Goal: Task Accomplishment & Management: Complete application form

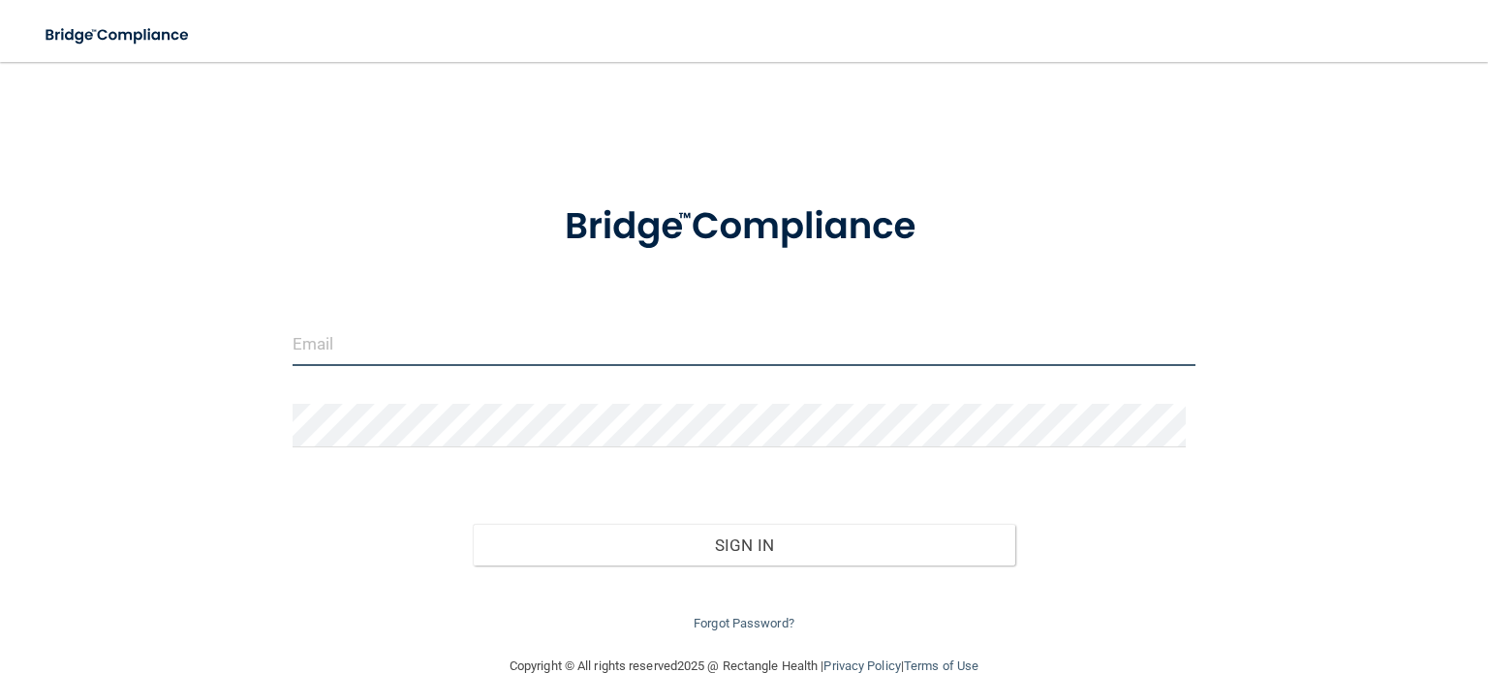
click at [409, 350] on input "email" at bounding box center [744, 345] width 903 height 44
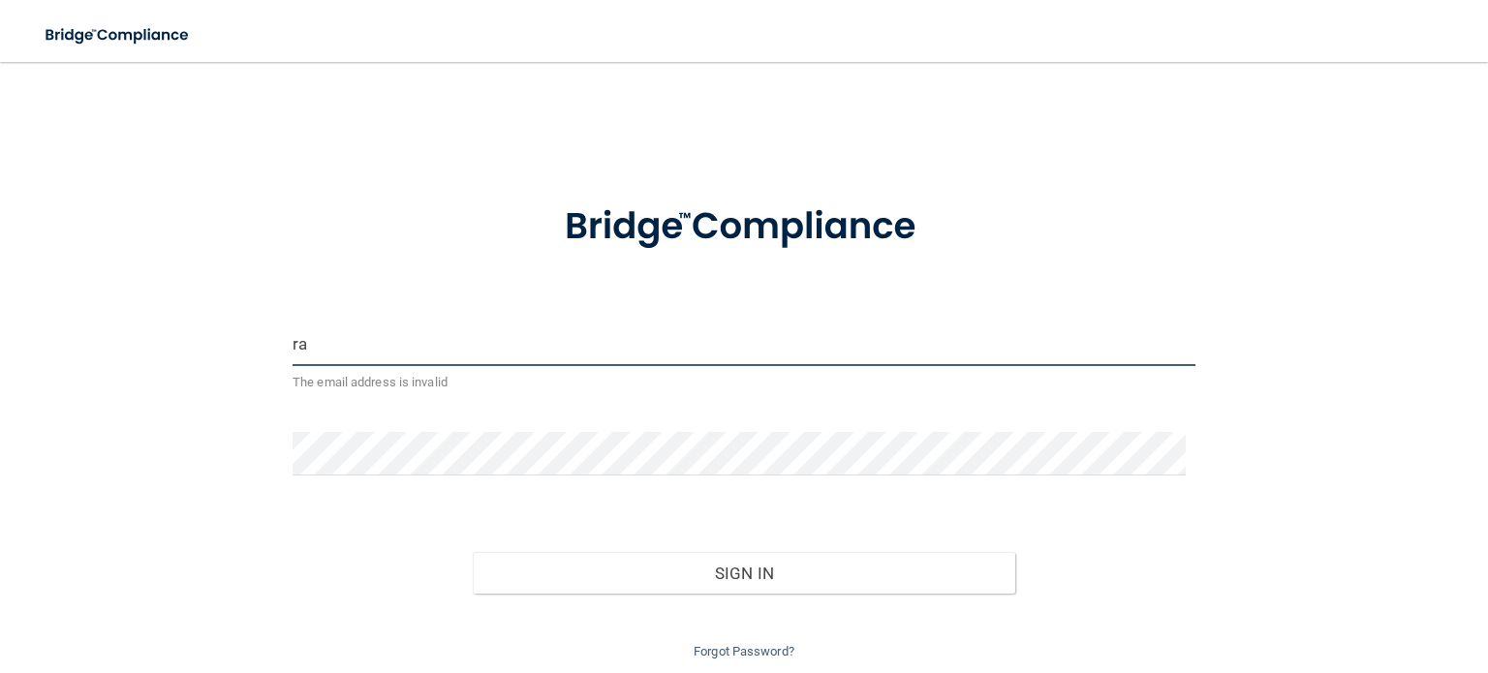
type input "Raquel.rivaskehl@gmail.com"
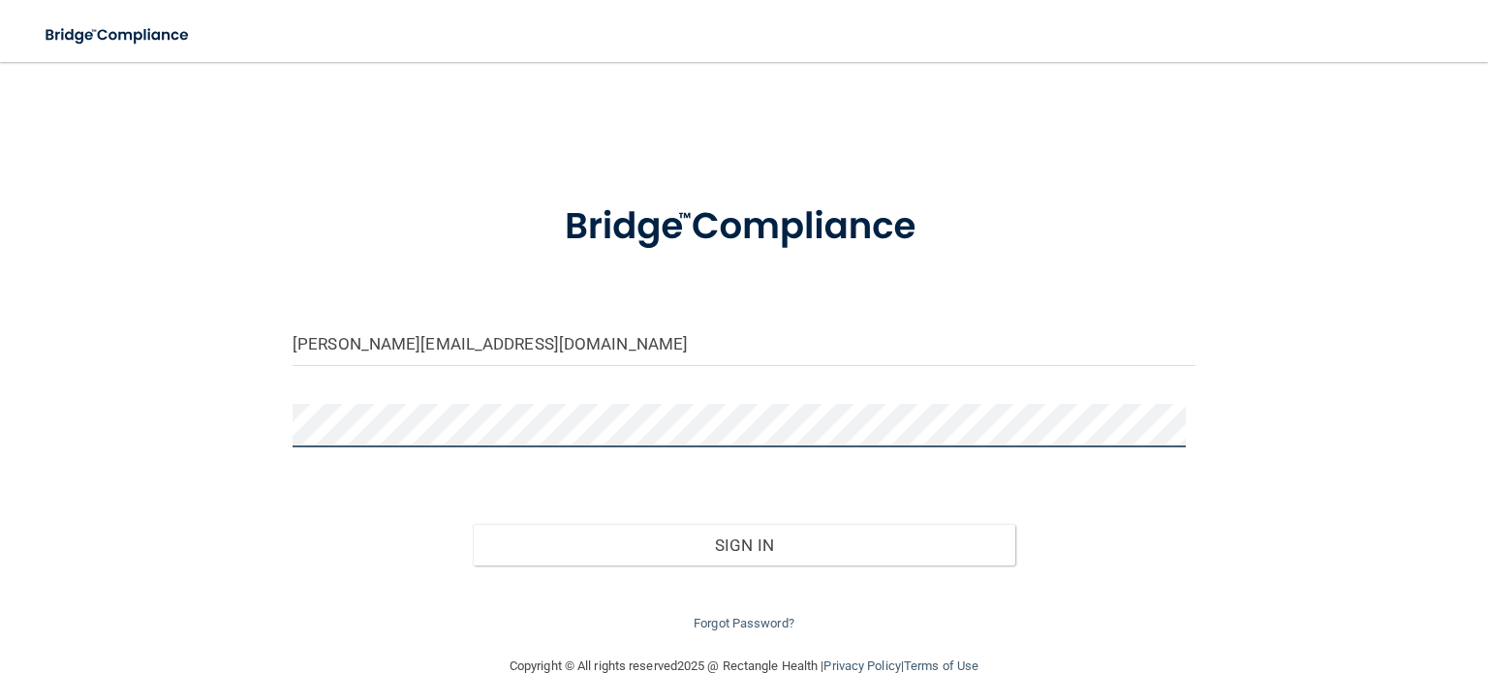
click at [473, 524] on button "Sign In" at bounding box center [744, 545] width 542 height 43
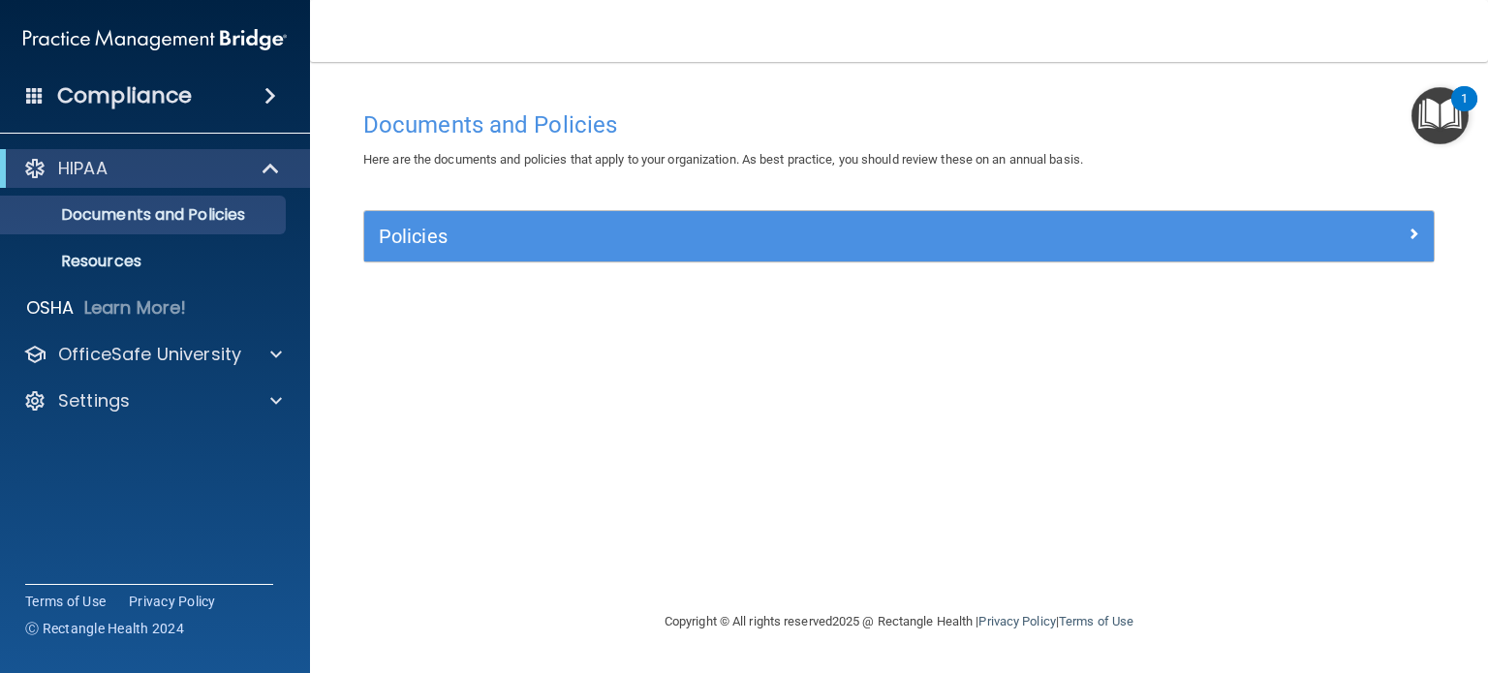
click at [175, 94] on h4 "Compliance" at bounding box center [124, 95] width 135 height 27
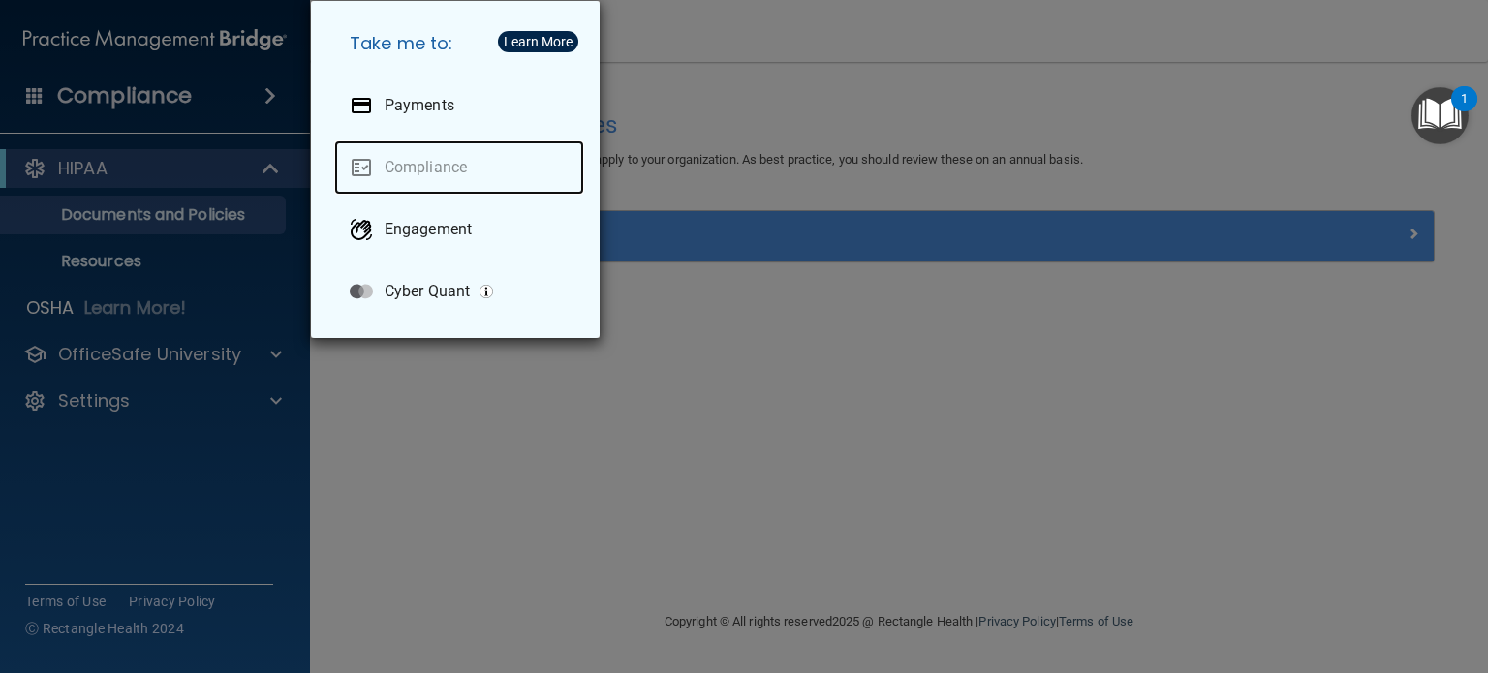
click at [376, 168] on link "Compliance" at bounding box center [459, 167] width 250 height 54
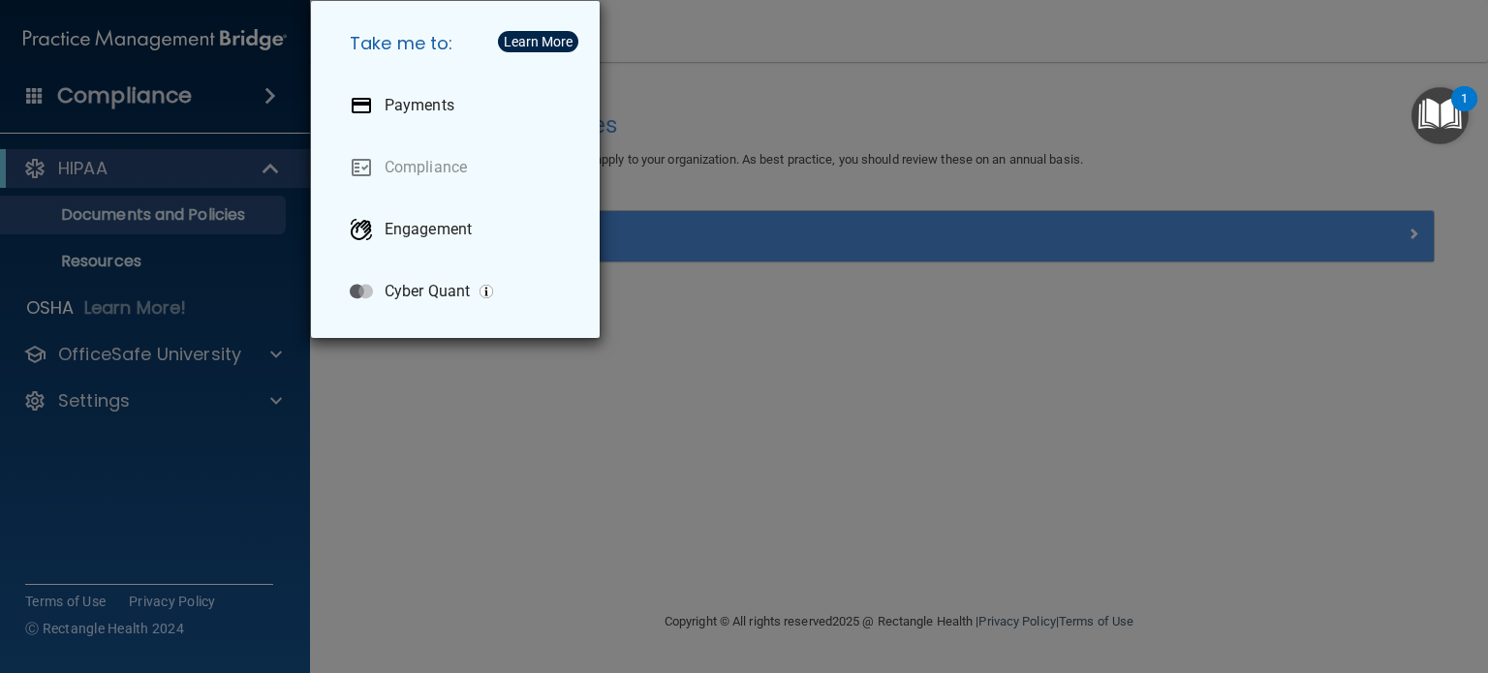
click at [722, 370] on div "Take me to: Payments Compliance Engagement Cyber Quant" at bounding box center [744, 336] width 1488 height 673
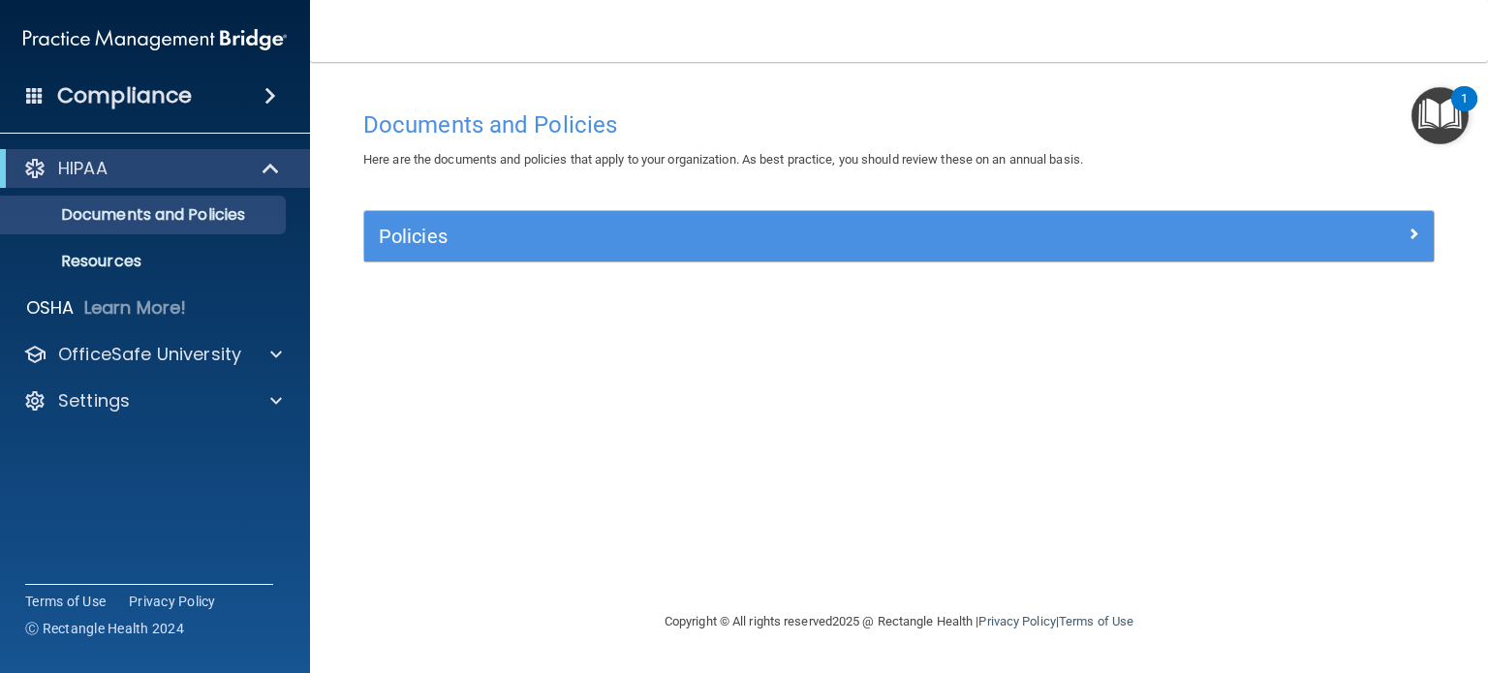
click at [1442, 111] on img "Open Resource Center, 1 new notification" at bounding box center [1440, 115] width 57 height 57
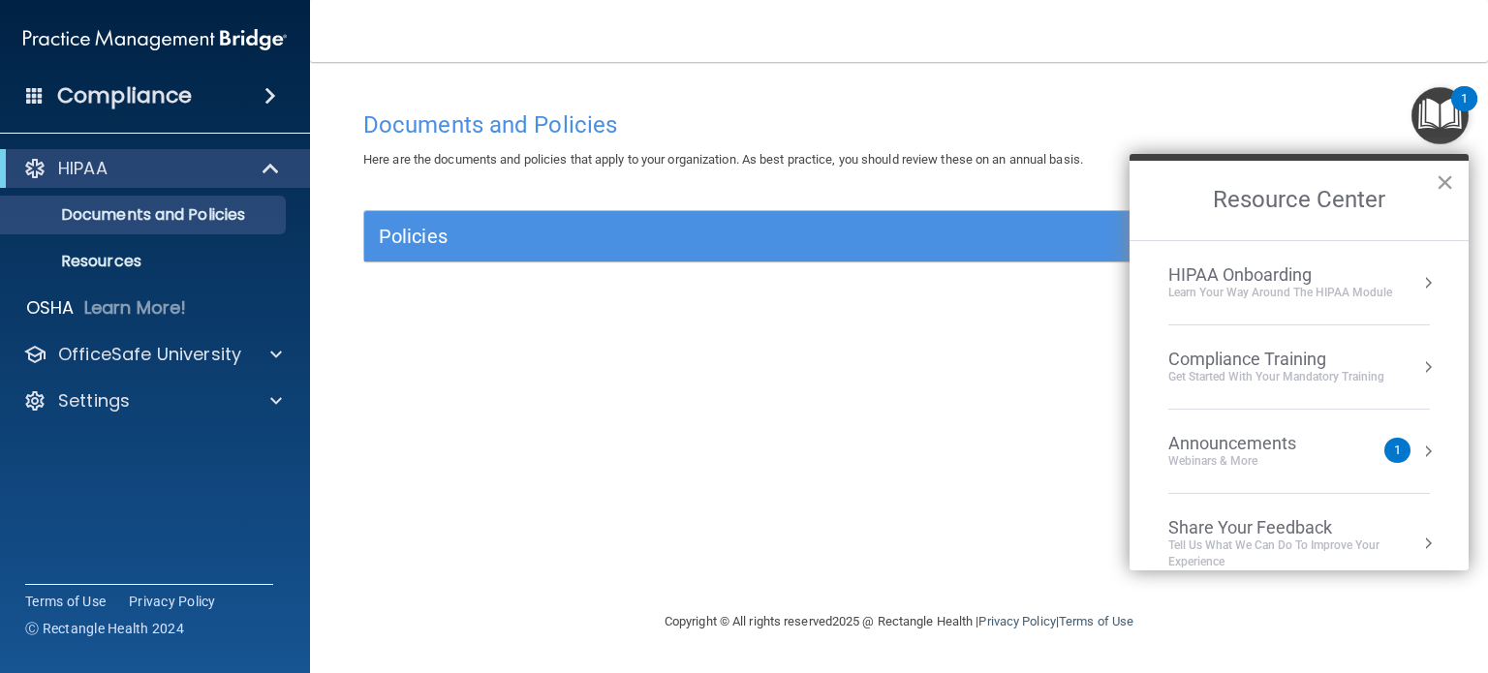
click at [1446, 175] on button "×" at bounding box center [1445, 182] width 18 height 31
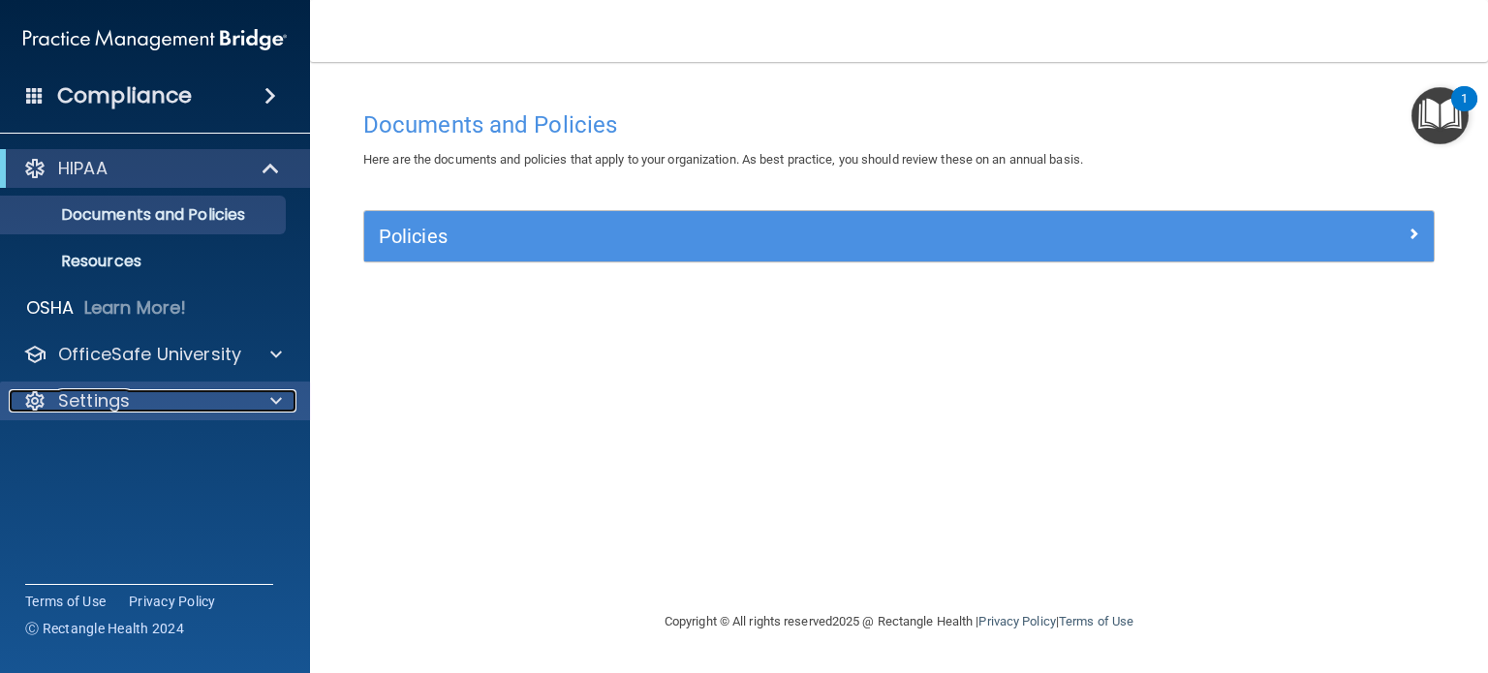
click at [181, 409] on div "Settings" at bounding box center [129, 400] width 240 height 23
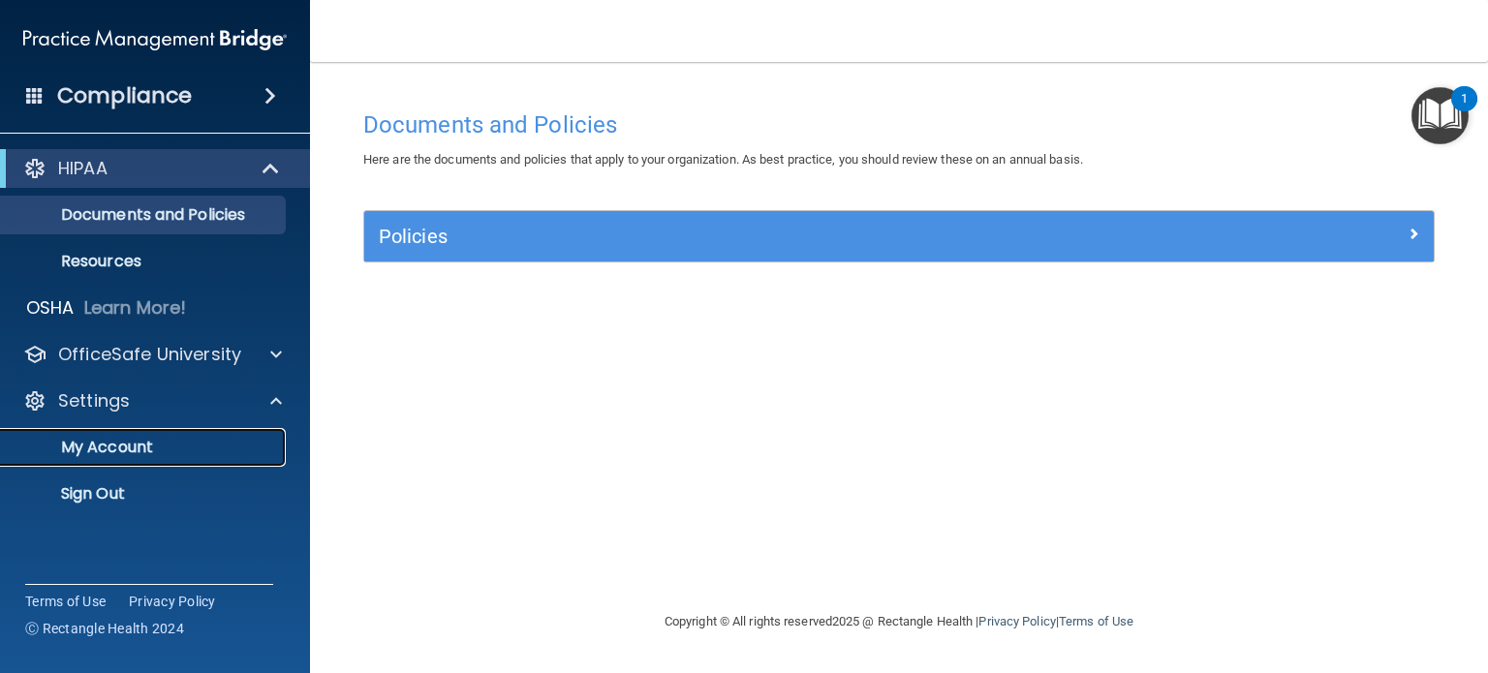
click at [123, 451] on p "My Account" at bounding box center [145, 447] width 265 height 19
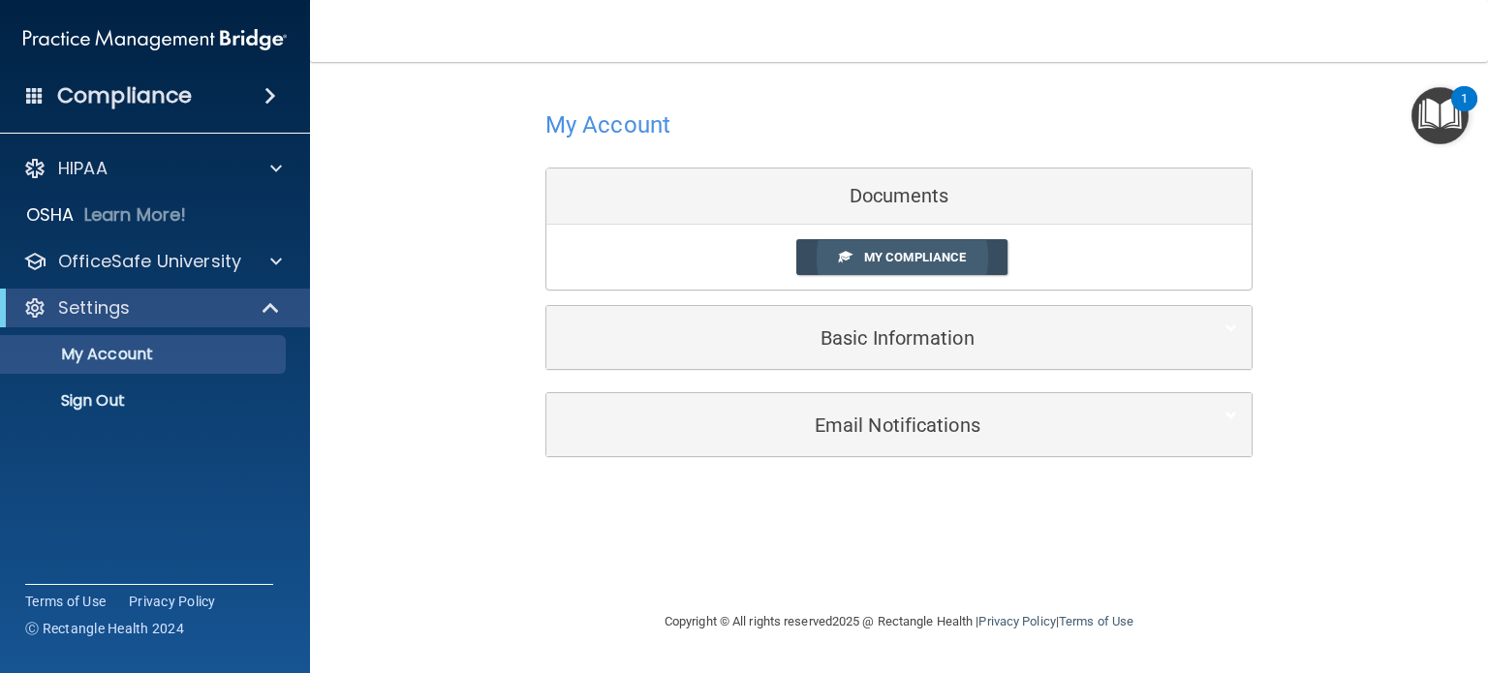
click at [917, 250] on span "My Compliance" at bounding box center [915, 257] width 102 height 15
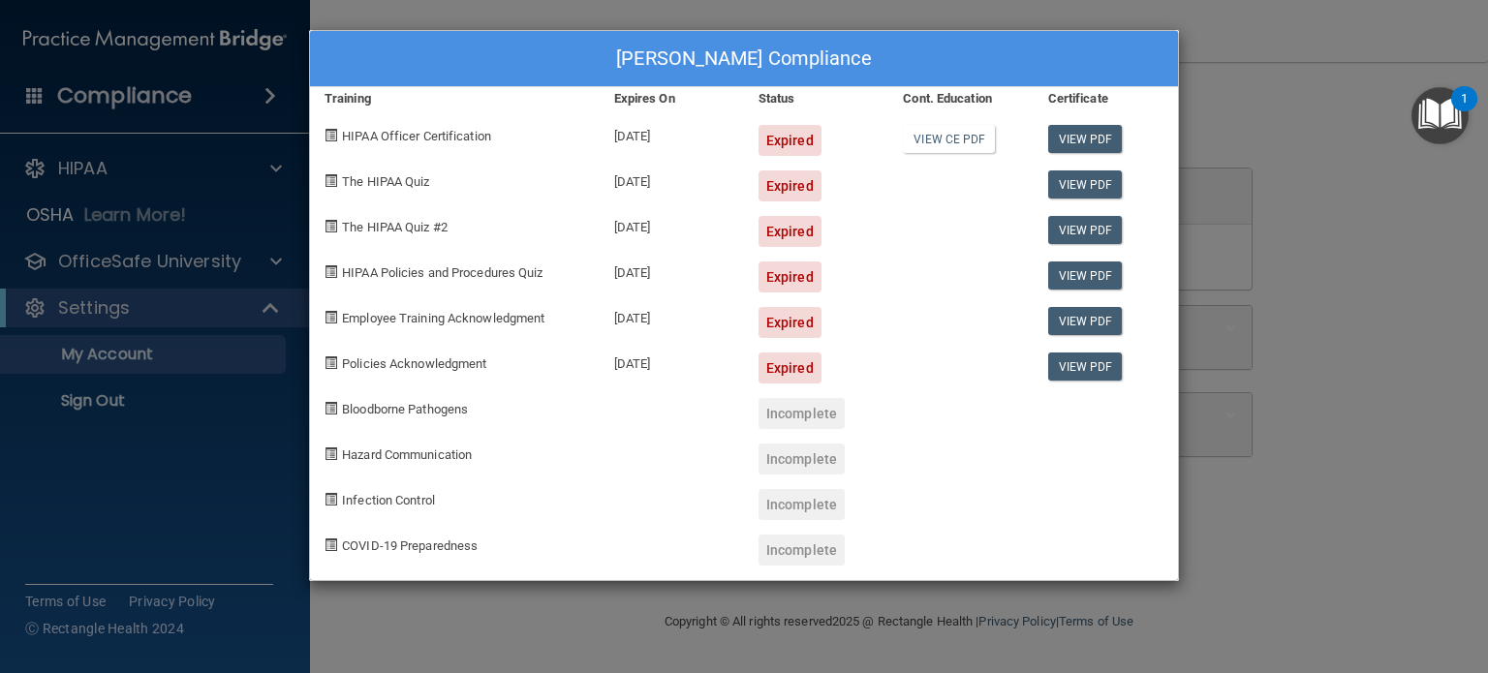
click at [326, 135] on span at bounding box center [331, 135] width 13 height 13
click at [1426, 114] on img "Open Resource Center, 1 new notification" at bounding box center [1440, 115] width 57 height 57
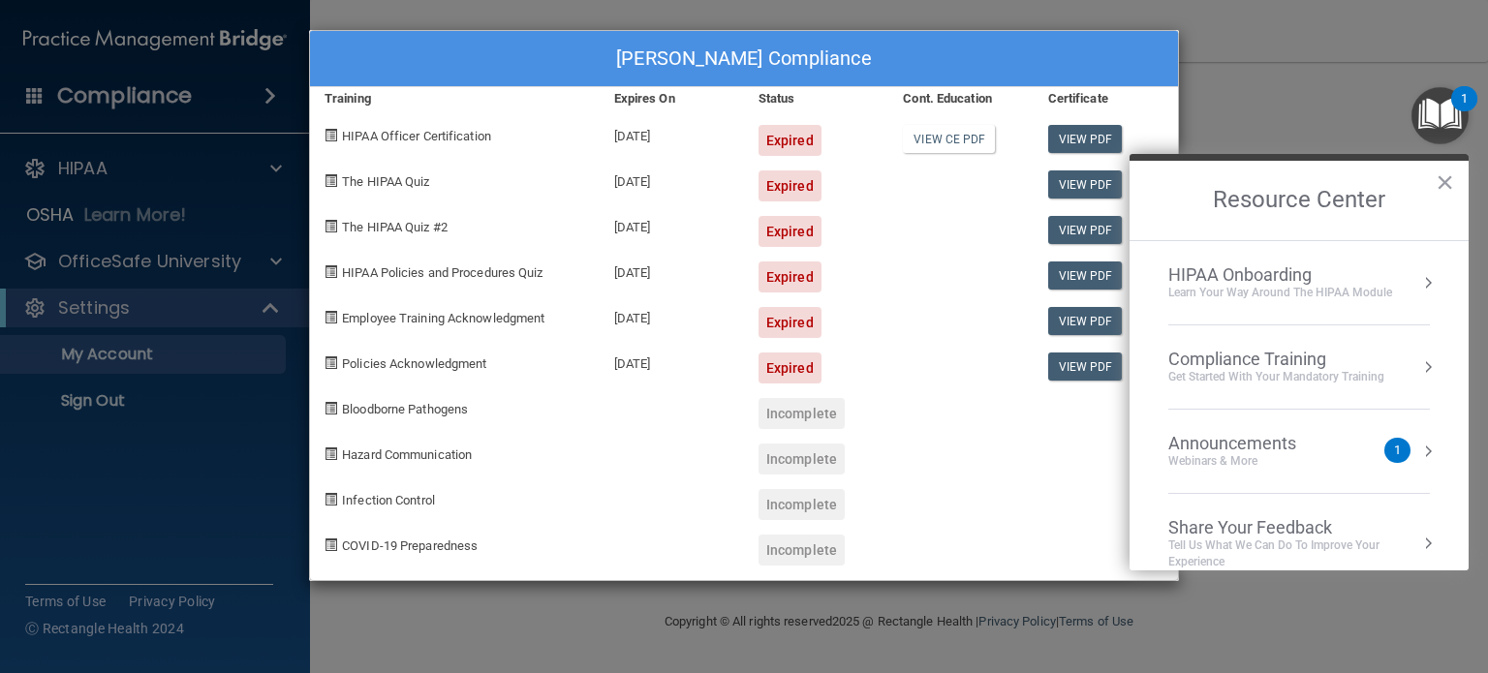
click at [1342, 361] on div "Compliance Training" at bounding box center [1276, 359] width 216 height 21
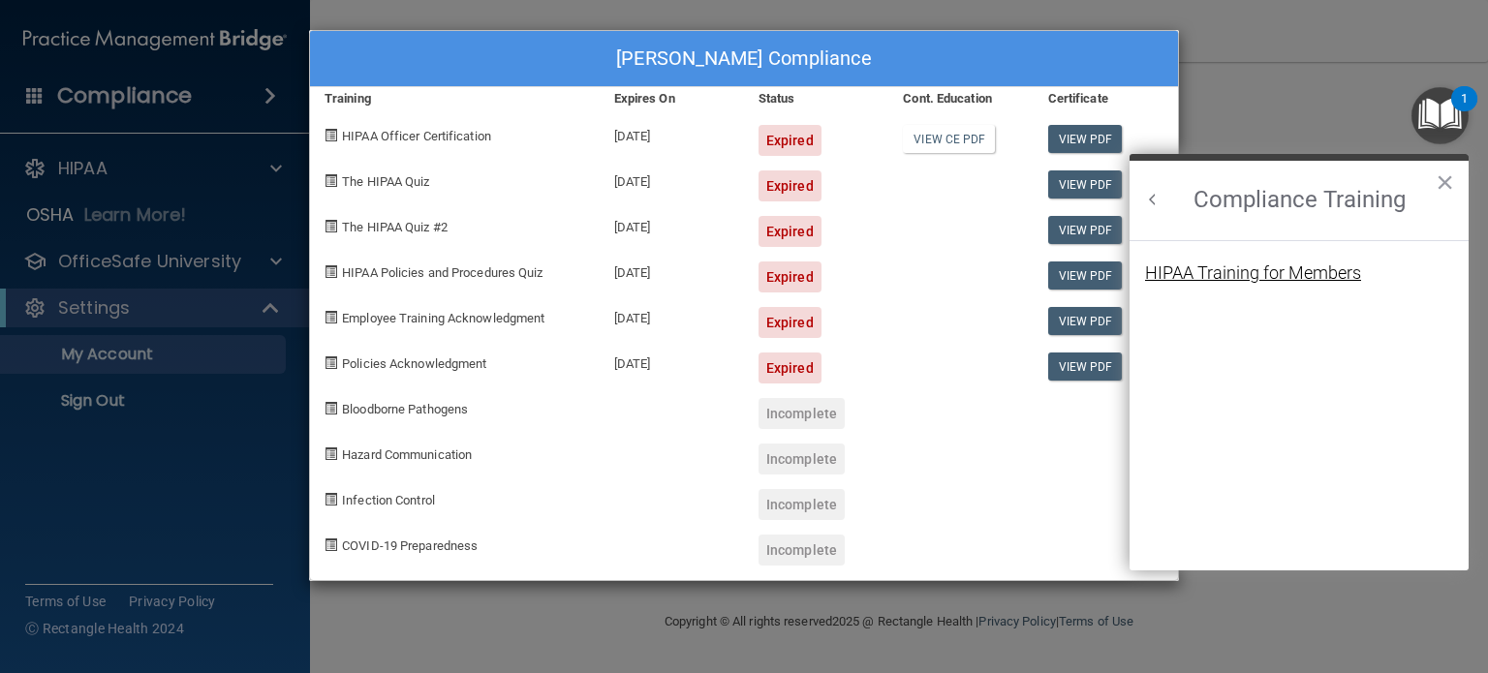
click at [1221, 274] on div "HIPAA Training for Members" at bounding box center [1253, 273] width 216 height 17
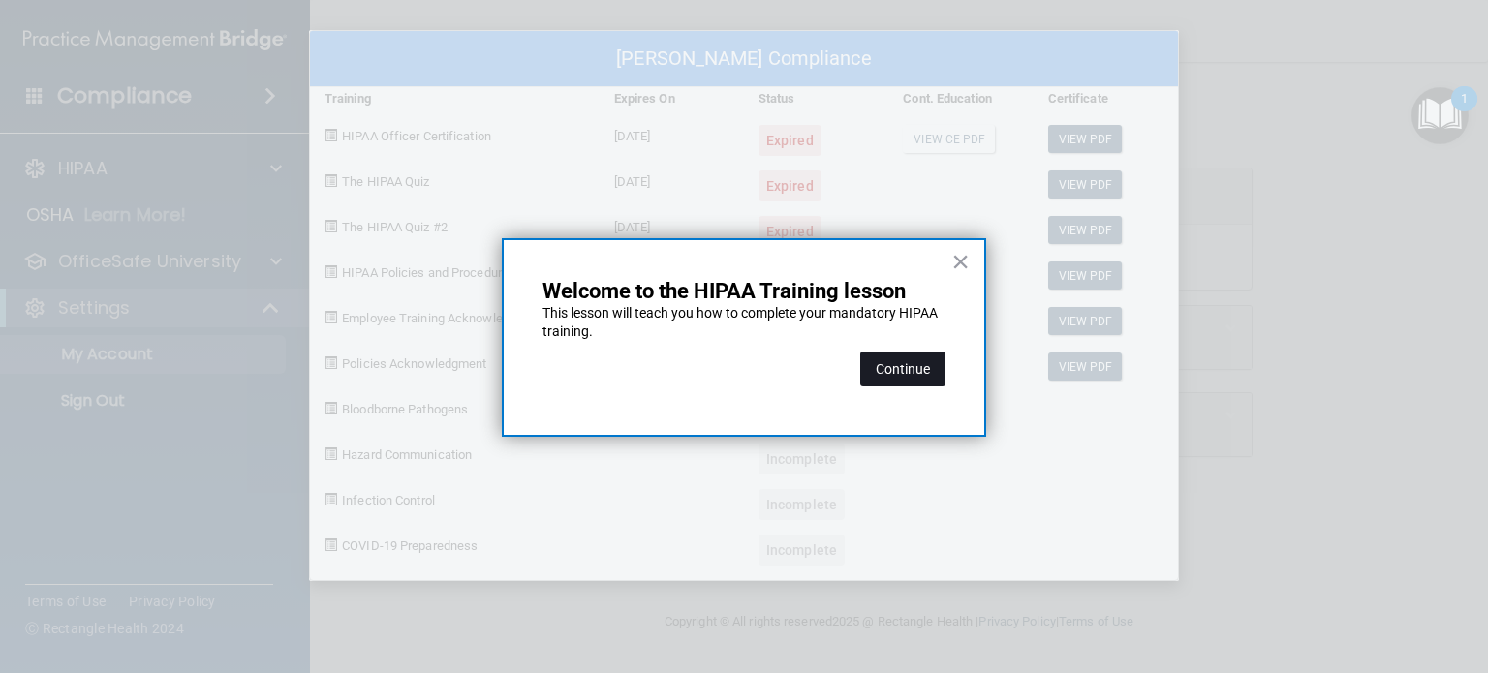
click at [897, 371] on button "Continue" at bounding box center [902, 369] width 85 height 35
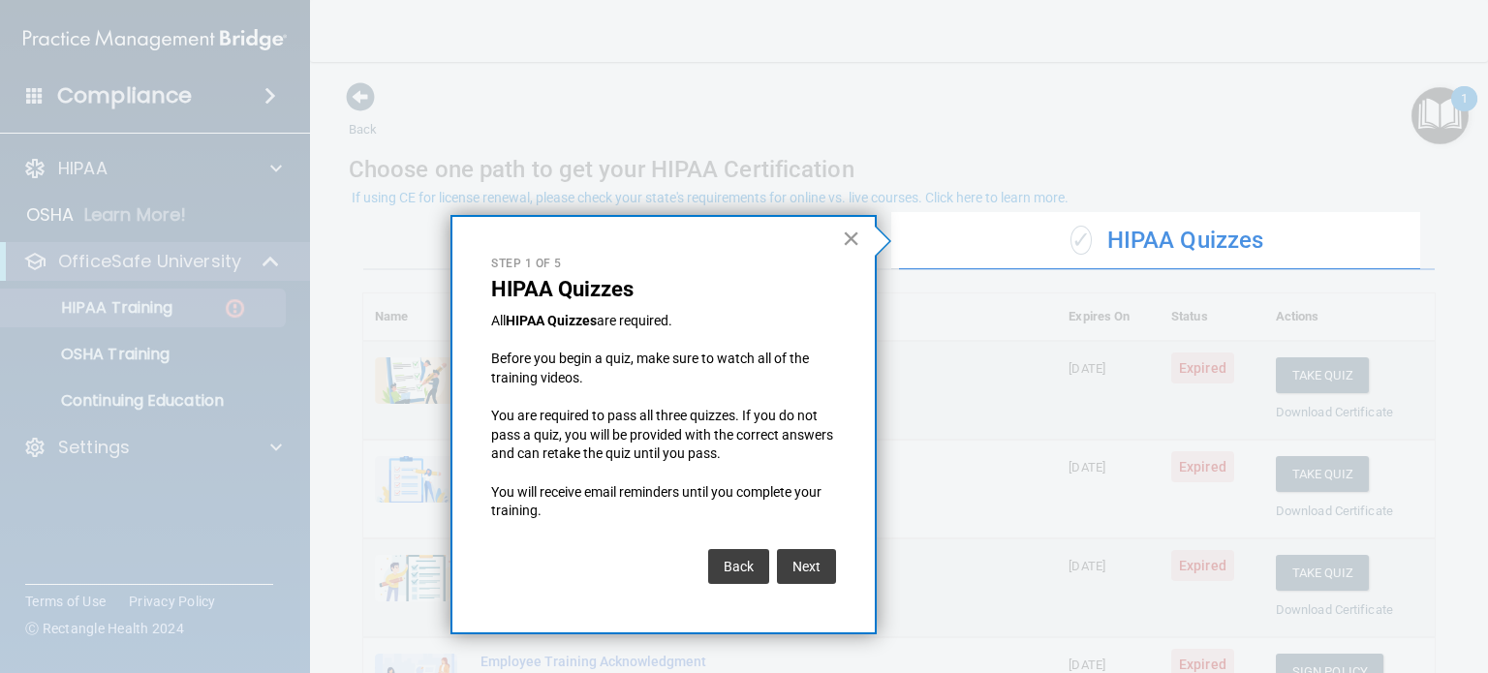
click at [853, 230] on button "×" at bounding box center [851, 238] width 18 height 31
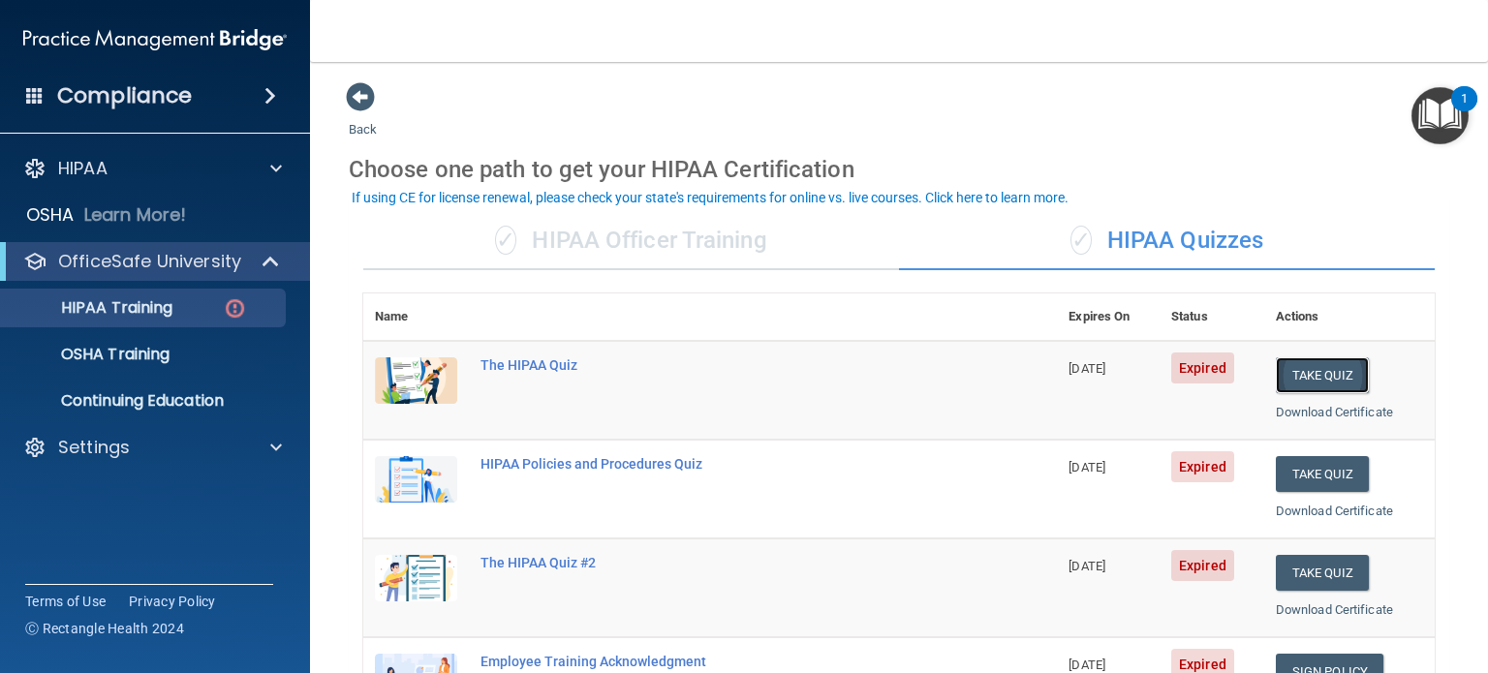
click at [1283, 379] on button "Take Quiz" at bounding box center [1322, 376] width 93 height 36
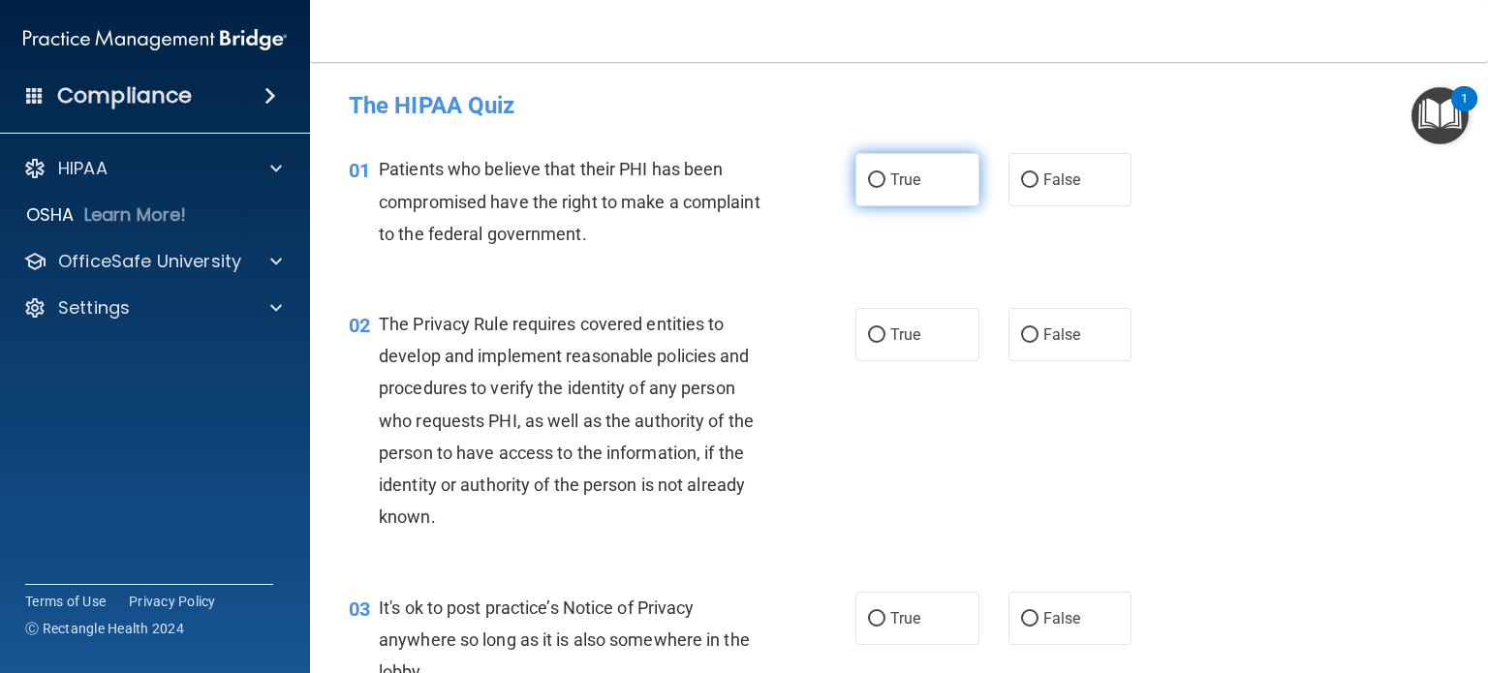
click at [868, 173] on input "True" at bounding box center [876, 180] width 17 height 15
radio input "true"
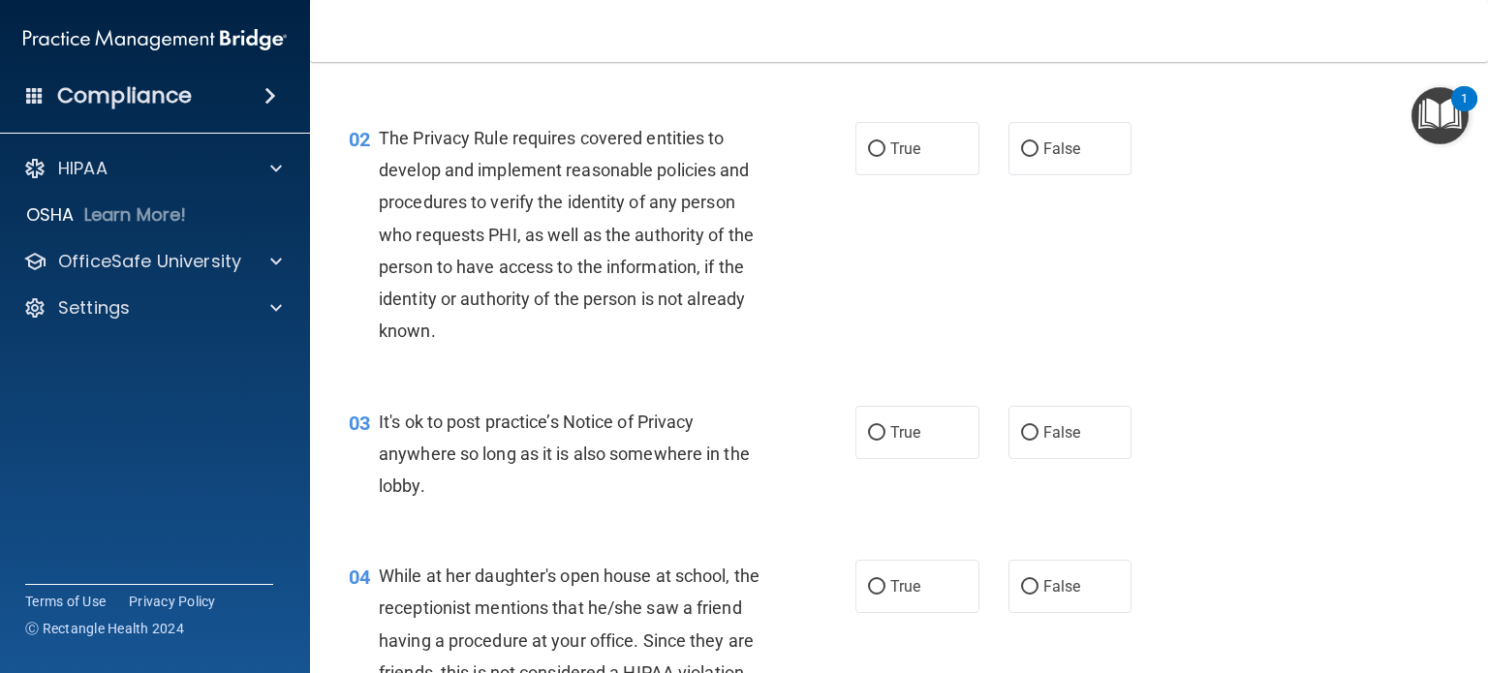
scroll to position [177, 0]
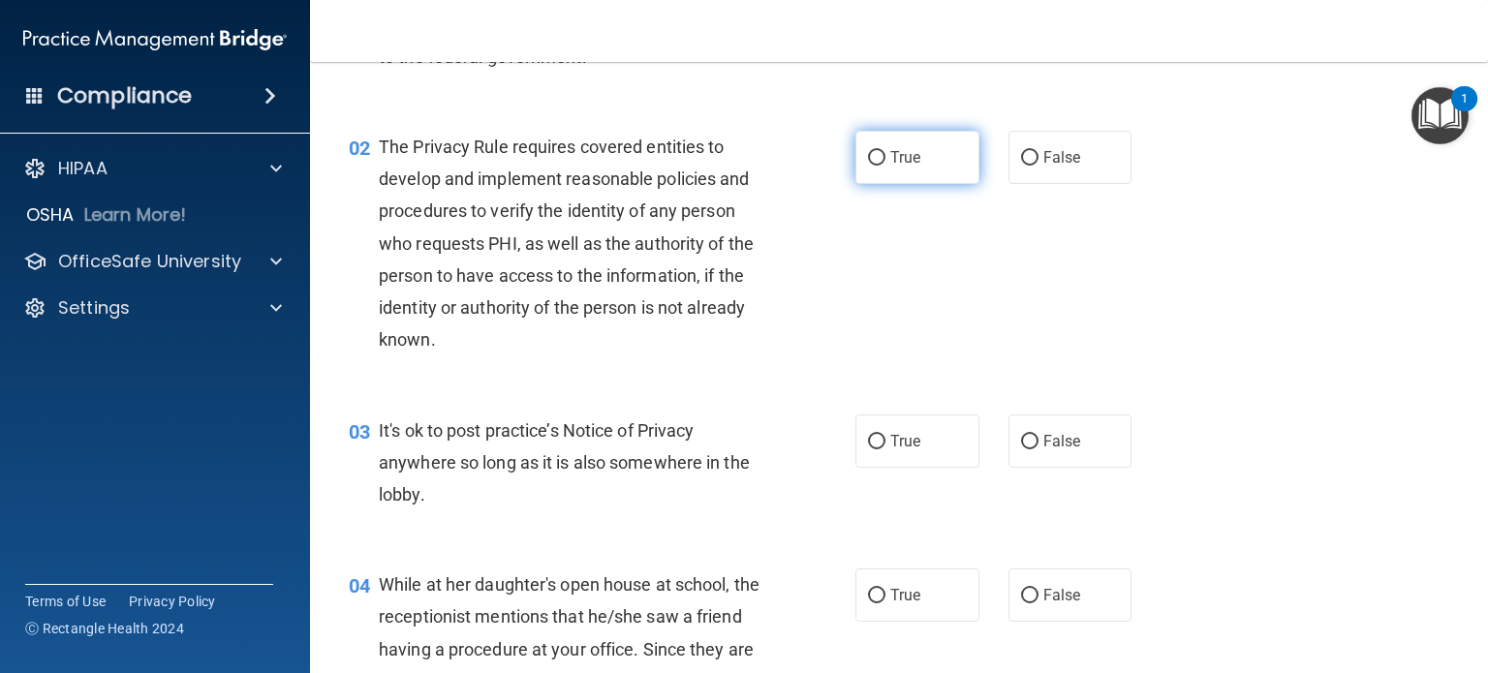
click at [894, 150] on span "True" at bounding box center [905, 157] width 30 height 18
click at [886, 151] on input "True" at bounding box center [876, 158] width 17 height 15
radio input "true"
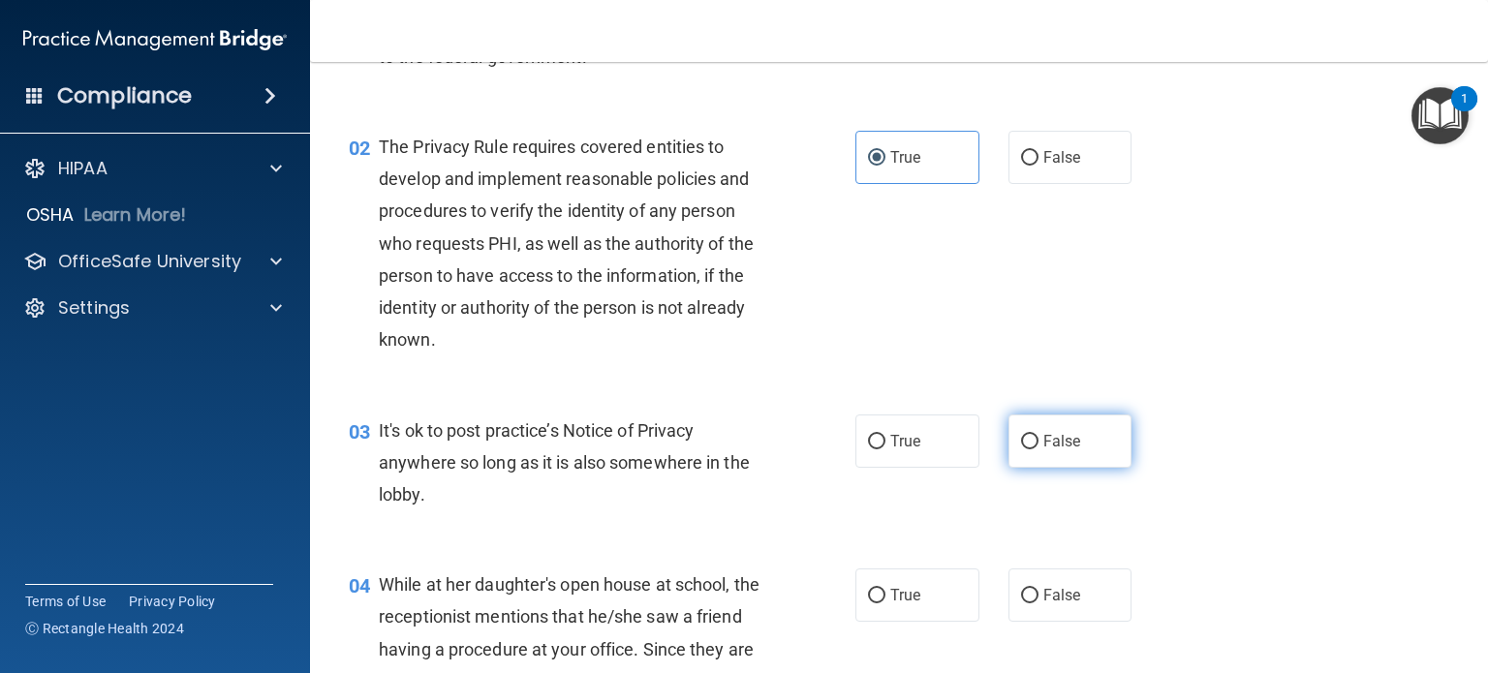
click at [1065, 434] on span "False" at bounding box center [1063, 441] width 38 height 18
click at [1039, 435] on input "False" at bounding box center [1029, 442] width 17 height 15
radio input "true"
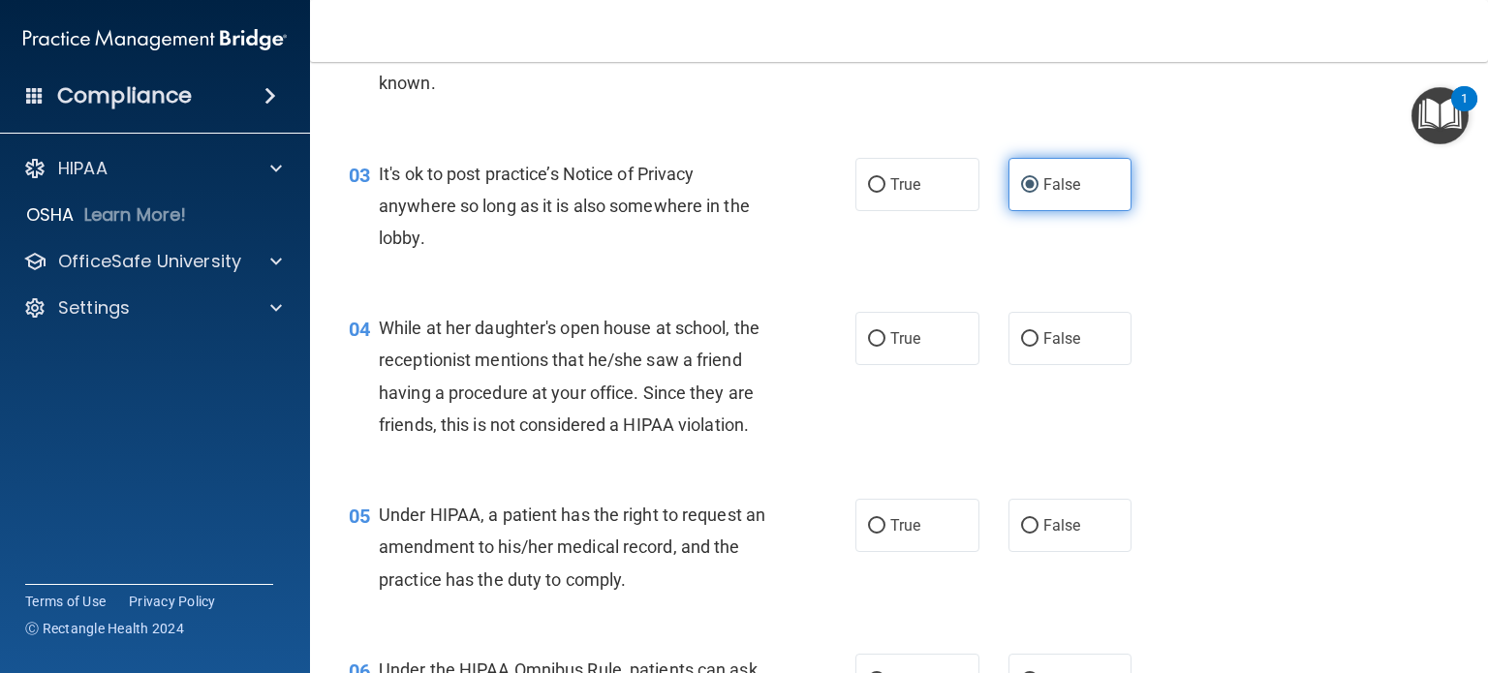
scroll to position [446, 0]
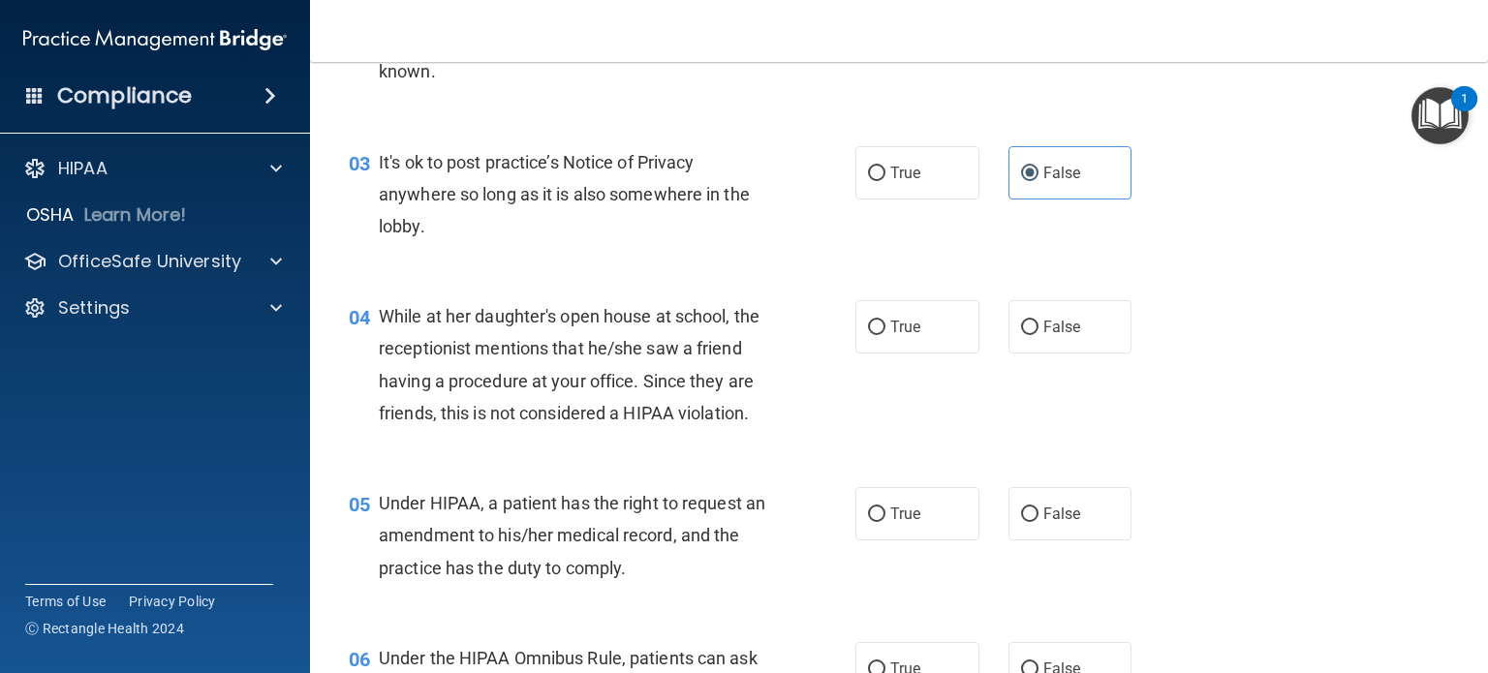
click at [915, 433] on div "04 While at her daughter's open house at school, the receptionist mentions that…" at bounding box center [899, 369] width 1130 height 187
click at [1062, 323] on span "False" at bounding box center [1063, 327] width 38 height 18
click at [1039, 323] on input "False" at bounding box center [1029, 328] width 17 height 15
radio input "true"
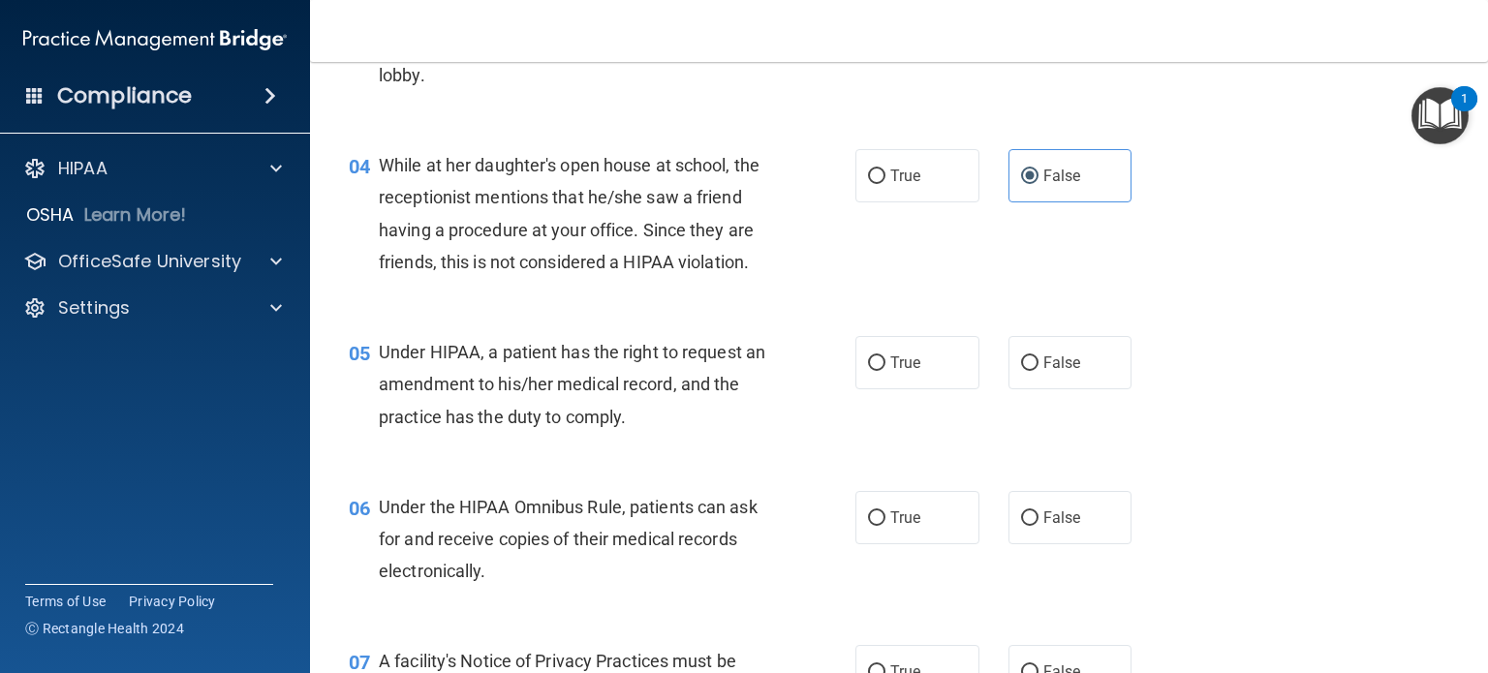
scroll to position [601, 0]
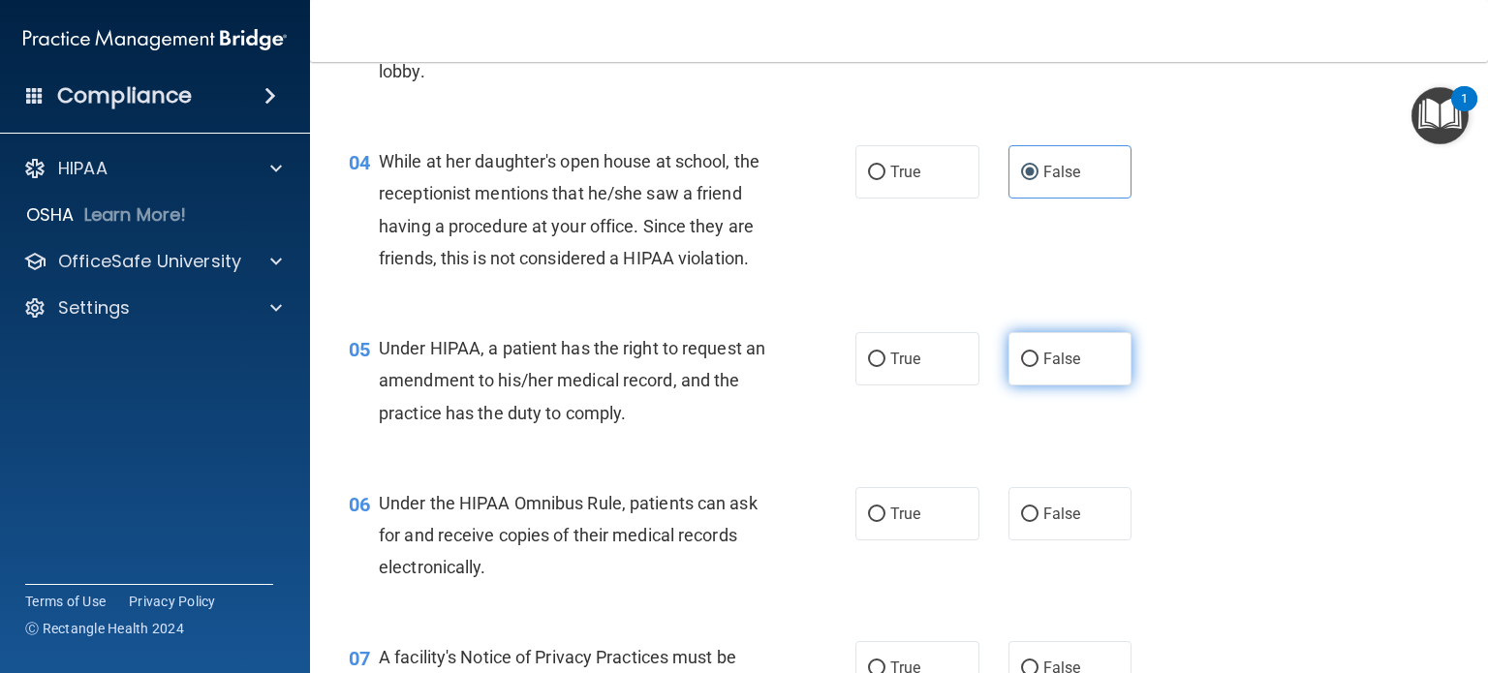
click at [1044, 368] on span "False" at bounding box center [1063, 359] width 38 height 18
click at [1034, 367] on input "False" at bounding box center [1029, 360] width 17 height 15
radio input "true"
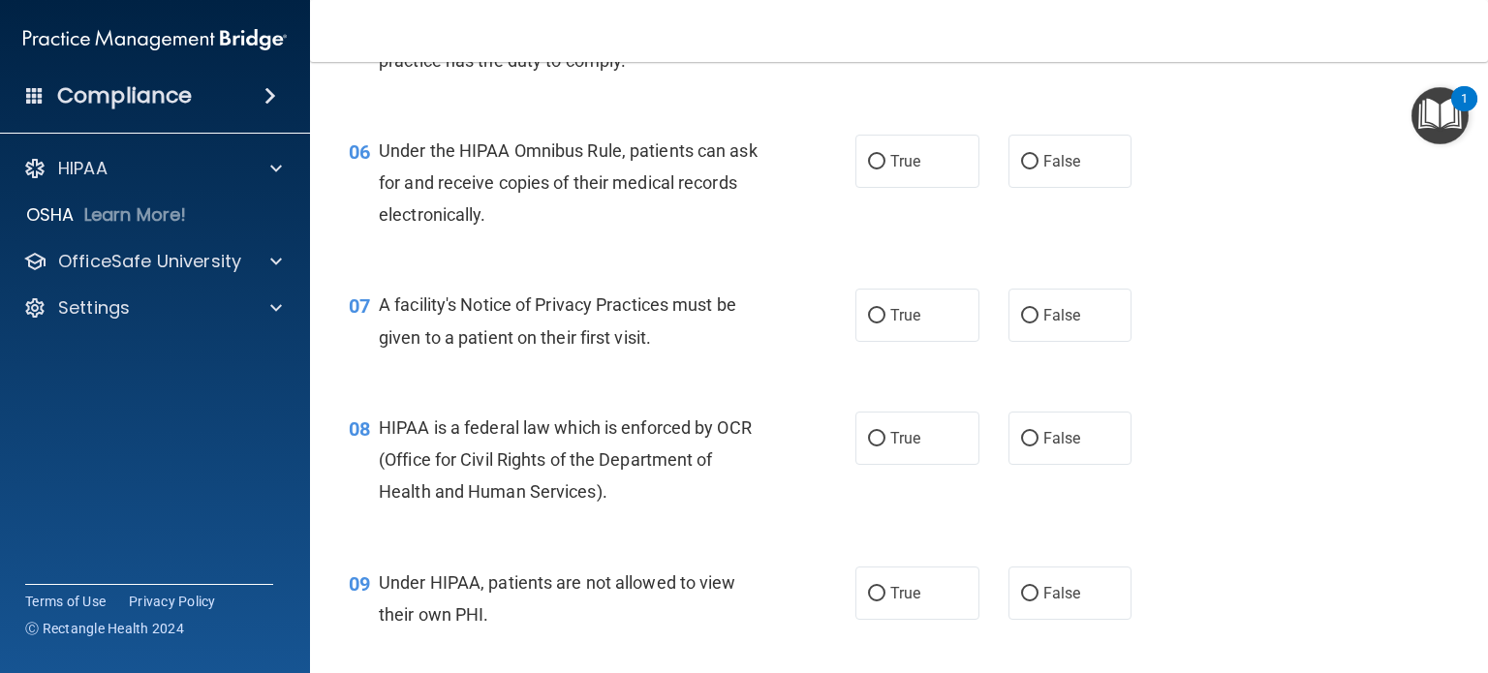
scroll to position [957, 0]
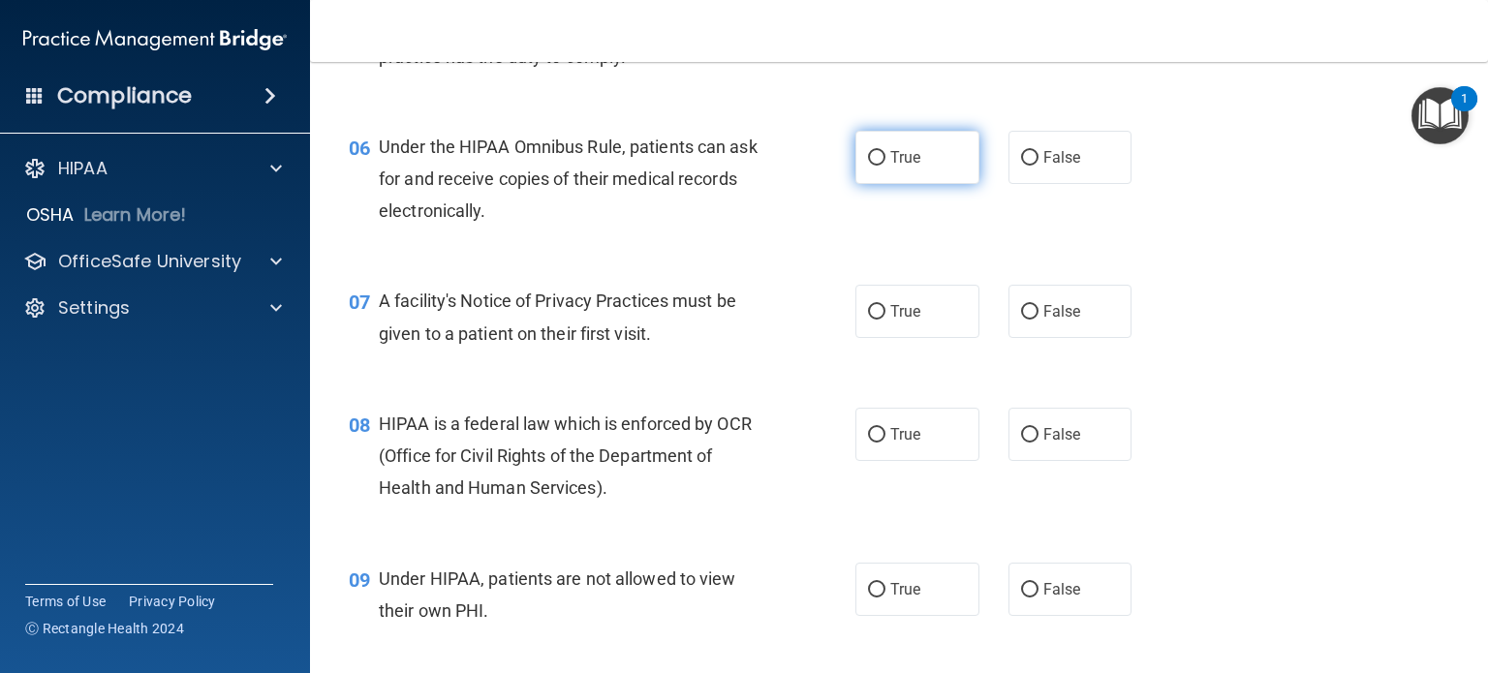
click at [872, 166] on input "True" at bounding box center [876, 158] width 17 height 15
radio input "true"
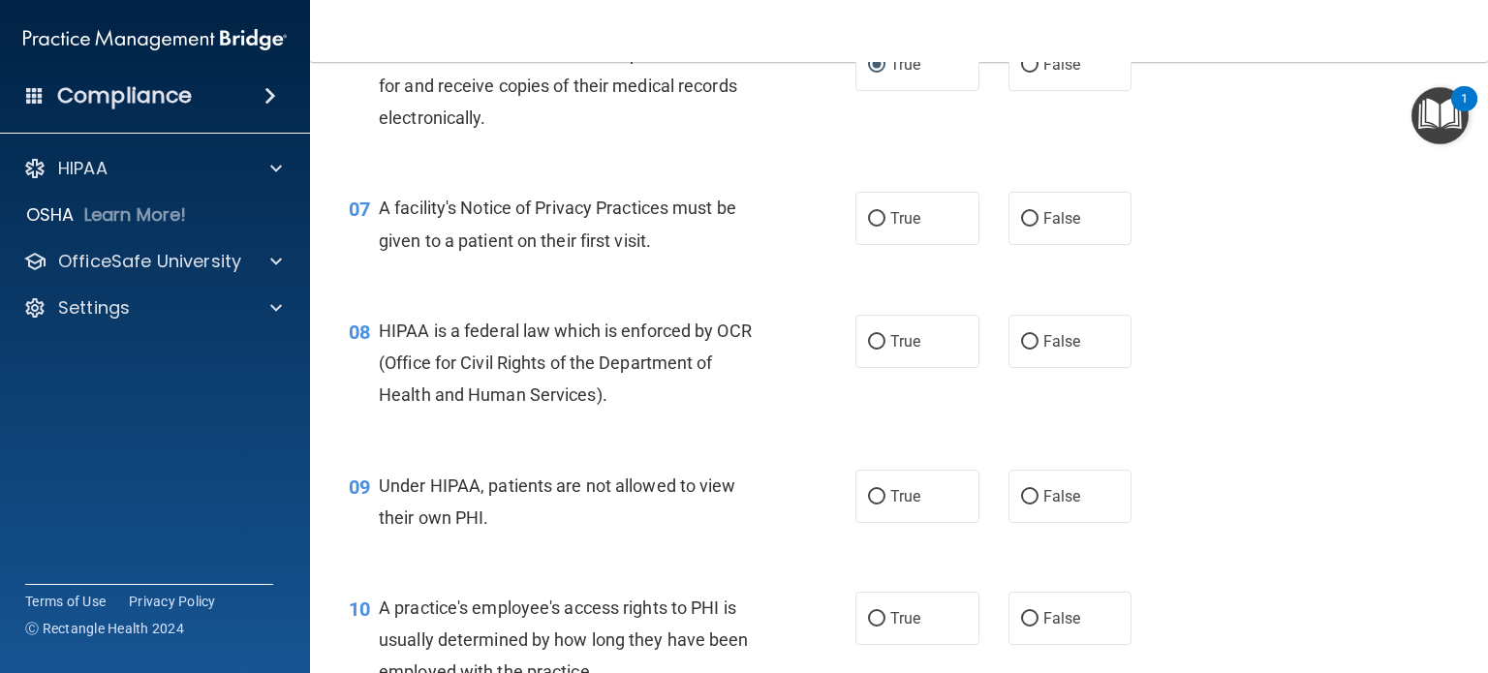
scroll to position [1053, 0]
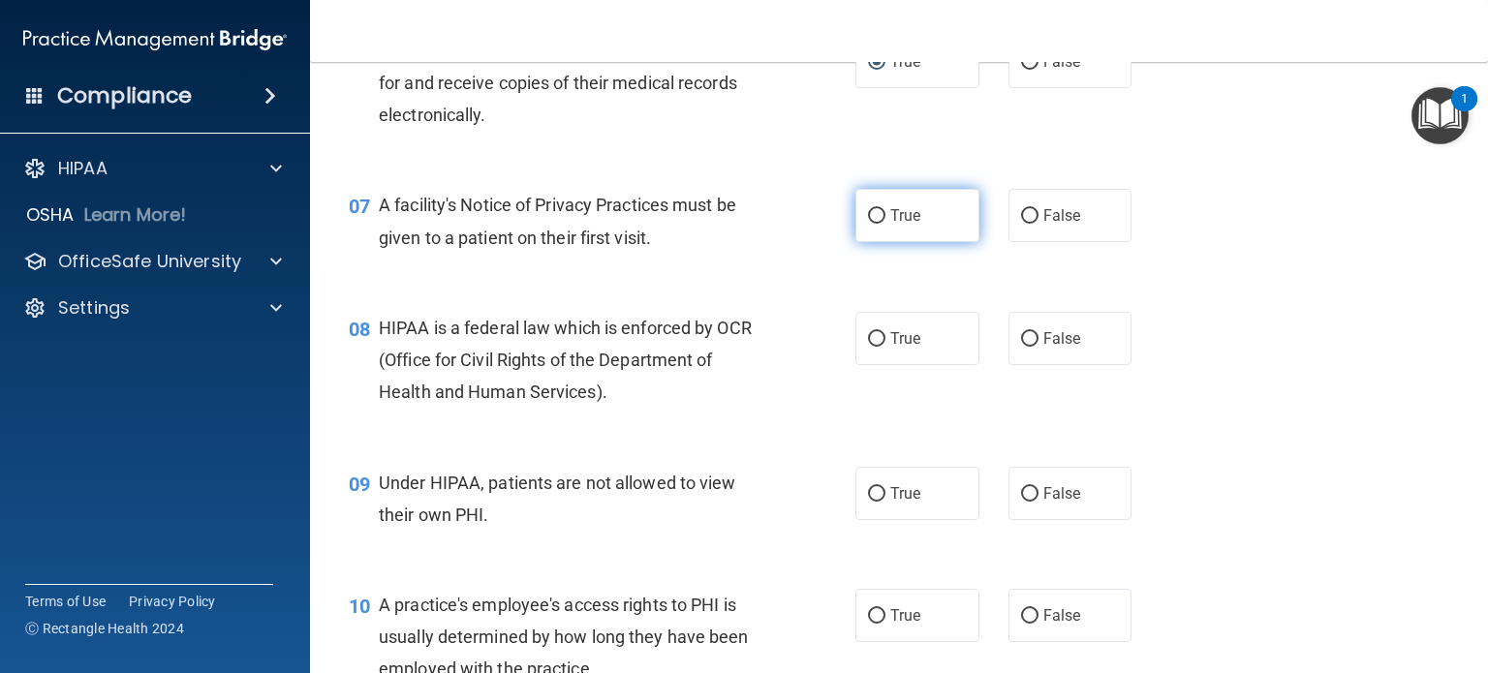
click at [913, 225] on span "True" at bounding box center [905, 215] width 30 height 18
click at [886, 224] on input "True" at bounding box center [876, 216] width 17 height 15
radio input "true"
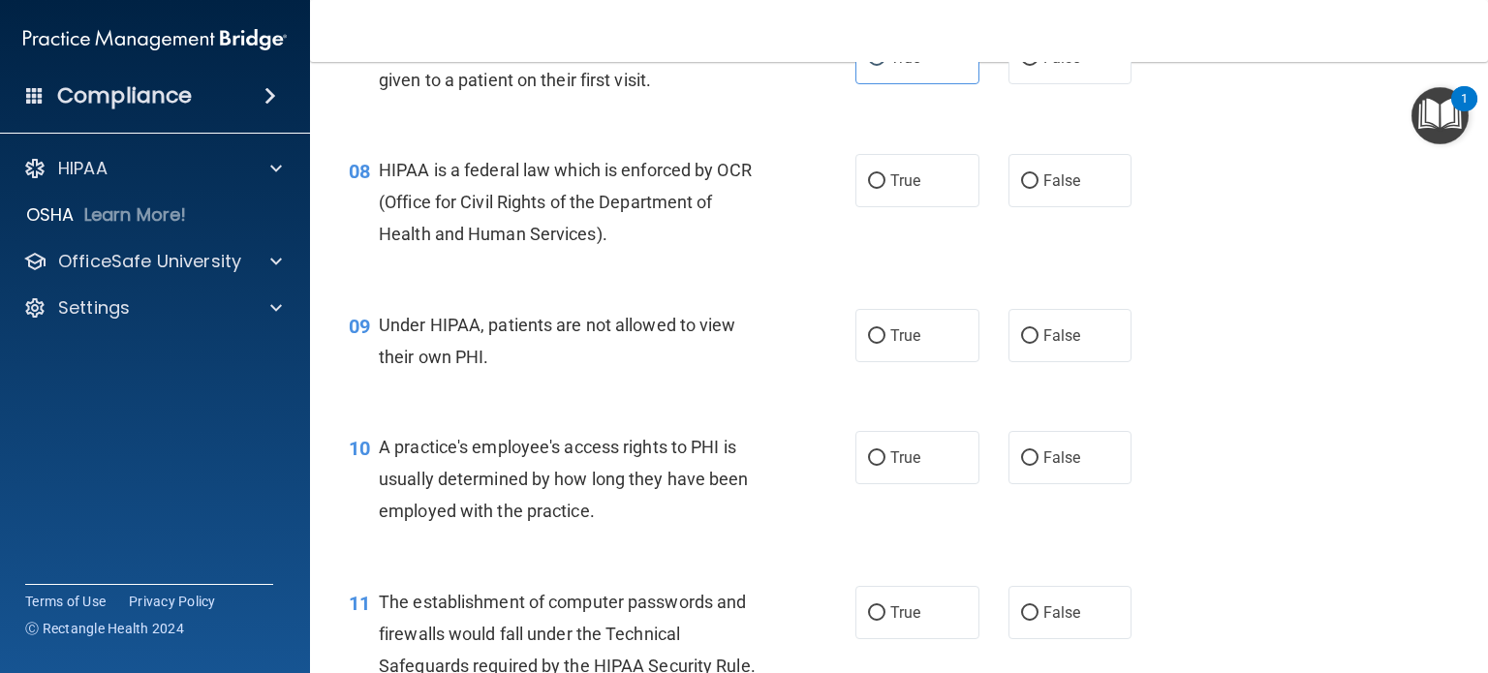
scroll to position [1220, 0]
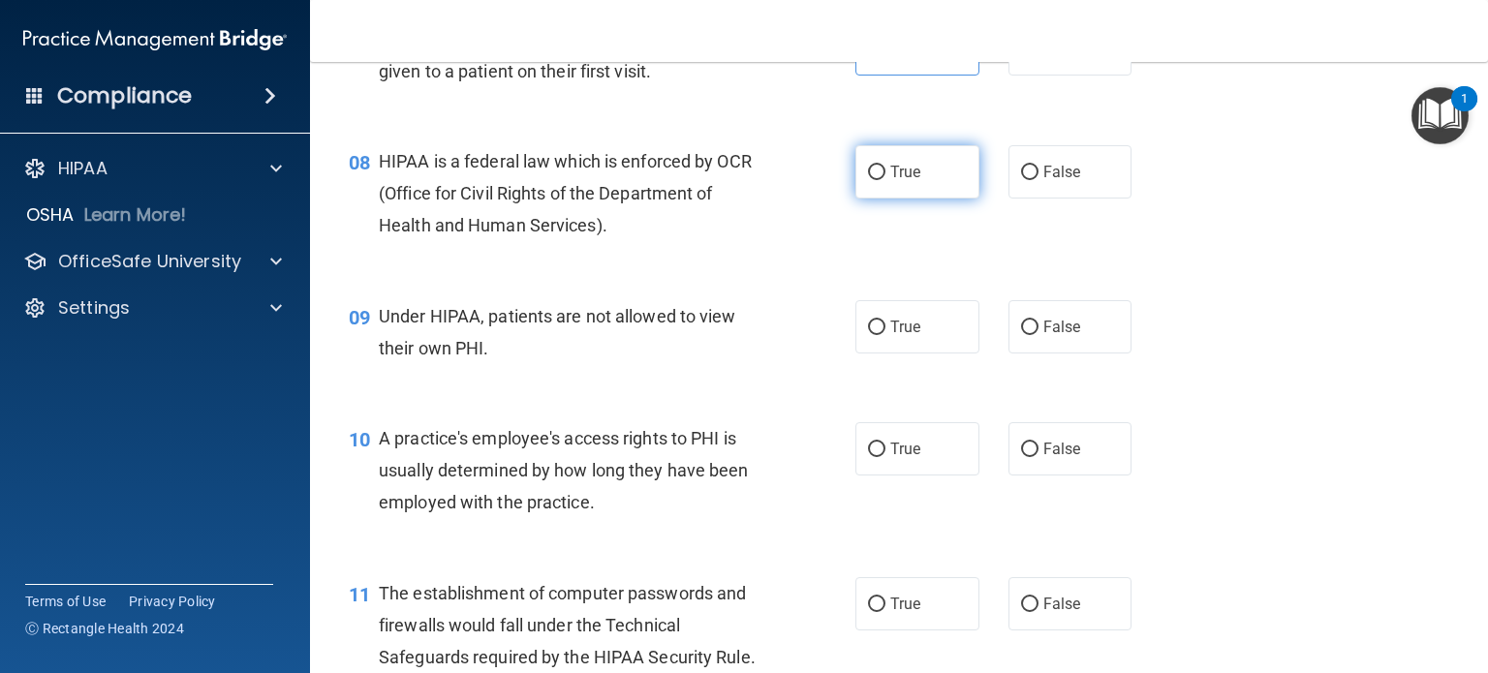
click at [890, 181] on span "True" at bounding box center [905, 172] width 30 height 18
click at [886, 180] on input "True" at bounding box center [876, 173] width 17 height 15
radio input "true"
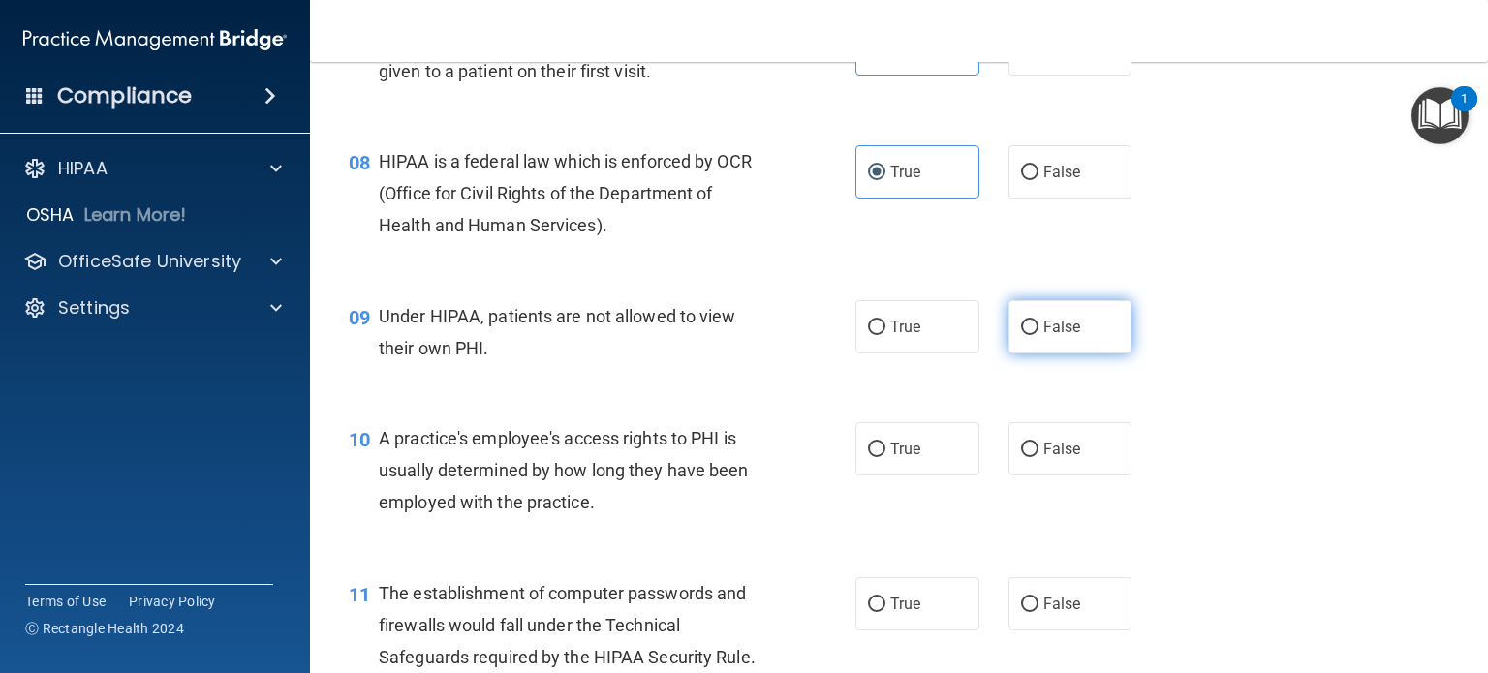
click at [1028, 350] on label "False" at bounding box center [1071, 326] width 124 height 53
click at [1028, 335] on input "False" at bounding box center [1029, 328] width 17 height 15
radio input "true"
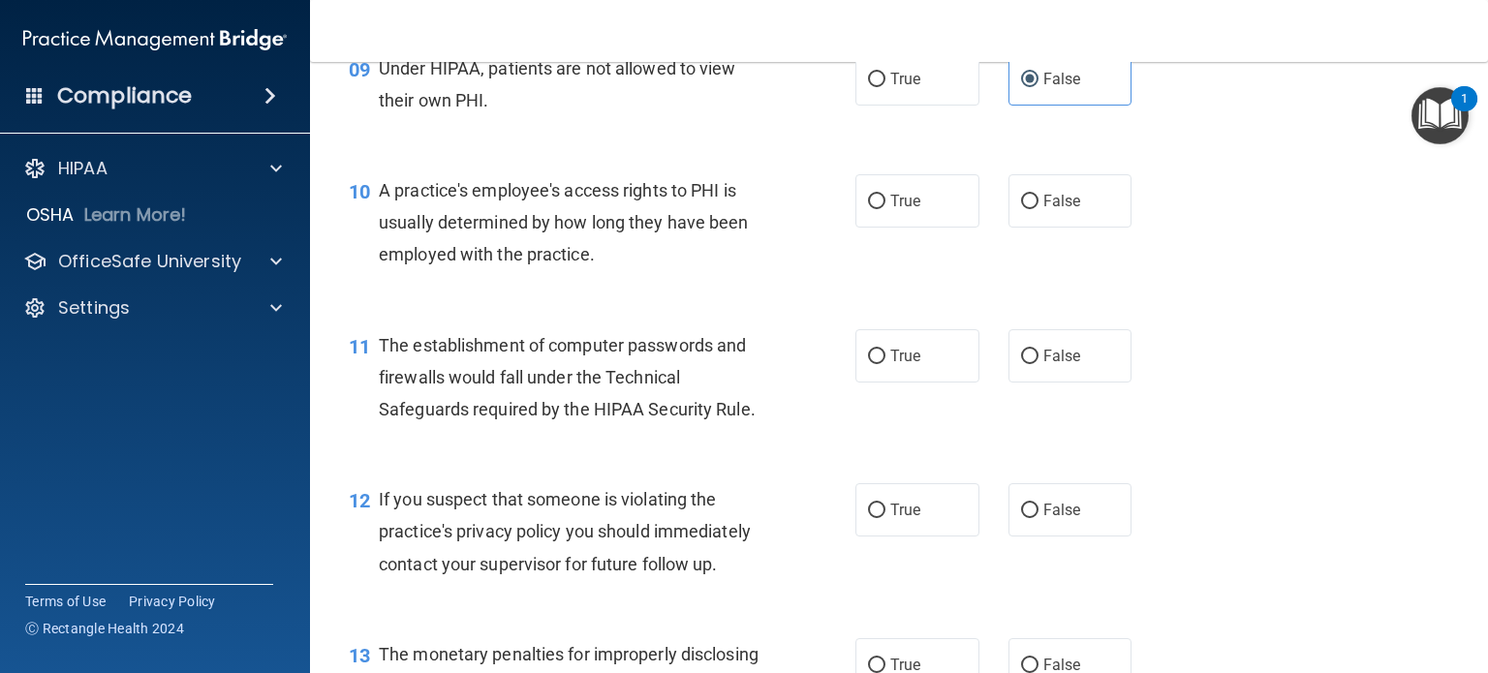
scroll to position [1469, 0]
click at [1075, 227] on label "False" at bounding box center [1071, 199] width 124 height 53
click at [1039, 208] on input "False" at bounding box center [1029, 201] width 17 height 15
radio input "true"
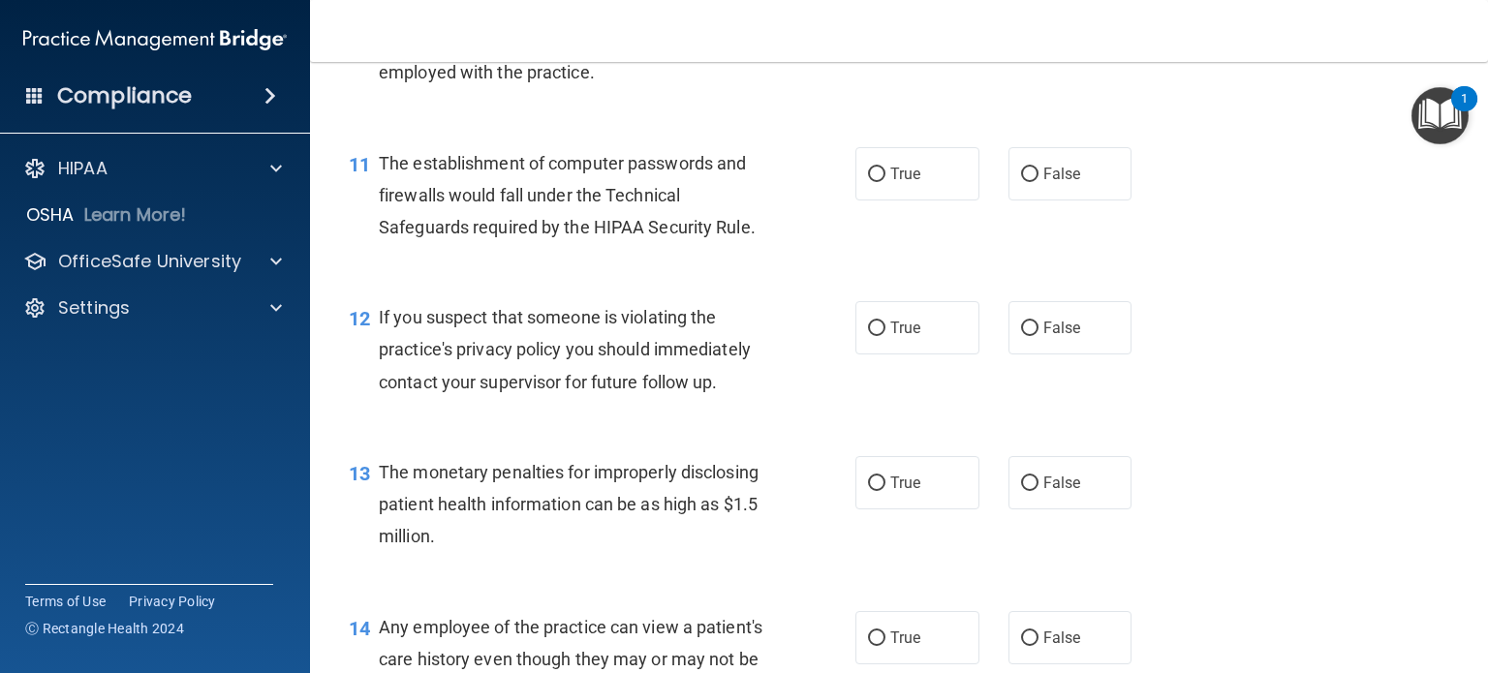
scroll to position [1651, 0]
click at [868, 181] on input "True" at bounding box center [876, 174] width 17 height 15
radio input "true"
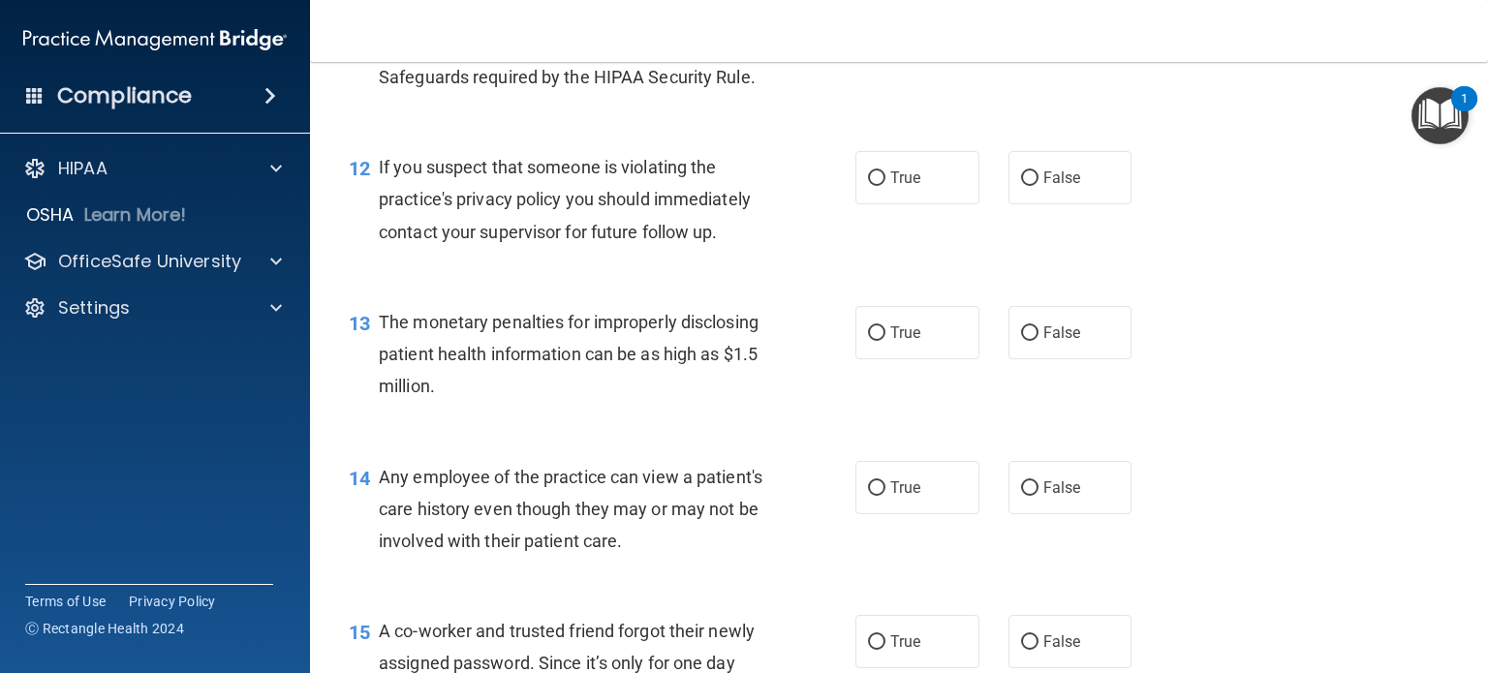
scroll to position [1804, 0]
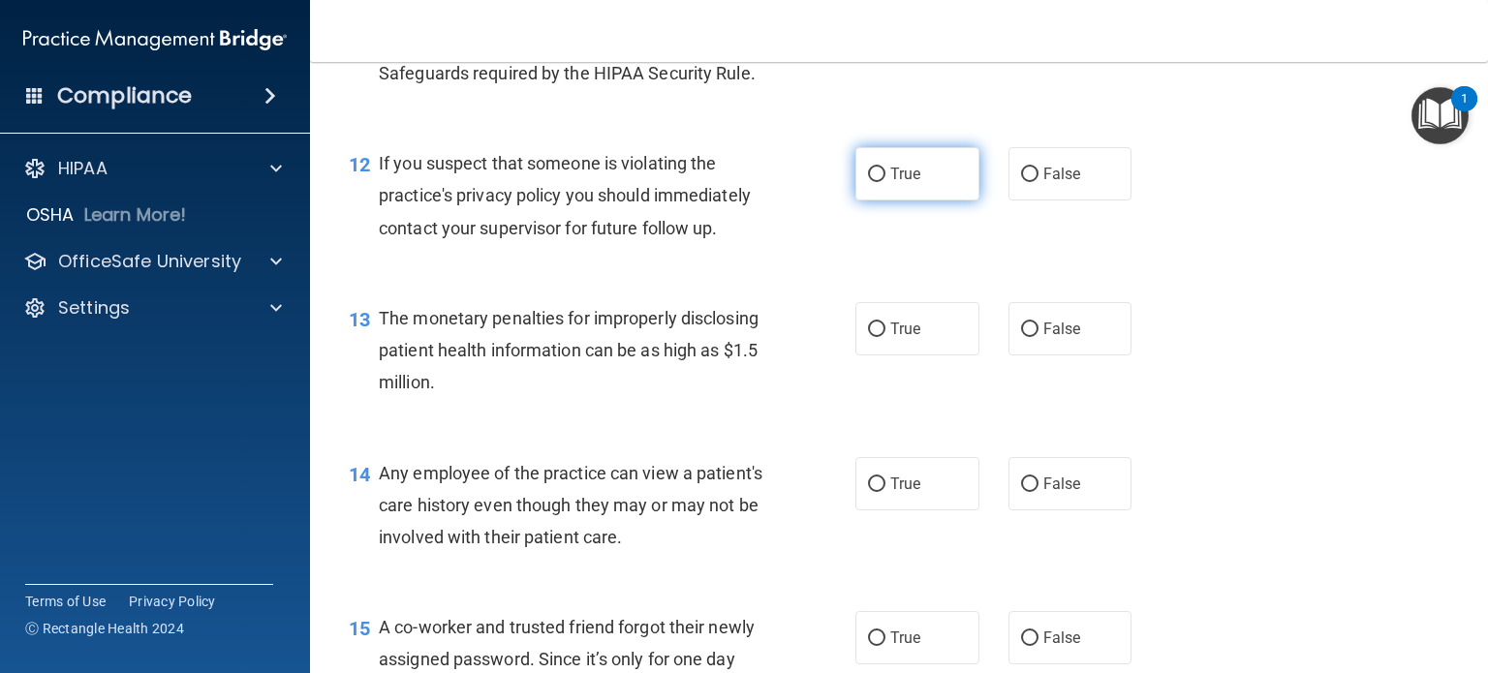
click at [880, 201] on label "True" at bounding box center [918, 173] width 124 height 53
click at [880, 182] on input "True" at bounding box center [876, 175] width 17 height 15
radio input "true"
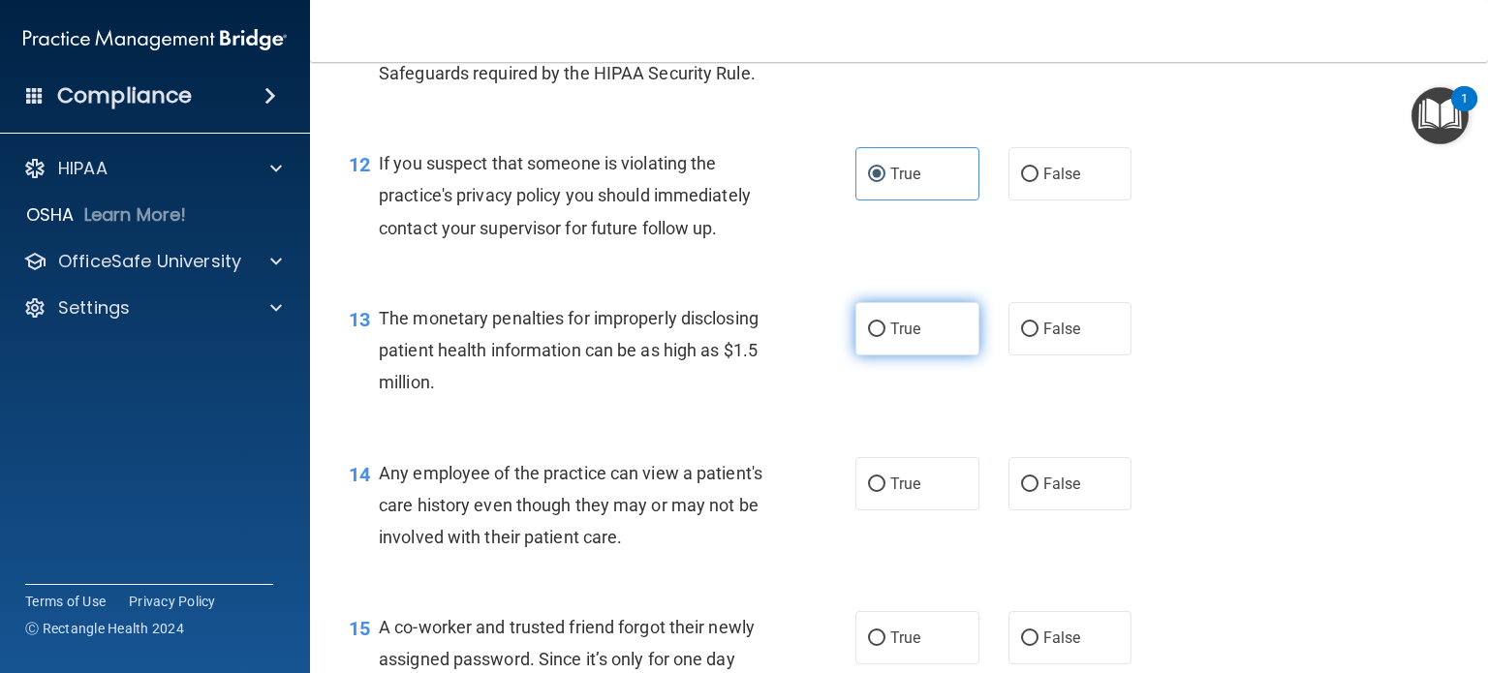
click at [931, 352] on label "True" at bounding box center [918, 328] width 124 height 53
click at [886, 337] on input "True" at bounding box center [876, 330] width 17 height 15
radio input "true"
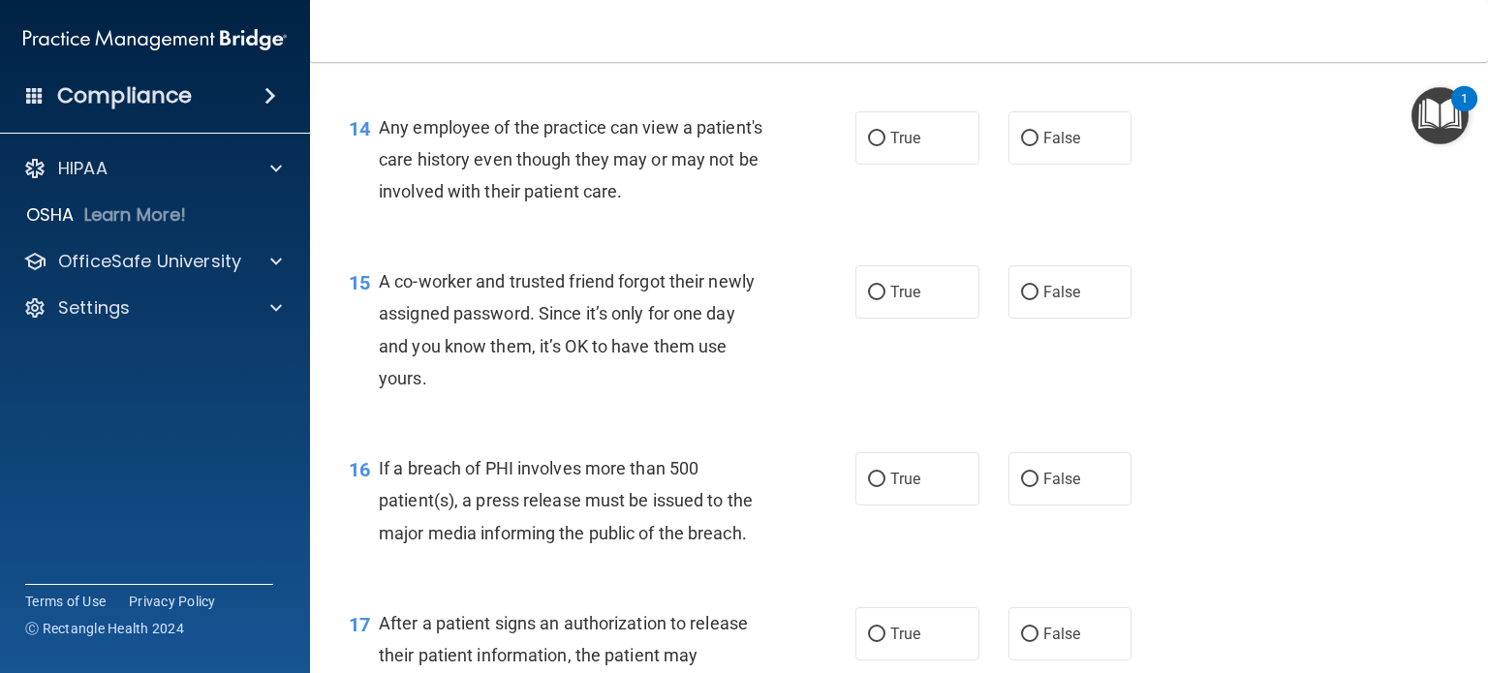
scroll to position [2151, 0]
click at [1015, 164] on label "False" at bounding box center [1071, 136] width 124 height 53
click at [1021, 145] on input "False" at bounding box center [1029, 138] width 17 height 15
radio input "true"
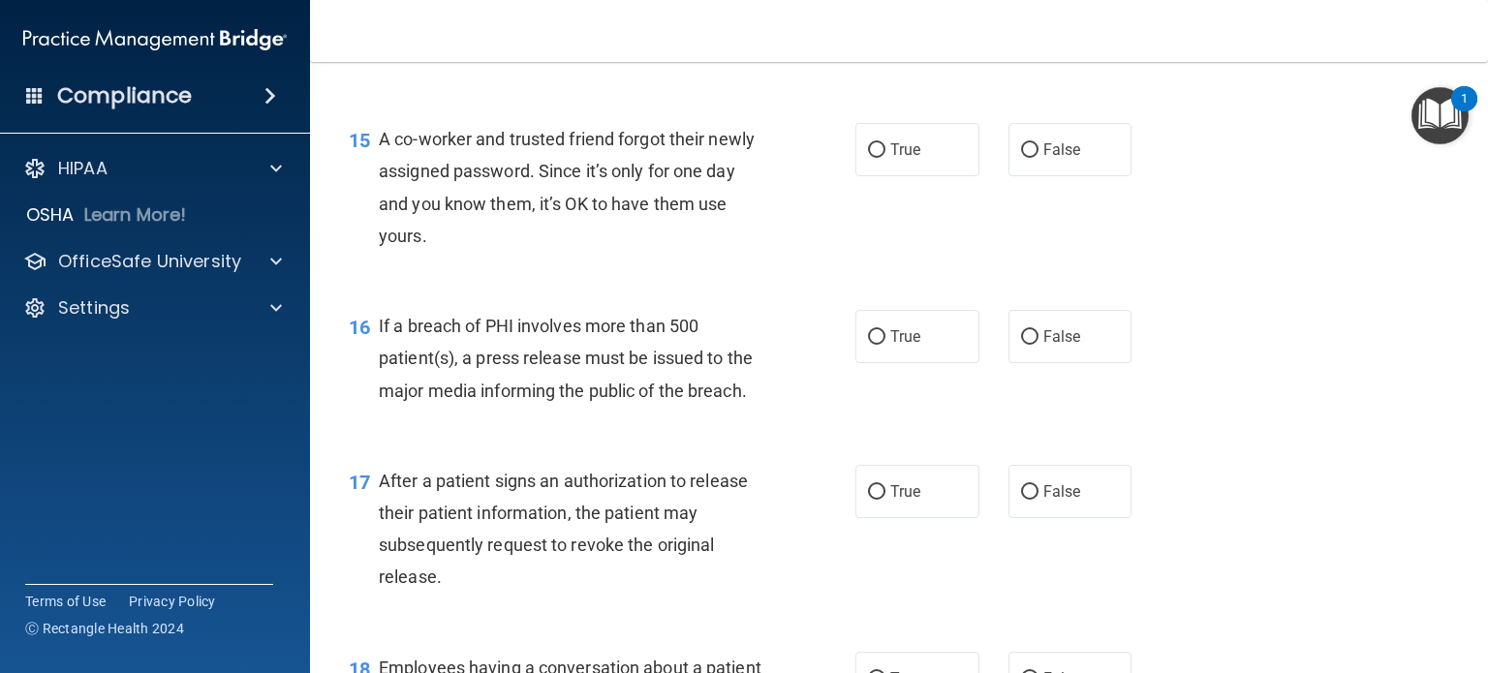
scroll to position [2293, 0]
click at [1021, 157] on input "False" at bounding box center [1029, 149] width 17 height 15
radio input "true"
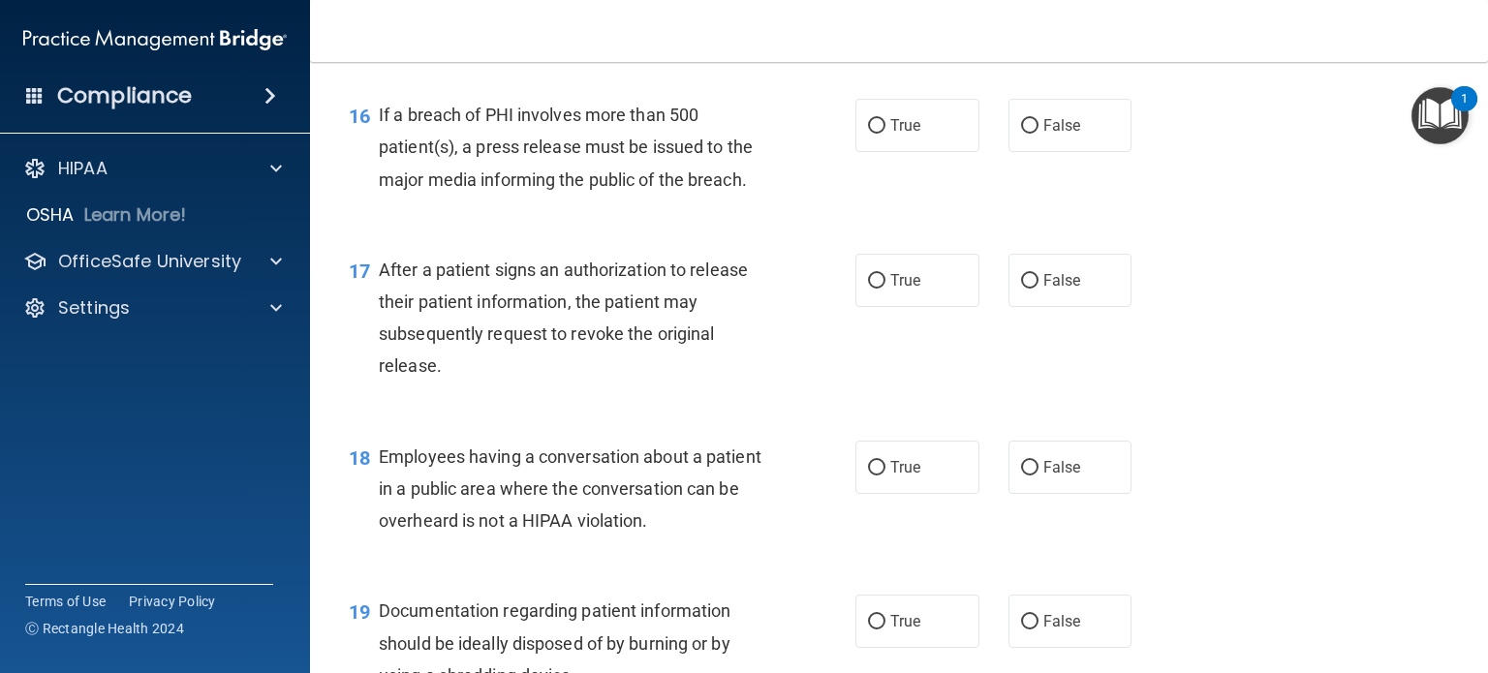
scroll to position [2507, 0]
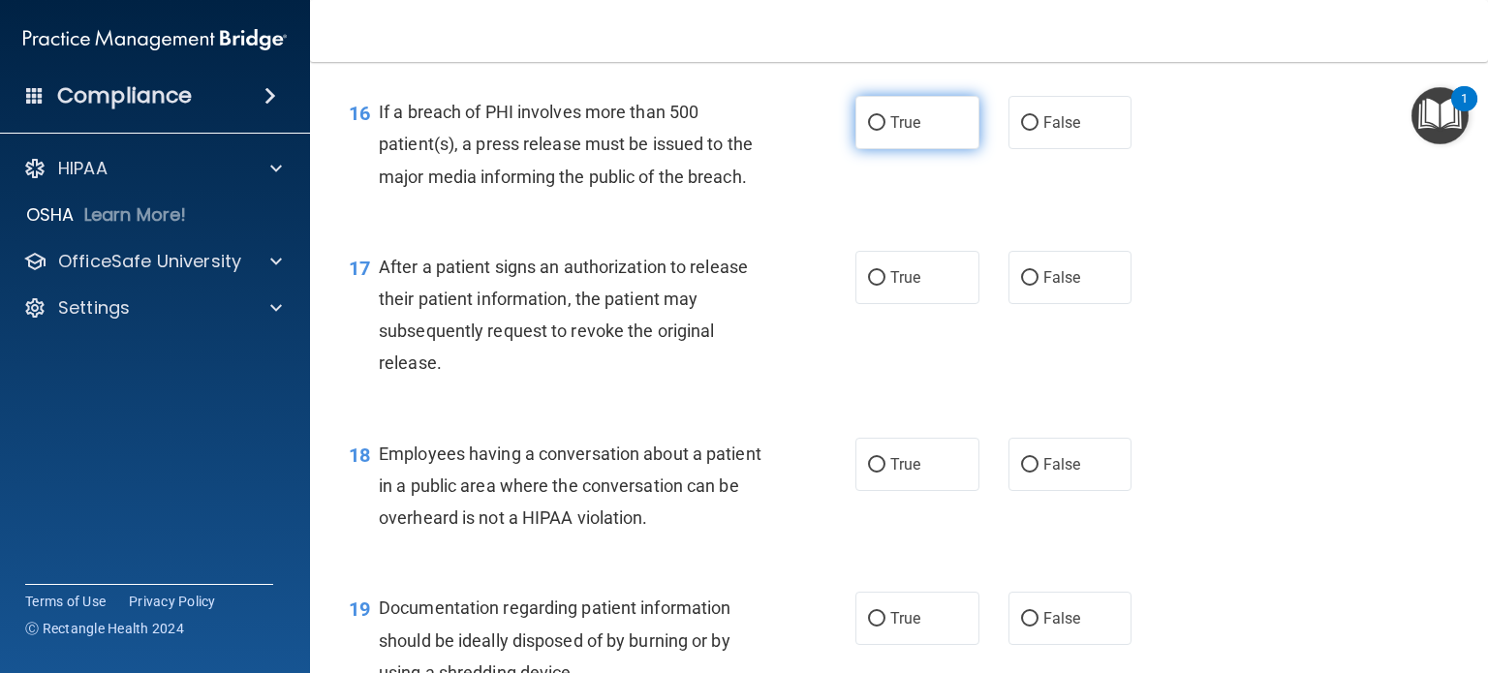
click at [894, 149] on label "True" at bounding box center [918, 122] width 124 height 53
click at [886, 131] on input "True" at bounding box center [876, 123] width 17 height 15
radio input "true"
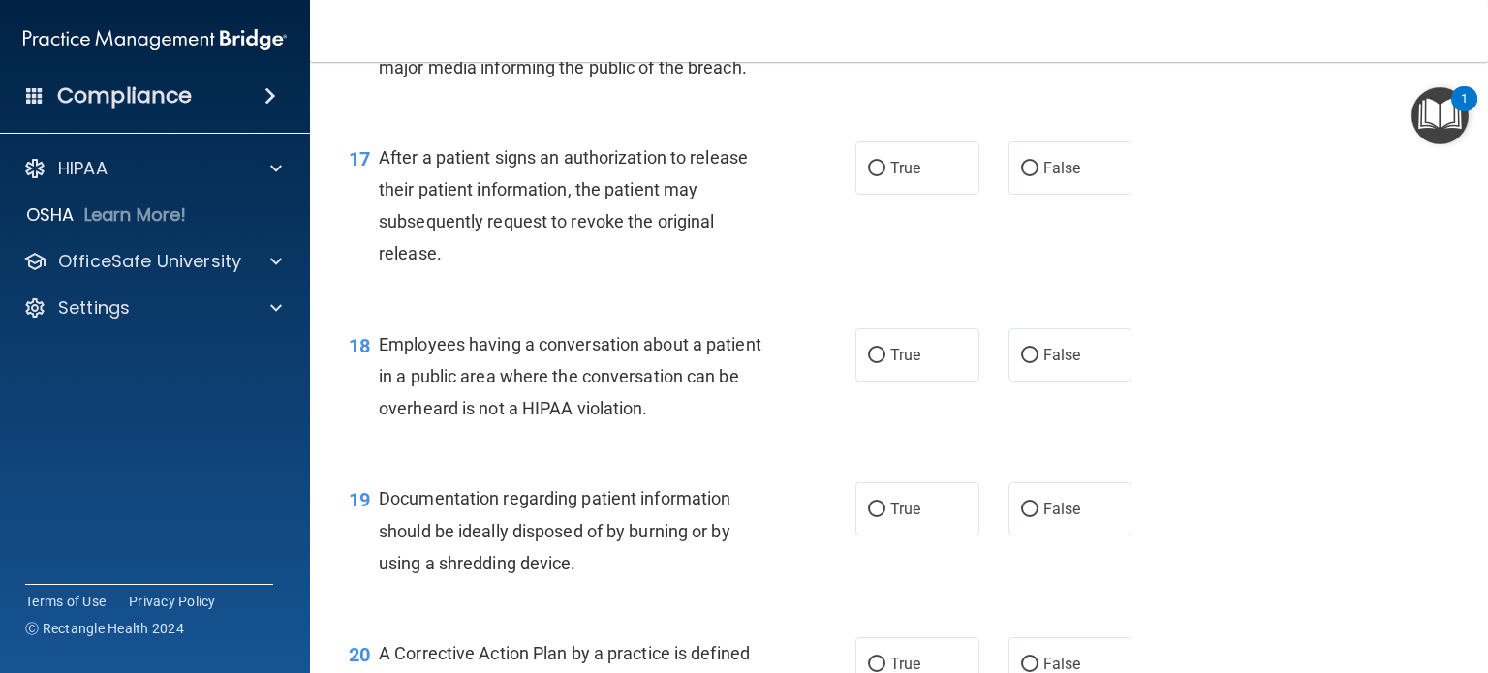
scroll to position [2627, 0]
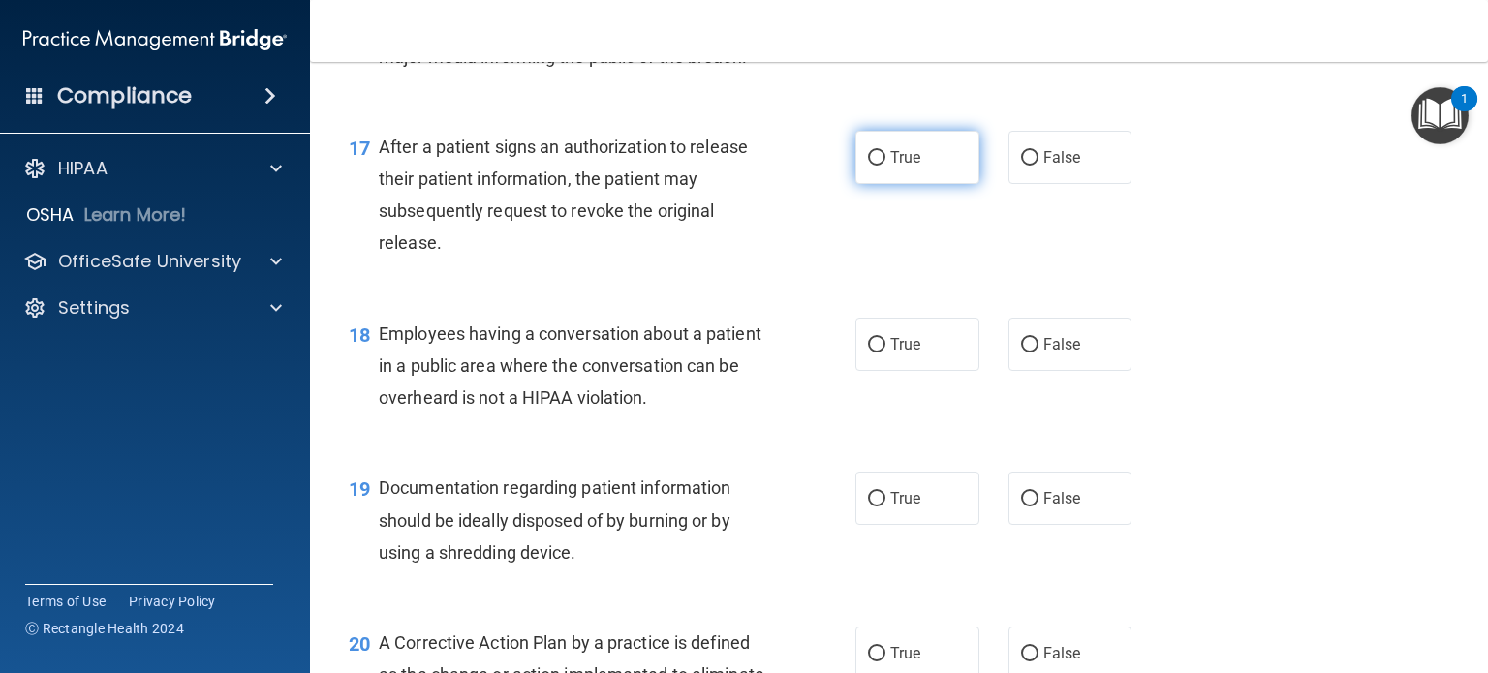
click at [873, 176] on label "True" at bounding box center [918, 157] width 124 height 53
click at [873, 166] on input "True" at bounding box center [876, 158] width 17 height 15
radio input "true"
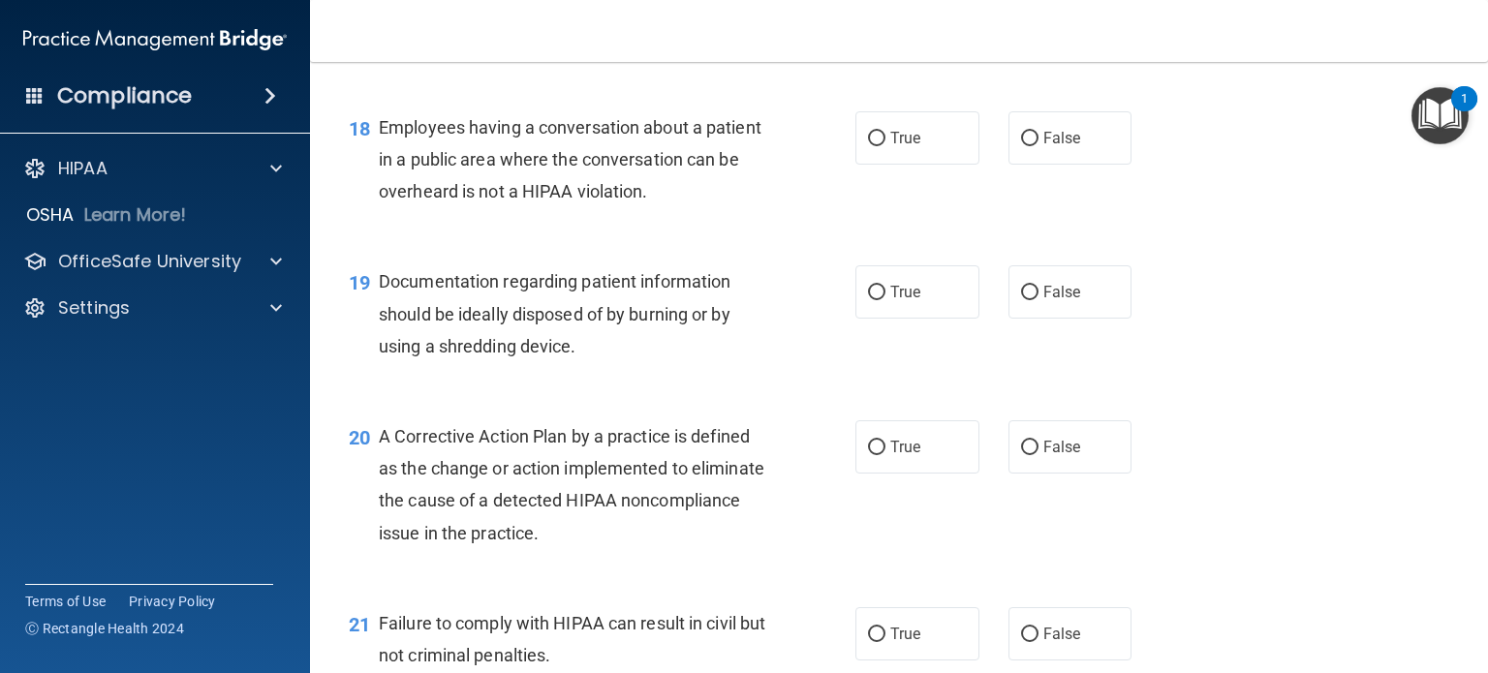
scroll to position [2835, 0]
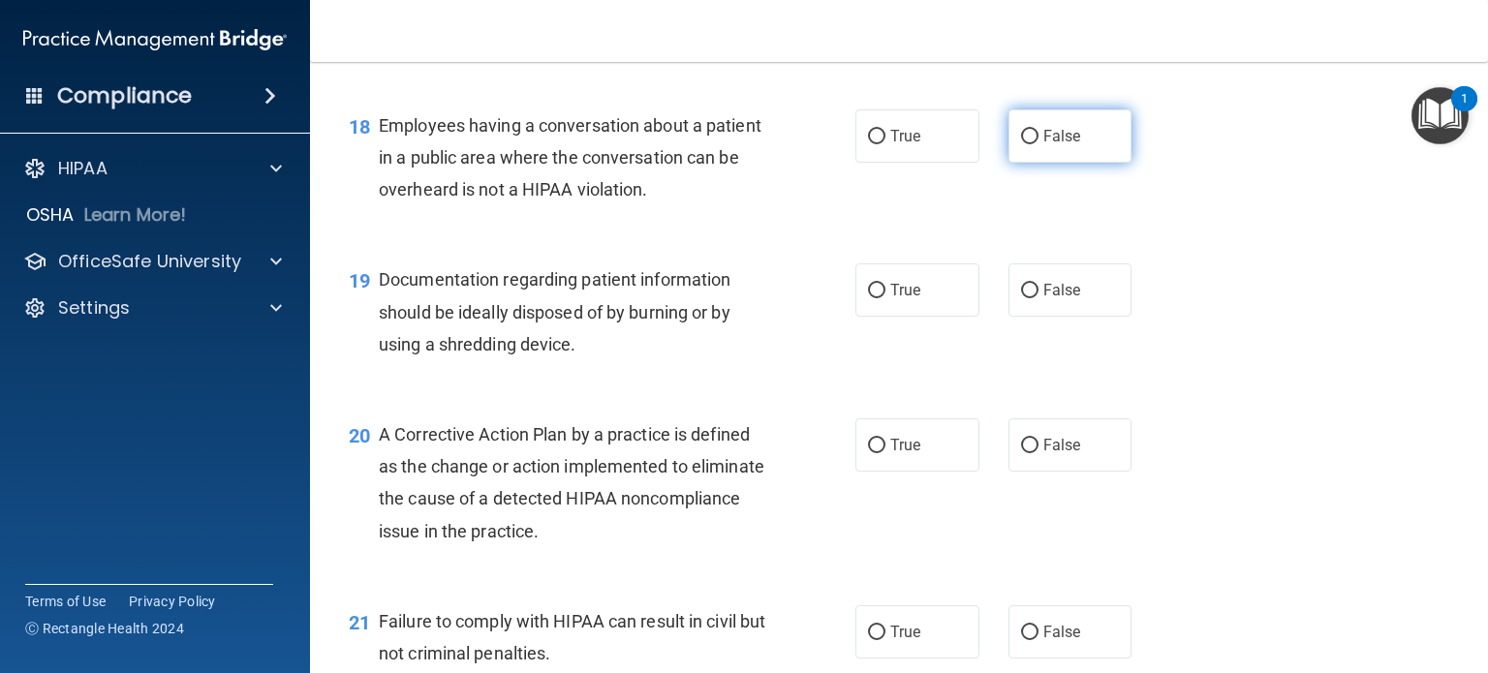
click at [1032, 163] on label "False" at bounding box center [1071, 135] width 124 height 53
click at [1032, 144] on input "False" at bounding box center [1029, 137] width 17 height 15
radio input "true"
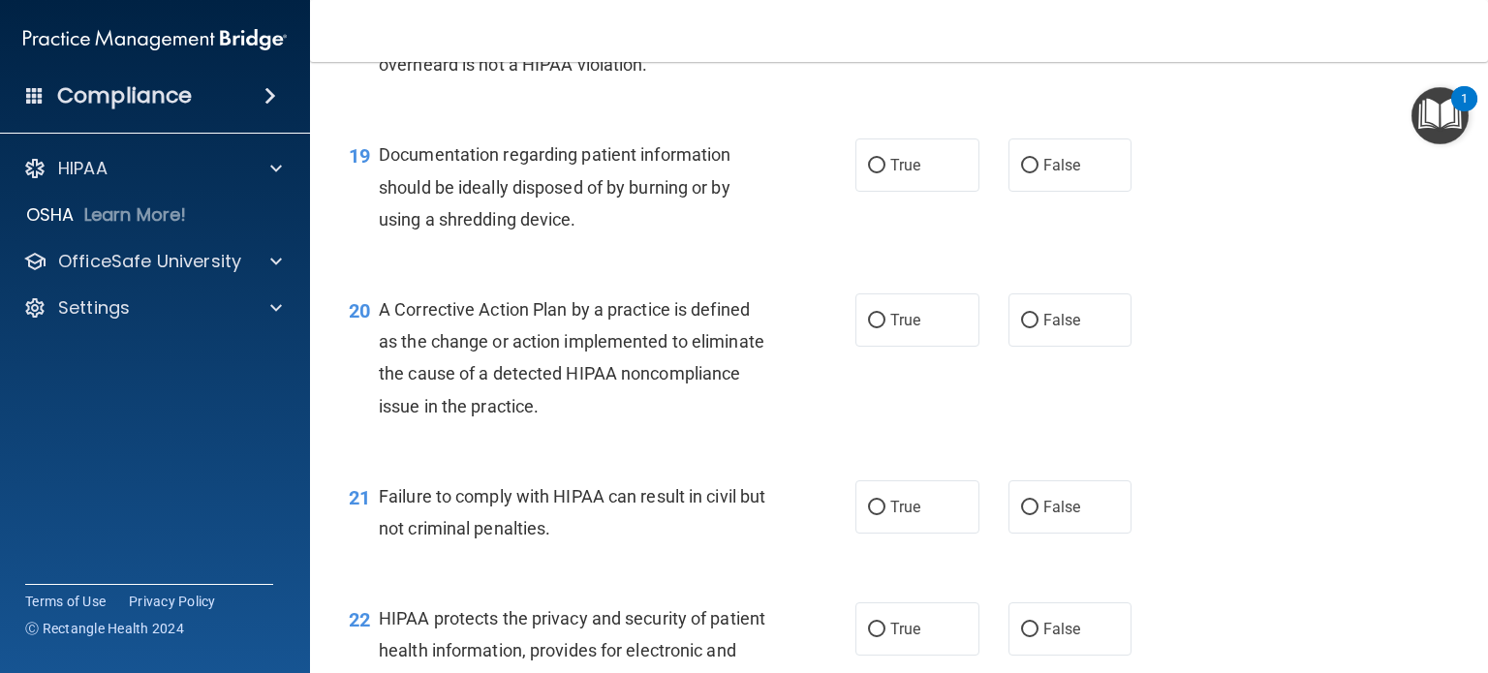
scroll to position [2976, 0]
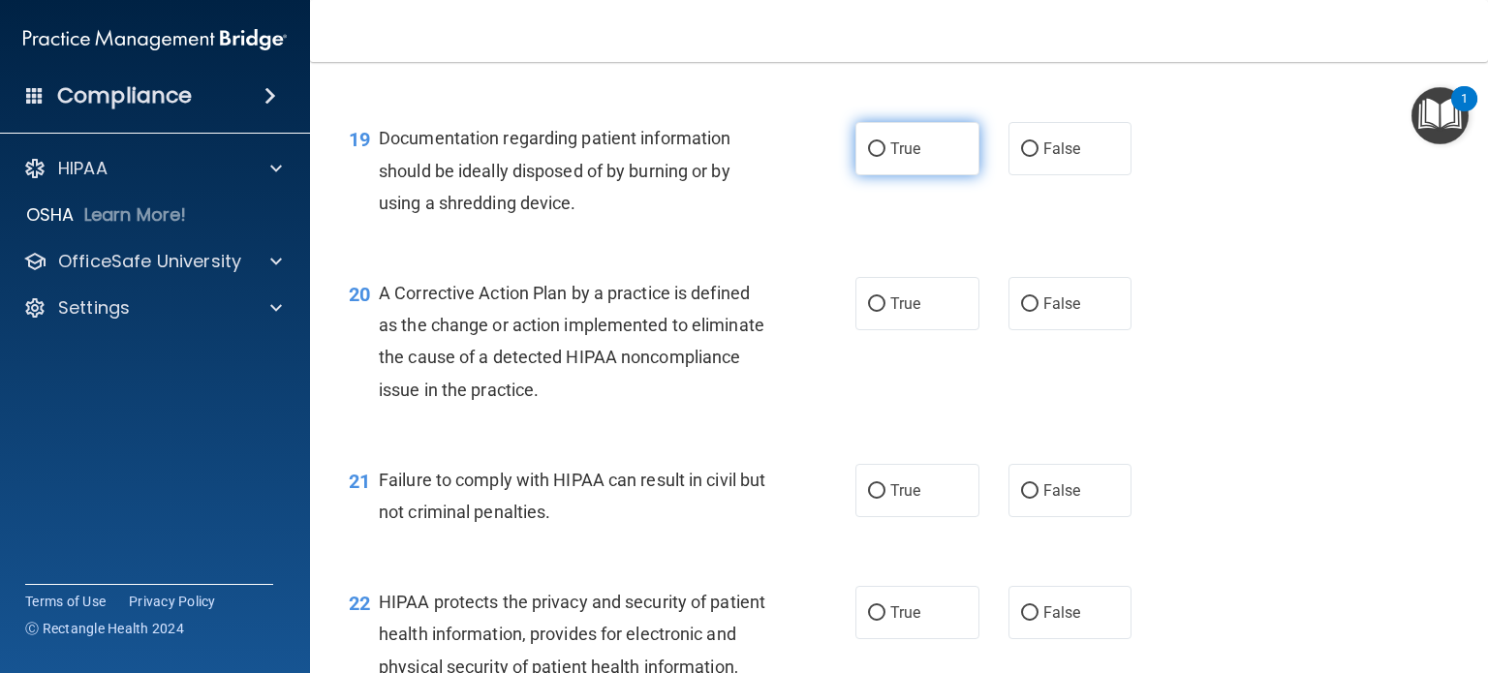
click at [878, 175] on label "True" at bounding box center [918, 148] width 124 height 53
click at [878, 157] on input "True" at bounding box center [876, 149] width 17 height 15
radio input "true"
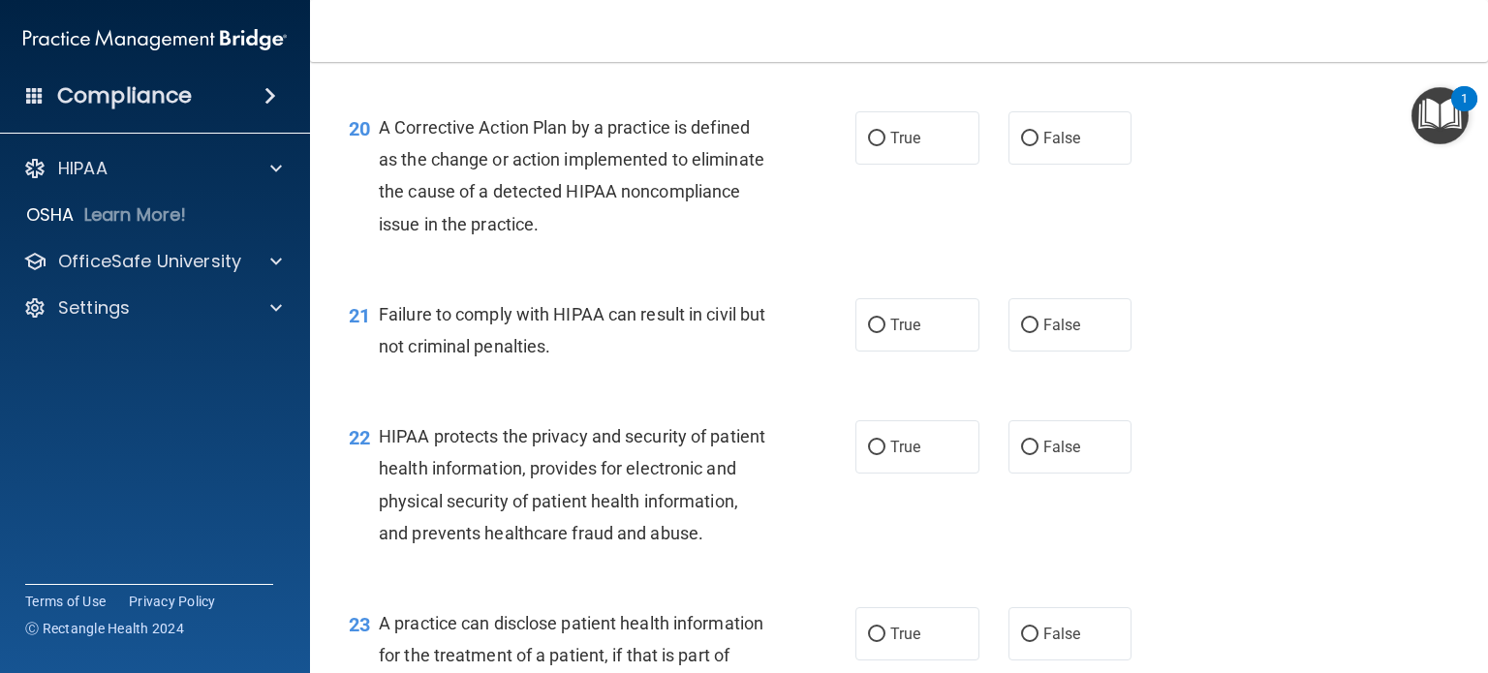
scroll to position [3146, 0]
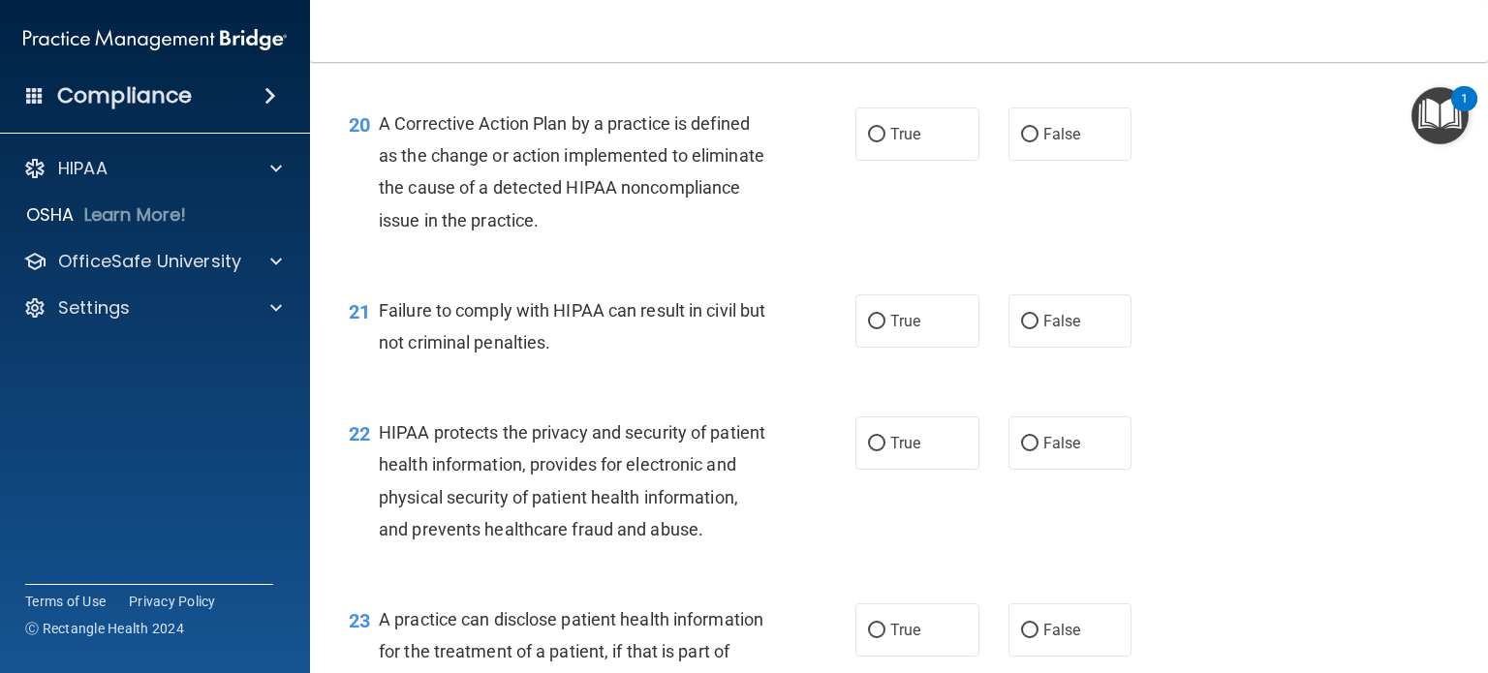
click at [777, 392] on div "21 Failure to comply with HIPAA can result in civil but not criminal penalties.…" at bounding box center [899, 331] width 1130 height 122
click at [904, 143] on span "True" at bounding box center [905, 134] width 30 height 18
click at [886, 142] on input "True" at bounding box center [876, 135] width 17 height 15
radio input "true"
click at [1021, 329] on input "False" at bounding box center [1029, 322] width 17 height 15
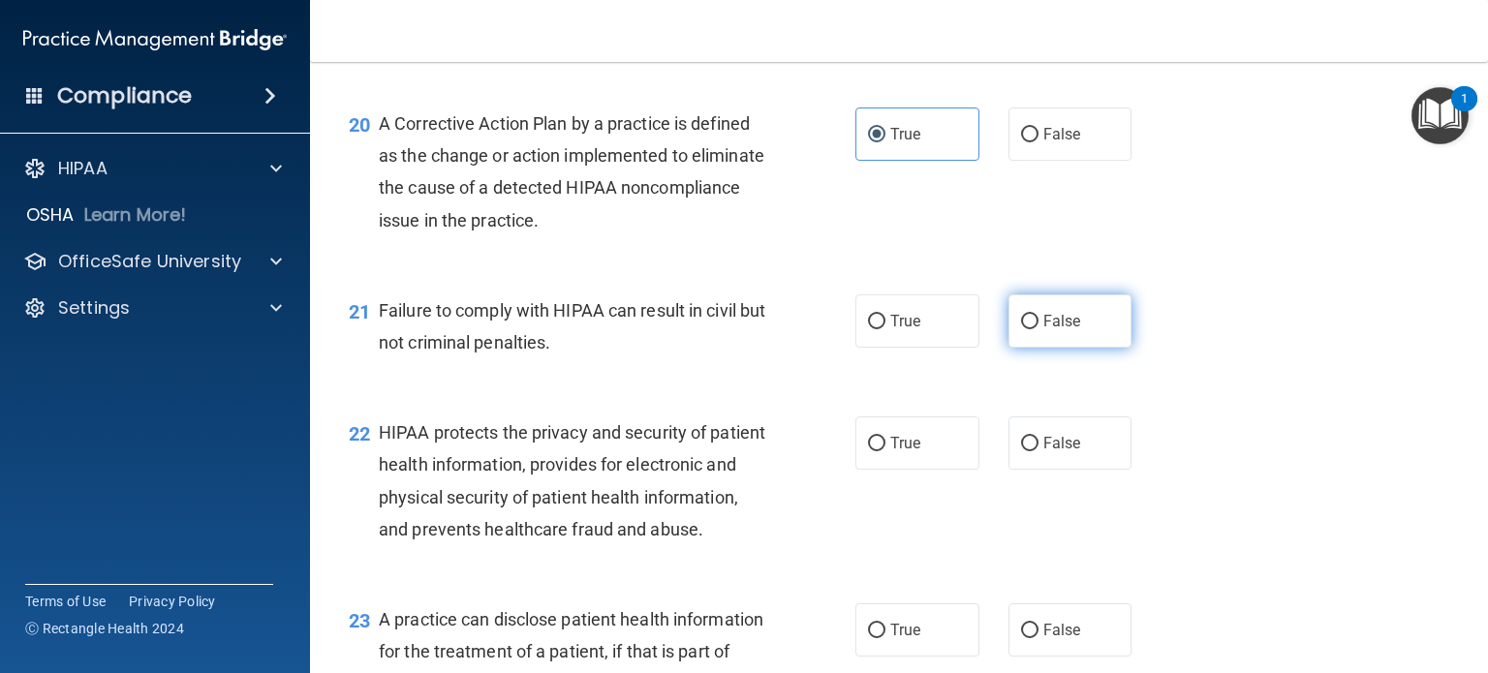
radio input "true"
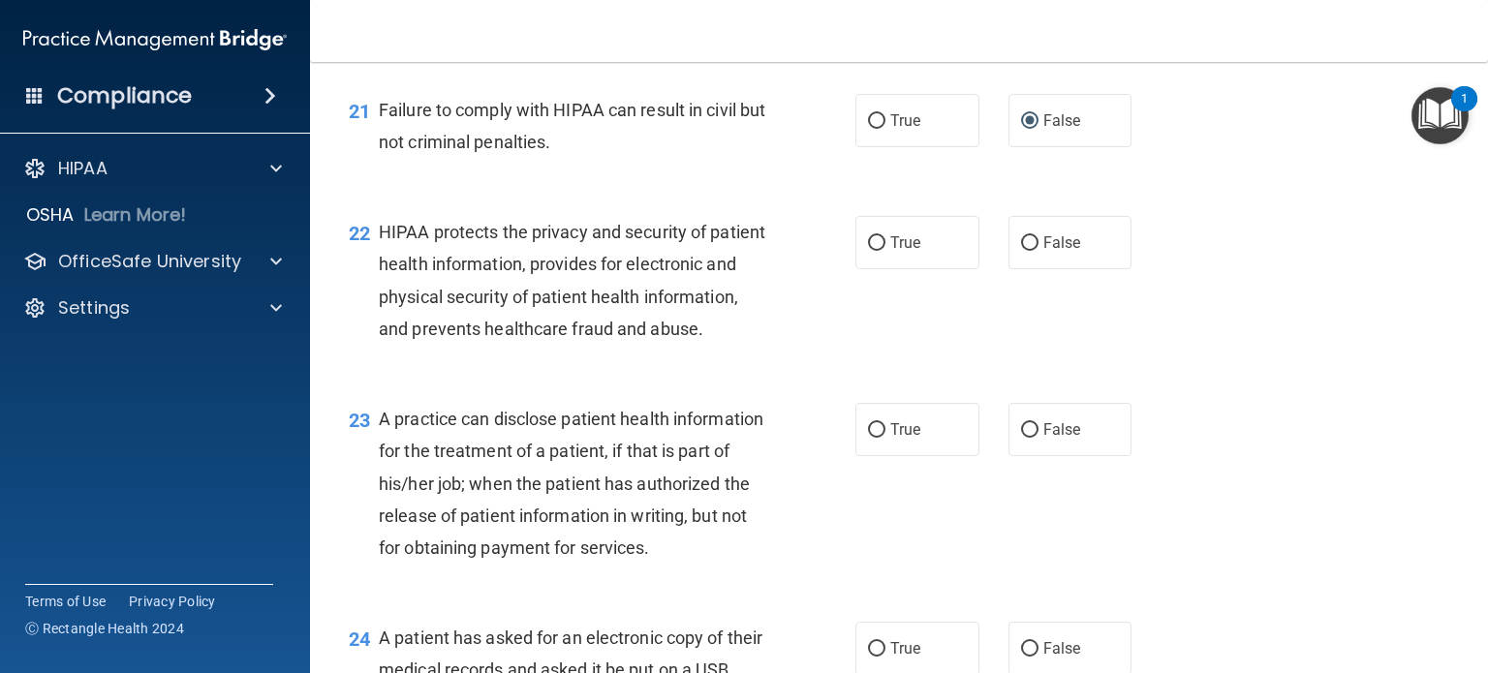
scroll to position [3351, 0]
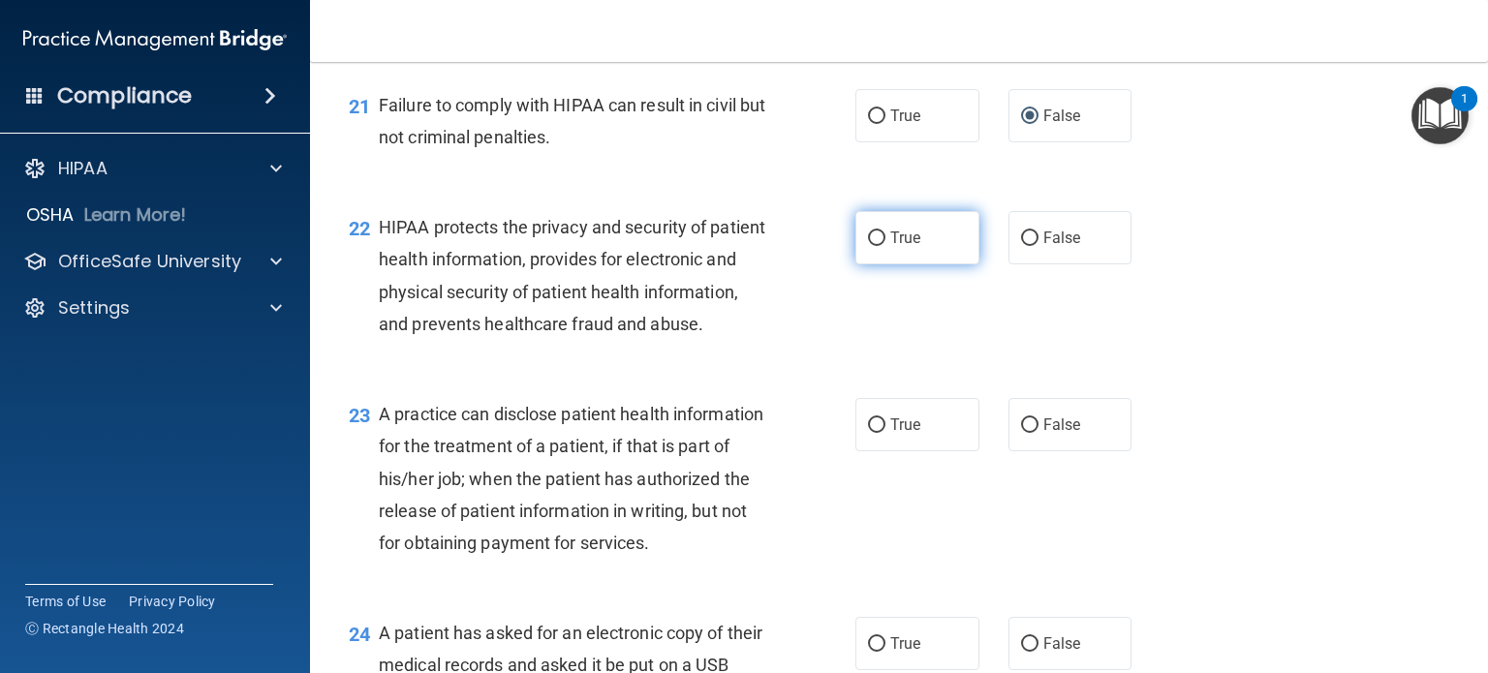
click at [895, 247] on span "True" at bounding box center [905, 238] width 30 height 18
click at [886, 246] on input "True" at bounding box center [876, 239] width 17 height 15
radio input "true"
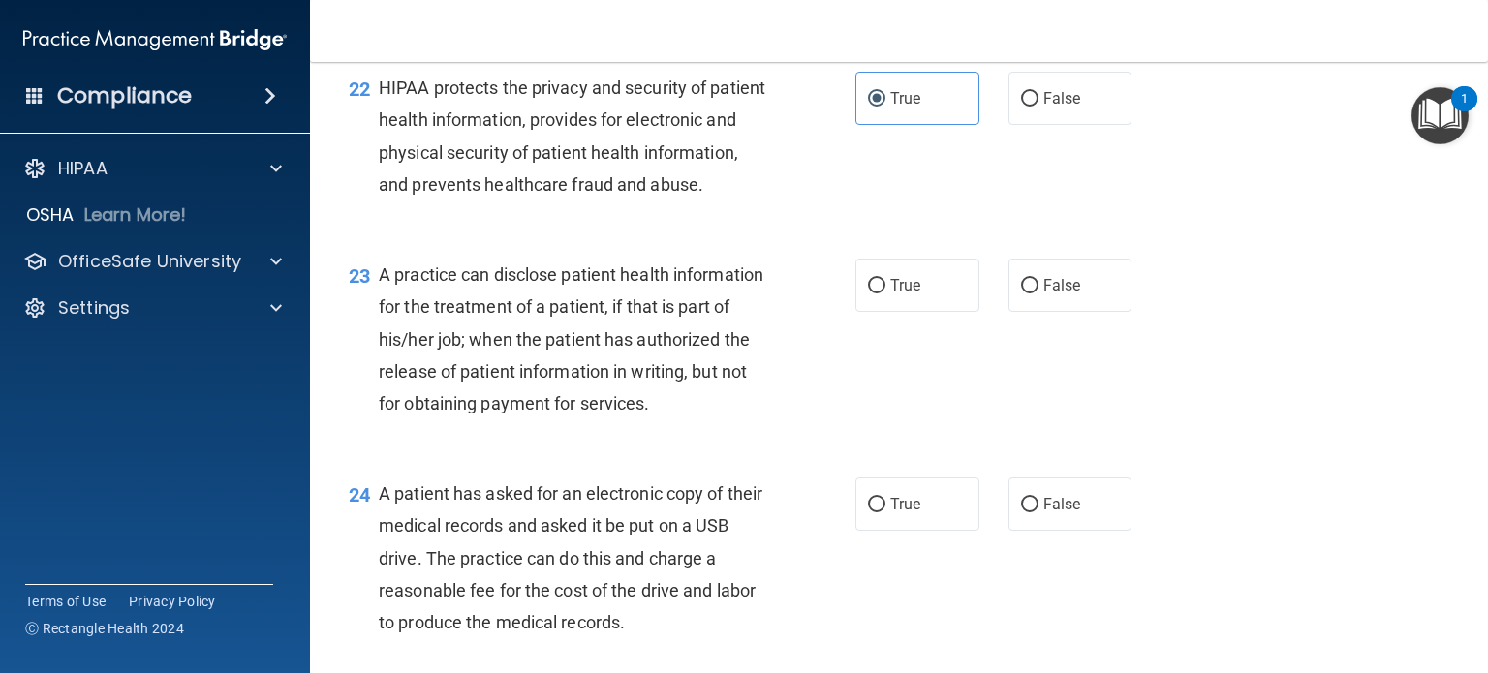
scroll to position [3495, 0]
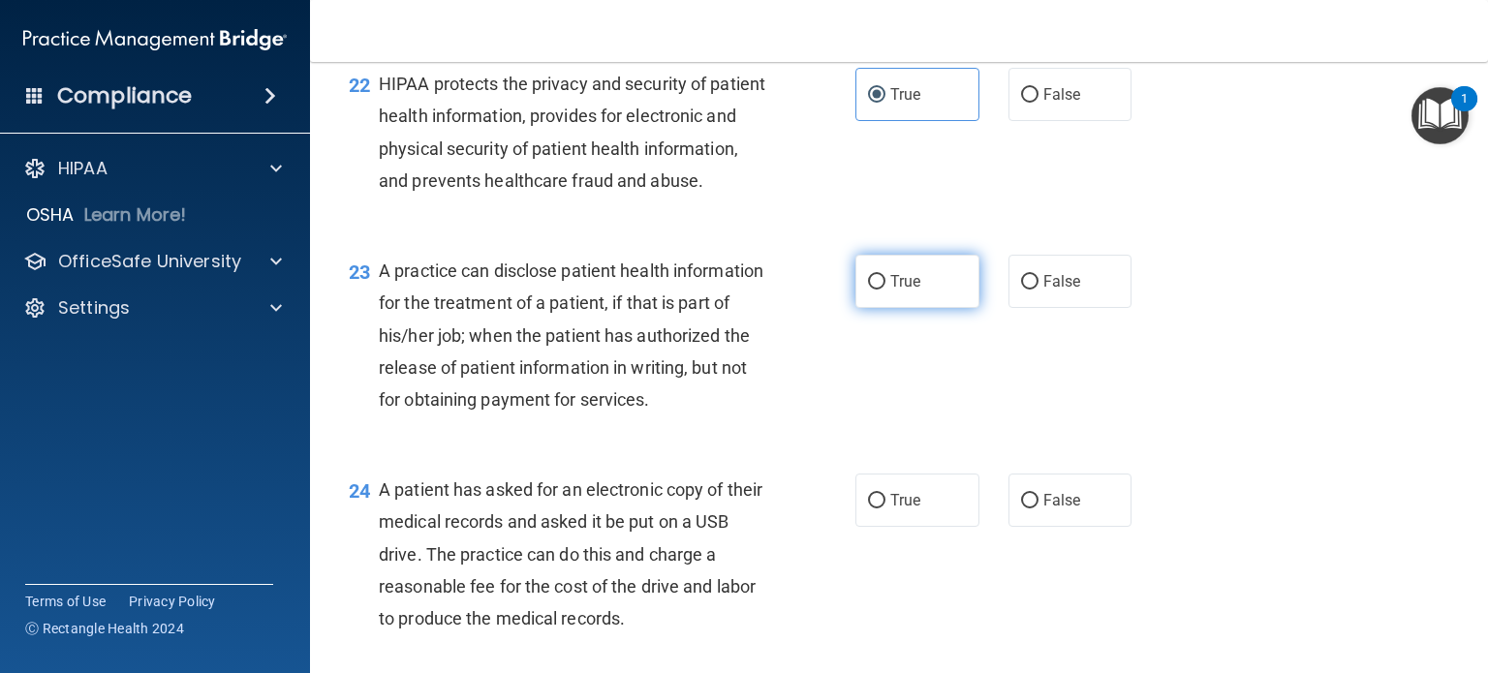
click at [907, 308] on label "True" at bounding box center [918, 281] width 124 height 53
click at [886, 290] on input "True" at bounding box center [876, 282] width 17 height 15
radio input "true"
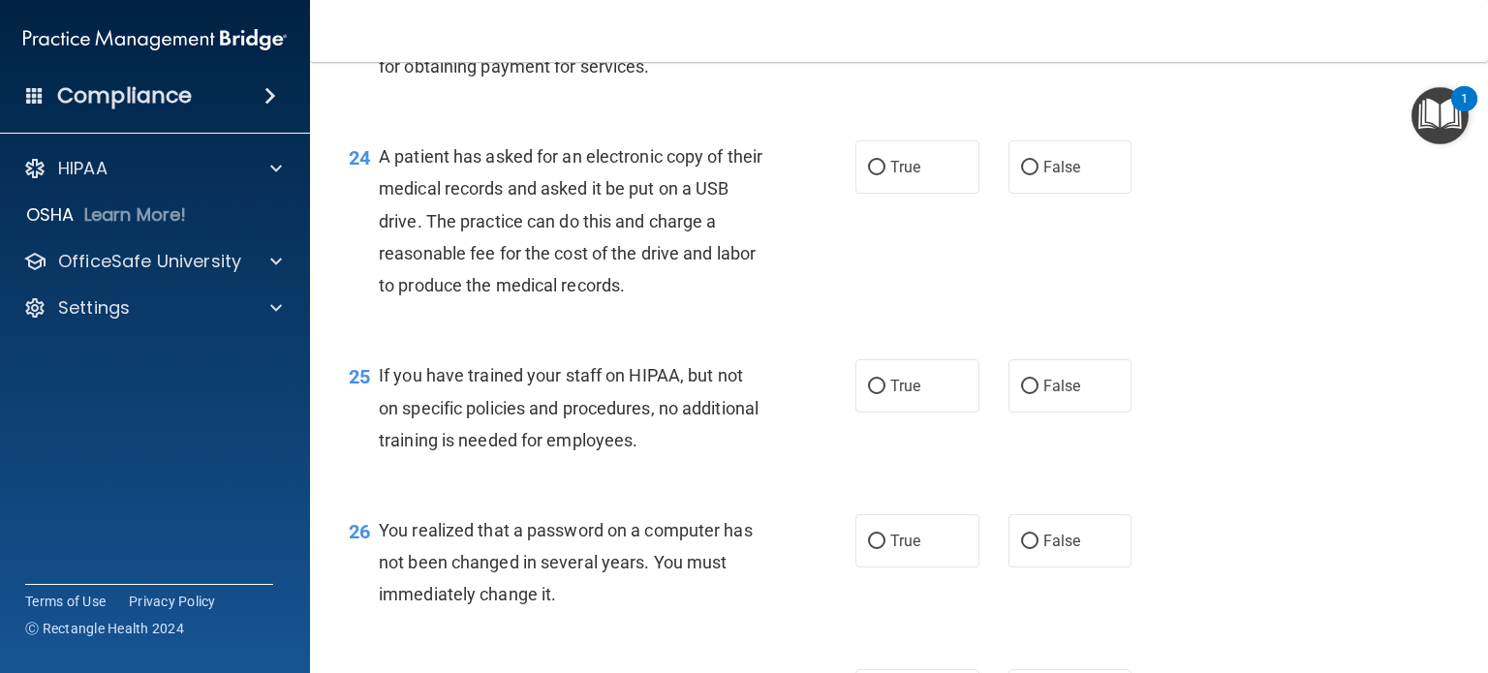
scroll to position [3832, 0]
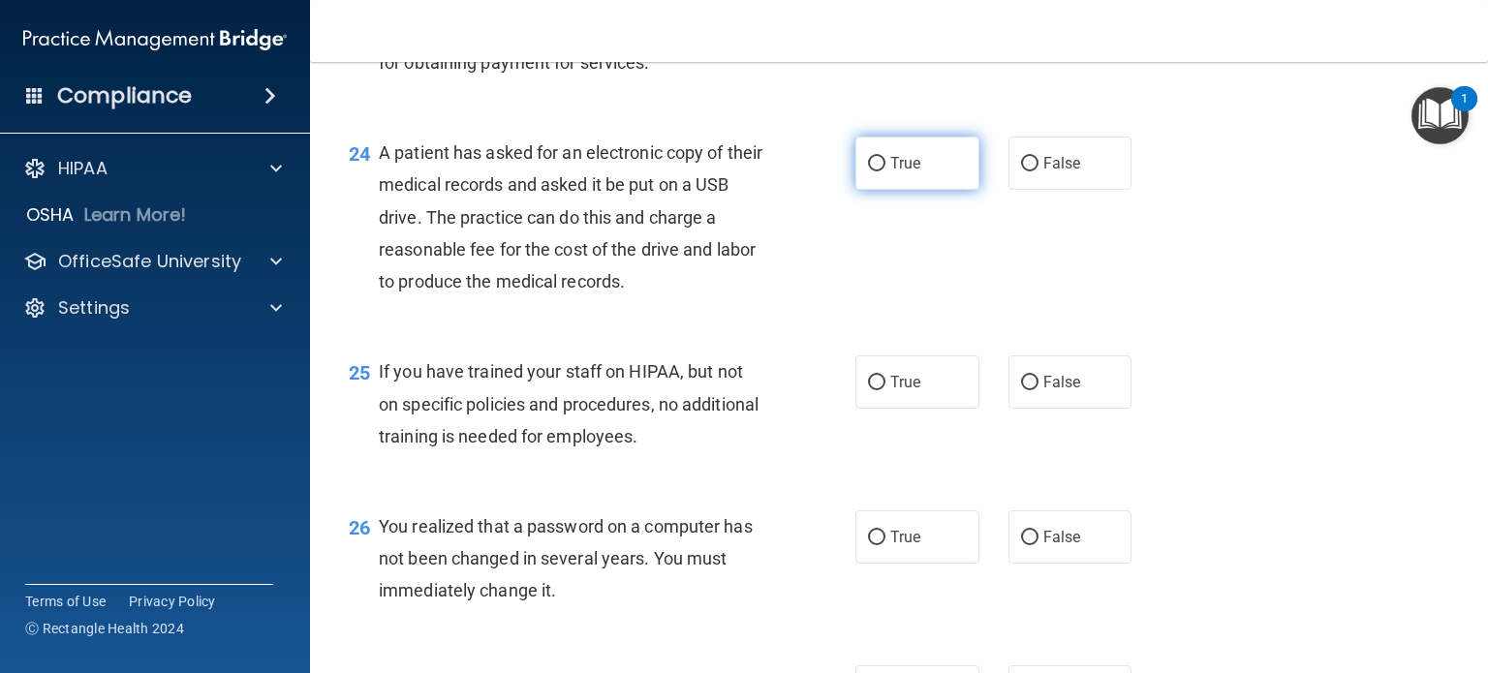
click at [878, 190] on label "True" at bounding box center [918, 163] width 124 height 53
click at [878, 171] on input "True" at bounding box center [876, 164] width 17 height 15
radio input "true"
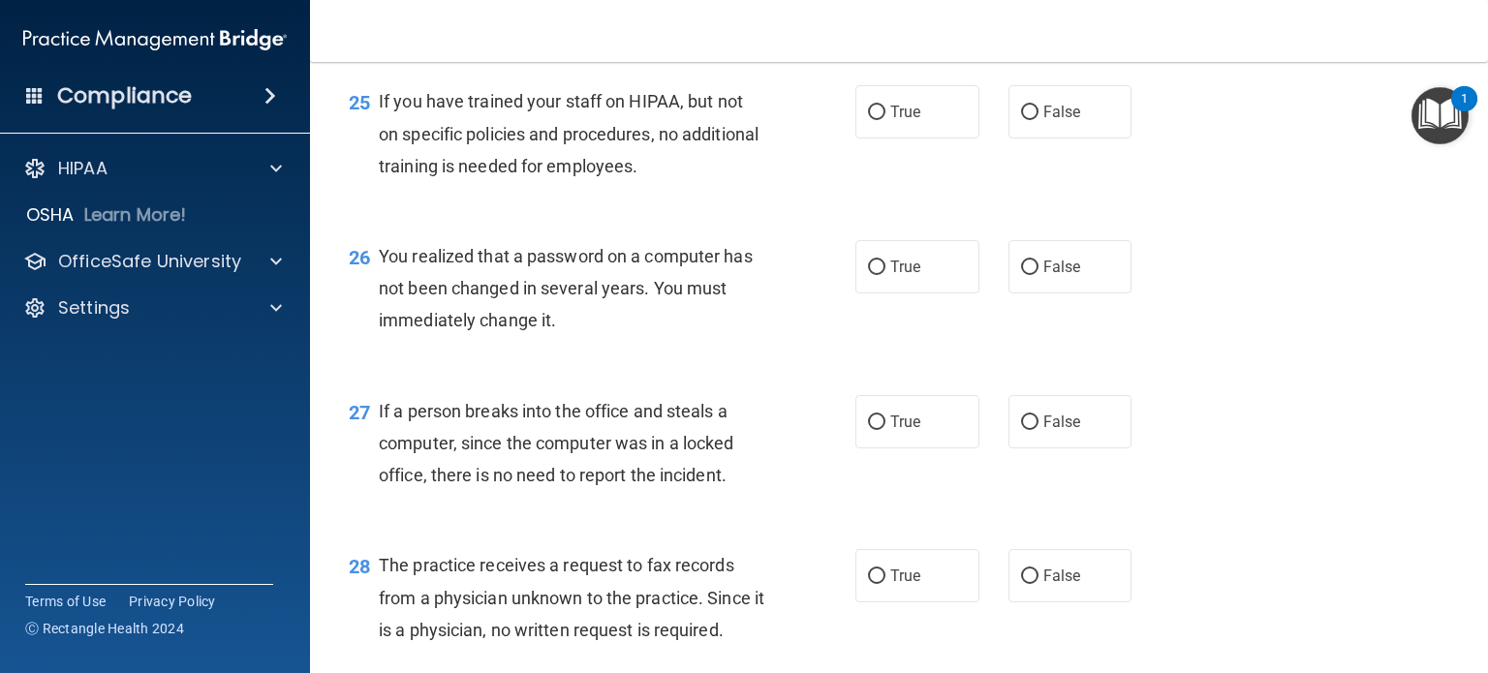
scroll to position [4103, 0]
click at [1044, 120] on span "False" at bounding box center [1063, 111] width 38 height 18
click at [1038, 119] on input "False" at bounding box center [1029, 112] width 17 height 15
radio input "true"
click at [872, 274] on input "True" at bounding box center [876, 267] width 17 height 15
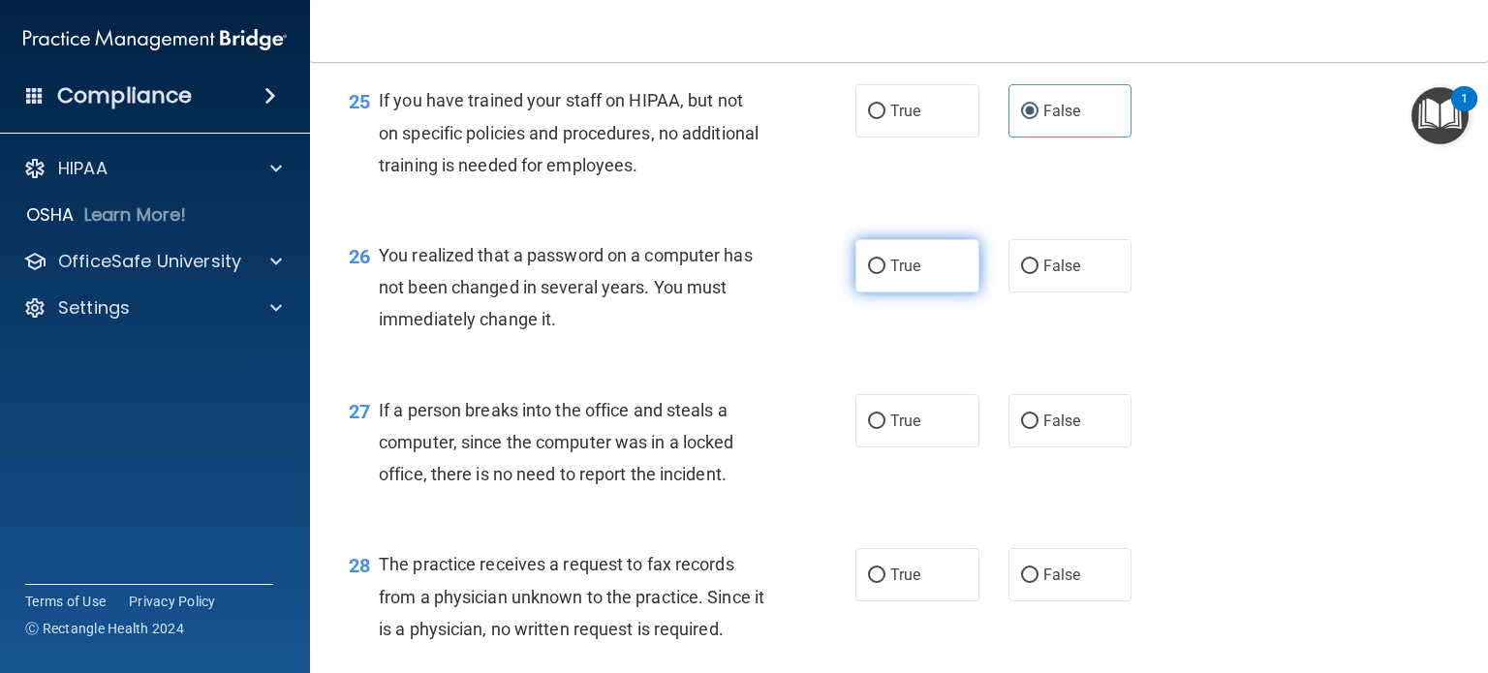
radio input "true"
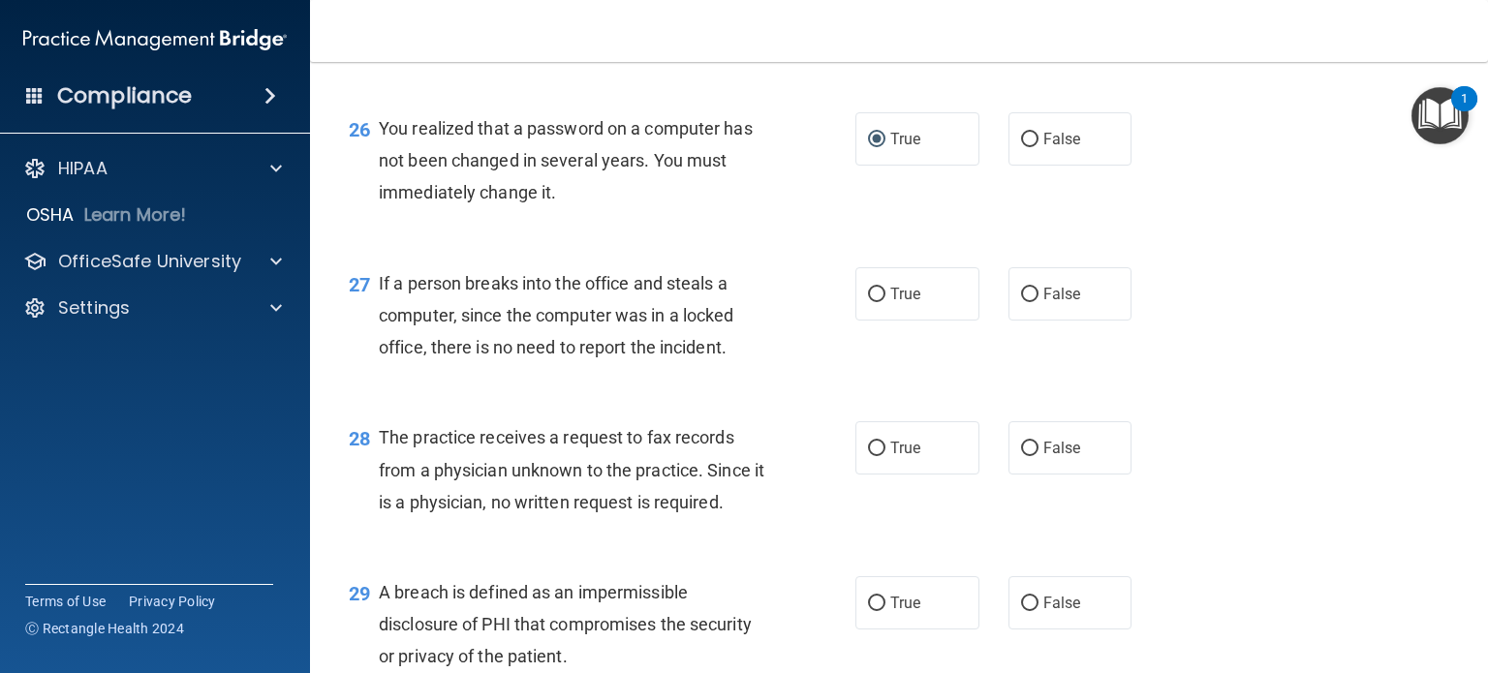
scroll to position [4248, 0]
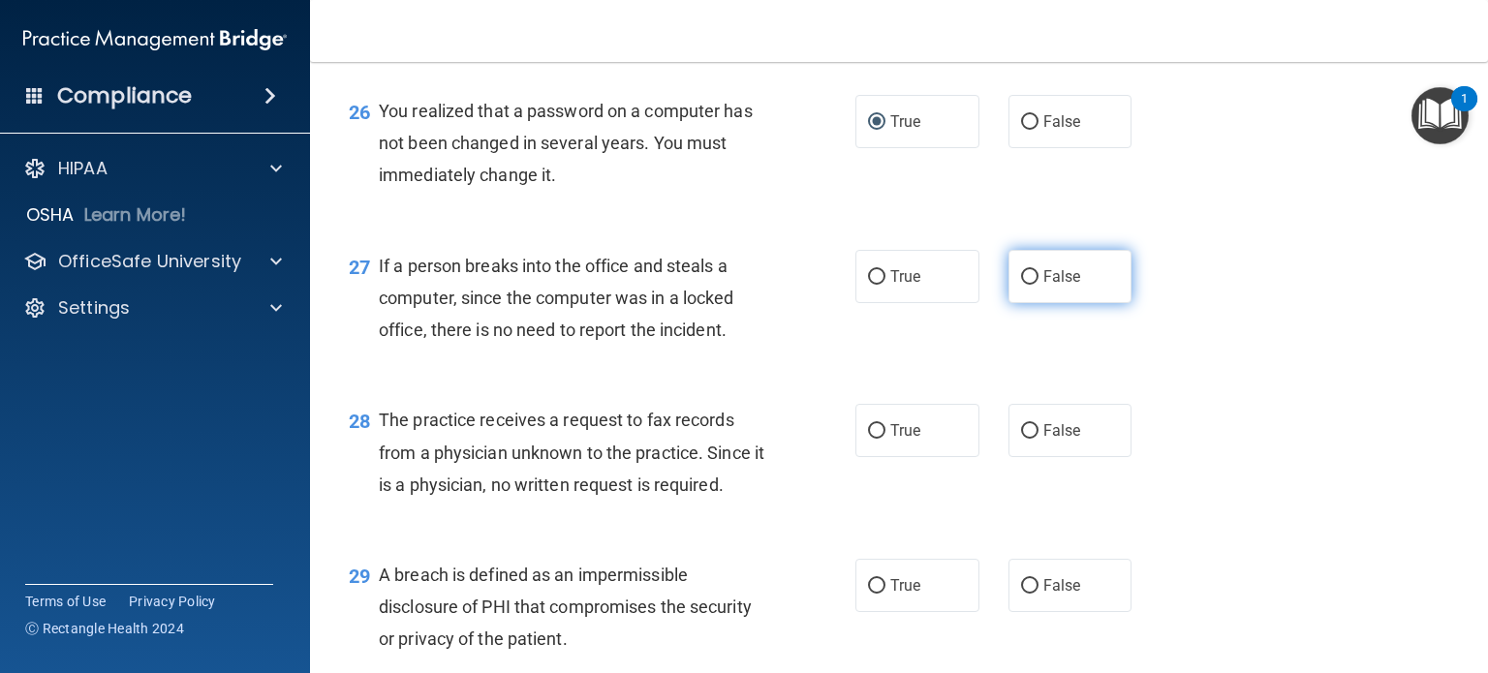
click at [1032, 303] on label "False" at bounding box center [1071, 276] width 124 height 53
click at [1032, 285] on input "False" at bounding box center [1029, 277] width 17 height 15
radio input "true"
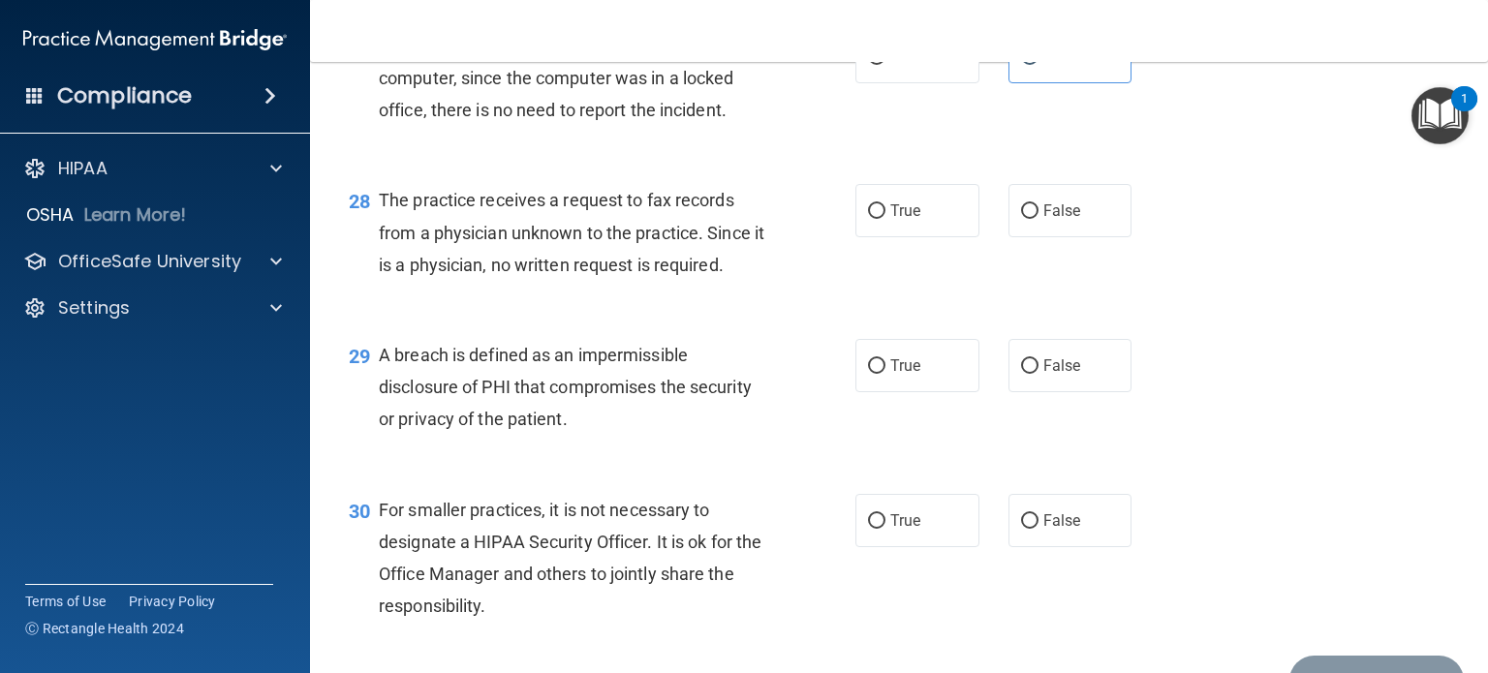
scroll to position [4469, 0]
click at [1054, 219] on span "False" at bounding box center [1063, 210] width 38 height 18
click at [1039, 218] on input "False" at bounding box center [1029, 210] width 17 height 15
radio input "true"
click at [884, 391] on label "True" at bounding box center [918, 364] width 124 height 53
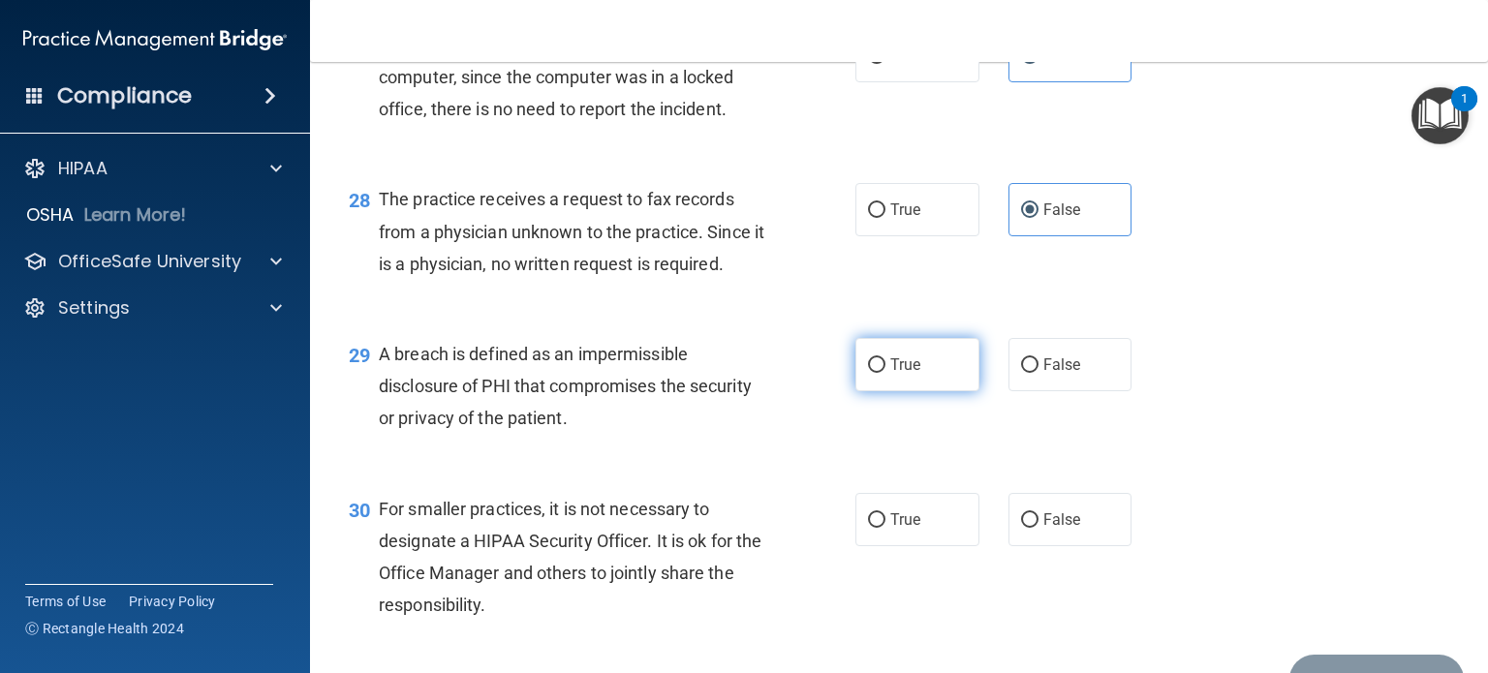
click at [884, 373] on input "True" at bounding box center [876, 365] width 17 height 15
radio input "true"
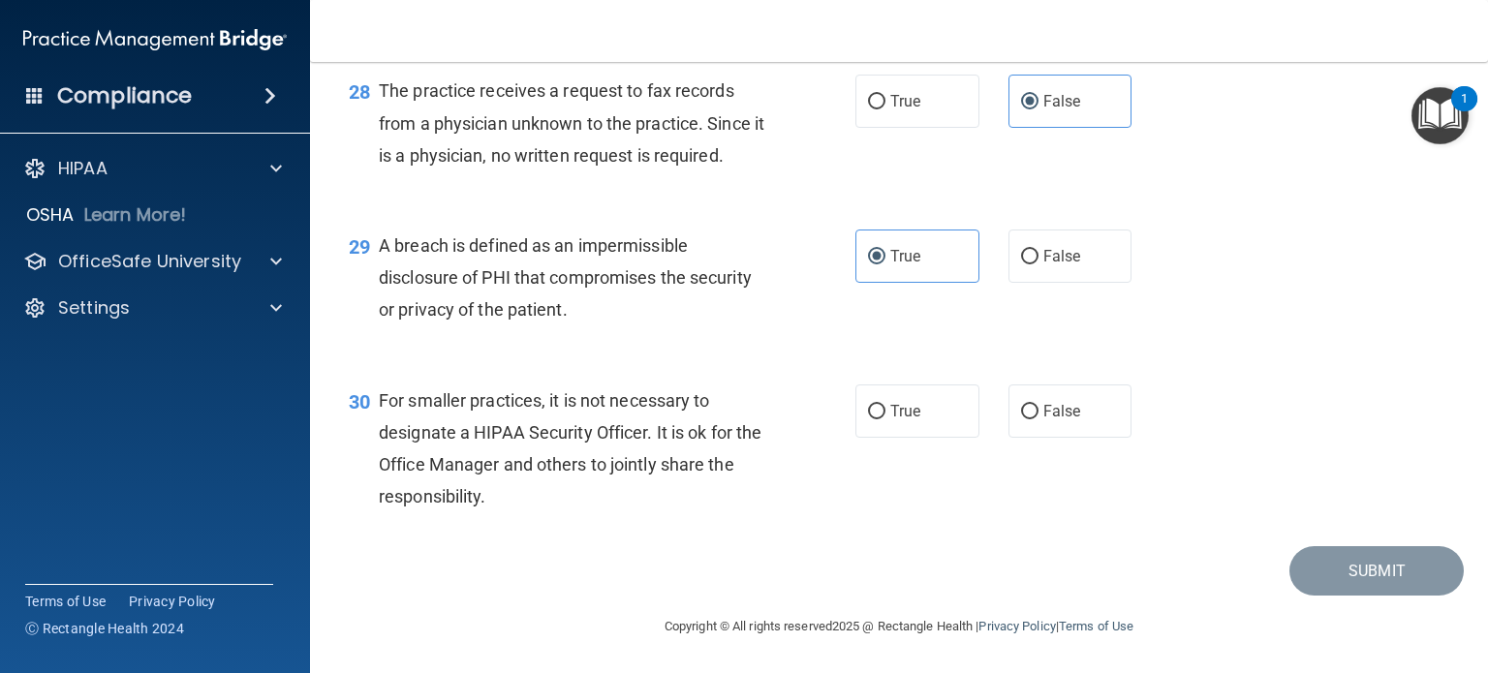
scroll to position [4674, 0]
click at [1050, 399] on label "False" at bounding box center [1071, 411] width 124 height 53
click at [1039, 405] on input "False" at bounding box center [1029, 412] width 17 height 15
radio input "true"
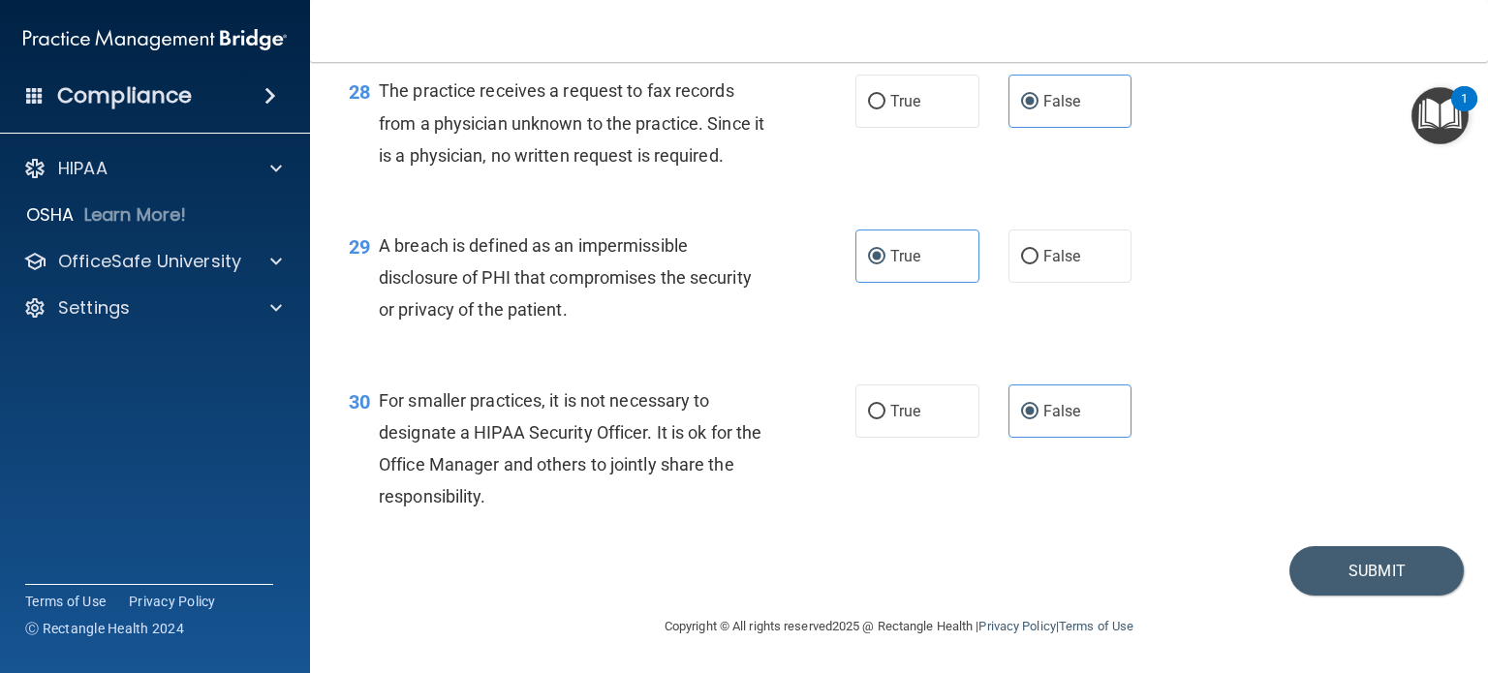
click at [1209, 429] on div "30 For smaller practices, it is not necessary to designate a HIPAA Security Off…" at bounding box center [899, 453] width 1130 height 187
click at [1301, 572] on button "Submit" at bounding box center [1377, 570] width 174 height 49
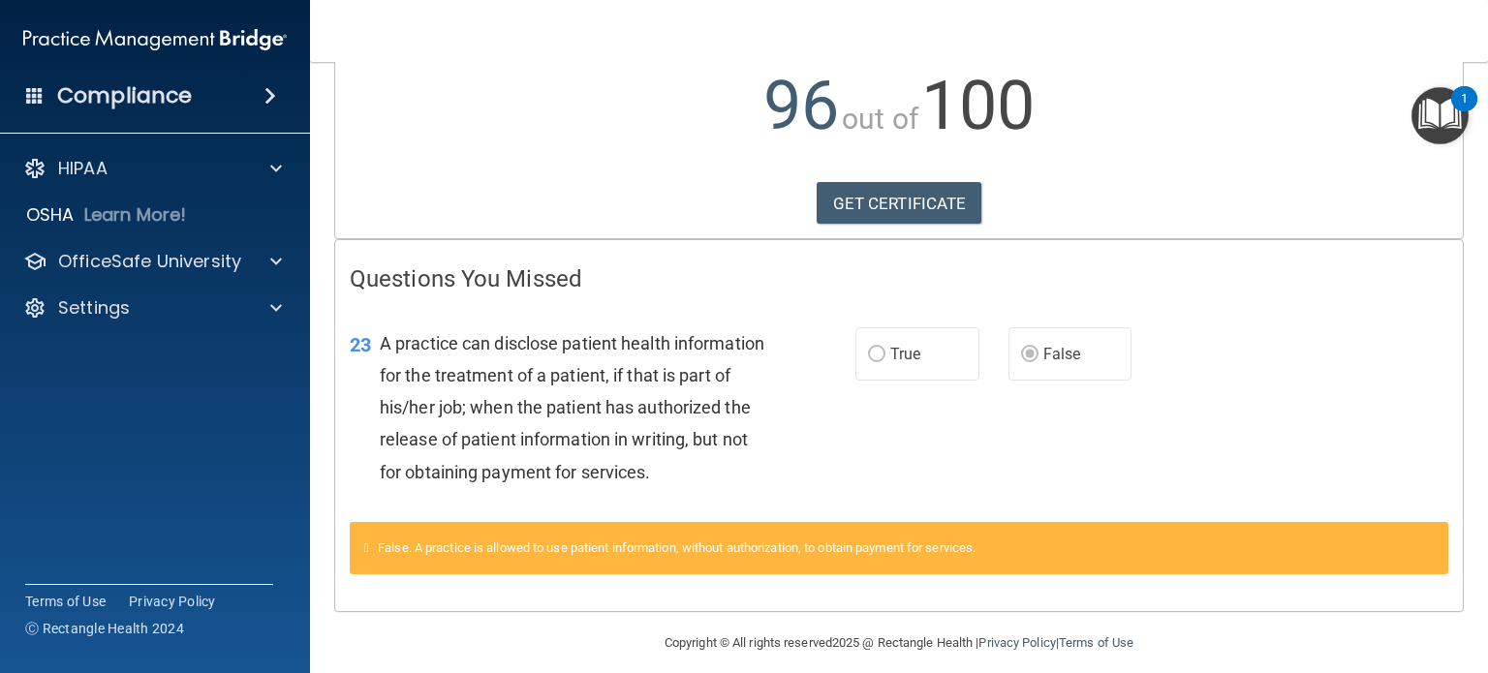
scroll to position [223, 0]
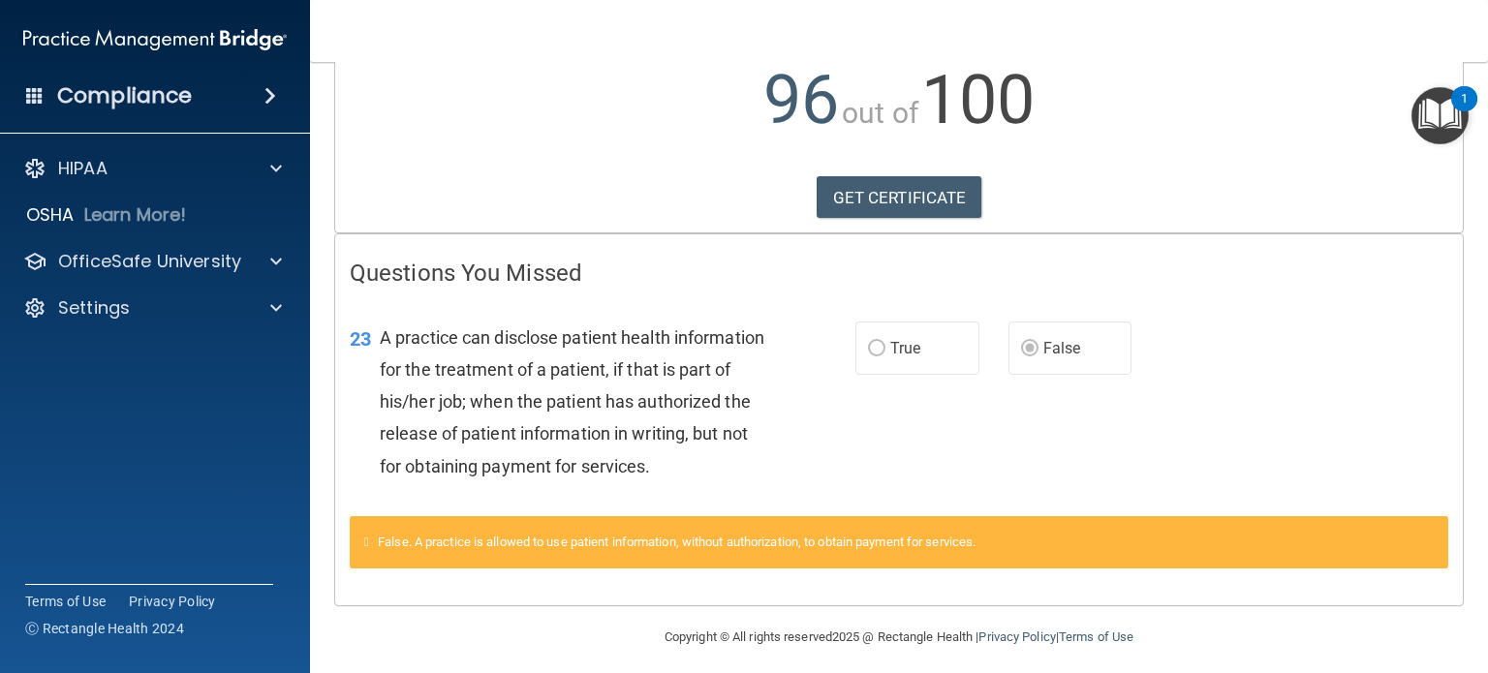
click at [764, 414] on div "A practice can disclose patient health information for the treatment of a patie…" at bounding box center [580, 402] width 401 height 161
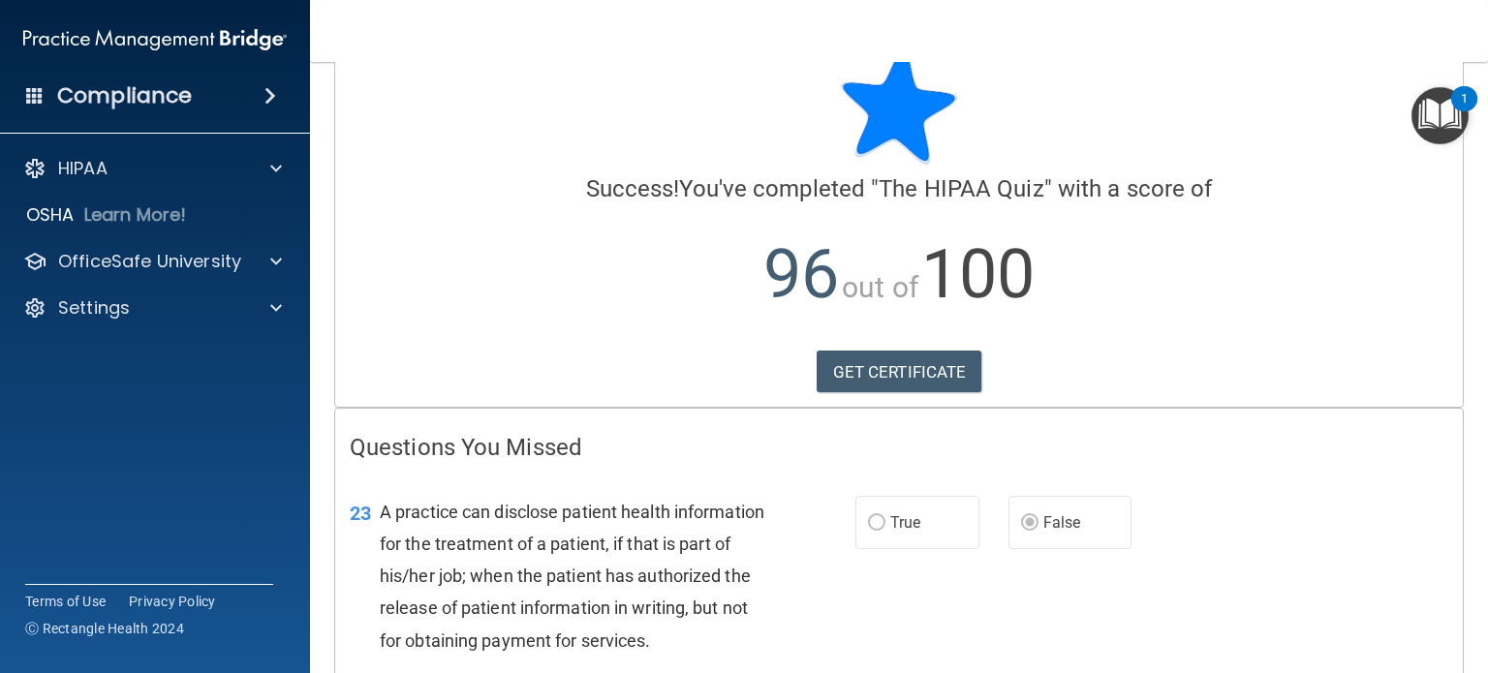
scroll to position [0, 0]
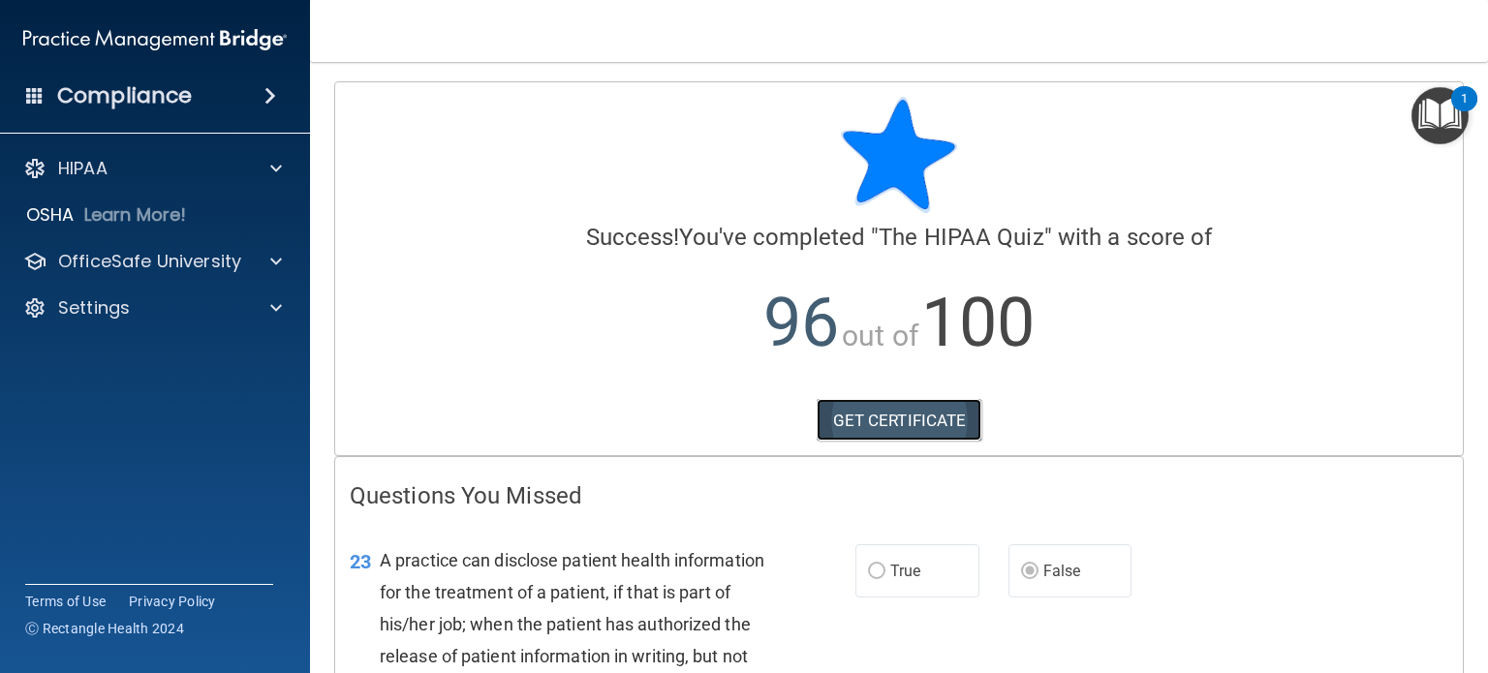
click at [837, 420] on link "GET CERTIFICATE" at bounding box center [900, 420] width 166 height 43
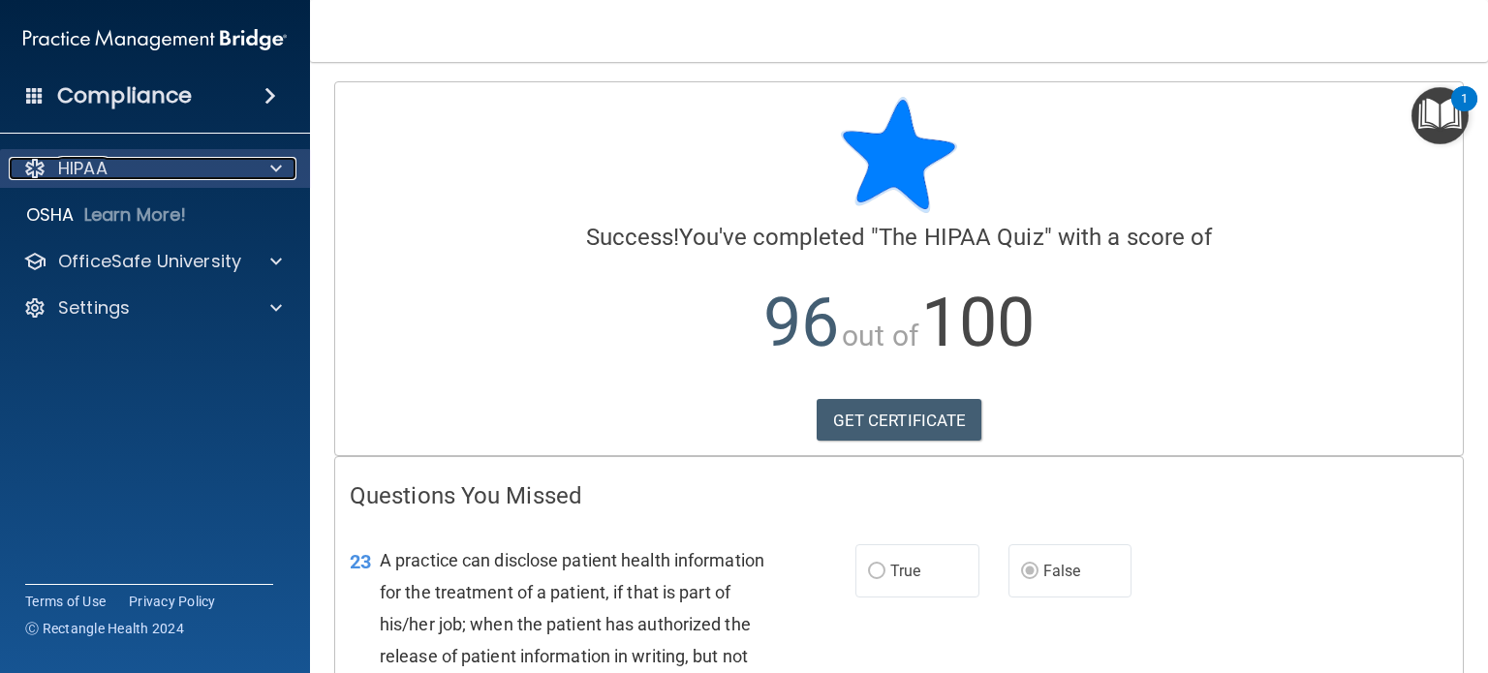
click at [251, 170] on div at bounding box center [273, 168] width 48 height 23
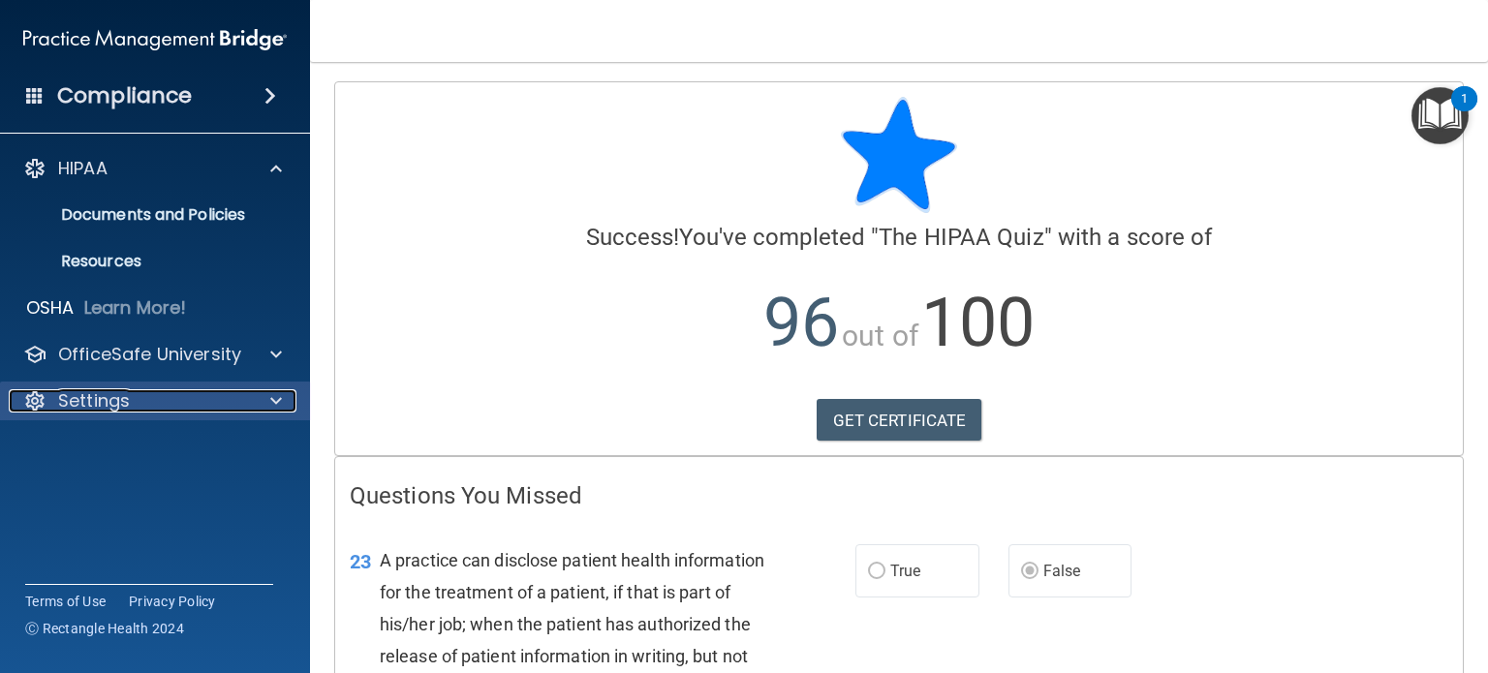
click at [253, 396] on div at bounding box center [273, 400] width 48 height 23
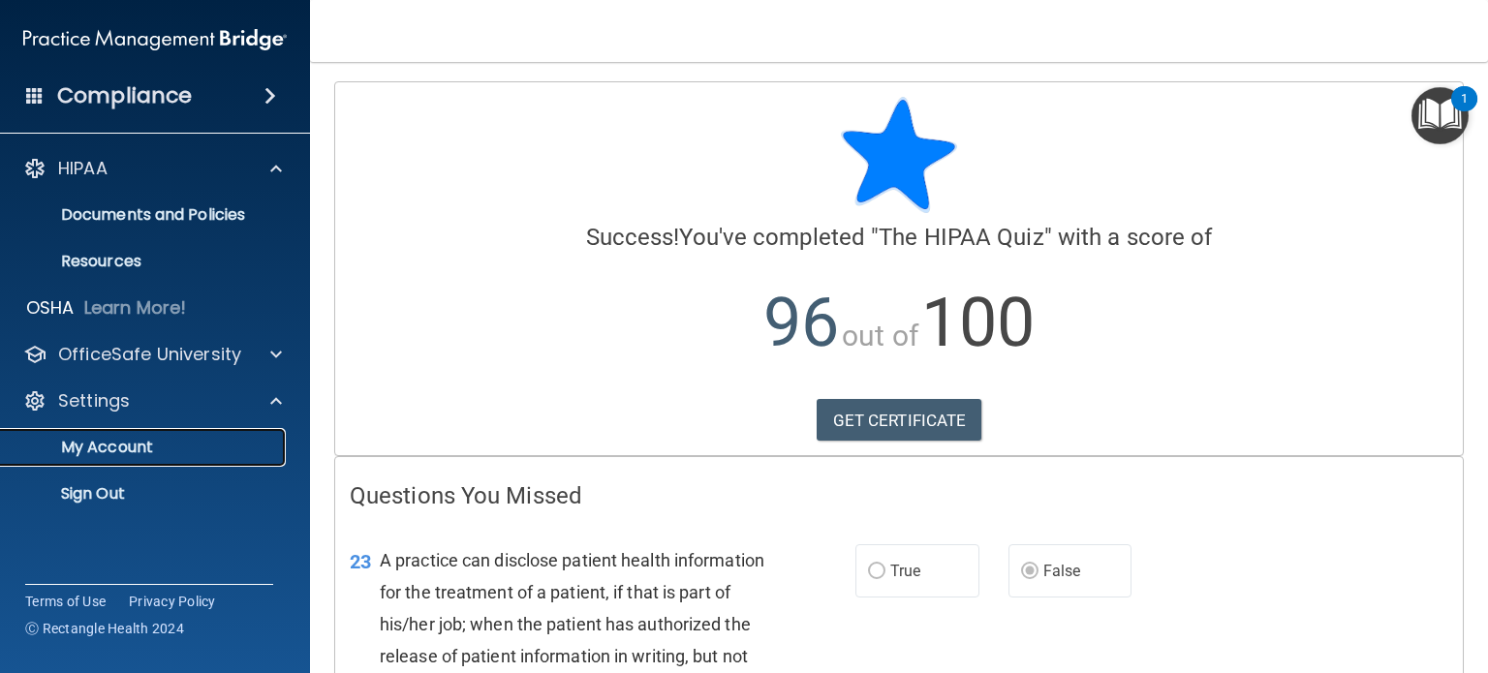
click at [202, 455] on p "My Account" at bounding box center [145, 447] width 265 height 19
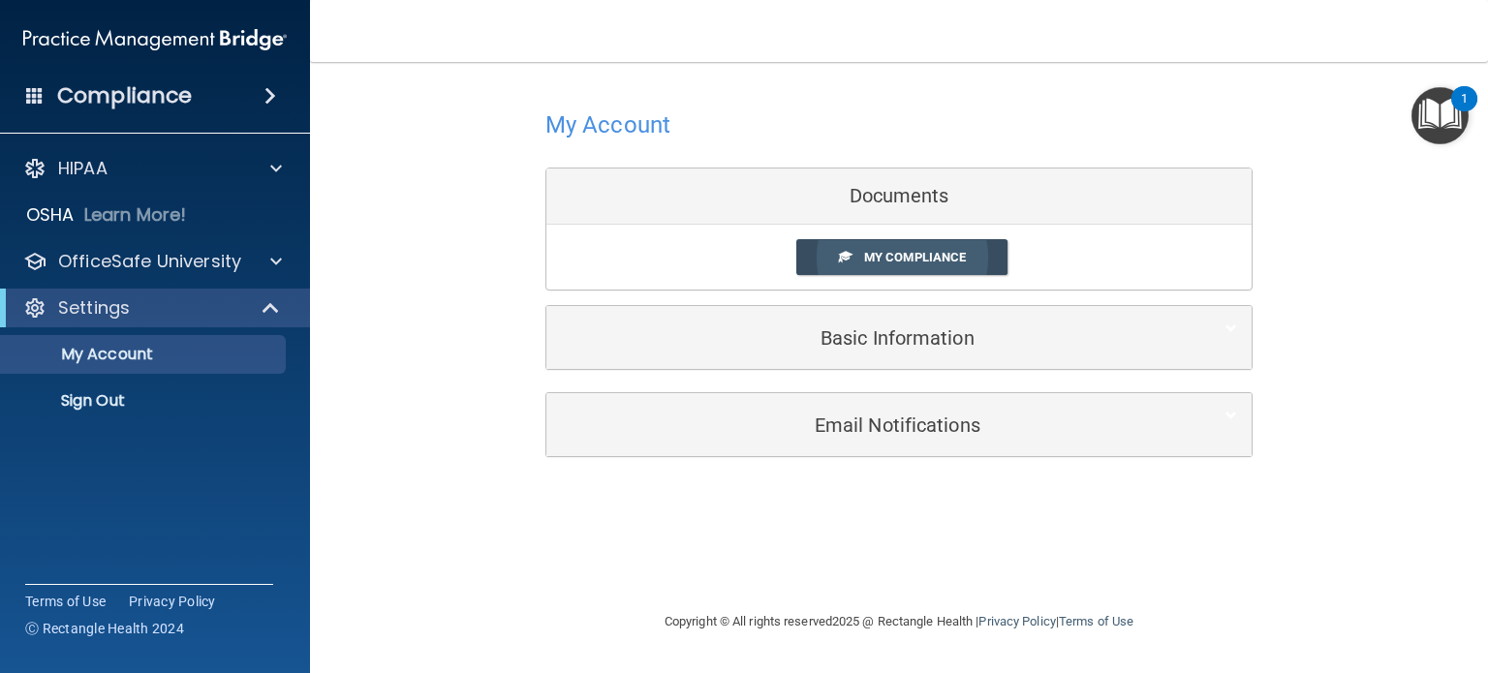
click at [858, 246] on link "My Compliance" at bounding box center [902, 257] width 212 height 36
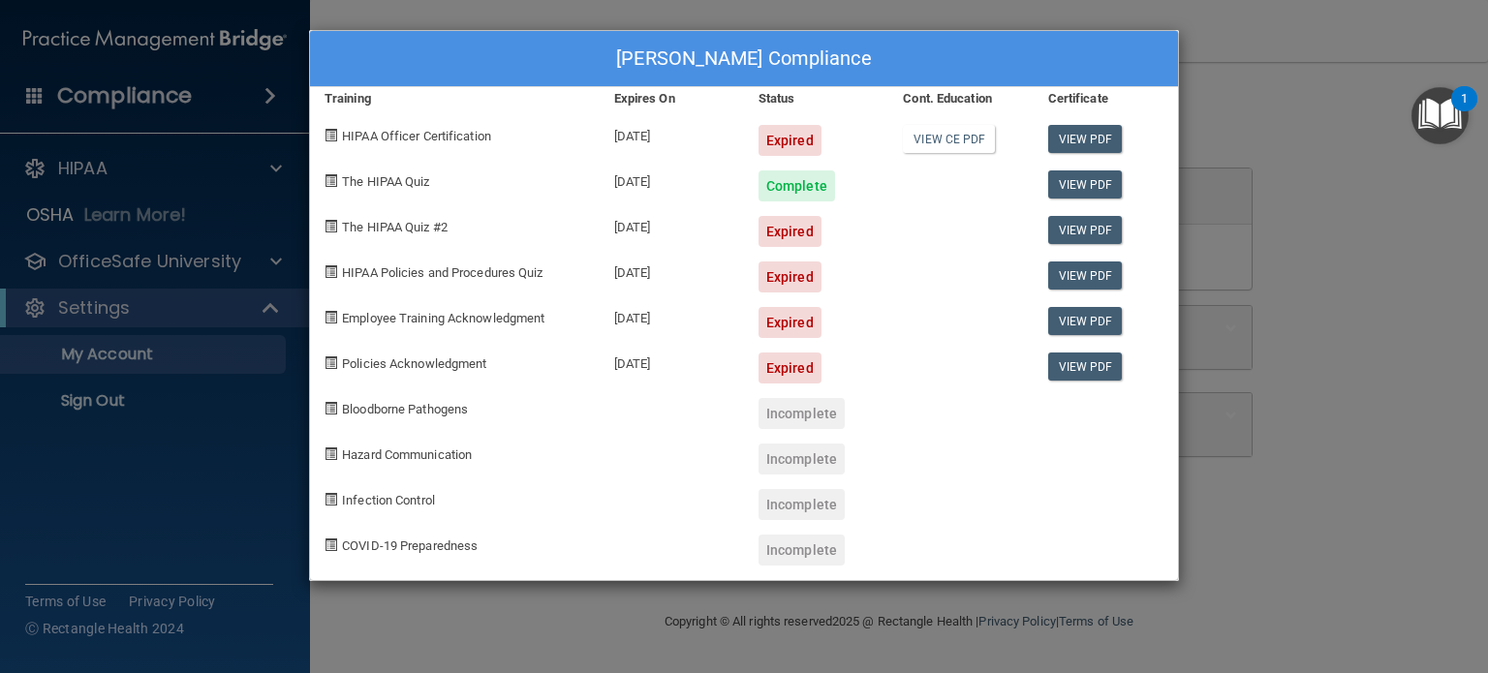
click at [786, 235] on div "Expired" at bounding box center [790, 231] width 63 height 31
click at [1389, 185] on div "Raquel Rivas-Kehl's Compliance Training Expires On Status Cont. Education Certi…" at bounding box center [744, 336] width 1488 height 673
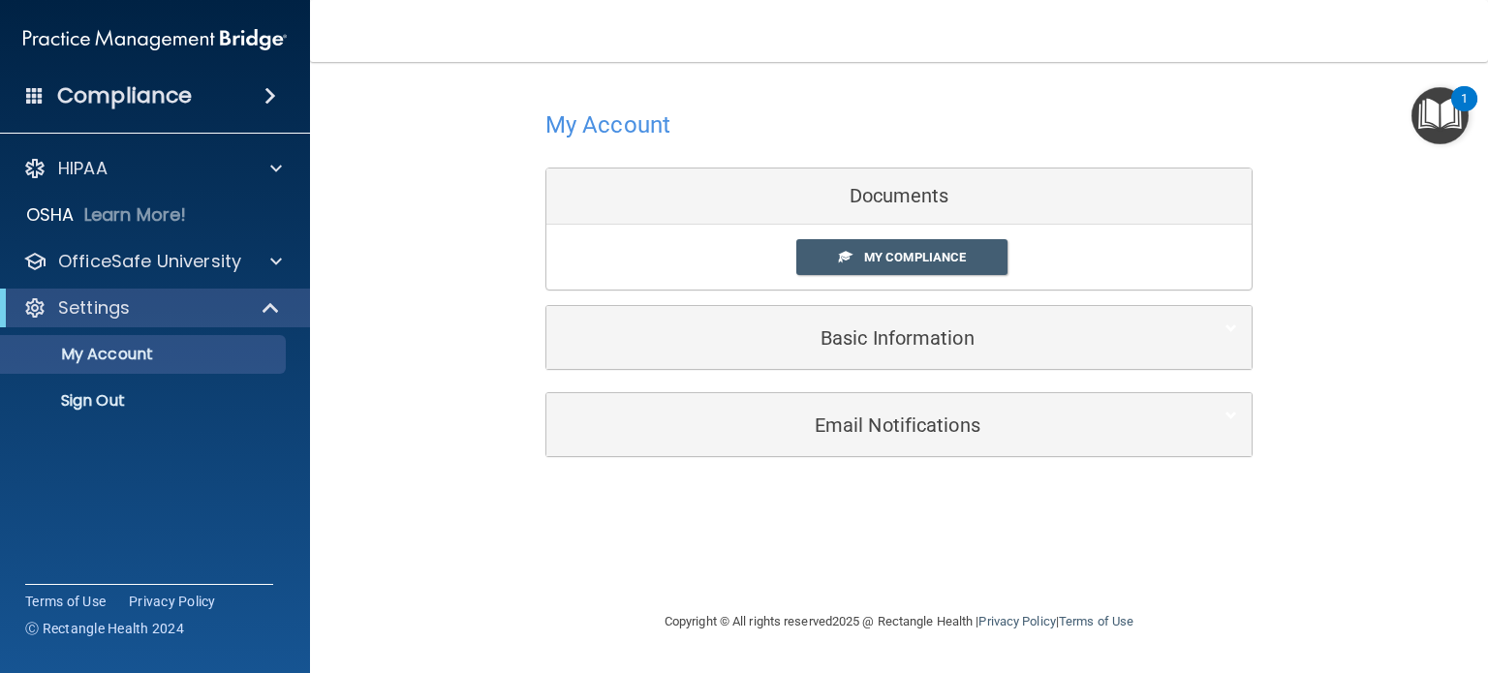
click at [1443, 111] on img "Open Resource Center, 1 new notification" at bounding box center [1440, 115] width 57 height 57
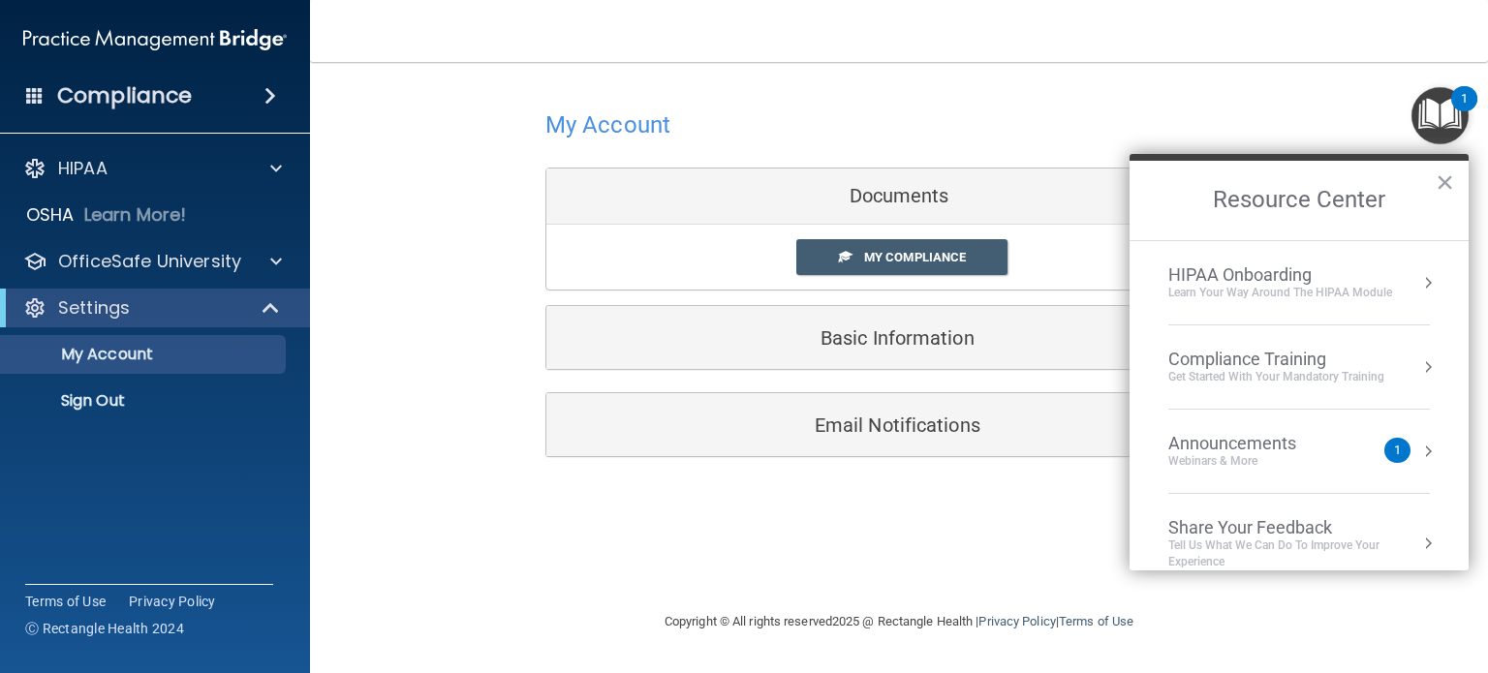
click at [1266, 353] on div "Compliance Training" at bounding box center [1276, 359] width 216 height 21
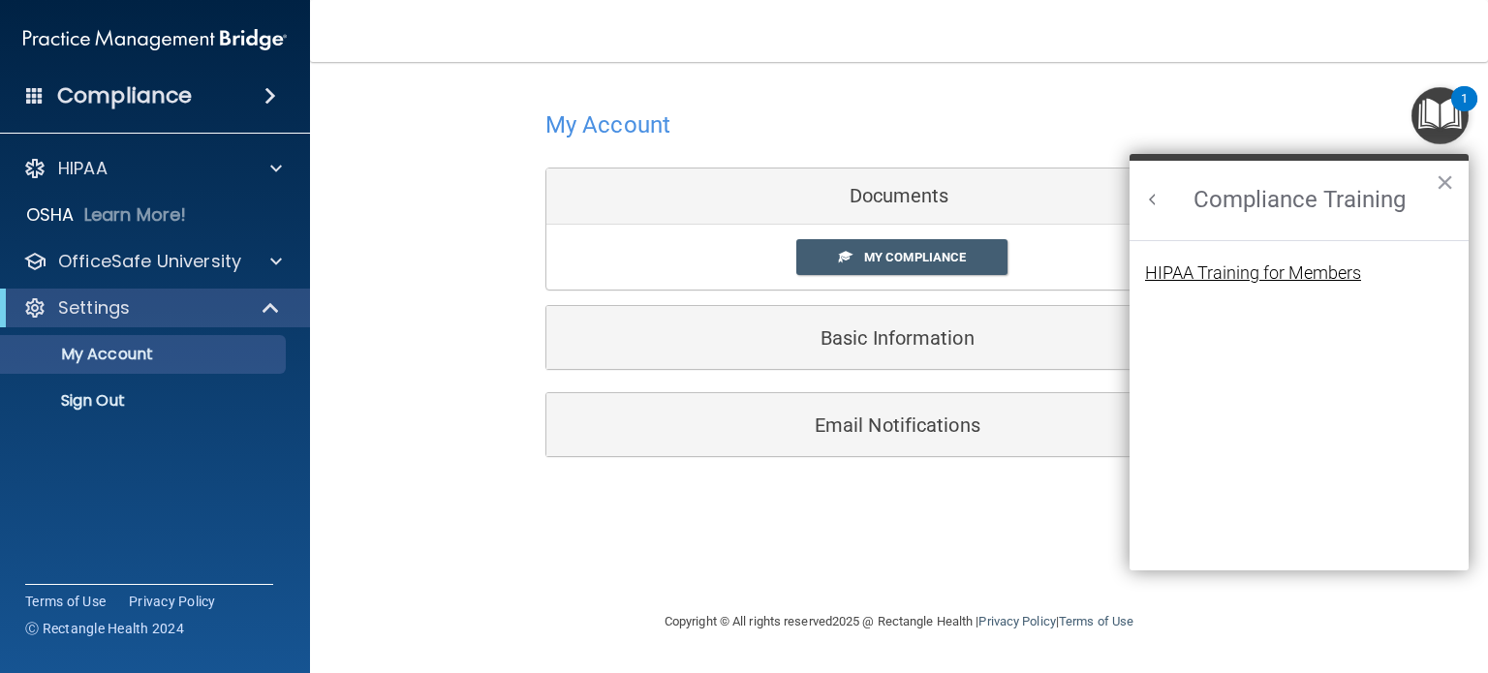
click at [1232, 270] on div "HIPAA Training for Members" at bounding box center [1253, 273] width 216 height 17
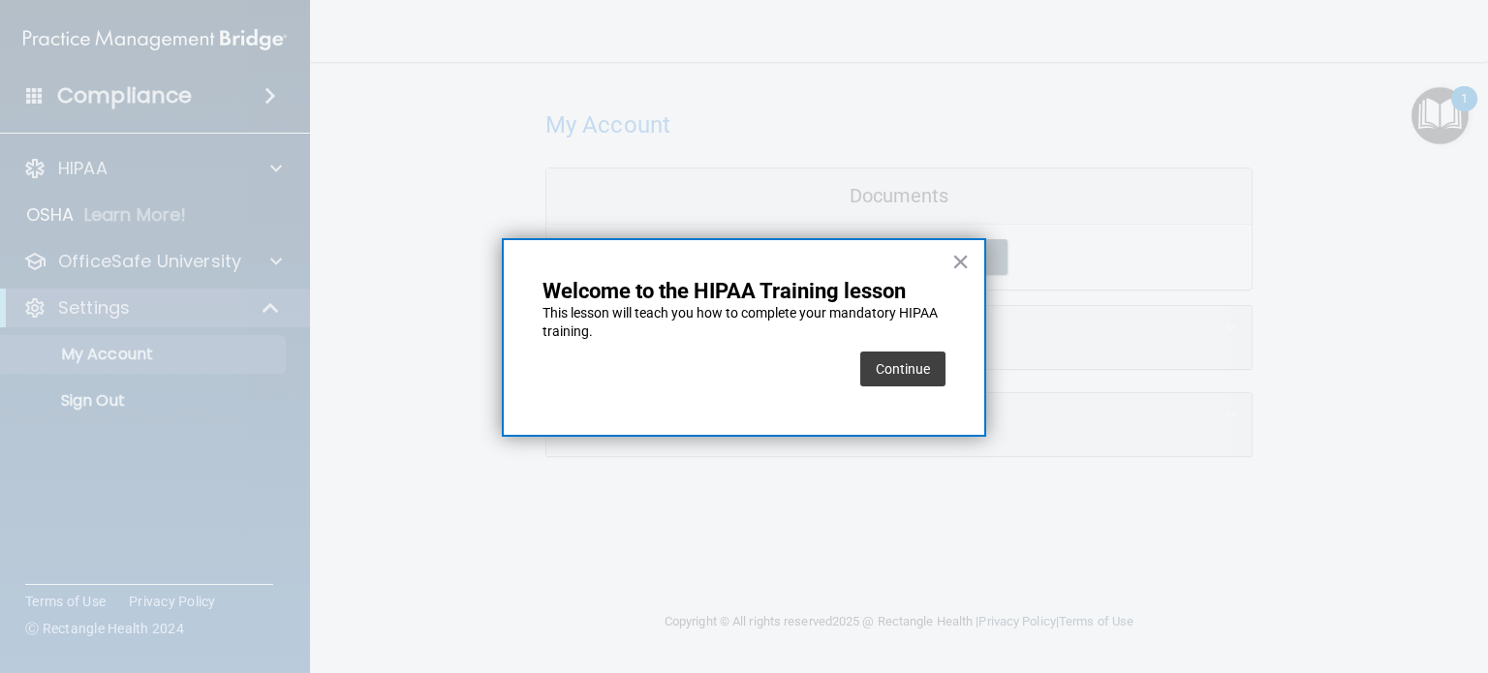
click at [911, 393] on div "Continue" at bounding box center [902, 369] width 85 height 54
click at [900, 375] on button "Continue" at bounding box center [902, 369] width 85 height 35
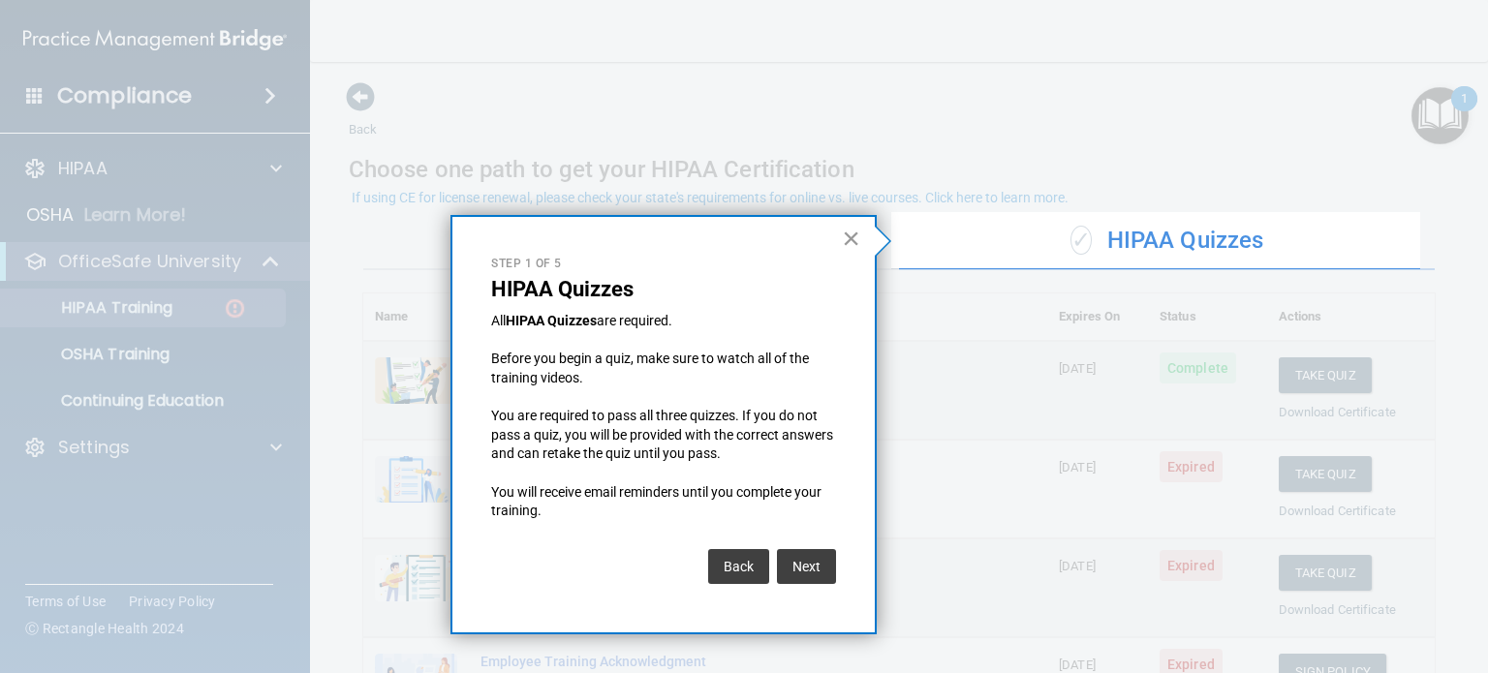
click at [854, 234] on button "×" at bounding box center [851, 238] width 18 height 31
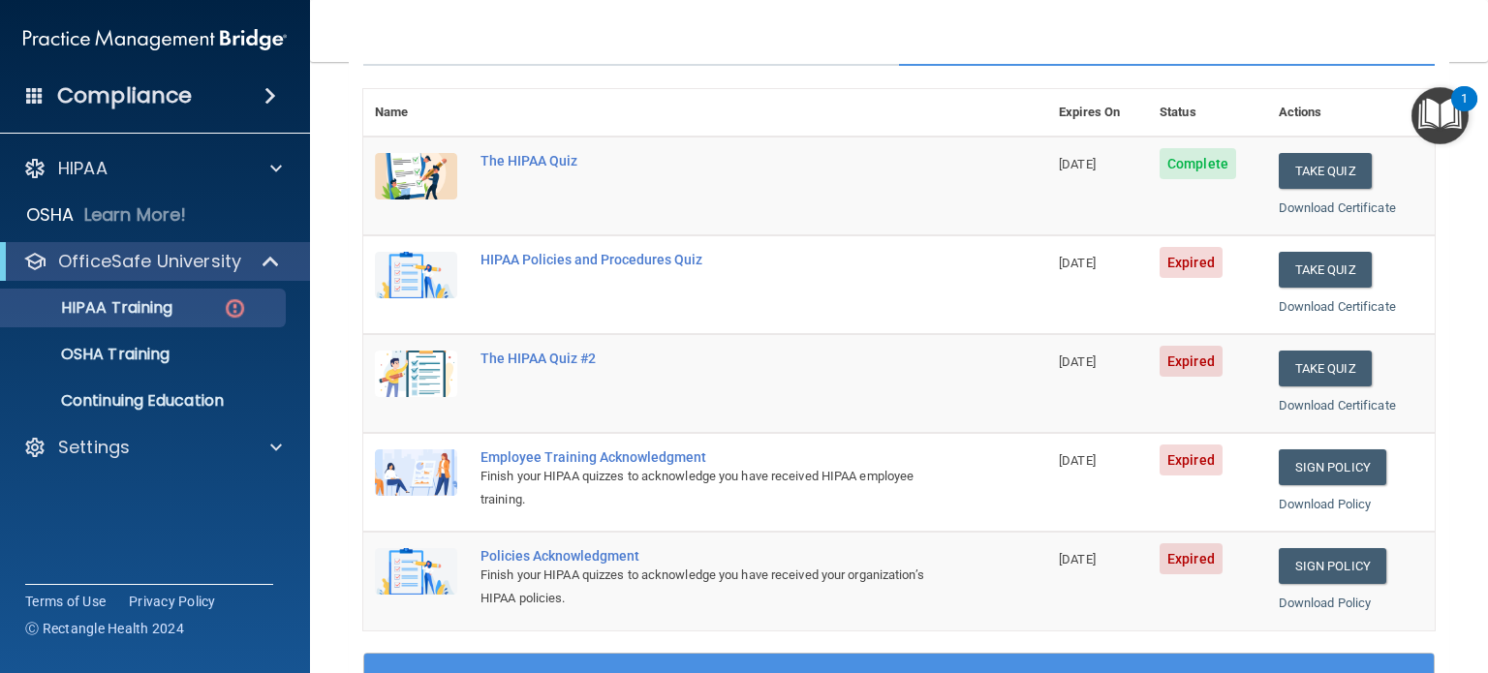
scroll to position [205, 0]
drag, startPoint x: 1313, startPoint y: 266, endPoint x: 1348, endPoint y: 265, distance: 34.9
click at [1348, 265] on button "Take Quiz" at bounding box center [1325, 269] width 93 height 36
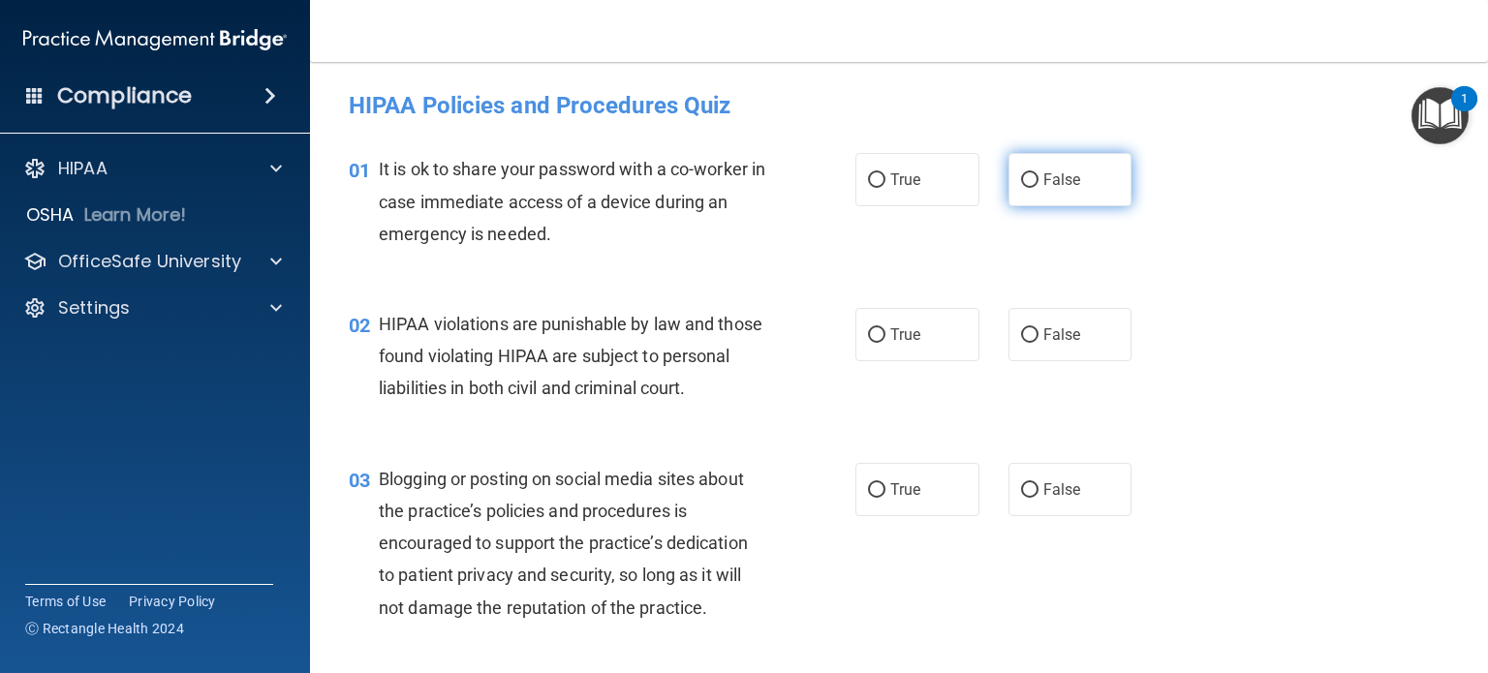
click at [1012, 170] on label "False" at bounding box center [1071, 179] width 124 height 53
click at [1021, 173] on input "False" at bounding box center [1029, 180] width 17 height 15
radio input "true"
click at [868, 328] on input "True" at bounding box center [876, 335] width 17 height 15
radio input "true"
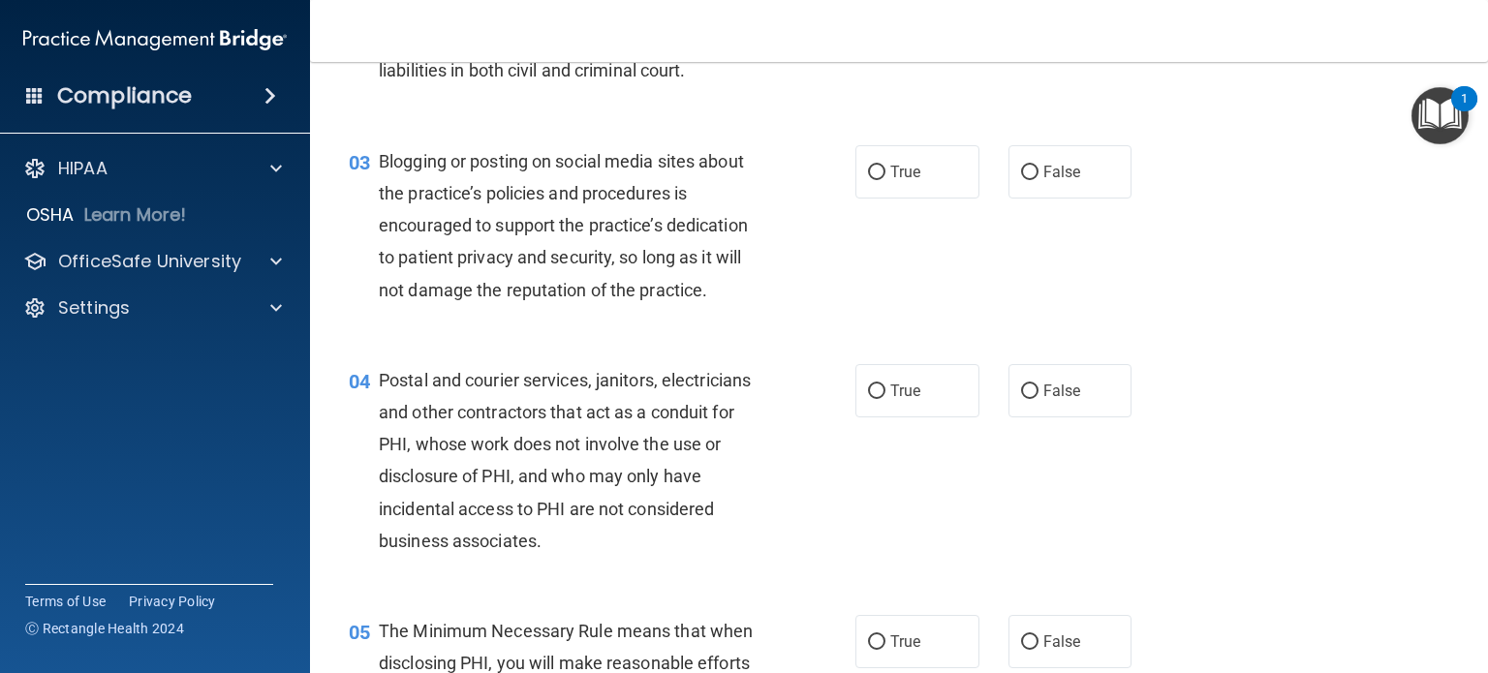
scroll to position [322, 0]
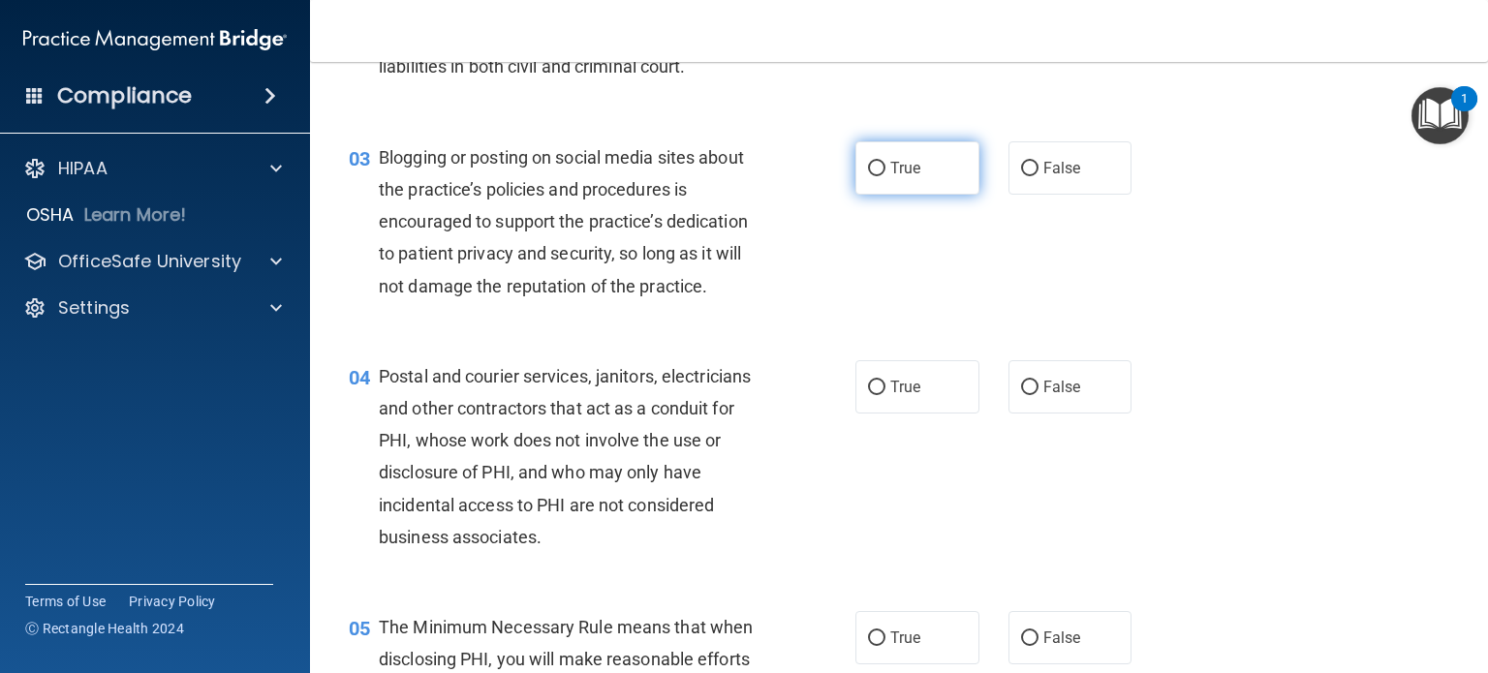
click at [922, 195] on label "True" at bounding box center [918, 167] width 124 height 53
click at [886, 176] on input "True" at bounding box center [876, 169] width 17 height 15
radio input "true"
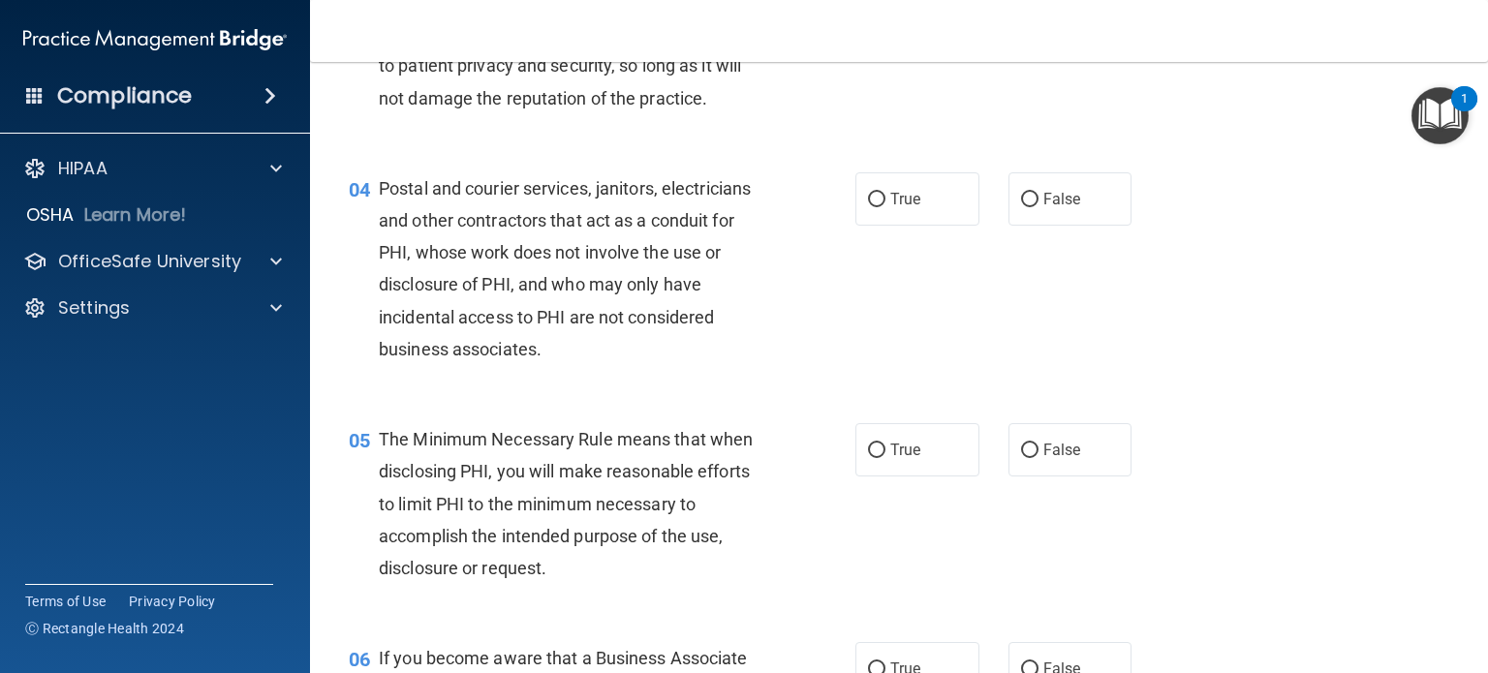
scroll to position [510, 0]
click at [915, 226] on label "True" at bounding box center [918, 198] width 124 height 53
click at [886, 207] on input "True" at bounding box center [876, 200] width 17 height 15
radio input "true"
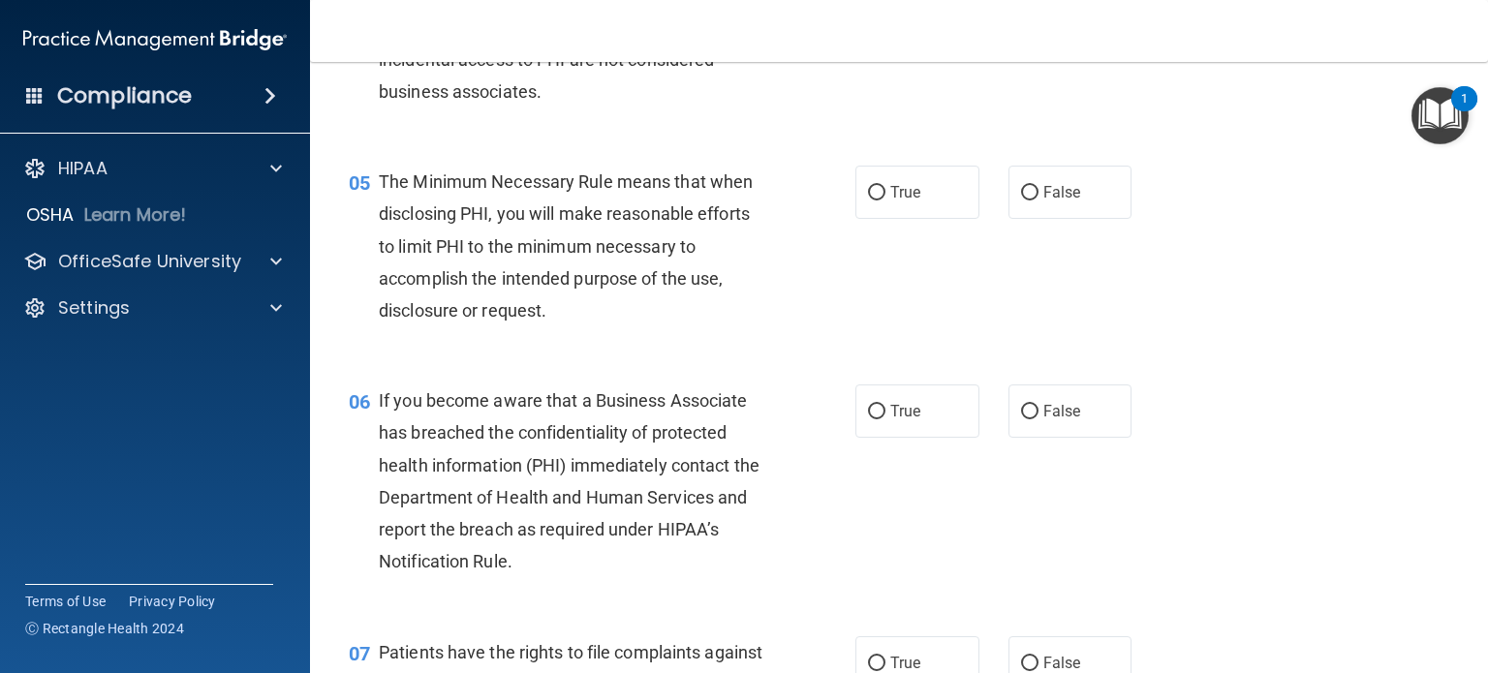
scroll to position [770, 0]
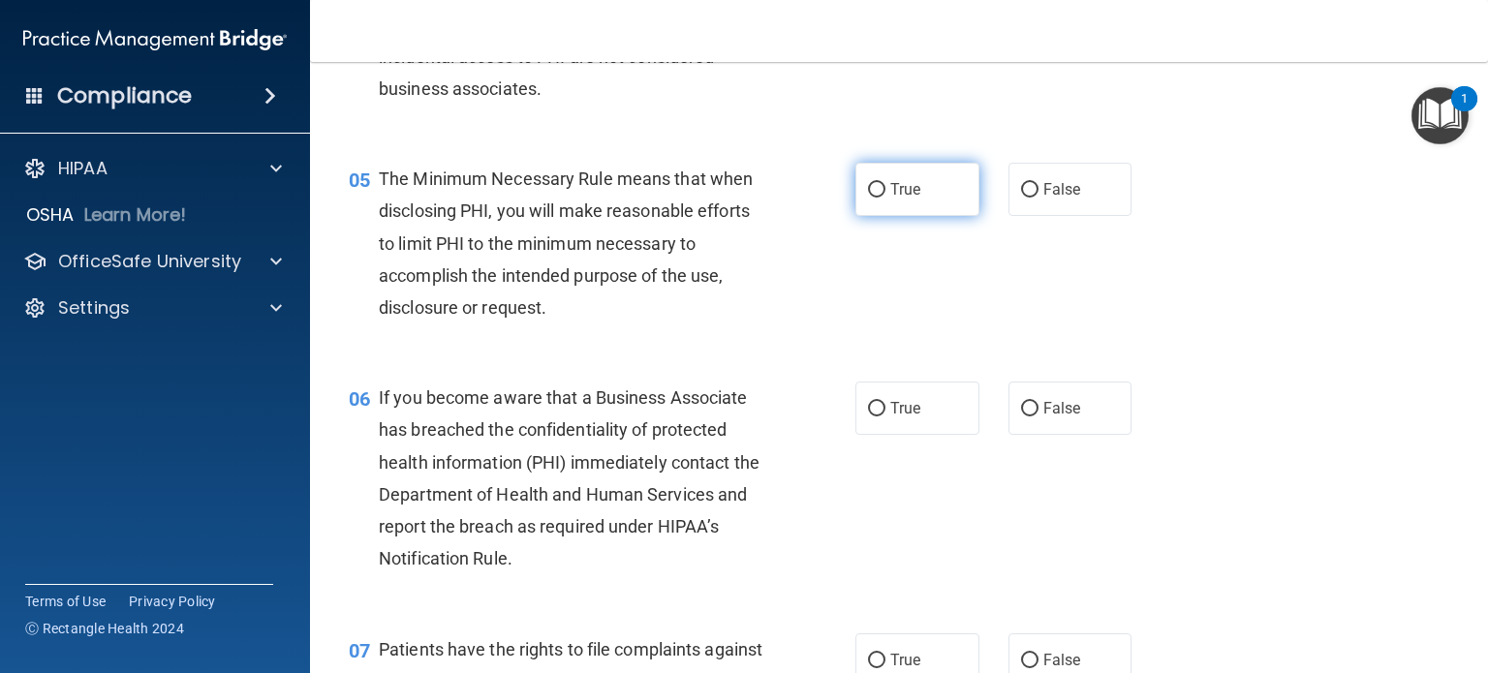
click at [888, 216] on label "True" at bounding box center [918, 189] width 124 height 53
click at [886, 198] on input "True" at bounding box center [876, 190] width 17 height 15
radio input "true"
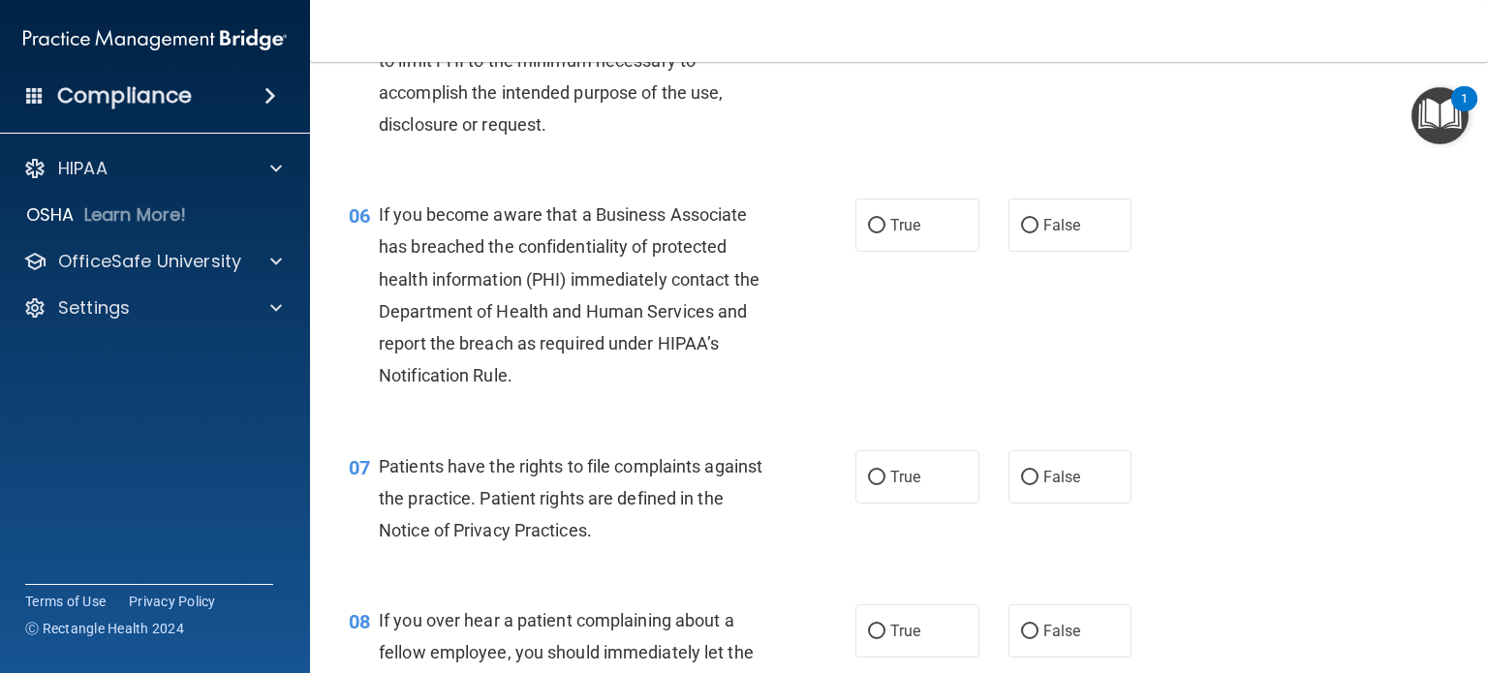
scroll to position [957, 0]
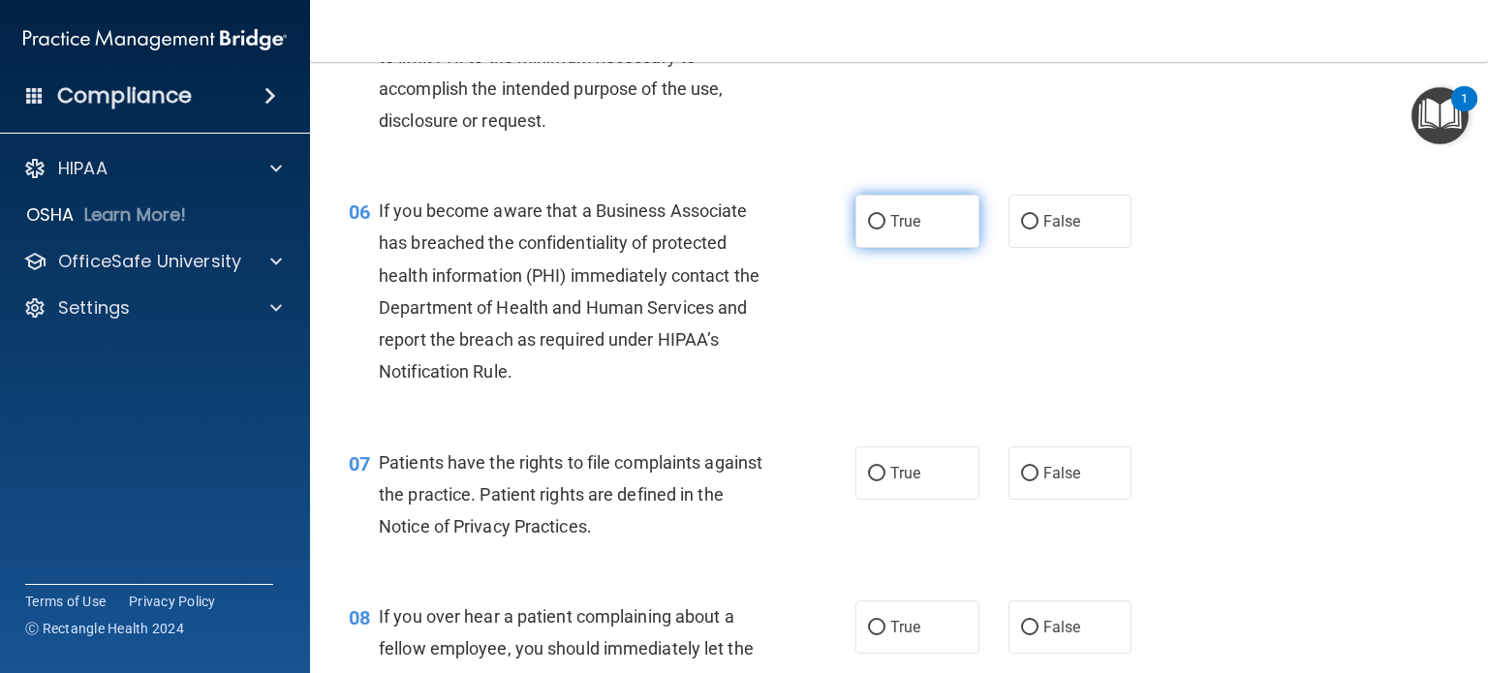
click at [864, 248] on label "True" at bounding box center [918, 221] width 124 height 53
click at [868, 230] on input "True" at bounding box center [876, 222] width 17 height 15
radio input "true"
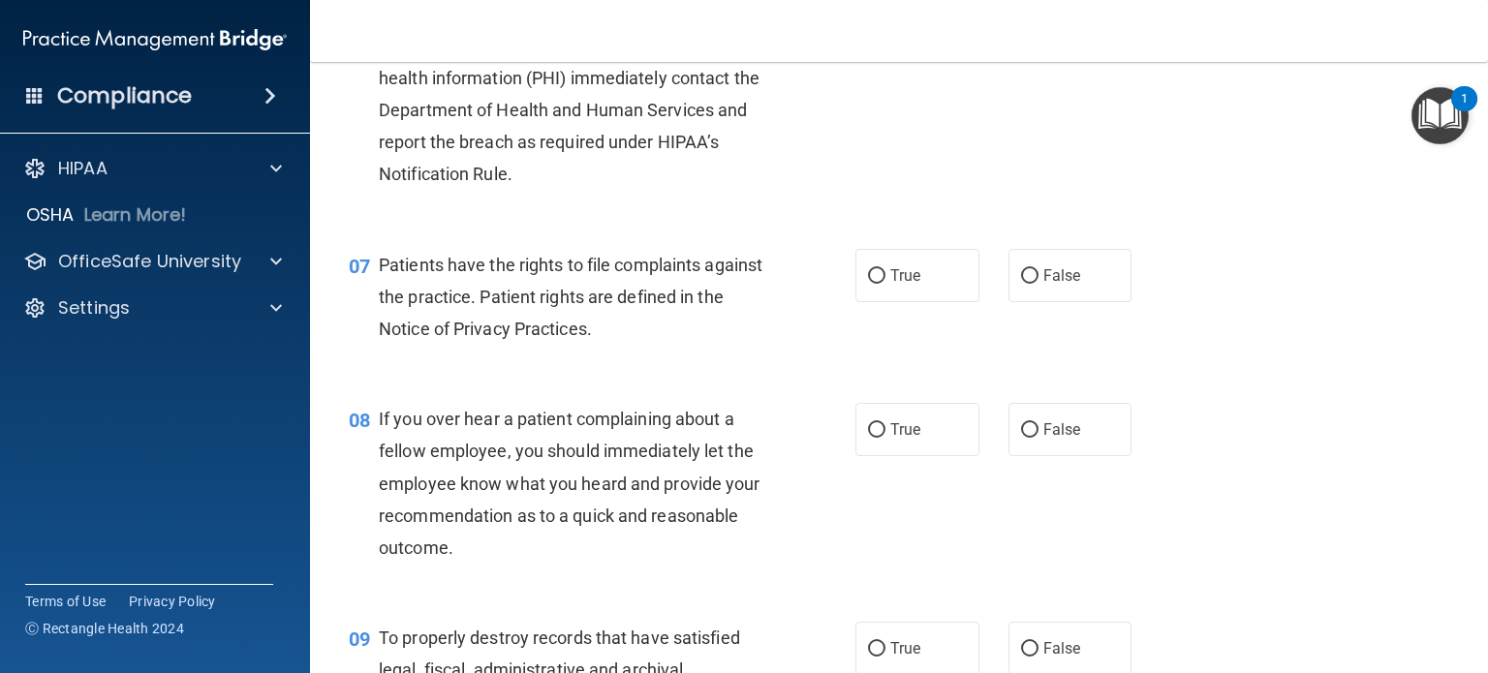
scroll to position [1157, 0]
click at [883, 378] on div "07 Patients have the rights to file complaints against the practice. Patient ri…" at bounding box center [899, 300] width 1130 height 155
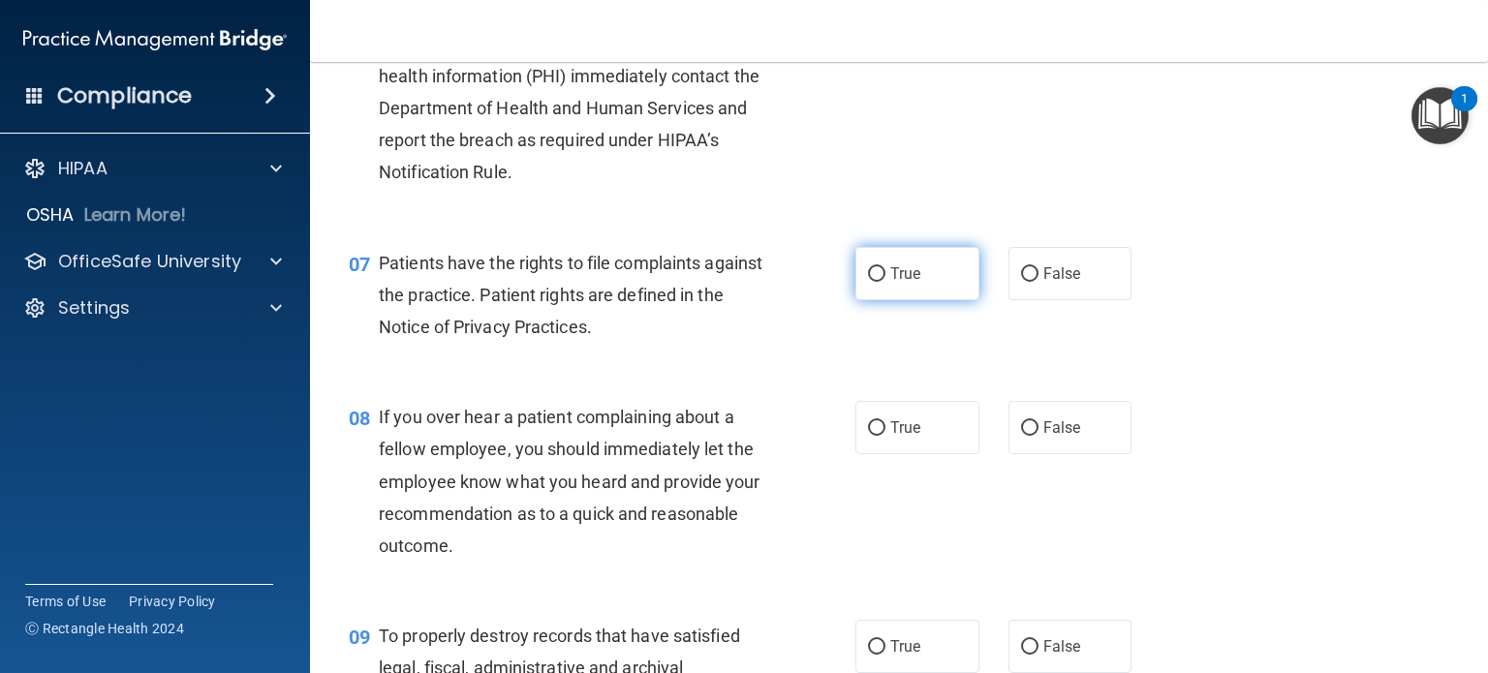
click at [890, 283] on span "True" at bounding box center [905, 274] width 30 height 18
click at [886, 282] on input "True" at bounding box center [876, 274] width 17 height 15
radio input "true"
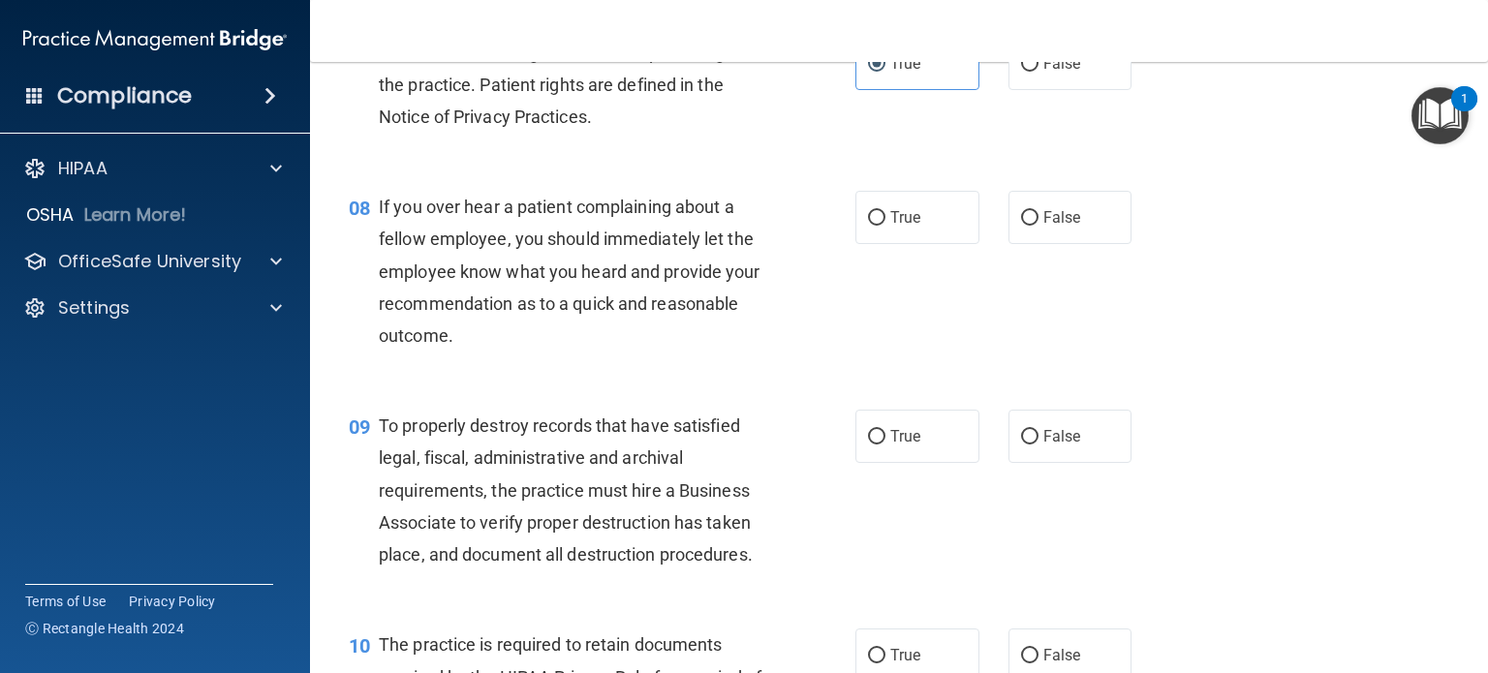
scroll to position [1368, 0]
click at [1046, 232] on label "False" at bounding box center [1071, 216] width 124 height 53
click at [1039, 225] on input "False" at bounding box center [1029, 217] width 17 height 15
radio input "true"
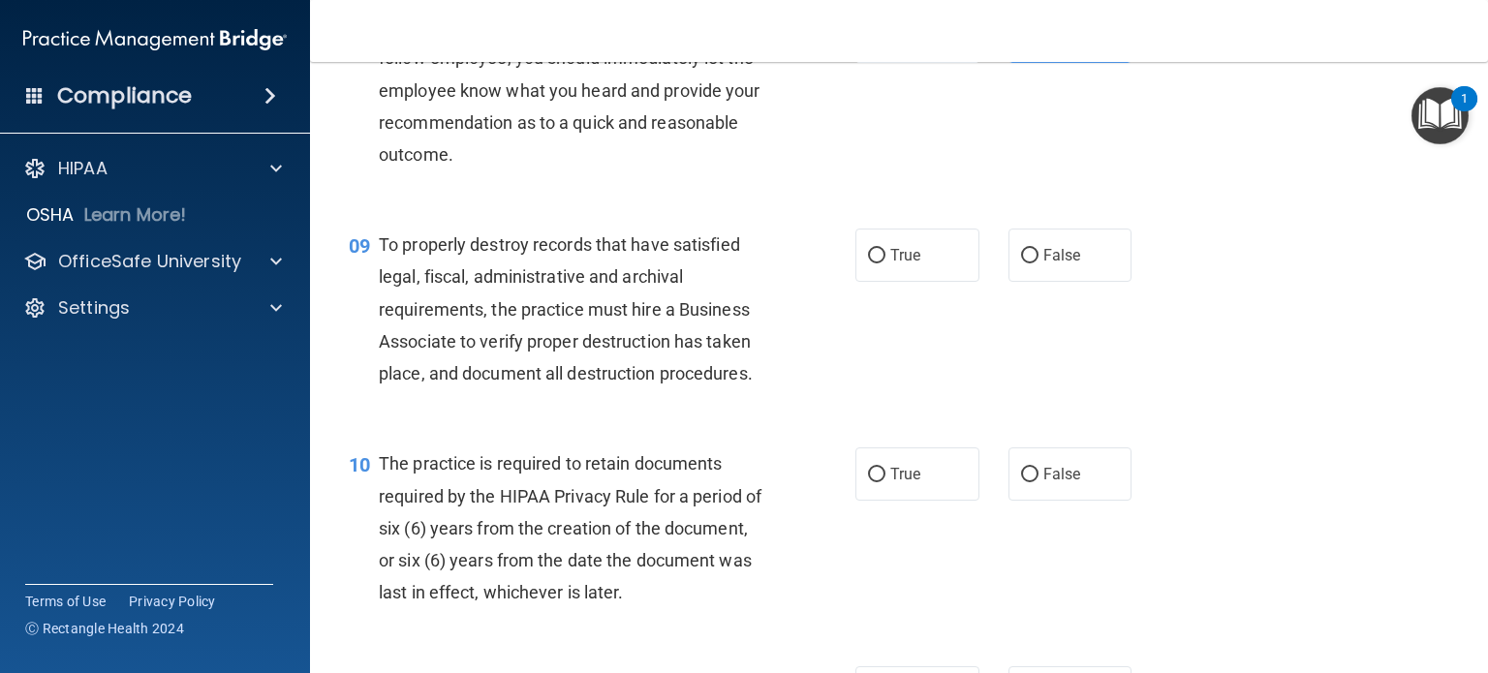
scroll to position [1557, 0]
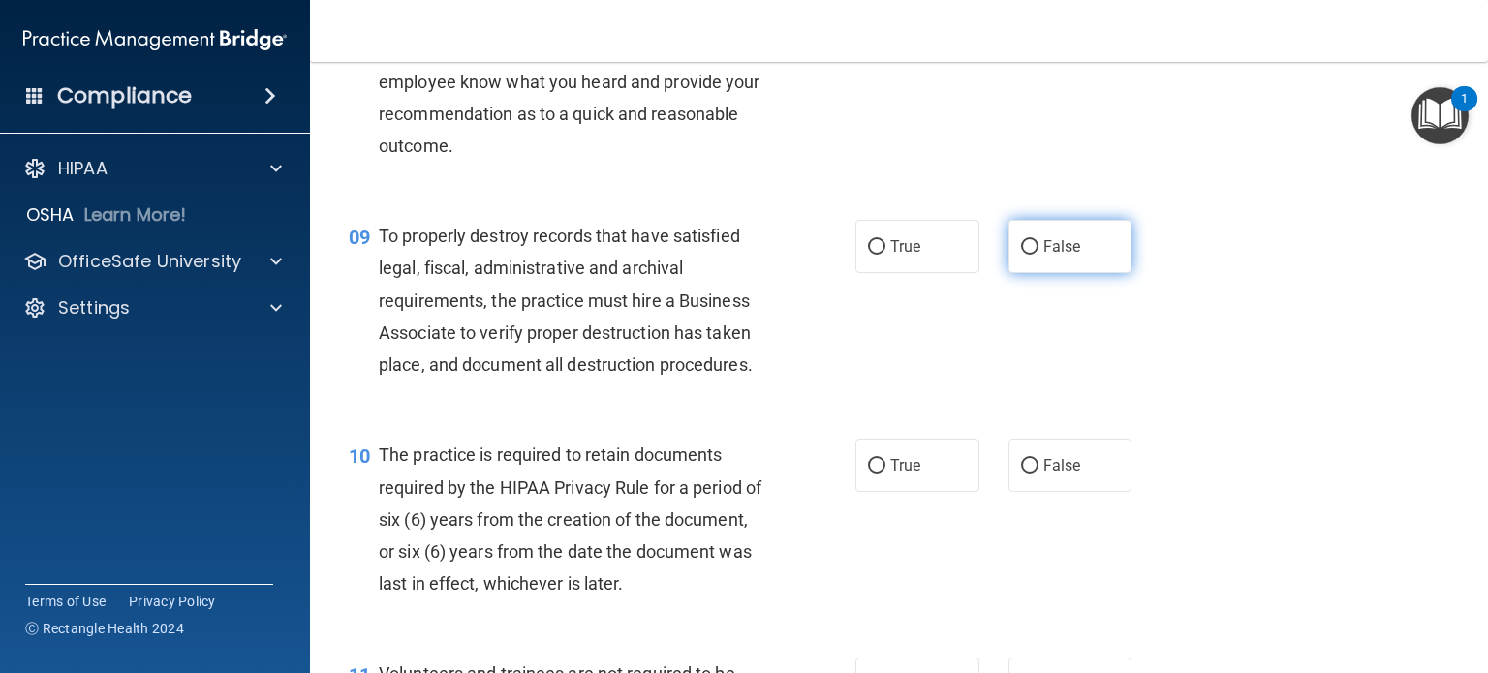
click at [1019, 261] on label "False" at bounding box center [1071, 246] width 124 height 53
click at [1021, 255] on input "False" at bounding box center [1029, 247] width 17 height 15
radio input "true"
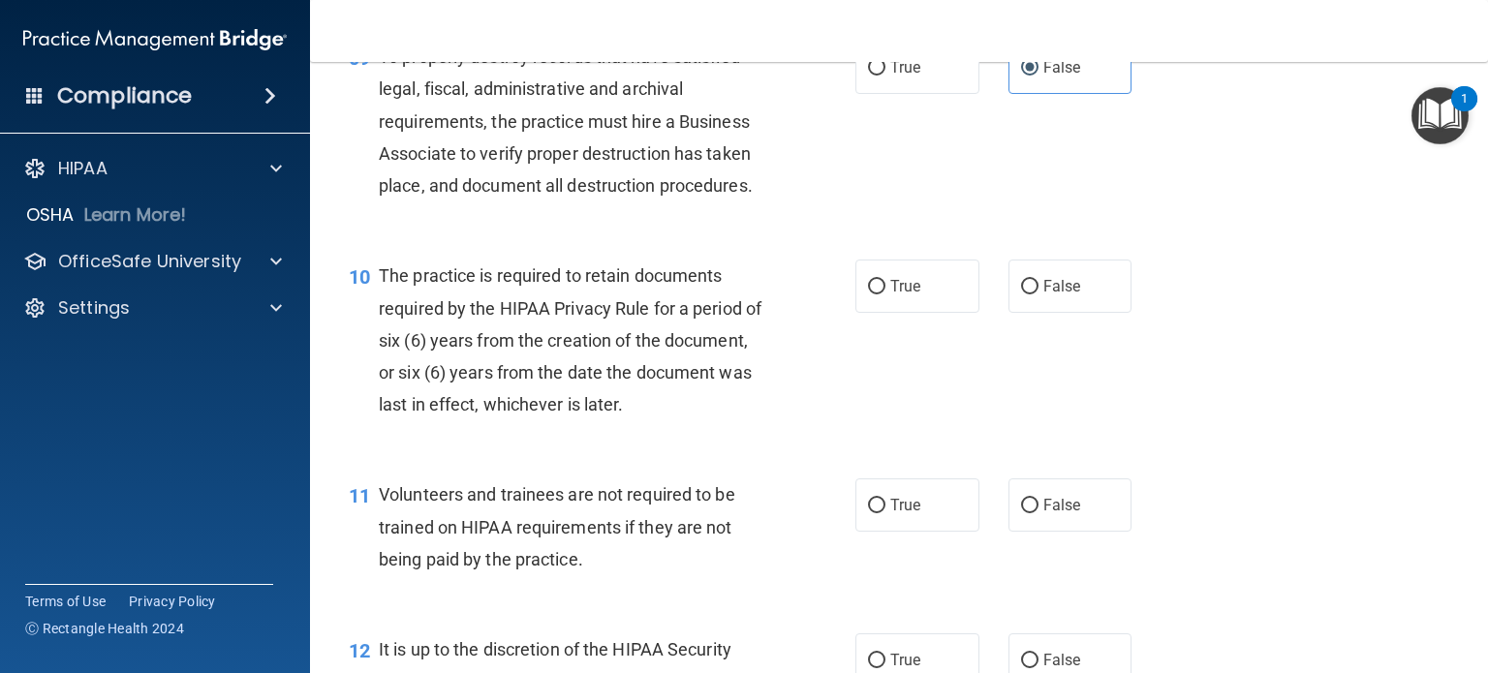
scroll to position [1740, 0]
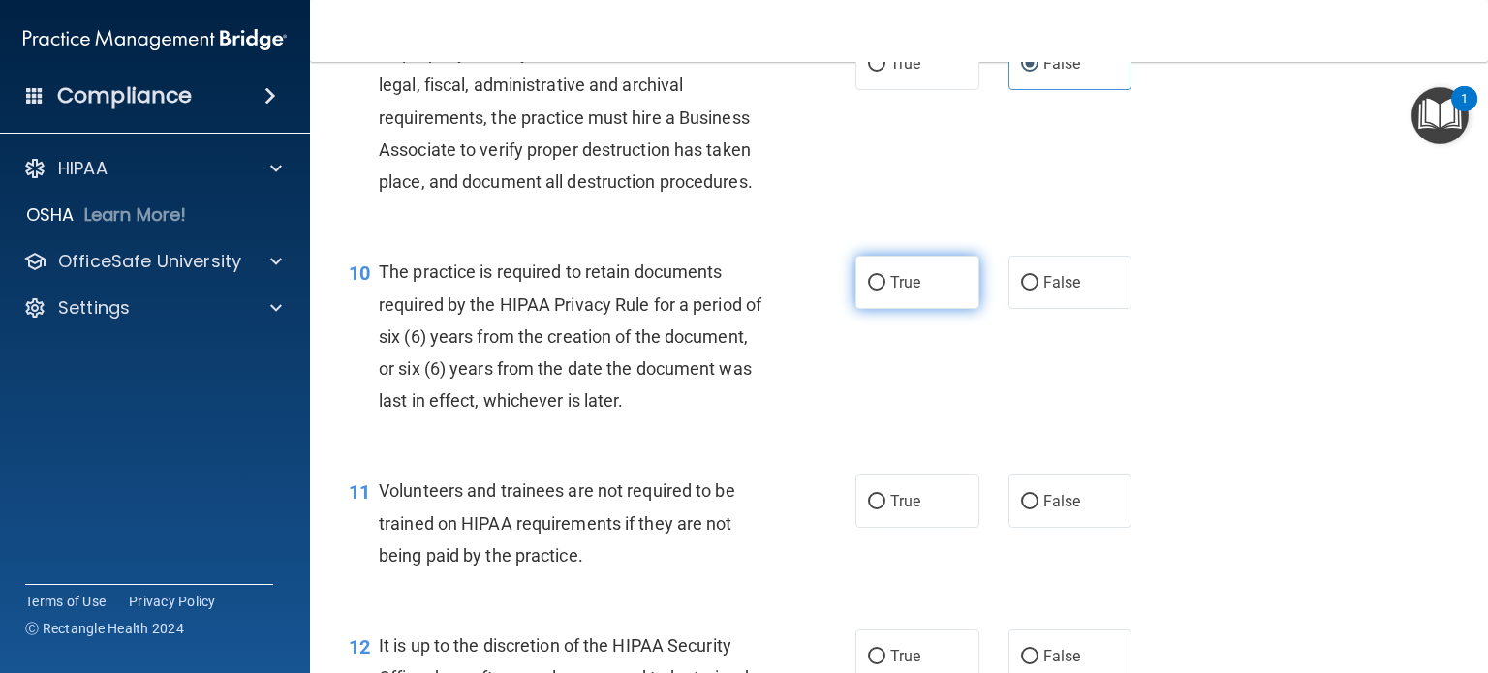
click at [869, 291] on input "True" at bounding box center [876, 283] width 17 height 15
radio input "true"
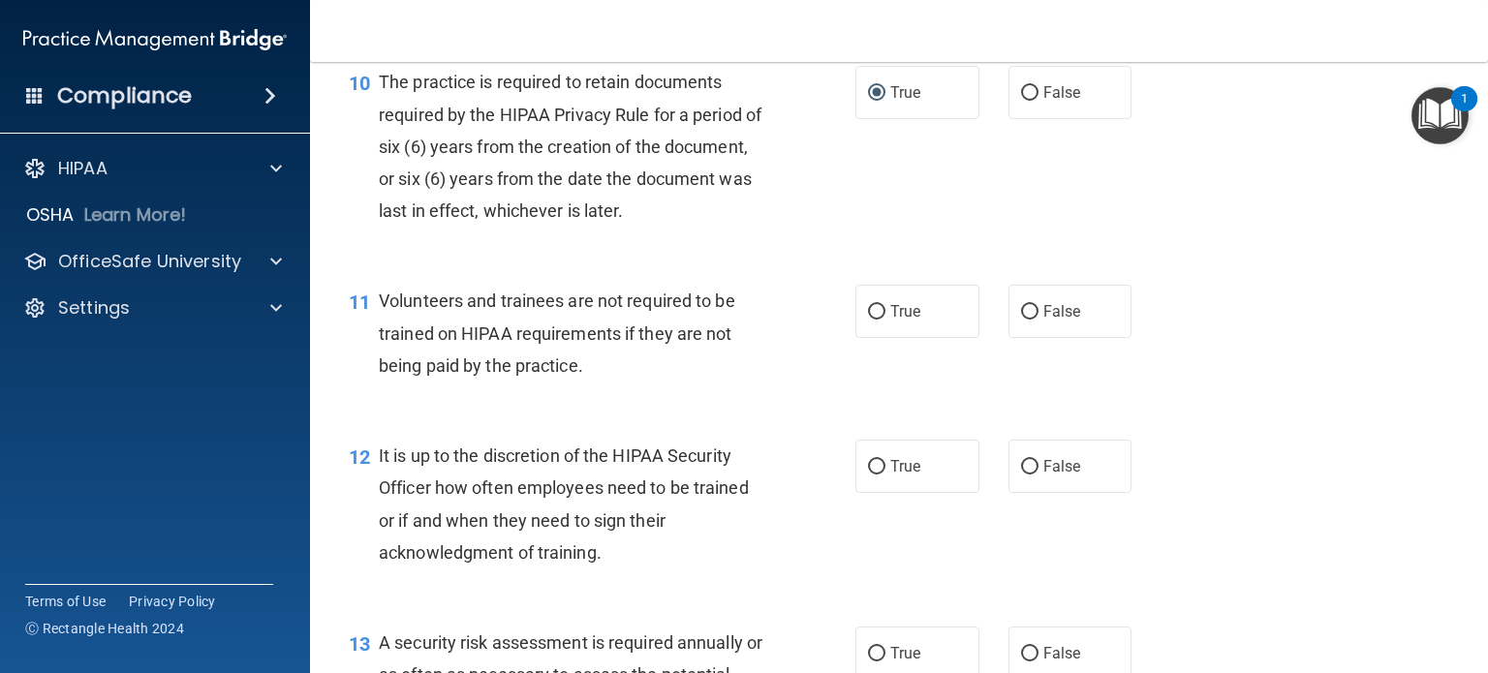
click at [729, 452] on div "12 It is up to the discretion of the HIPAA Security Officer how often employees…" at bounding box center [899, 509] width 1130 height 187
click at [1047, 321] on span "False" at bounding box center [1063, 311] width 38 height 18
click at [1039, 320] on input "False" at bounding box center [1029, 312] width 17 height 15
radio input "true"
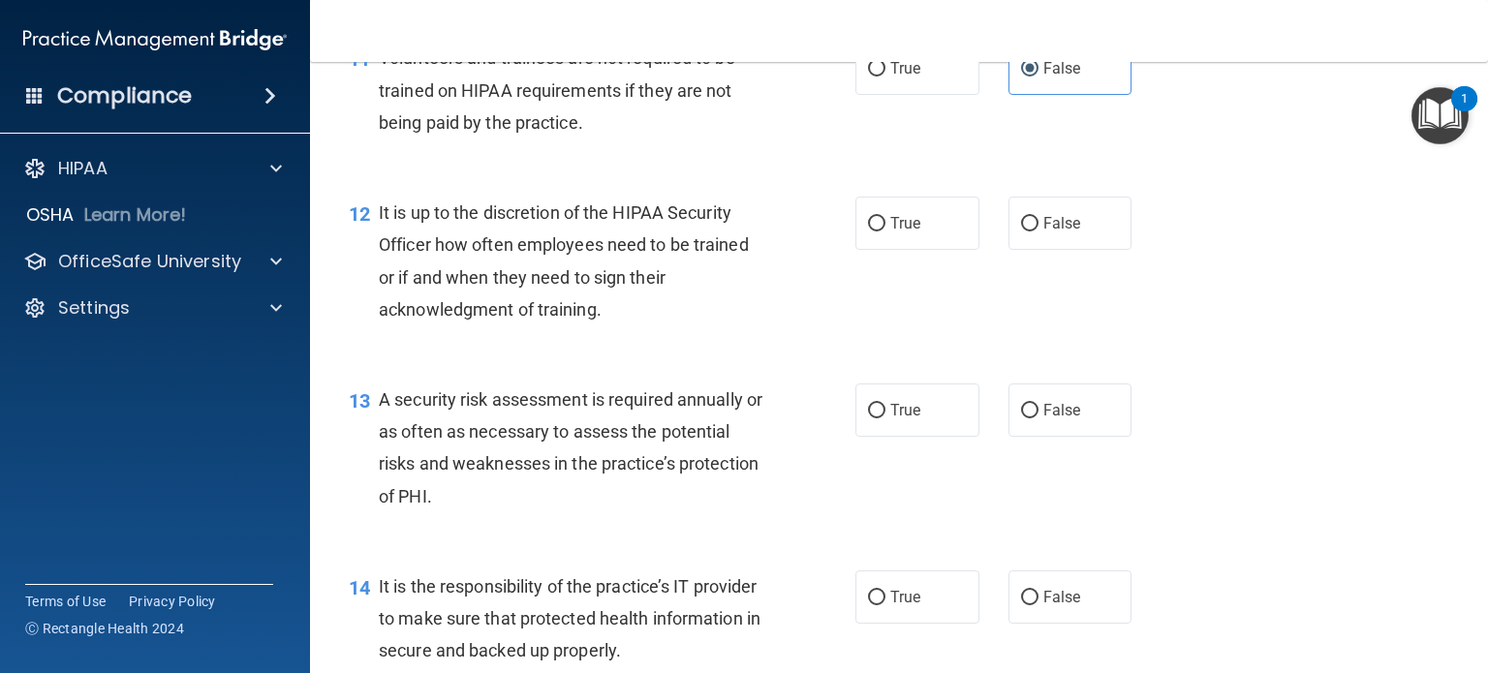
scroll to position [2174, 0]
click at [1046, 243] on label "False" at bounding box center [1071, 222] width 124 height 53
click at [1039, 231] on input "False" at bounding box center [1029, 223] width 17 height 15
radio input "true"
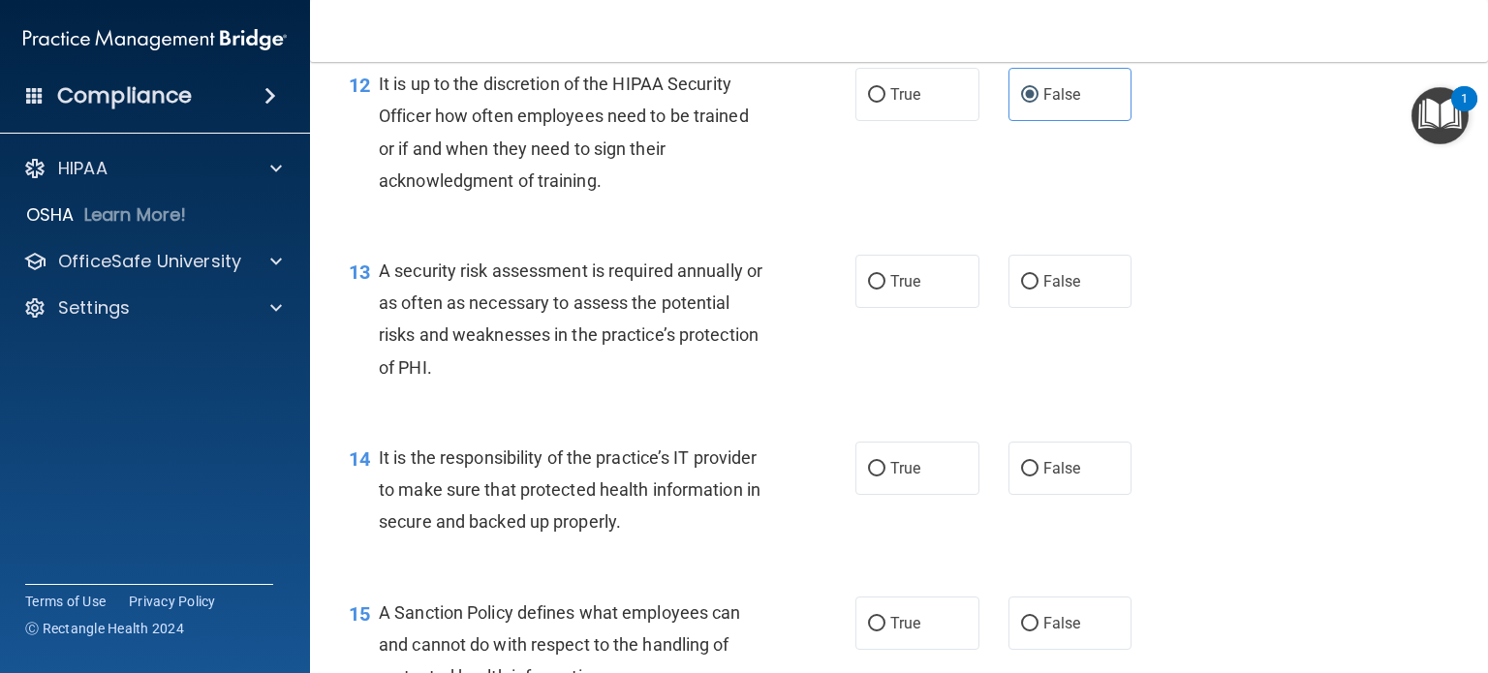
scroll to position [2318, 0]
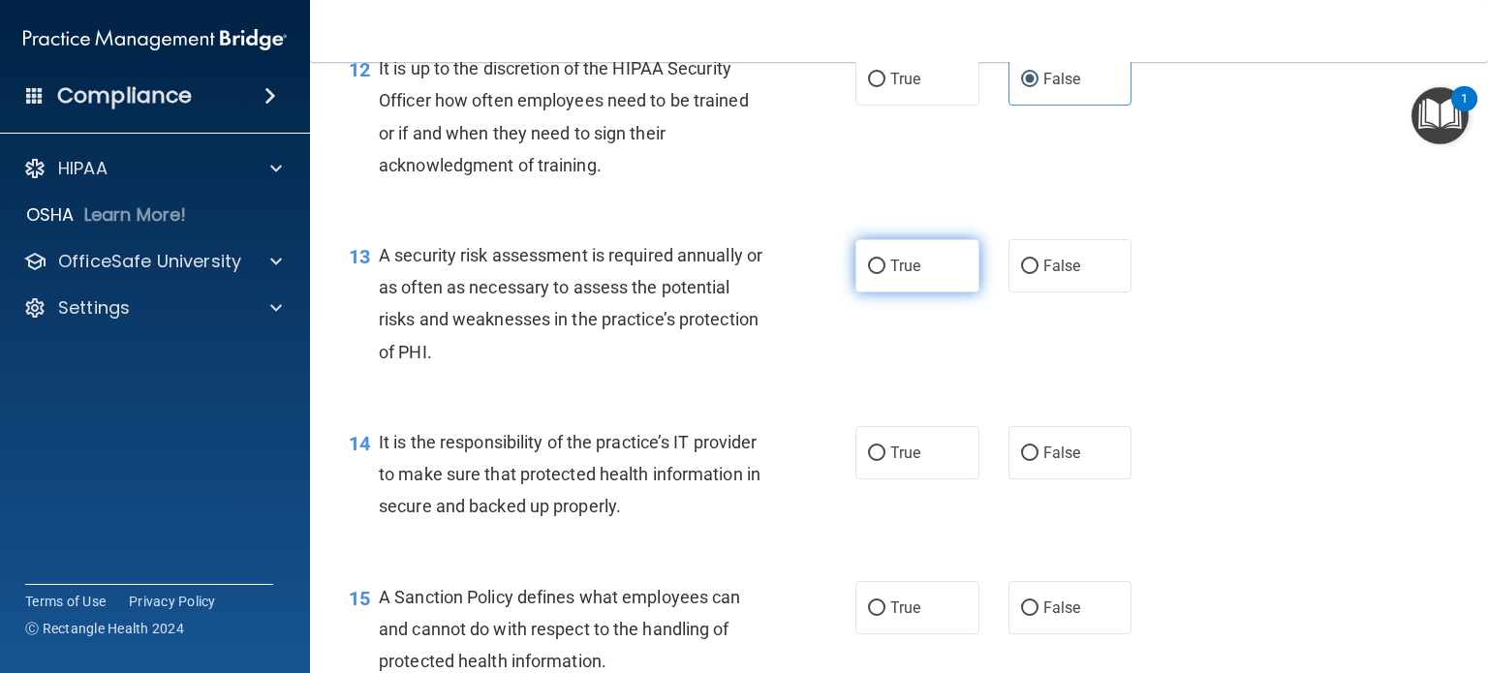
click at [877, 293] on label "True" at bounding box center [918, 265] width 124 height 53
click at [877, 274] on input "True" at bounding box center [876, 267] width 17 height 15
radio input "true"
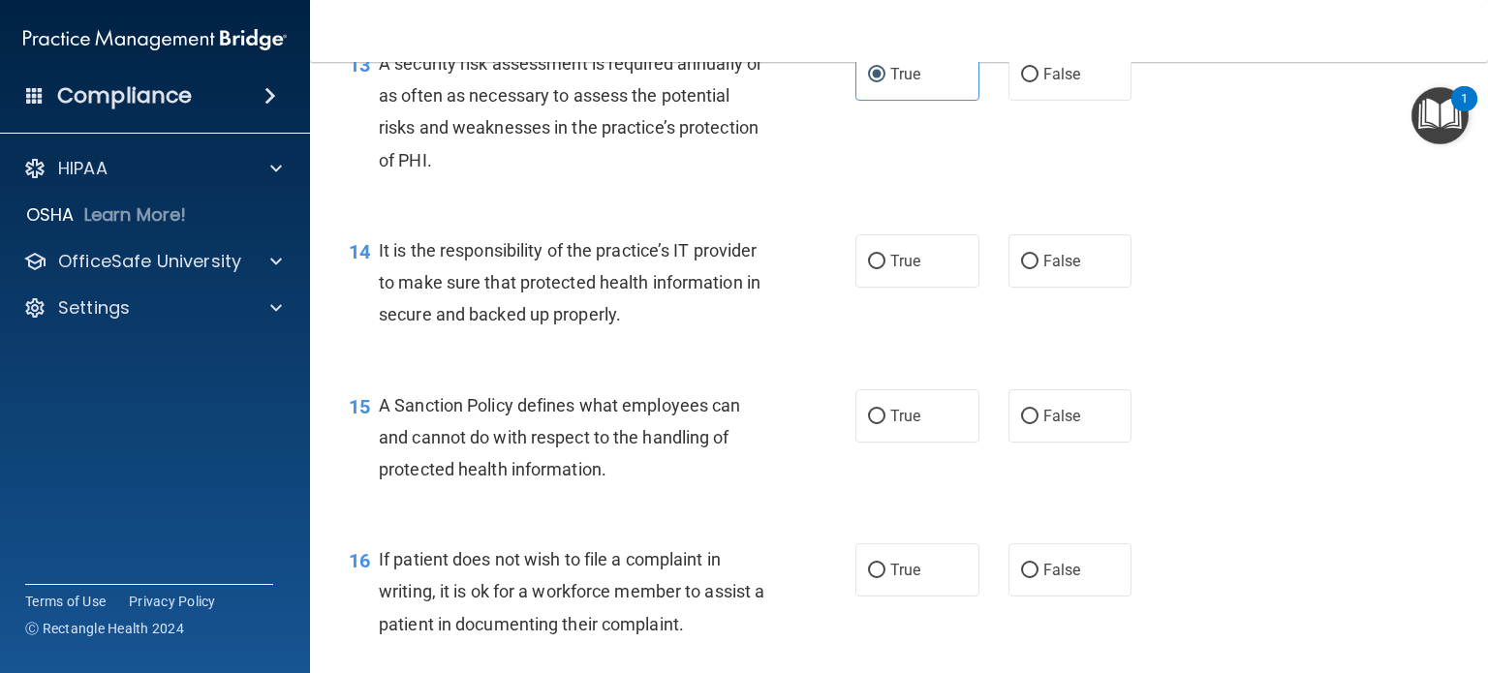
scroll to position [2527, 0]
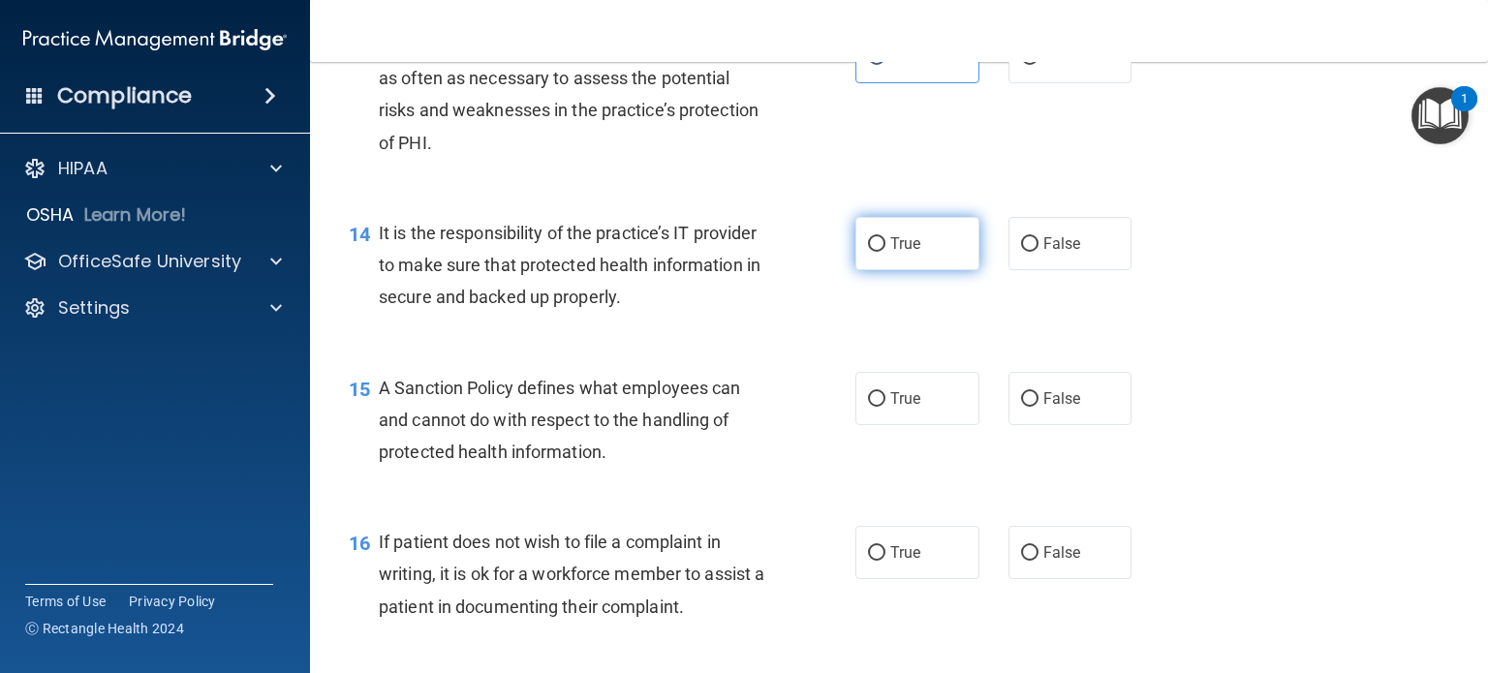
click at [856, 270] on label "True" at bounding box center [918, 243] width 124 height 53
click at [868, 252] on input "True" at bounding box center [876, 244] width 17 height 15
radio input "true"
click at [888, 417] on label "True" at bounding box center [918, 398] width 124 height 53
click at [886, 407] on input "True" at bounding box center [876, 399] width 17 height 15
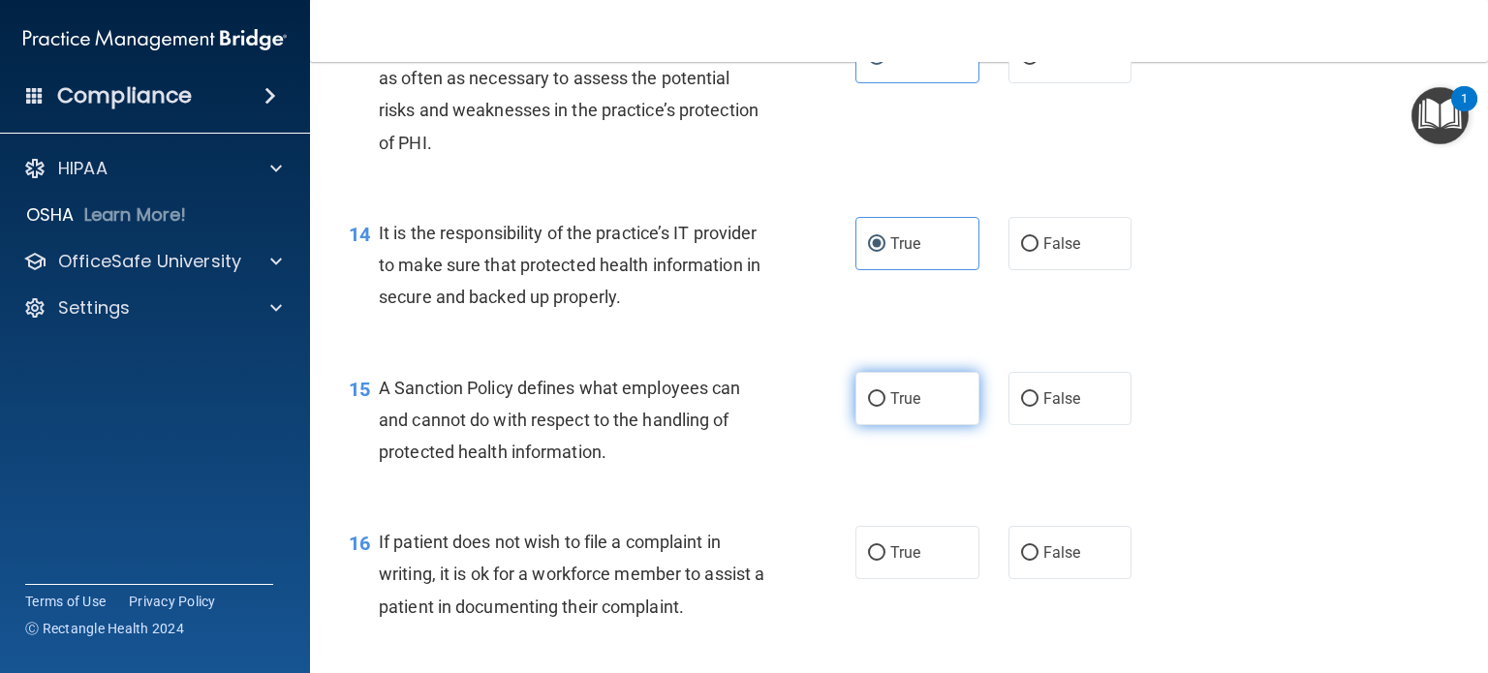
radio input "true"
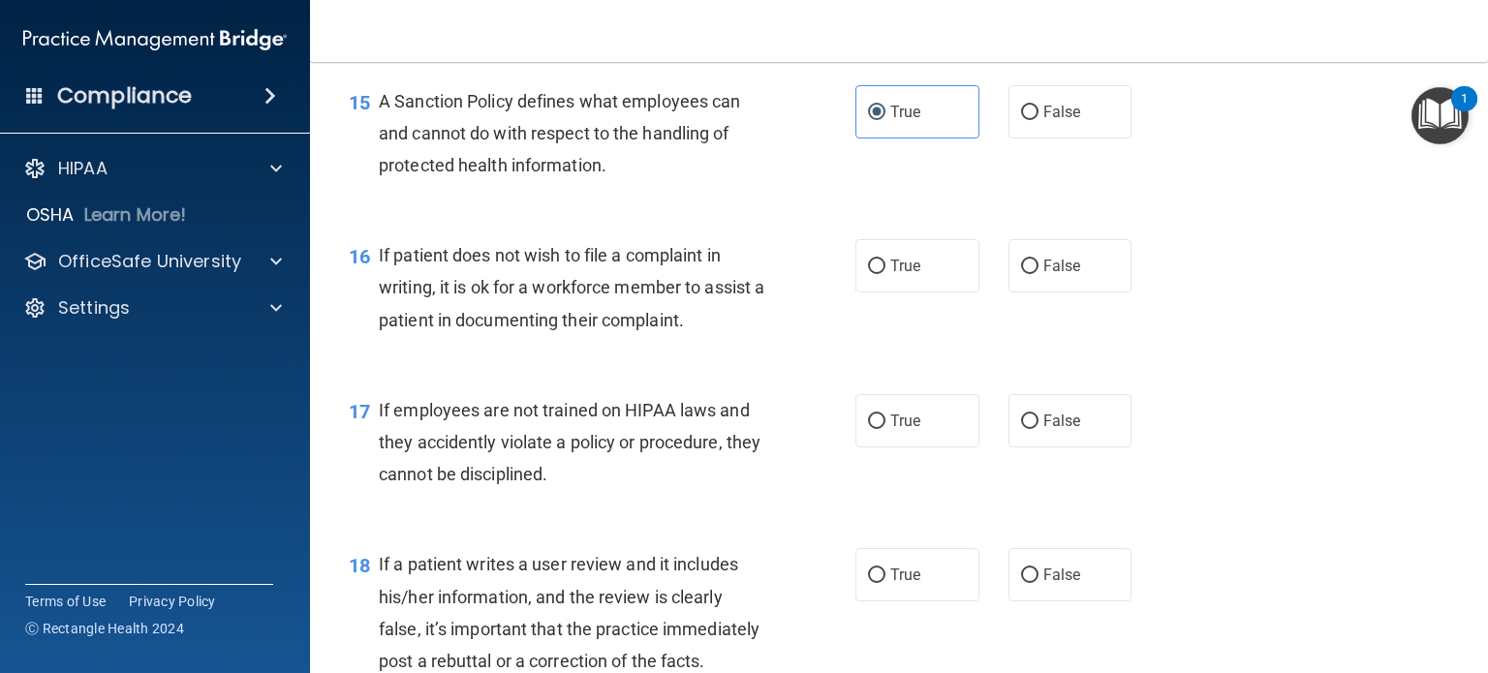
scroll to position [2818, 0]
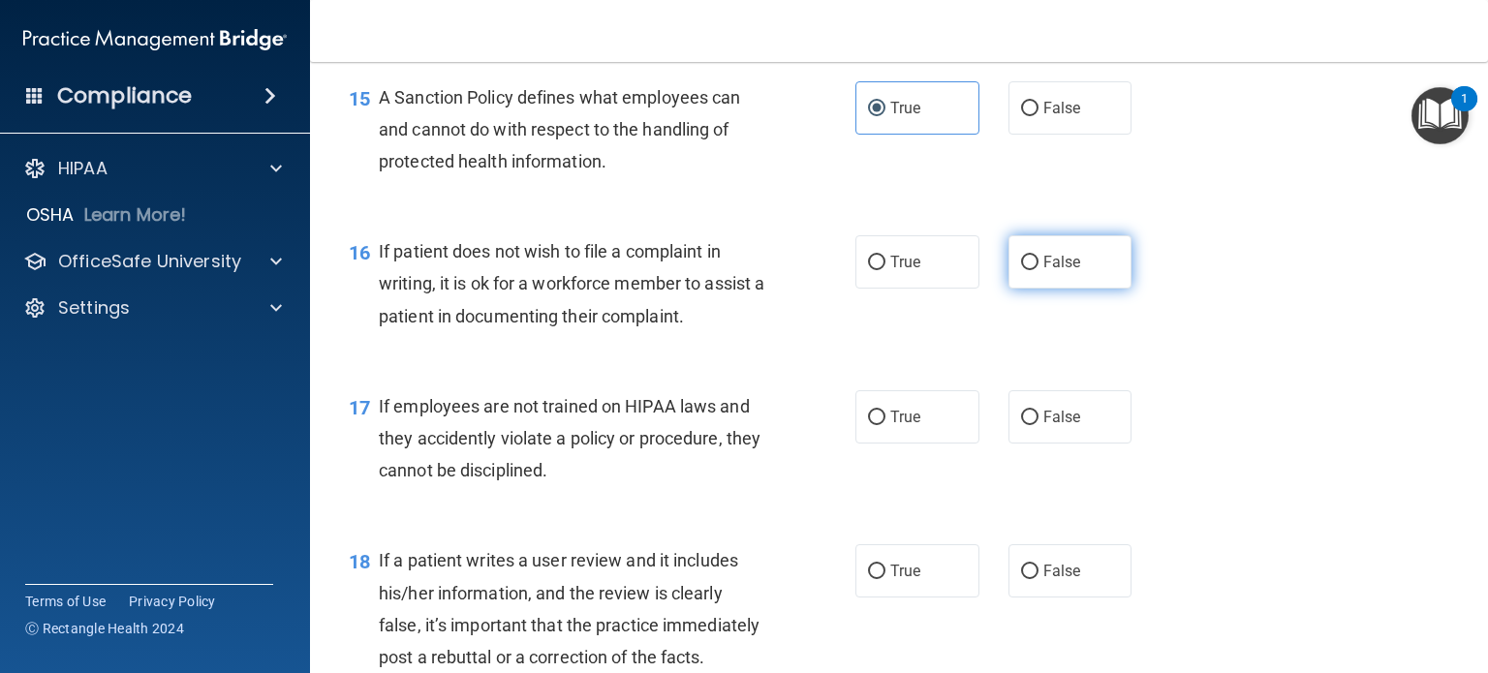
click at [1066, 289] on label "False" at bounding box center [1071, 261] width 124 height 53
click at [1039, 270] on input "False" at bounding box center [1029, 263] width 17 height 15
radio input "true"
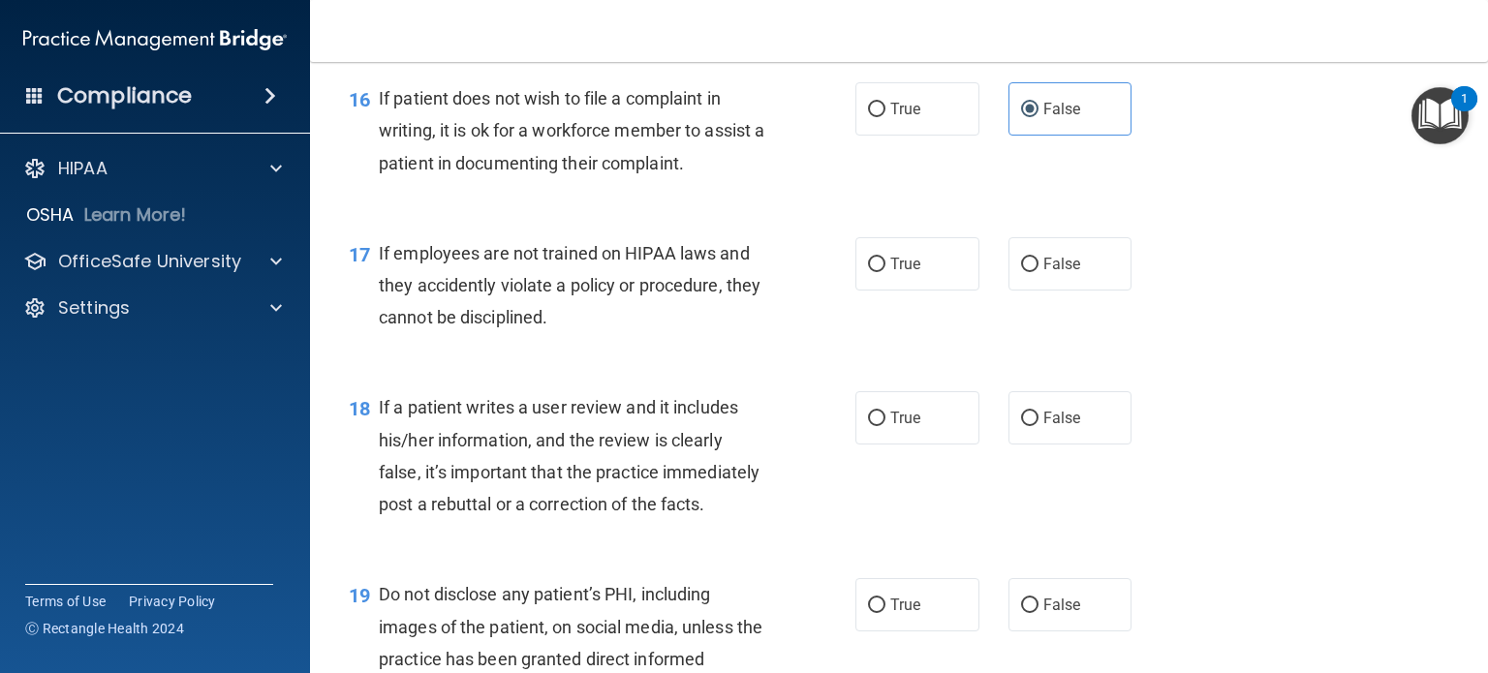
scroll to position [2975, 0]
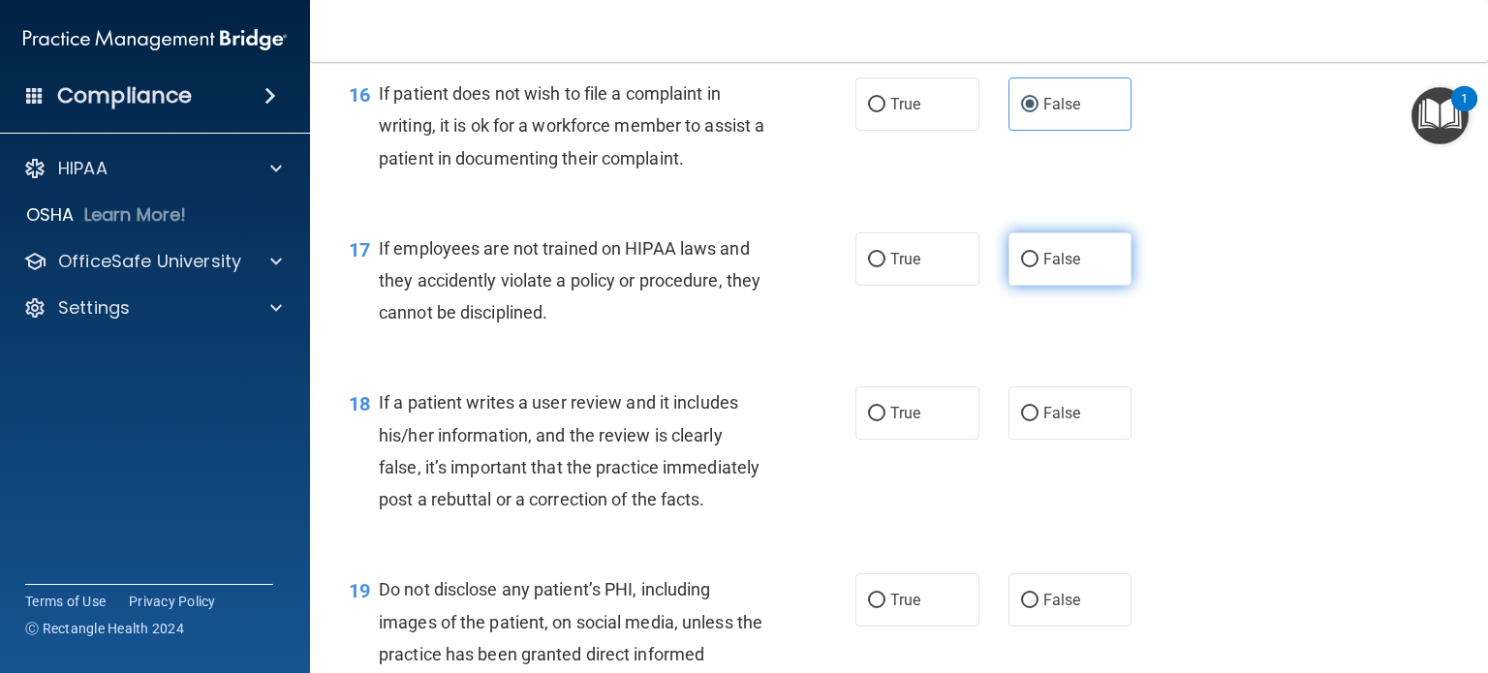
click at [1083, 282] on label "False" at bounding box center [1071, 259] width 124 height 53
click at [1039, 267] on input "False" at bounding box center [1029, 260] width 17 height 15
radio input "true"
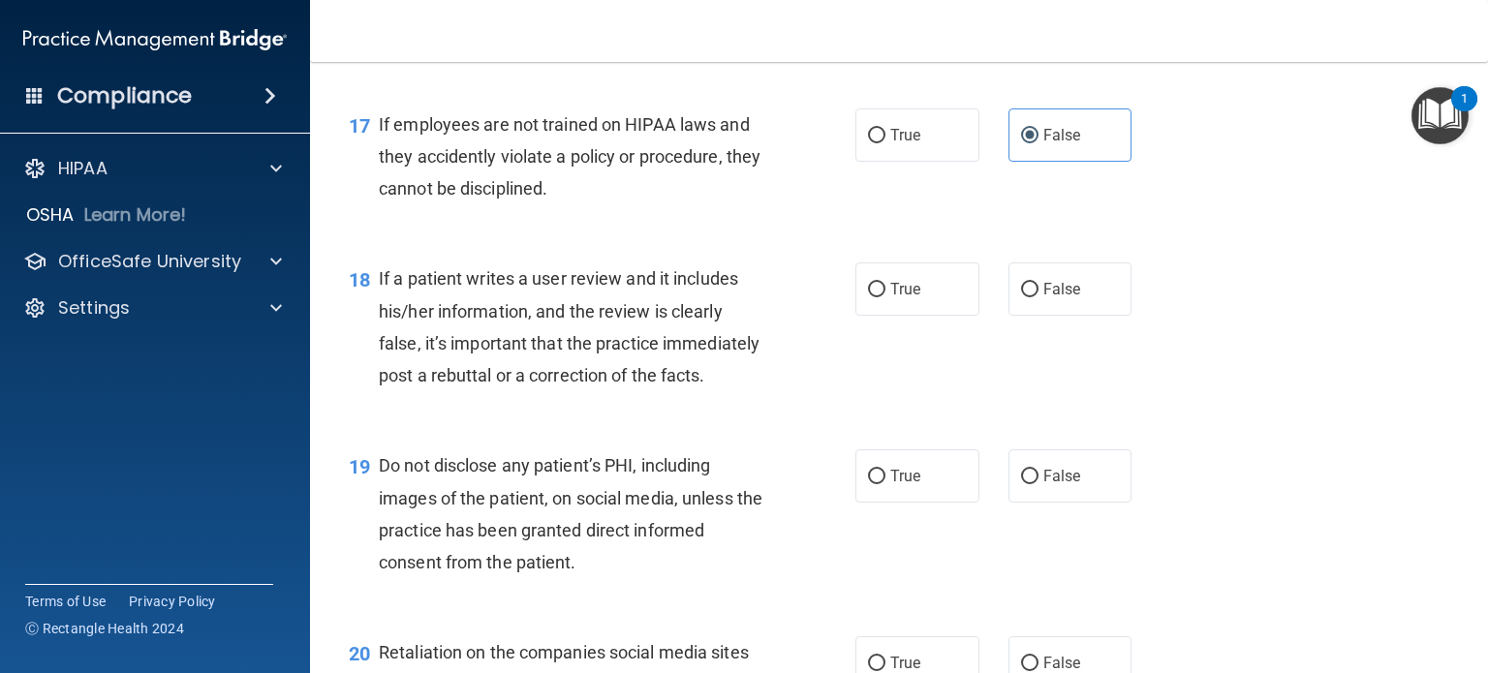
scroll to position [3102, 0]
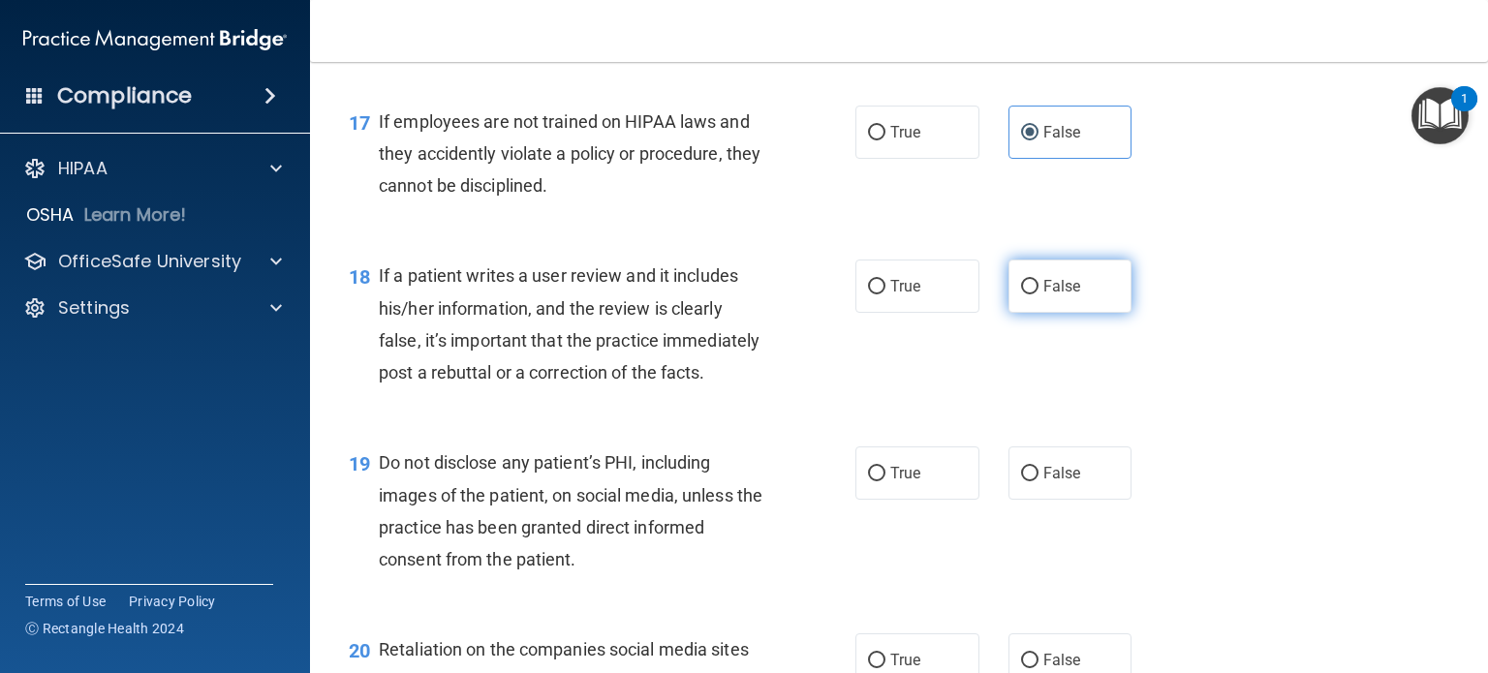
click at [1009, 313] on label "False" at bounding box center [1071, 286] width 124 height 53
click at [1021, 295] on input "False" at bounding box center [1029, 287] width 17 height 15
radio input "true"
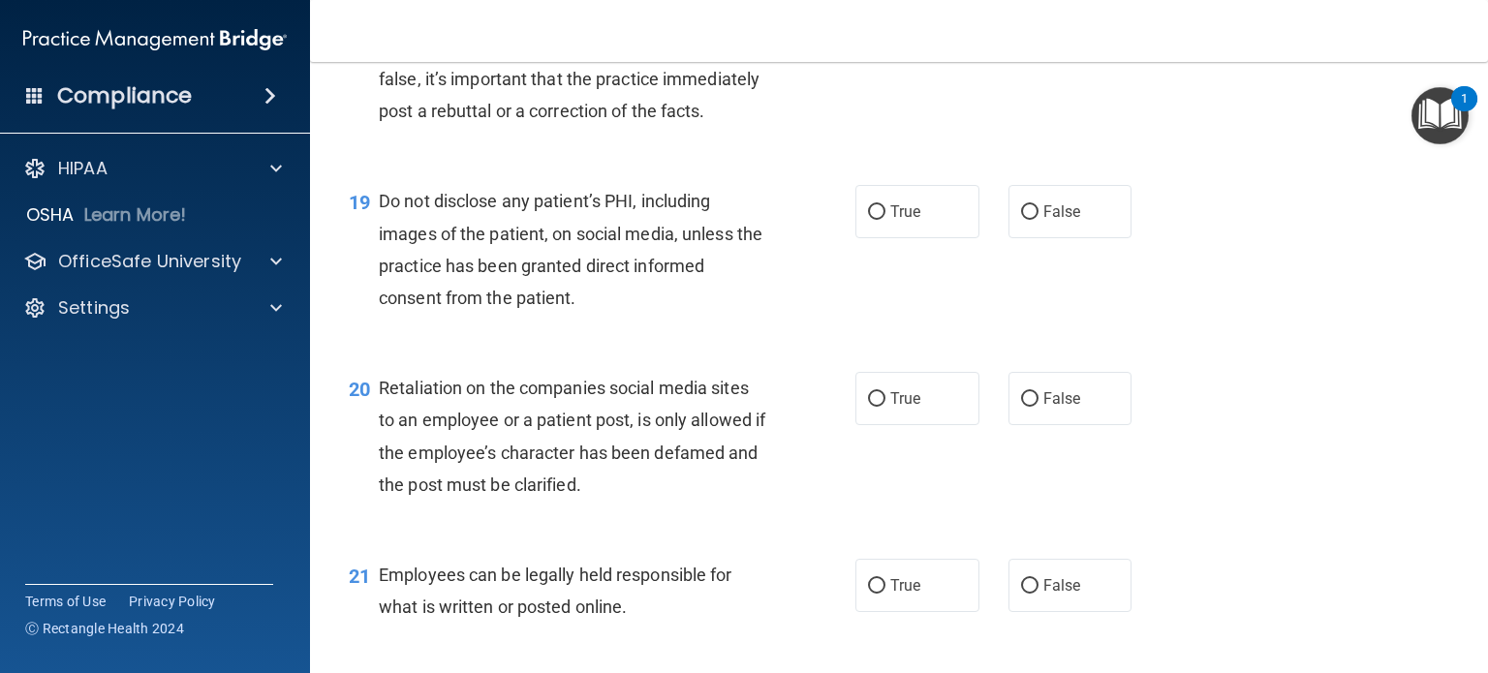
scroll to position [3391, 0]
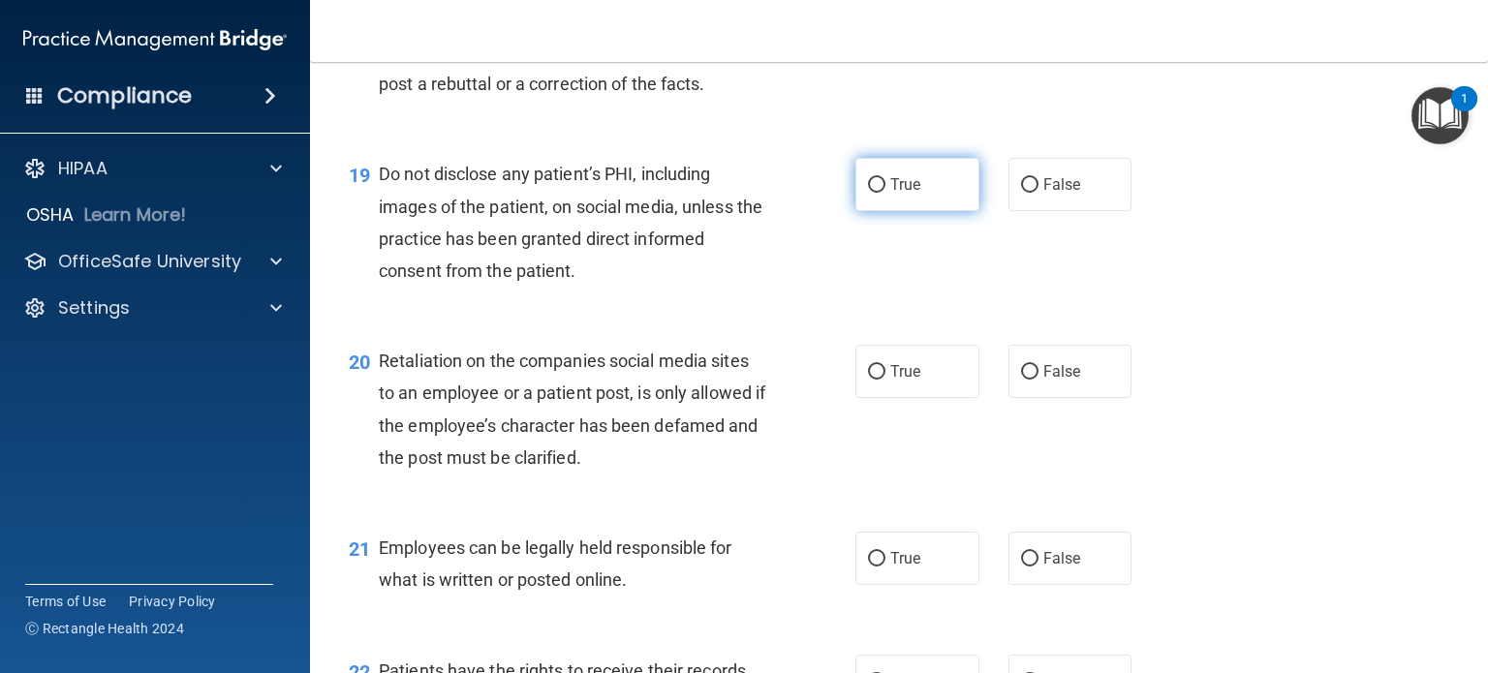
click at [868, 193] on input "True" at bounding box center [876, 185] width 17 height 15
radio input "true"
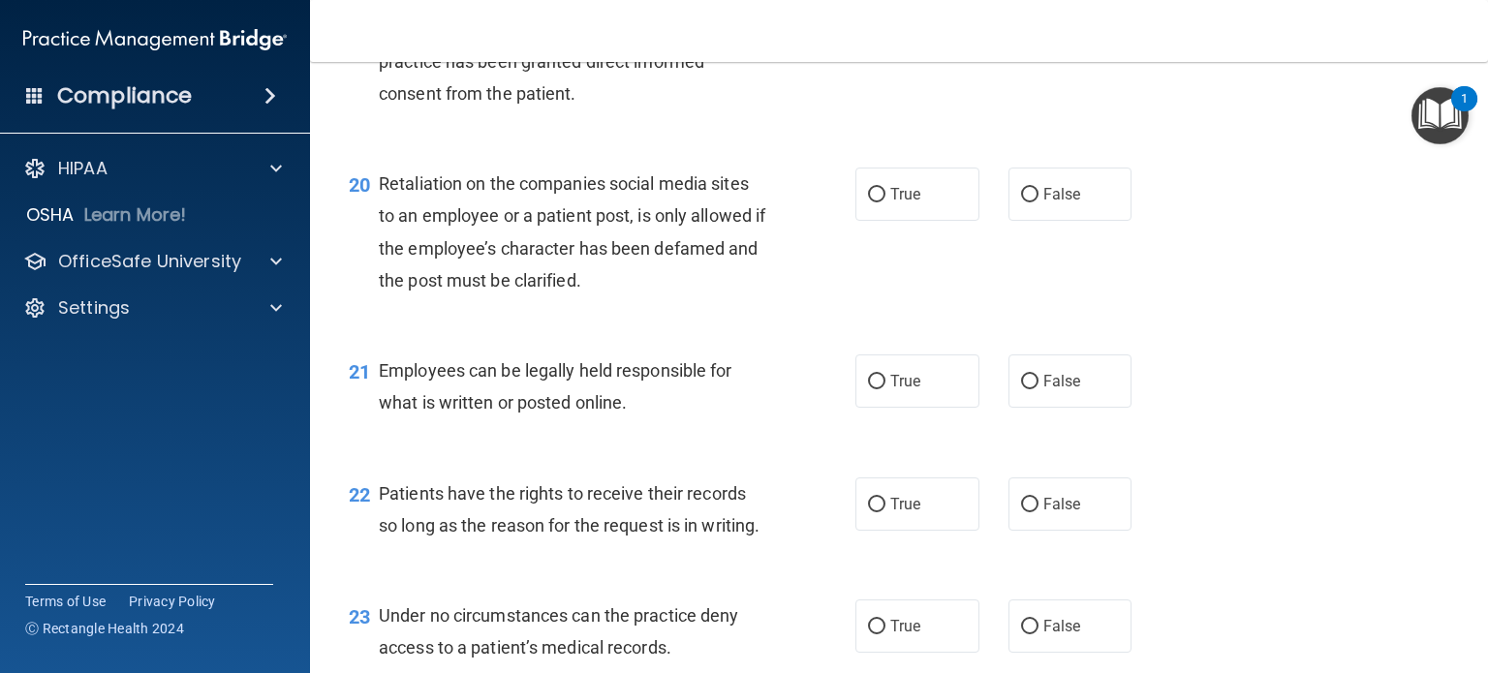
scroll to position [3579, 0]
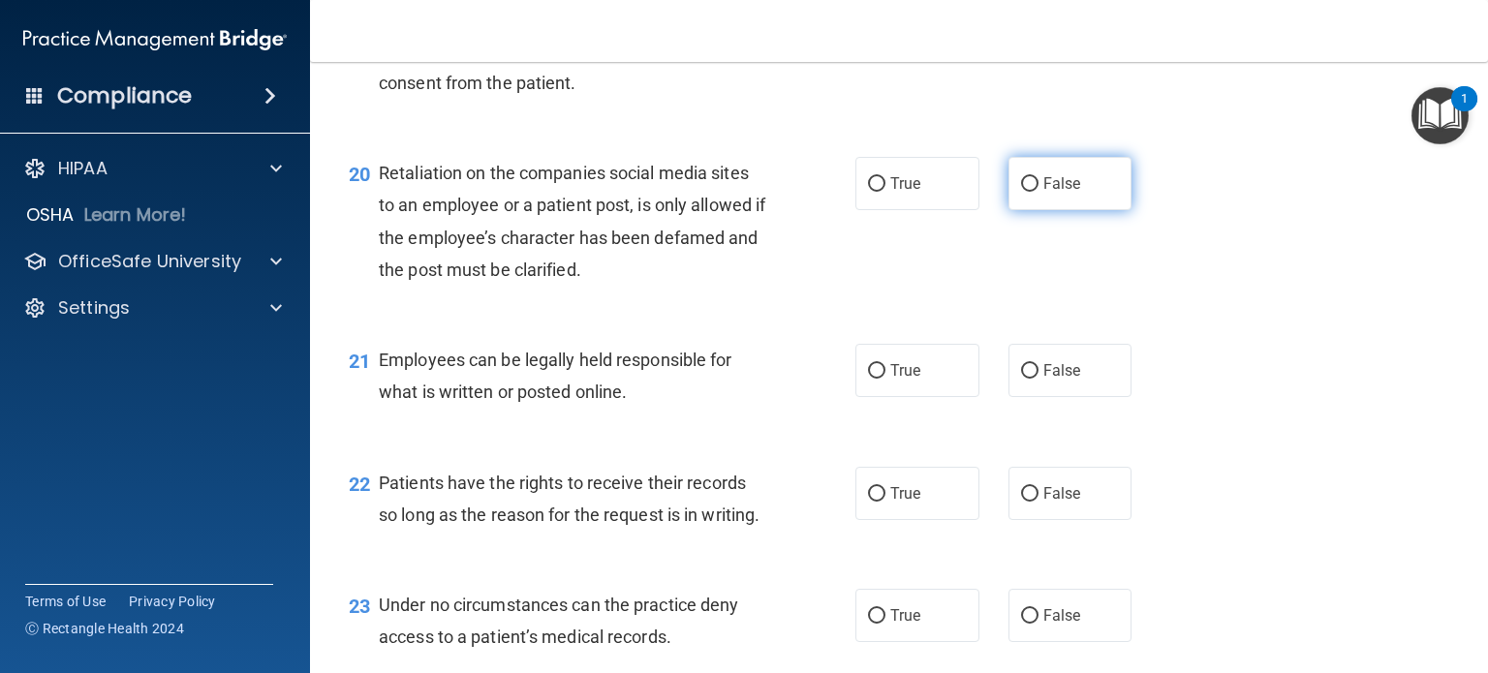
click at [1028, 210] on label "False" at bounding box center [1071, 183] width 124 height 53
click at [1028, 192] on input "False" at bounding box center [1029, 184] width 17 height 15
radio input "true"
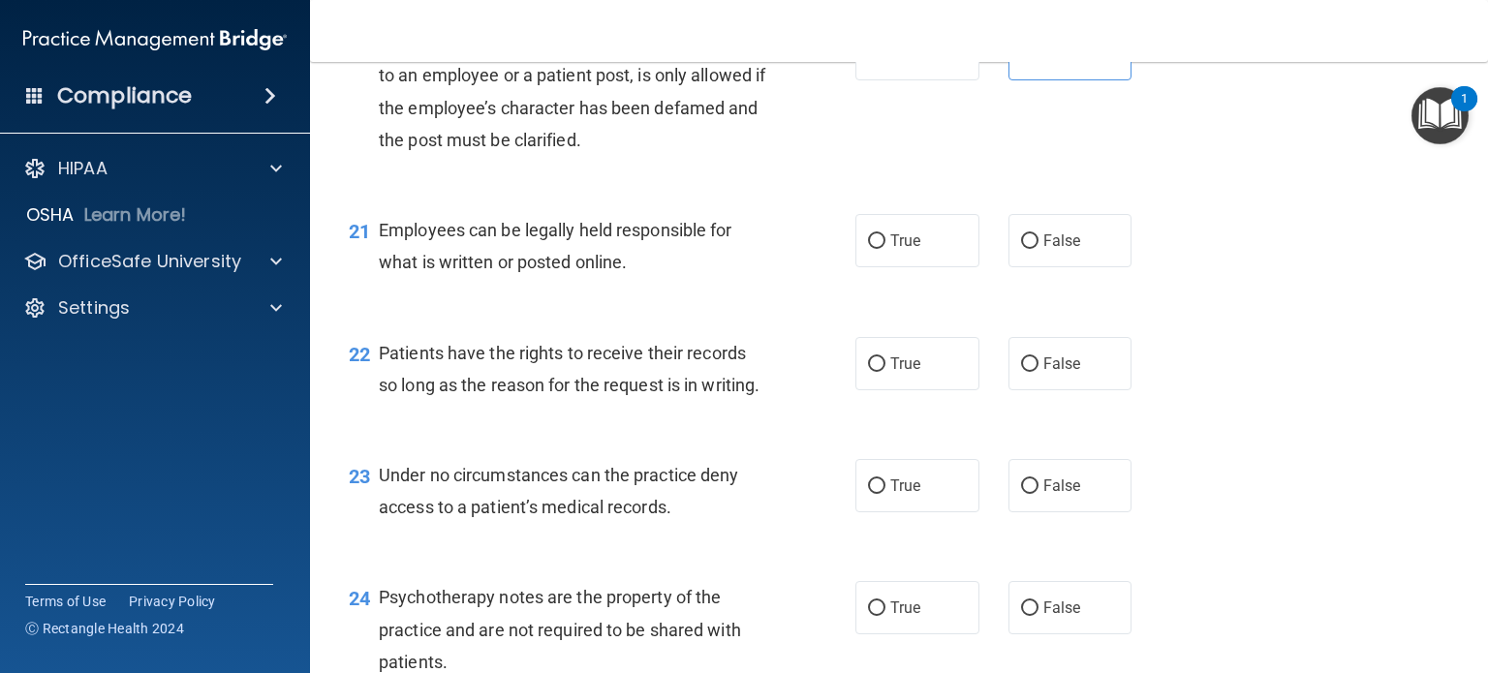
scroll to position [3711, 0]
click at [883, 265] on label "True" at bounding box center [918, 238] width 124 height 53
click at [883, 247] on input "True" at bounding box center [876, 240] width 17 height 15
radio input "true"
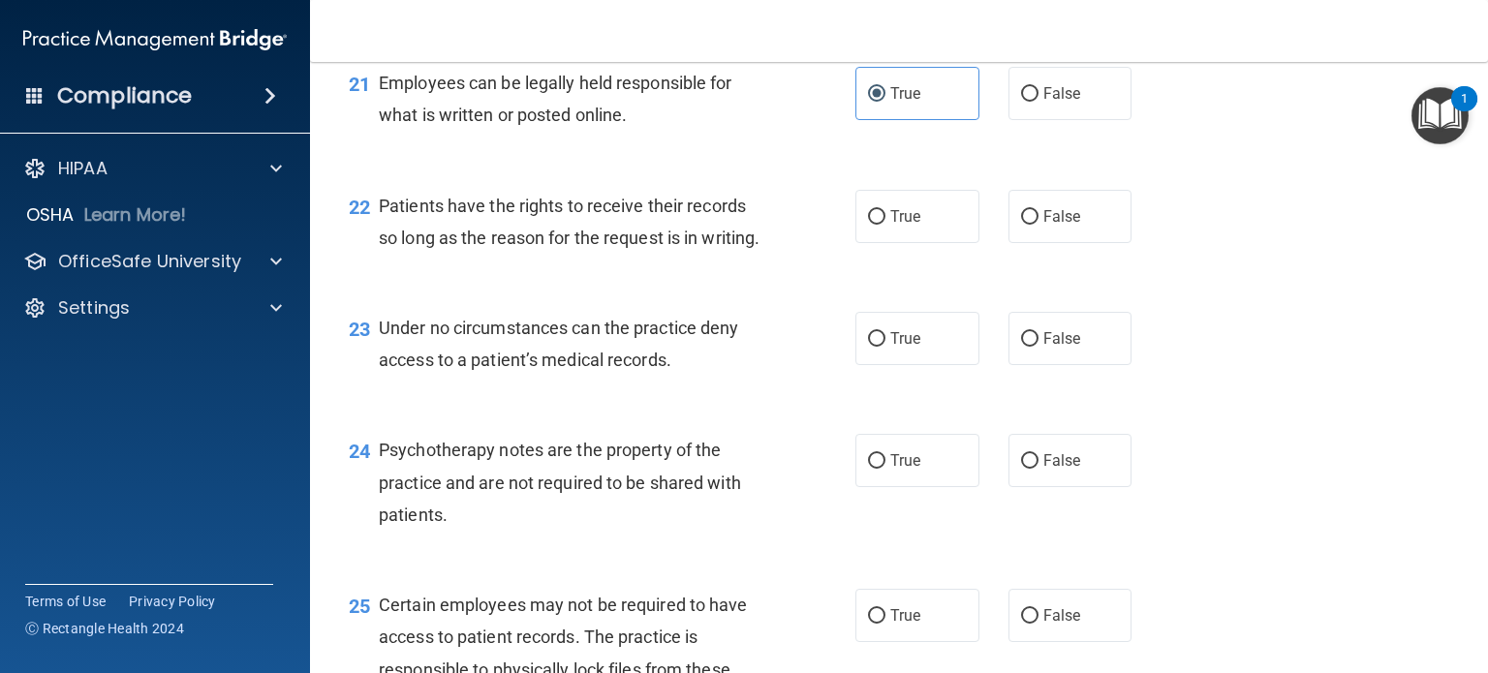
scroll to position [3864, 0]
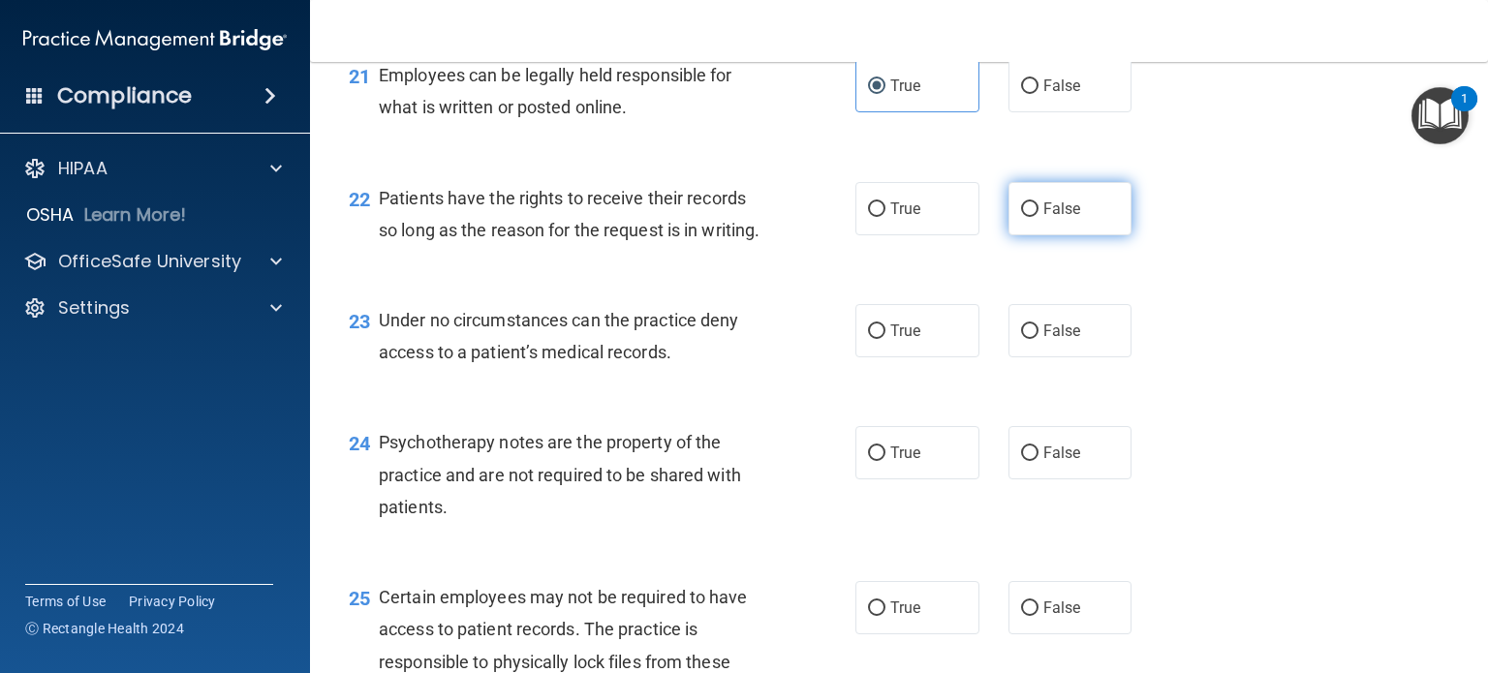
click at [1054, 235] on label "False" at bounding box center [1071, 208] width 124 height 53
click at [1039, 217] on input "False" at bounding box center [1029, 209] width 17 height 15
radio input "true"
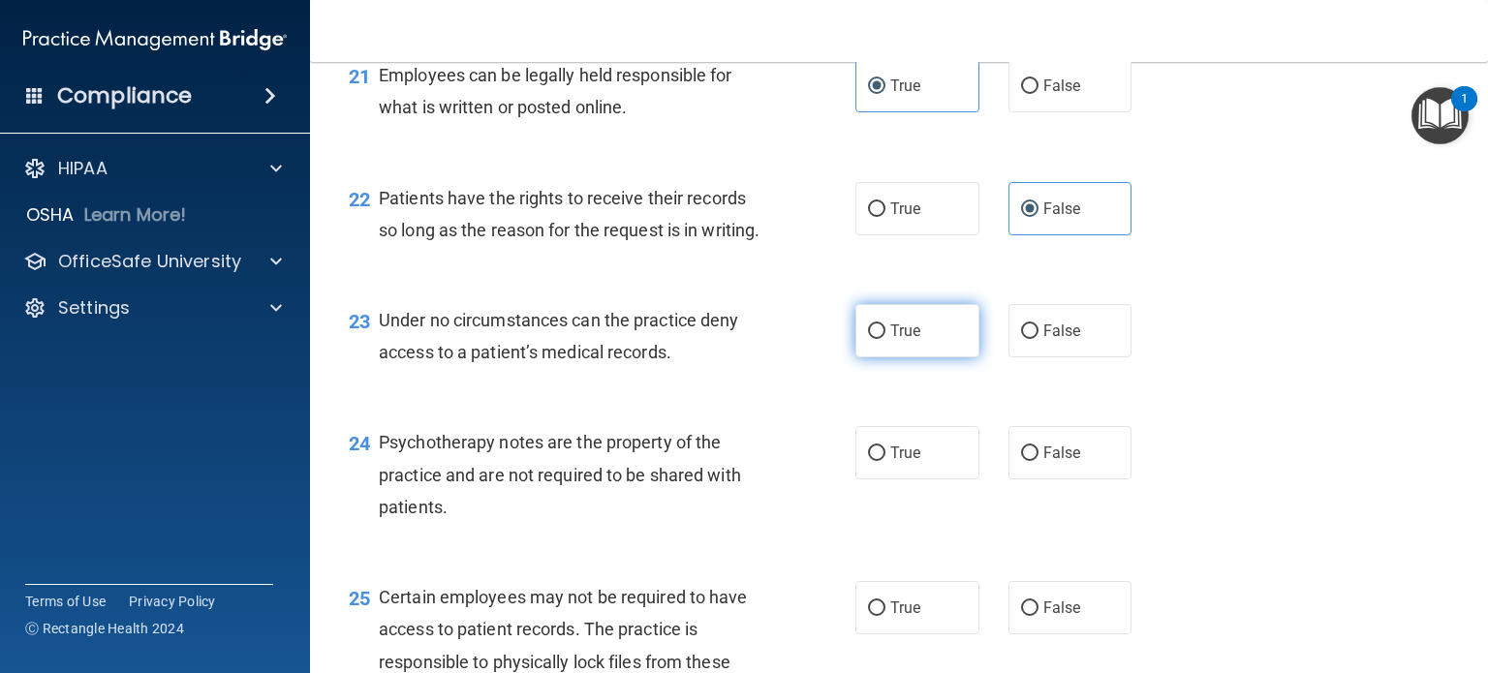
click at [906, 340] on span "True" at bounding box center [905, 331] width 30 height 18
click at [886, 339] on input "True" at bounding box center [876, 332] width 17 height 15
radio input "true"
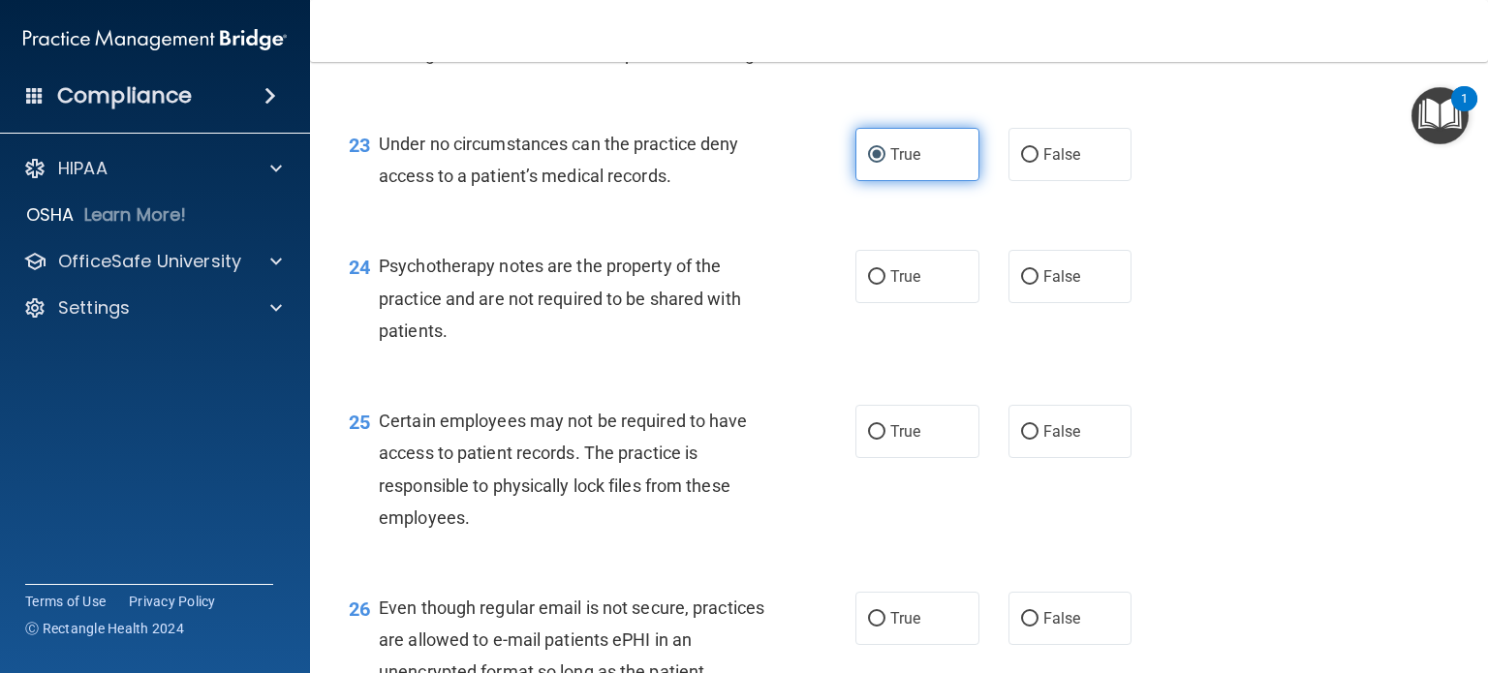
scroll to position [4050, 0]
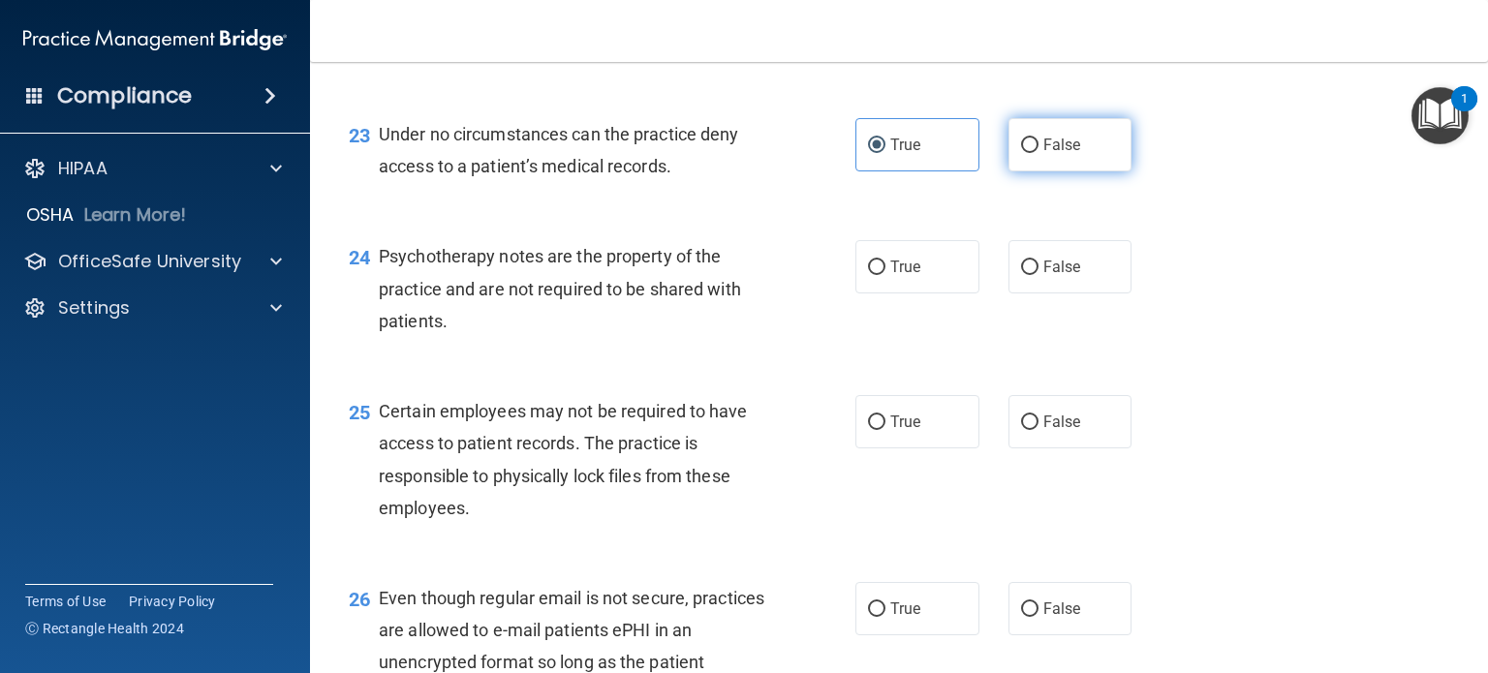
click at [1014, 171] on label "False" at bounding box center [1071, 144] width 124 height 53
click at [1021, 153] on input "False" at bounding box center [1029, 146] width 17 height 15
radio input "true"
radio input "false"
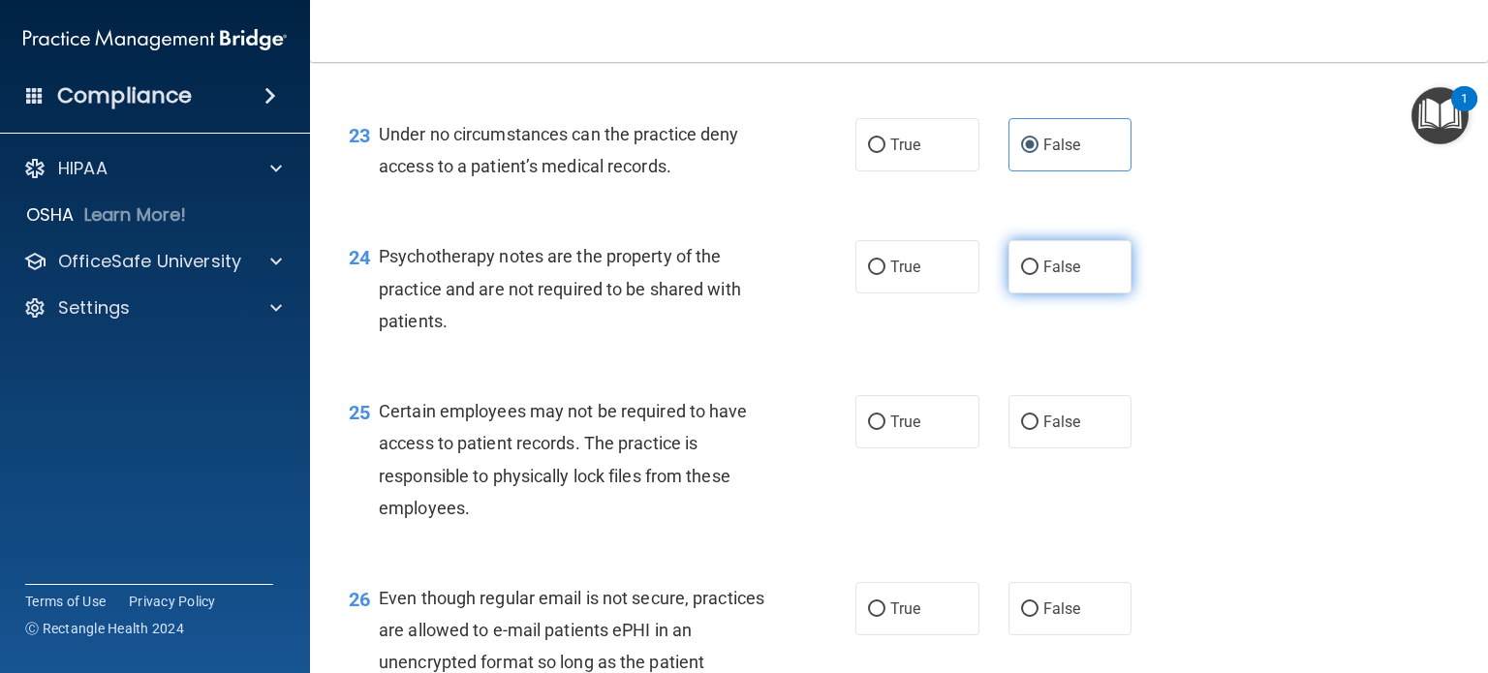
click at [1024, 275] on input "False" at bounding box center [1029, 268] width 17 height 15
radio input "true"
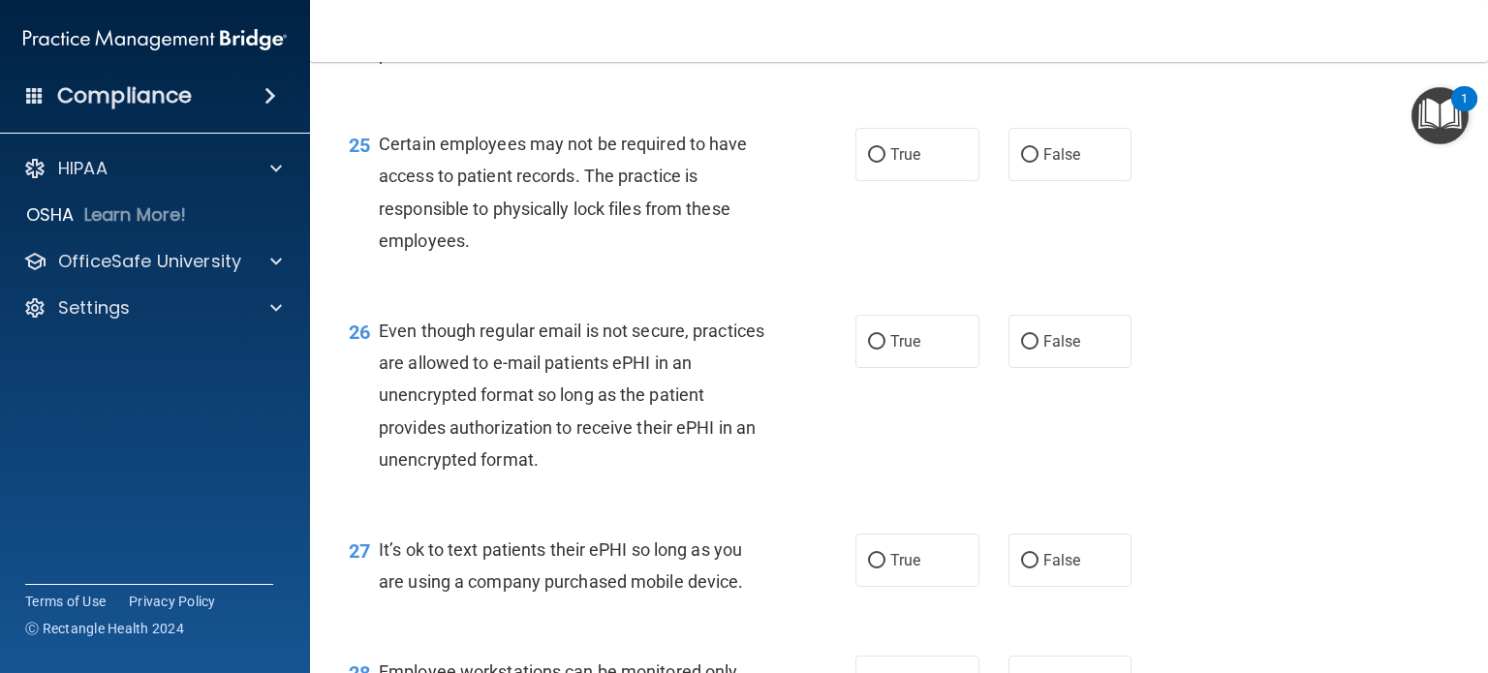
scroll to position [4319, 0]
click at [1021, 161] on input "False" at bounding box center [1029, 153] width 17 height 15
radio input "true"
click at [1044, 349] on span "False" at bounding box center [1063, 339] width 38 height 18
click at [1039, 348] on input "False" at bounding box center [1029, 340] width 17 height 15
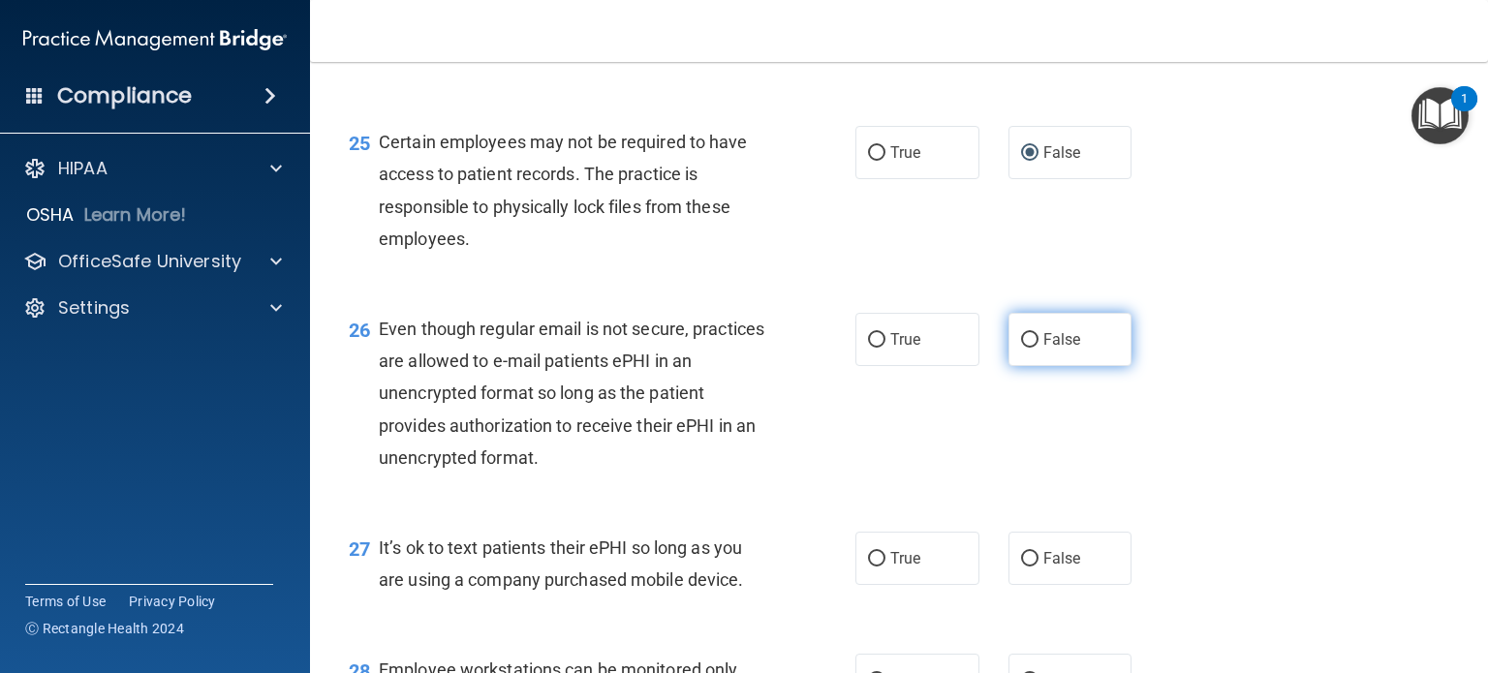
radio input "true"
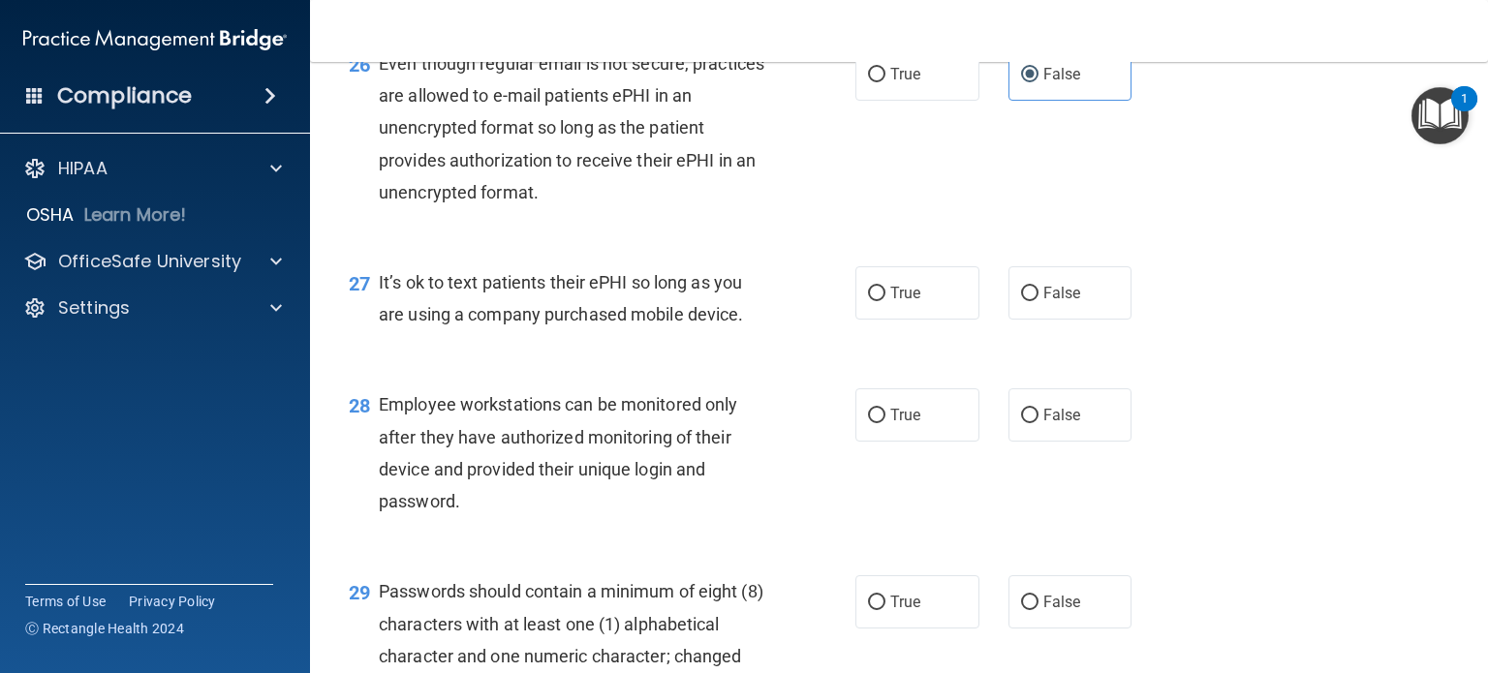
scroll to position [4610, 0]
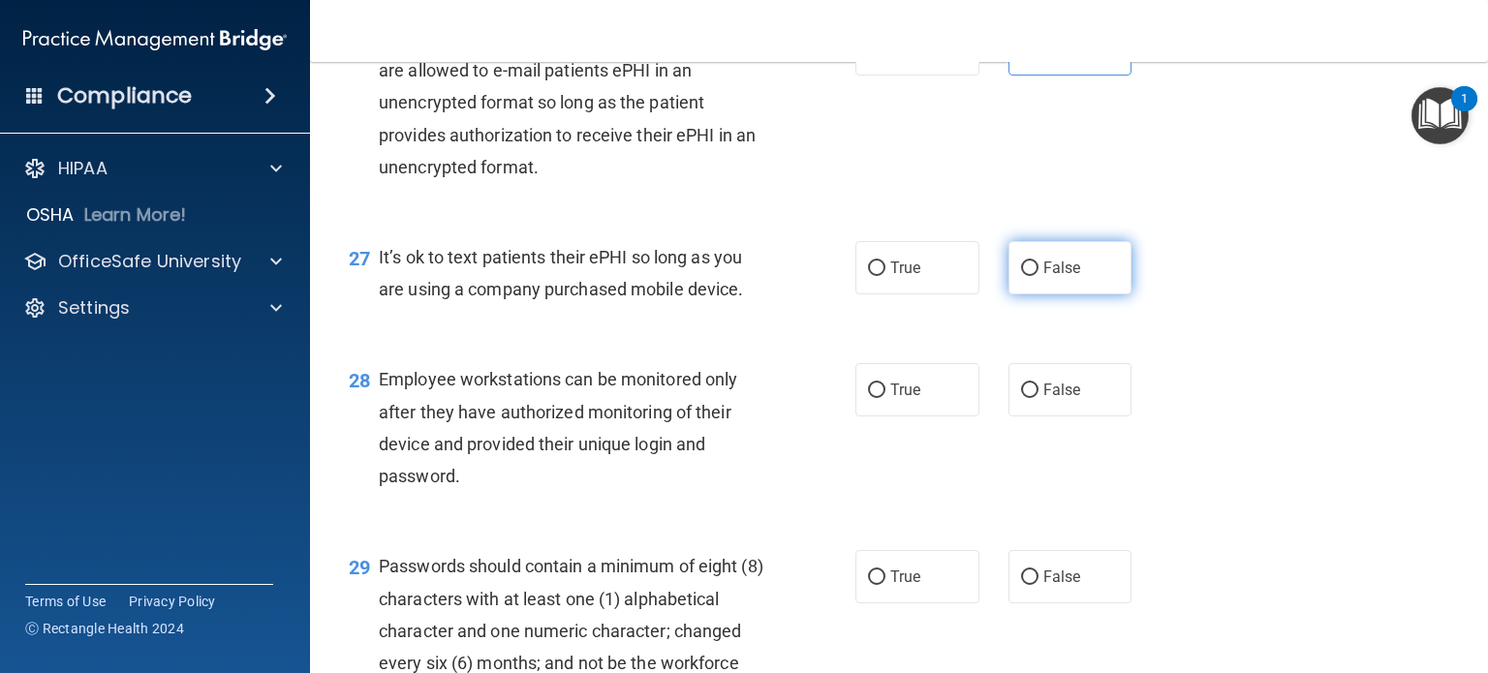
click at [1021, 276] on input "False" at bounding box center [1029, 269] width 17 height 15
radio input "true"
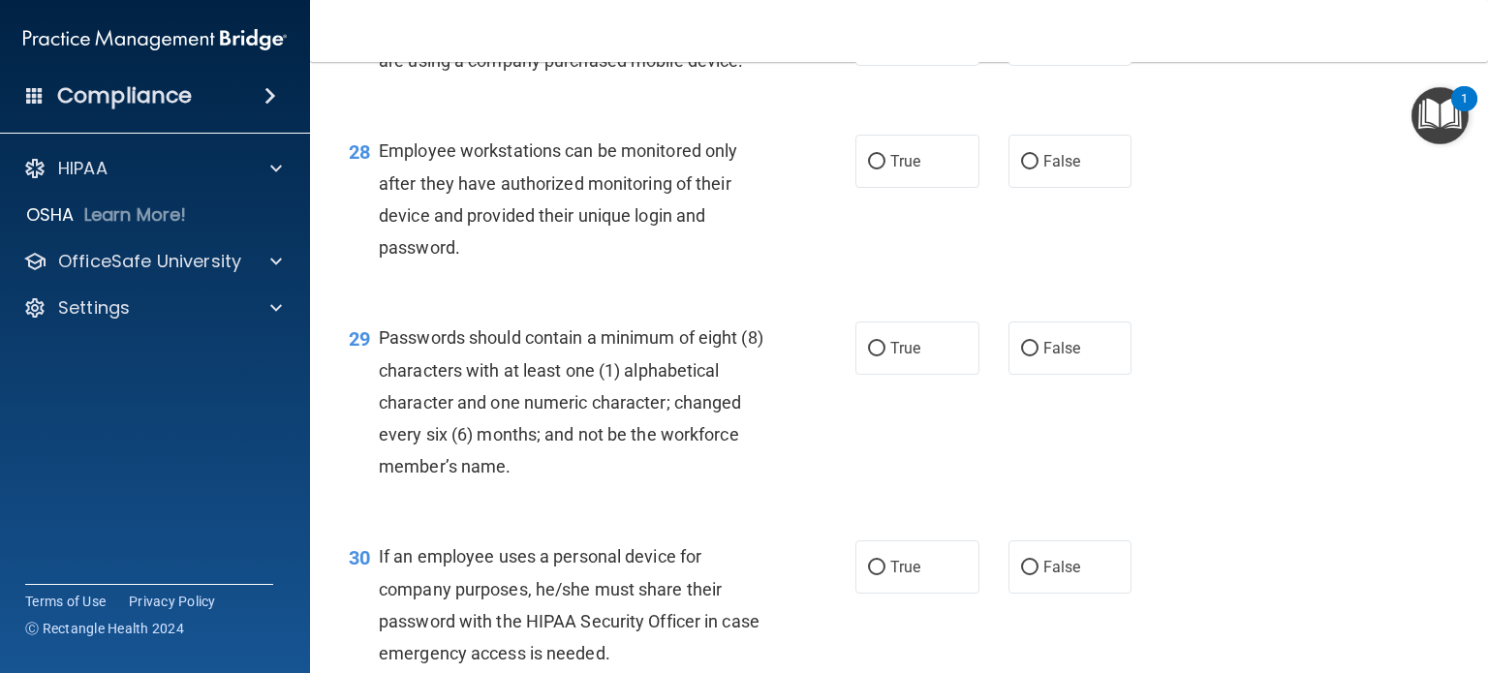
scroll to position [4844, 0]
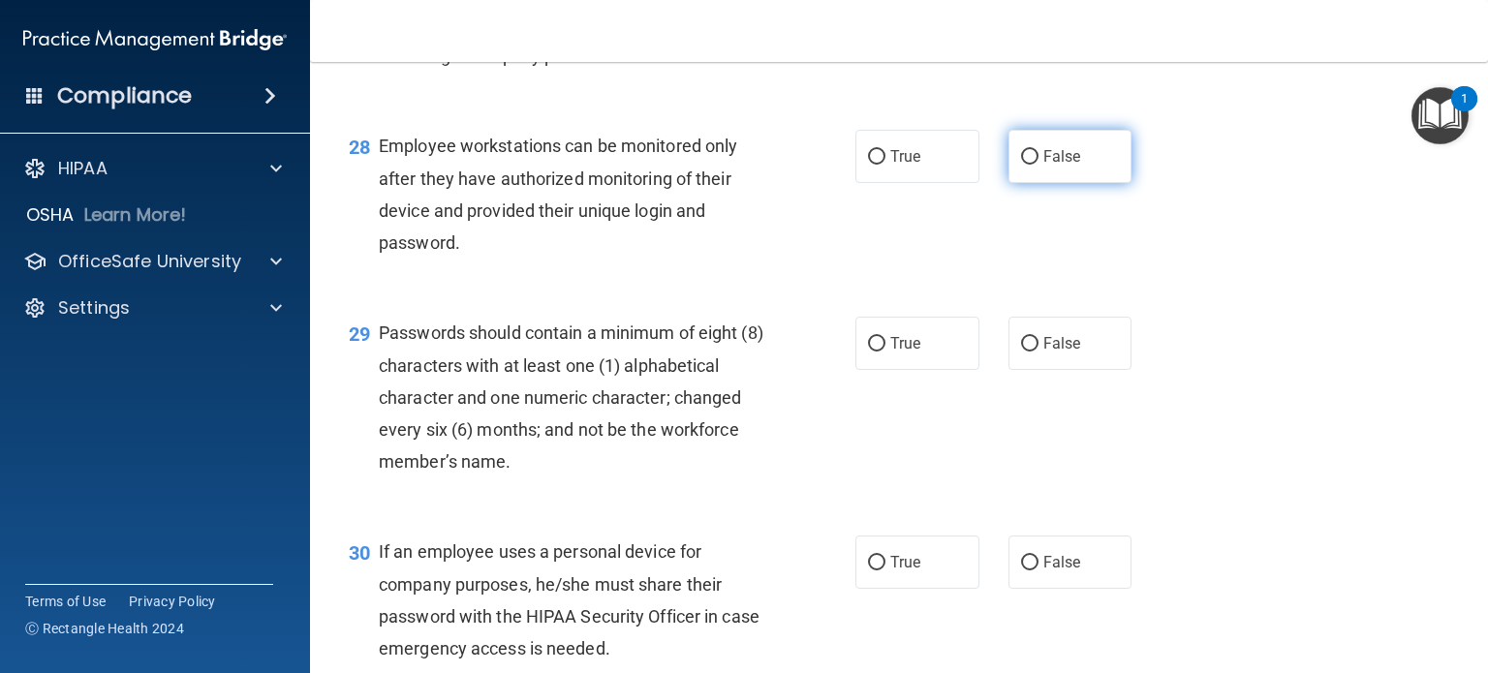
click at [1031, 183] on label "False" at bounding box center [1071, 156] width 124 height 53
click at [1031, 165] on input "False" at bounding box center [1029, 157] width 17 height 15
radio input "true"
click at [1031, 183] on label "False" at bounding box center [1071, 156] width 124 height 53
click at [1031, 165] on input "False" at bounding box center [1029, 157] width 17 height 15
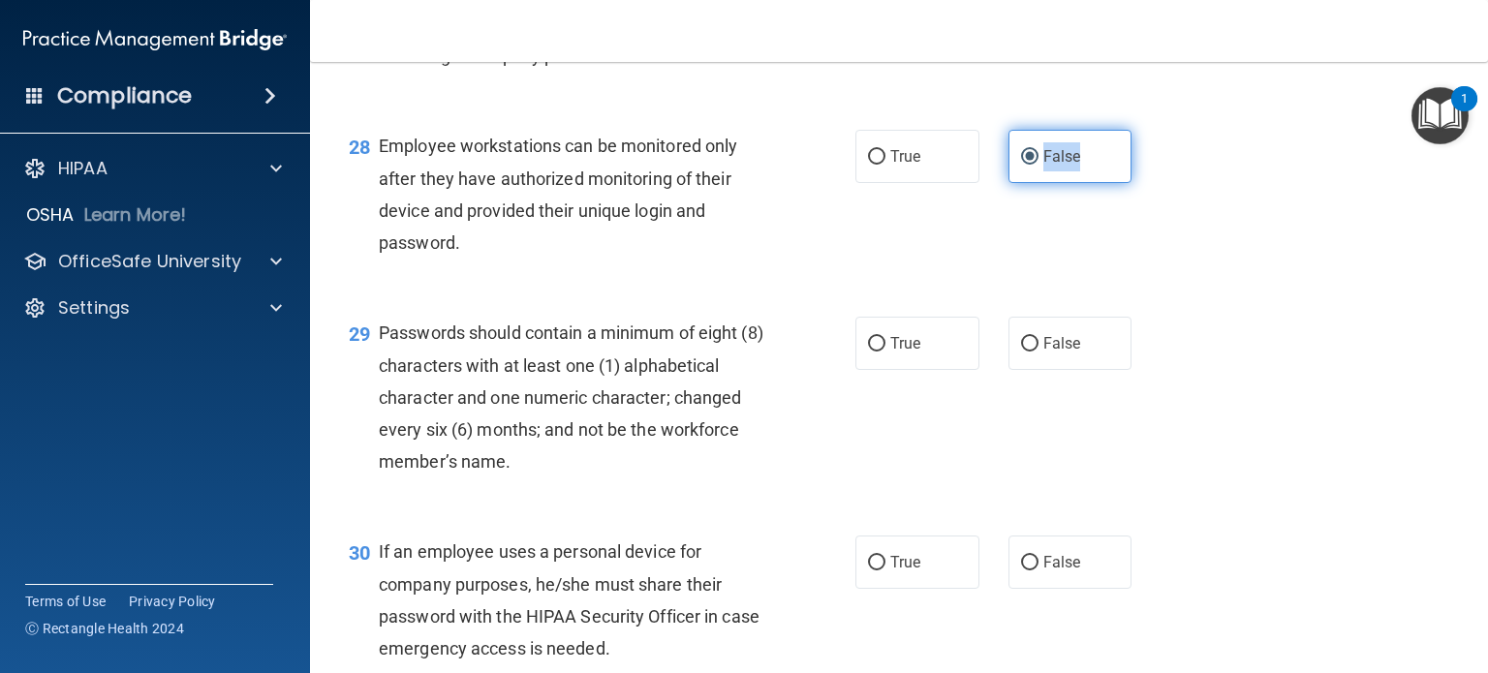
click at [1031, 183] on label "False" at bounding box center [1071, 156] width 124 height 53
click at [1031, 165] on input "False" at bounding box center [1029, 157] width 17 height 15
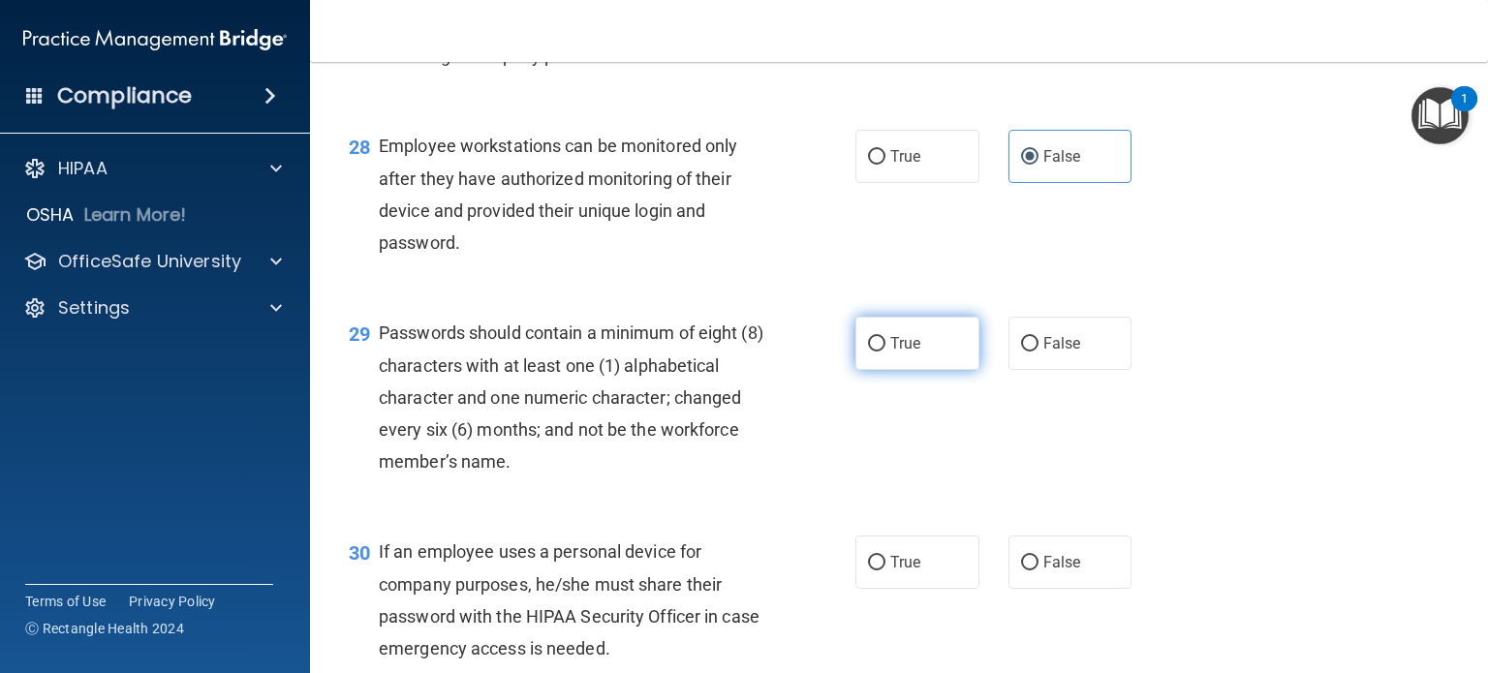
click at [880, 370] on label "True" at bounding box center [918, 343] width 124 height 53
click at [880, 352] on input "True" at bounding box center [876, 344] width 17 height 15
radio input "true"
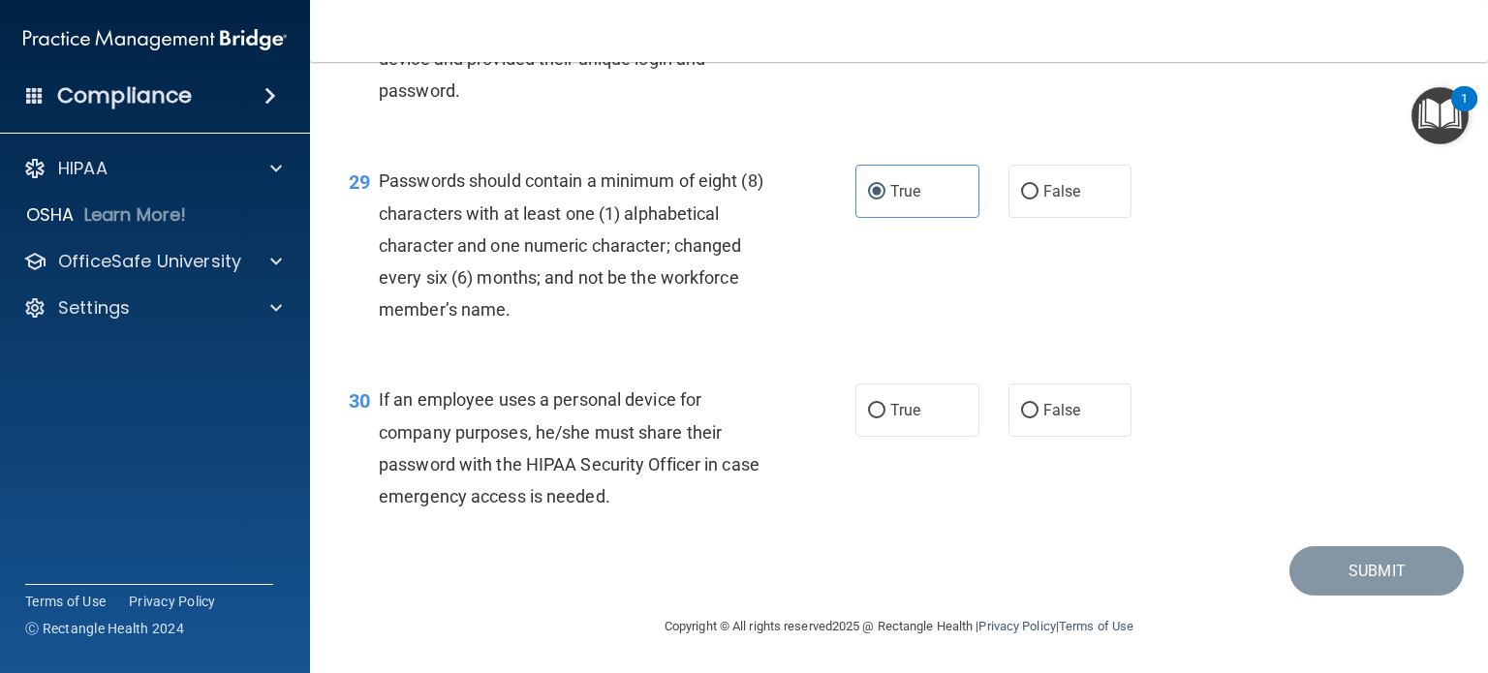
scroll to position [5093, 0]
click at [1044, 402] on span "False" at bounding box center [1063, 410] width 38 height 18
click at [1036, 404] on input "False" at bounding box center [1029, 411] width 17 height 15
radio input "true"
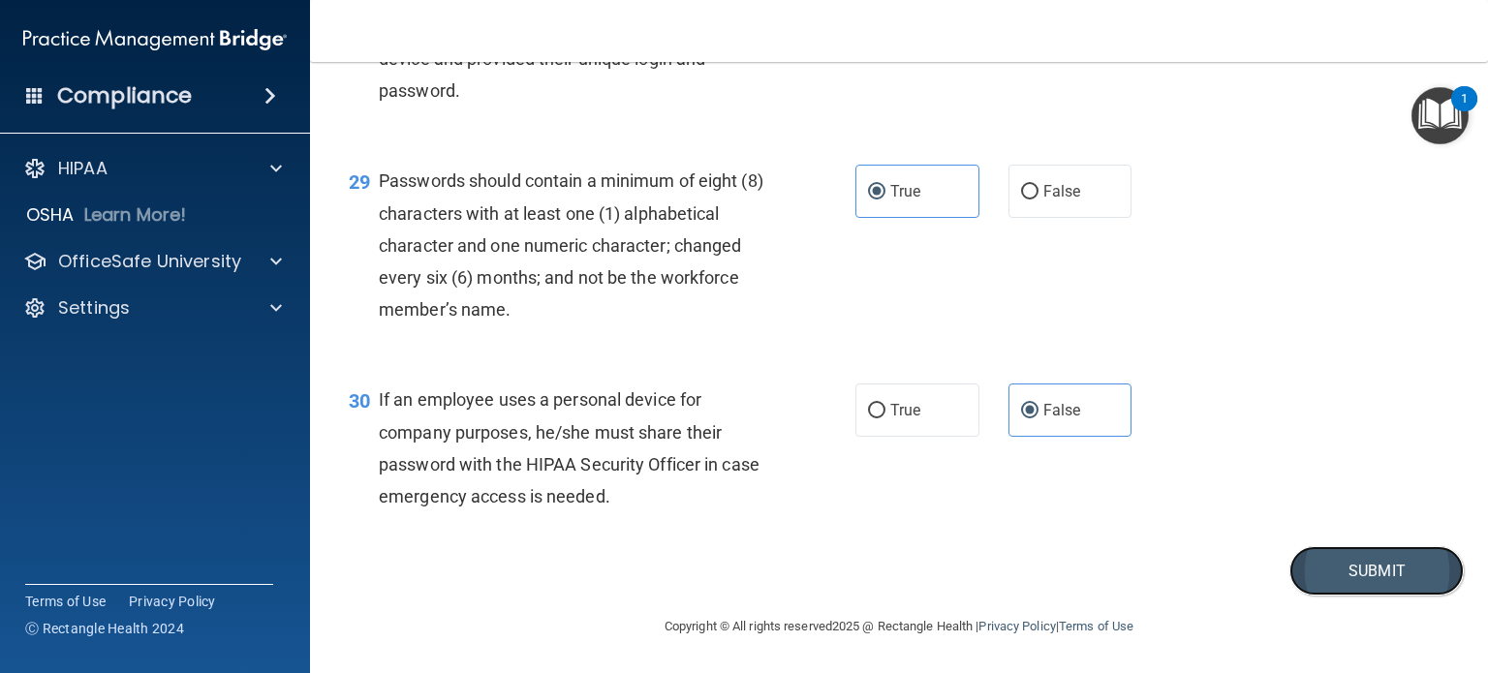
click at [1345, 588] on button "Submit" at bounding box center [1377, 570] width 174 height 49
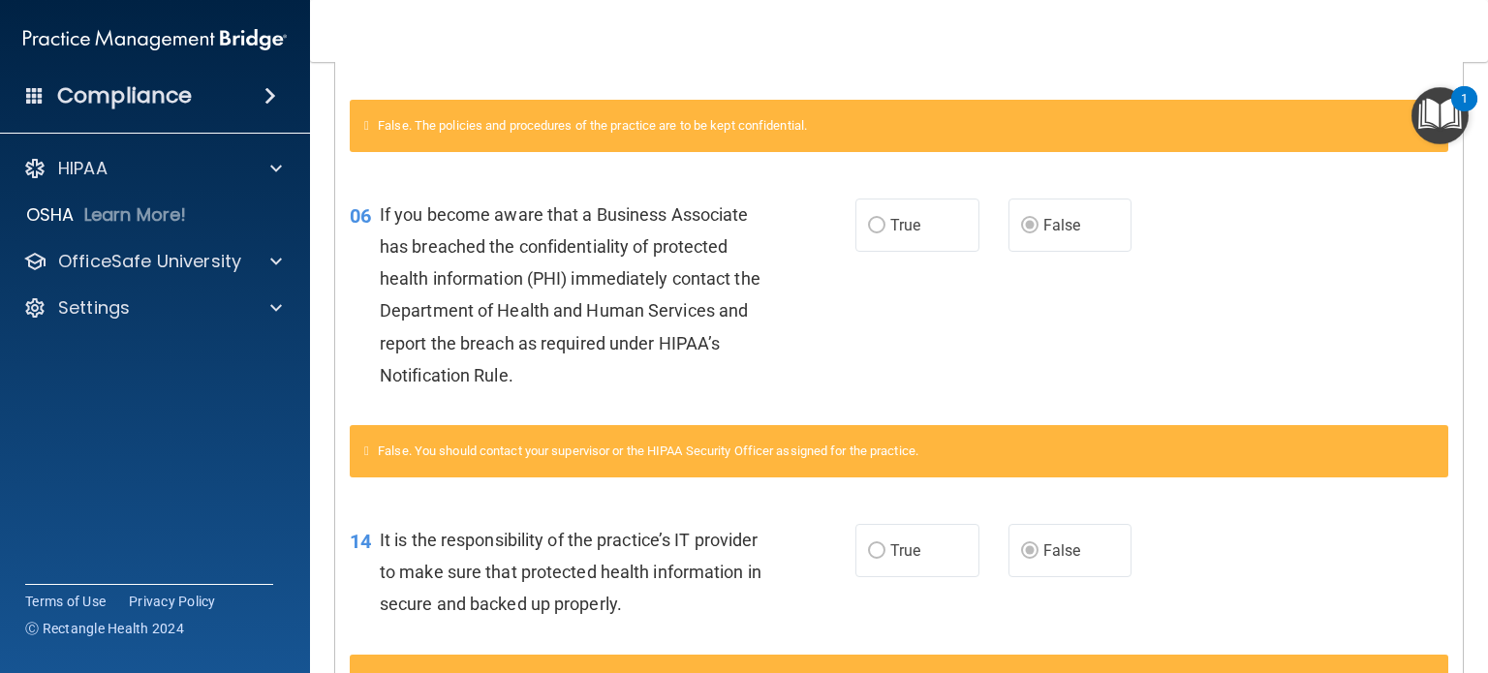
scroll to position [642, 0]
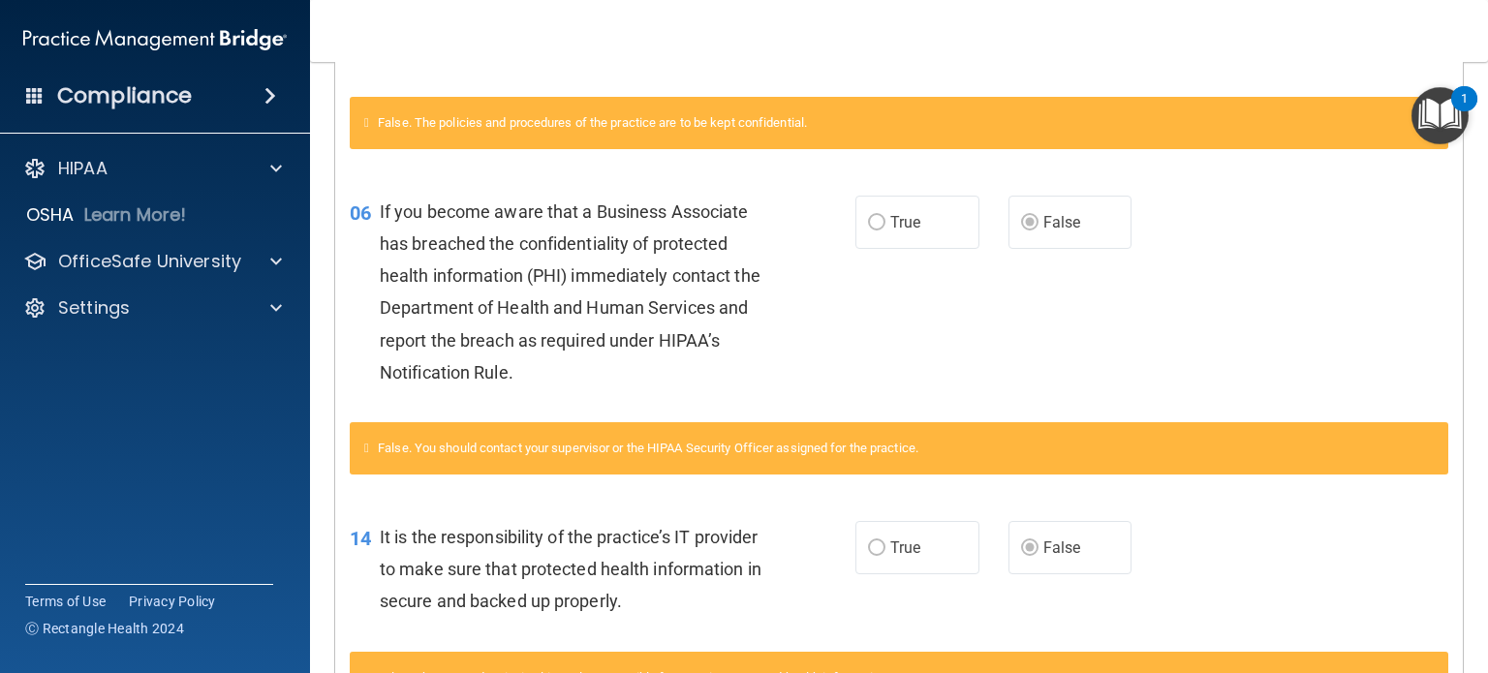
click at [1345, 588] on div "14 It is the responsibility of the practice’s IT provider to make sure that pro…" at bounding box center [899, 574] width 1128 height 155
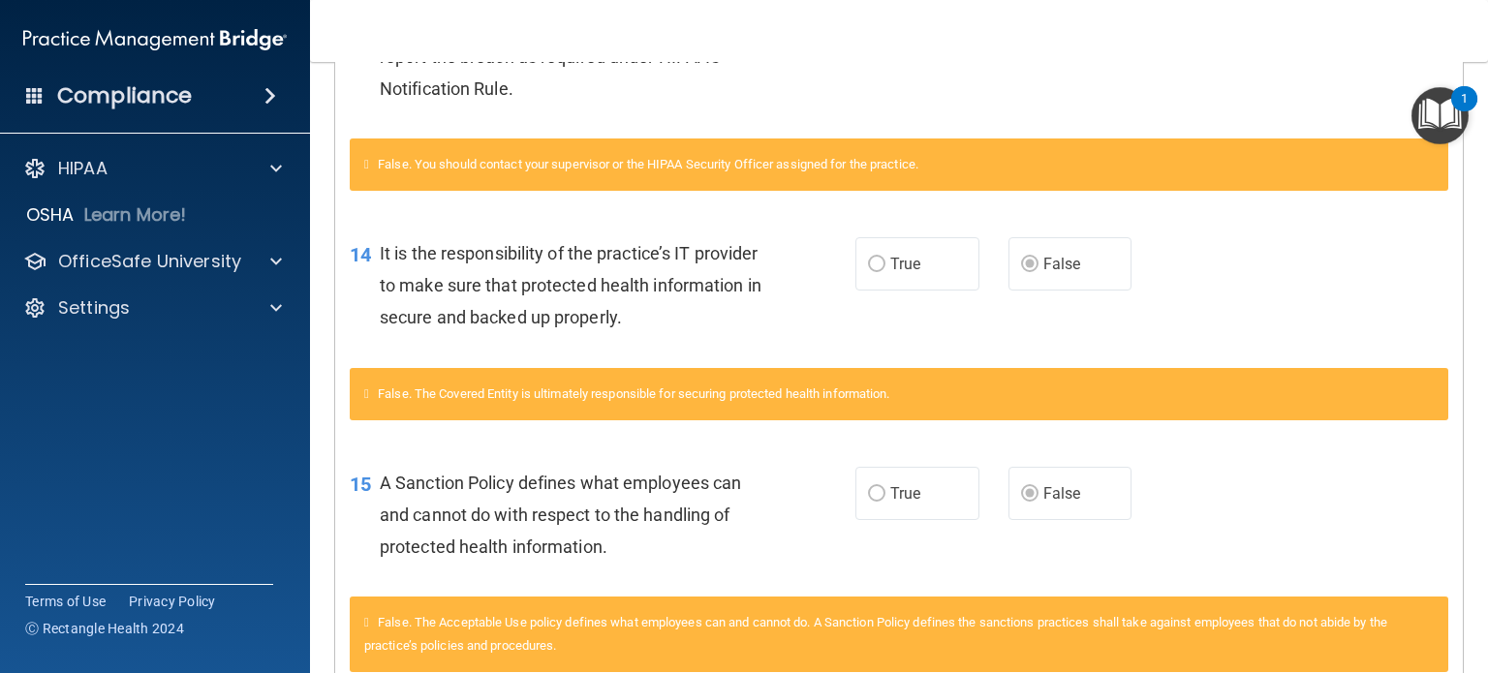
scroll to position [1018, 0]
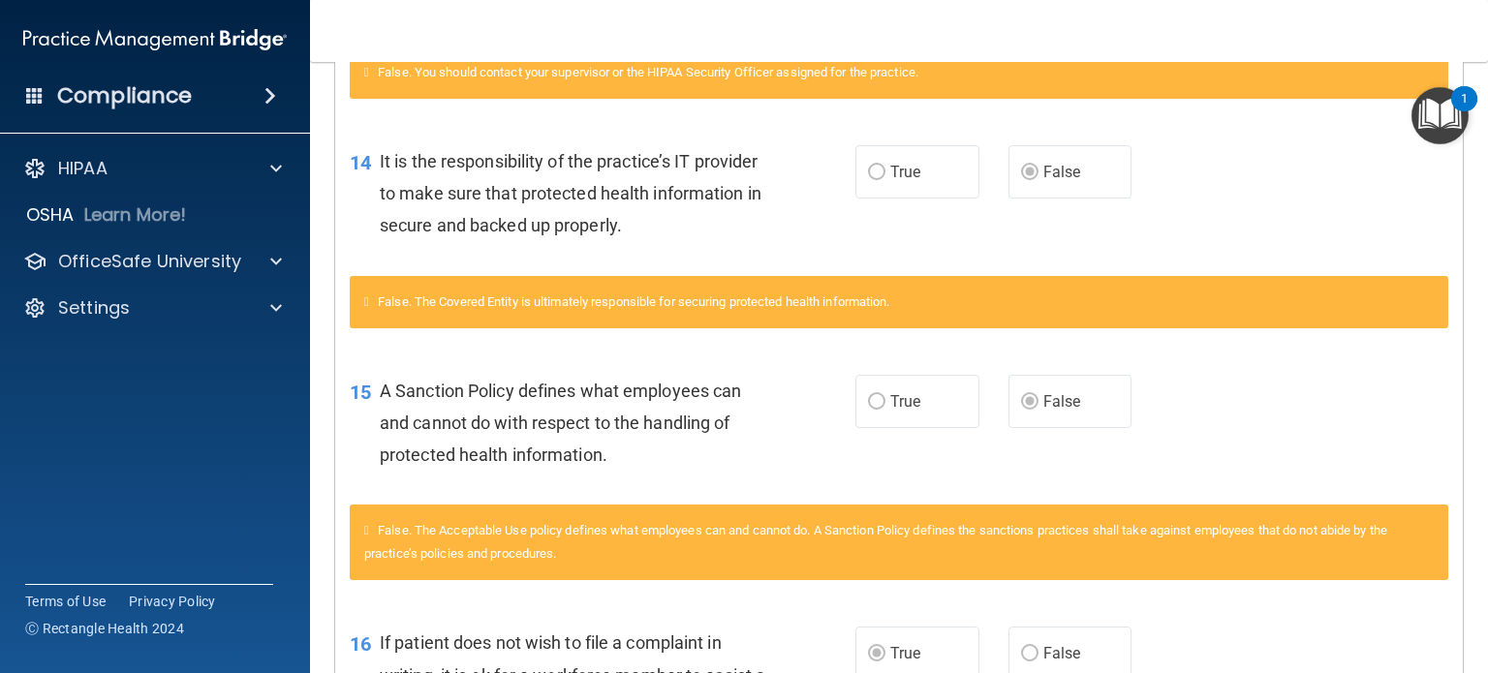
click at [1345, 588] on div "False. The Acceptable Use policy defines what employees can and cannot do. A Sa…" at bounding box center [899, 554] width 1128 height 98
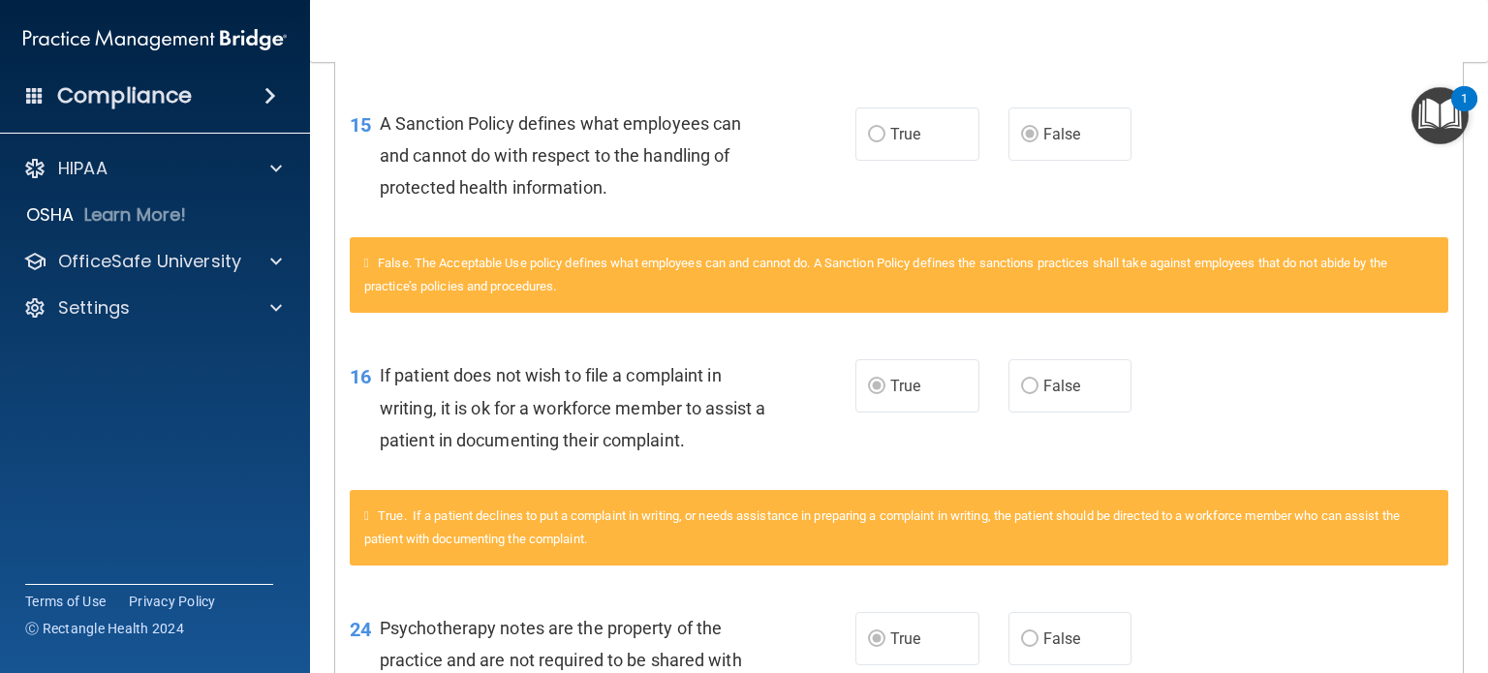
scroll to position [1380, 0]
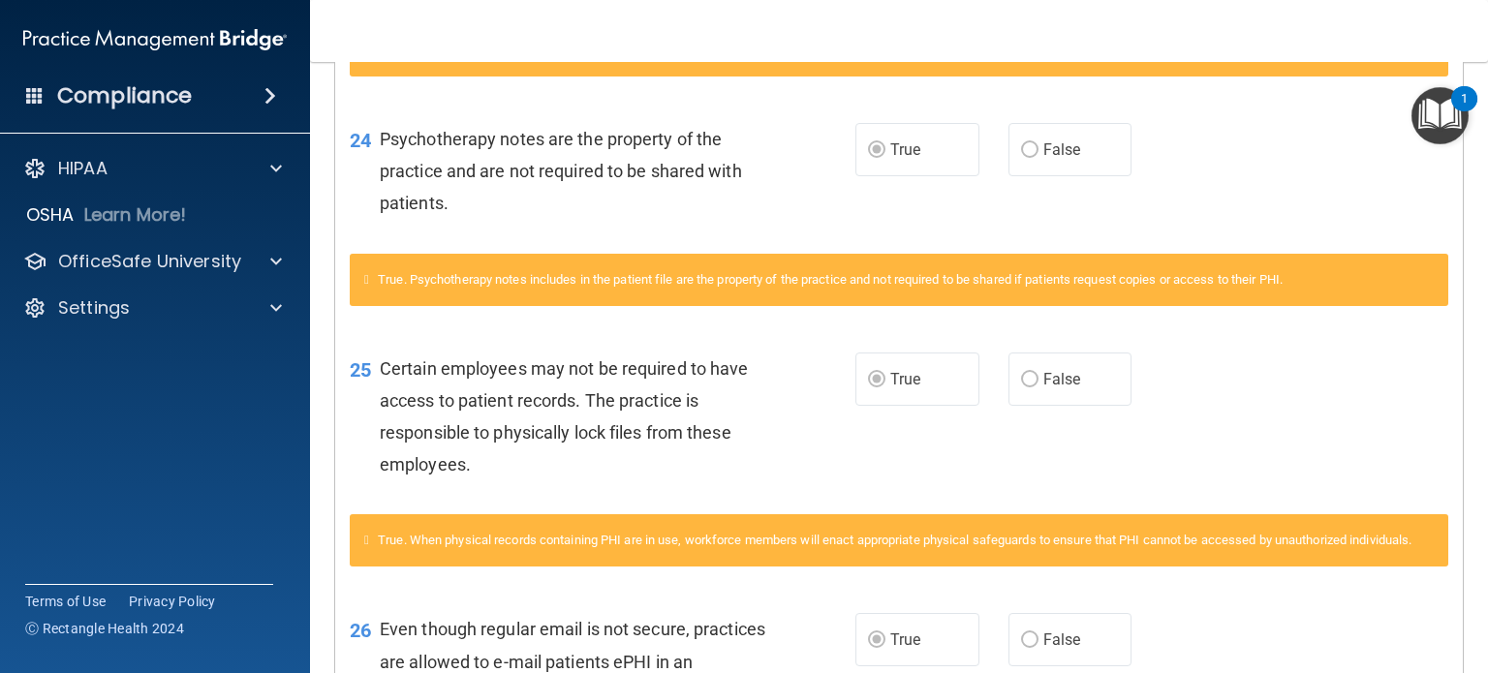
click at [1345, 567] on div "True. When physical records containing PHI are in use, workforce members will e…" at bounding box center [899, 540] width 1099 height 52
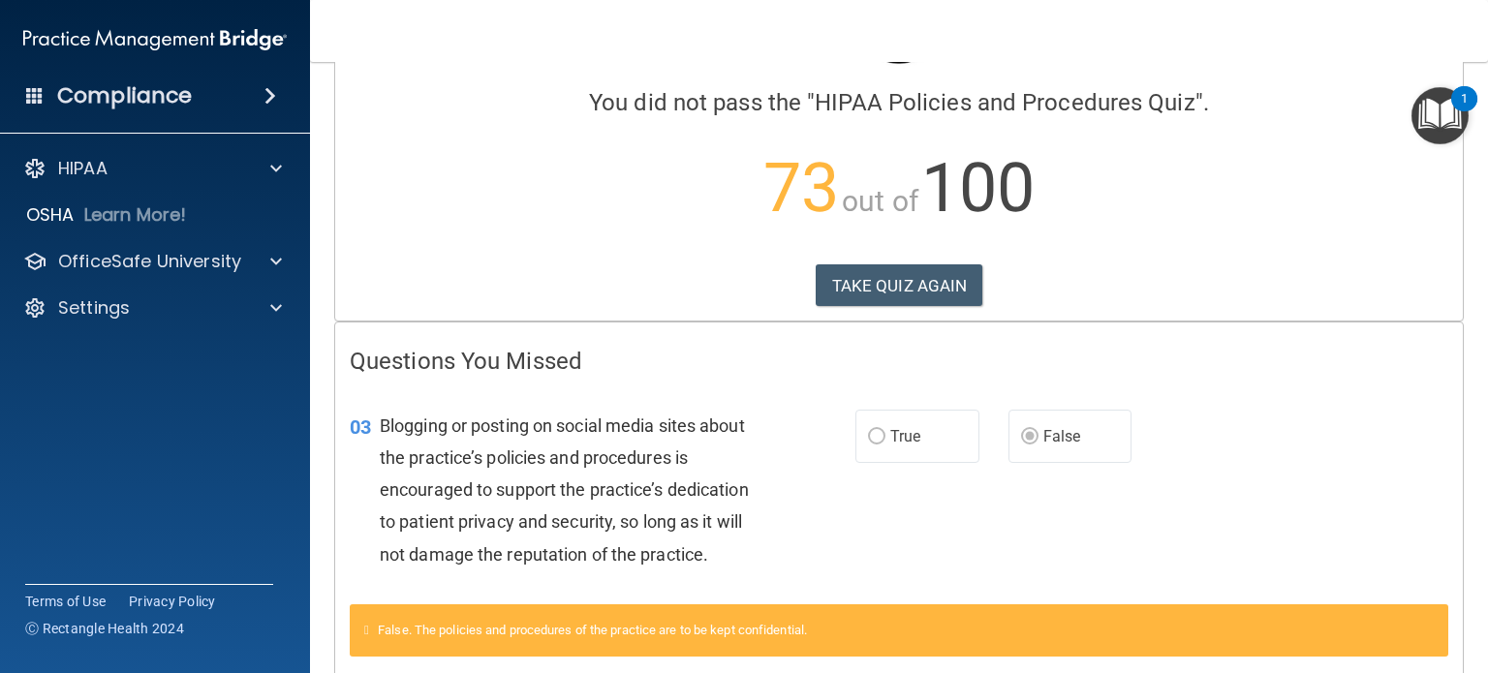
scroll to position [0, 0]
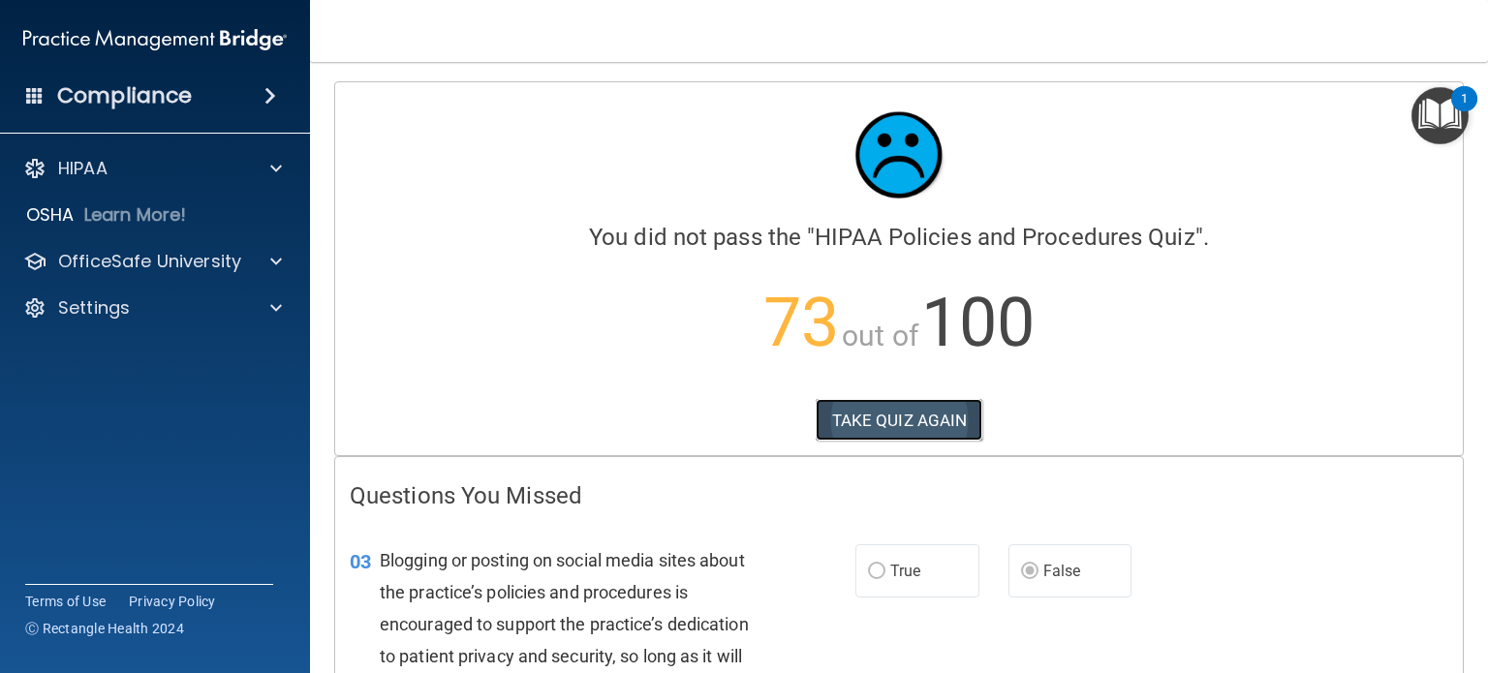
click at [917, 418] on button "TAKE QUIZ AGAIN" at bounding box center [900, 420] width 168 height 43
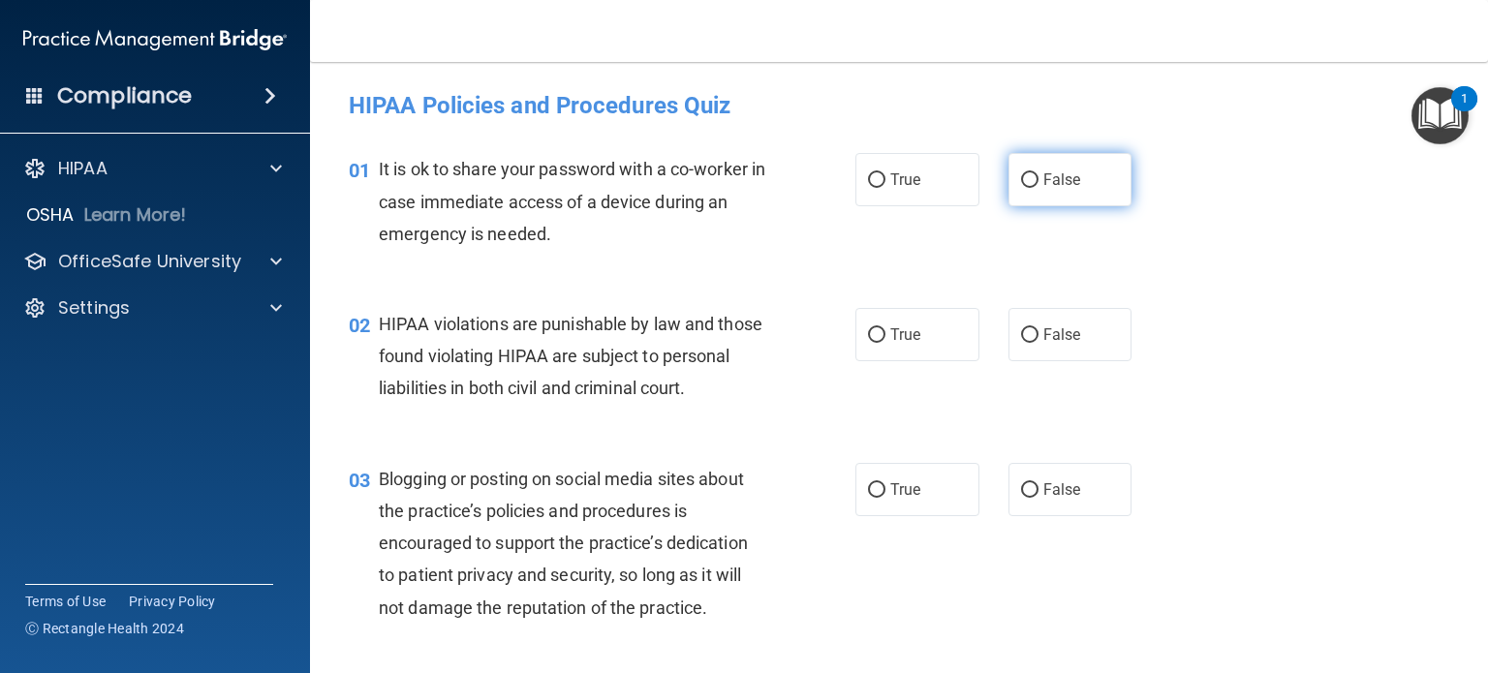
click at [1046, 186] on span "False" at bounding box center [1063, 180] width 38 height 18
click at [1039, 186] on input "False" at bounding box center [1029, 180] width 17 height 15
radio input "true"
click at [847, 339] on div "02 HIPAA violations are punishable by law and those found violating HIPAA are s…" at bounding box center [602, 361] width 565 height 107
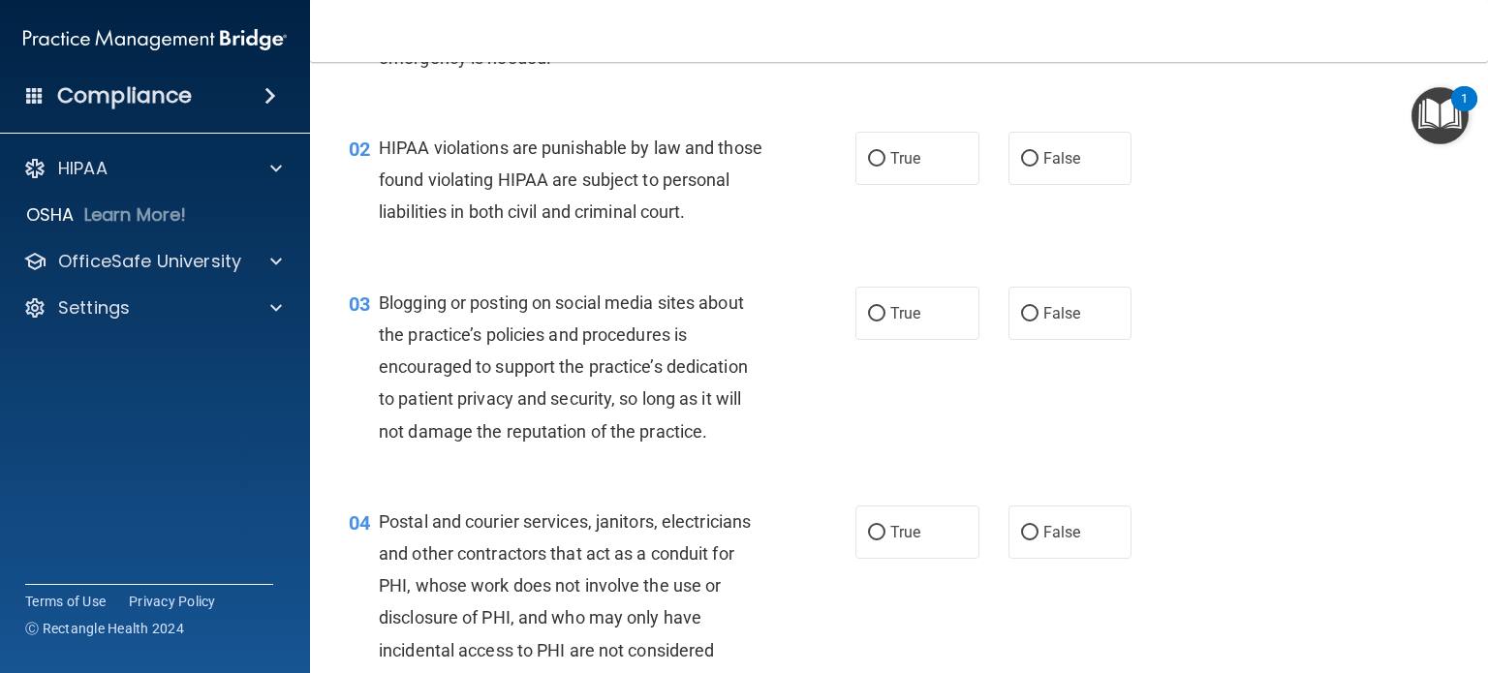
scroll to position [198, 0]
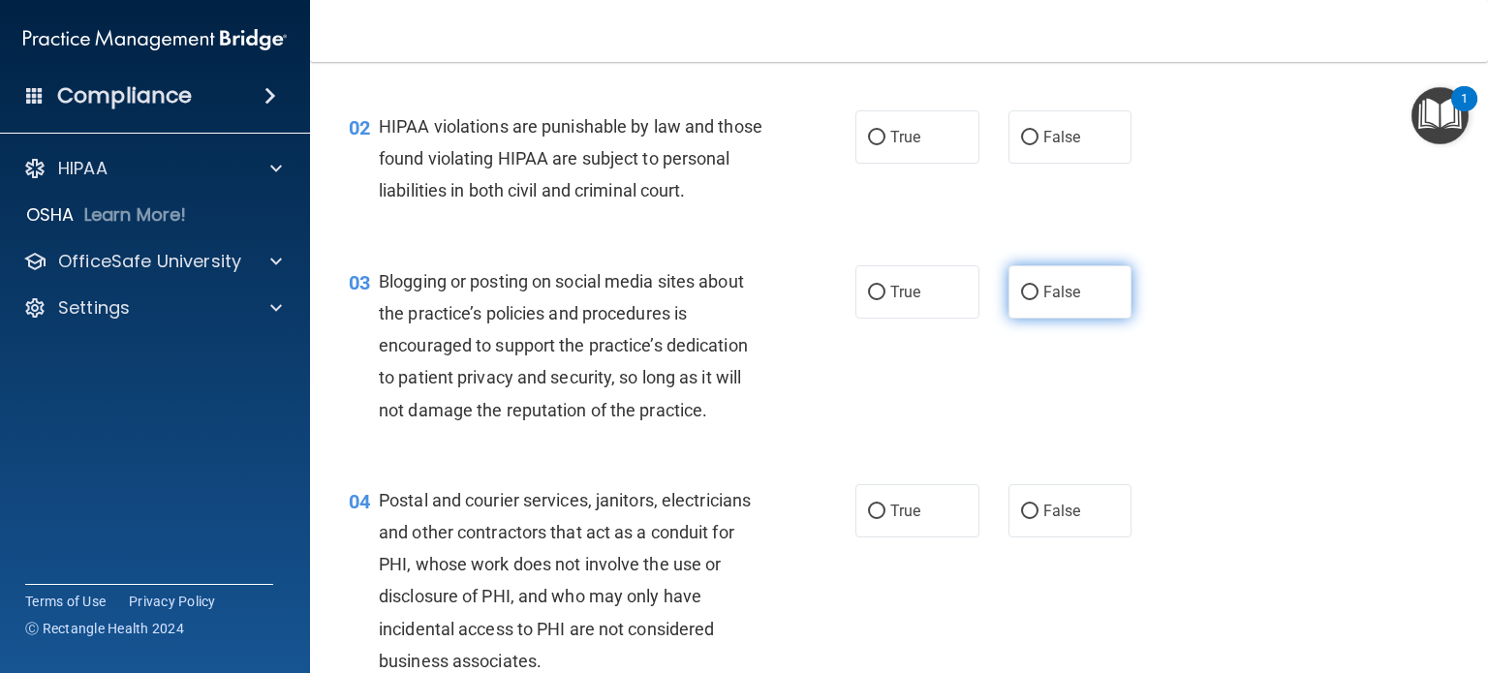
click at [1019, 297] on label "False" at bounding box center [1071, 291] width 124 height 53
click at [1021, 297] on input "False" at bounding box center [1029, 293] width 17 height 15
radio input "true"
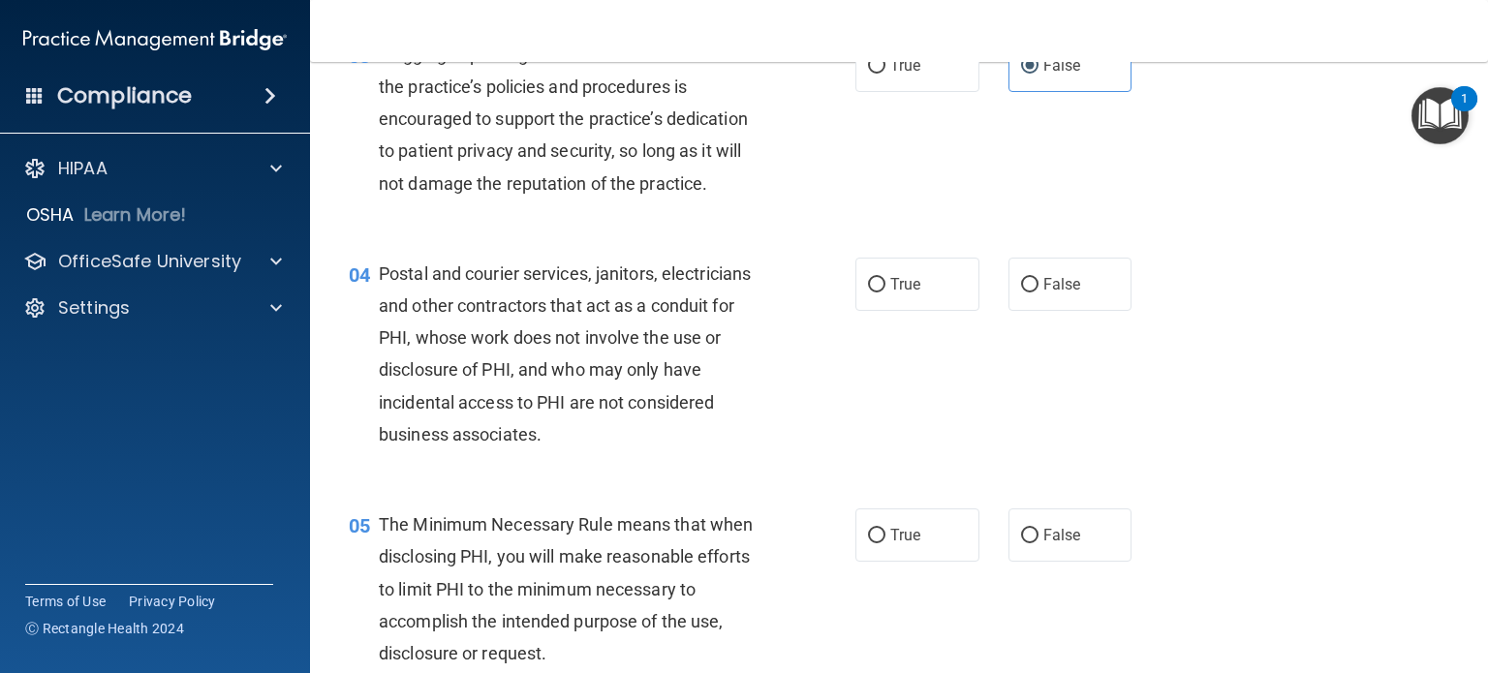
scroll to position [422, 0]
click at [1017, 401] on div "04 Postal and courier services, janitors, electricians and other contractors th…" at bounding box center [899, 360] width 1130 height 251
click at [924, 313] on label "True" at bounding box center [918, 286] width 124 height 53
click at [886, 295] on input "True" at bounding box center [876, 287] width 17 height 15
radio input "true"
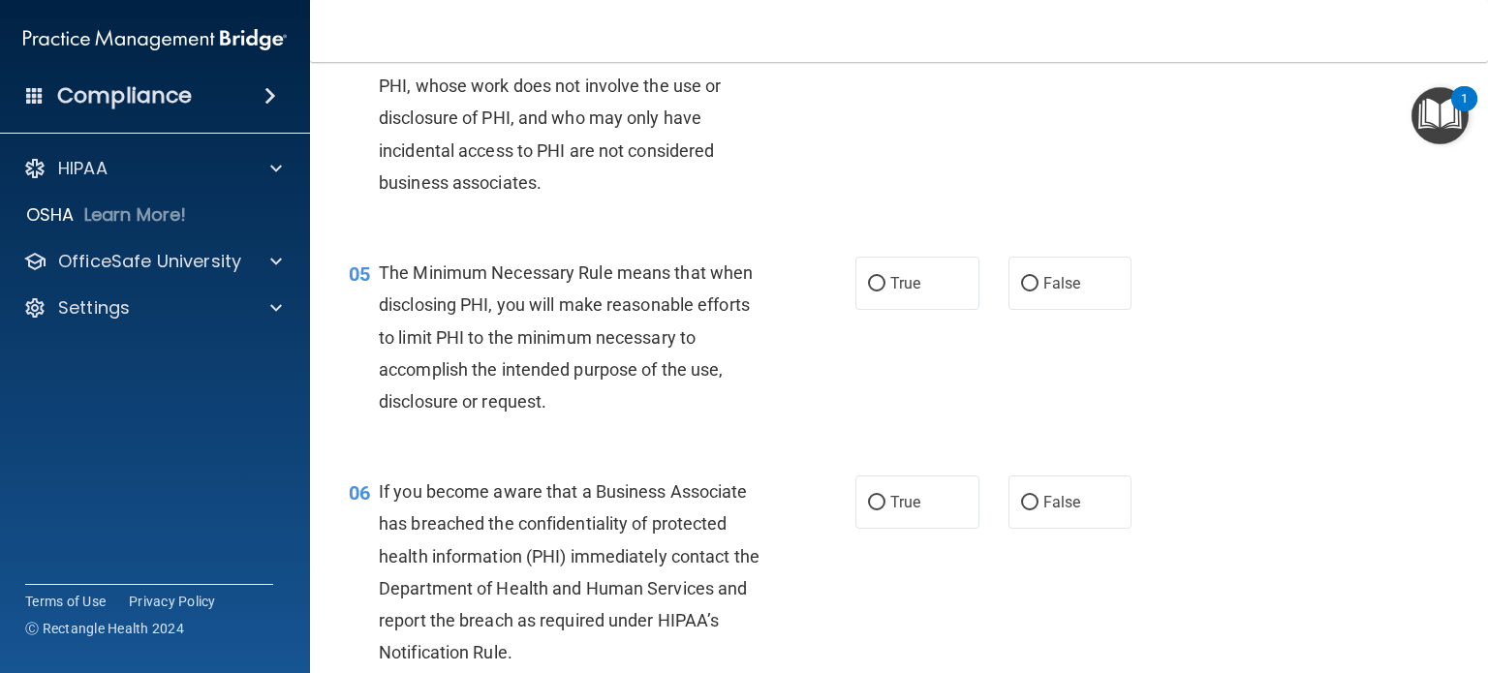
scroll to position [674, 0]
click at [878, 312] on label "True" at bounding box center [918, 285] width 124 height 53
click at [878, 294] on input "True" at bounding box center [876, 286] width 17 height 15
radio input "true"
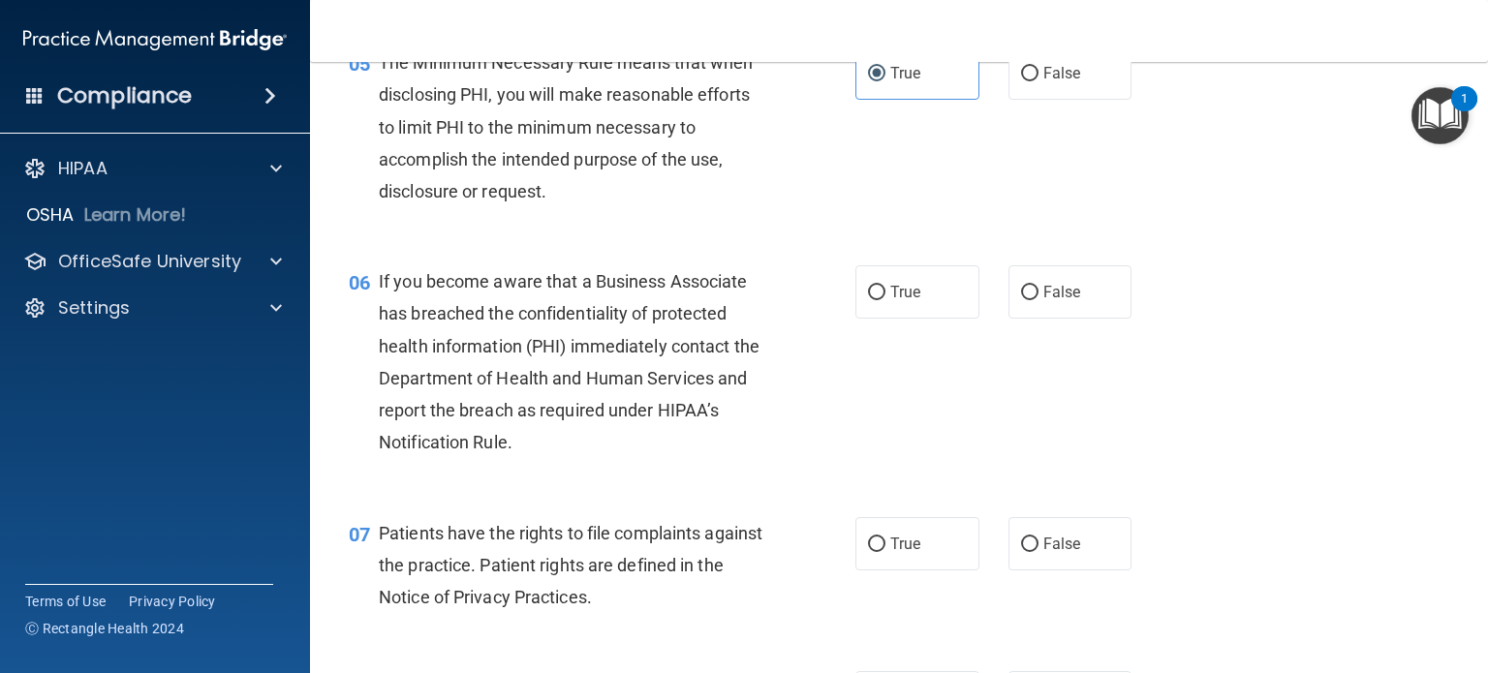
scroll to position [888, 0]
click at [1081, 318] on label "False" at bounding box center [1071, 291] width 124 height 53
click at [1039, 299] on input "False" at bounding box center [1029, 292] width 17 height 15
radio input "true"
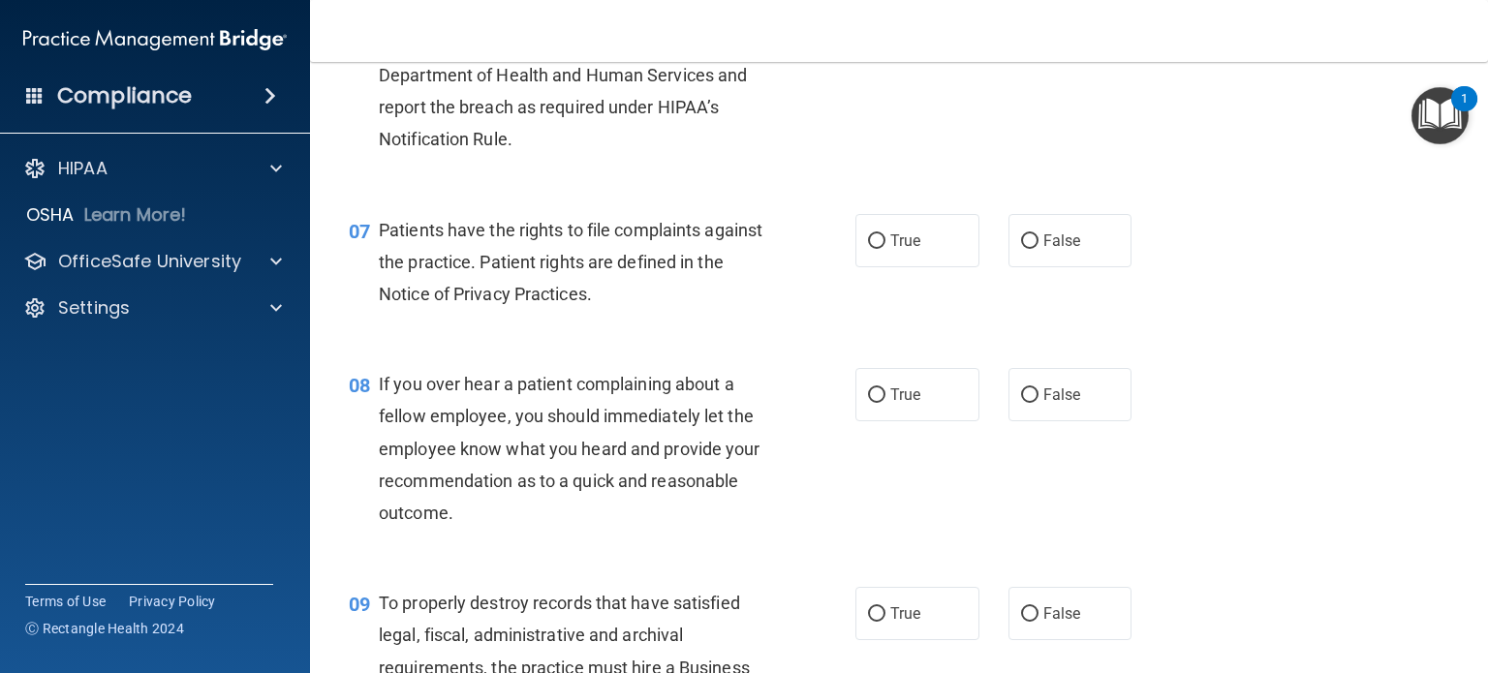
scroll to position [1193, 0]
click at [891, 247] on span "True" at bounding box center [905, 238] width 30 height 18
click at [886, 246] on input "True" at bounding box center [876, 239] width 17 height 15
radio input "true"
click at [1047, 405] on label "False" at bounding box center [1071, 391] width 124 height 53
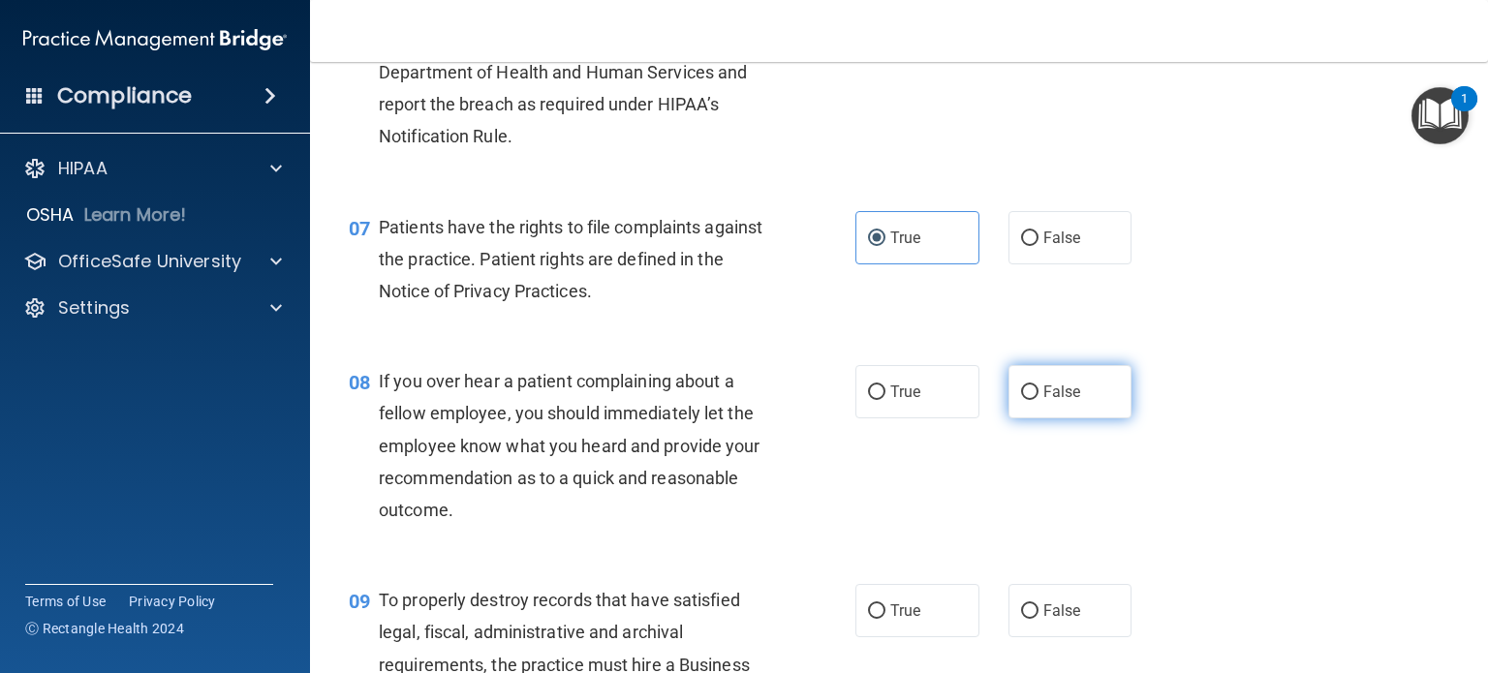
click at [1039, 400] on input "False" at bounding box center [1029, 393] width 17 height 15
radio input "true"
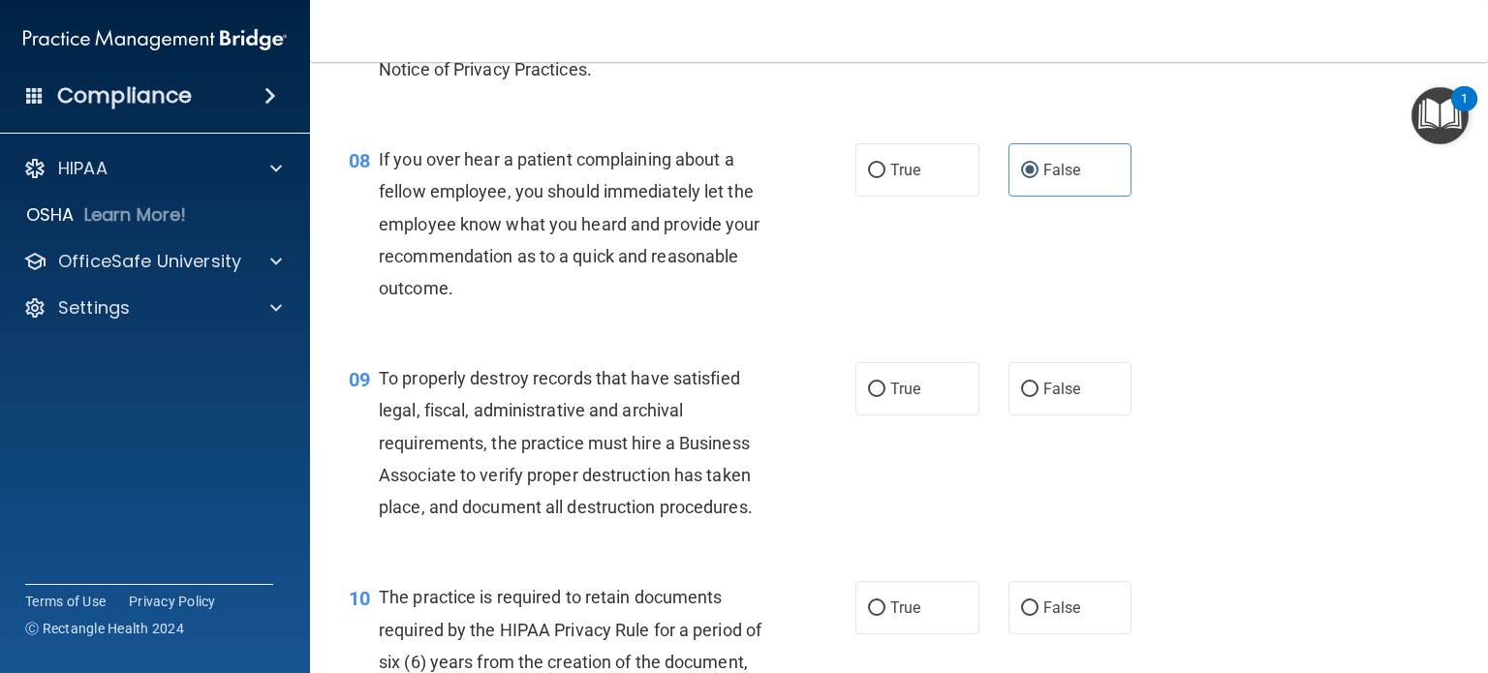
scroll to position [1437, 0]
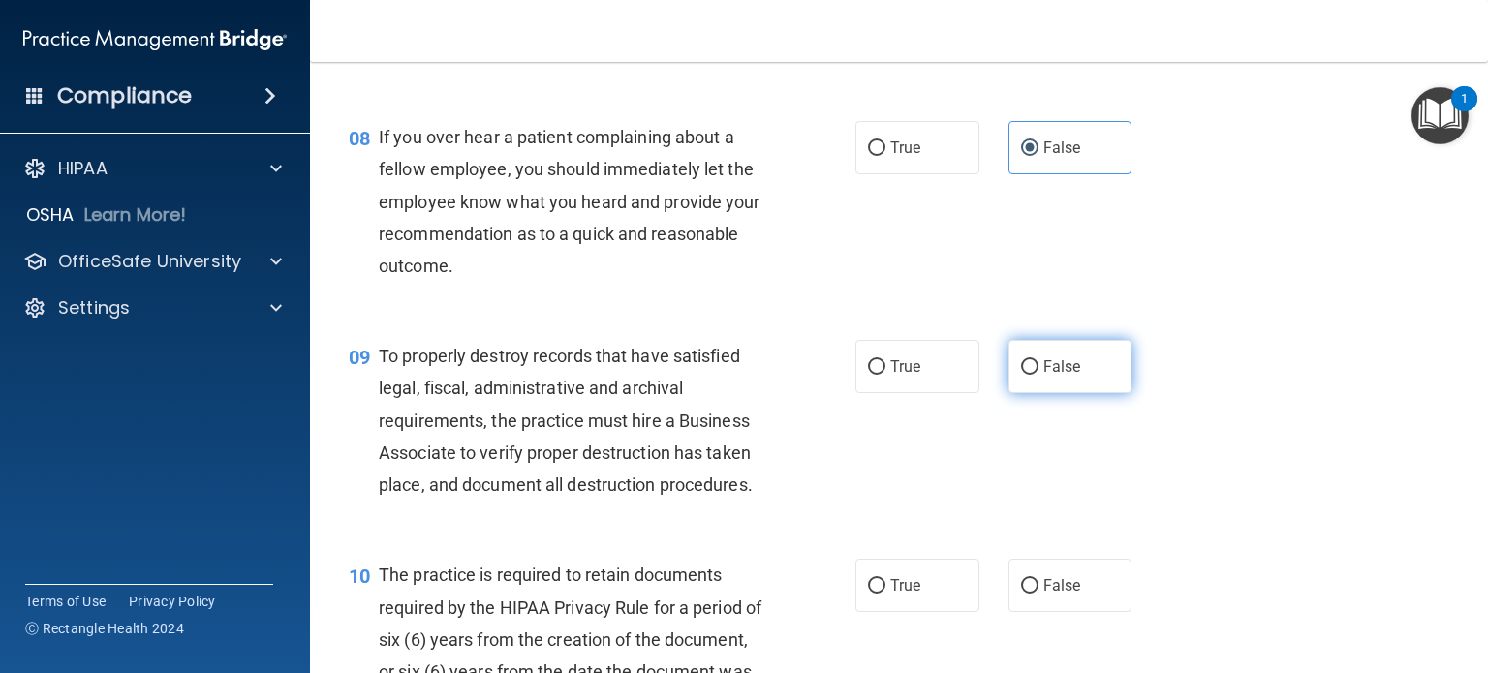
click at [1030, 393] on label "False" at bounding box center [1071, 366] width 124 height 53
click at [1030, 375] on input "False" at bounding box center [1029, 367] width 17 height 15
radio input "true"
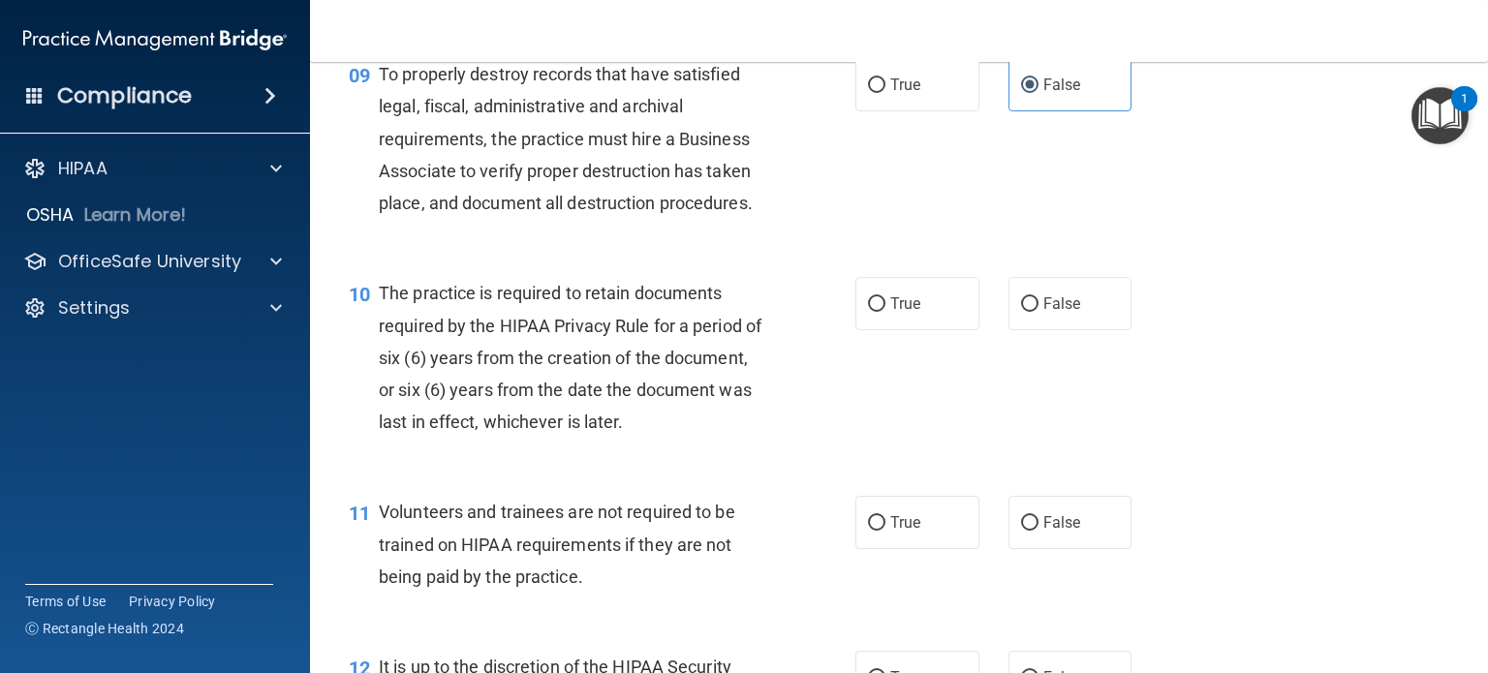
scroll to position [1720, 0]
click at [882, 329] on label "True" at bounding box center [918, 302] width 124 height 53
click at [882, 311] on input "True" at bounding box center [876, 303] width 17 height 15
radio input "true"
click at [1103, 548] on label "False" at bounding box center [1071, 521] width 124 height 53
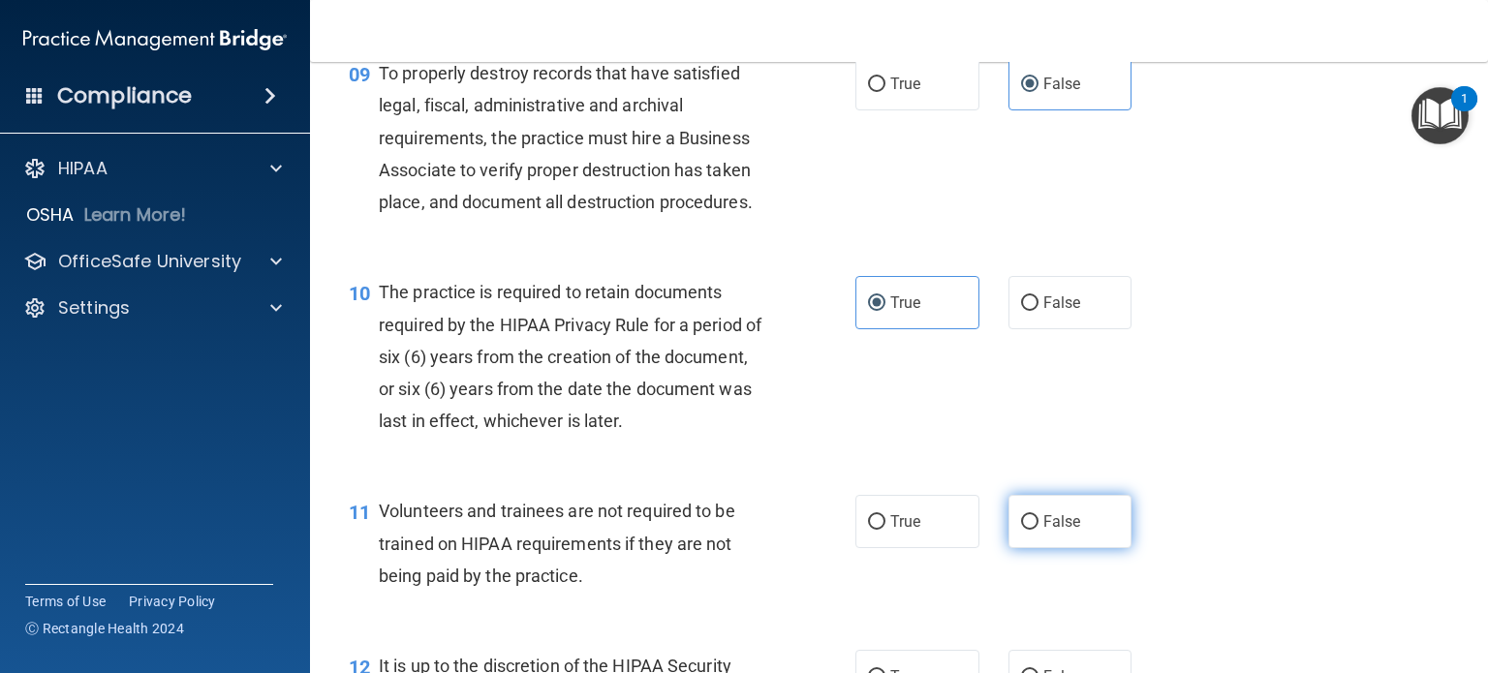
click at [1039, 530] on input "False" at bounding box center [1029, 522] width 17 height 15
radio input "true"
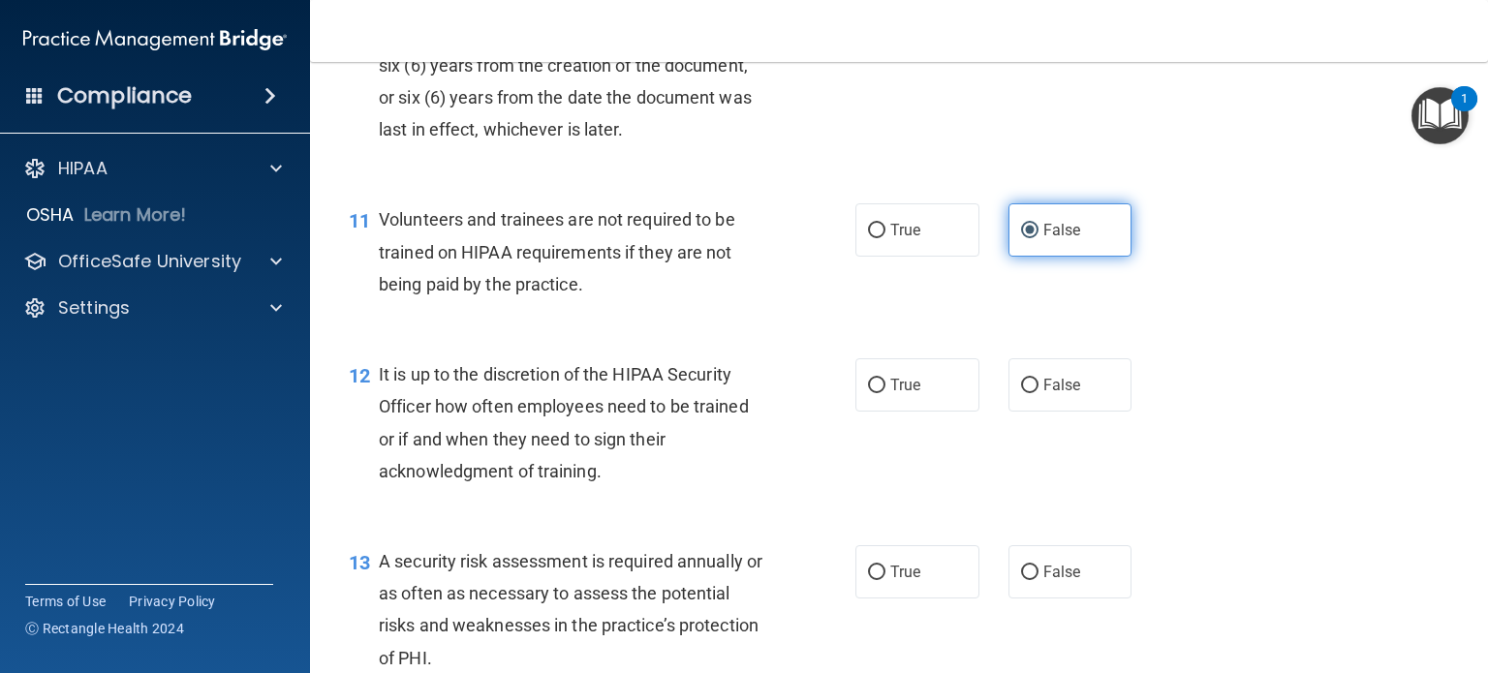
scroll to position [2011, 0]
click at [1057, 402] on label "False" at bounding box center [1071, 384] width 124 height 53
click at [1039, 393] on input "False" at bounding box center [1029, 386] width 17 height 15
radio input "true"
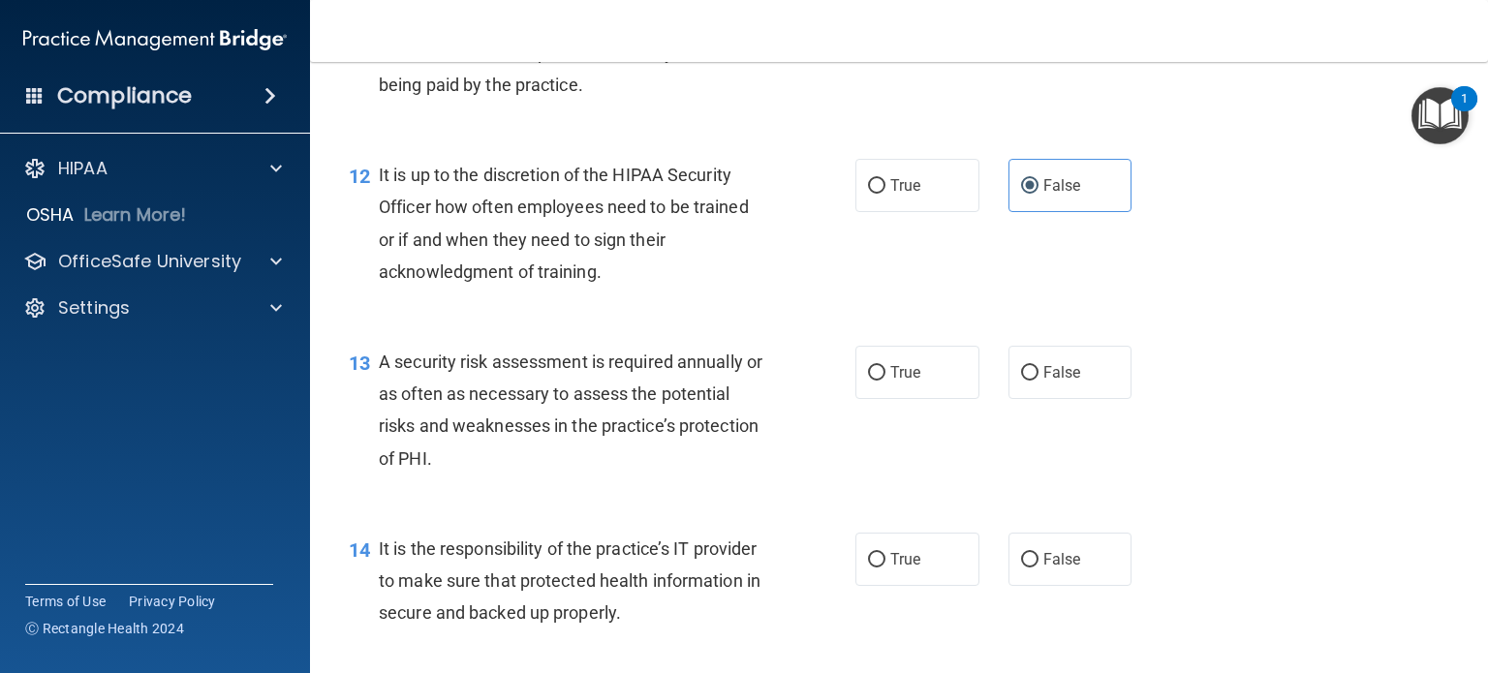
scroll to position [2271, 0]
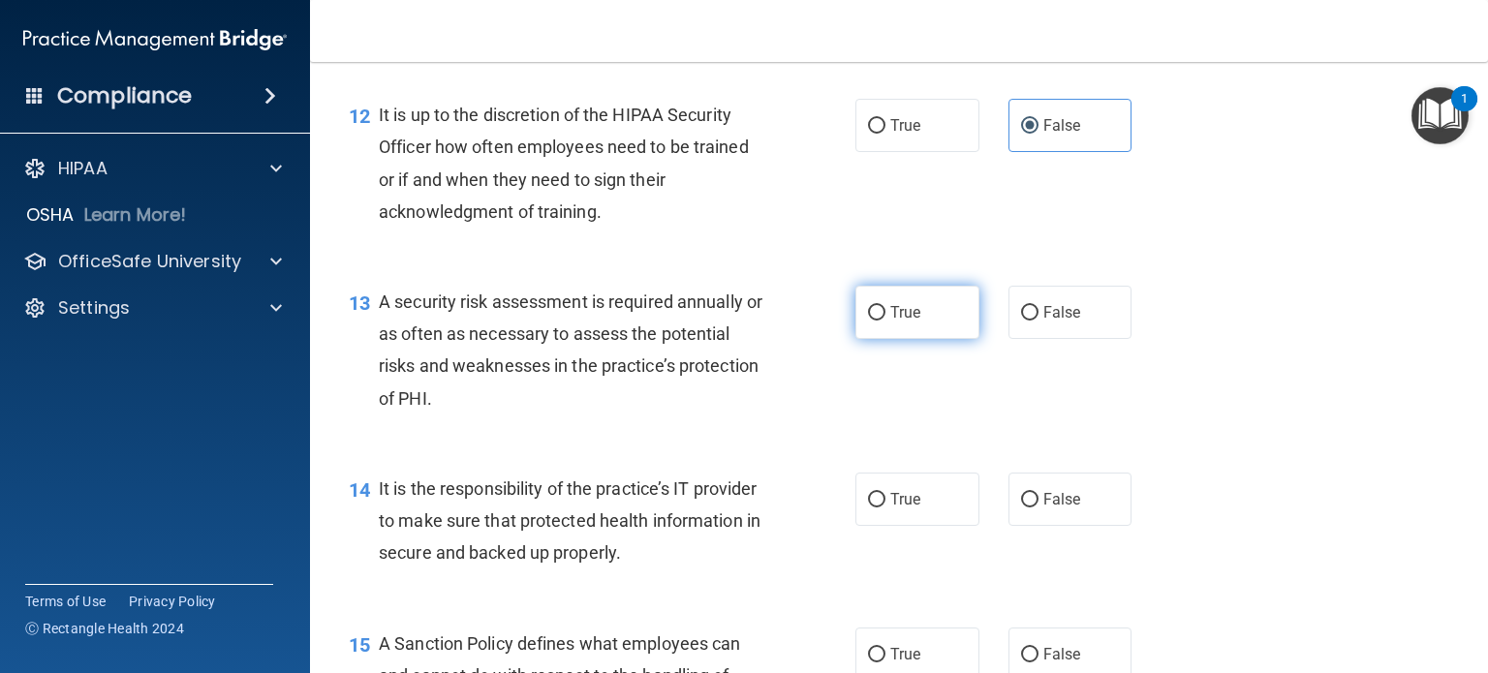
click at [901, 321] on label "True" at bounding box center [918, 312] width 124 height 53
click at [886, 321] on input "True" at bounding box center [876, 313] width 17 height 15
radio input "true"
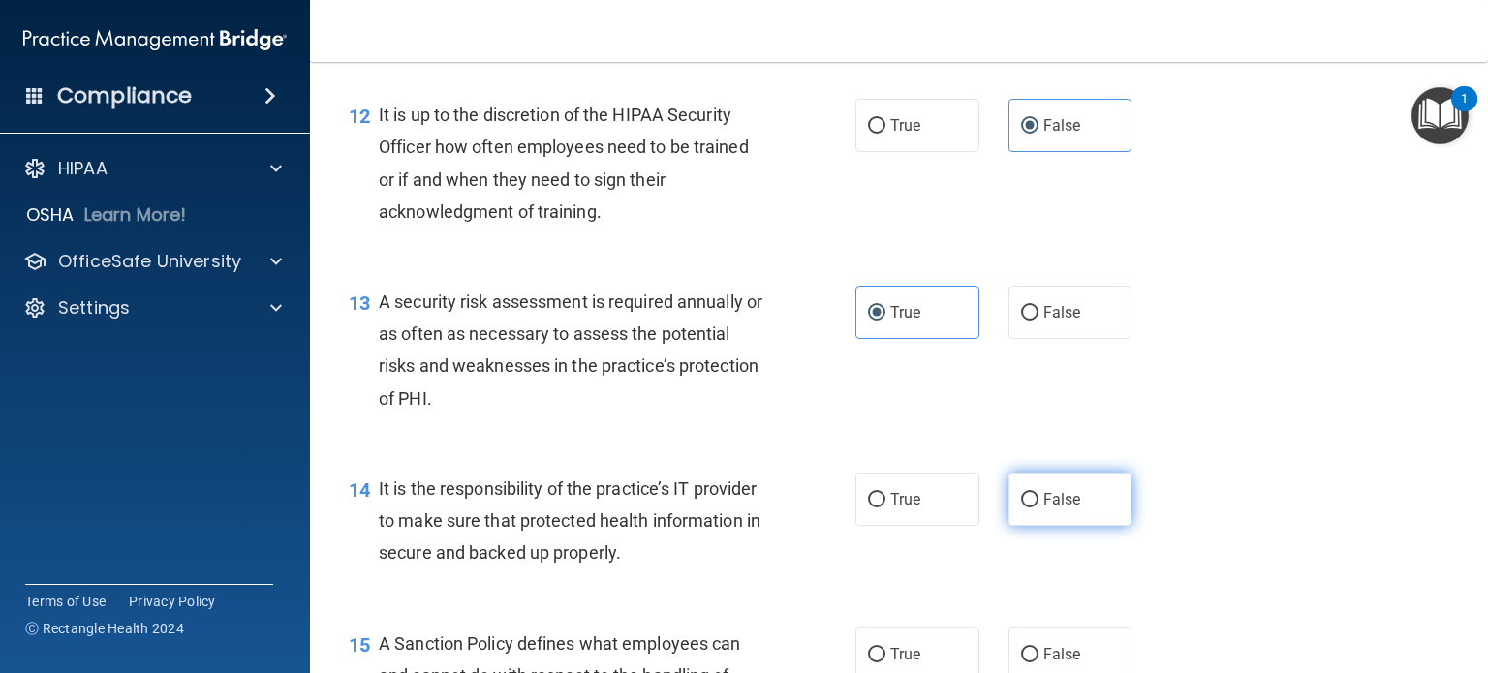
click at [1063, 510] on label "False" at bounding box center [1071, 499] width 124 height 53
click at [1039, 508] on input "False" at bounding box center [1029, 500] width 17 height 15
radio input "true"
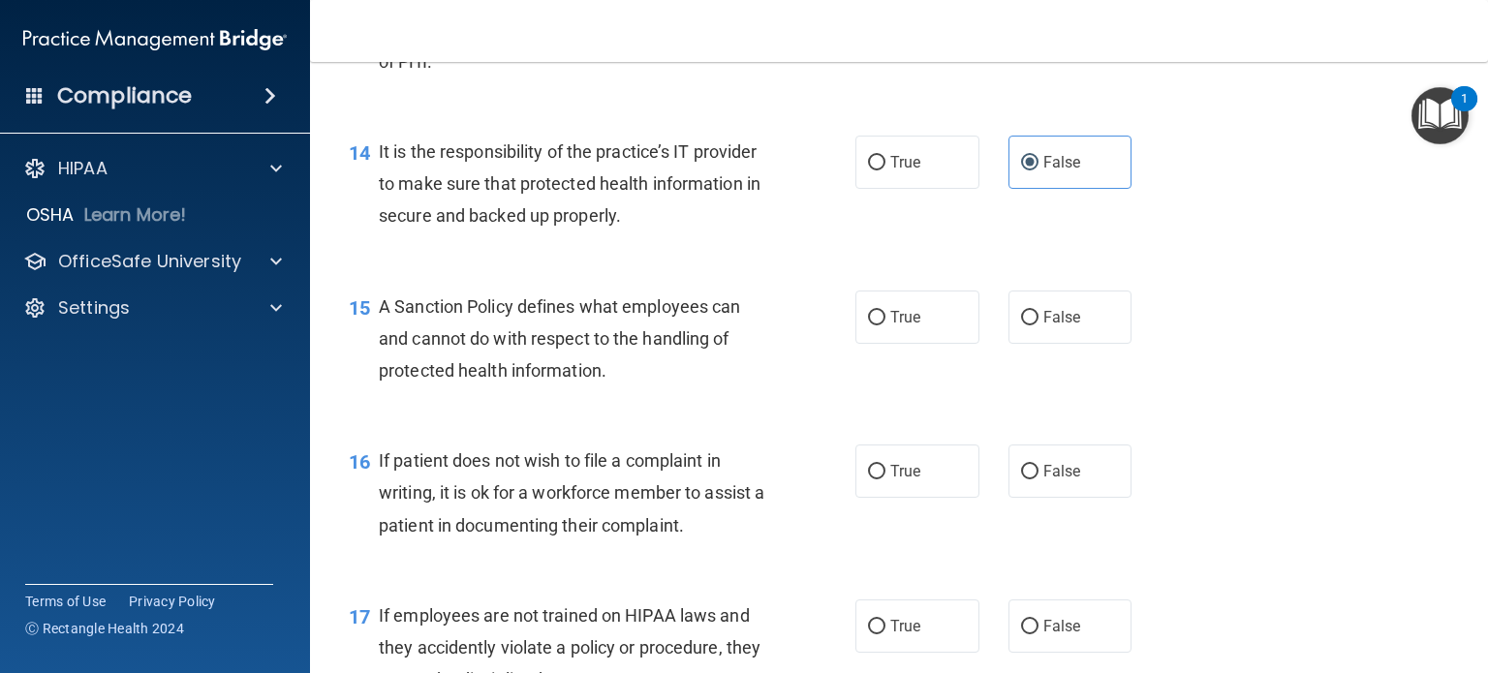
scroll to position [2610, 0]
click at [1012, 342] on label "False" at bounding box center [1071, 315] width 124 height 53
click at [1021, 324] on input "False" at bounding box center [1029, 316] width 17 height 15
radio input "true"
click at [931, 490] on label "True" at bounding box center [918, 469] width 124 height 53
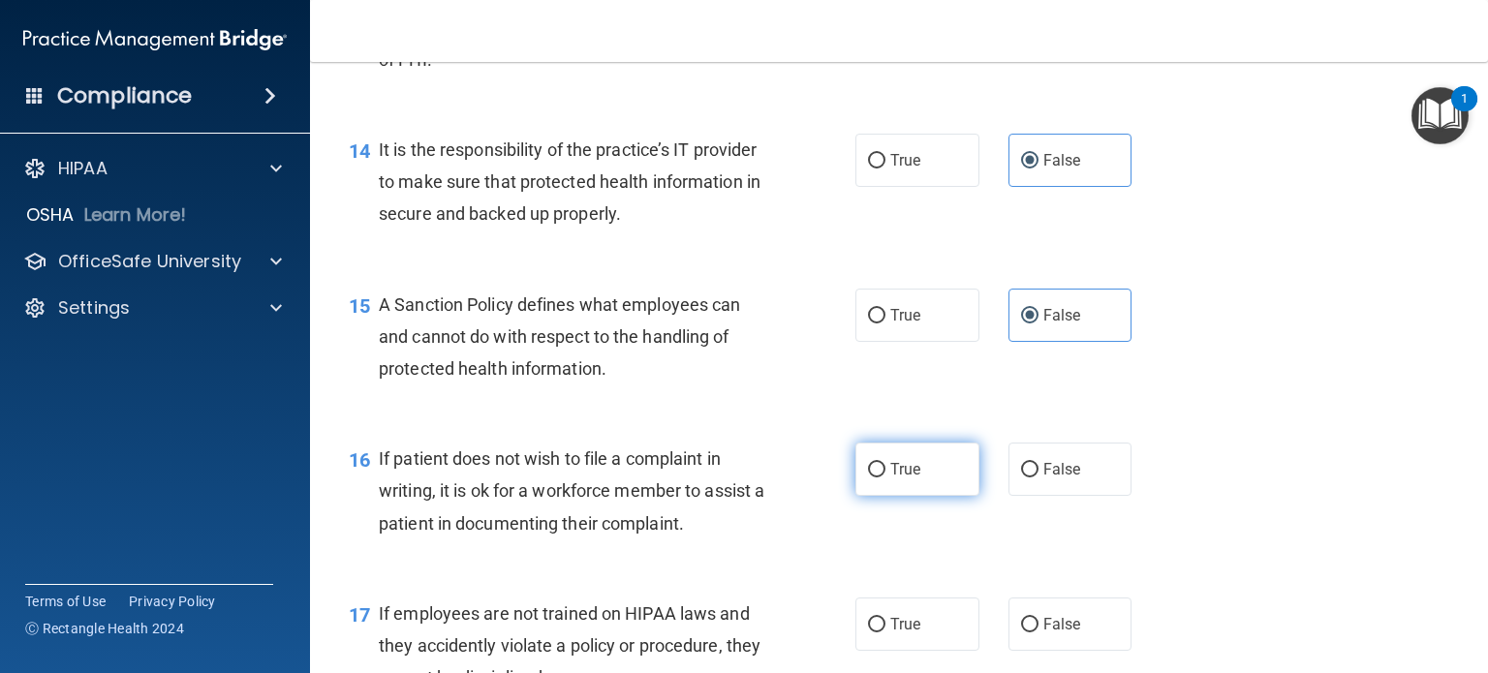
click at [886, 478] on input "True" at bounding box center [876, 470] width 17 height 15
radio input "true"
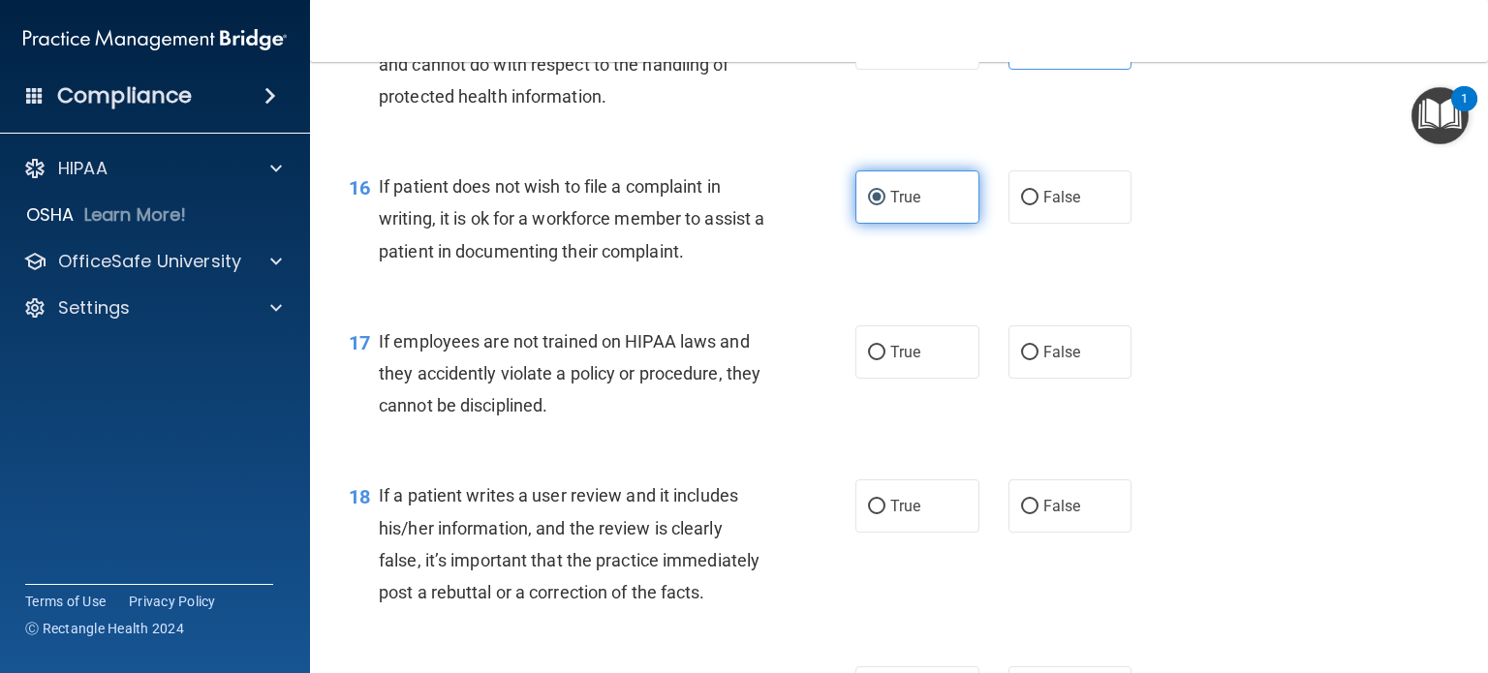
scroll to position [2883, 0]
click at [1074, 378] on label "False" at bounding box center [1071, 351] width 124 height 53
click at [1039, 359] on input "False" at bounding box center [1029, 352] width 17 height 15
radio input "true"
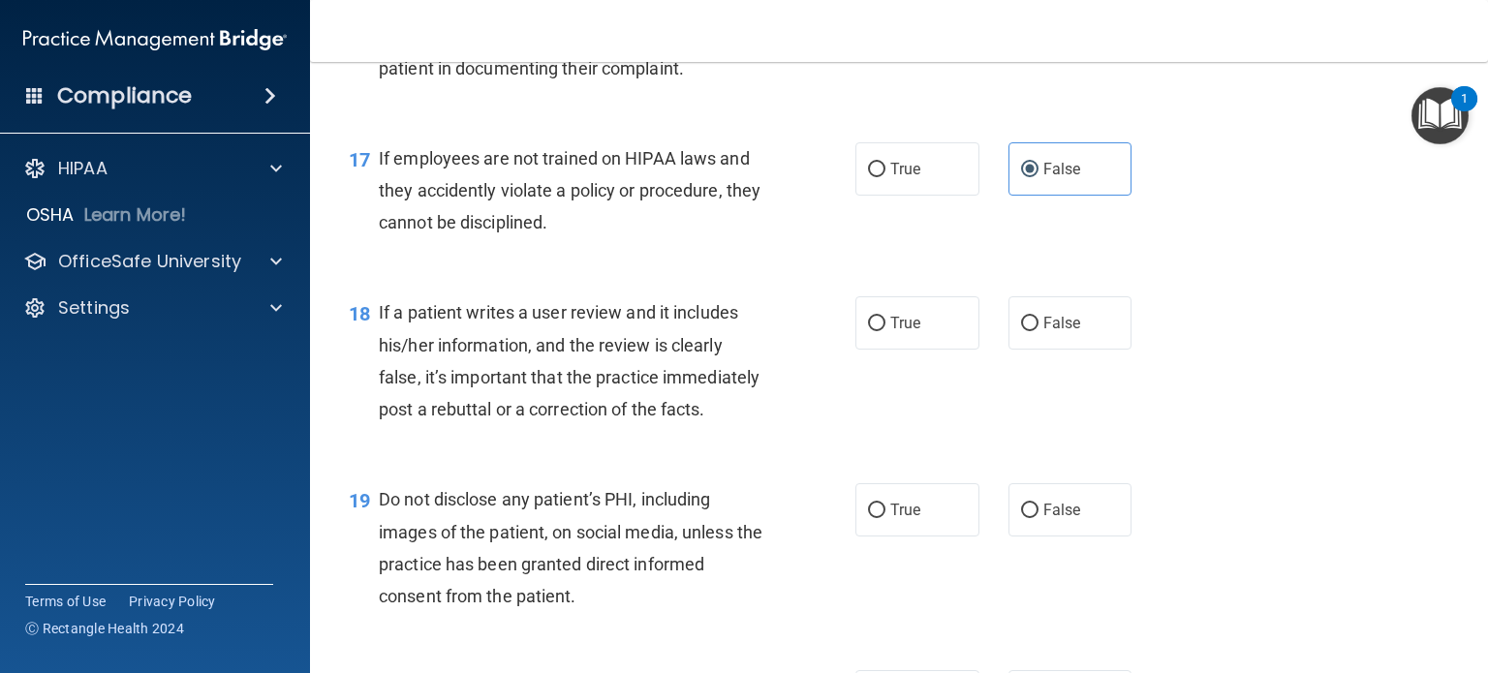
scroll to position [3069, 0]
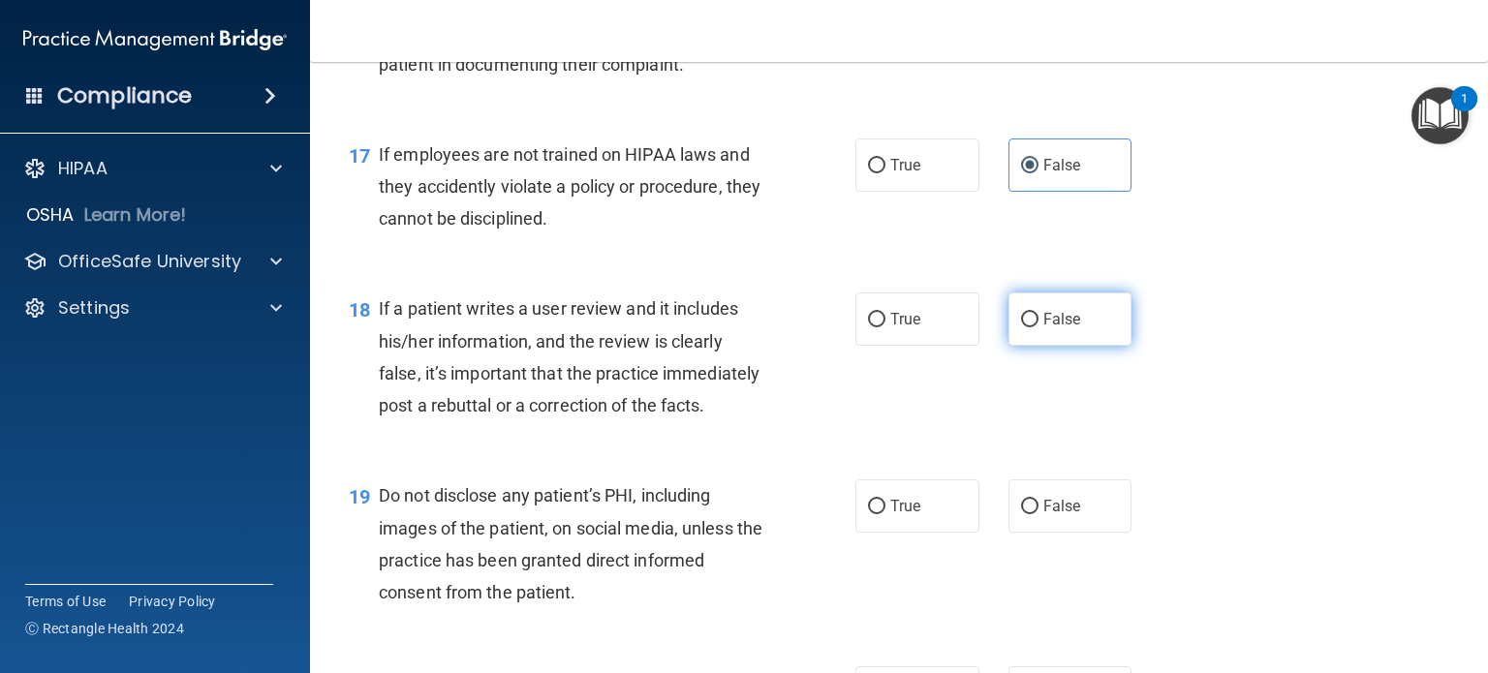
click at [1044, 328] on span "False" at bounding box center [1063, 319] width 38 height 18
click at [1036, 327] on input "False" at bounding box center [1029, 320] width 17 height 15
radio input "true"
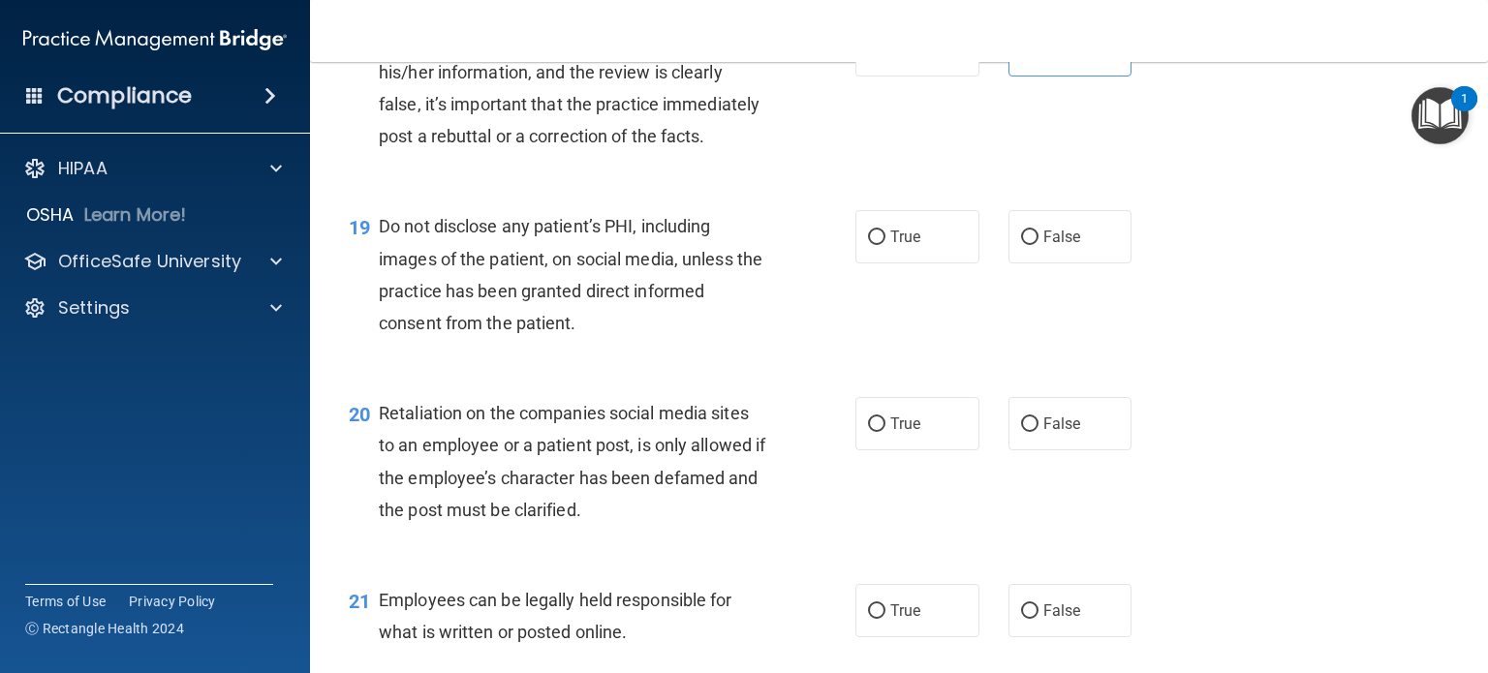
scroll to position [3341, 0]
click at [903, 244] on span "True" at bounding box center [905, 235] width 30 height 18
click at [886, 243] on input "True" at bounding box center [876, 236] width 17 height 15
radio input "true"
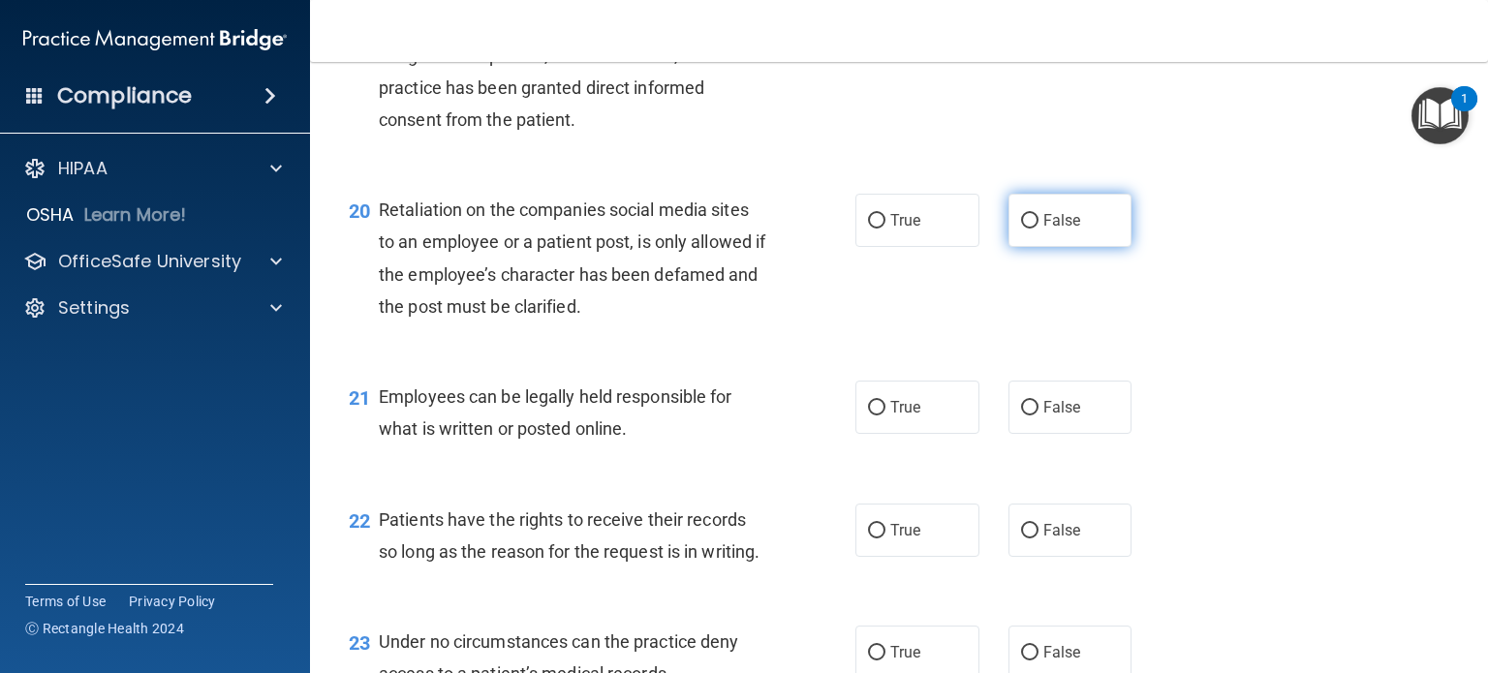
click at [1054, 230] on span "False" at bounding box center [1063, 220] width 38 height 18
click at [1039, 229] on input "False" at bounding box center [1029, 221] width 17 height 15
radio input "true"
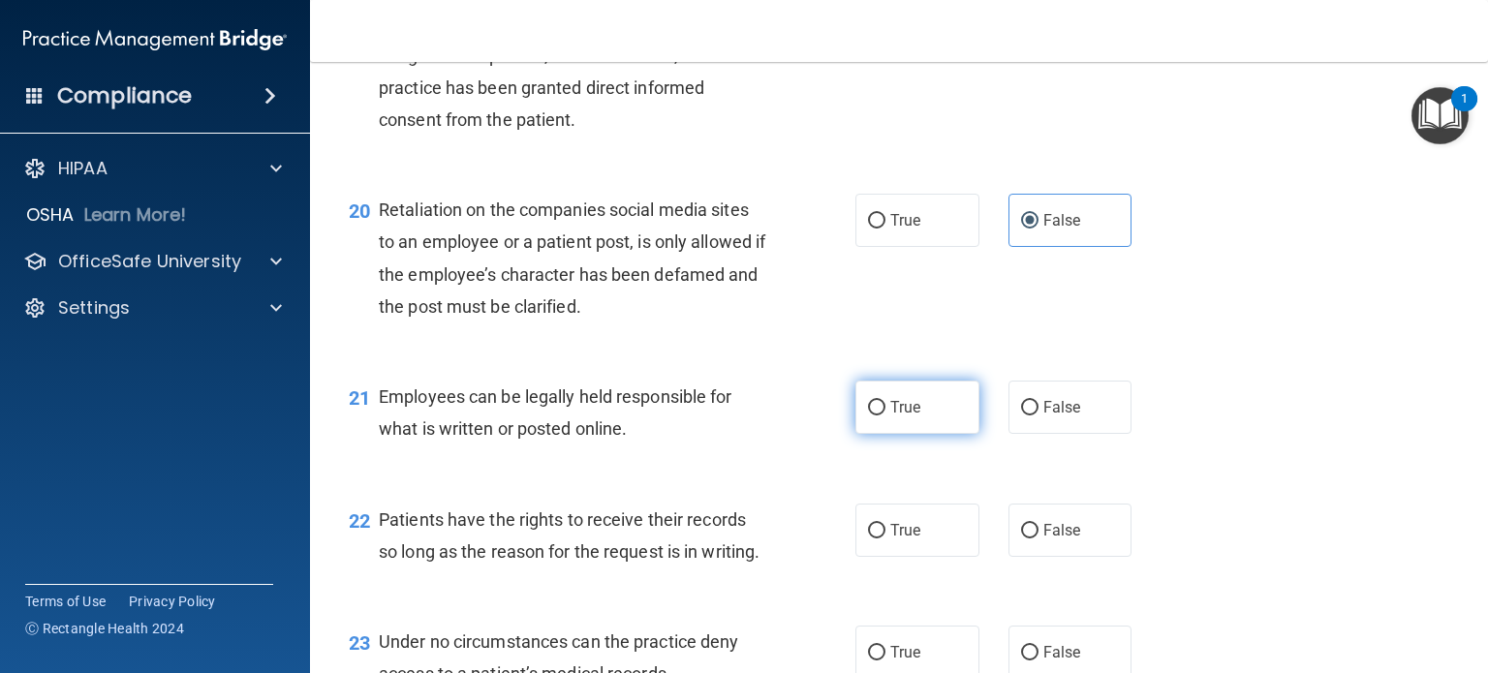
click at [907, 434] on label "True" at bounding box center [918, 407] width 124 height 53
click at [886, 416] on input "True" at bounding box center [876, 408] width 17 height 15
radio input "true"
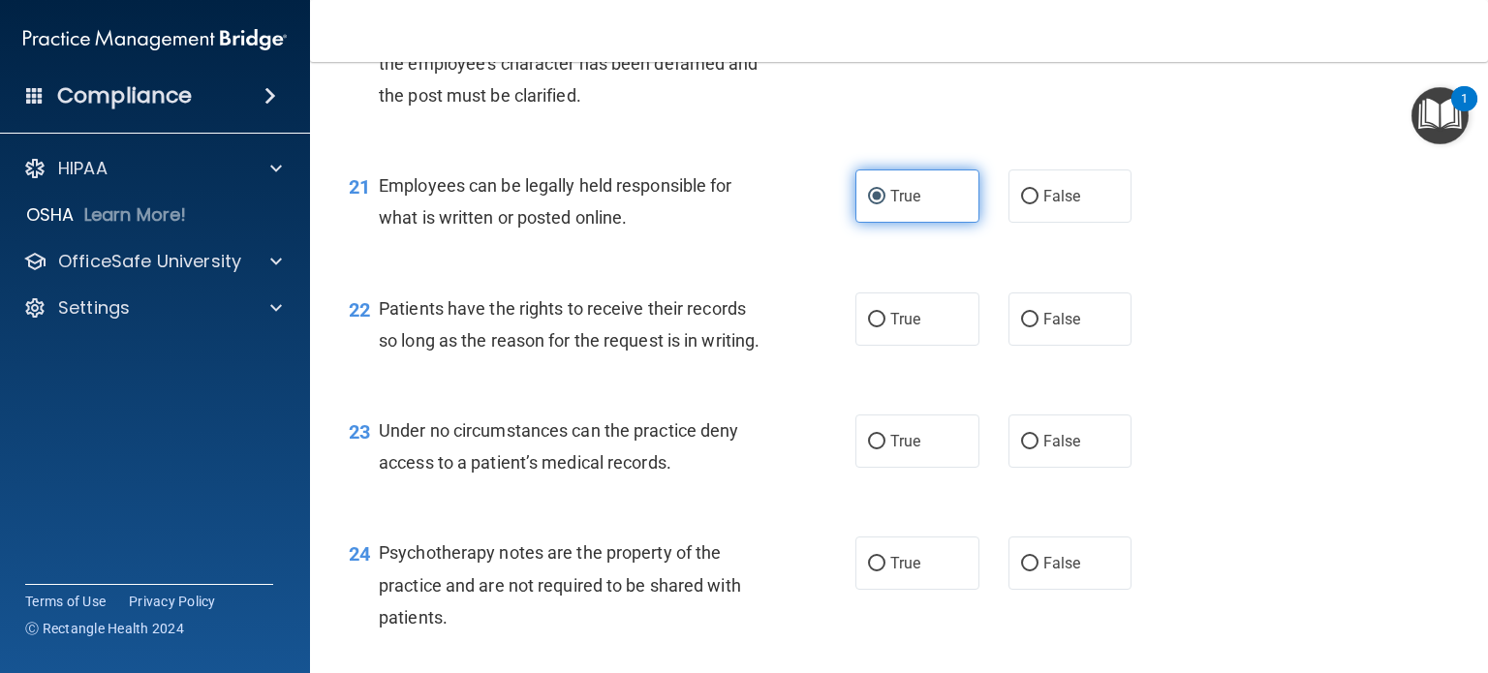
scroll to position [3775, 0]
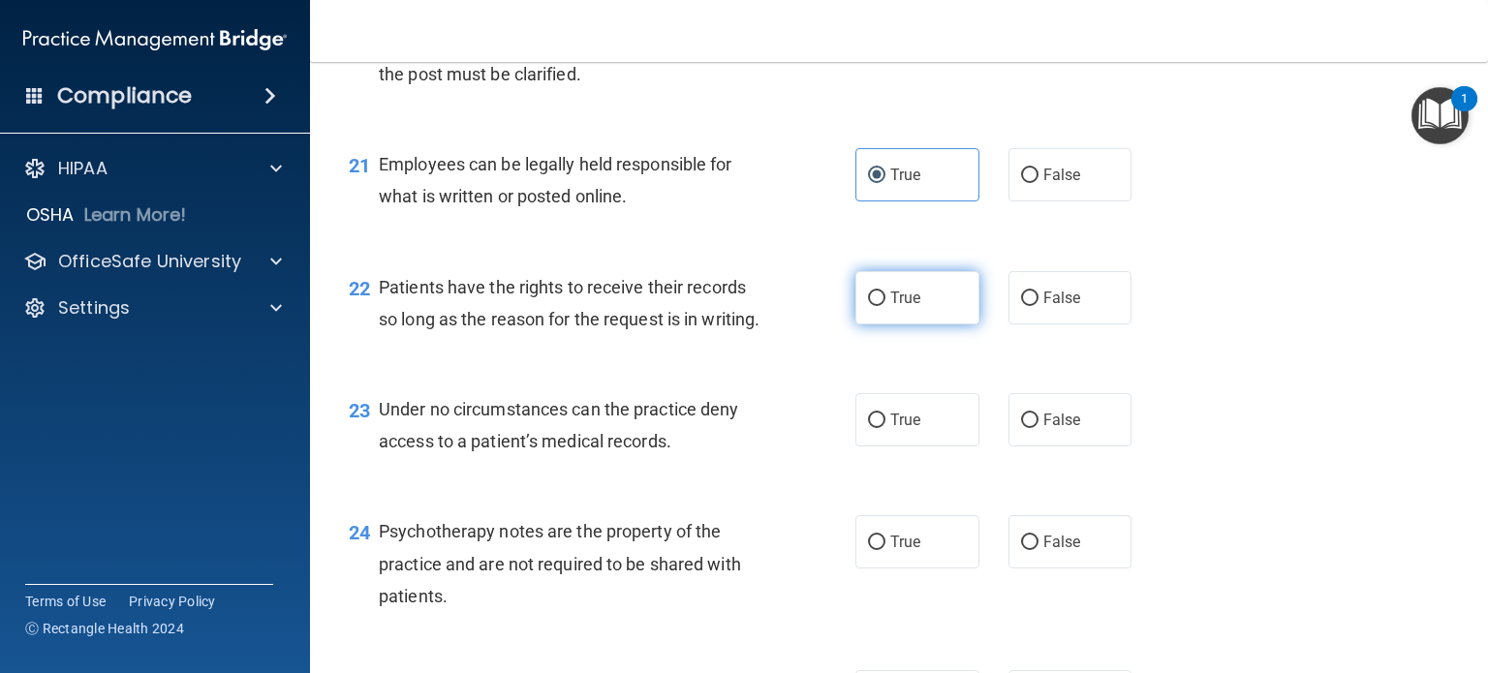
click at [903, 325] on label "True" at bounding box center [918, 297] width 124 height 53
click at [886, 306] on input "True" at bounding box center [876, 299] width 17 height 15
radio input "true"
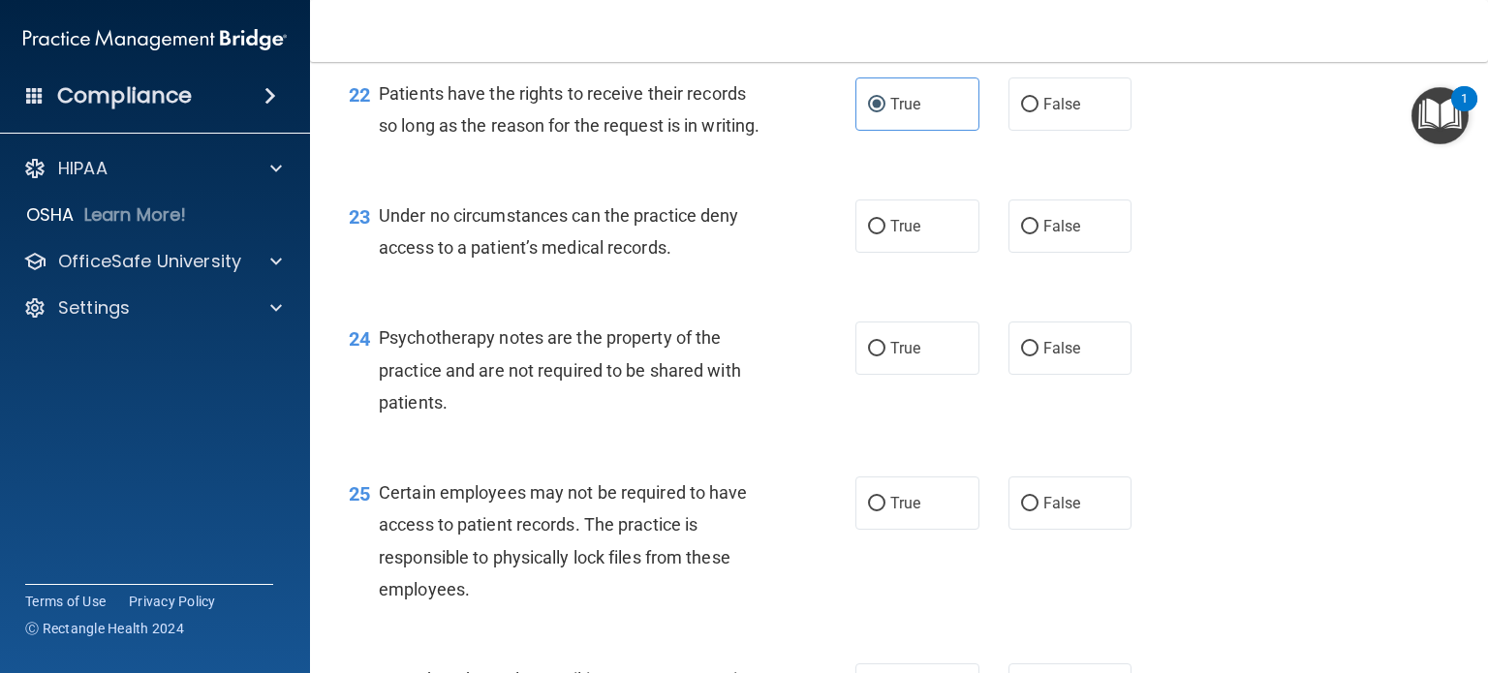
scroll to position [3969, 0]
click at [903, 235] on span "True" at bounding box center [905, 226] width 30 height 18
click at [886, 234] on input "True" at bounding box center [876, 227] width 17 height 15
radio input "true"
click at [889, 418] on div "24 Psychotherapy notes are the property of the practice and are not required to…" at bounding box center [899, 374] width 1130 height 155
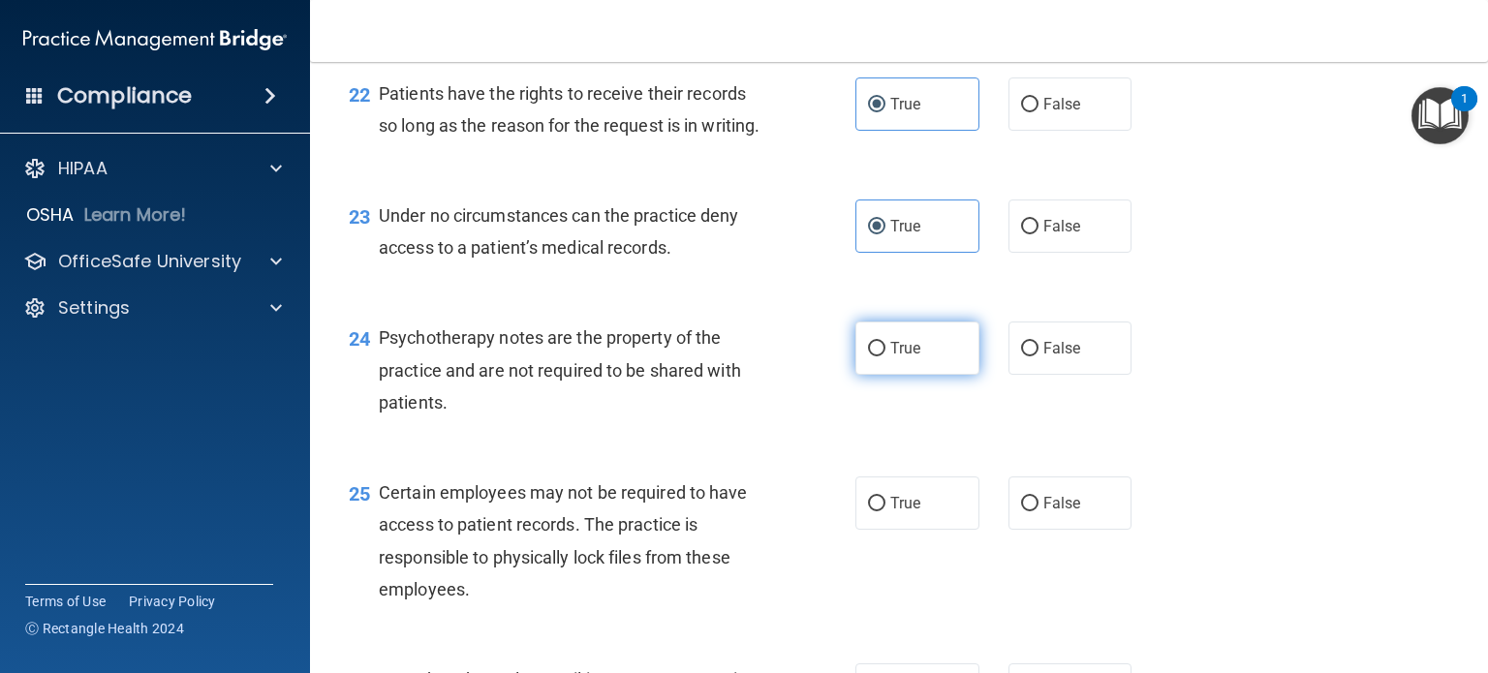
click at [890, 358] on span "True" at bounding box center [905, 348] width 30 height 18
click at [886, 357] on input "True" at bounding box center [876, 349] width 17 height 15
radio input "true"
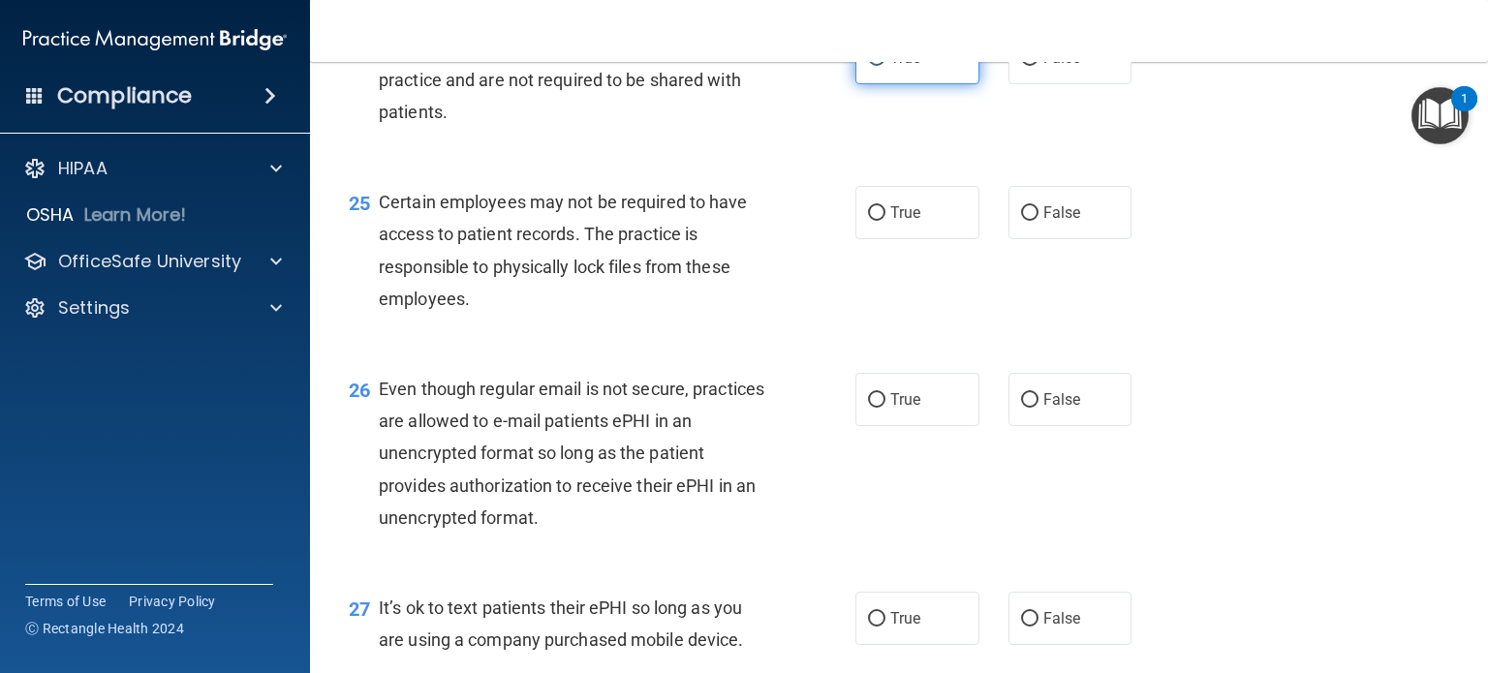
scroll to position [4306, 0]
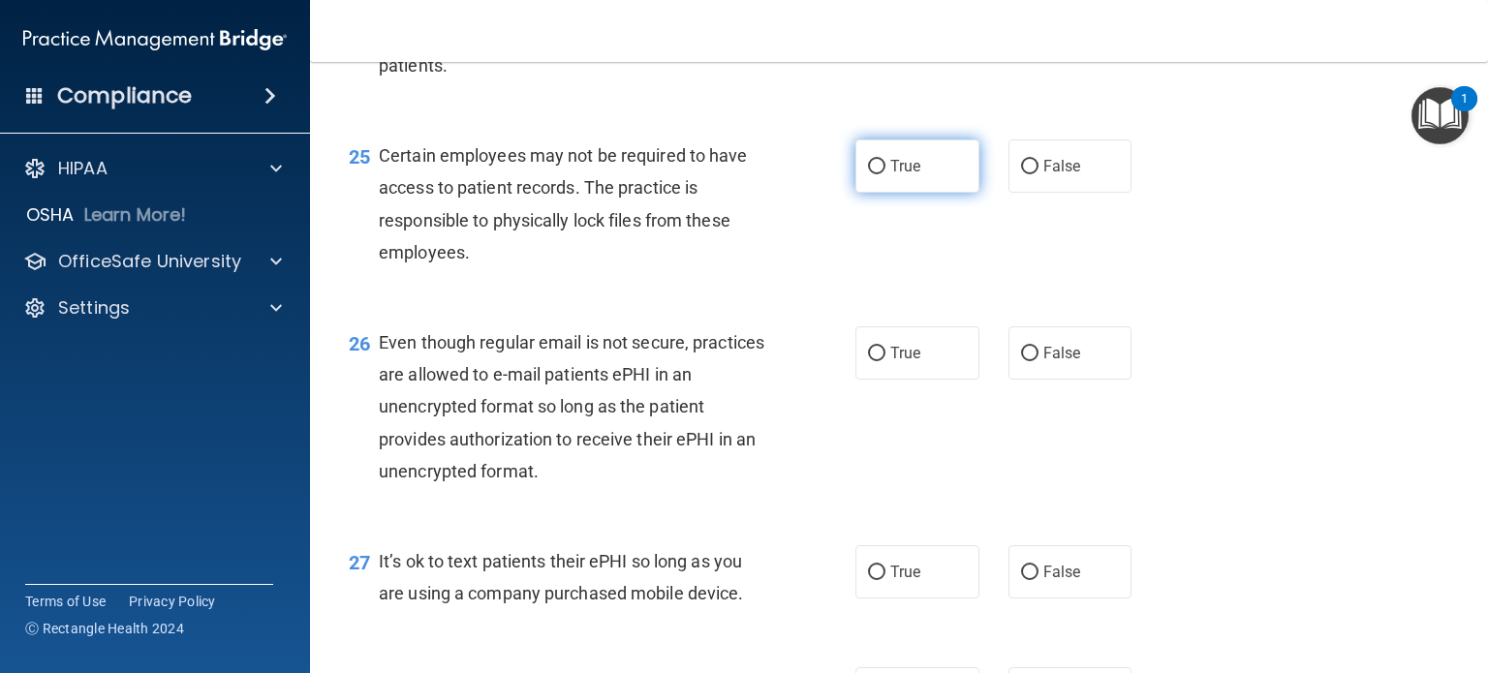
click at [895, 175] on span "True" at bounding box center [905, 166] width 30 height 18
click at [886, 174] on input "True" at bounding box center [876, 167] width 17 height 15
radio input "true"
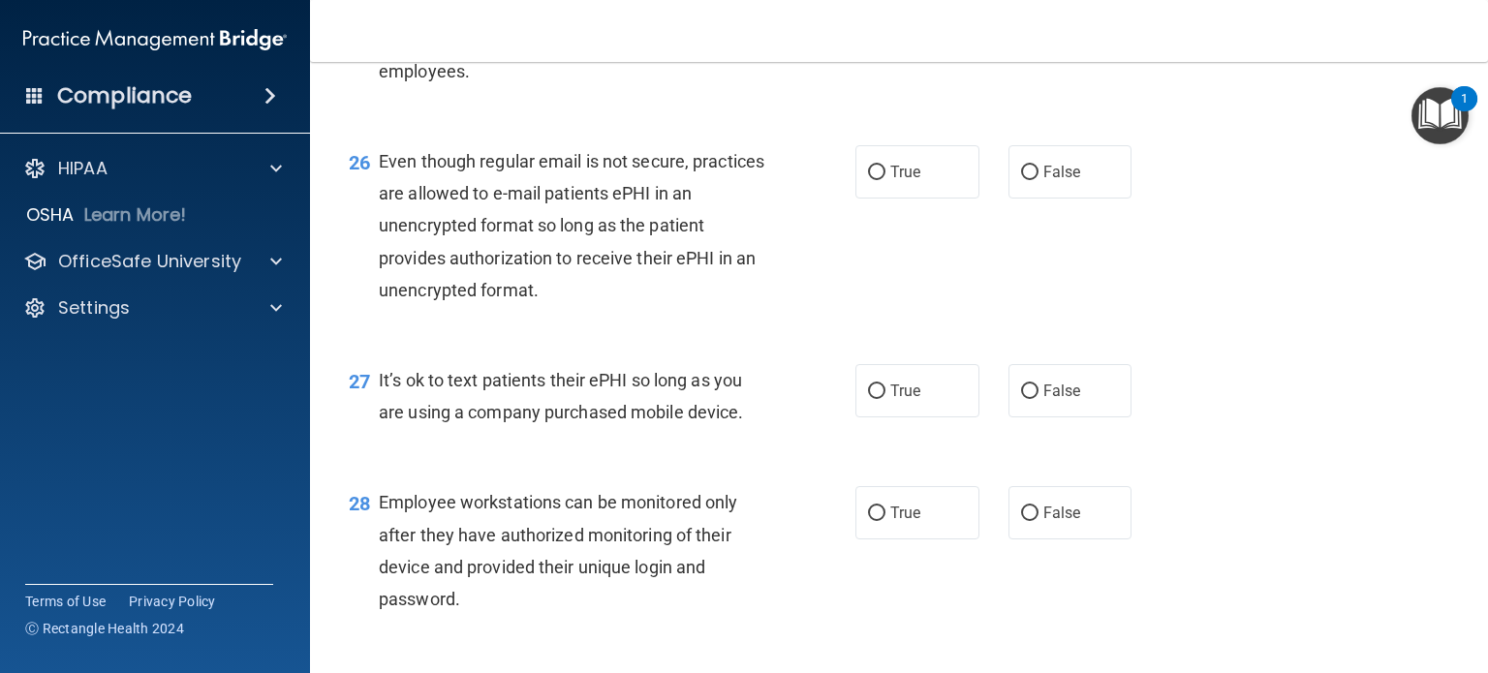
scroll to position [4488, 0]
click at [930, 198] on label "True" at bounding box center [918, 170] width 124 height 53
click at [886, 179] on input "True" at bounding box center [876, 172] width 17 height 15
radio input "true"
click at [1021, 398] on input "False" at bounding box center [1029, 391] width 17 height 15
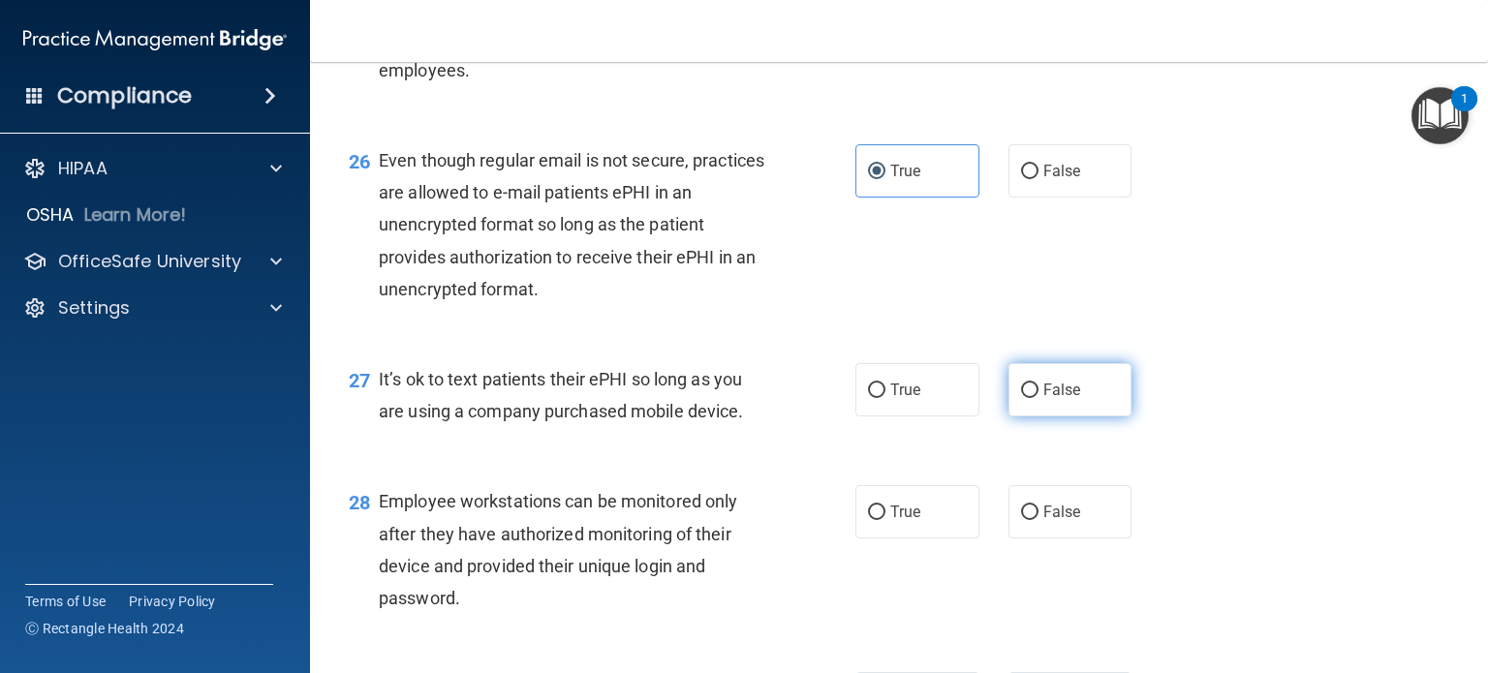
radio input "true"
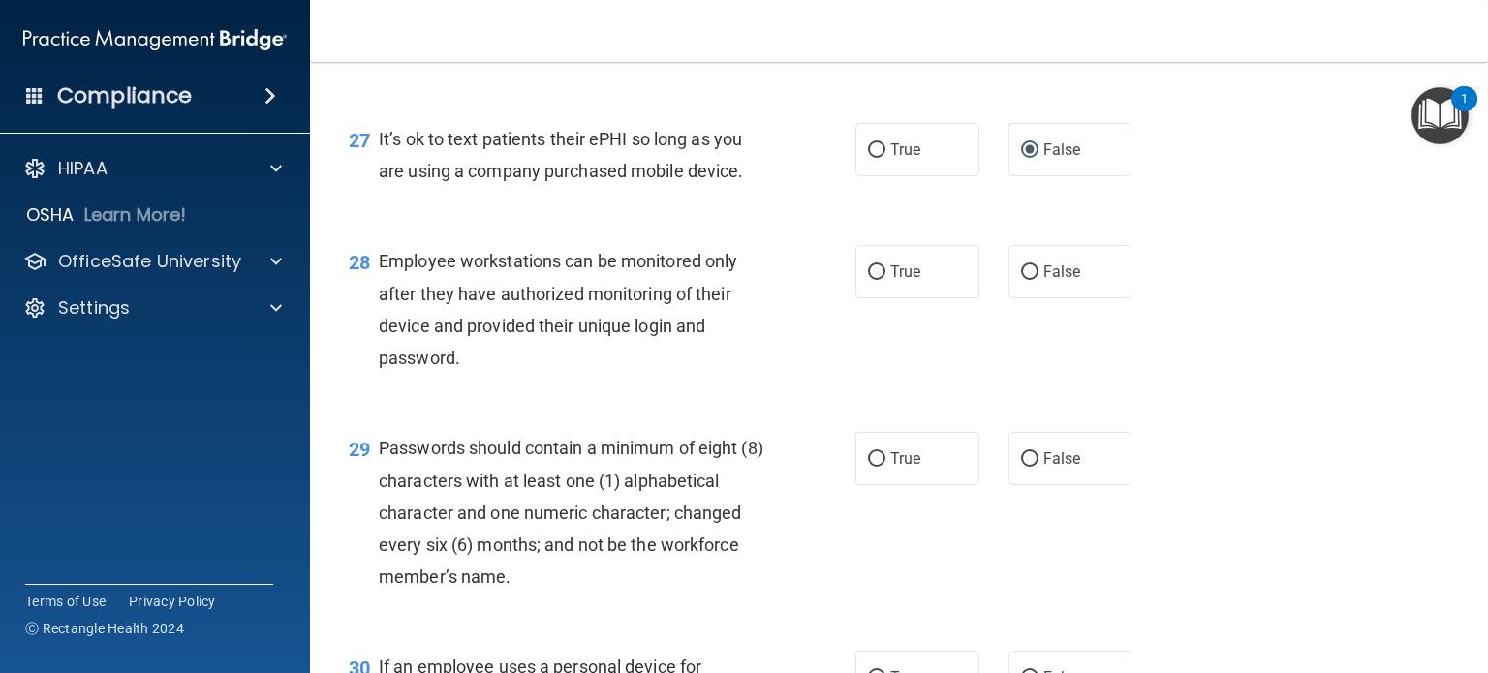
scroll to position [4731, 0]
click at [1051, 296] on label "False" at bounding box center [1071, 268] width 124 height 53
click at [1039, 277] on input "False" at bounding box center [1029, 270] width 17 height 15
radio input "true"
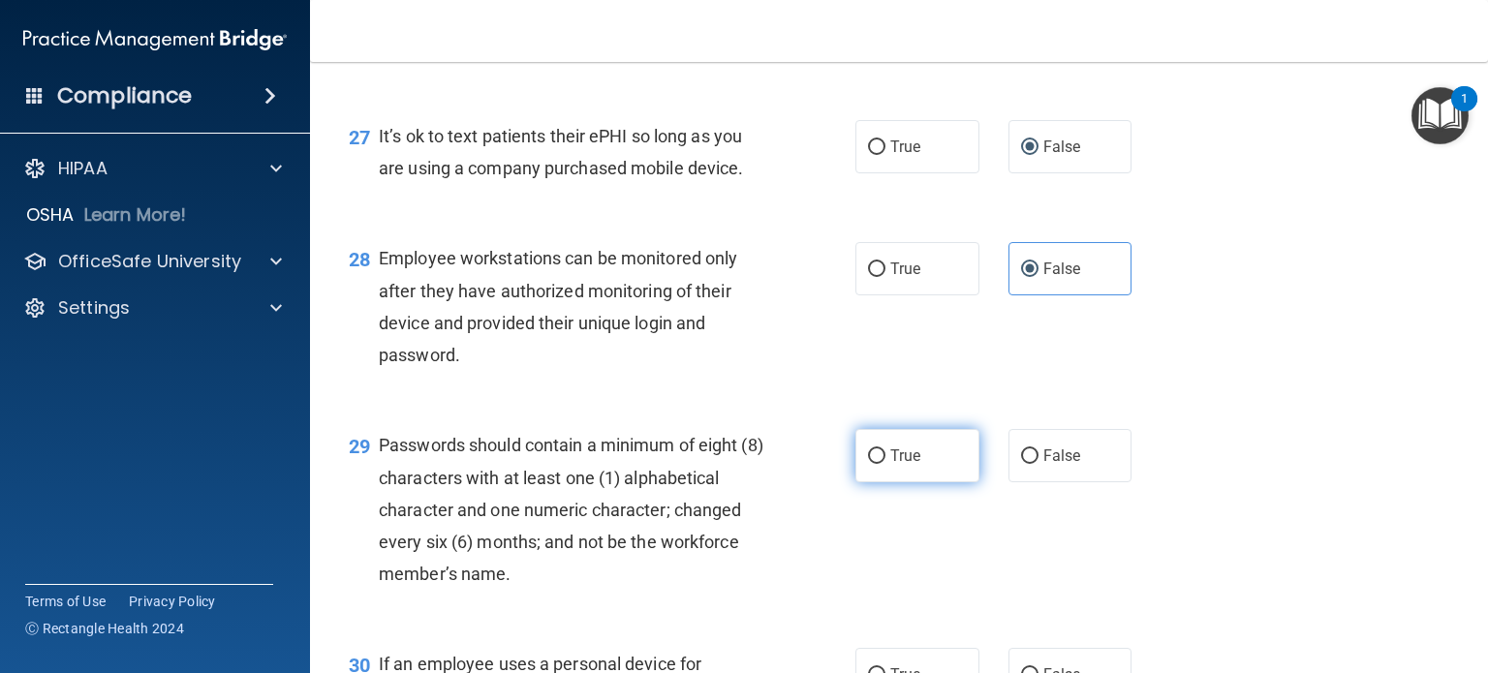
click at [903, 465] on span "True" at bounding box center [905, 456] width 30 height 18
click at [886, 464] on input "True" at bounding box center [876, 457] width 17 height 15
radio input "true"
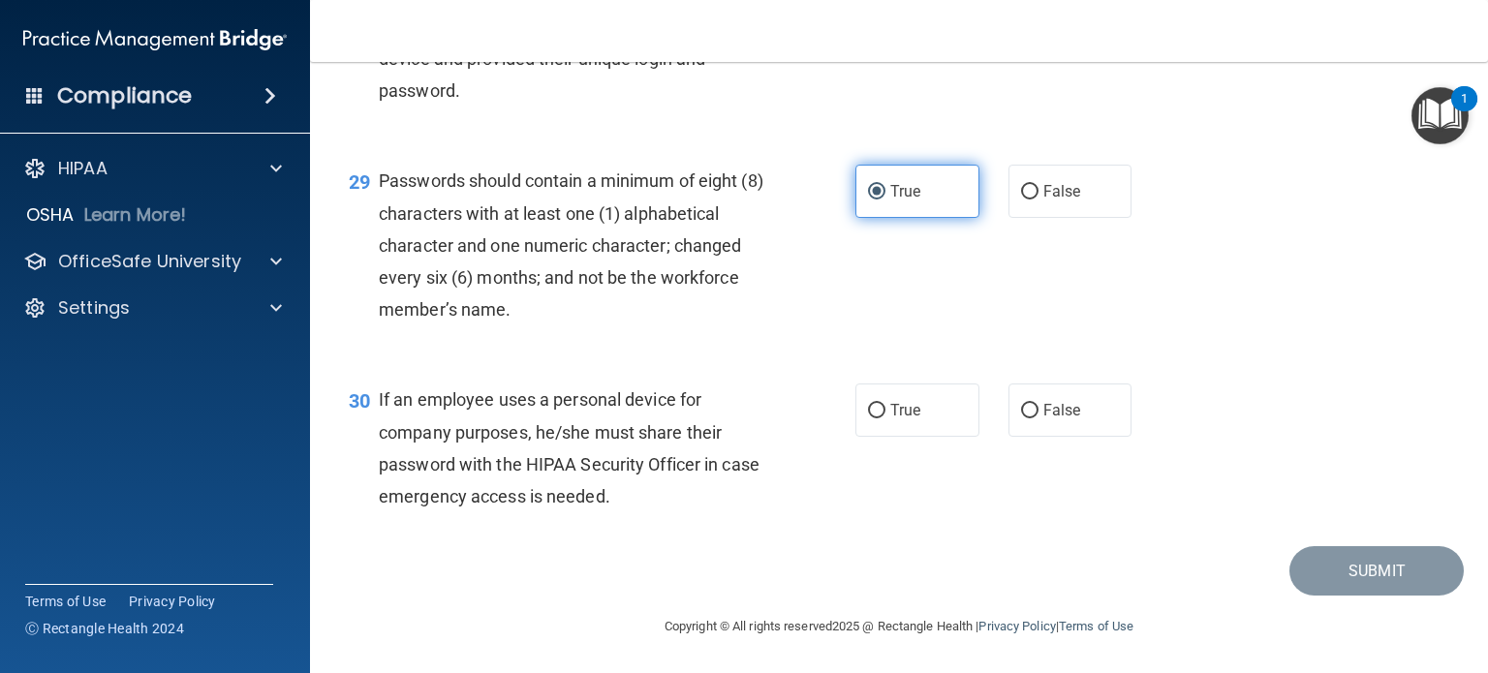
scroll to position [5076, 0]
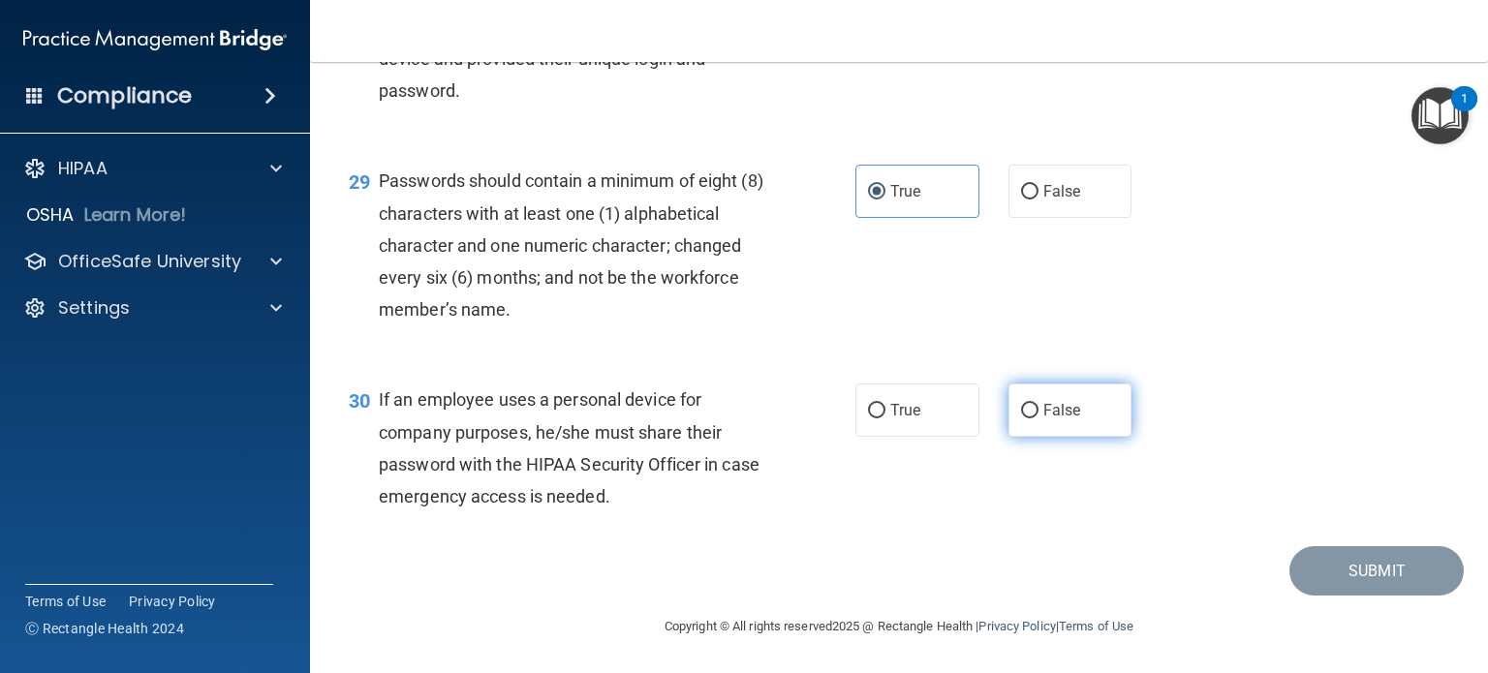
click at [1062, 420] on span "False" at bounding box center [1063, 410] width 38 height 18
click at [1039, 419] on input "False" at bounding box center [1029, 411] width 17 height 15
radio input "true"
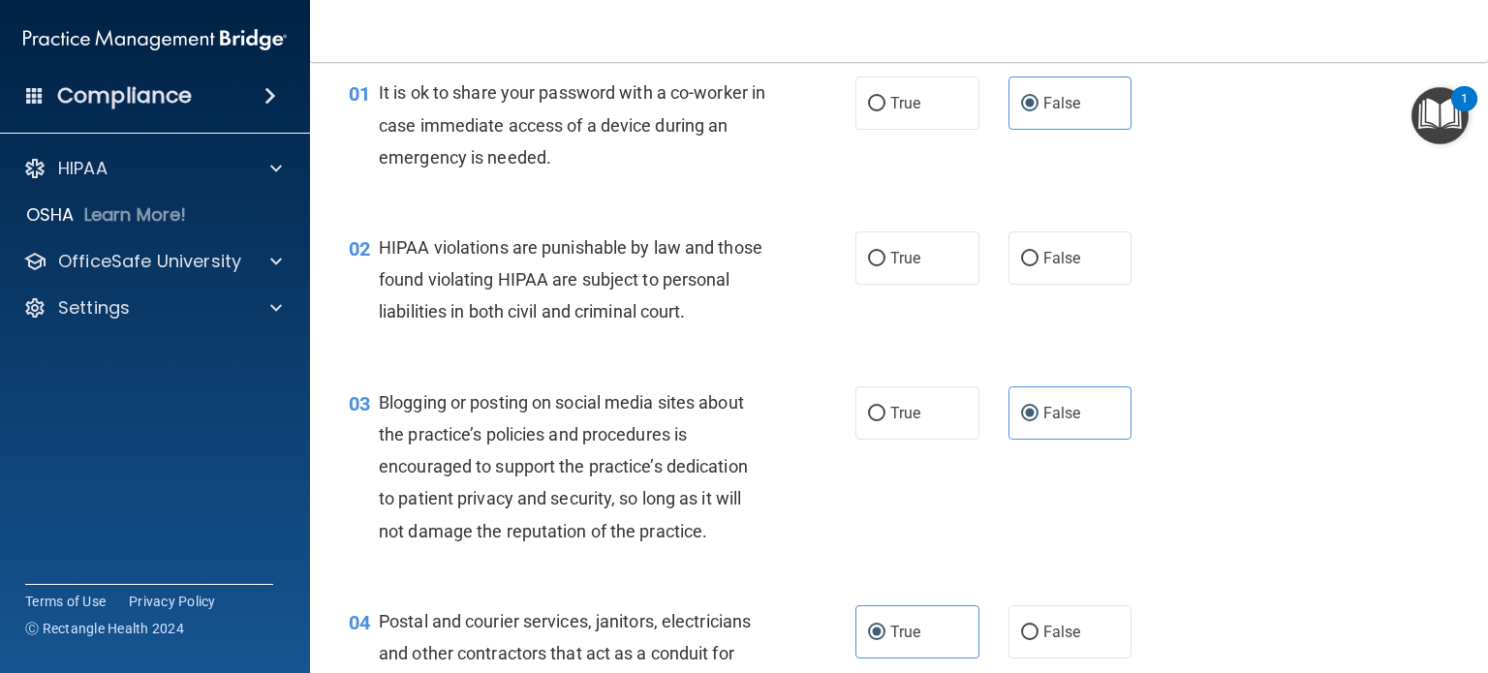
scroll to position [0, 0]
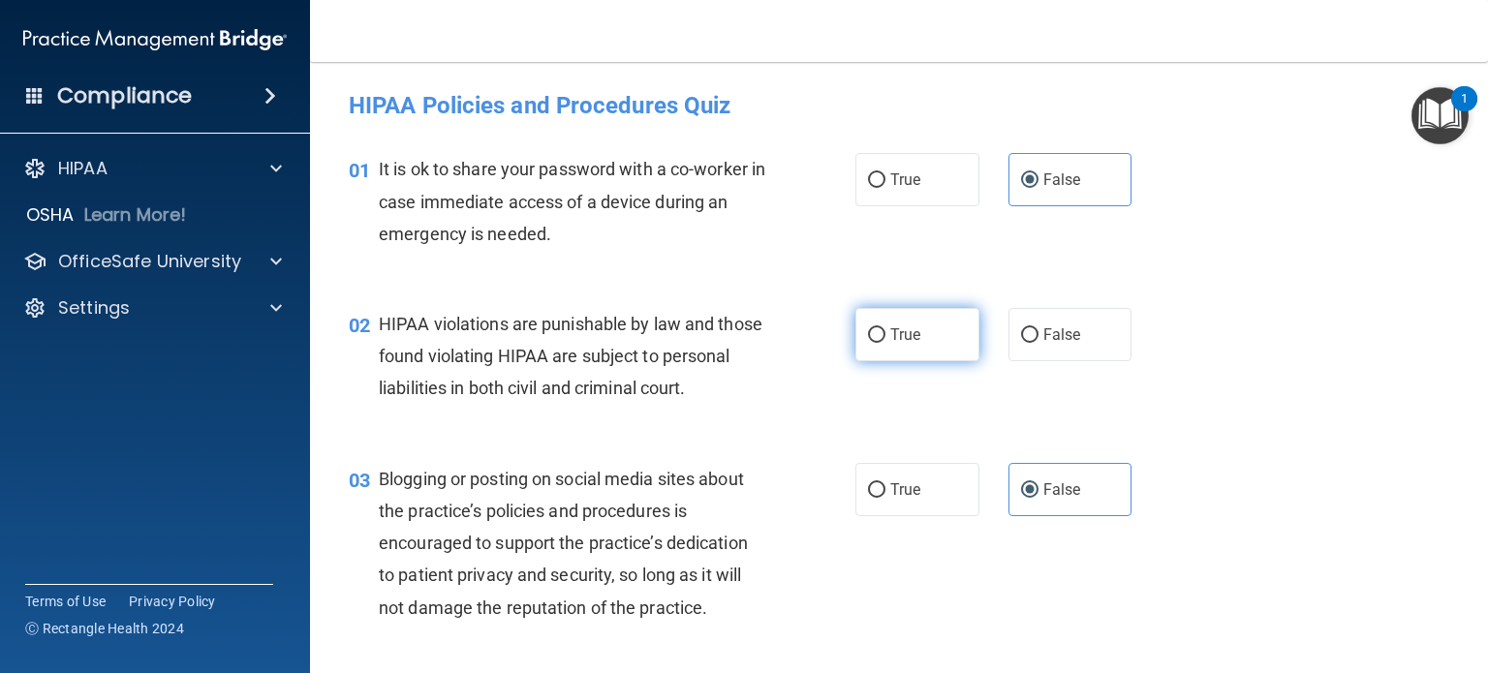
click at [876, 328] on input "True" at bounding box center [876, 335] width 17 height 15
radio input "true"
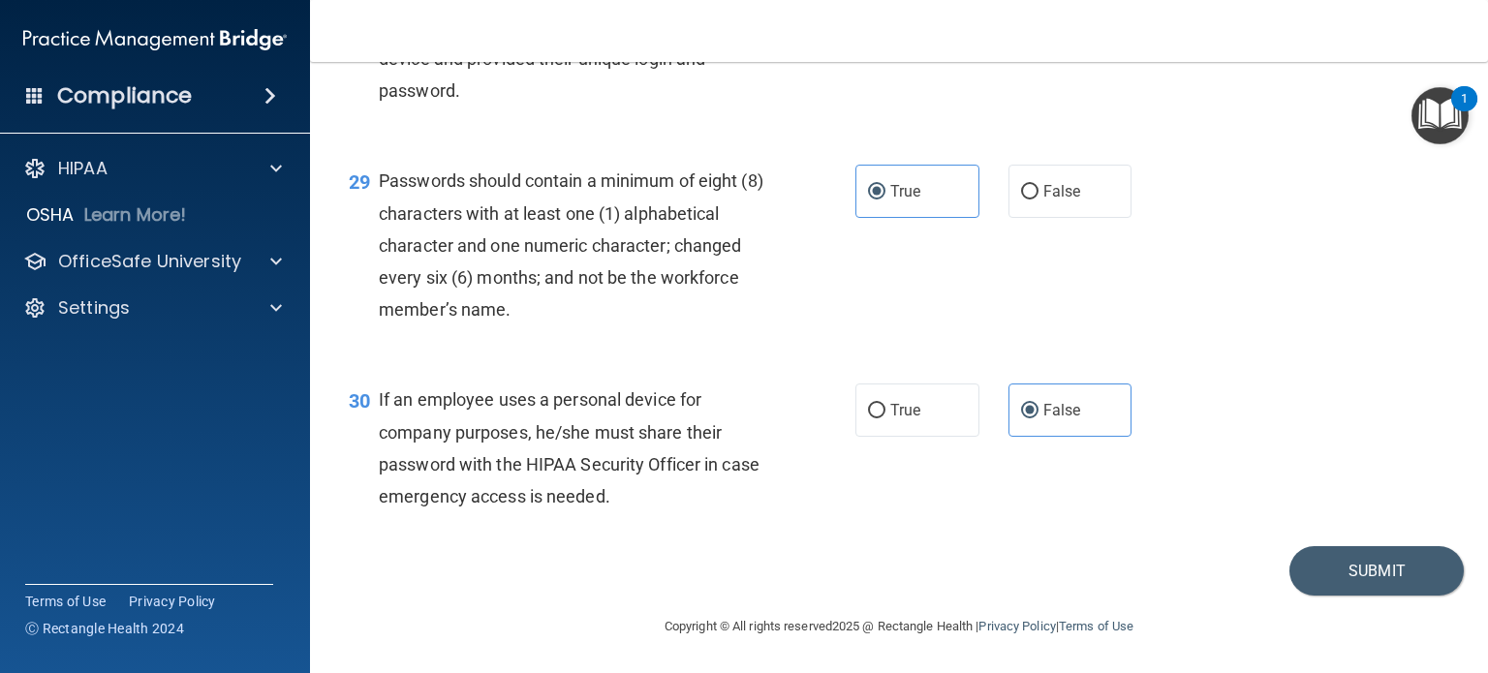
scroll to position [5093, 0]
click at [1336, 595] on button "Submit" at bounding box center [1377, 570] width 174 height 49
click at [1318, 563] on button "Submit" at bounding box center [1377, 570] width 174 height 49
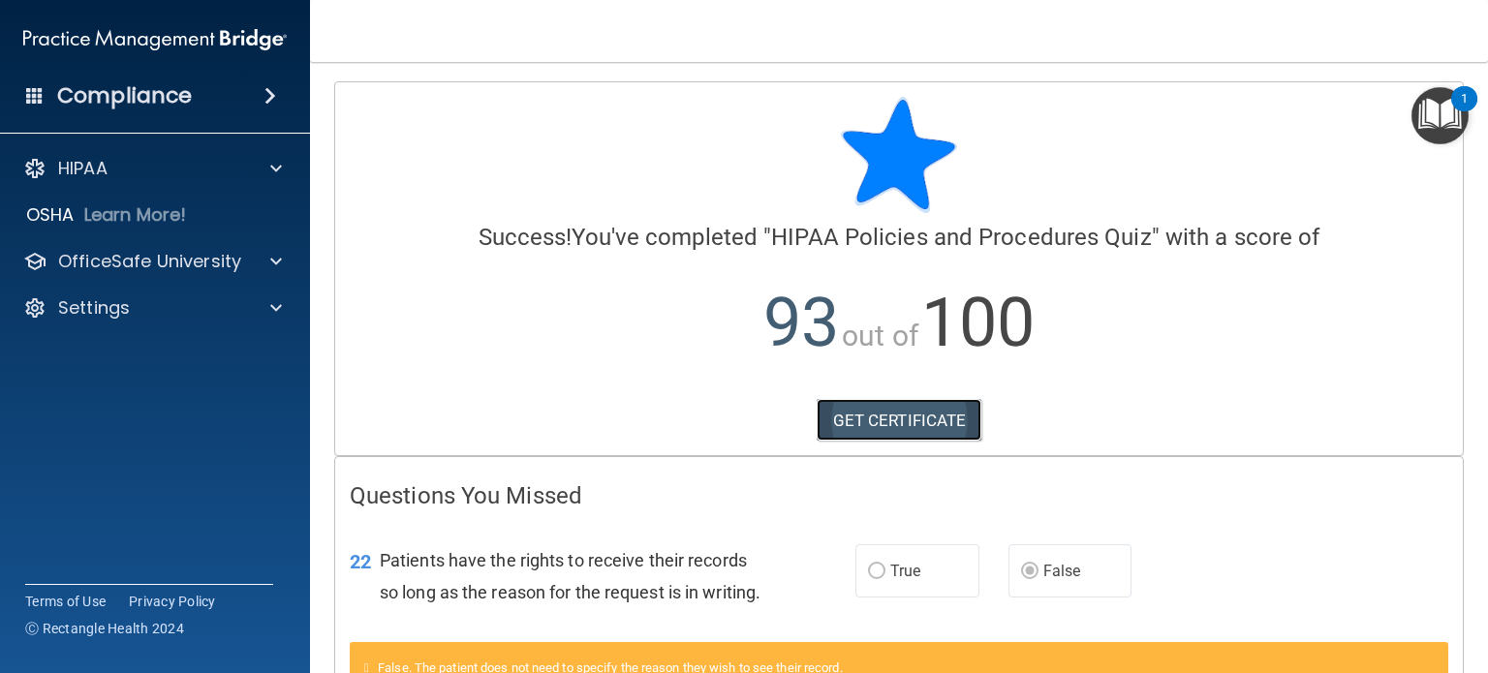
click at [933, 425] on link "GET CERTIFICATE" at bounding box center [900, 420] width 166 height 43
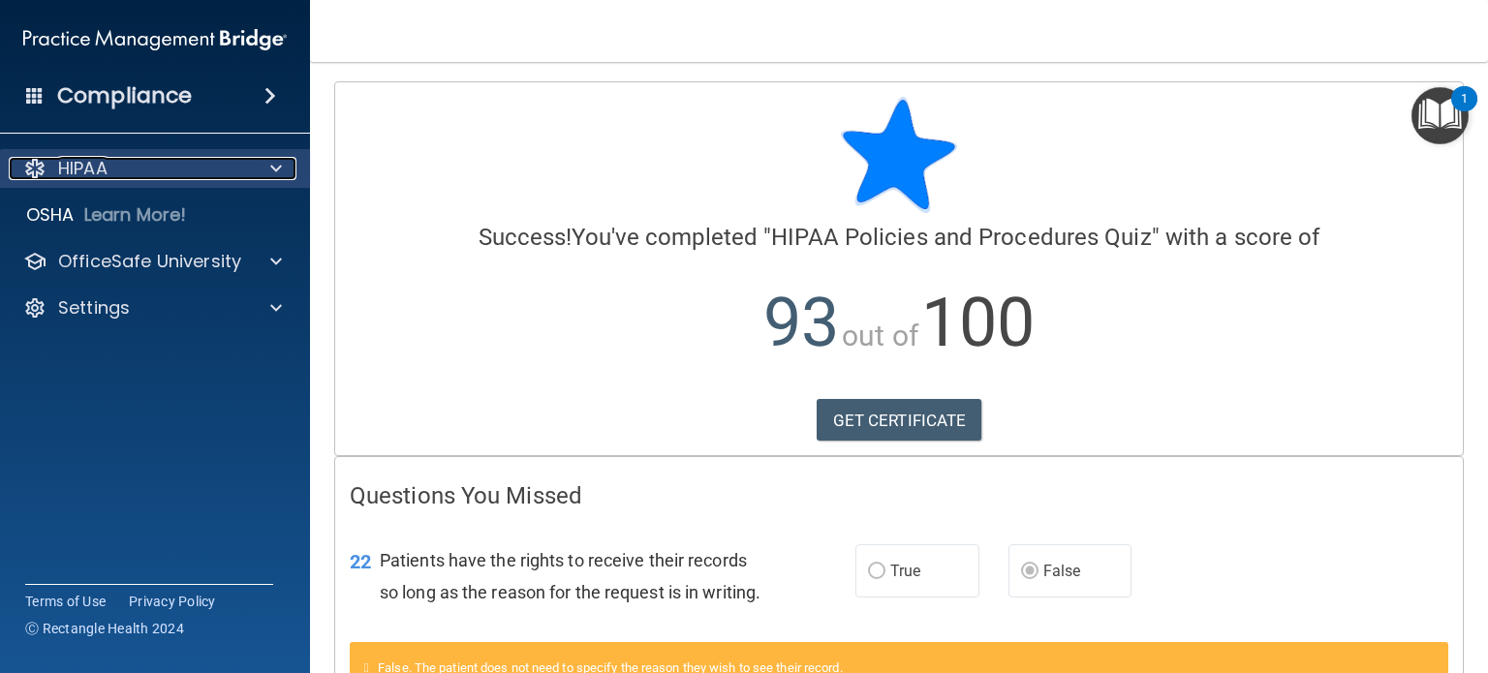
click at [167, 176] on div "HIPAA" at bounding box center [129, 168] width 240 height 23
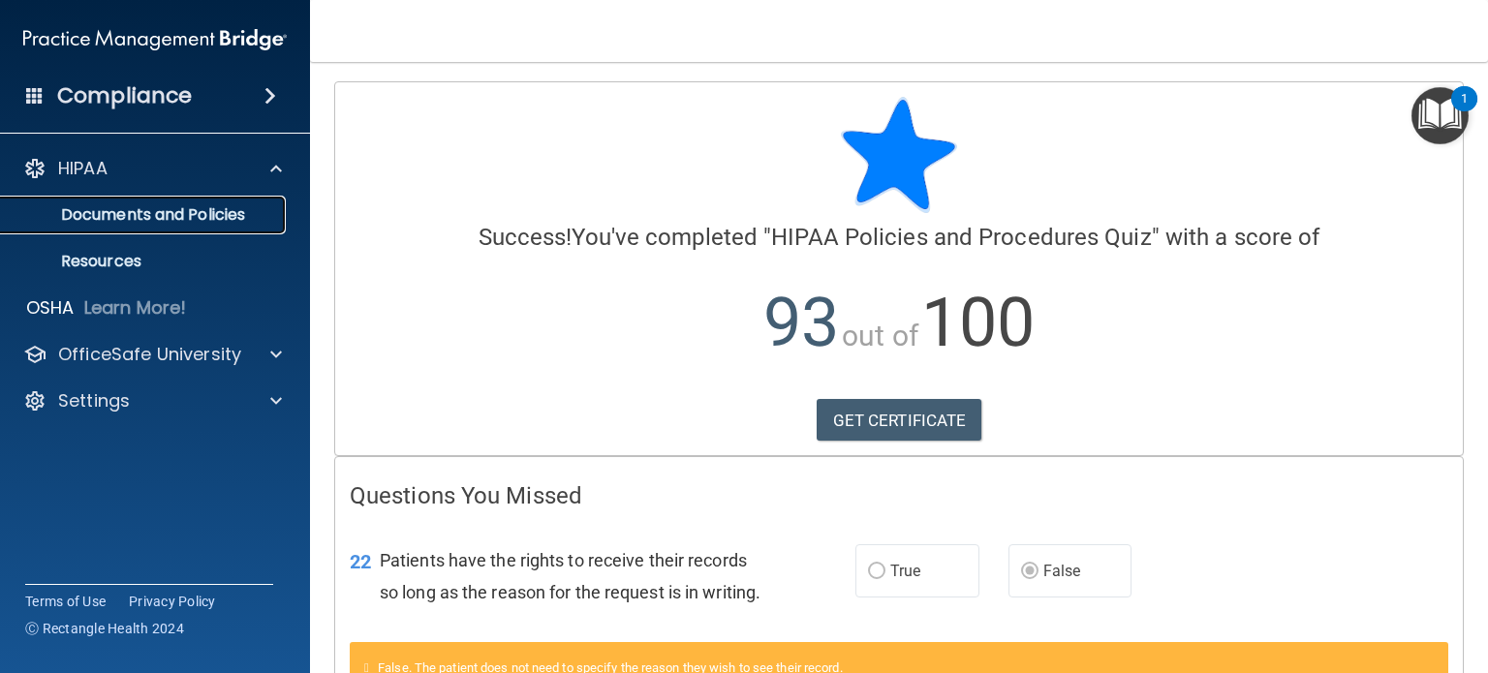
click at [162, 207] on p "Documents and Policies" at bounding box center [145, 214] width 265 height 19
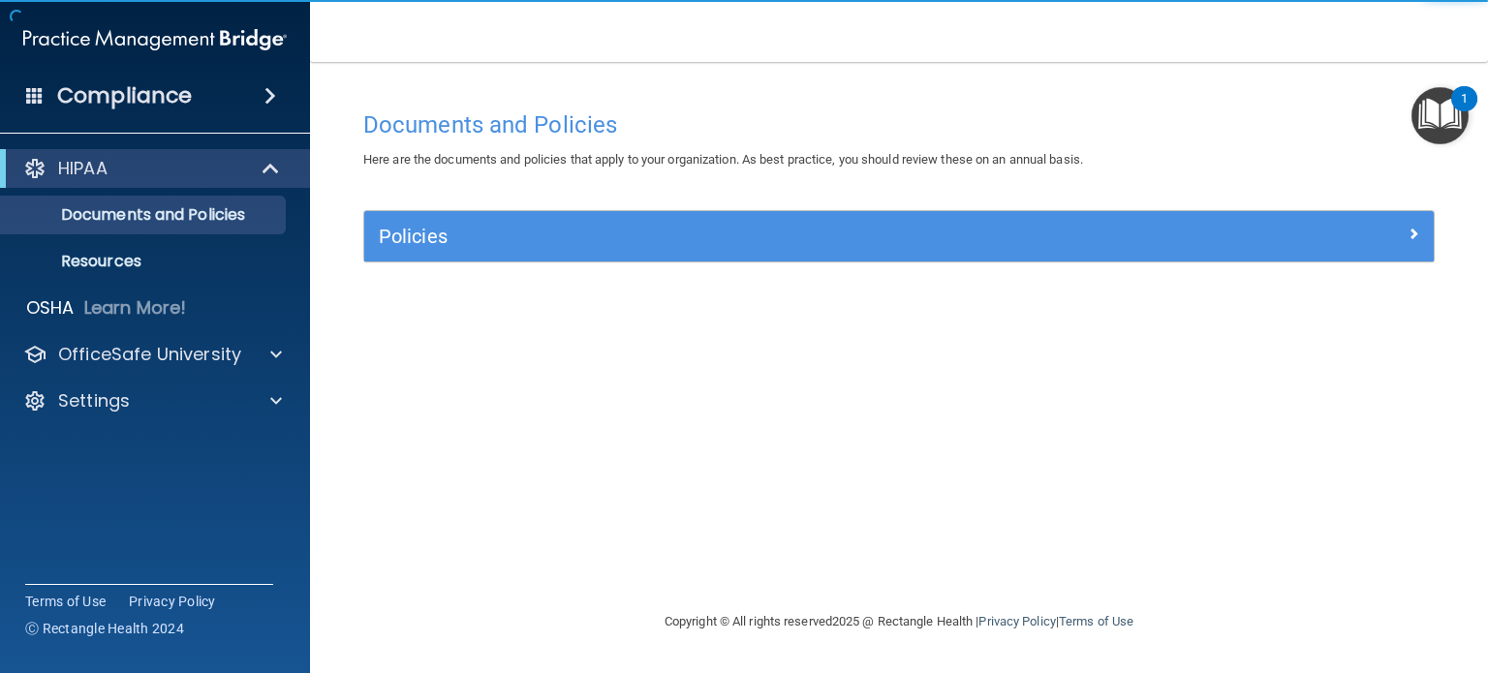
click at [157, 101] on h4 "Compliance" at bounding box center [124, 95] width 135 height 27
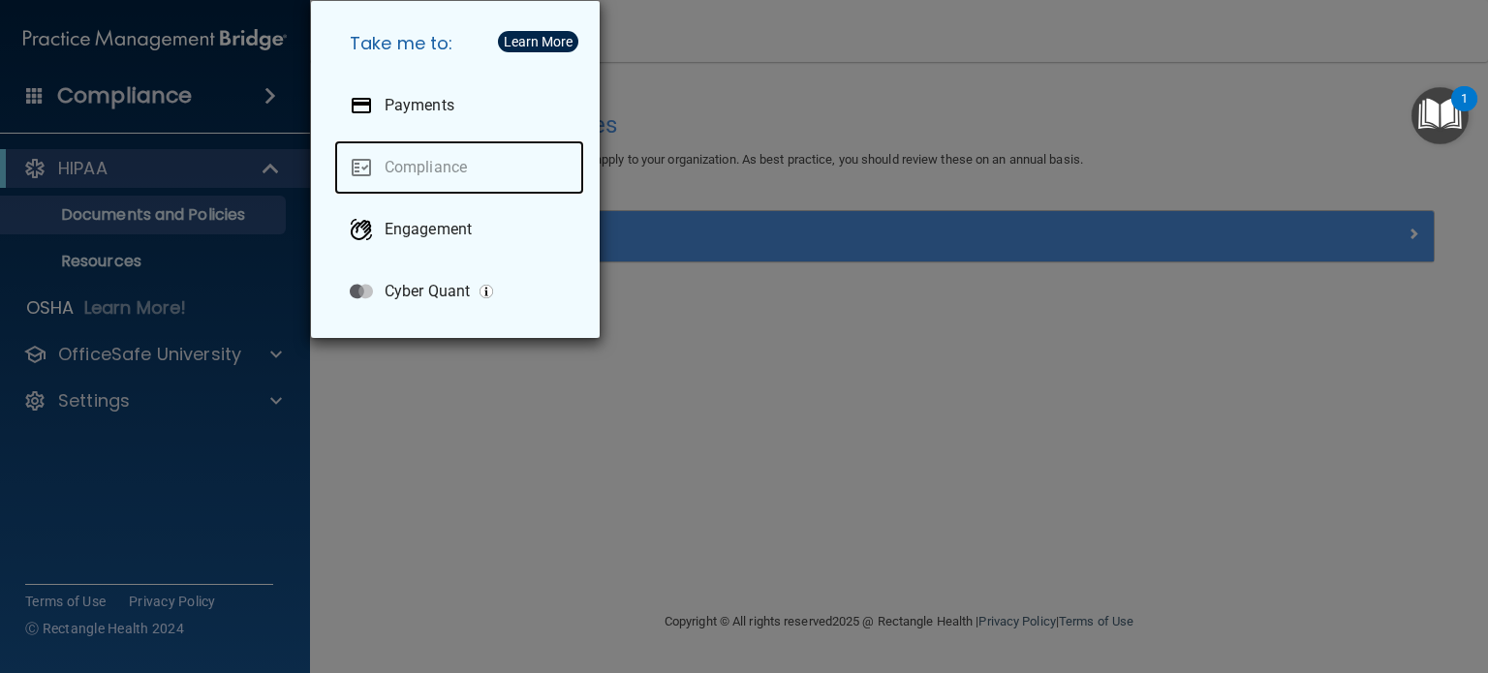
click at [404, 160] on link "Compliance" at bounding box center [459, 167] width 250 height 54
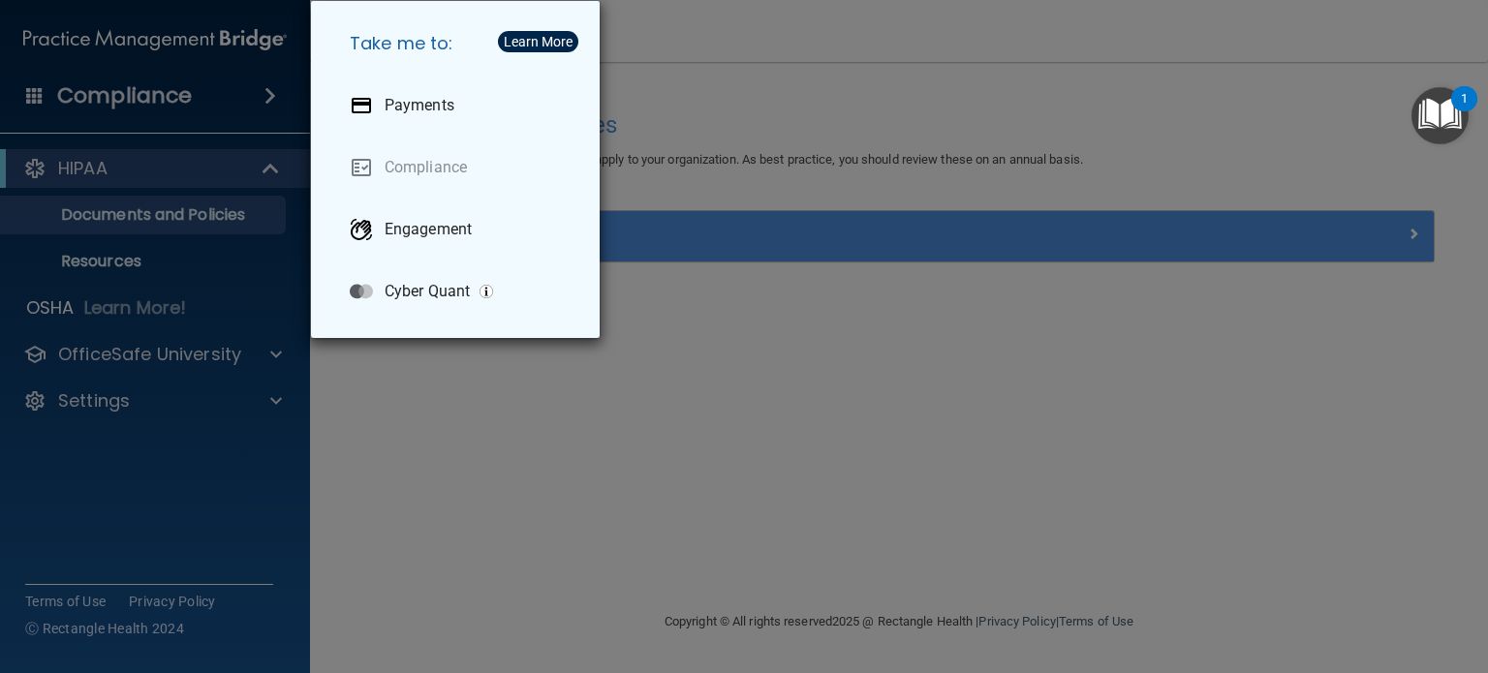
click at [1067, 244] on div "Take me to: Payments Compliance Engagement Cyber Quant" at bounding box center [744, 336] width 1488 height 673
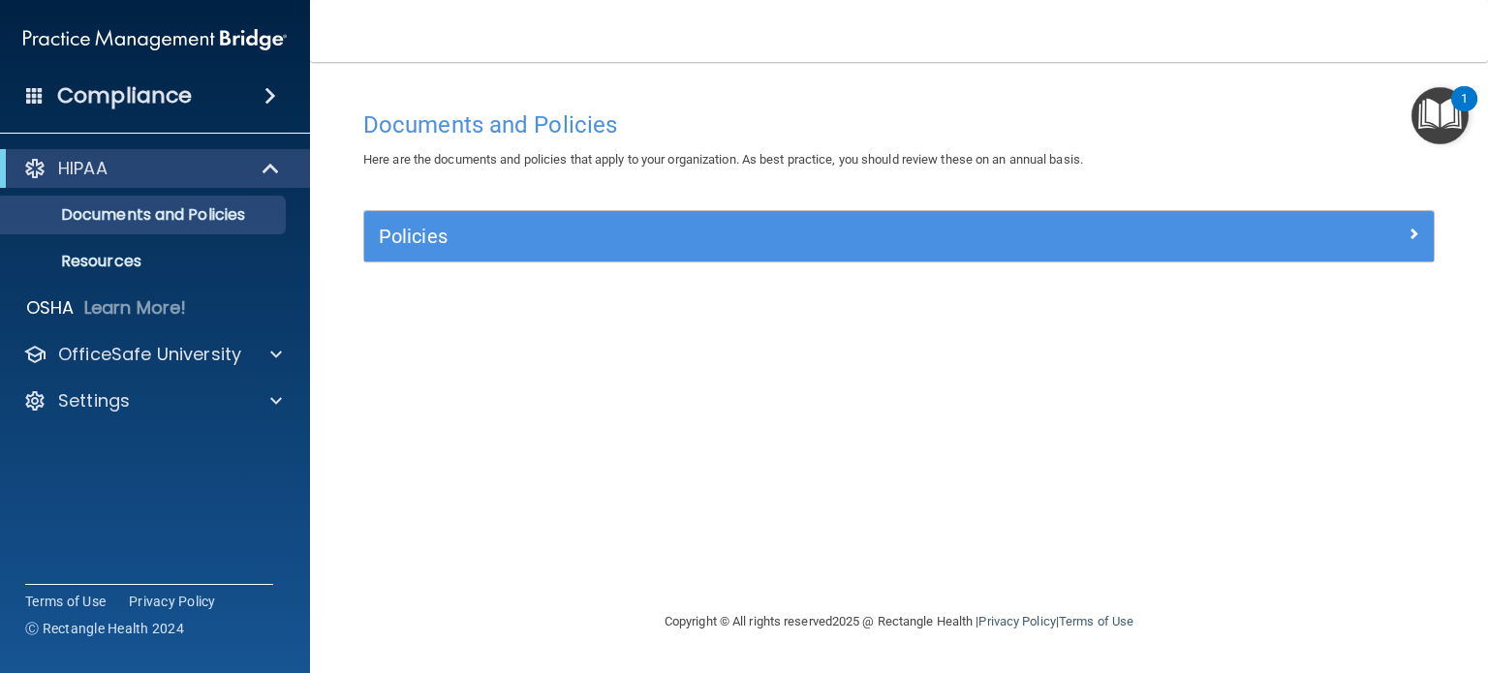
drag, startPoint x: 1067, startPoint y: 244, endPoint x: 1450, endPoint y: 106, distance: 407.9
click at [1450, 106] on img "Open Resource Center, 1 new notification" at bounding box center [1440, 115] width 57 height 57
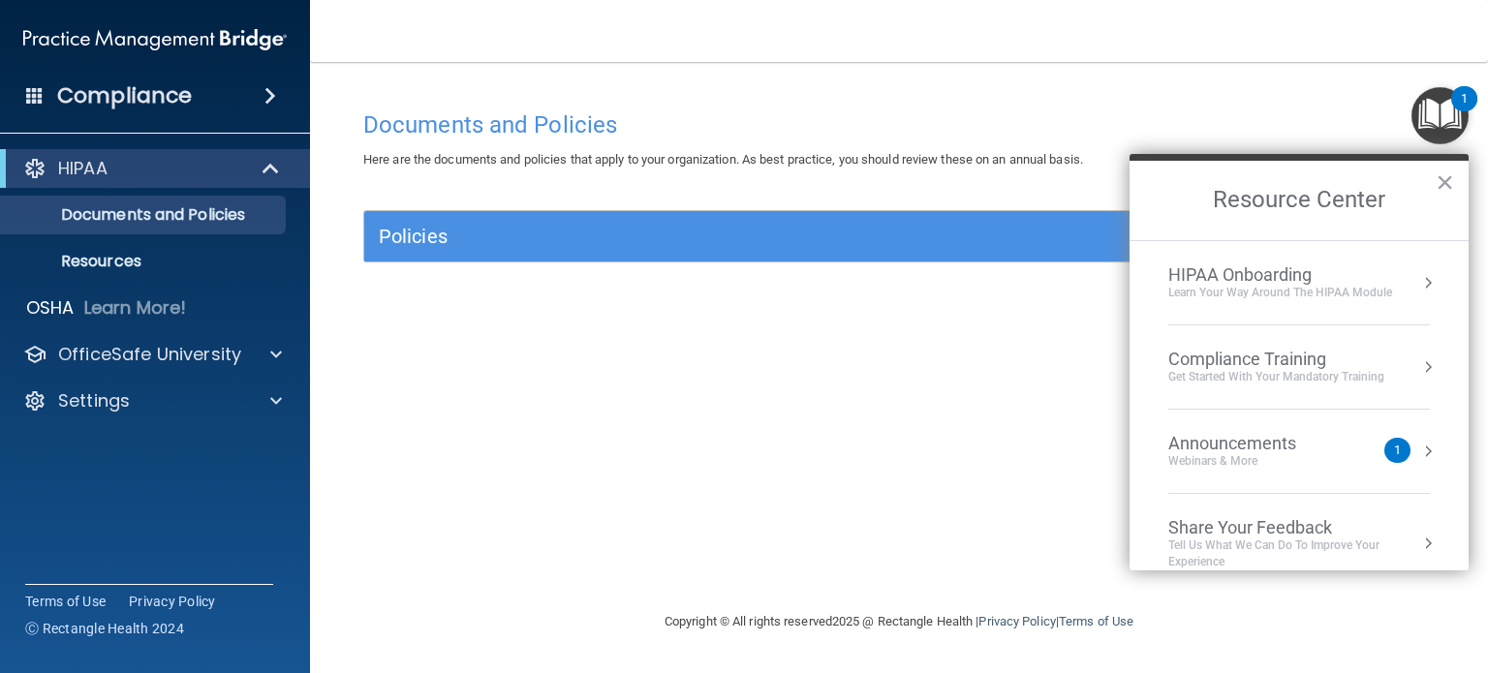
click at [1364, 359] on div "Compliance Training" at bounding box center [1276, 359] width 216 height 21
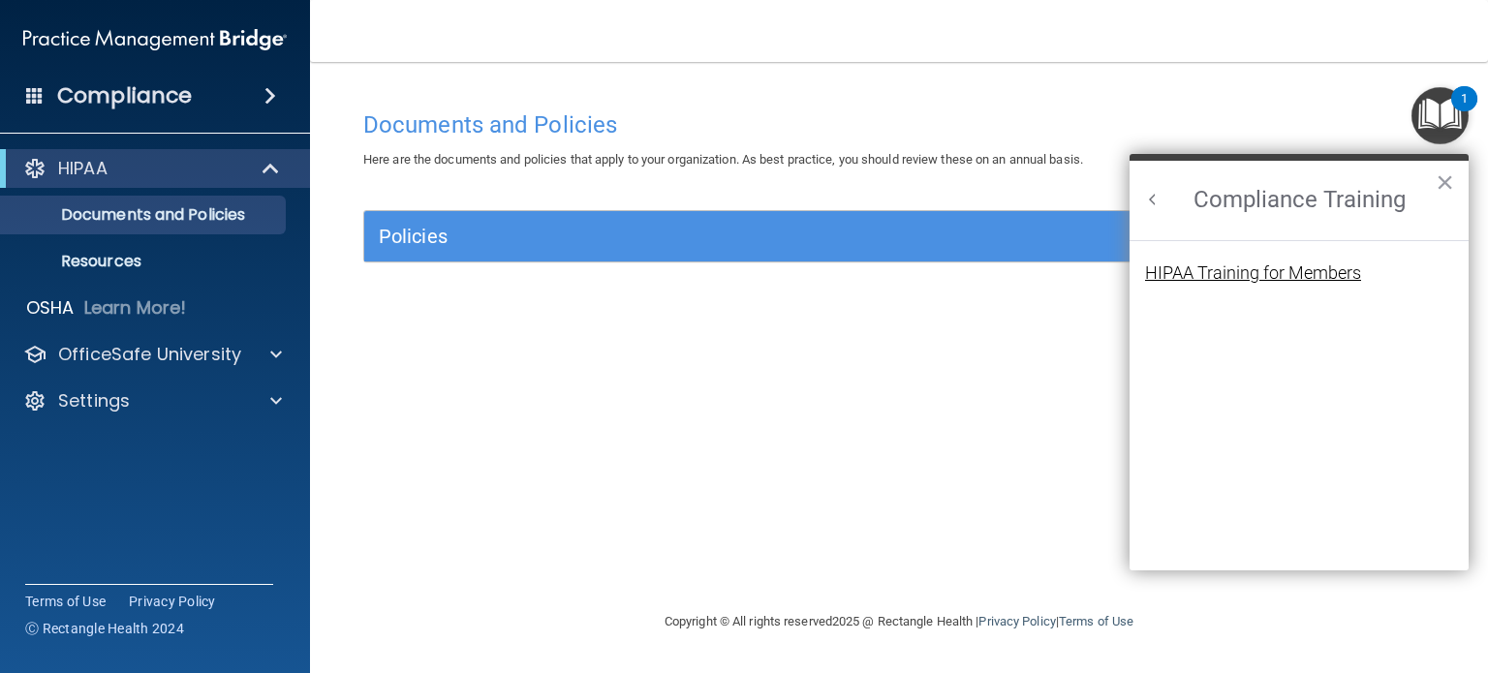
click at [1236, 271] on div "HIPAA Training for Members" at bounding box center [1253, 273] width 216 height 17
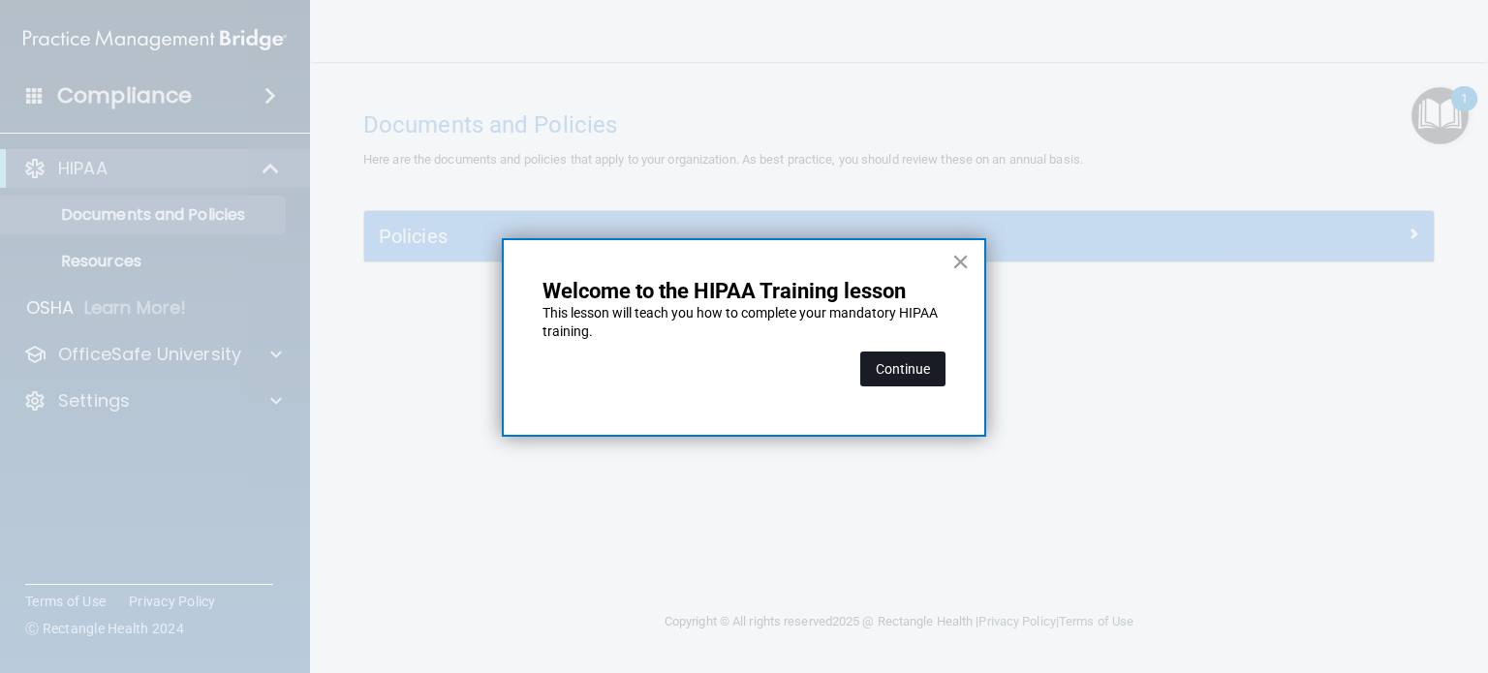
click at [921, 368] on button "Continue" at bounding box center [902, 369] width 85 height 35
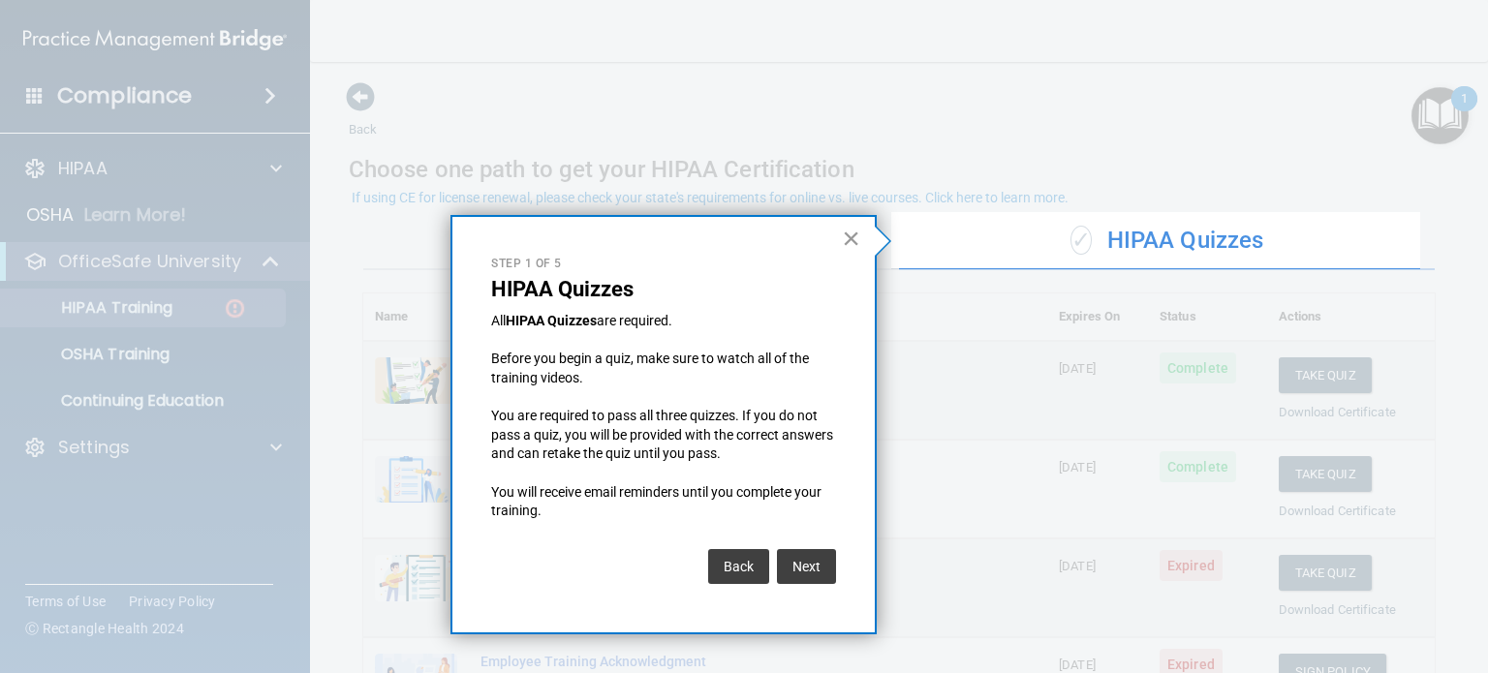
click at [857, 239] on button "×" at bounding box center [851, 238] width 18 height 31
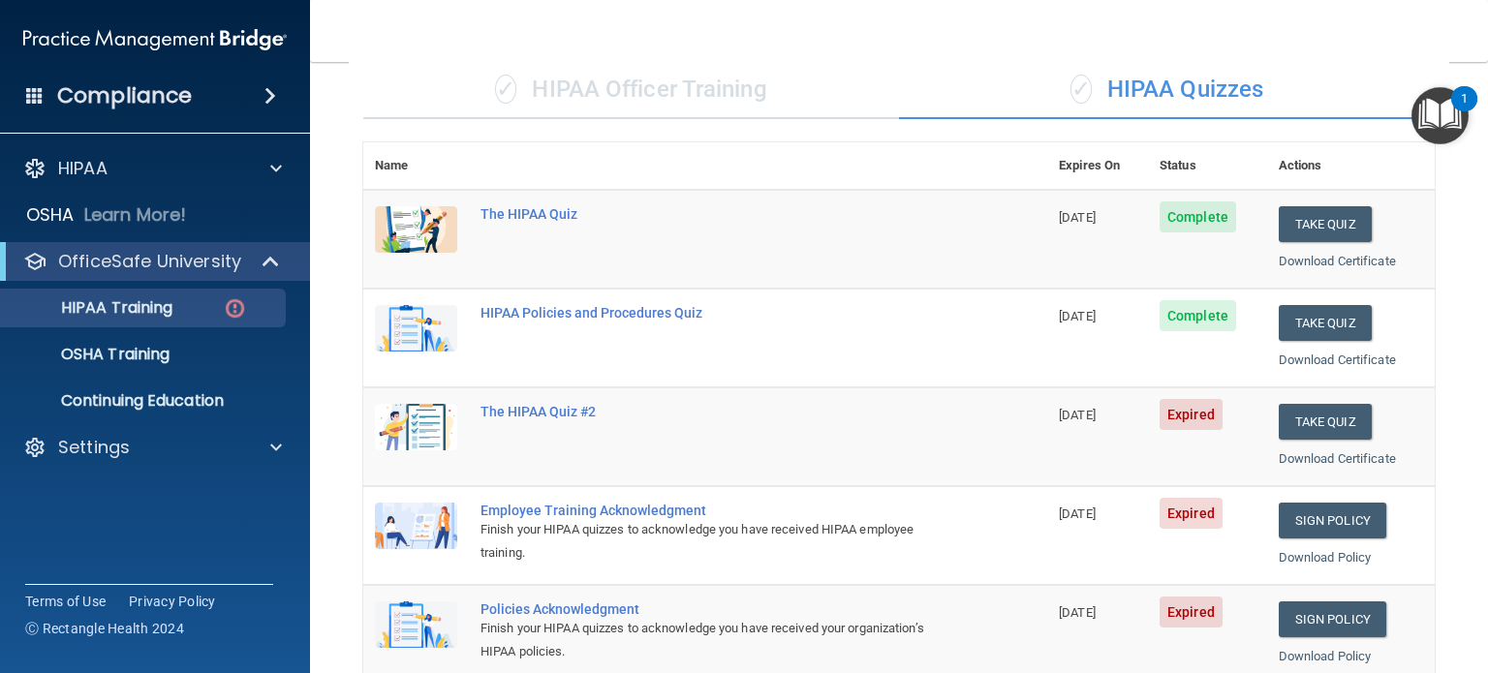
scroll to position [247, 0]
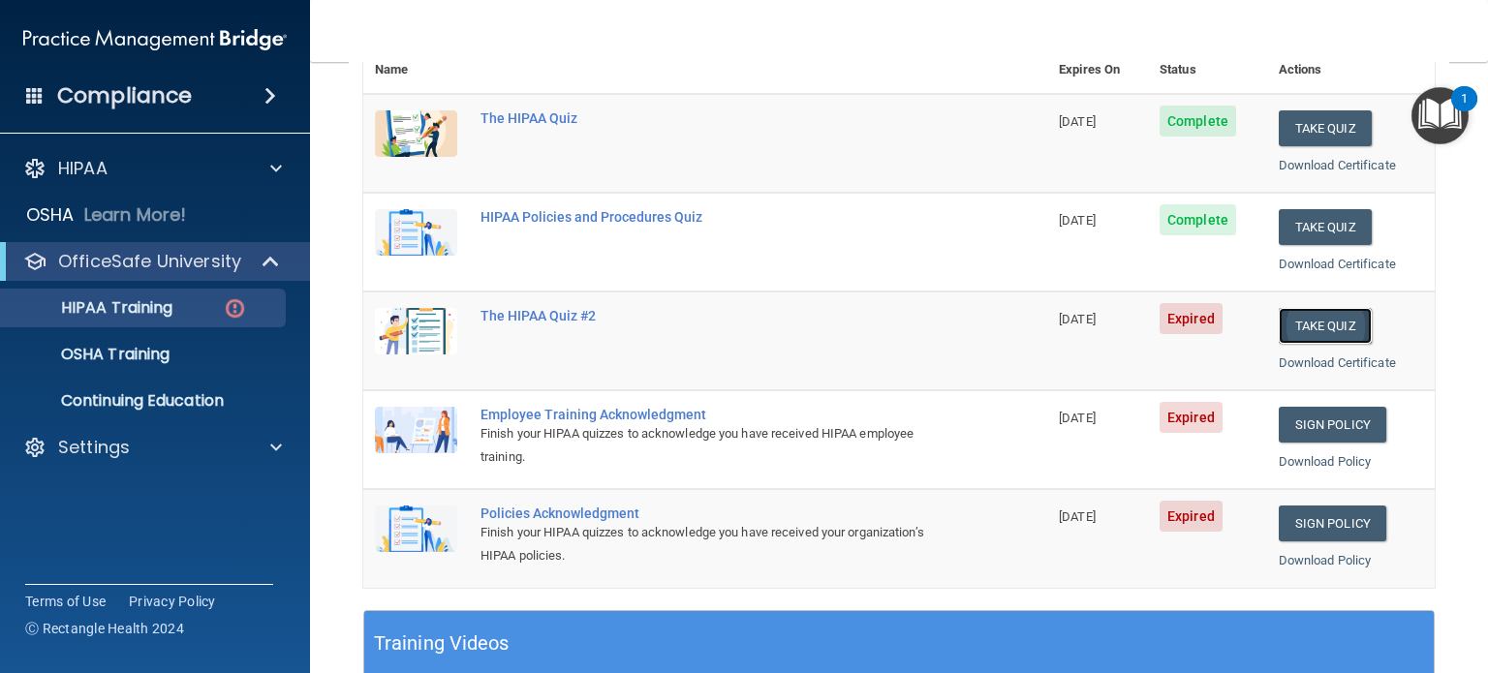
click at [1311, 314] on button "Take Quiz" at bounding box center [1325, 326] width 93 height 36
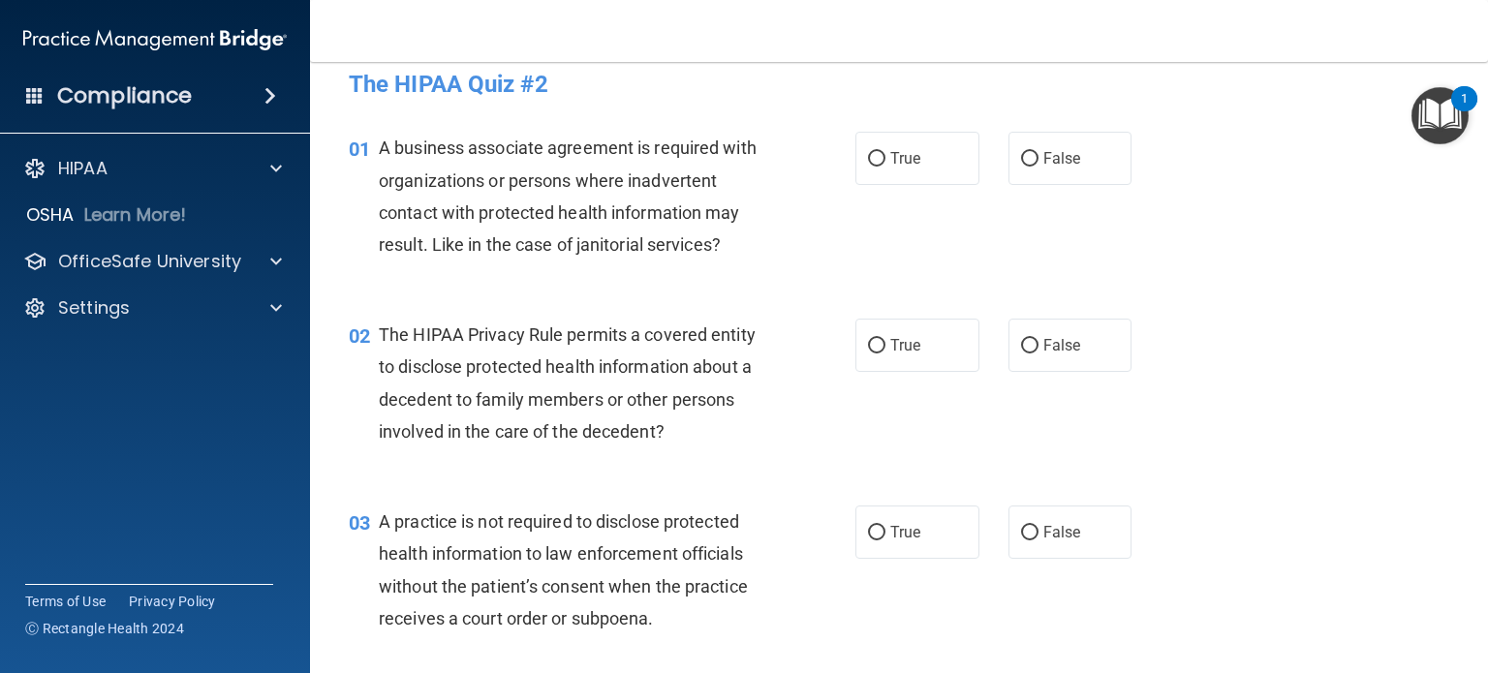
scroll to position [19, 0]
click at [1084, 157] on label "False" at bounding box center [1071, 160] width 124 height 53
click at [1039, 157] on input "False" at bounding box center [1029, 161] width 17 height 15
radio input "true"
click at [1085, 343] on label "False" at bounding box center [1071, 347] width 124 height 53
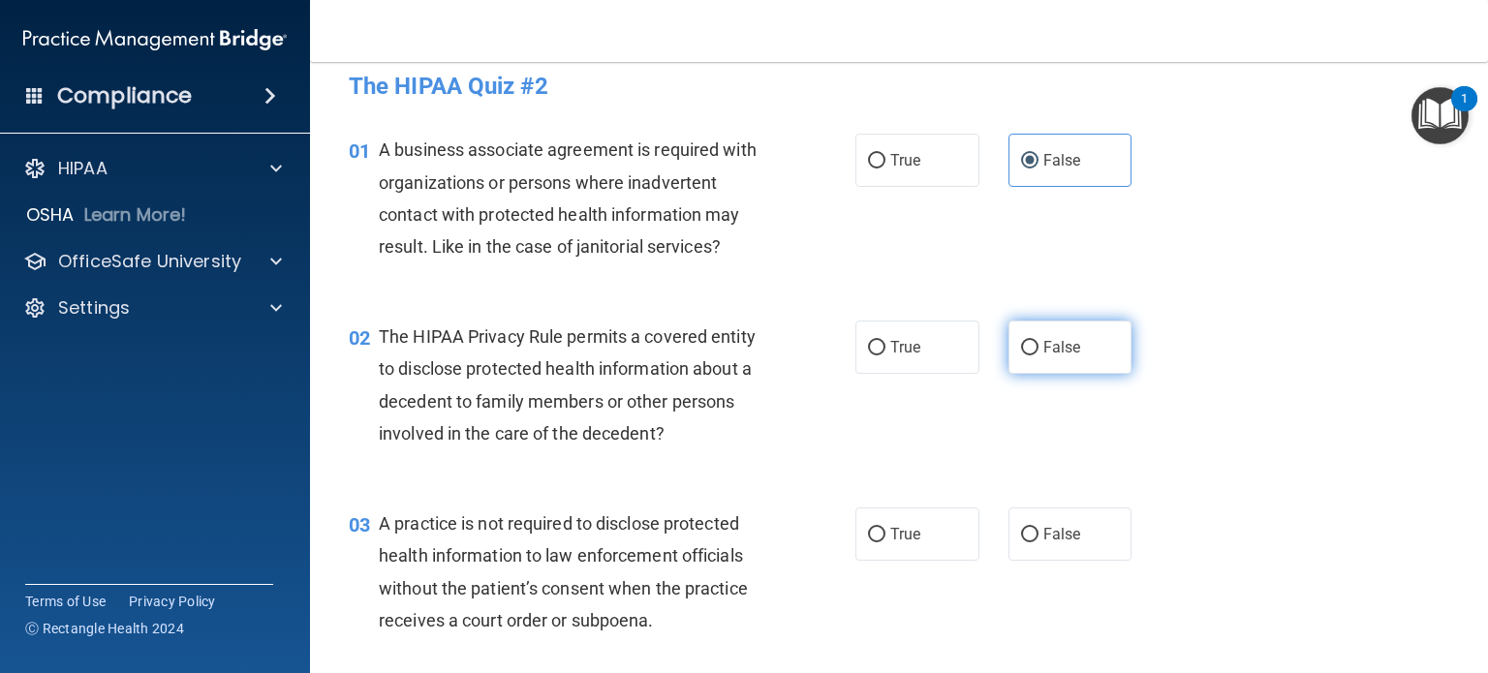
click at [1039, 343] on input "False" at bounding box center [1029, 348] width 17 height 15
radio input "true"
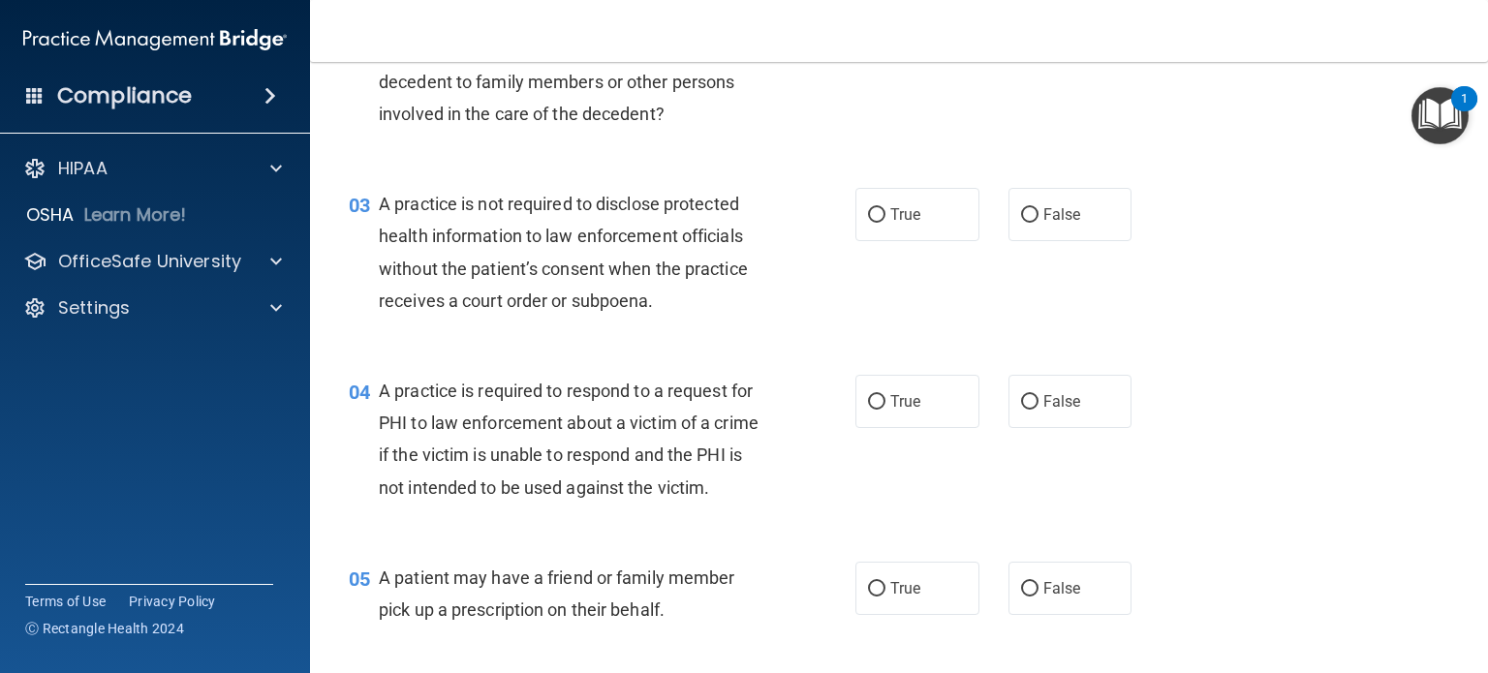
scroll to position [343, 0]
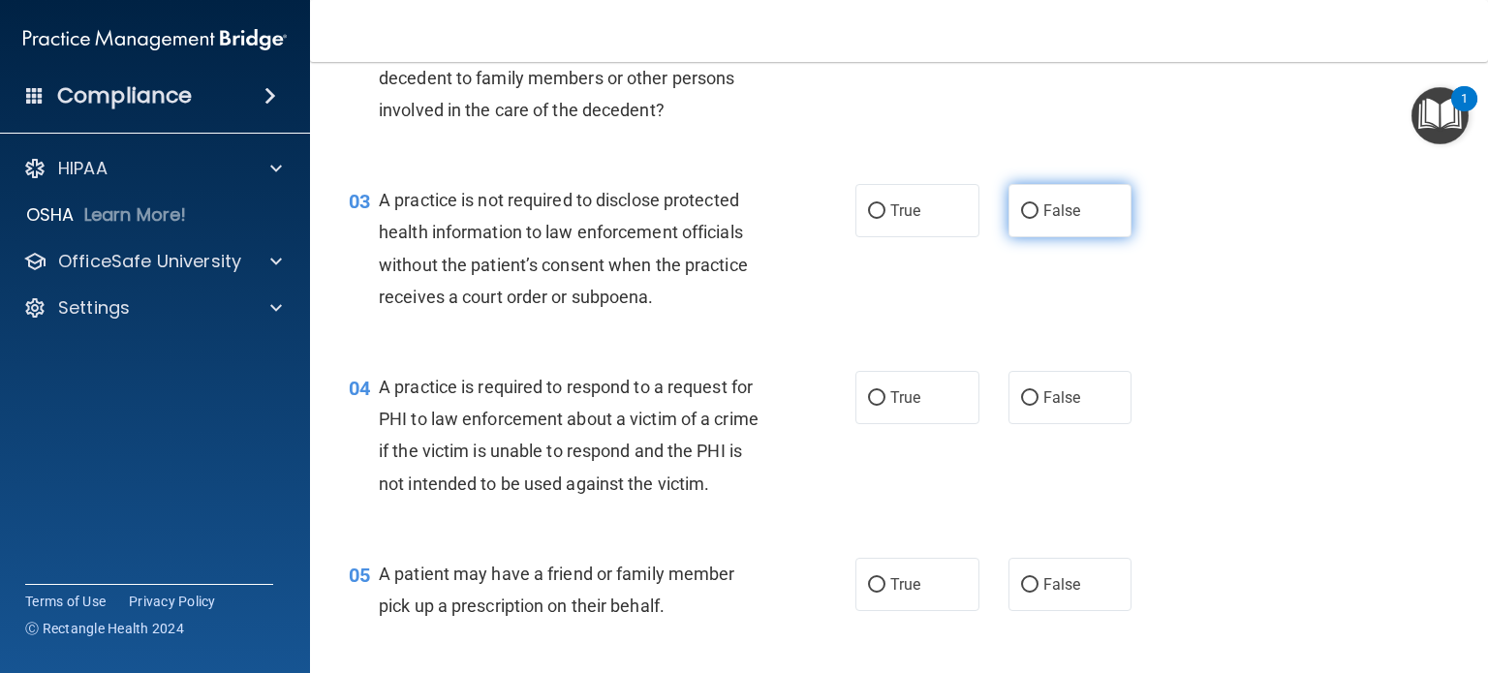
click at [1011, 212] on label "False" at bounding box center [1071, 210] width 124 height 53
click at [1021, 212] on input "False" at bounding box center [1029, 211] width 17 height 15
radio input "true"
click at [876, 391] on input "True" at bounding box center [876, 398] width 17 height 15
radio input "true"
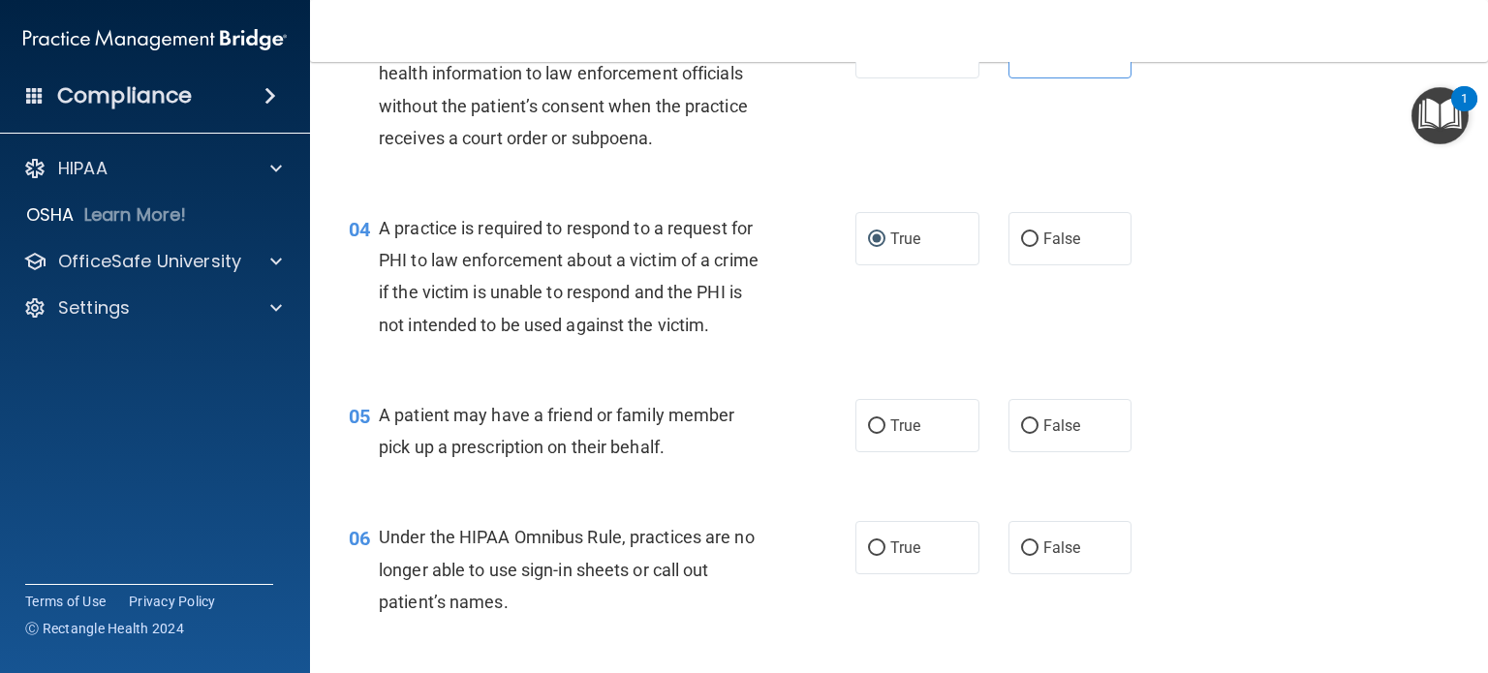
scroll to position [546, 0]
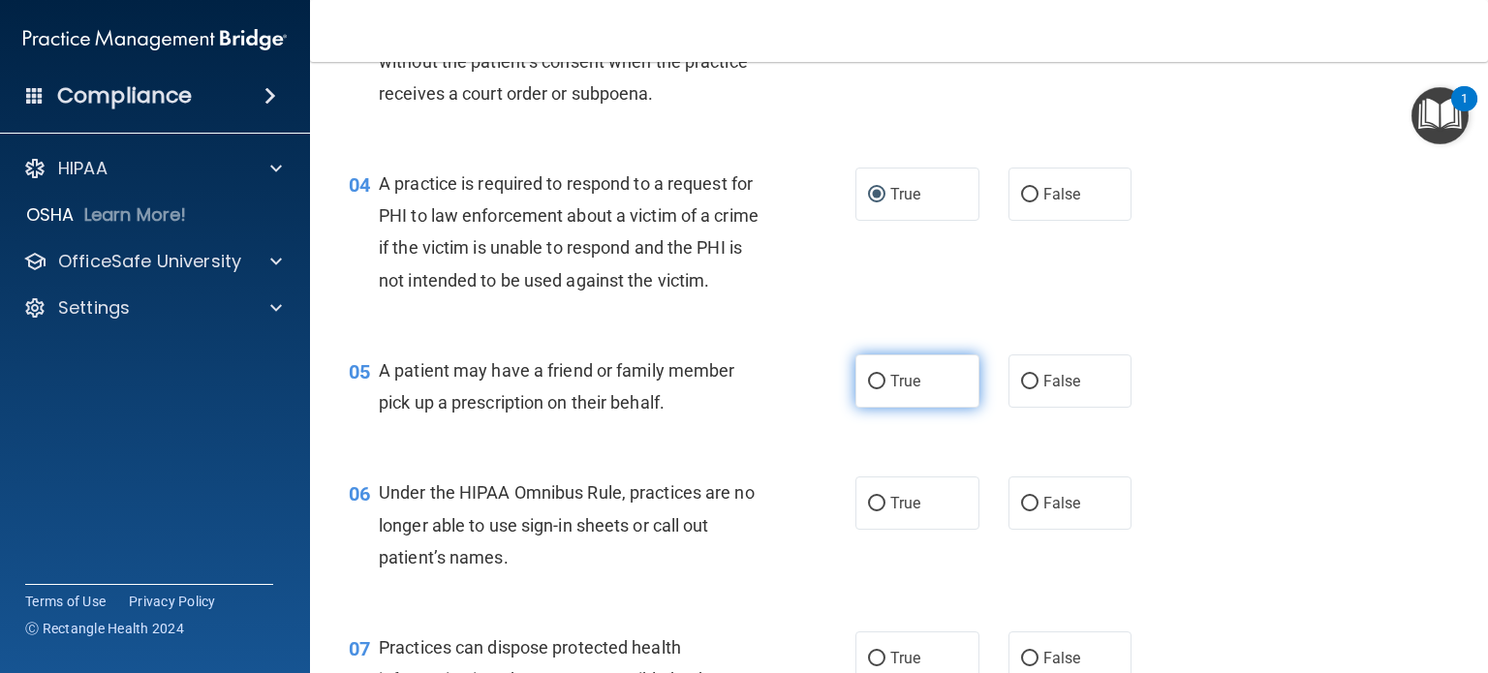
click at [868, 389] on input "True" at bounding box center [876, 382] width 17 height 15
radio input "true"
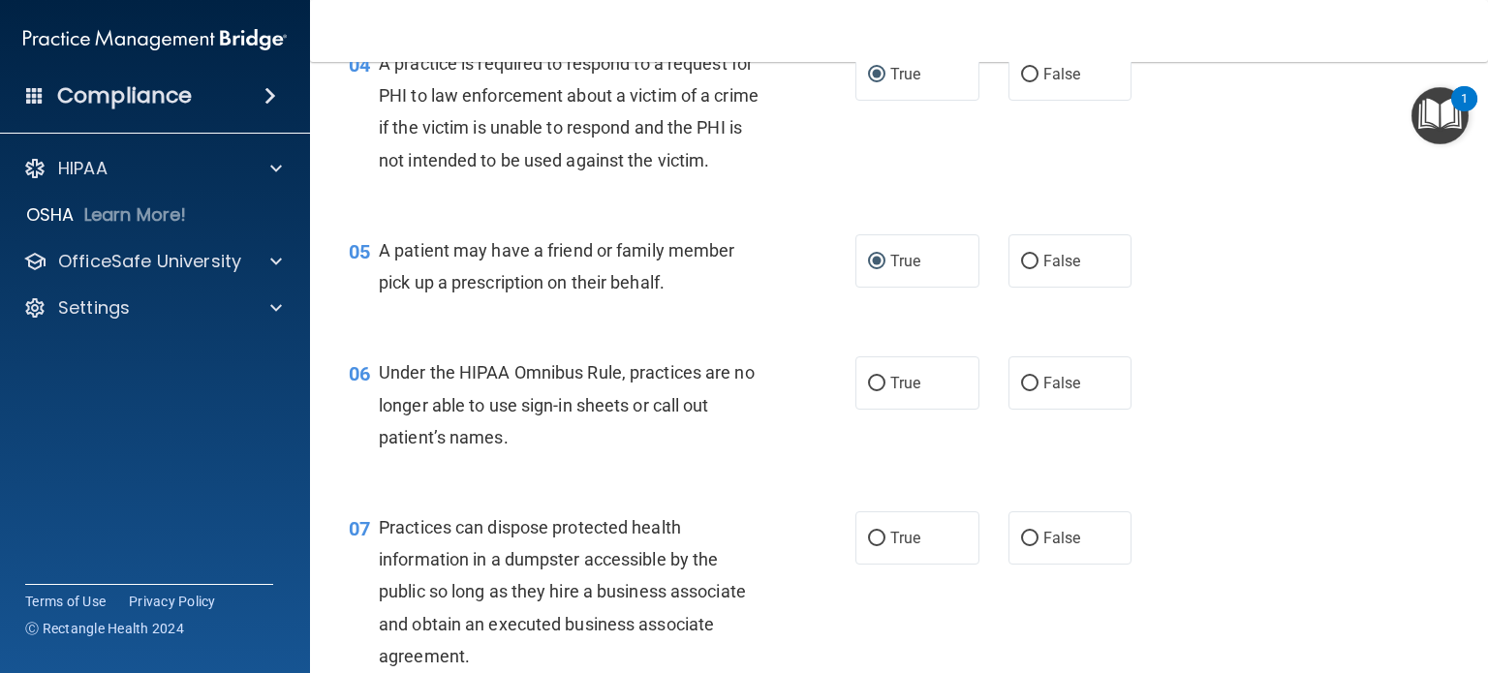
scroll to position [670, 0]
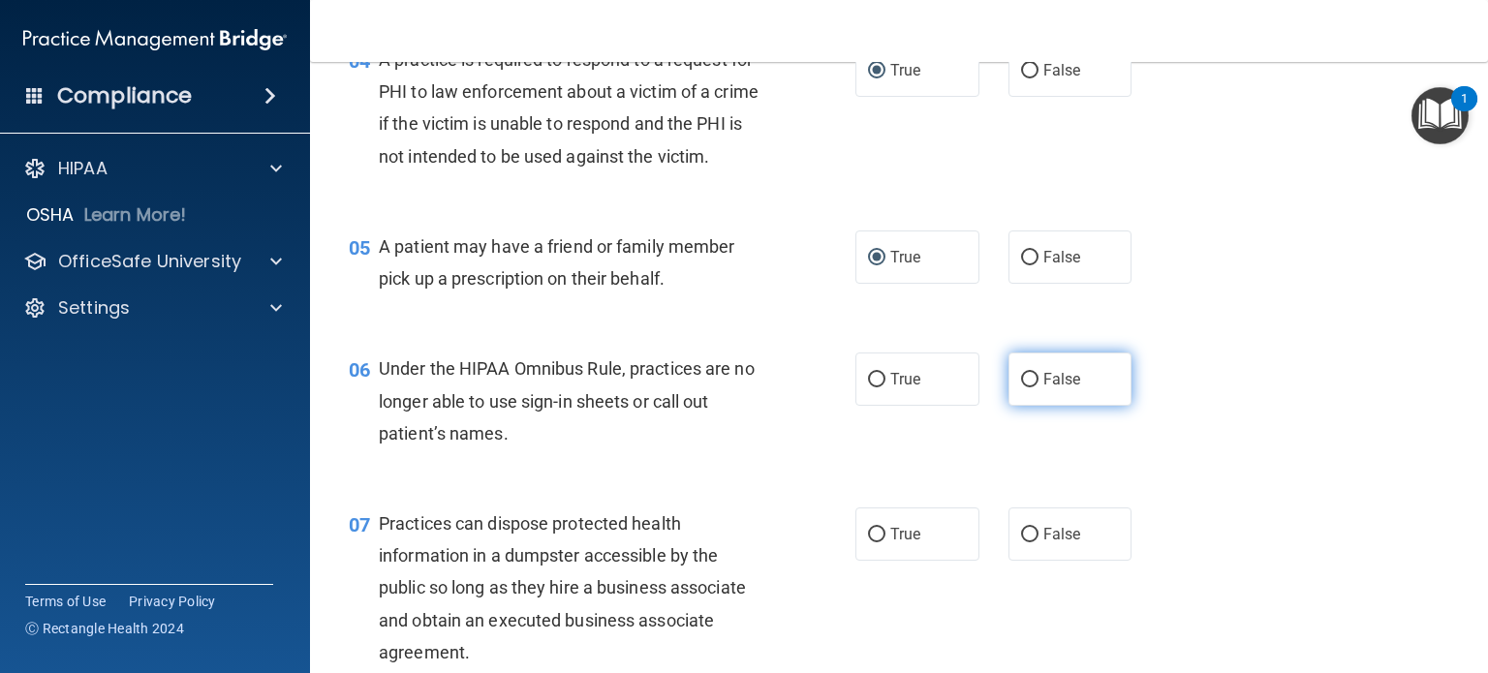
click at [1021, 388] on input "False" at bounding box center [1029, 380] width 17 height 15
radio input "true"
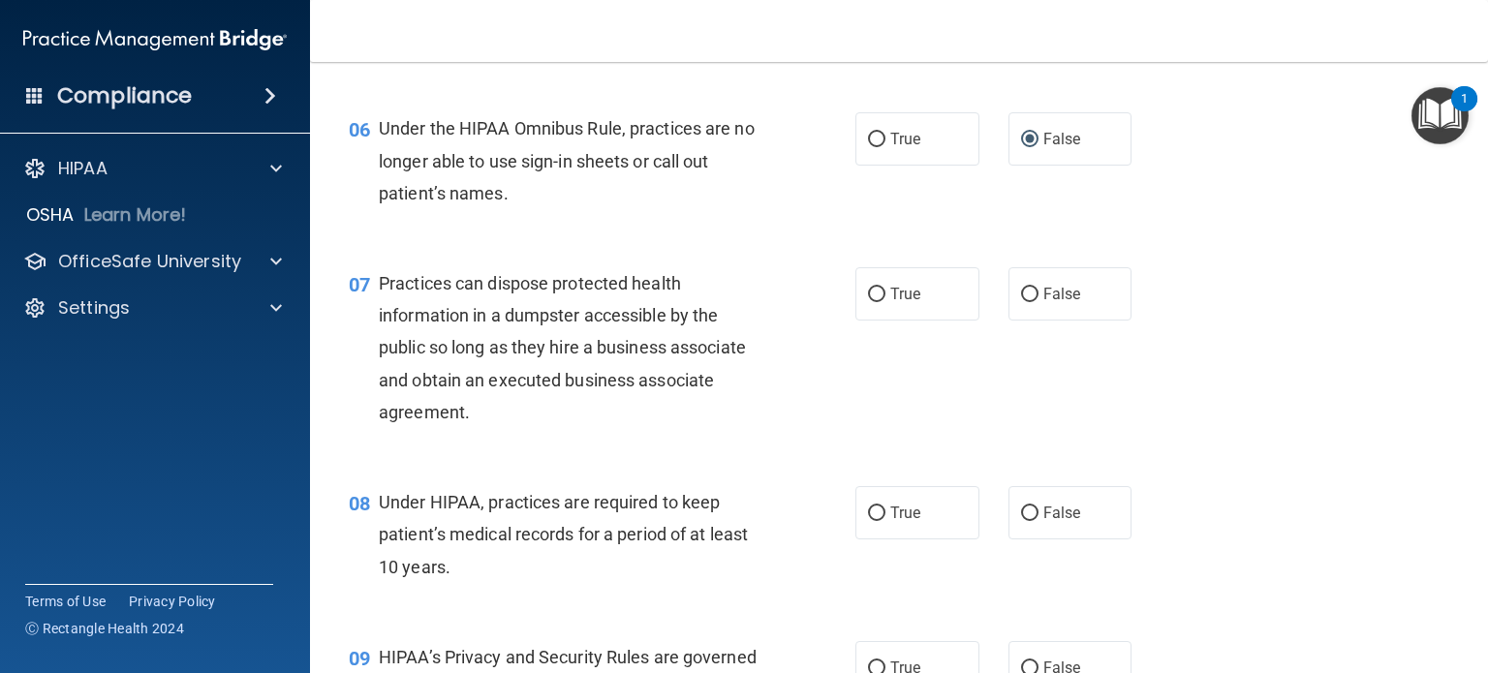
scroll to position [915, 0]
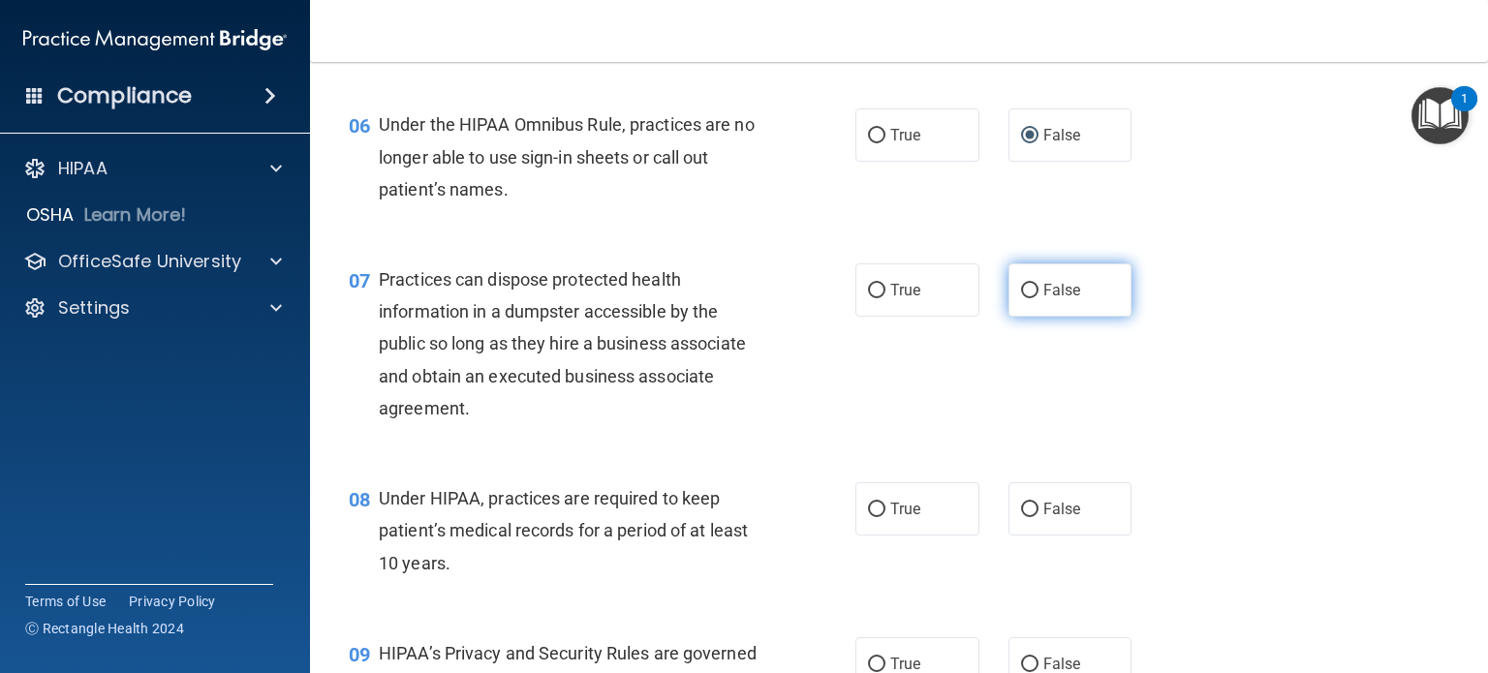
click at [1022, 298] on input "False" at bounding box center [1029, 291] width 17 height 15
radio input "true"
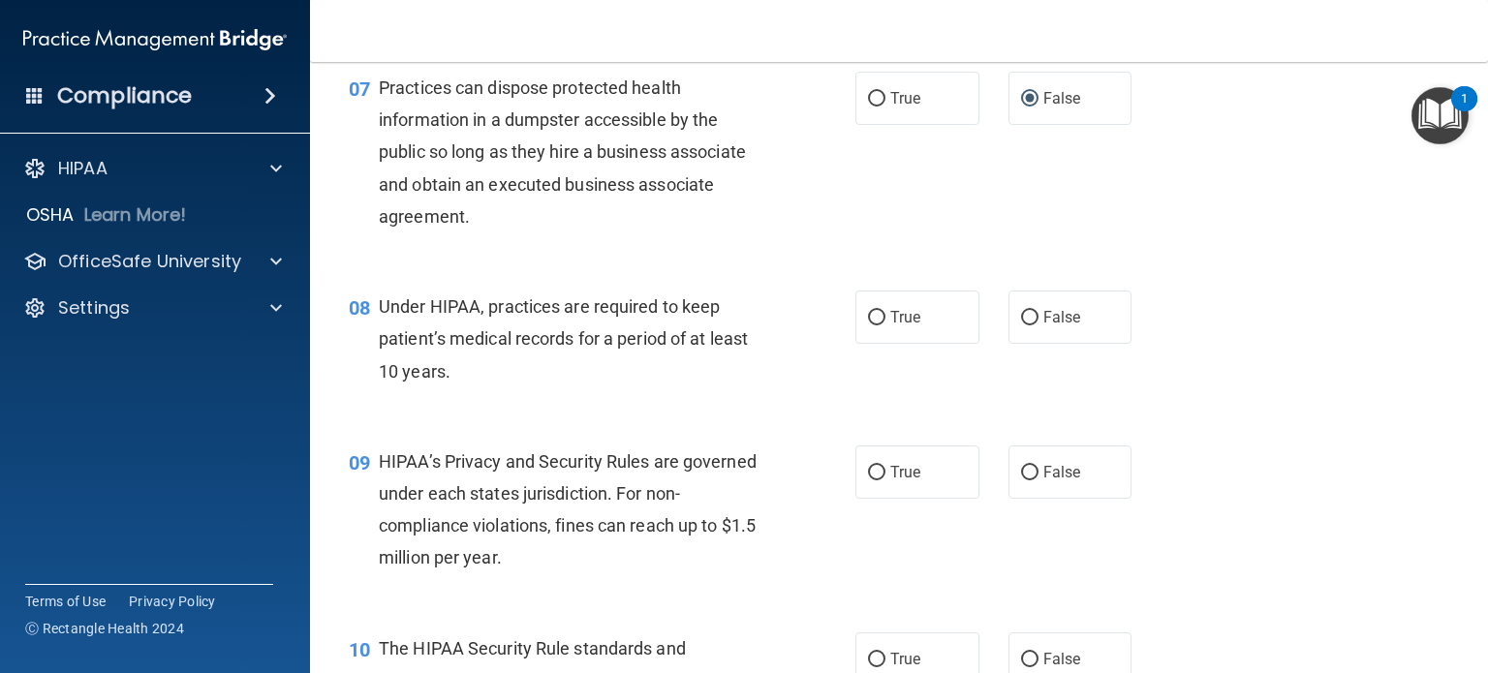
scroll to position [1107, 0]
click at [857, 343] on label "True" at bounding box center [918, 316] width 124 height 53
click at [868, 325] on input "True" at bounding box center [876, 317] width 17 height 15
radio input "true"
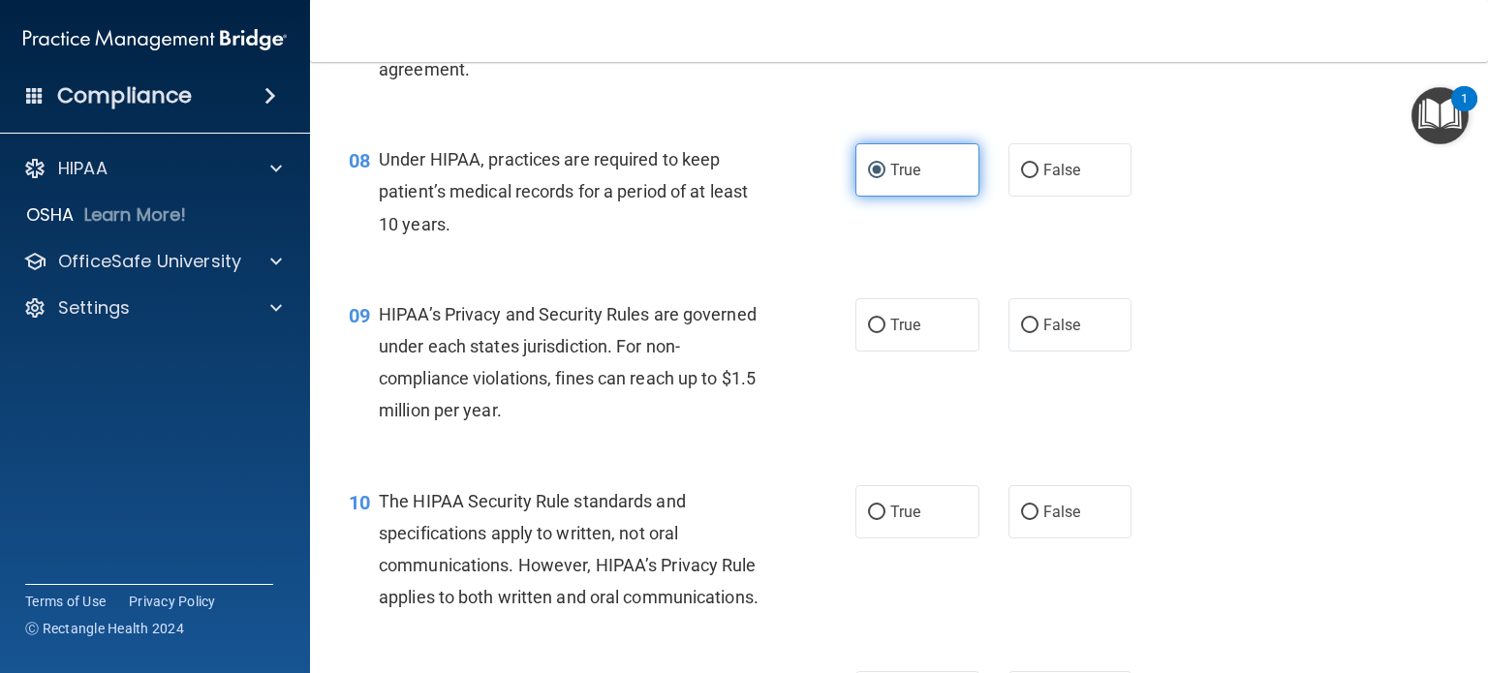
scroll to position [1262, 0]
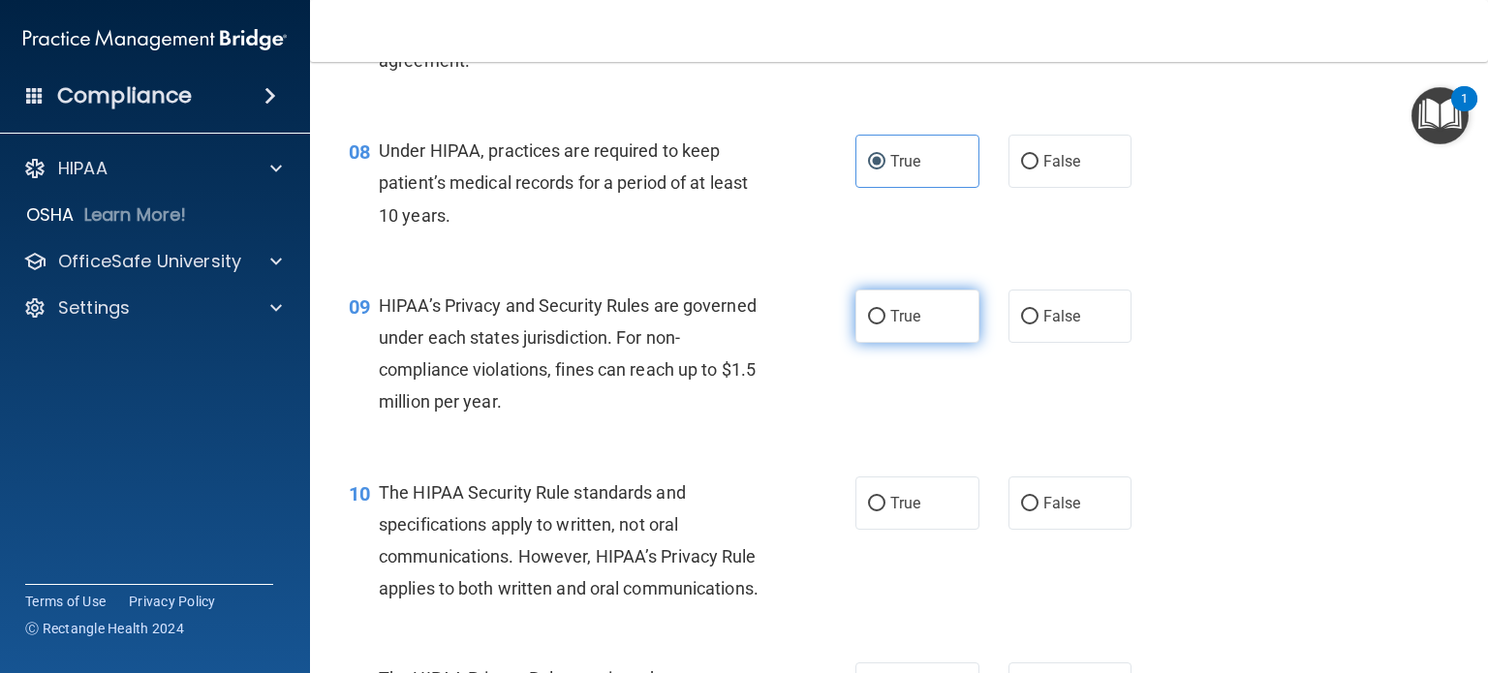
click at [862, 343] on label "True" at bounding box center [918, 316] width 124 height 53
click at [868, 325] on input "True" at bounding box center [876, 317] width 17 height 15
radio input "true"
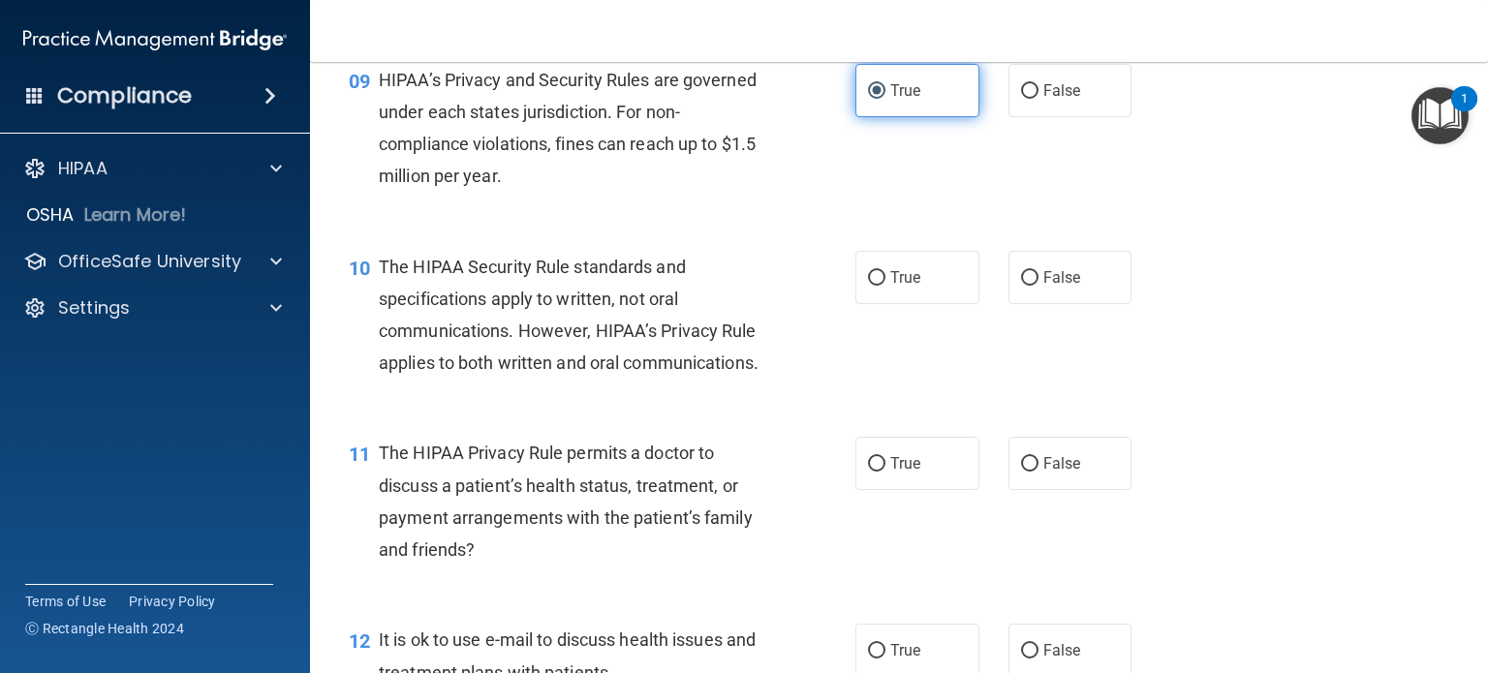
scroll to position [1492, 0]
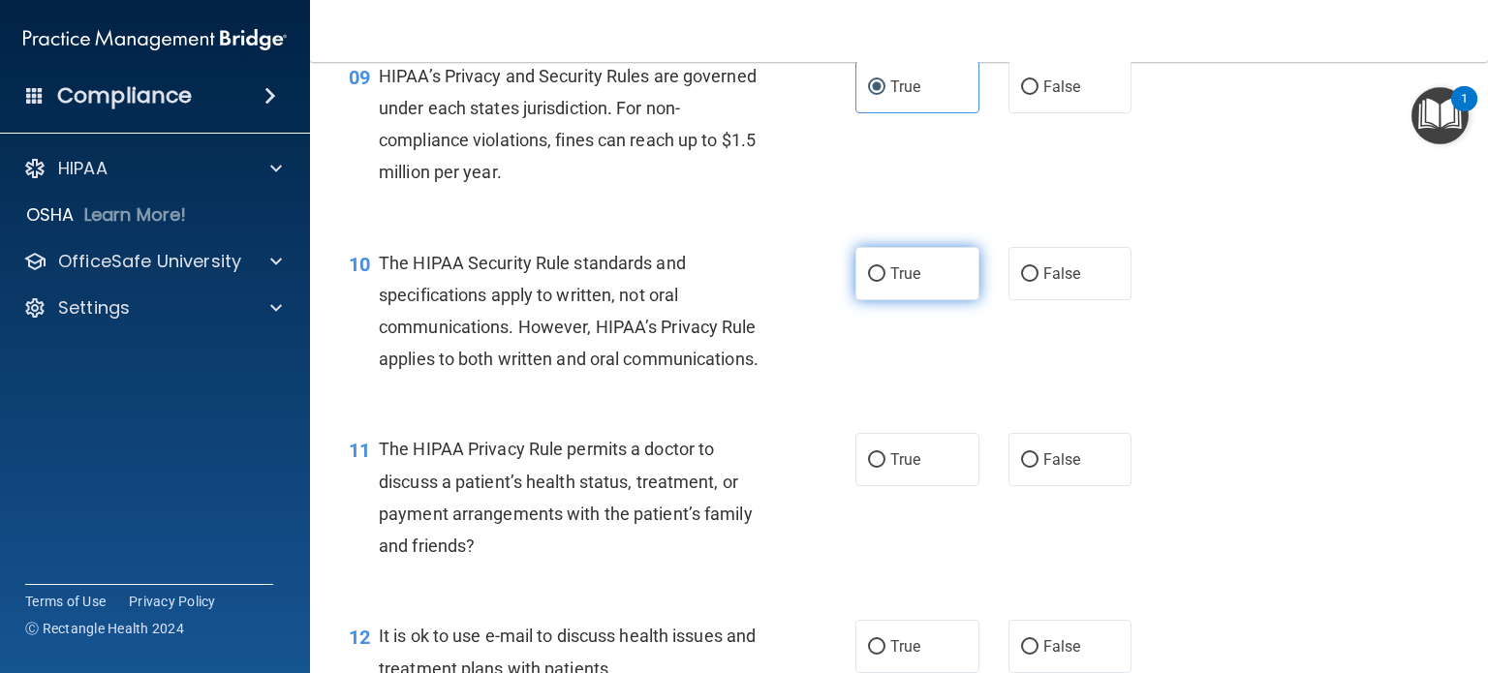
click at [875, 282] on input "True" at bounding box center [876, 274] width 17 height 15
radio input "true"
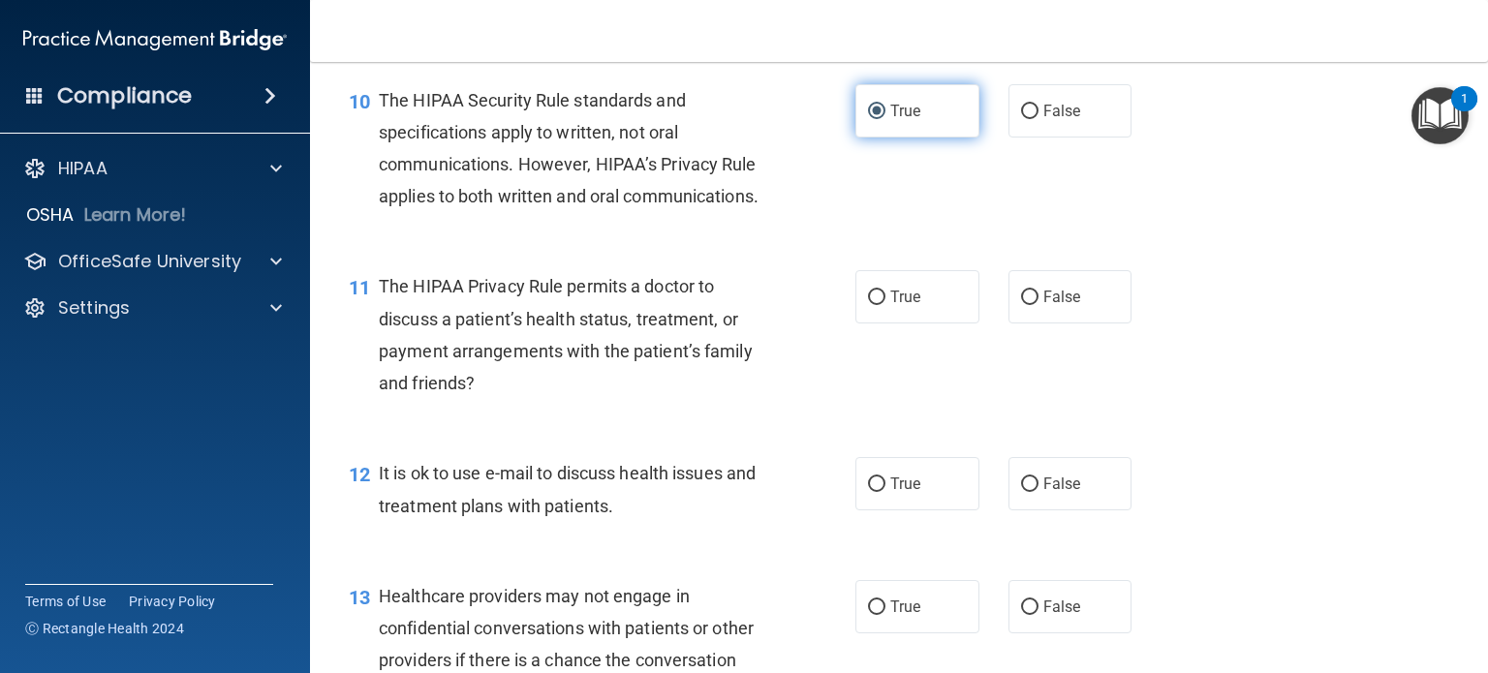
scroll to position [1659, 0]
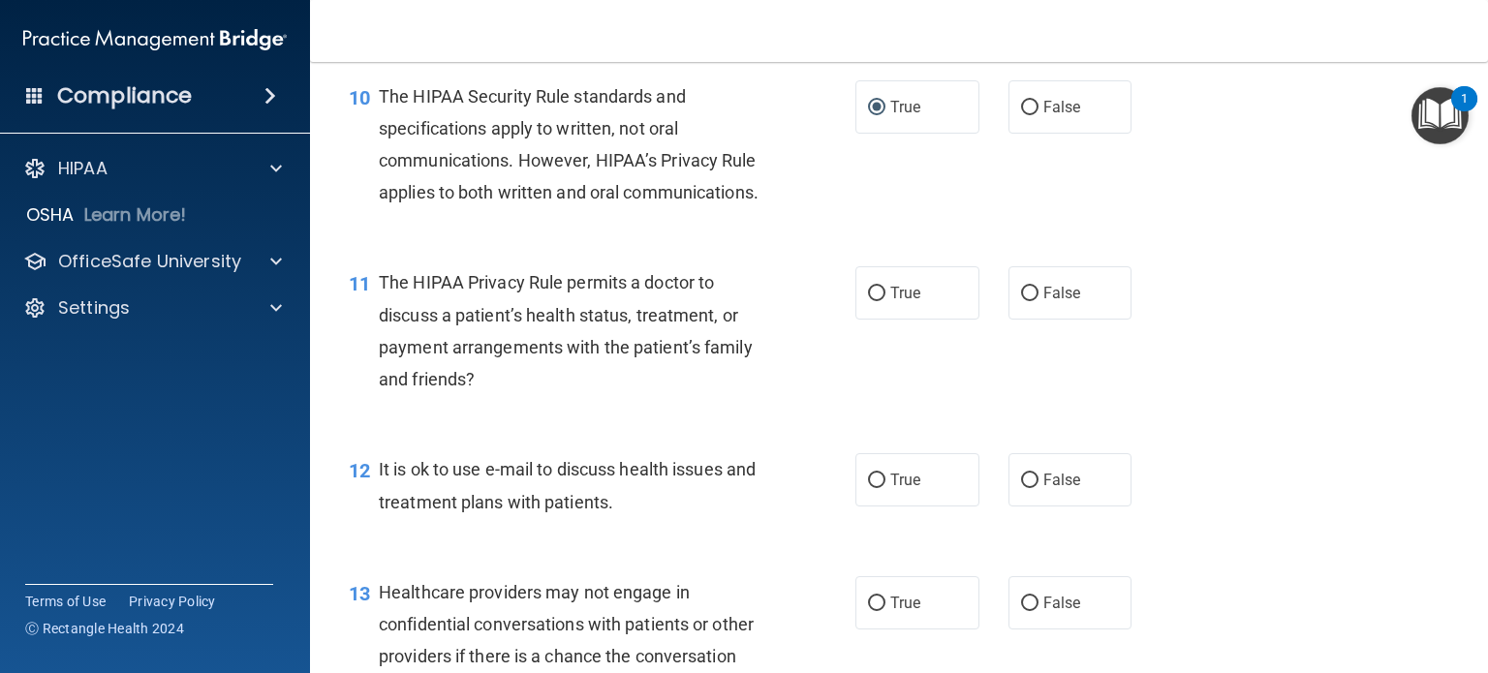
click at [884, 309] on div "11 The HIPAA Privacy Rule permits a doctor to discuss a patient’s health status…" at bounding box center [899, 335] width 1130 height 187
click at [1075, 320] on label "False" at bounding box center [1071, 292] width 124 height 53
click at [1039, 301] on input "False" at bounding box center [1029, 294] width 17 height 15
radio input "true"
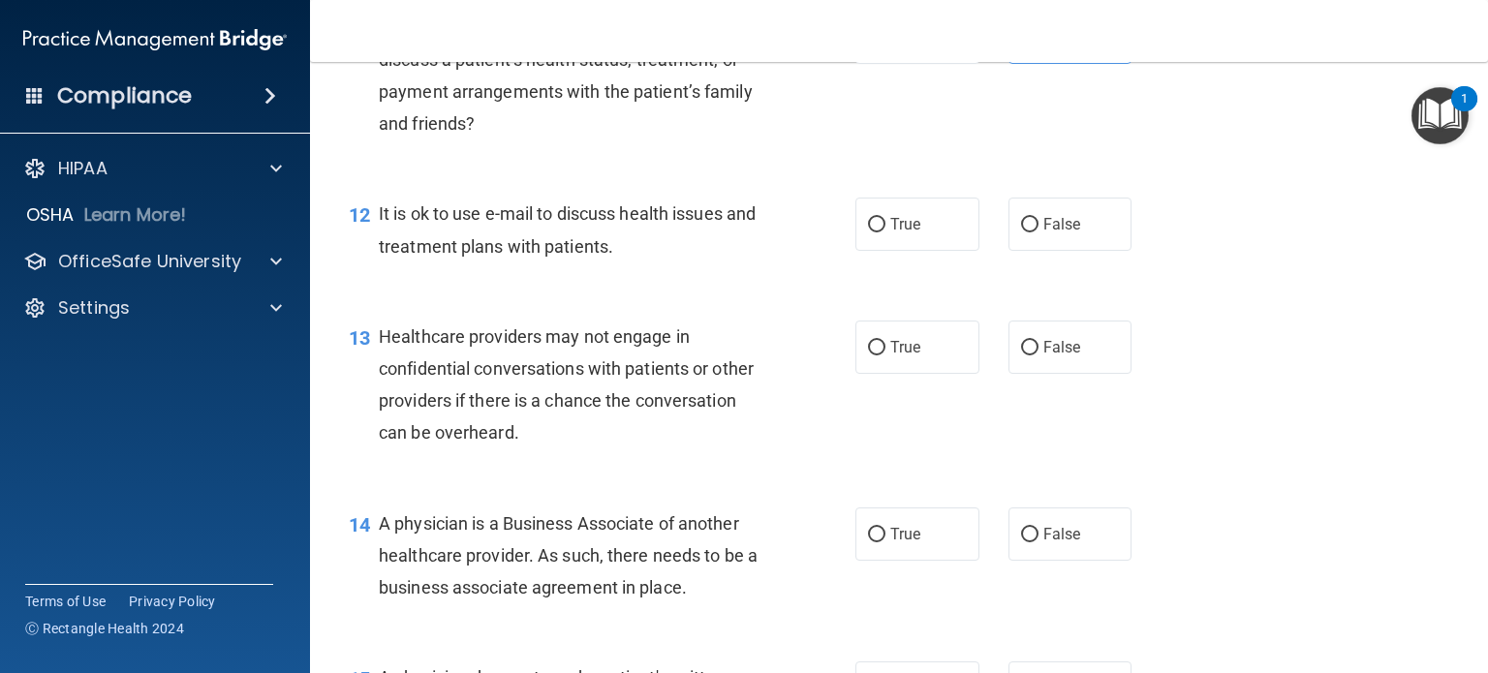
scroll to position [1918, 0]
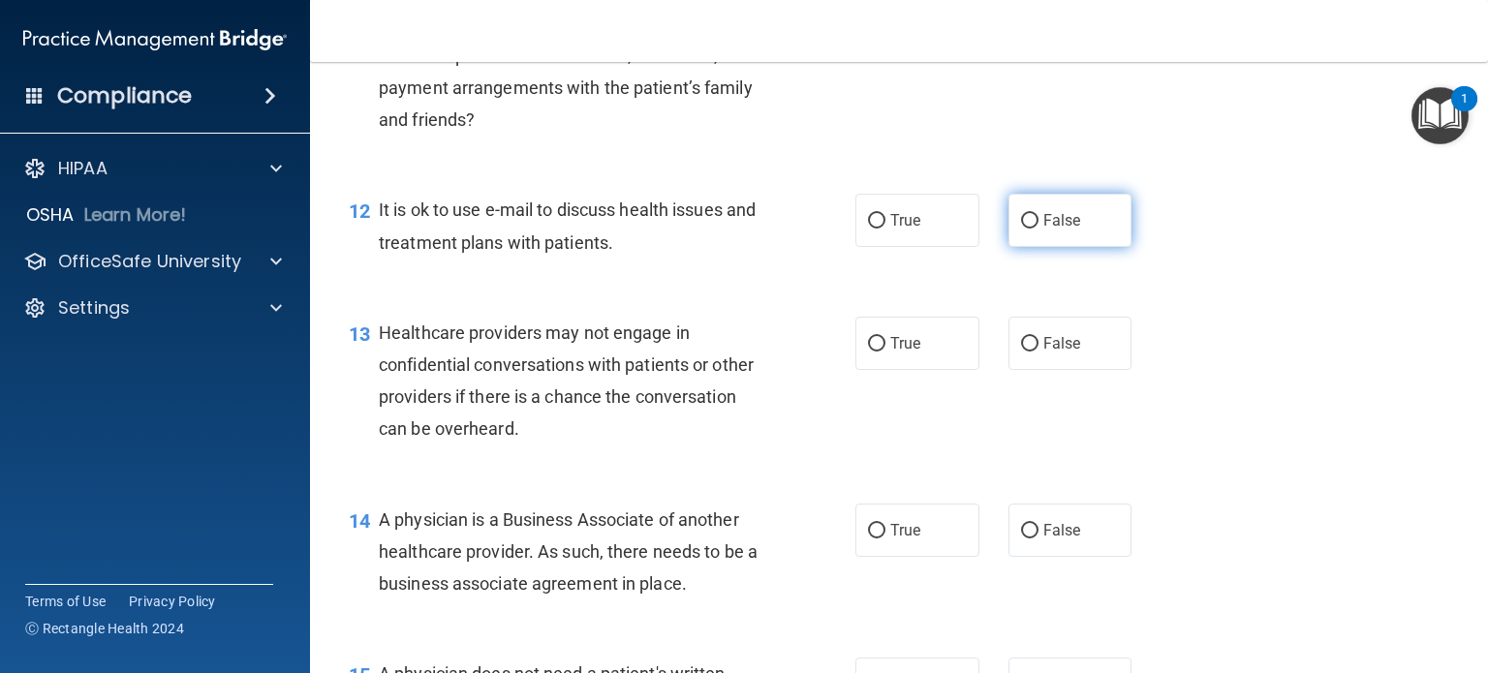
click at [1030, 247] on label "False" at bounding box center [1071, 220] width 124 height 53
click at [1030, 229] on input "False" at bounding box center [1029, 221] width 17 height 15
radio input "true"
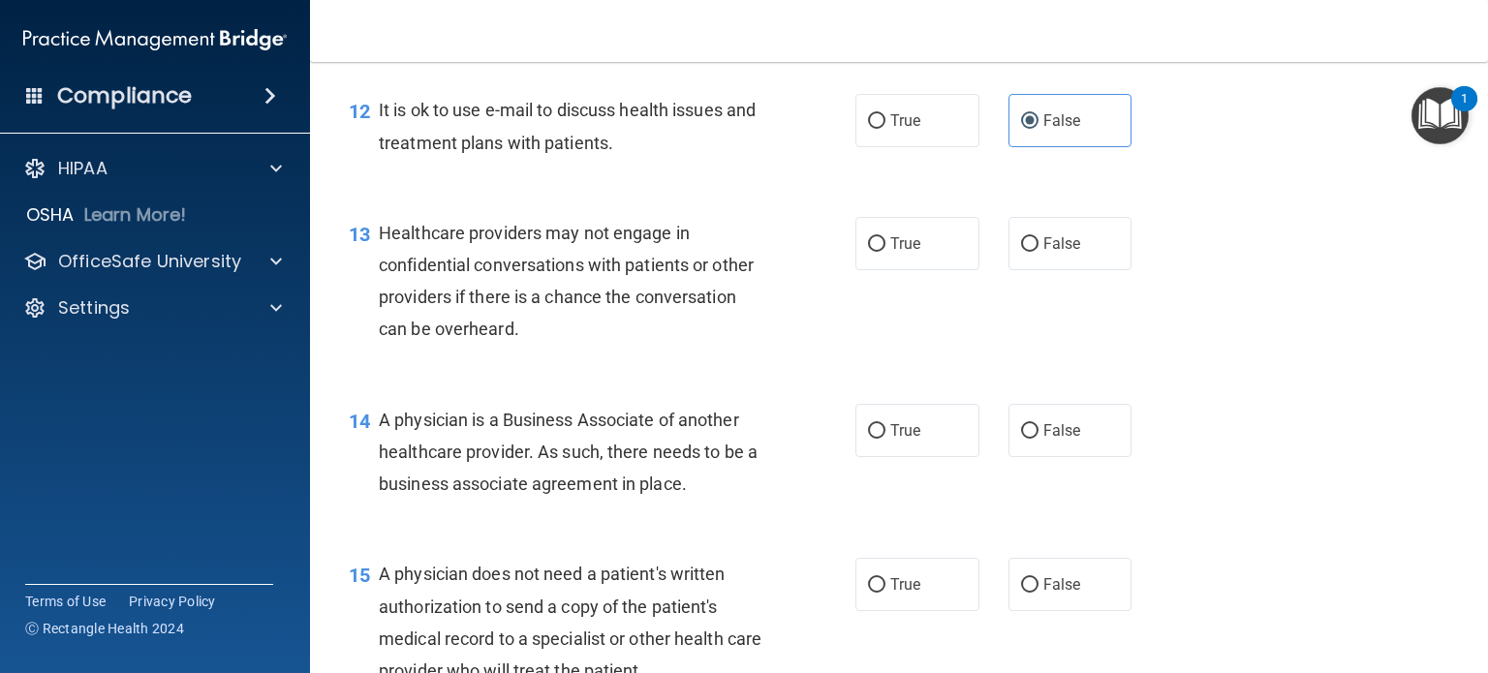
scroll to position [2019, 0]
click at [893, 252] on span "True" at bounding box center [905, 243] width 30 height 18
click at [886, 251] on input "True" at bounding box center [876, 243] width 17 height 15
radio input "true"
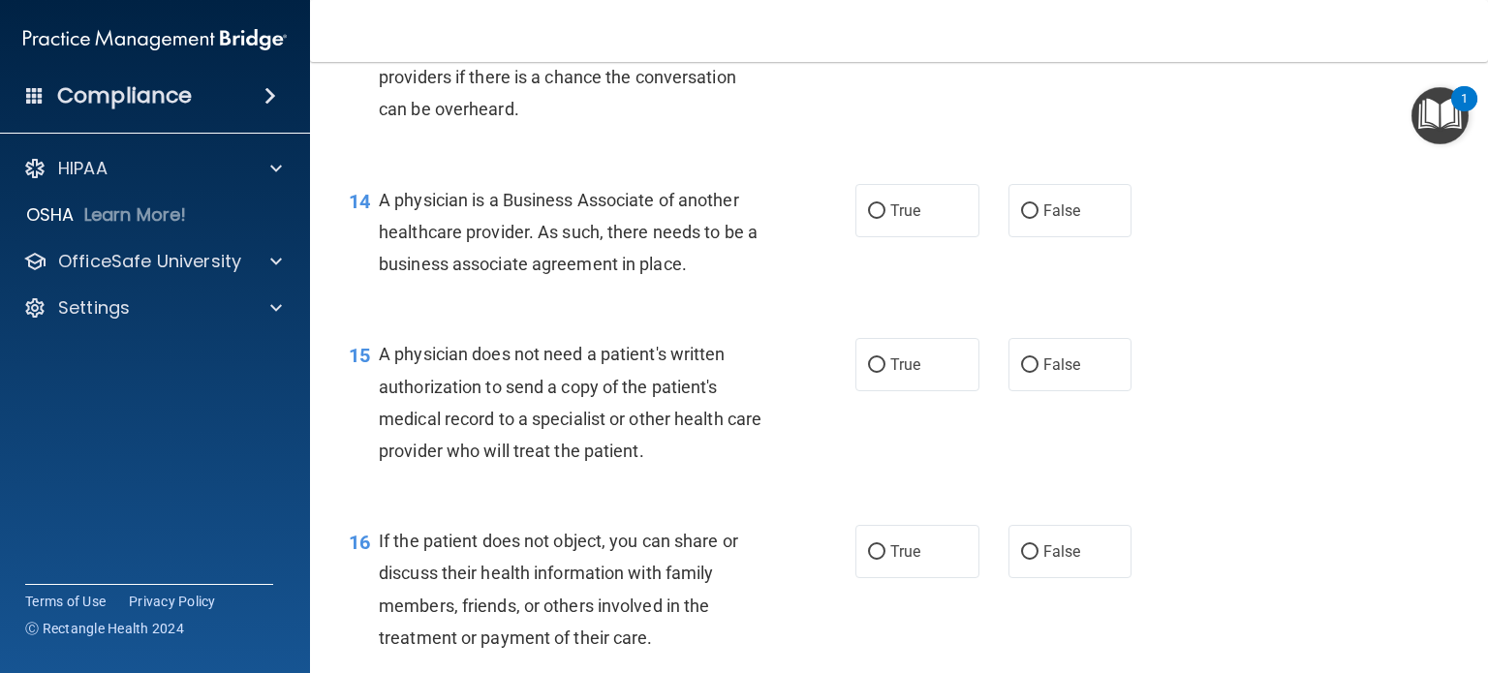
scroll to position [2265, 0]
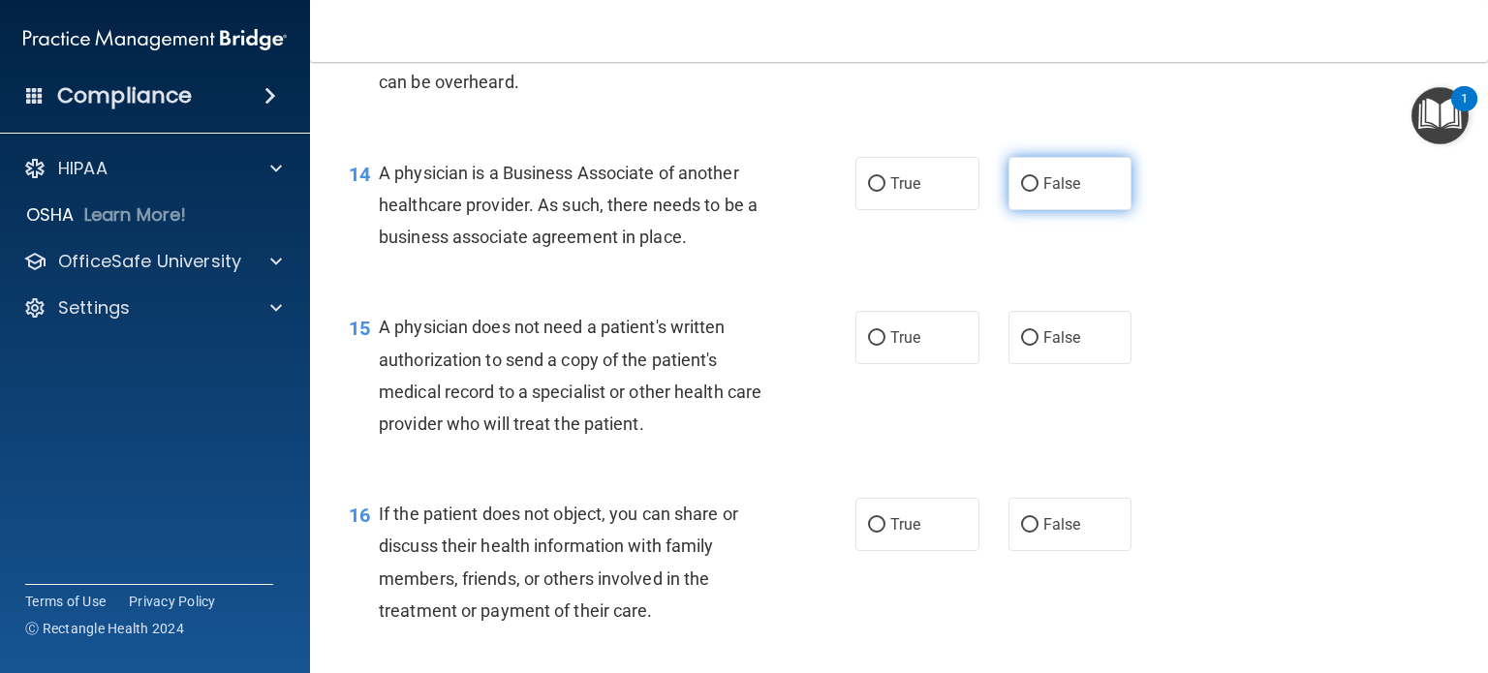
click at [1080, 210] on label "False" at bounding box center [1071, 183] width 124 height 53
click at [1039, 192] on input "False" at bounding box center [1029, 184] width 17 height 15
radio input "true"
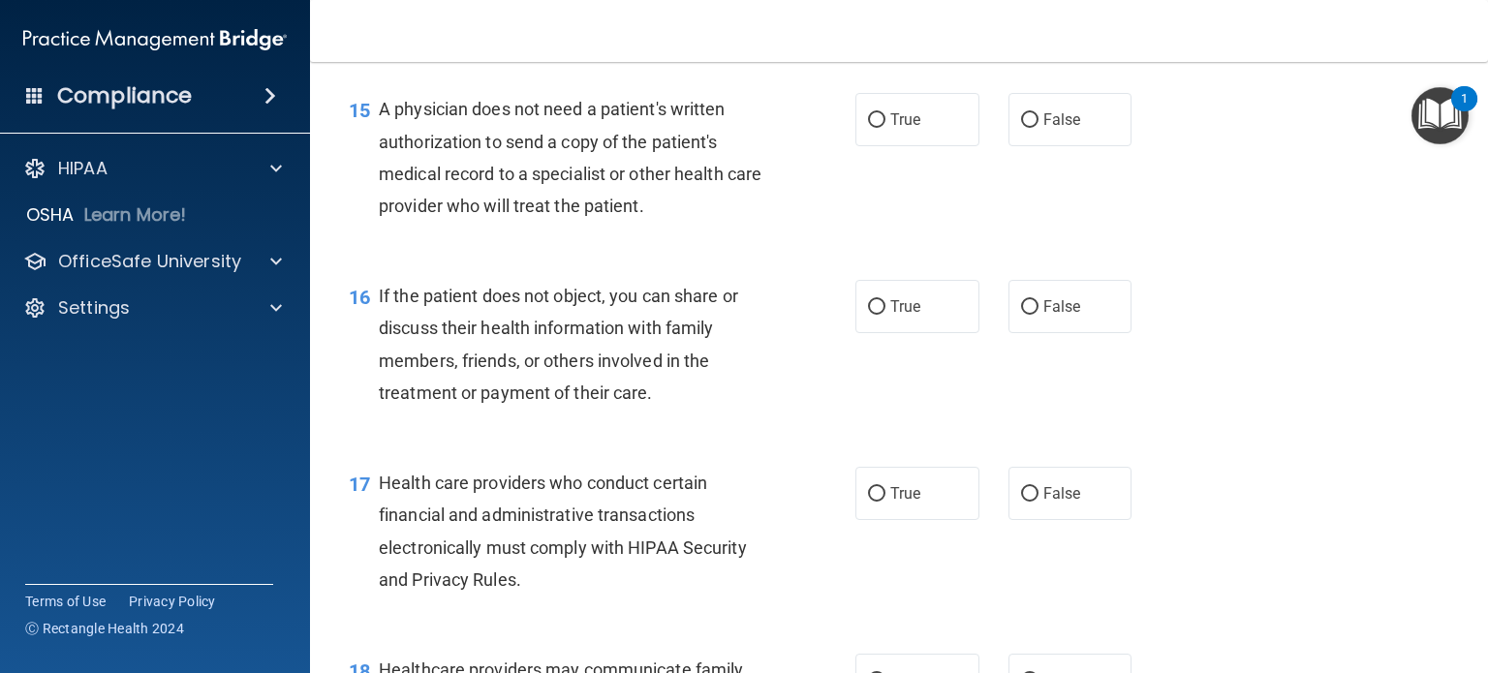
scroll to position [2484, 0]
click at [1056, 145] on label "False" at bounding box center [1071, 118] width 124 height 53
click at [1039, 127] on input "False" at bounding box center [1029, 119] width 17 height 15
radio input "true"
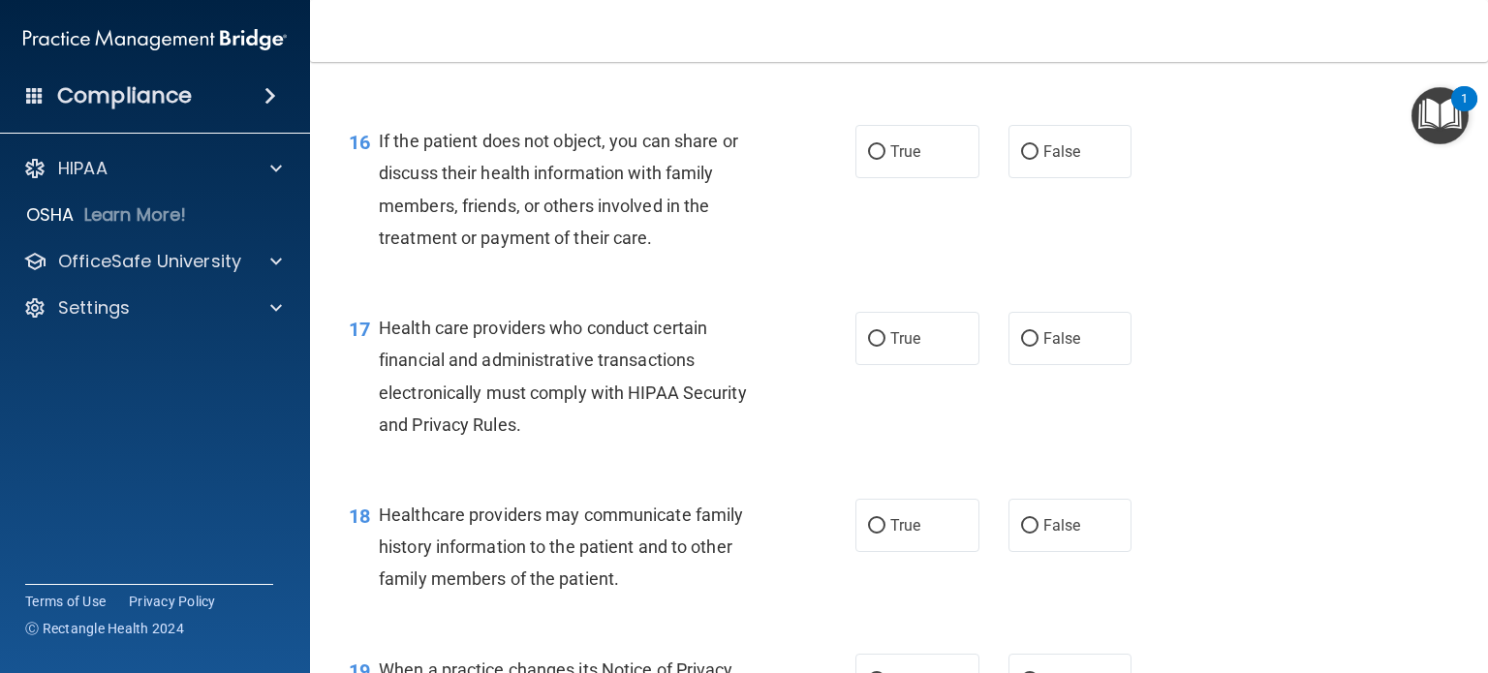
scroll to position [2655, 0]
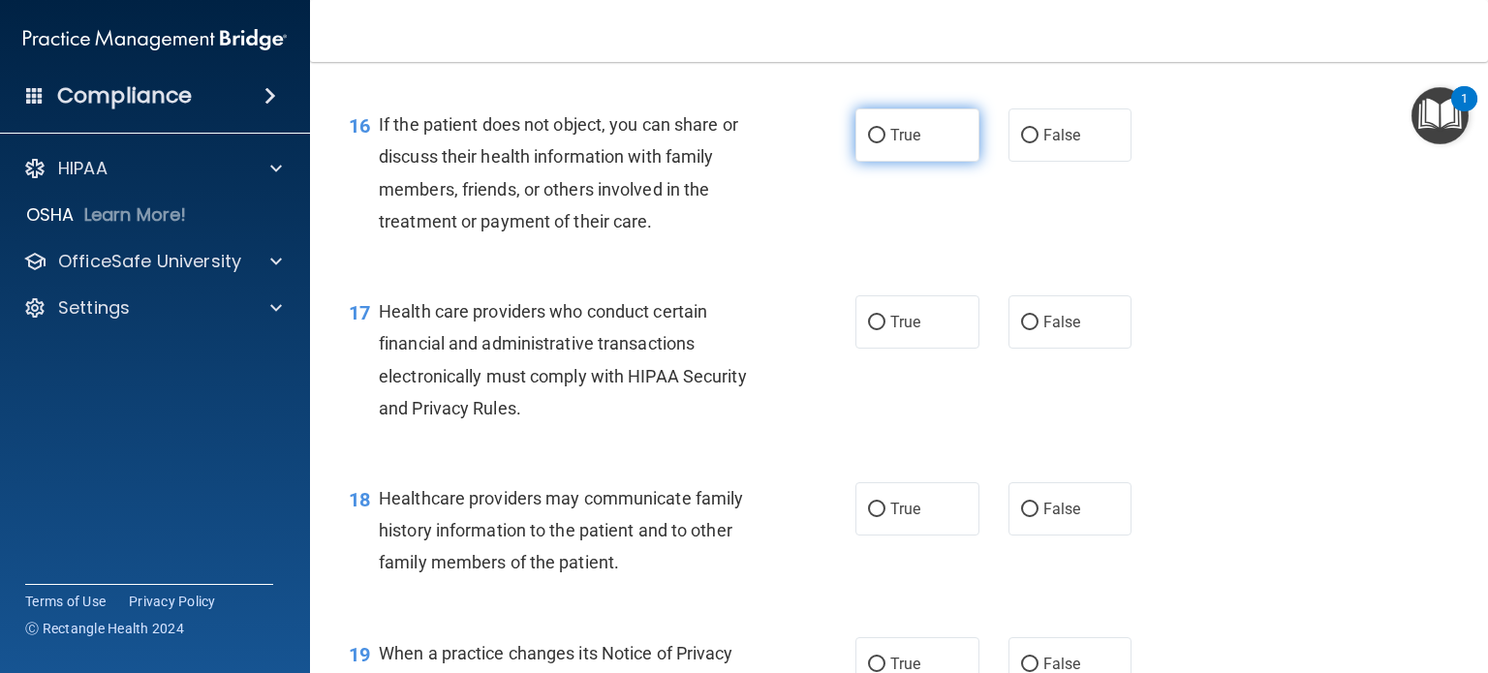
click at [888, 162] on label "True" at bounding box center [918, 135] width 124 height 53
click at [886, 143] on input "True" at bounding box center [876, 136] width 17 height 15
radio input "true"
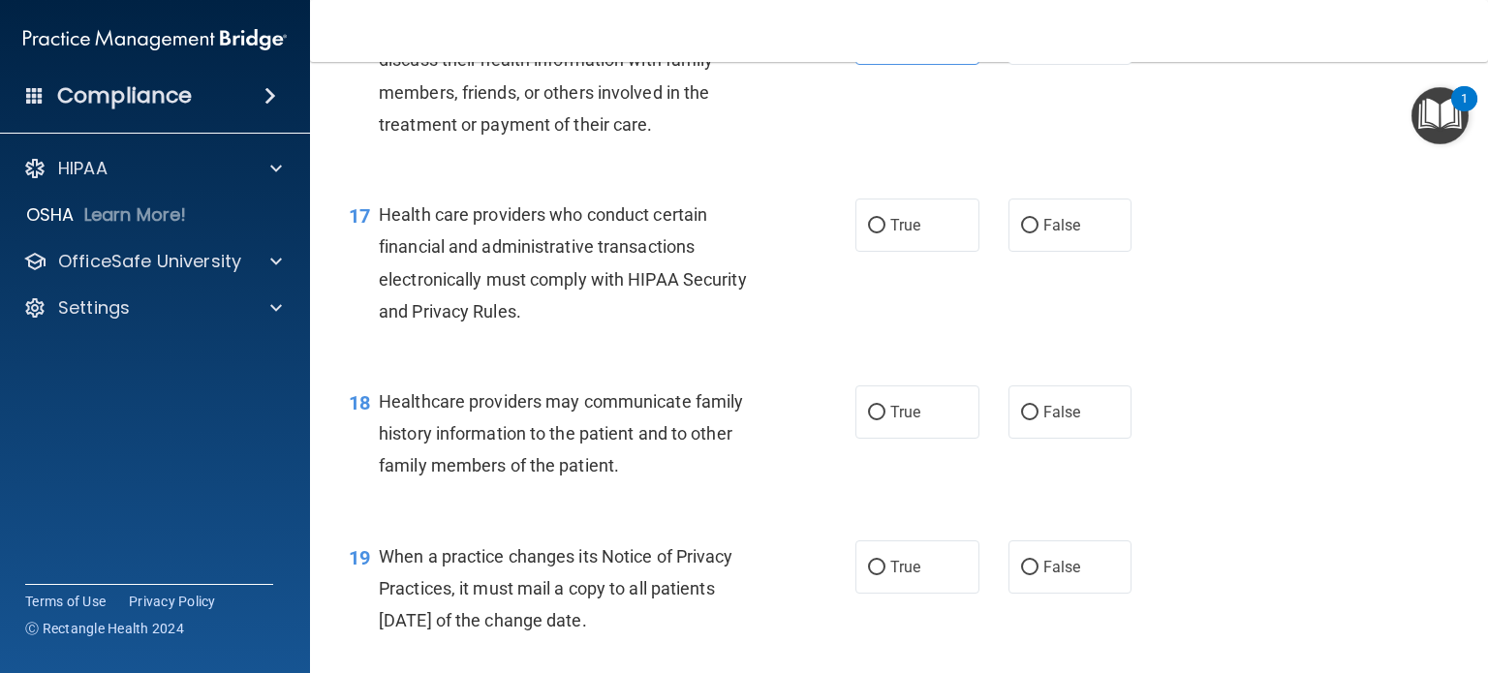
scroll to position [2754, 0]
click at [913, 250] on label "True" at bounding box center [918, 223] width 124 height 53
click at [886, 232] on input "True" at bounding box center [876, 224] width 17 height 15
radio input "true"
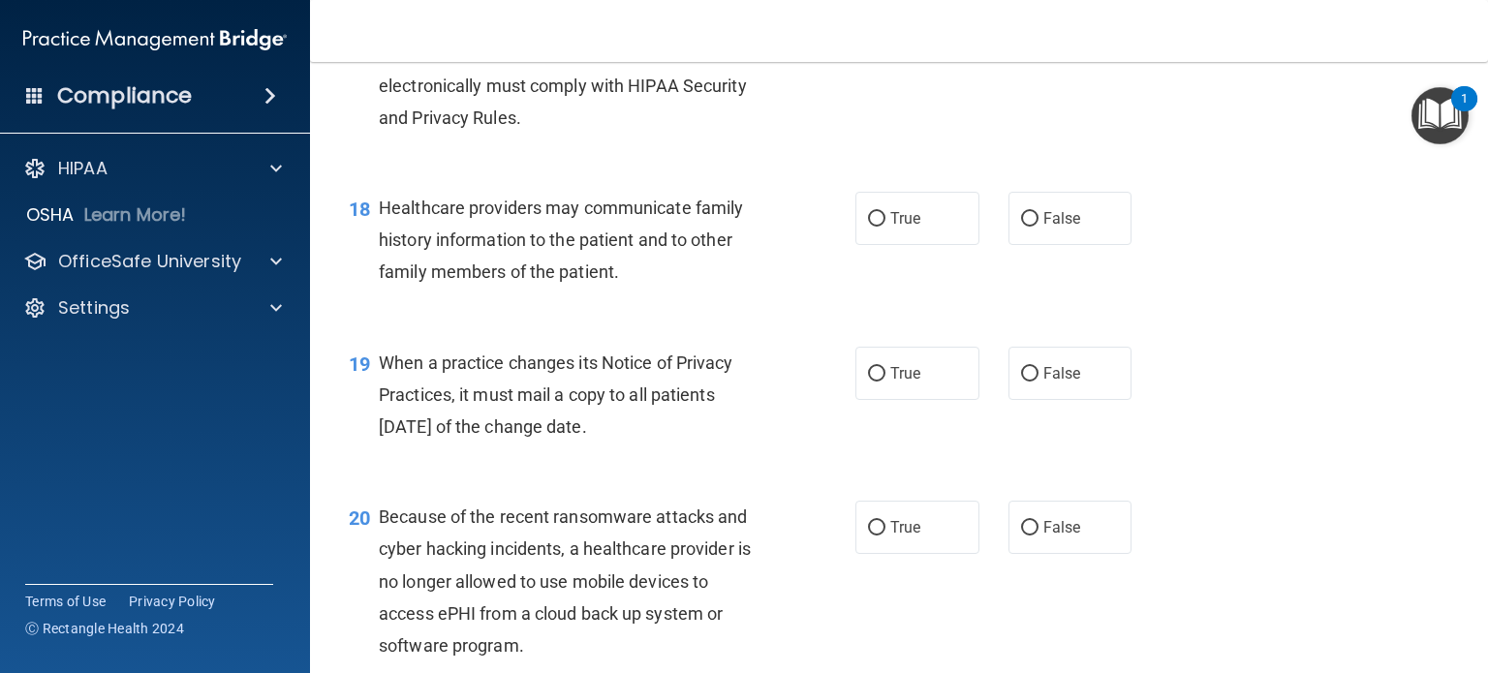
scroll to position [2953, 0]
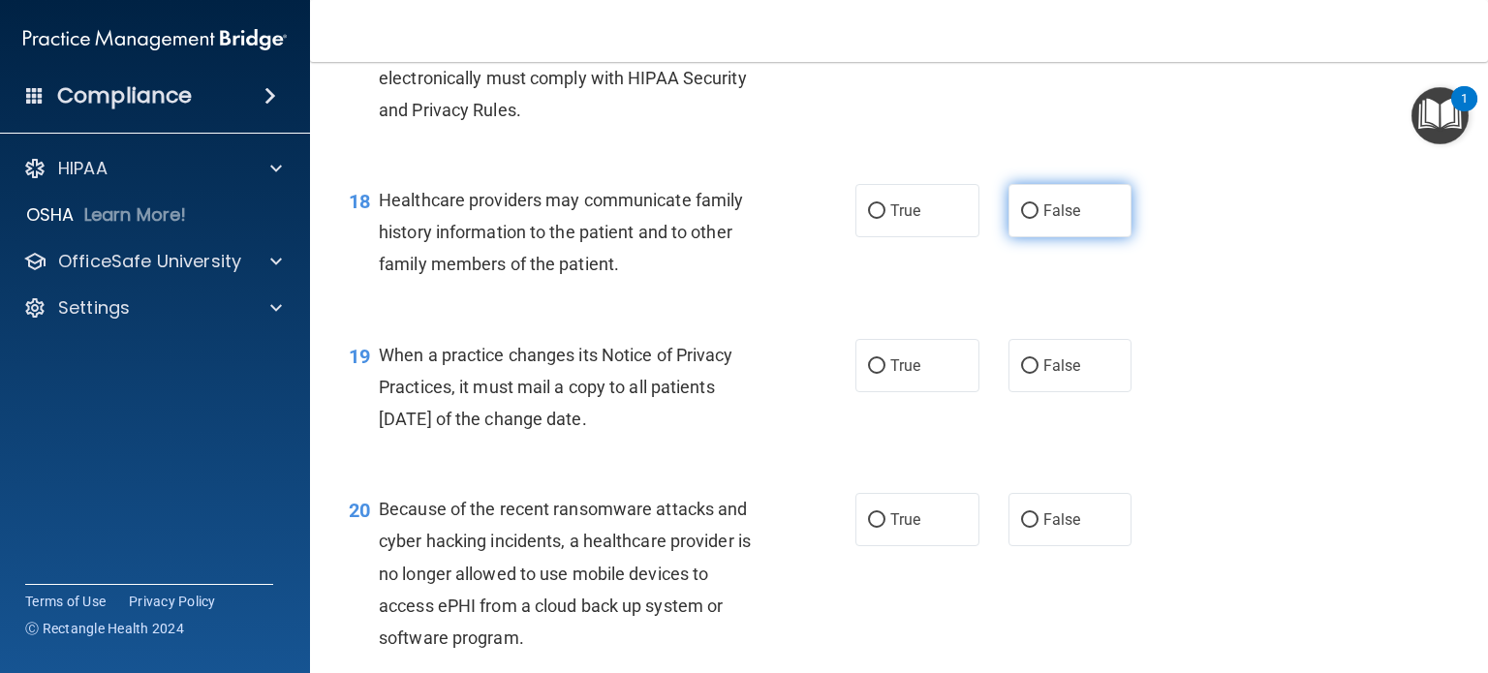
click at [1044, 220] on span "False" at bounding box center [1063, 211] width 38 height 18
click at [1036, 219] on input "False" at bounding box center [1029, 211] width 17 height 15
radio input "true"
click at [899, 375] on span "True" at bounding box center [905, 366] width 30 height 18
click at [886, 374] on input "True" at bounding box center [876, 366] width 17 height 15
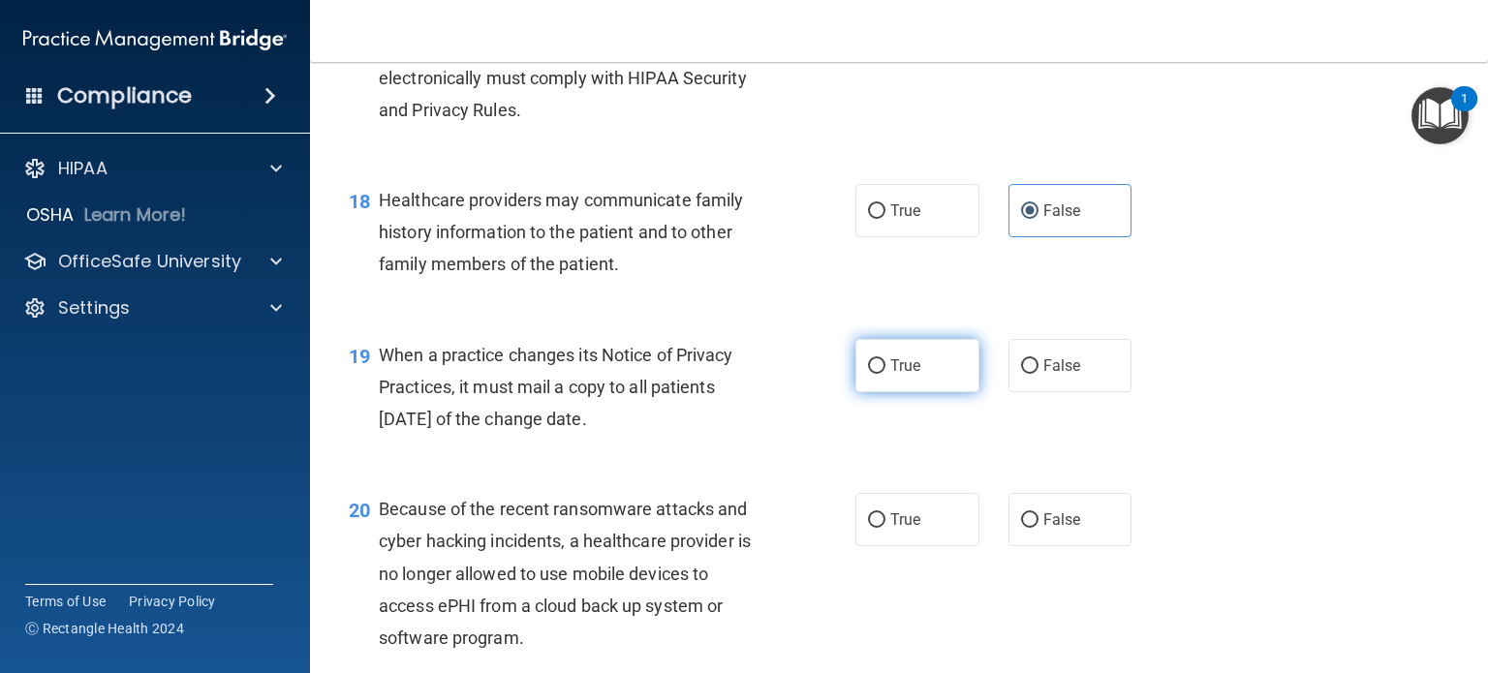
radio input "true"
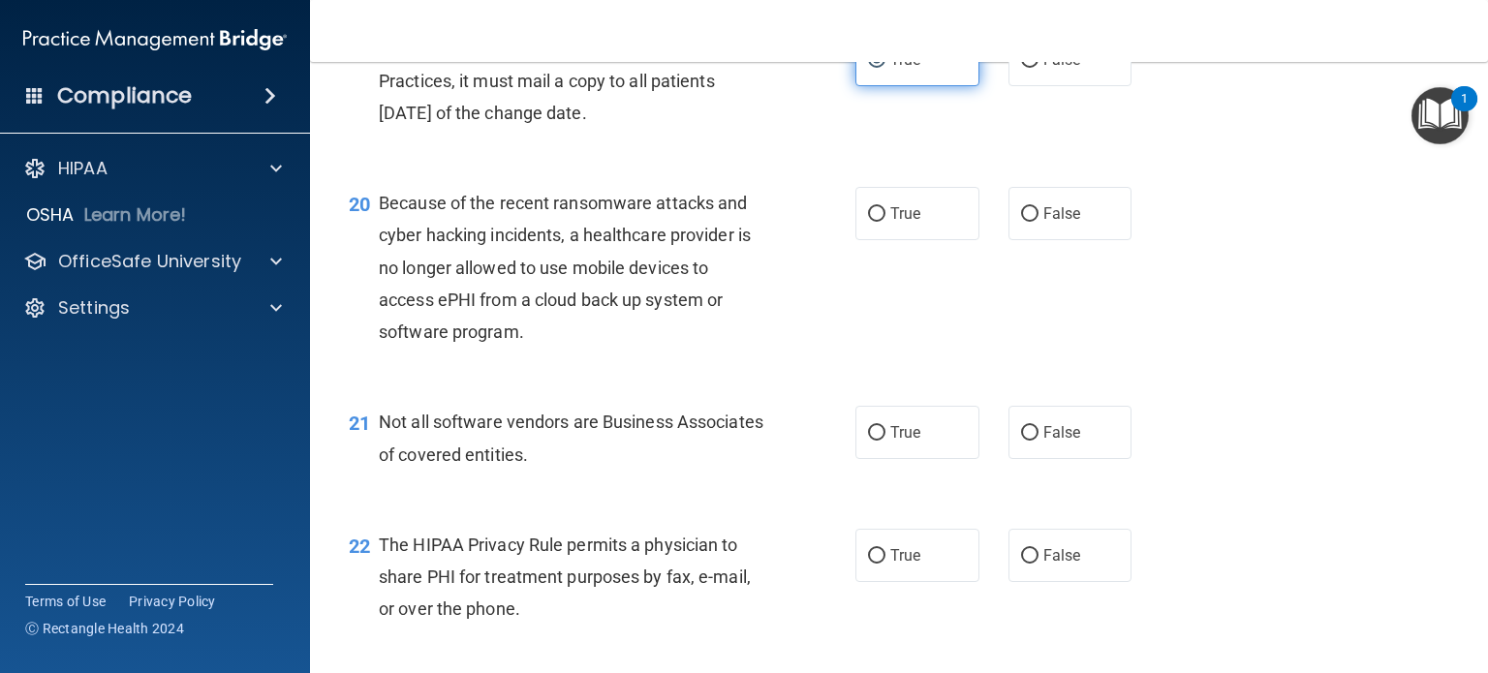
scroll to position [3263, 0]
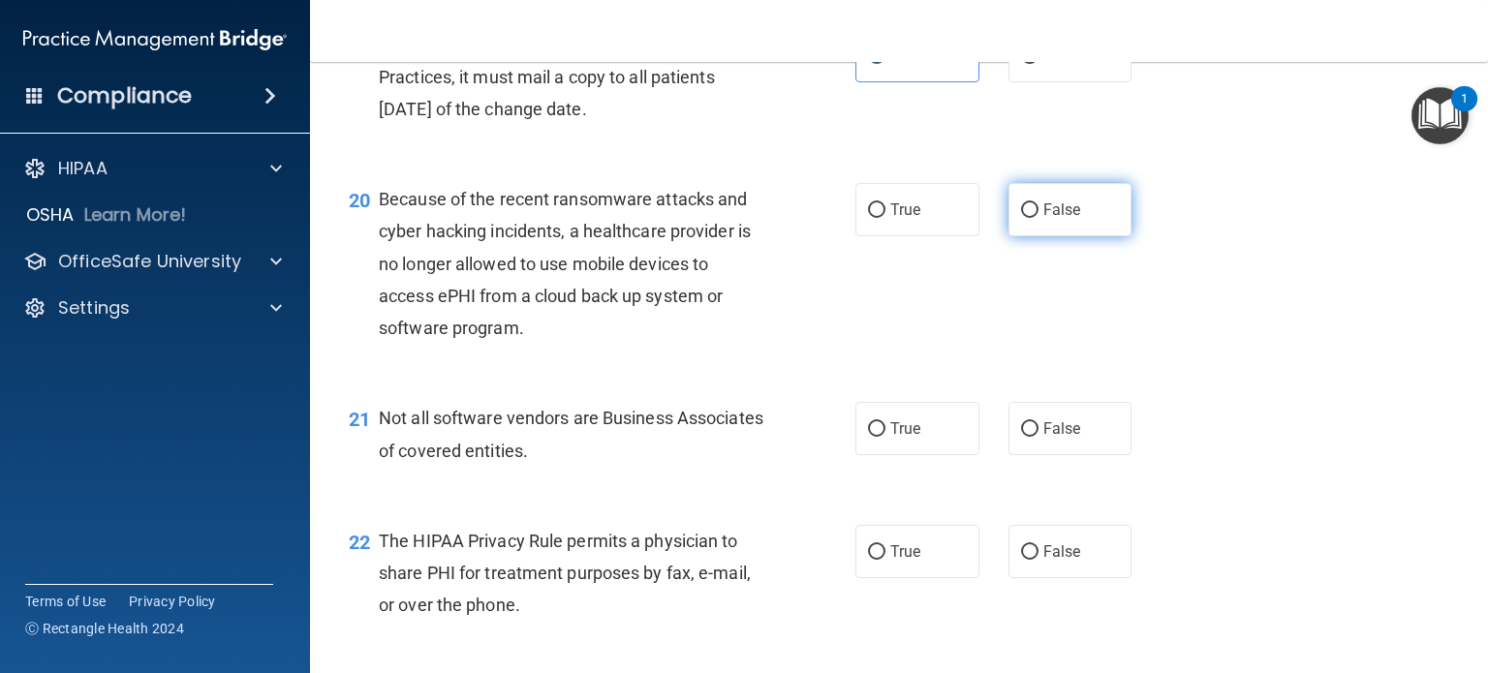
click at [1030, 236] on label "False" at bounding box center [1071, 209] width 124 height 53
click at [1030, 218] on input "False" at bounding box center [1029, 210] width 17 height 15
radio input "true"
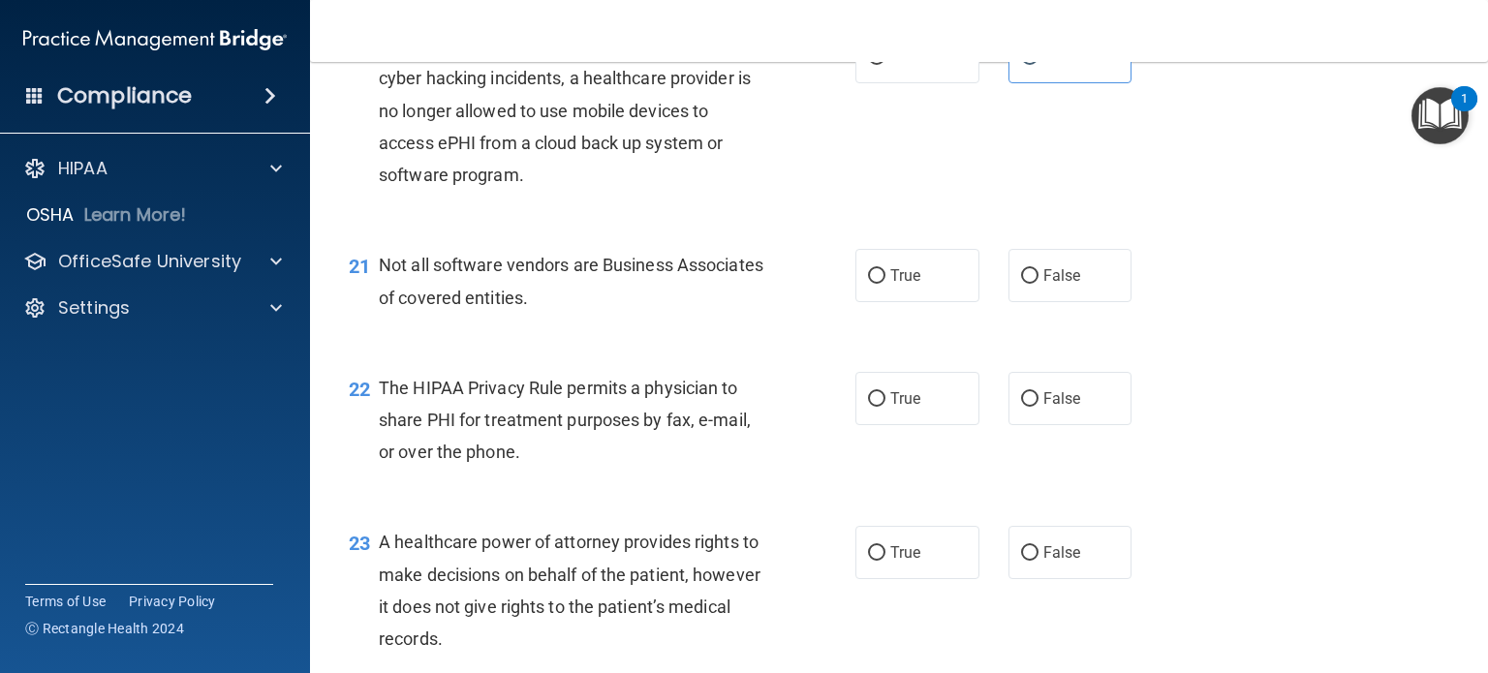
scroll to position [3418, 0]
click at [914, 300] on label "True" at bounding box center [918, 273] width 124 height 53
click at [886, 282] on input "True" at bounding box center [876, 274] width 17 height 15
radio input "true"
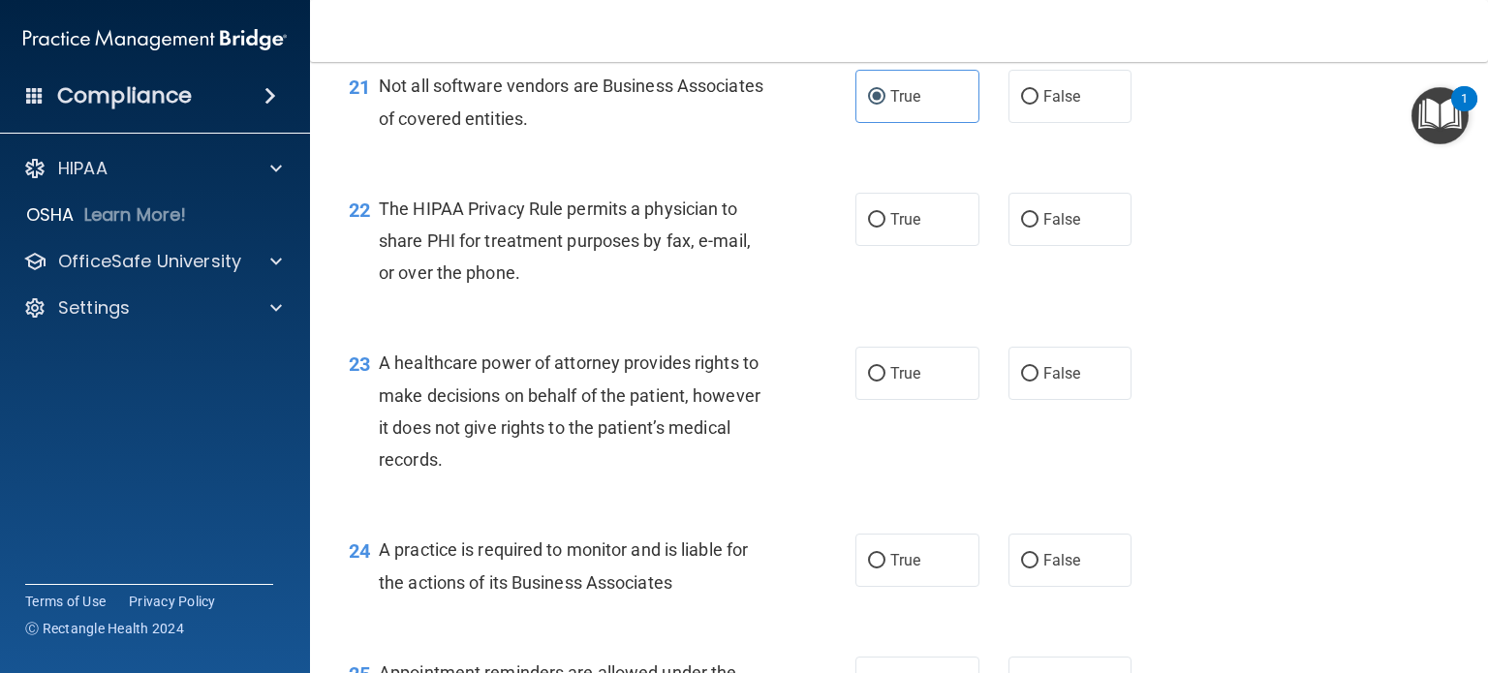
scroll to position [3599, 0]
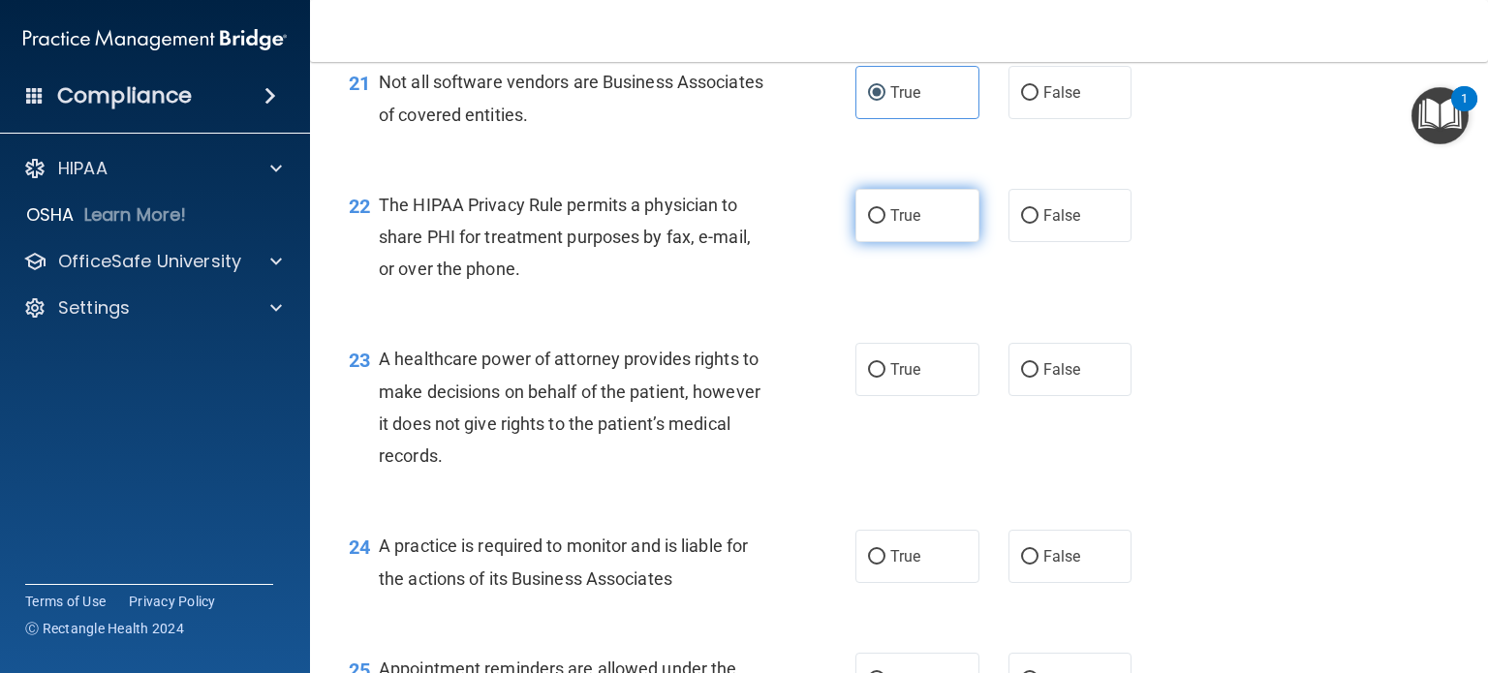
click at [899, 242] on label "True" at bounding box center [918, 215] width 124 height 53
click at [886, 224] on input "True" at bounding box center [876, 216] width 17 height 15
radio input "true"
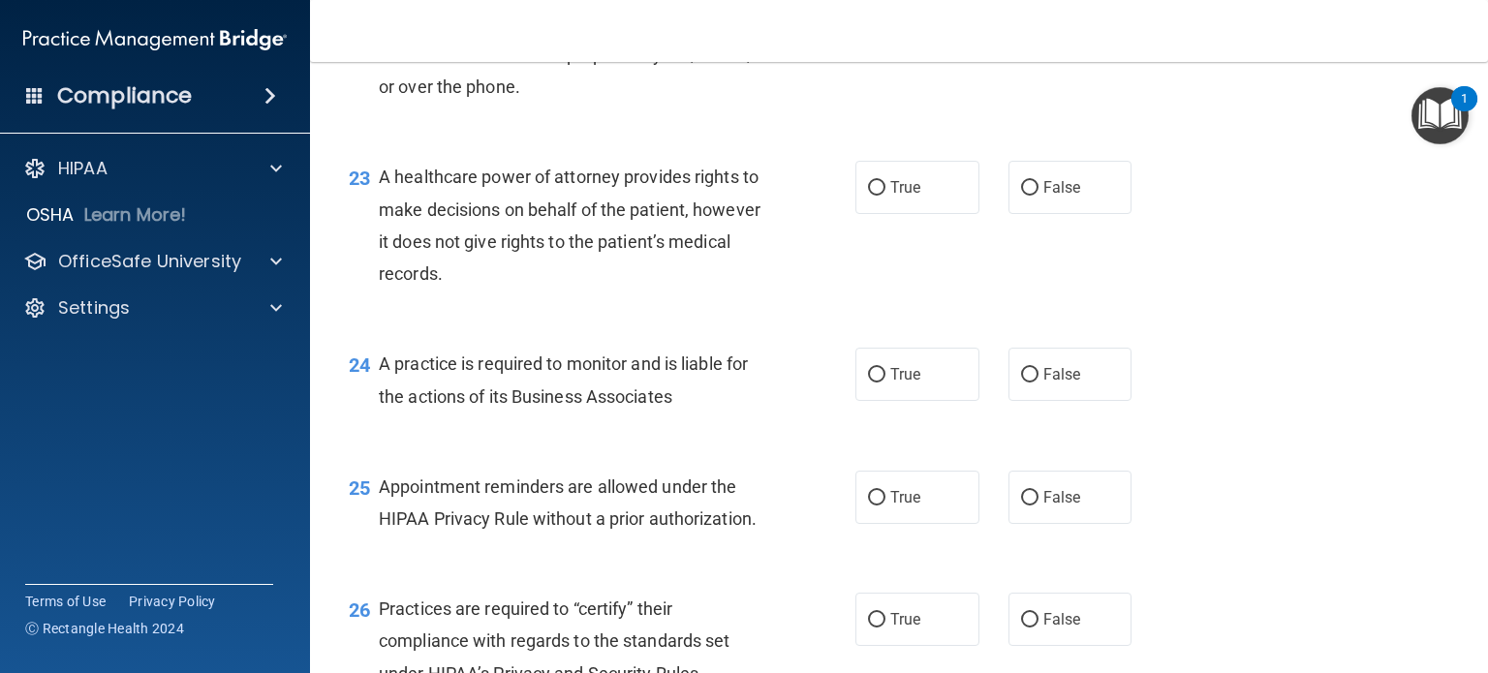
scroll to position [3788, 0]
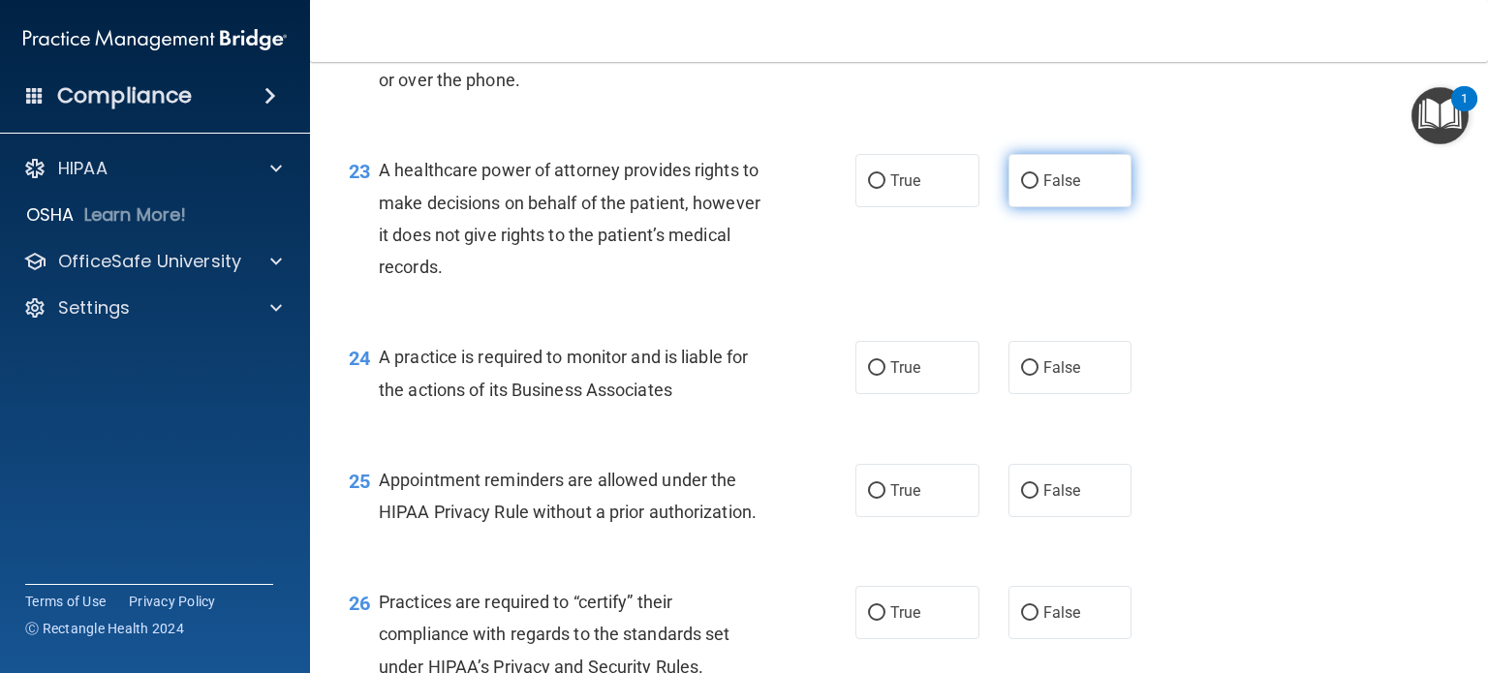
click at [1041, 207] on label "False" at bounding box center [1071, 180] width 124 height 53
click at [1039, 189] on input "False" at bounding box center [1029, 181] width 17 height 15
radio input "true"
click at [913, 377] on span "True" at bounding box center [905, 367] width 30 height 18
click at [886, 376] on input "True" at bounding box center [876, 368] width 17 height 15
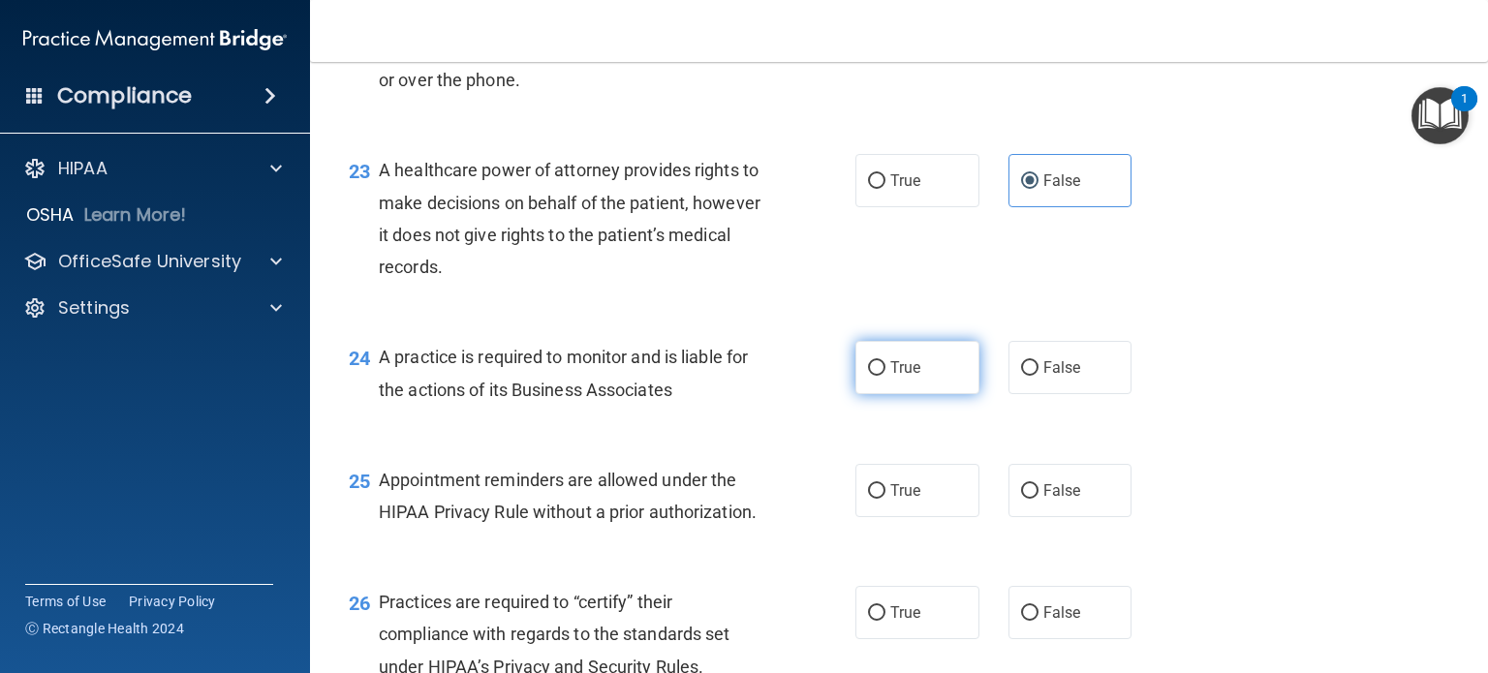
radio input "true"
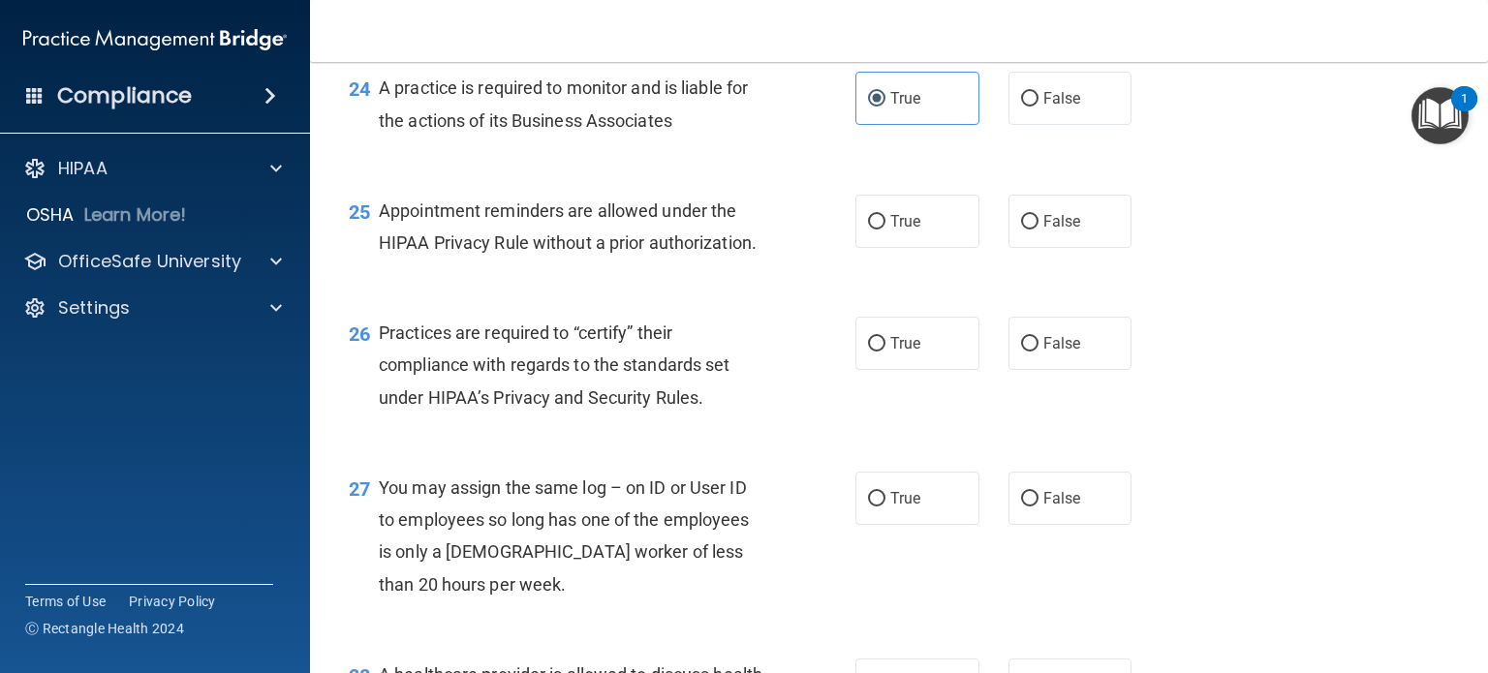
scroll to position [4061, 0]
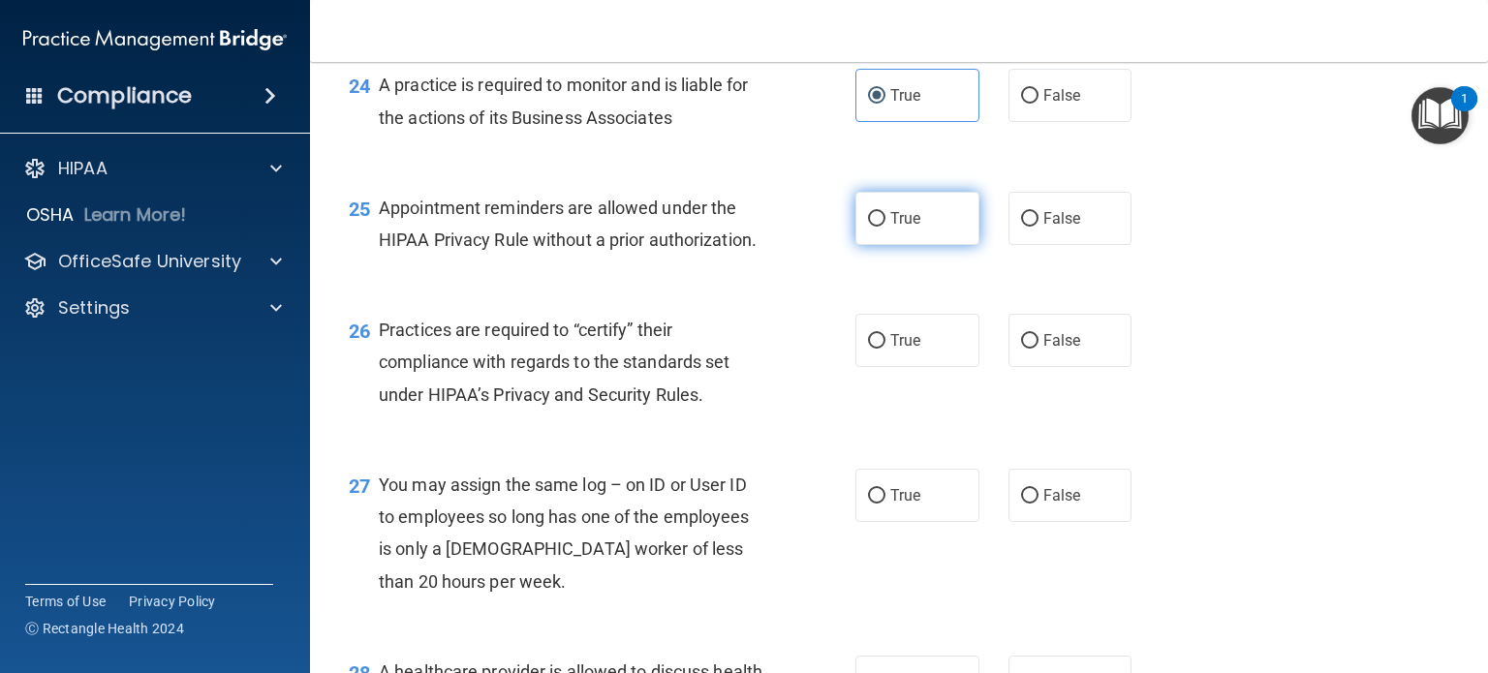
click at [888, 245] on label "True" at bounding box center [918, 218] width 124 height 53
click at [886, 227] on input "True" at bounding box center [876, 219] width 17 height 15
radio input "true"
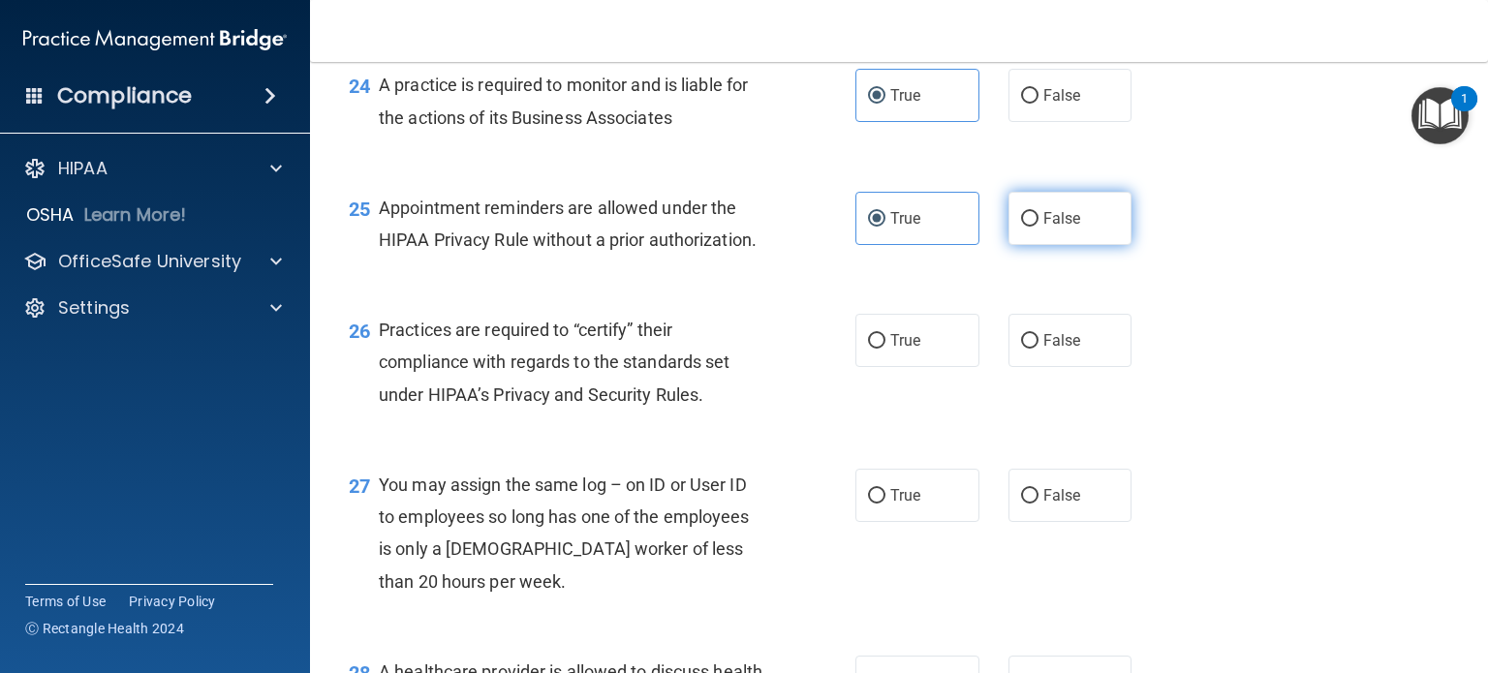
click at [1044, 228] on span "False" at bounding box center [1063, 218] width 38 height 18
click at [1034, 227] on input "False" at bounding box center [1029, 219] width 17 height 15
radio input "true"
radio input "false"
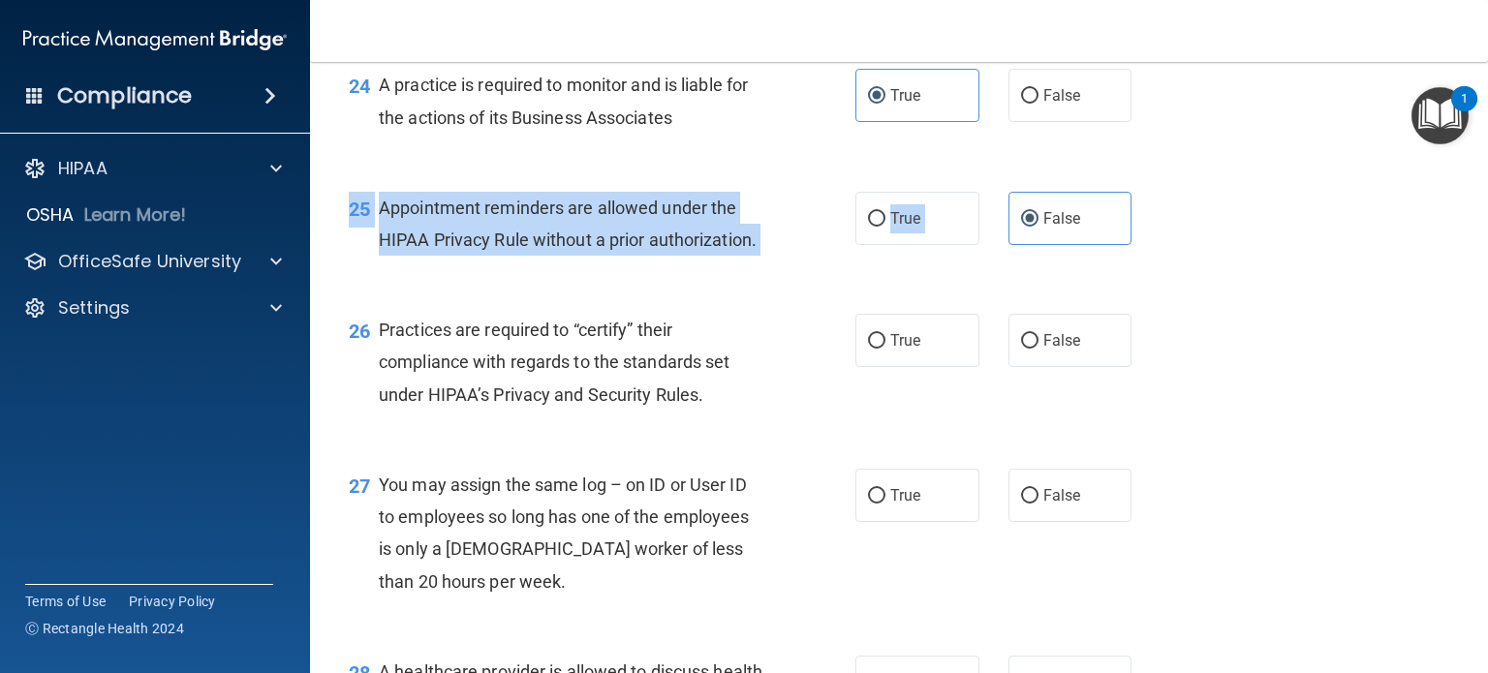
drag, startPoint x: 1034, startPoint y: 281, endPoint x: 934, endPoint y: 325, distance: 108.9
click at [934, 290] on div "25 Appointment reminders are allowed under the HIPAA Privacy Rule without a pri…" at bounding box center [899, 229] width 1130 height 122
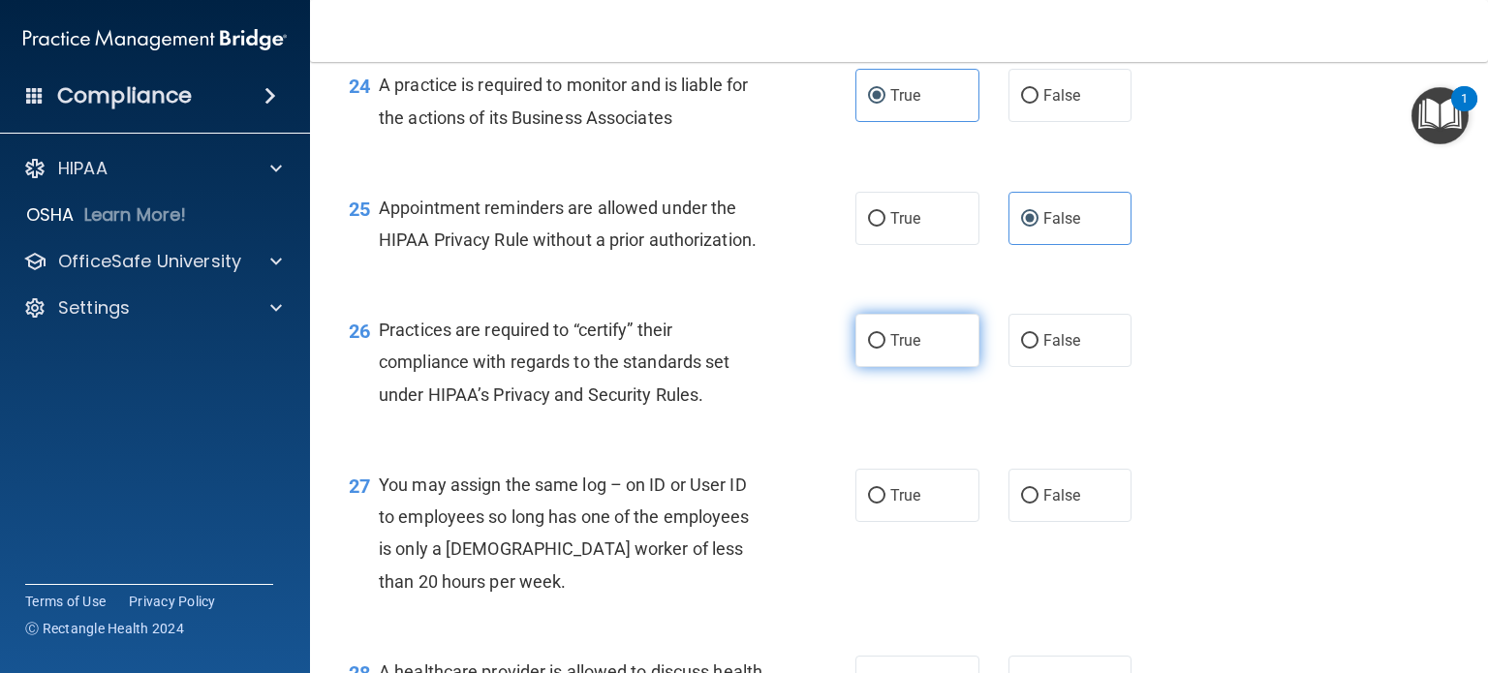
click at [903, 350] on span "True" at bounding box center [905, 340] width 30 height 18
click at [886, 349] on input "True" at bounding box center [876, 341] width 17 height 15
radio input "true"
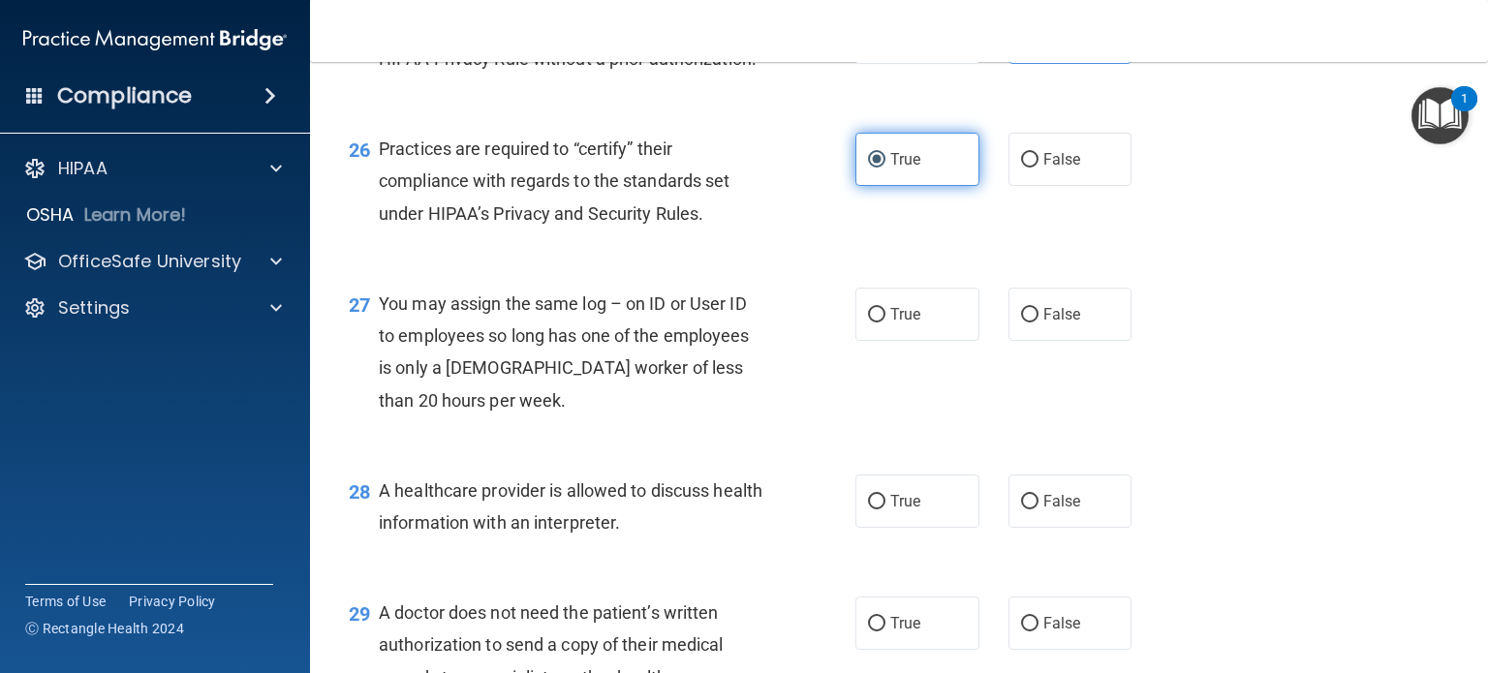
scroll to position [4337, 0]
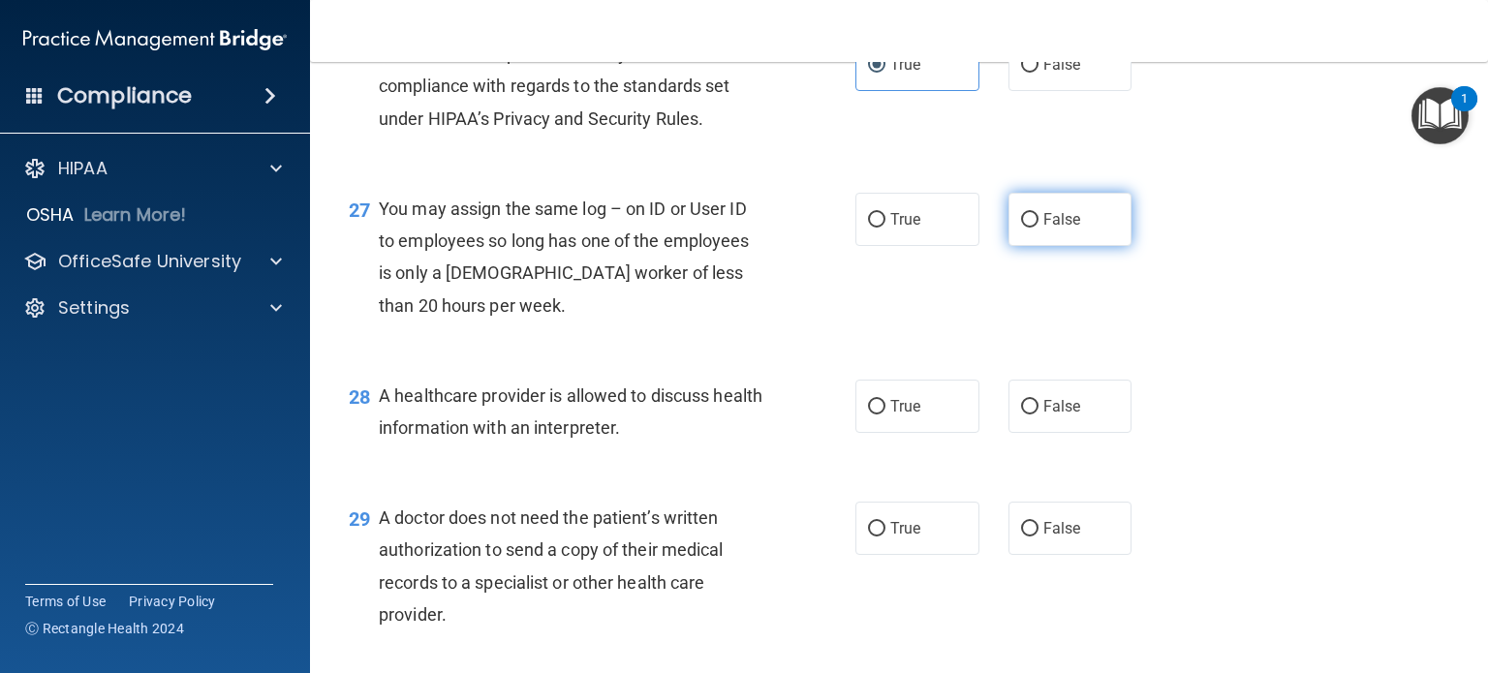
click at [1050, 229] on span "False" at bounding box center [1063, 219] width 38 height 18
click at [1039, 228] on input "False" at bounding box center [1029, 220] width 17 height 15
radio input "true"
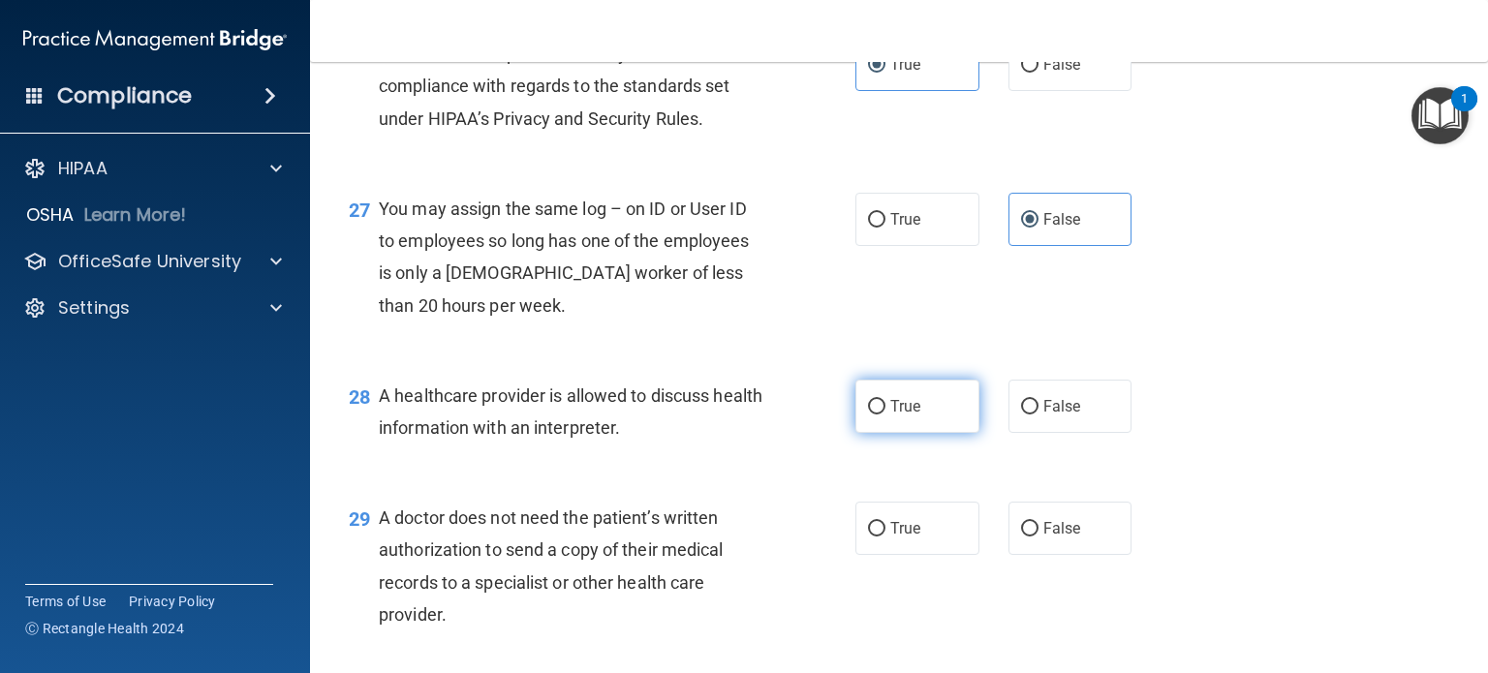
click at [913, 416] on span "True" at bounding box center [905, 406] width 30 height 18
click at [886, 415] on input "True" at bounding box center [876, 407] width 17 height 15
radio input "true"
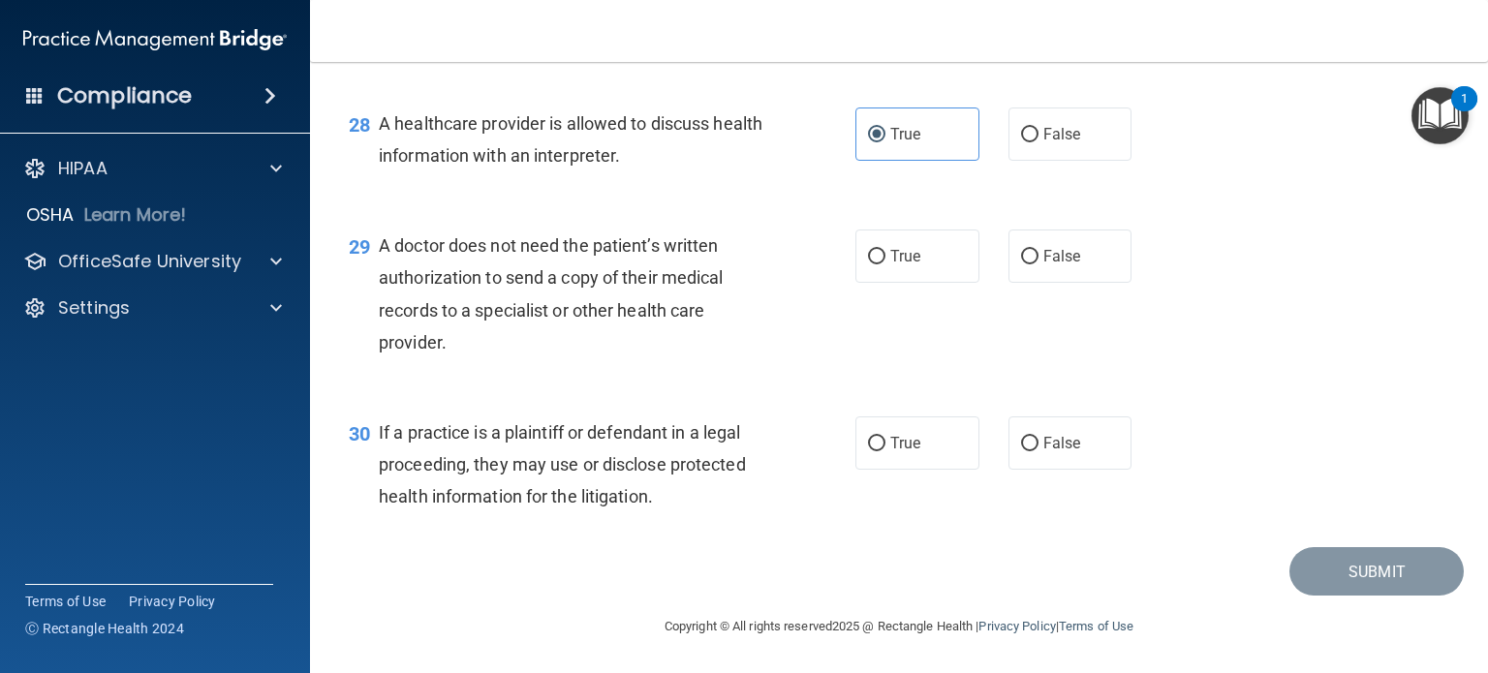
scroll to position [4670, 0]
click at [1021, 265] on input "False" at bounding box center [1029, 257] width 17 height 15
radio input "true"
click at [1061, 440] on span "False" at bounding box center [1063, 443] width 38 height 18
click at [1039, 440] on input "False" at bounding box center [1029, 444] width 17 height 15
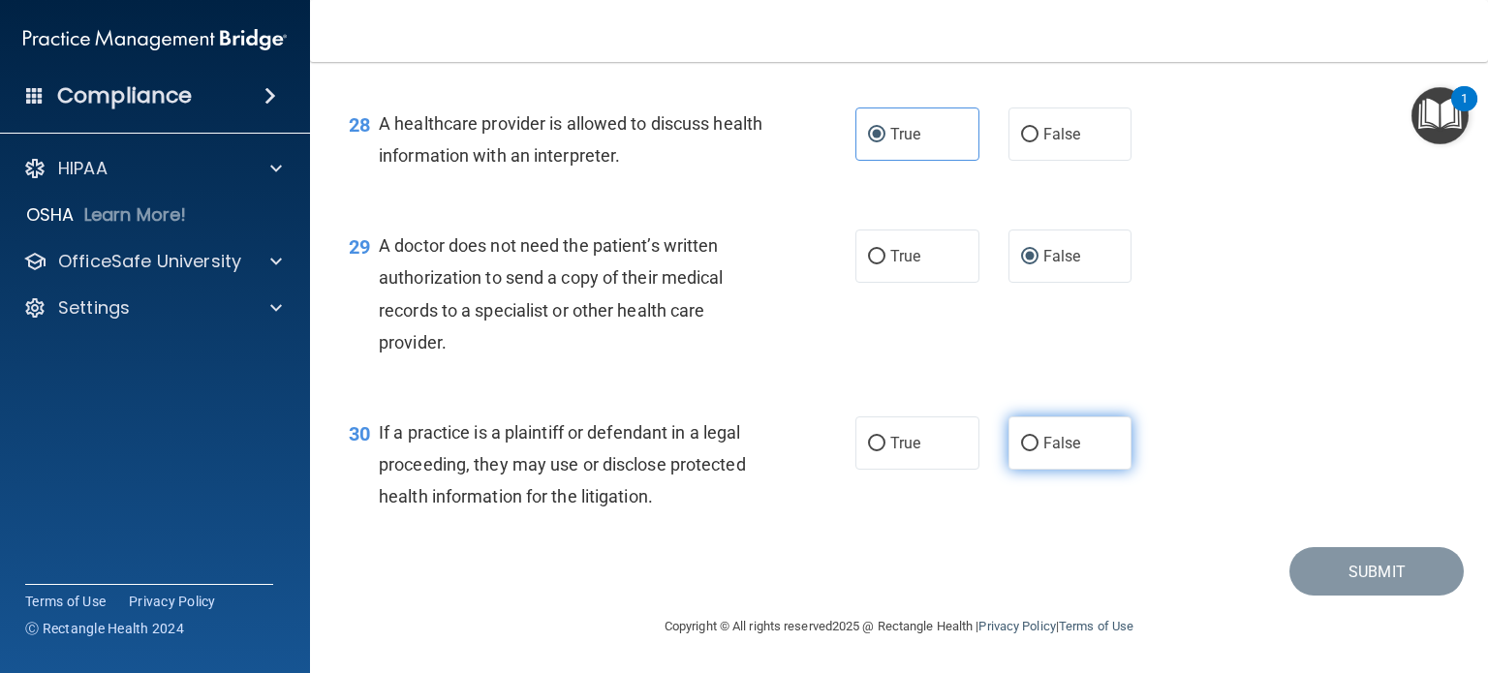
radio input "true"
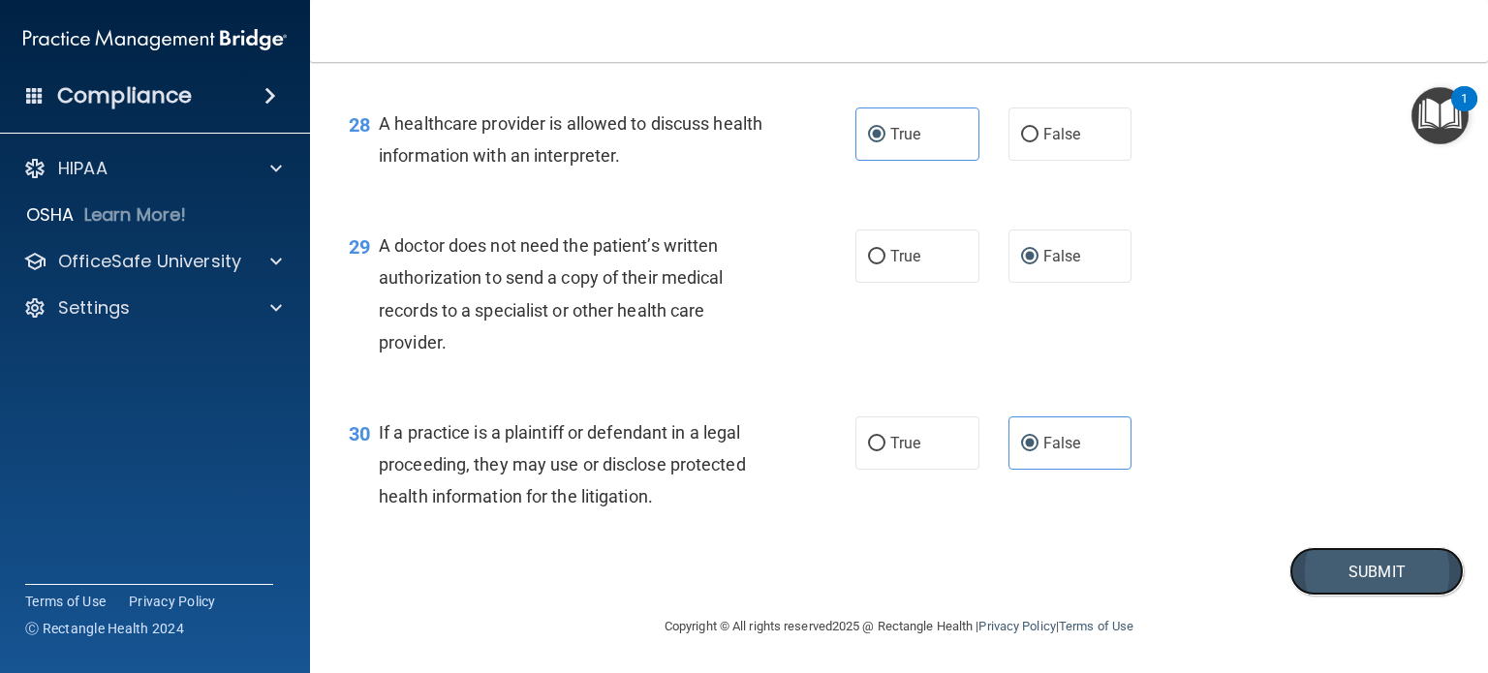
click at [1321, 558] on button "Submit" at bounding box center [1377, 571] width 174 height 49
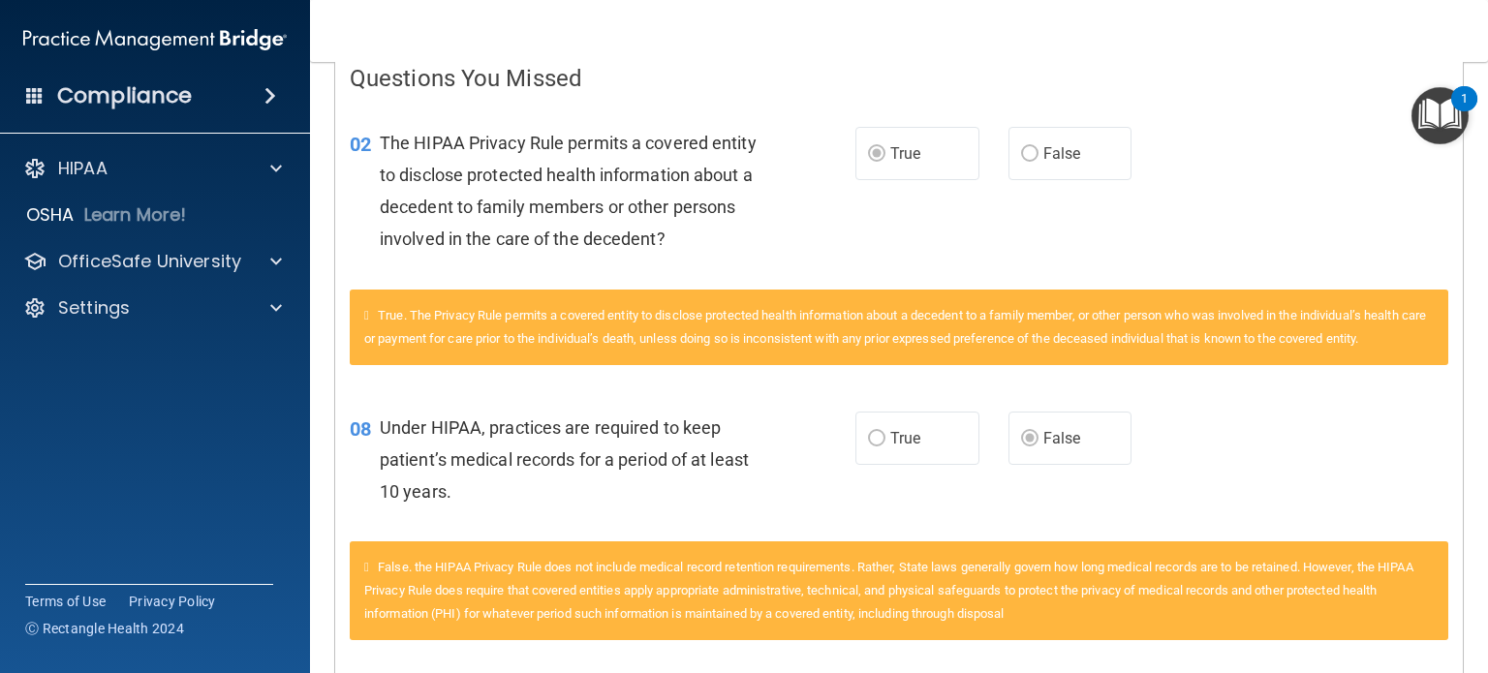
scroll to position [110, 0]
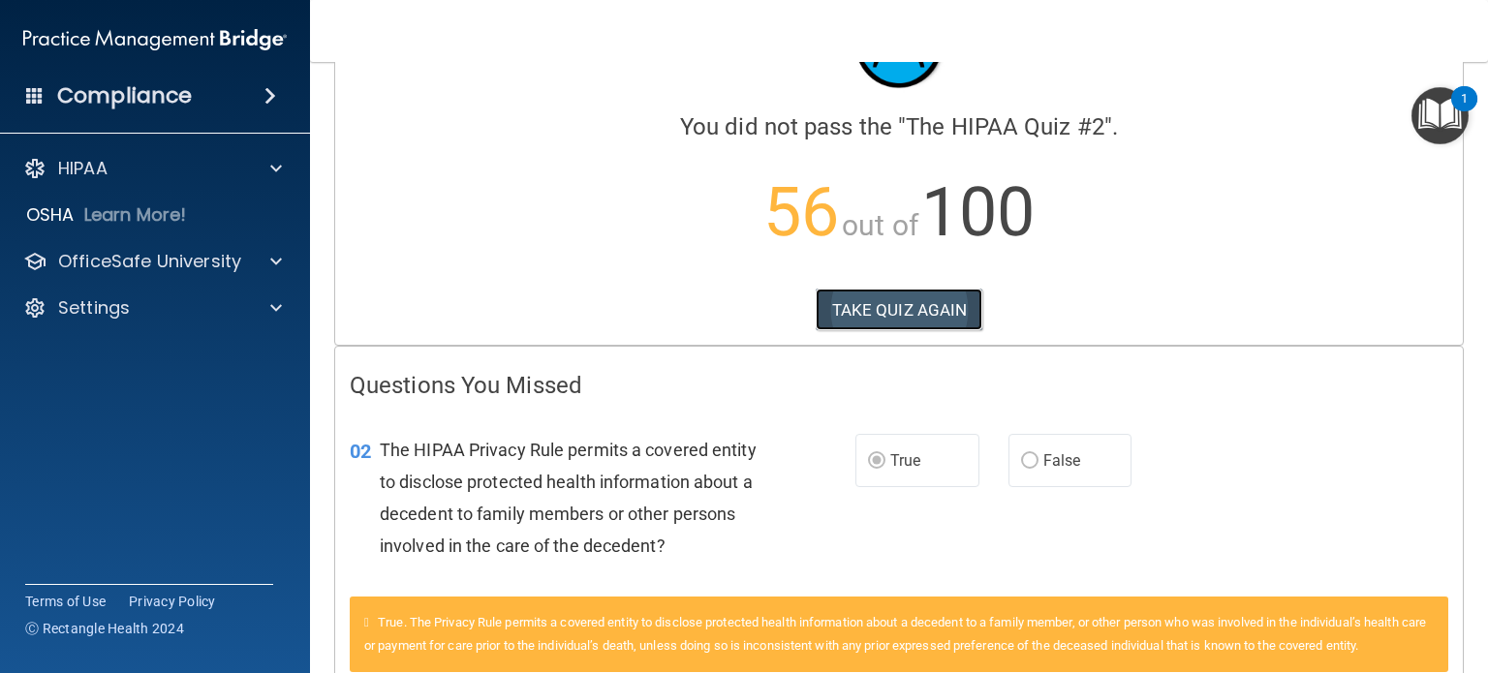
click at [874, 304] on button "TAKE QUIZ AGAIN" at bounding box center [900, 310] width 168 height 43
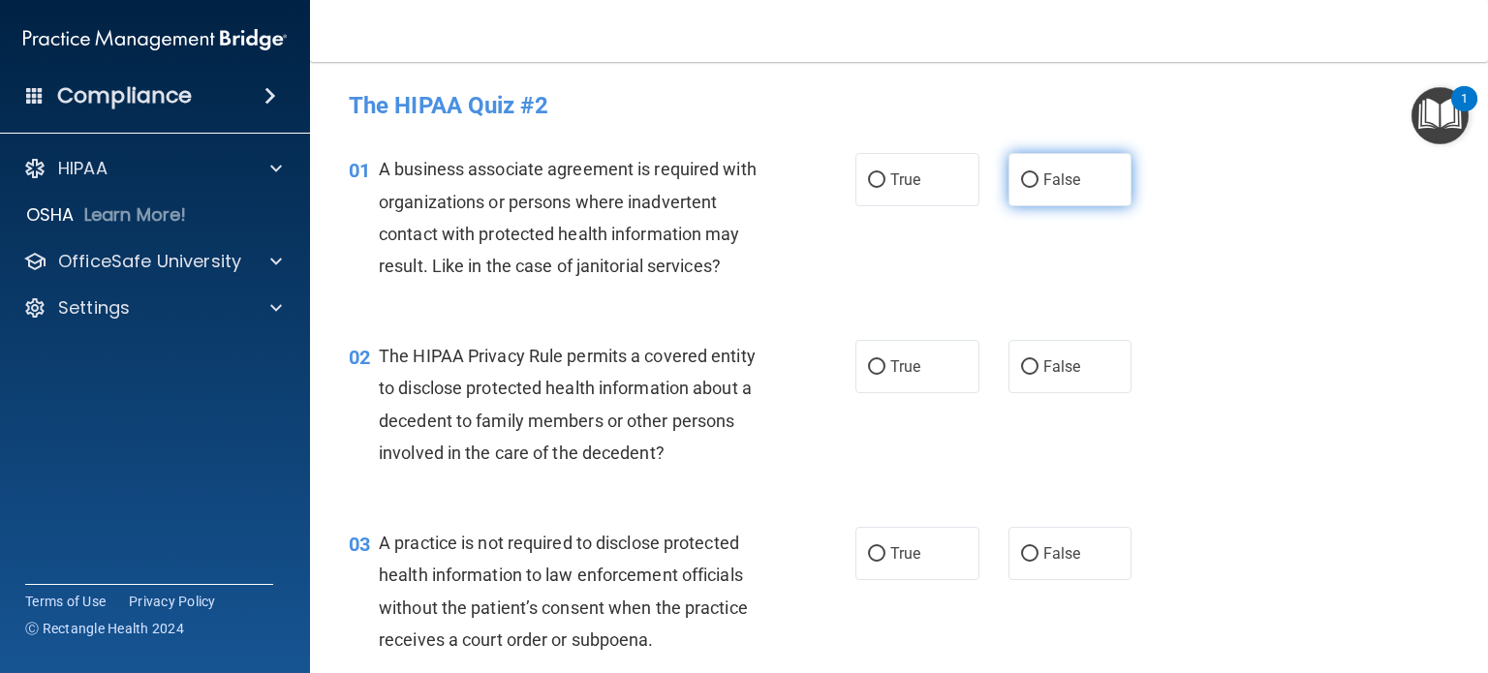
click at [1091, 180] on label "False" at bounding box center [1071, 179] width 124 height 53
click at [1039, 180] on input "False" at bounding box center [1029, 180] width 17 height 15
radio input "true"
click at [864, 346] on label "True" at bounding box center [918, 366] width 124 height 53
click at [868, 360] on input "True" at bounding box center [876, 367] width 17 height 15
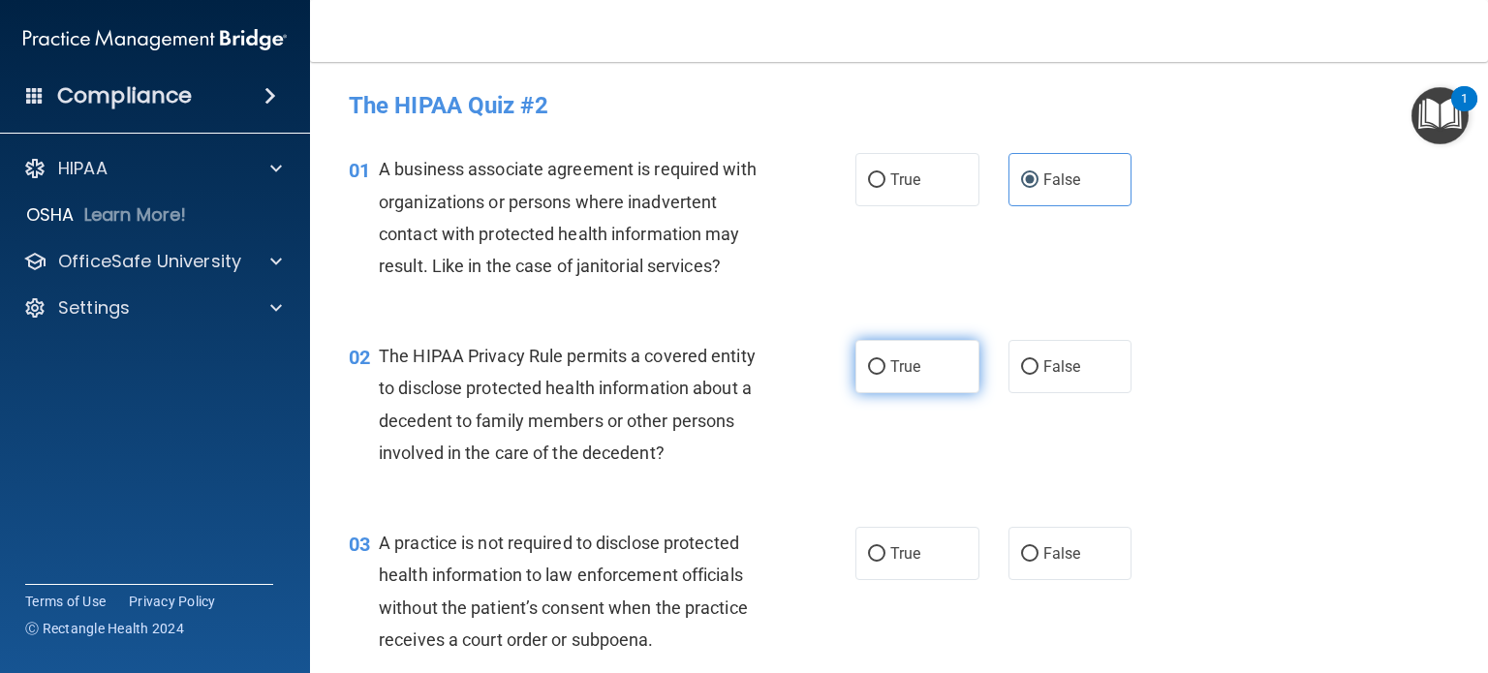
radio input "true"
click at [1077, 561] on label "False" at bounding box center [1071, 553] width 124 height 53
click at [1039, 561] on input "False" at bounding box center [1029, 554] width 17 height 15
radio input "true"
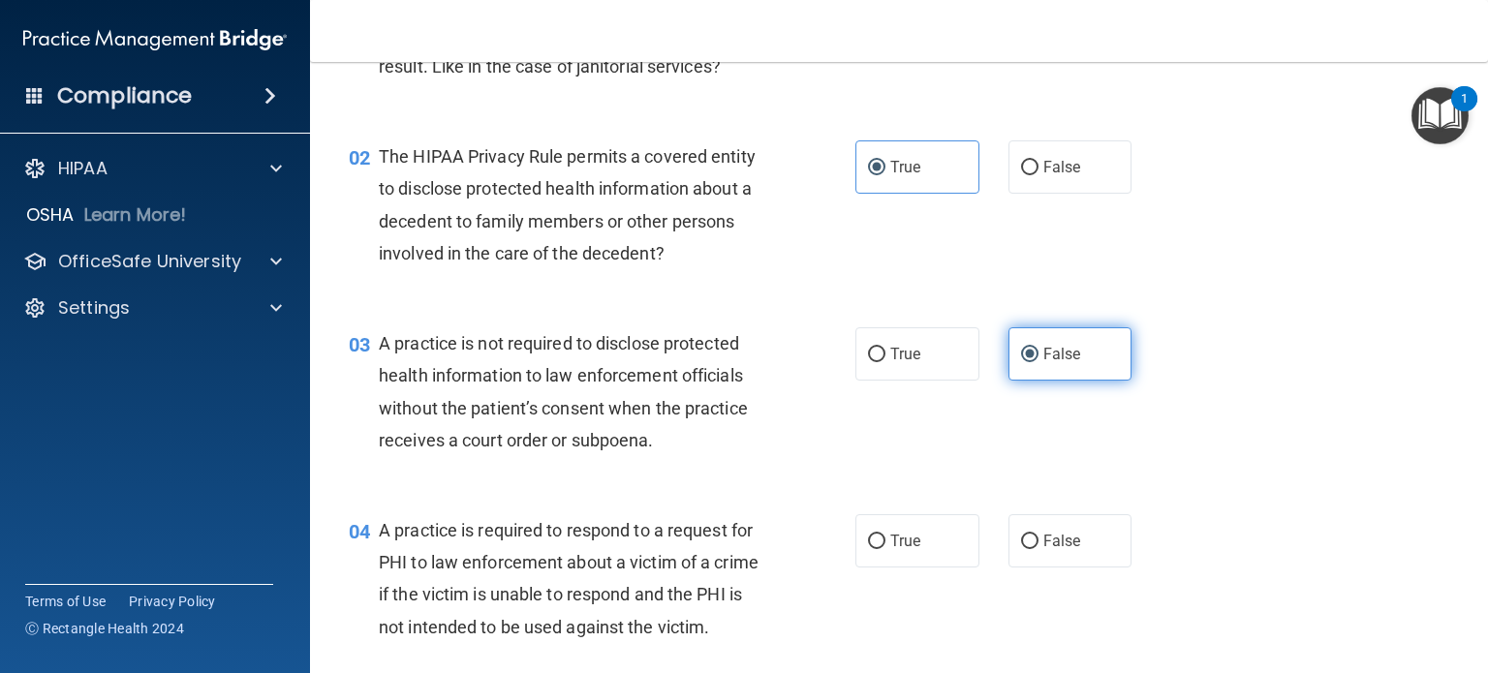
scroll to position [201, 0]
click at [911, 554] on label "True" at bounding box center [918, 540] width 124 height 53
click at [886, 548] on input "True" at bounding box center [876, 541] width 17 height 15
radio input "true"
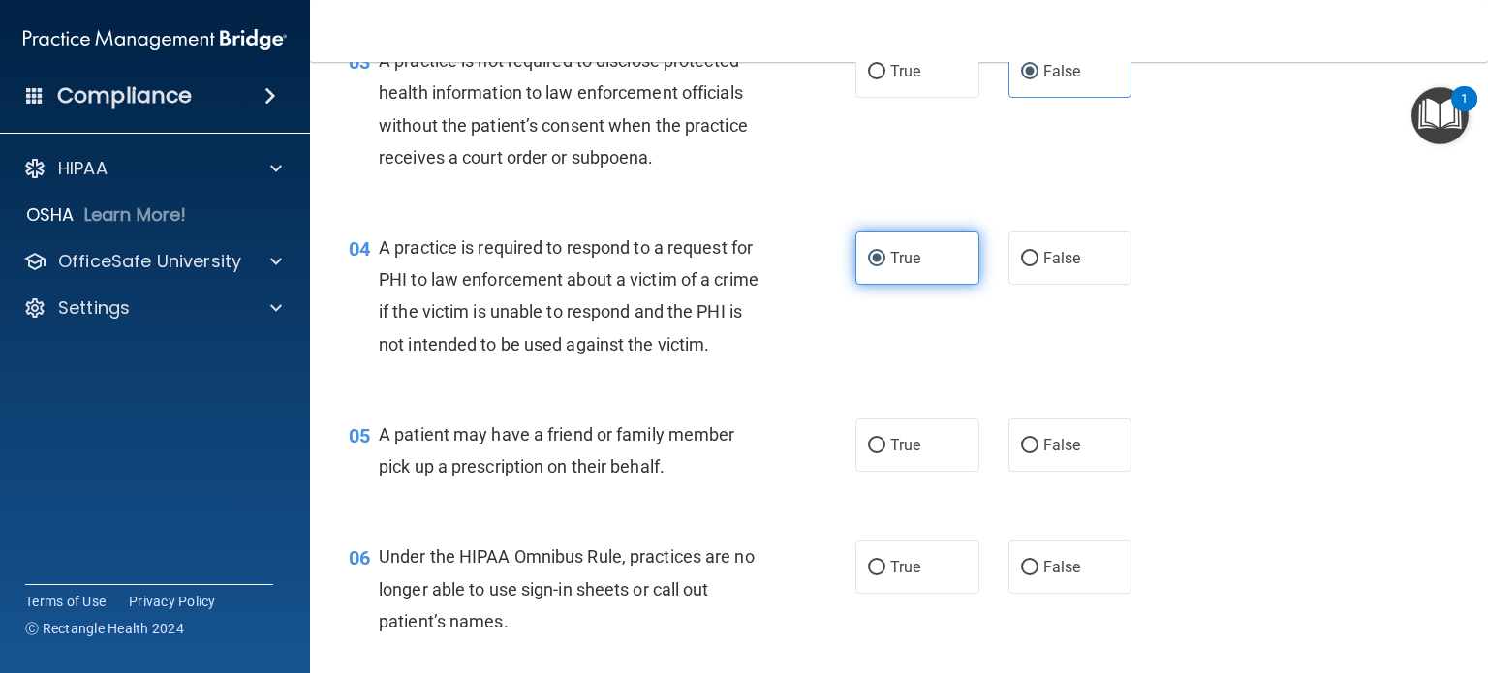
scroll to position [483, 0]
click at [905, 471] on label "True" at bounding box center [918, 444] width 124 height 53
click at [886, 452] on input "True" at bounding box center [876, 445] width 17 height 15
radio input "true"
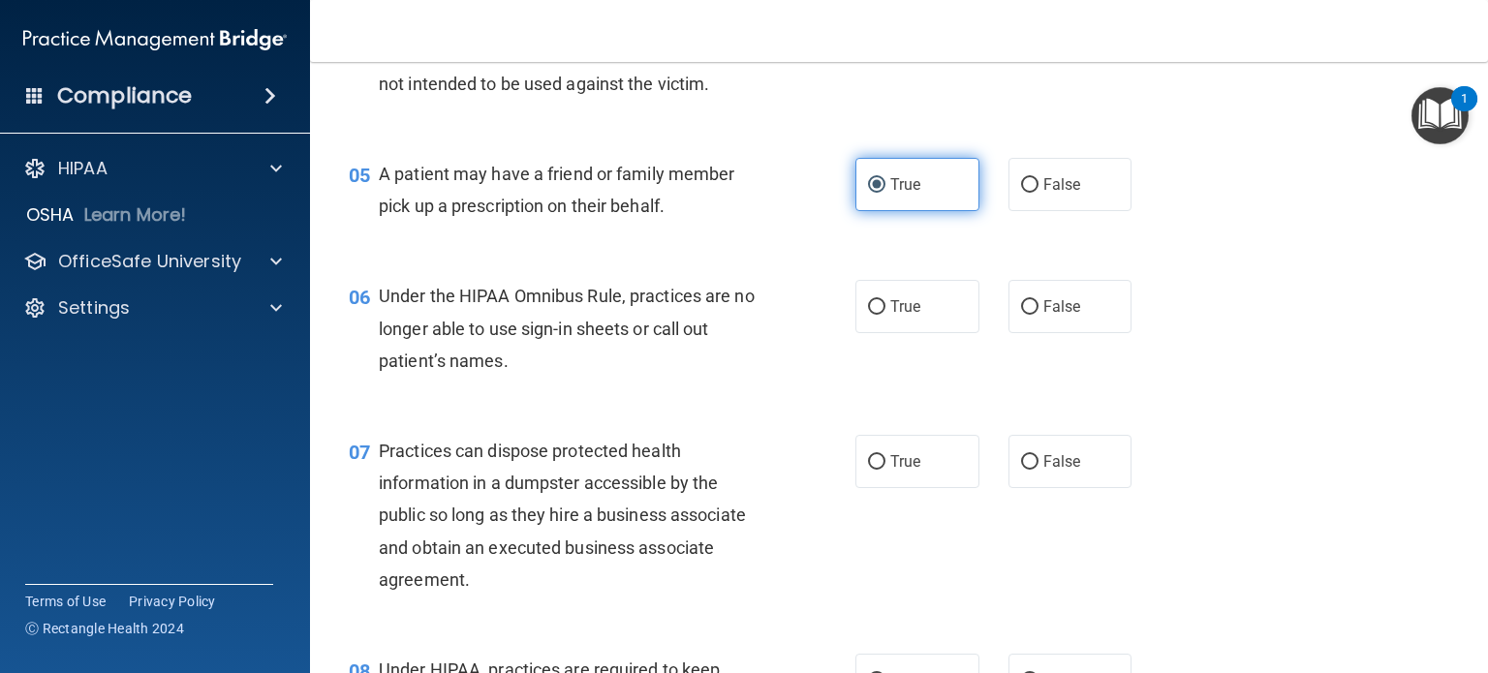
scroll to position [769, 0]
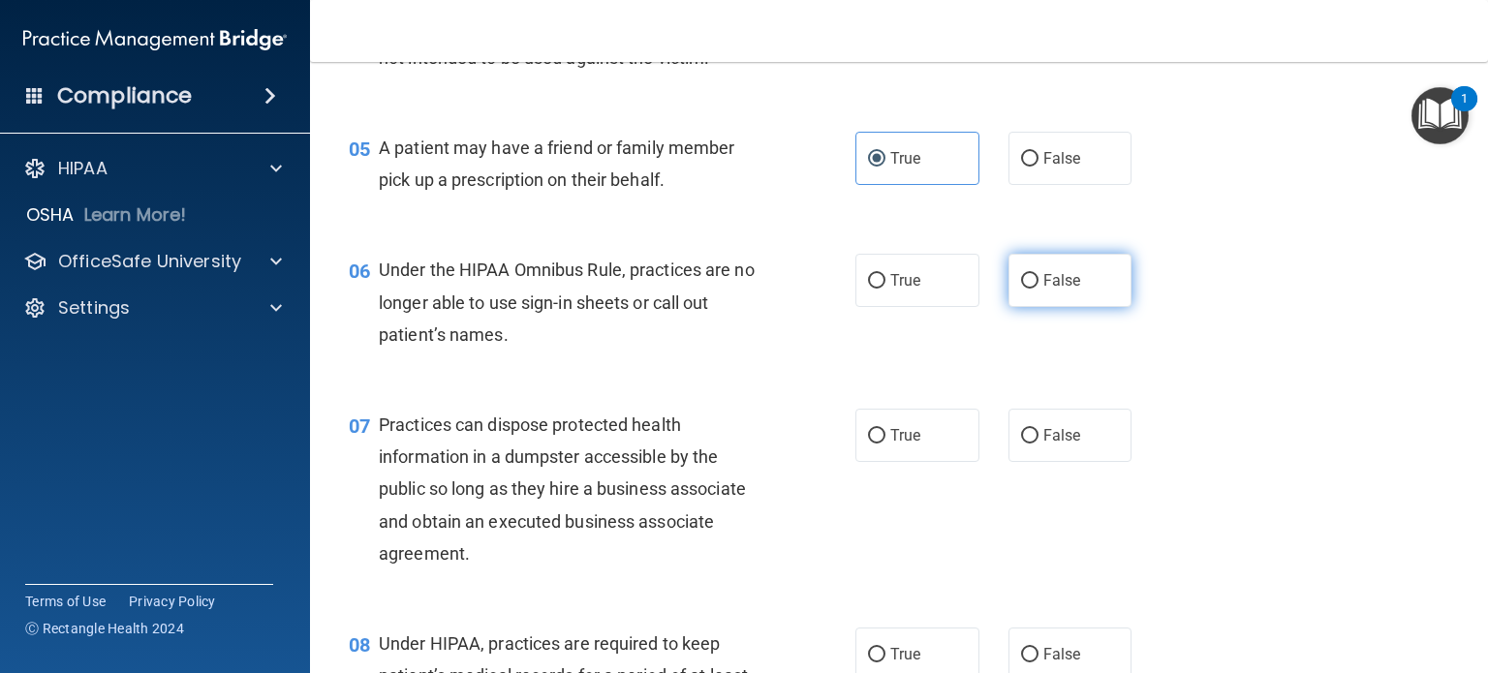
click at [1028, 307] on label "False" at bounding box center [1071, 280] width 124 height 53
click at [1028, 289] on input "False" at bounding box center [1029, 281] width 17 height 15
radio input "true"
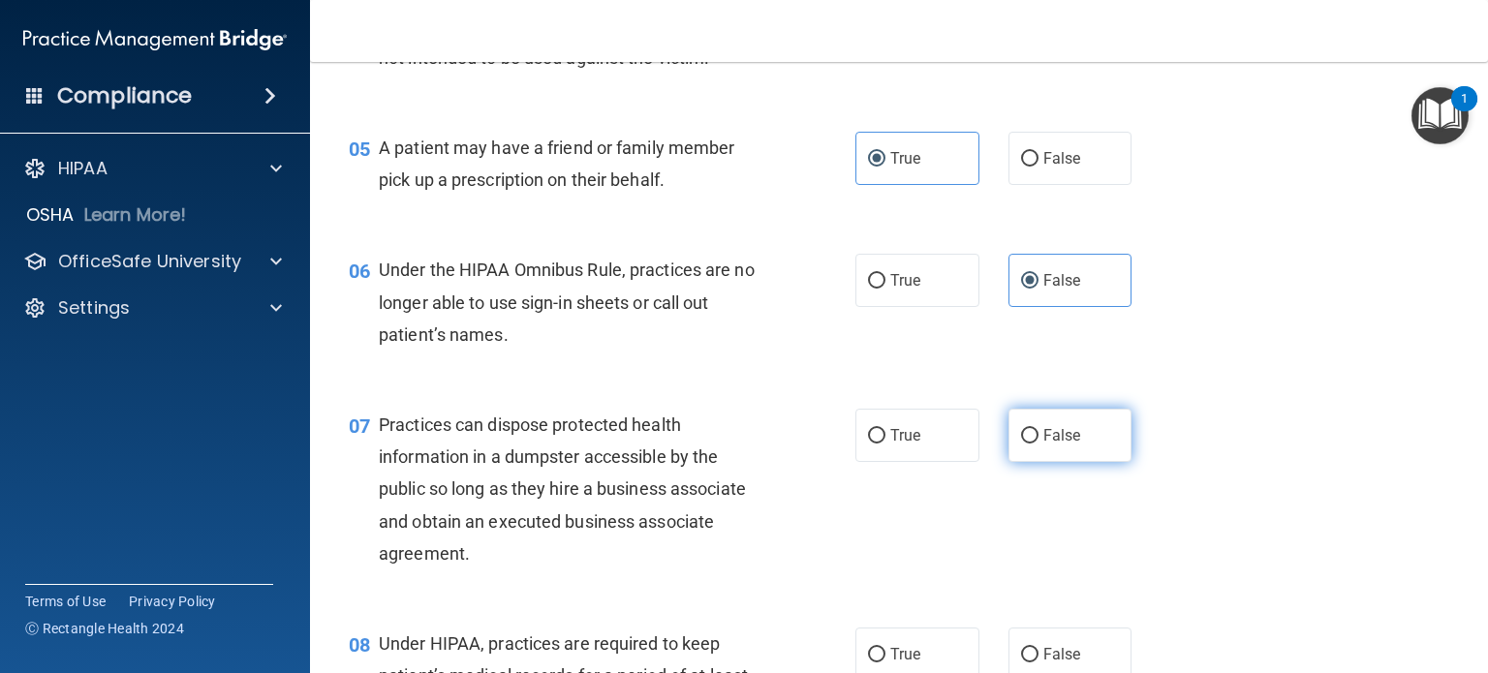
click at [1049, 449] on label "False" at bounding box center [1071, 435] width 124 height 53
click at [1039, 444] on input "False" at bounding box center [1029, 436] width 17 height 15
radio input "true"
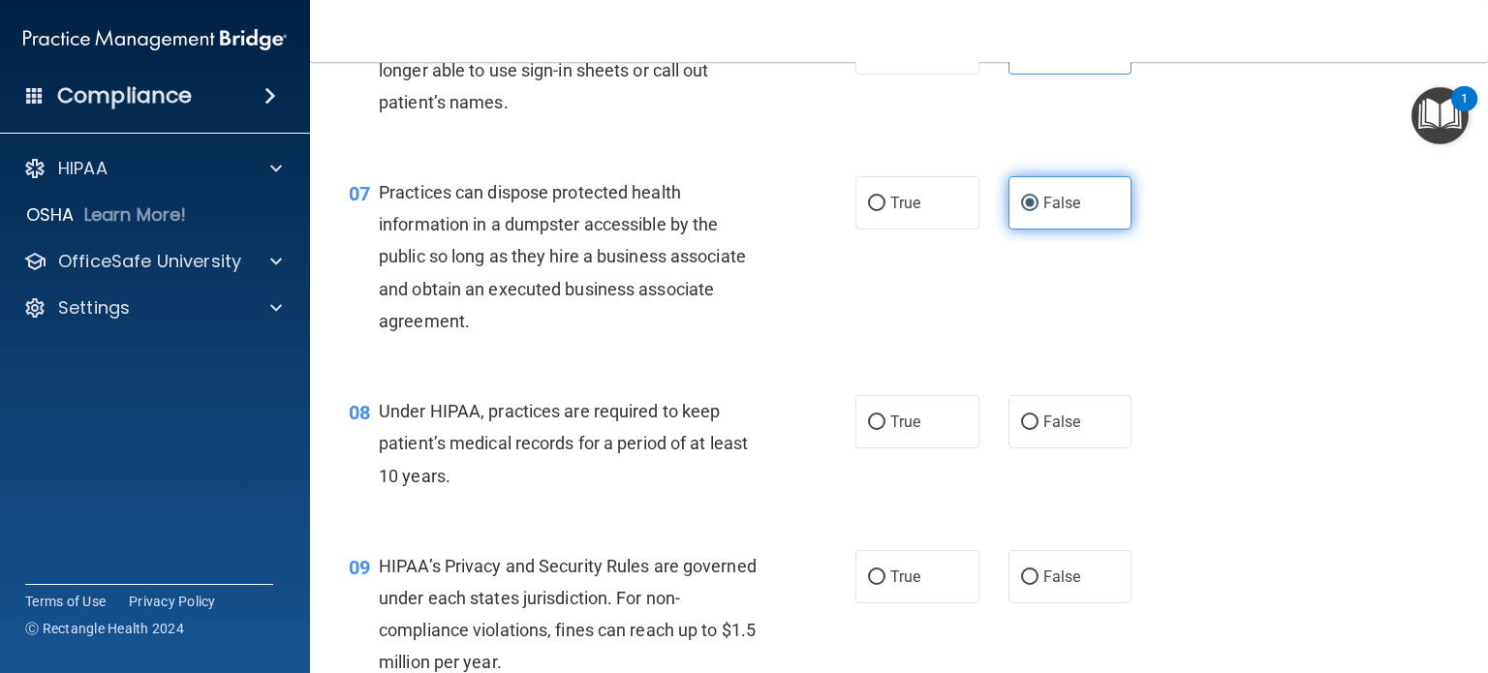
scroll to position [1011, 0]
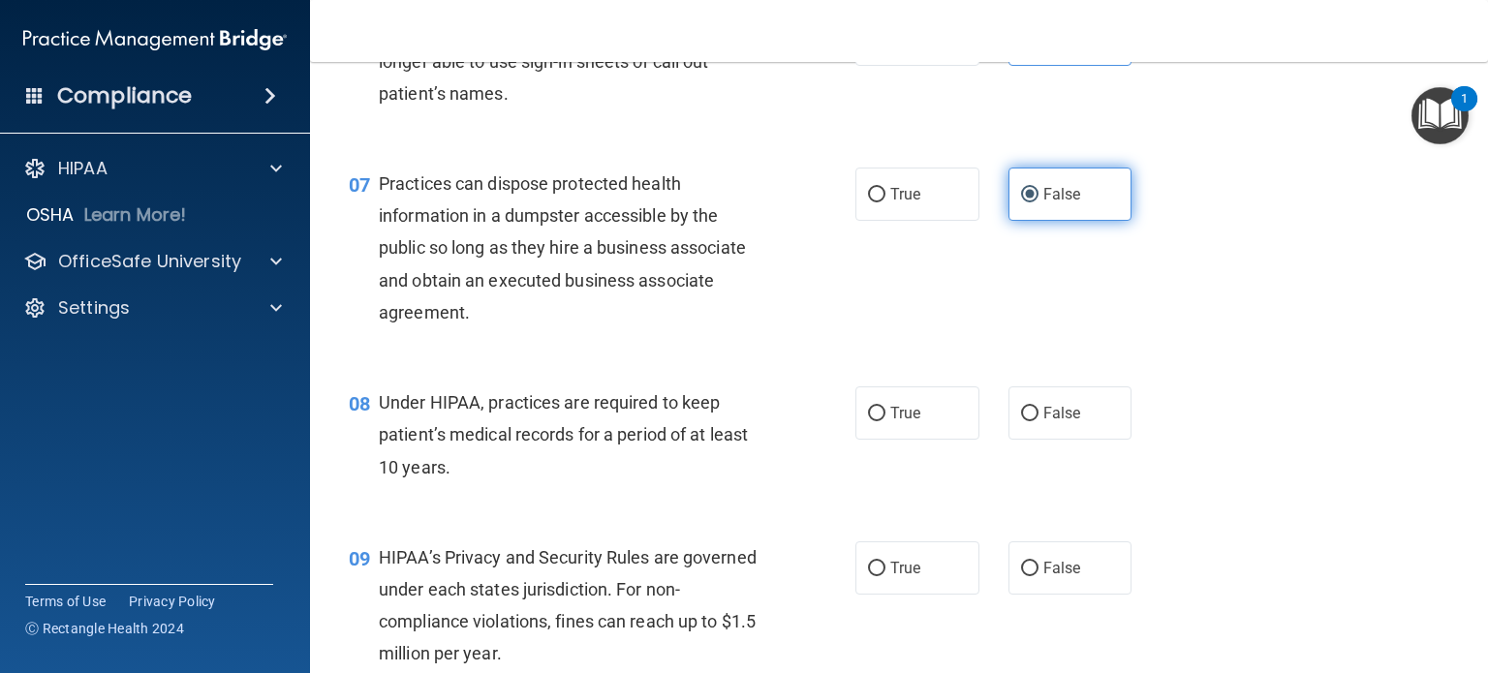
click at [1049, 422] on span "False" at bounding box center [1063, 413] width 38 height 18
click at [1039, 421] on input "False" at bounding box center [1029, 414] width 17 height 15
radio input "true"
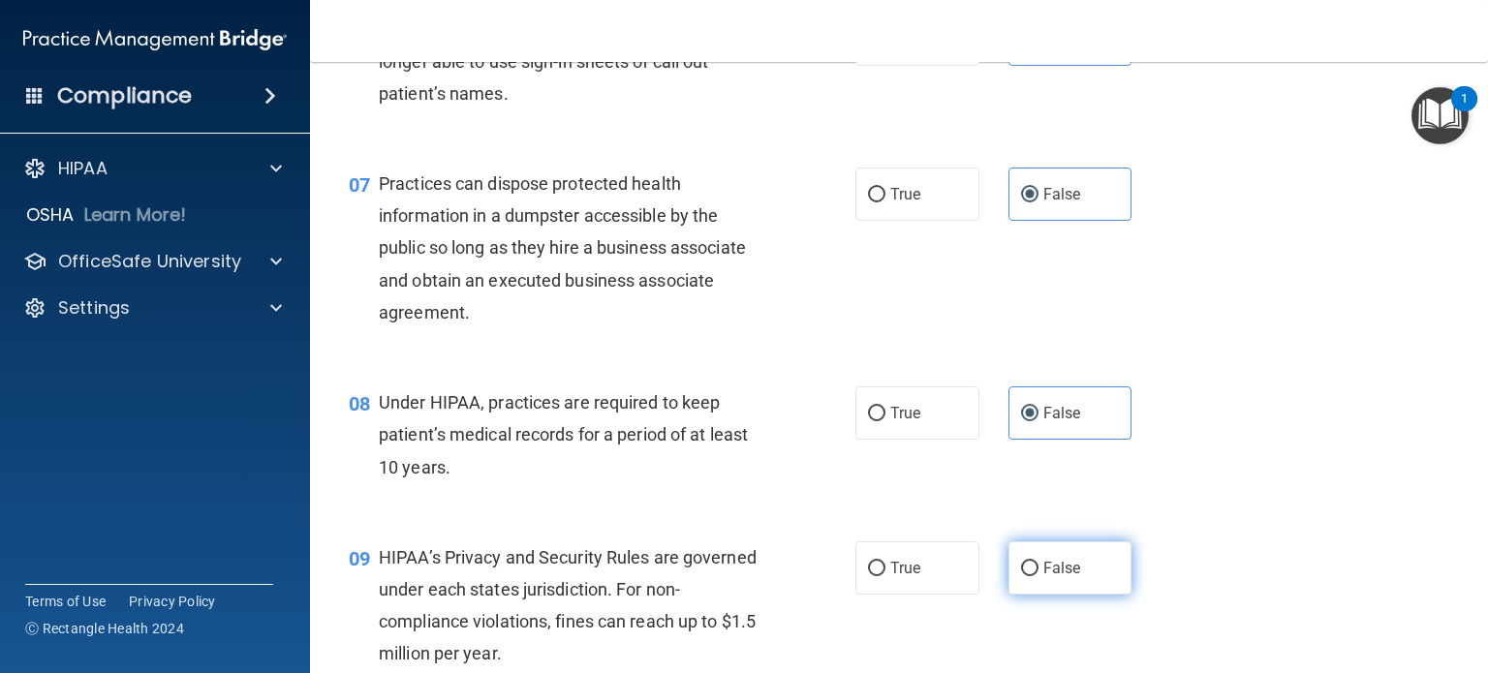
click at [1056, 580] on label "False" at bounding box center [1071, 568] width 124 height 53
click at [1039, 576] on input "False" at bounding box center [1029, 569] width 17 height 15
radio input "true"
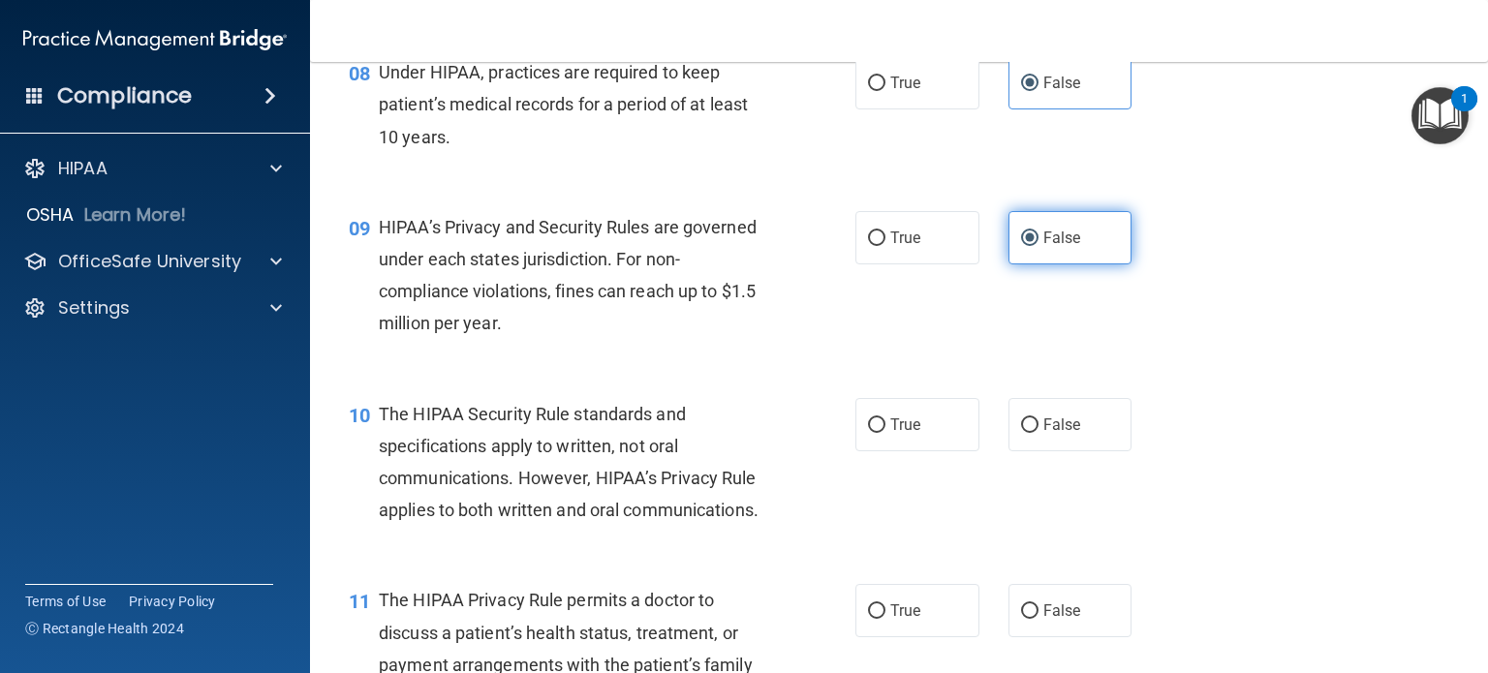
scroll to position [1344, 0]
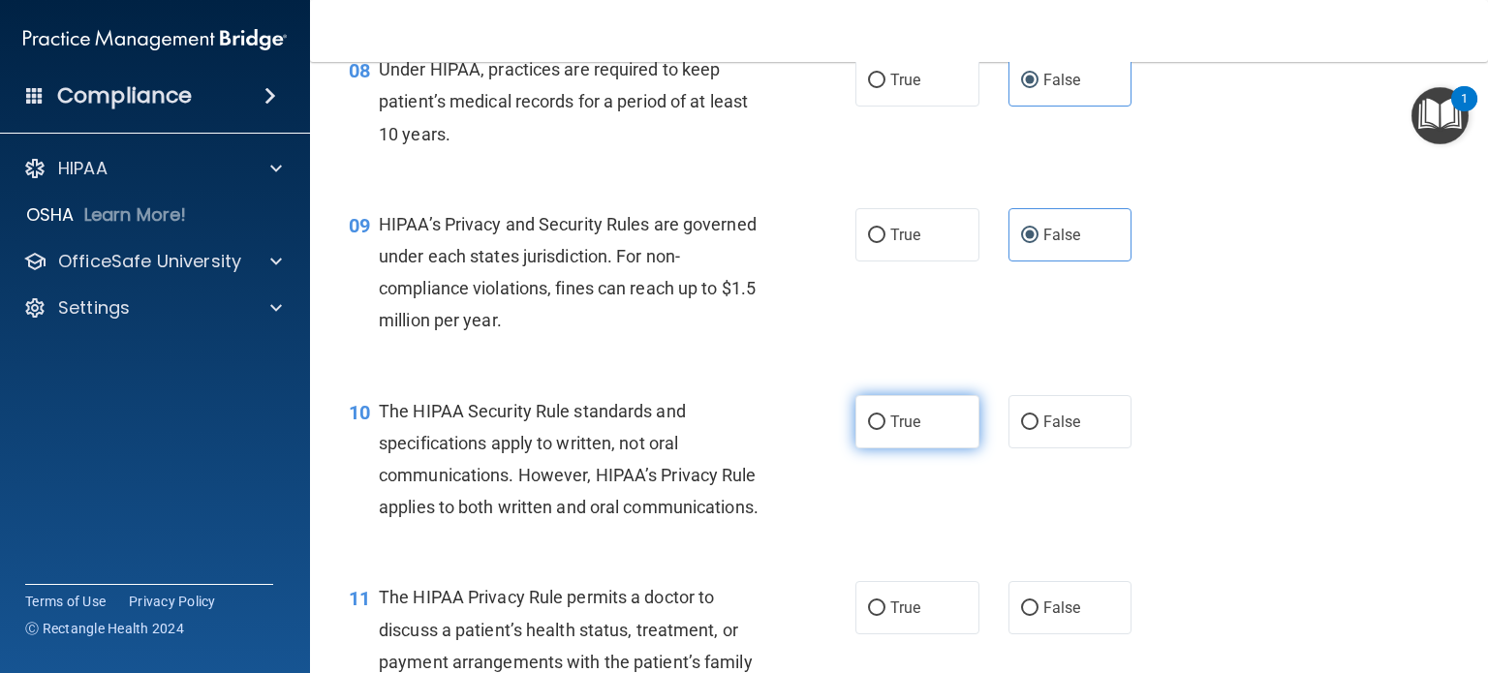
click at [899, 437] on label "True" at bounding box center [918, 421] width 124 height 53
click at [886, 430] on input "True" at bounding box center [876, 423] width 17 height 15
radio input "true"
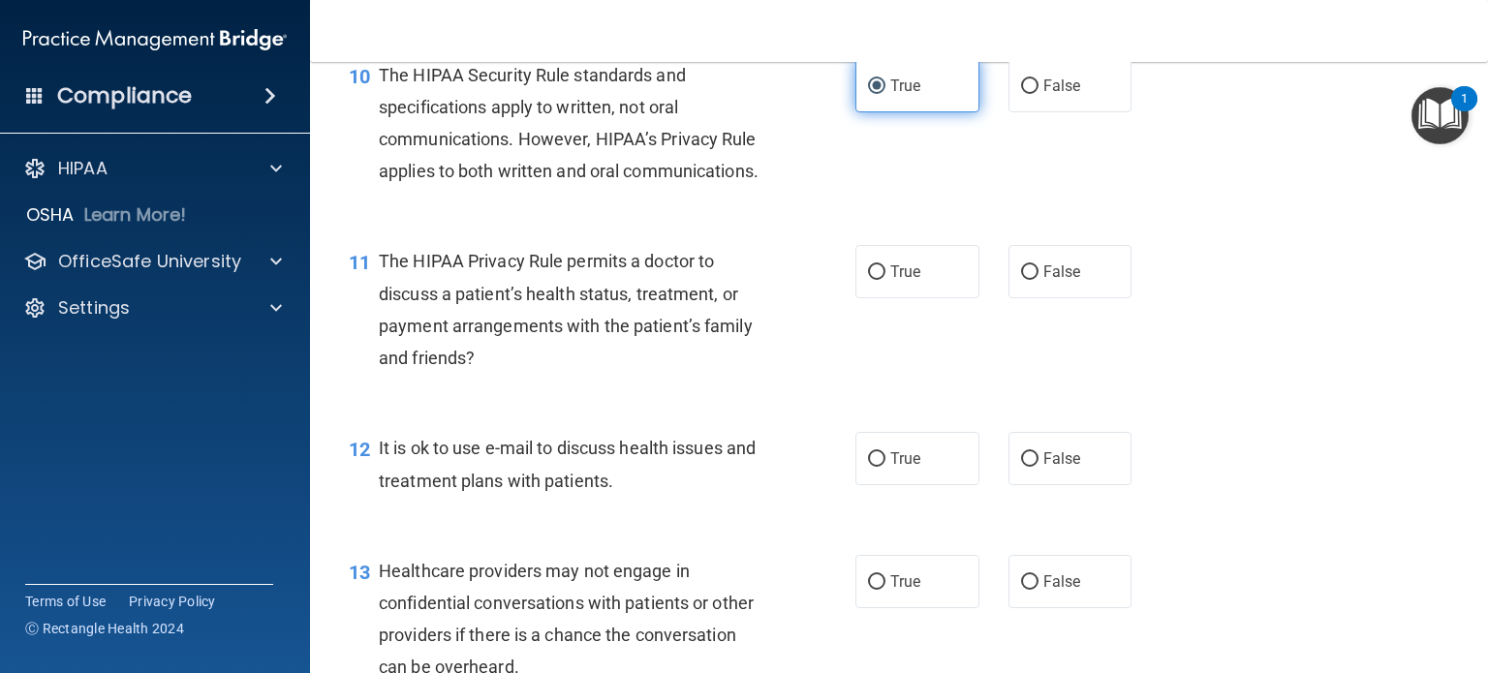
scroll to position [1681, 0]
click at [882, 297] on label "True" at bounding box center [918, 270] width 124 height 53
click at [882, 279] on input "True" at bounding box center [876, 272] width 17 height 15
radio input "true"
click at [907, 484] on label "True" at bounding box center [918, 457] width 124 height 53
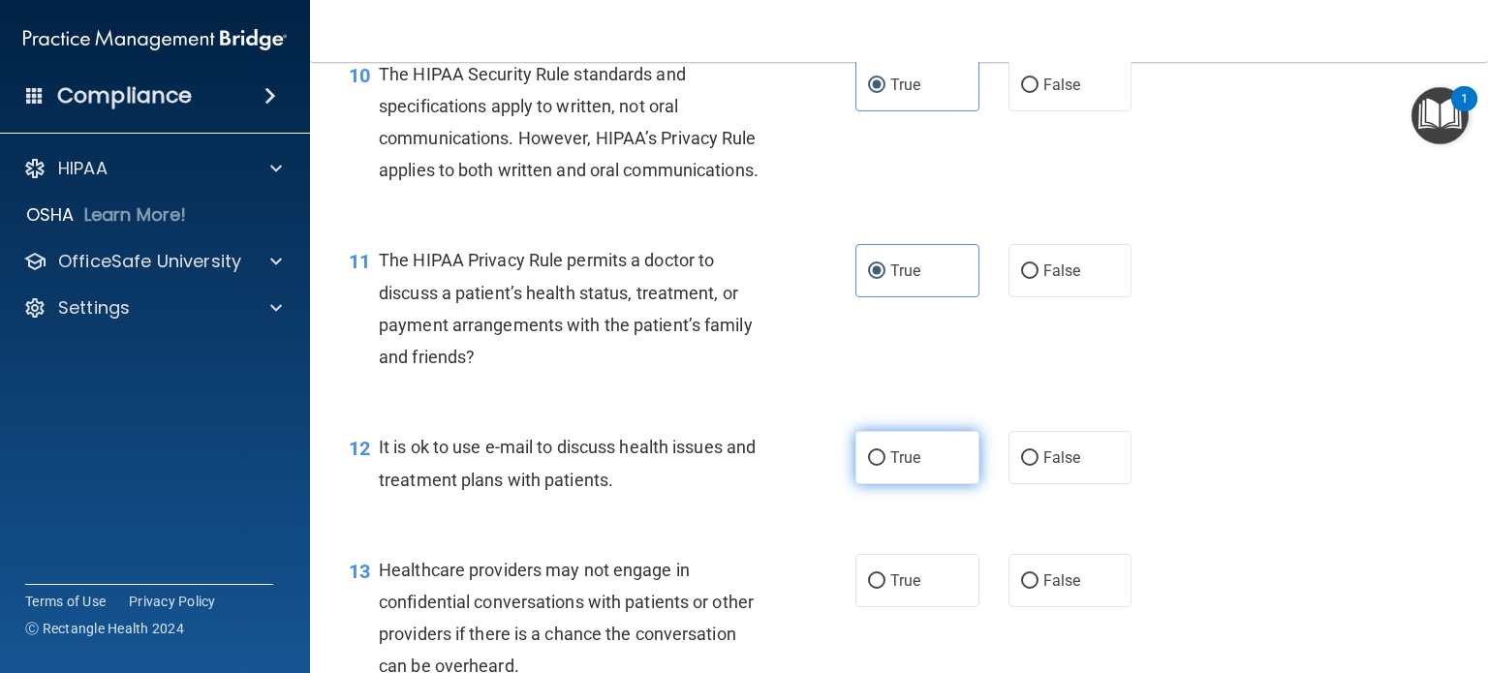
click at [886, 466] on input "True" at bounding box center [876, 459] width 17 height 15
radio input "true"
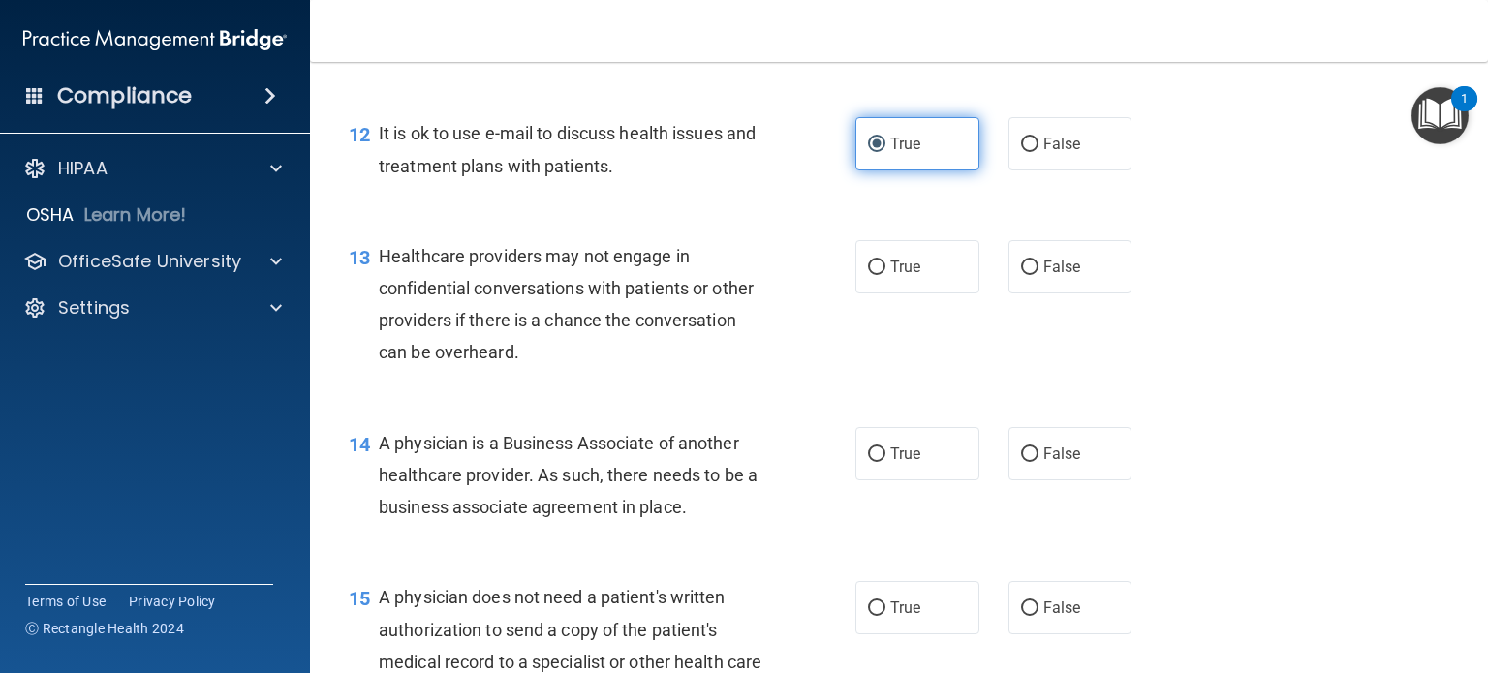
scroll to position [1996, 0]
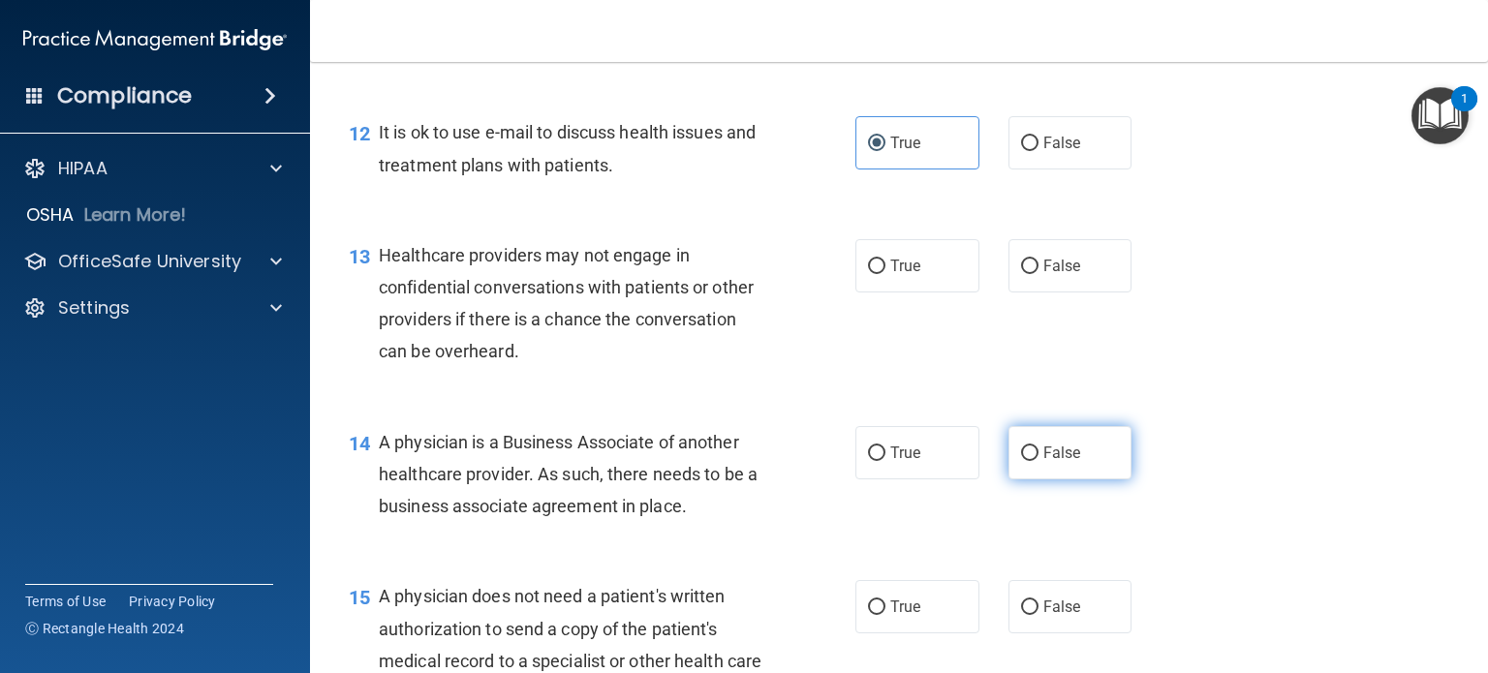
click at [1109, 480] on label "False" at bounding box center [1071, 452] width 124 height 53
click at [1039, 461] on input "False" at bounding box center [1029, 454] width 17 height 15
radio input "true"
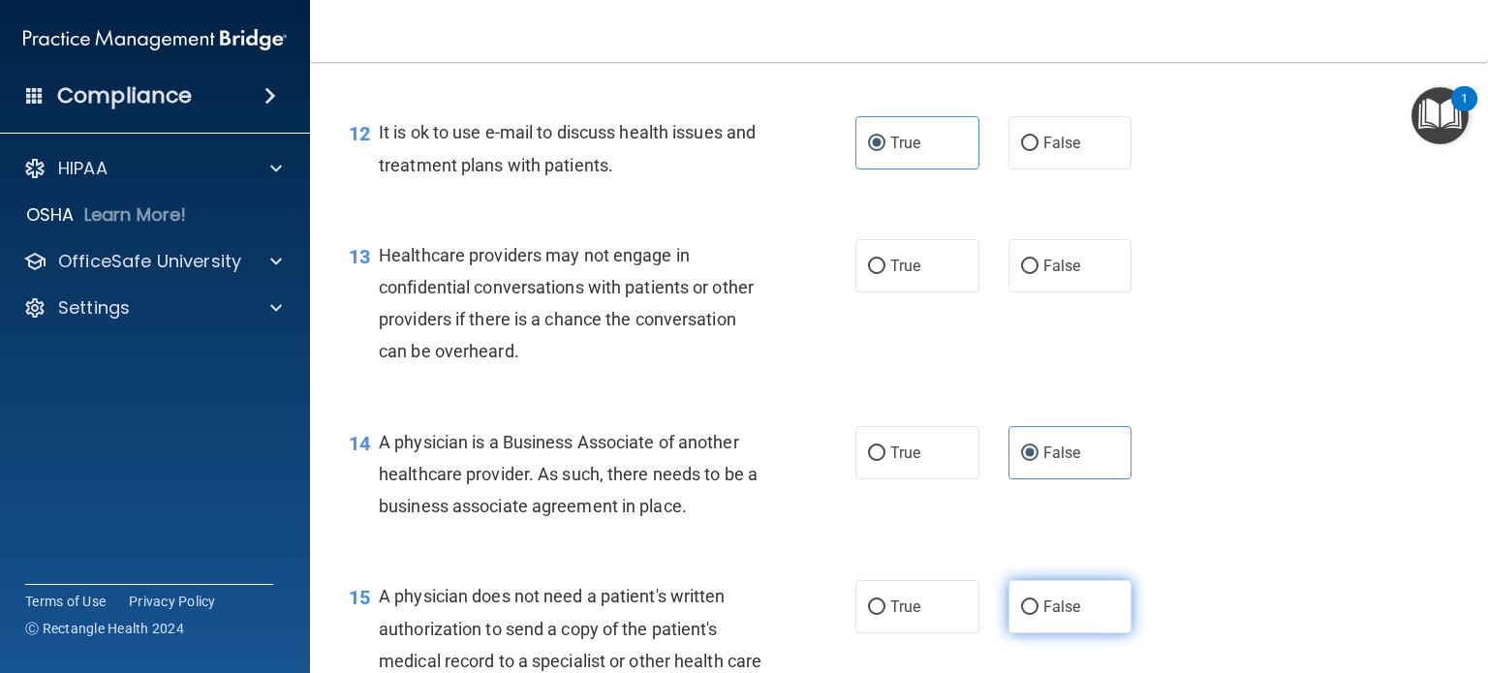
click at [1051, 634] on label "False" at bounding box center [1071, 606] width 124 height 53
click at [1039, 615] on input "False" at bounding box center [1029, 608] width 17 height 15
radio input "true"
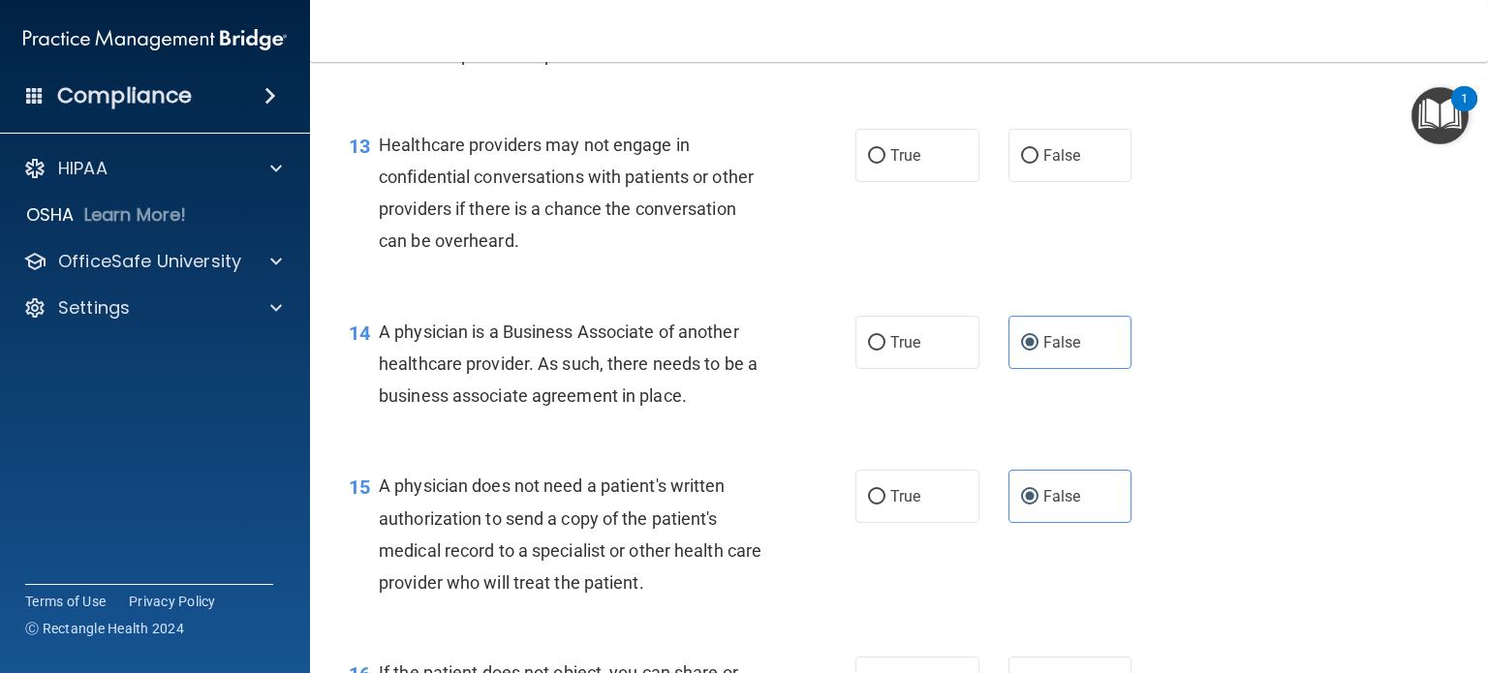
scroll to position [2102, 0]
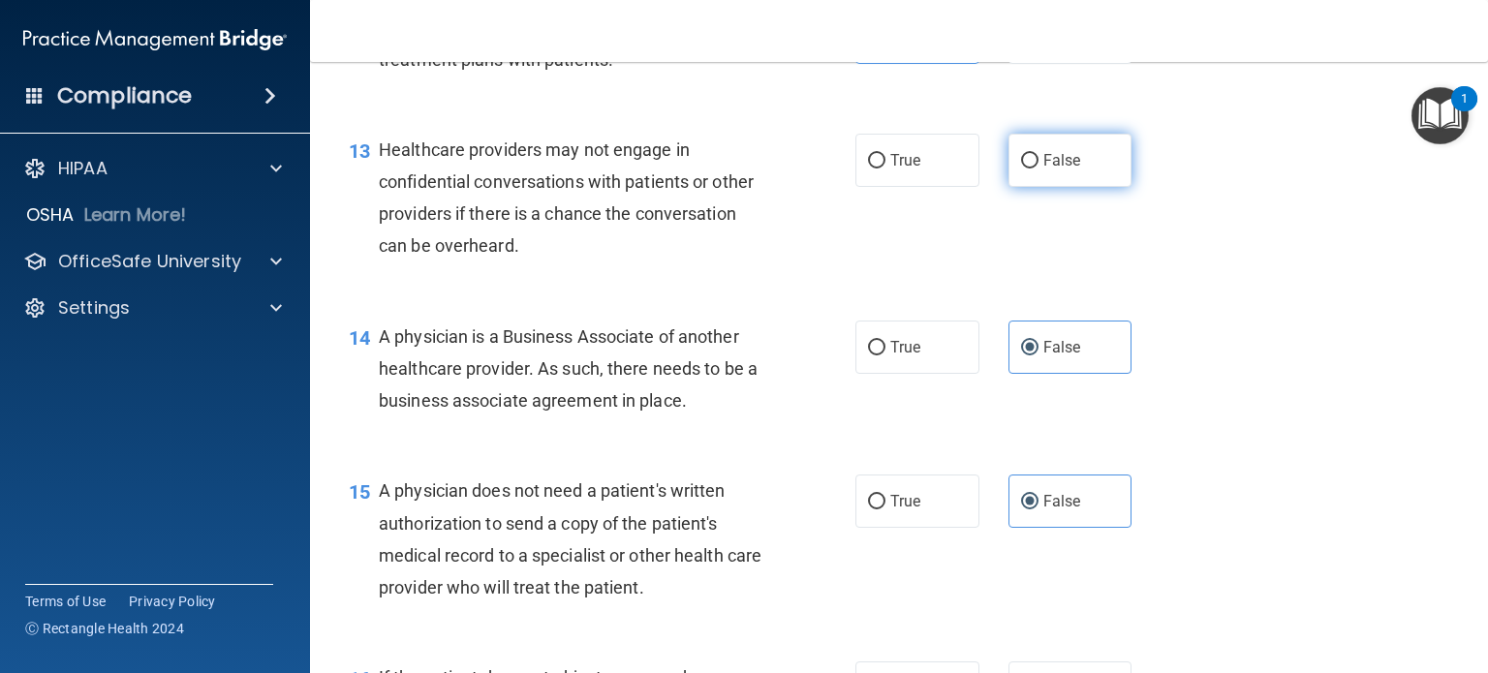
click at [1027, 169] on input "False" at bounding box center [1029, 161] width 17 height 15
radio input "true"
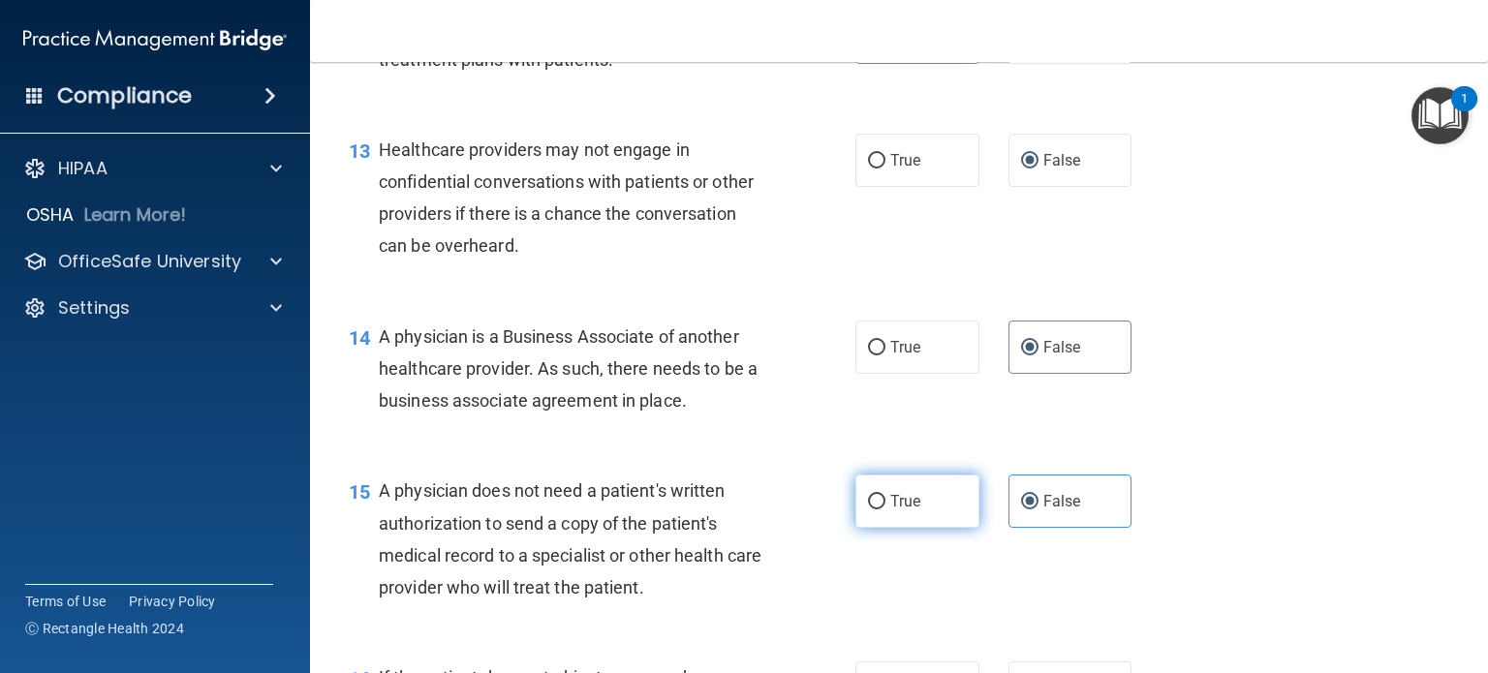
click at [890, 511] on span "True" at bounding box center [905, 501] width 30 height 18
click at [883, 510] on input "True" at bounding box center [876, 502] width 17 height 15
radio input "true"
radio input "false"
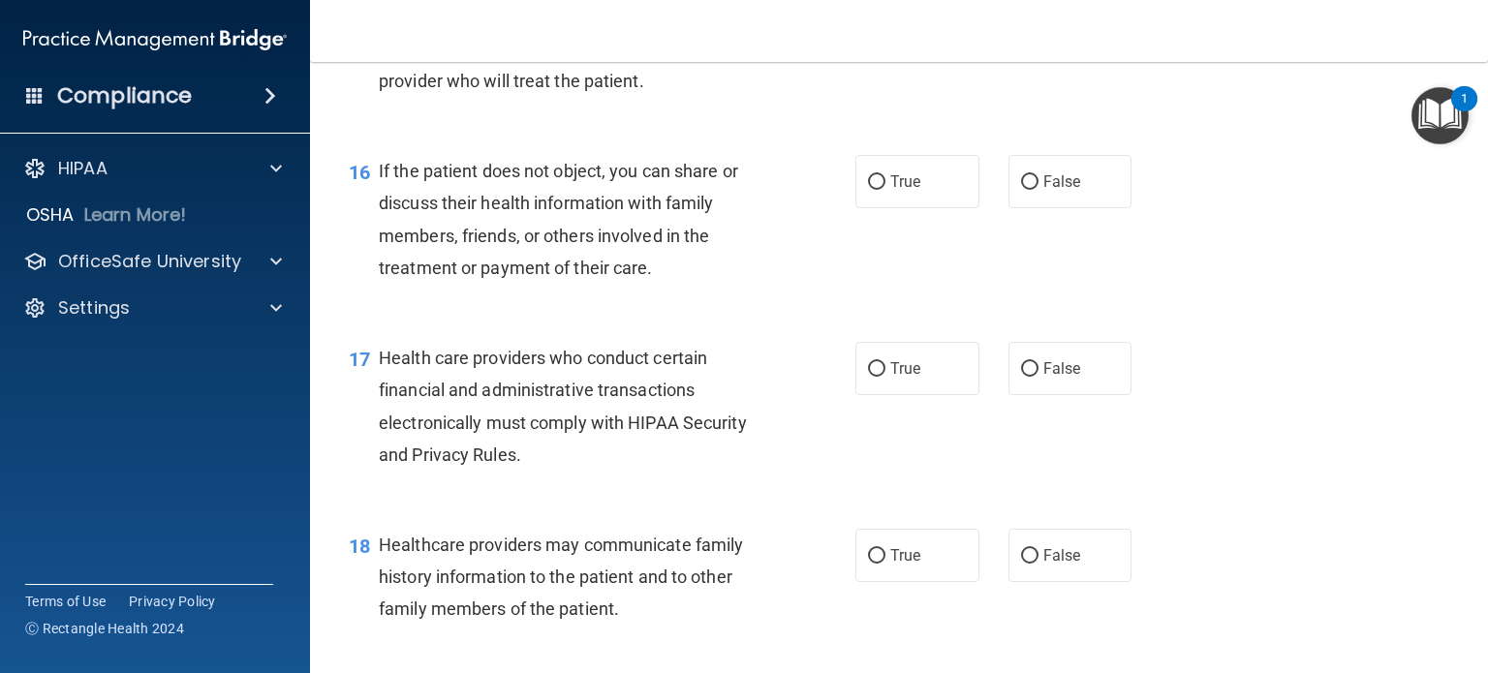
scroll to position [2609, 0]
click at [890, 190] on span "True" at bounding box center [905, 180] width 30 height 18
click at [885, 189] on input "True" at bounding box center [876, 181] width 17 height 15
radio input "true"
click at [906, 377] on span "True" at bounding box center [905, 367] width 30 height 18
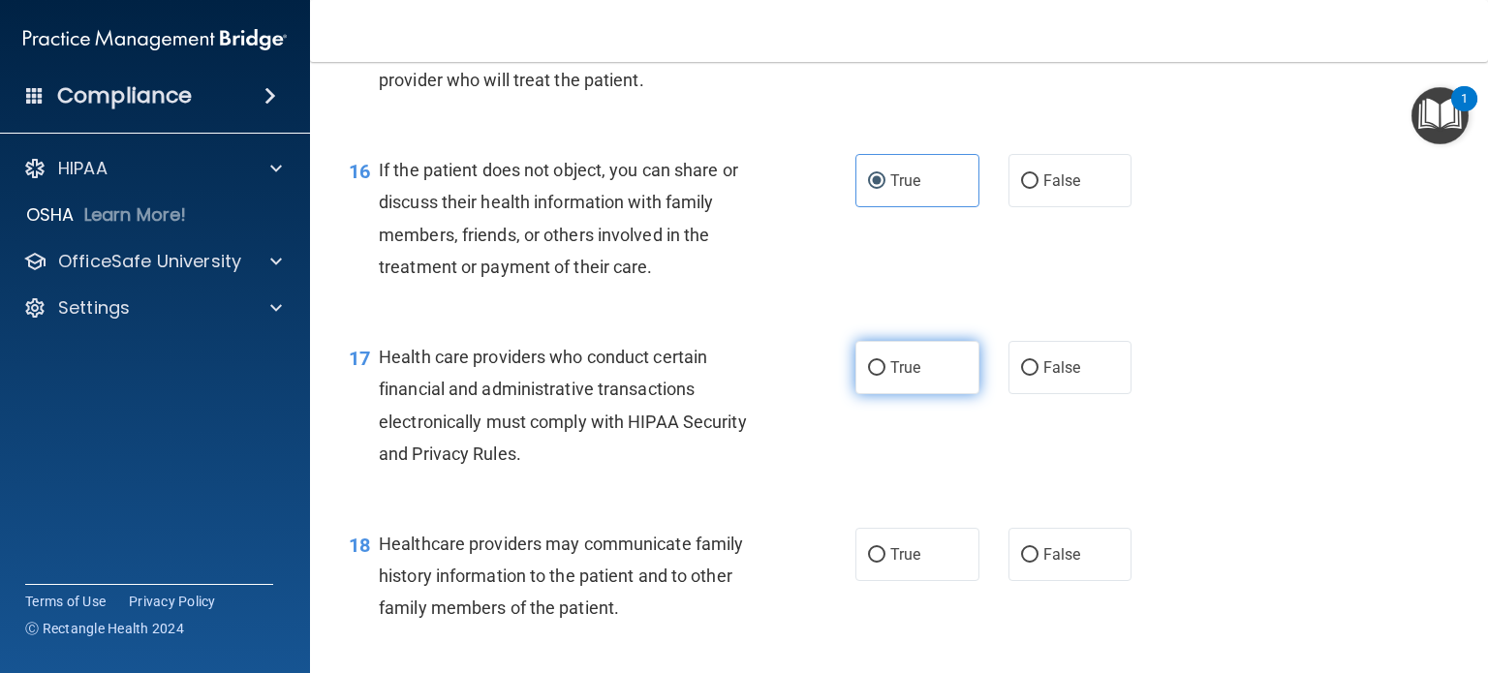
click at [886, 376] on input "True" at bounding box center [876, 368] width 17 height 15
radio input "true"
click at [1038, 581] on label "False" at bounding box center [1071, 554] width 124 height 53
click at [1038, 563] on input "False" at bounding box center [1029, 555] width 17 height 15
radio input "true"
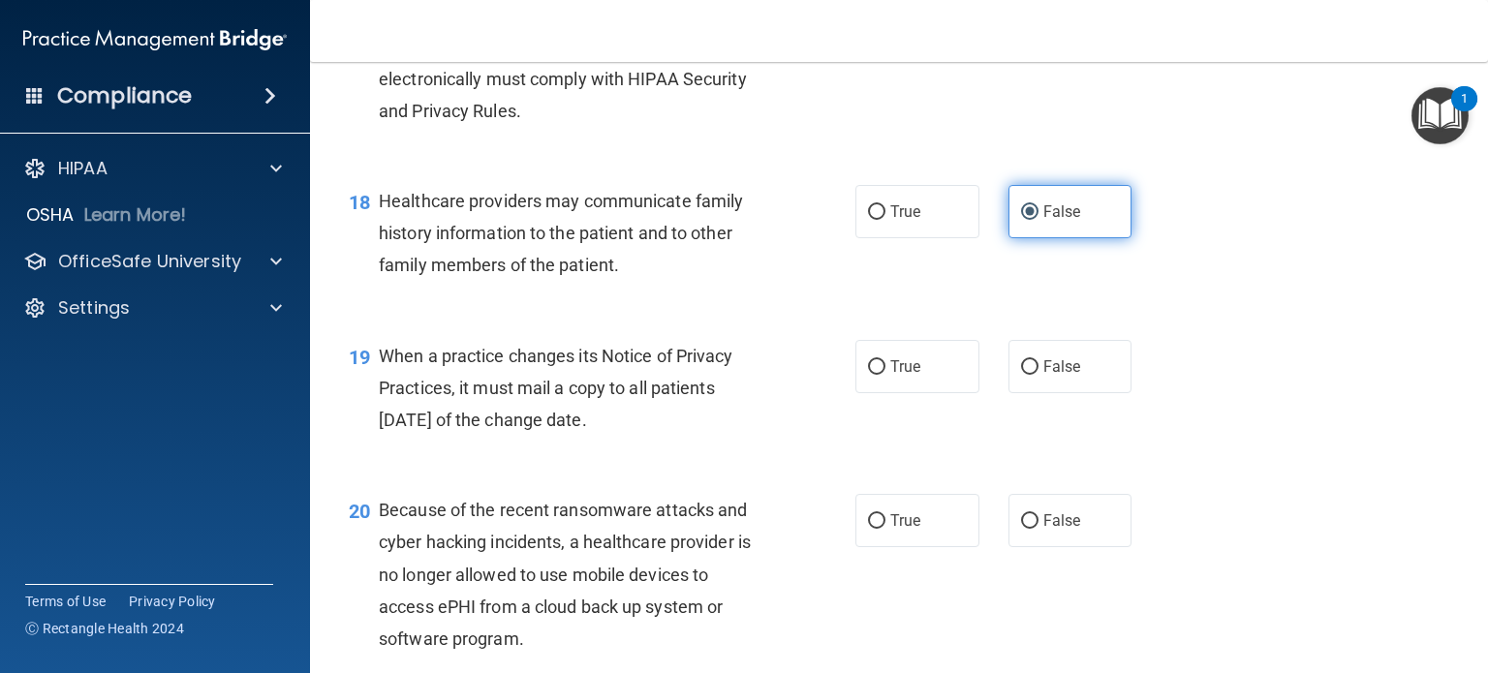
scroll to position [2969, 0]
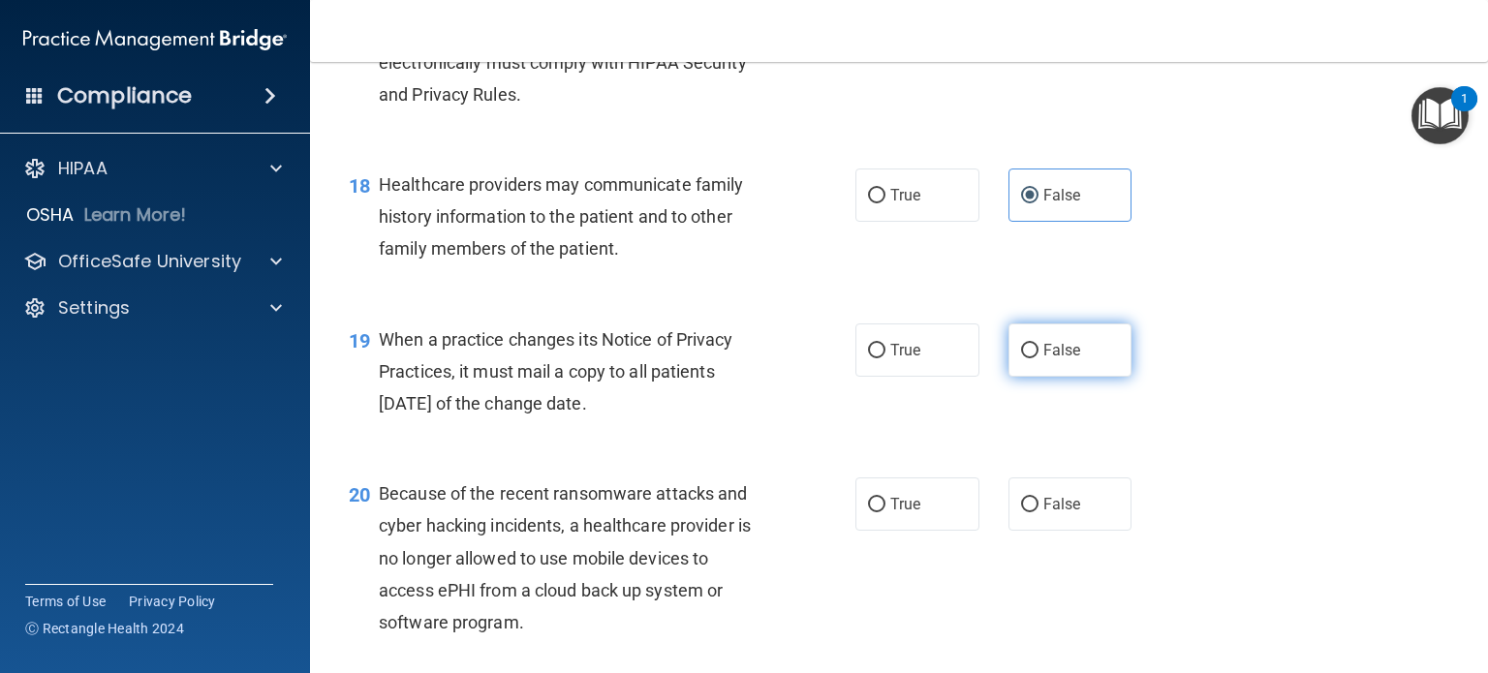
click at [1021, 358] on input "False" at bounding box center [1029, 351] width 17 height 15
radio input "true"
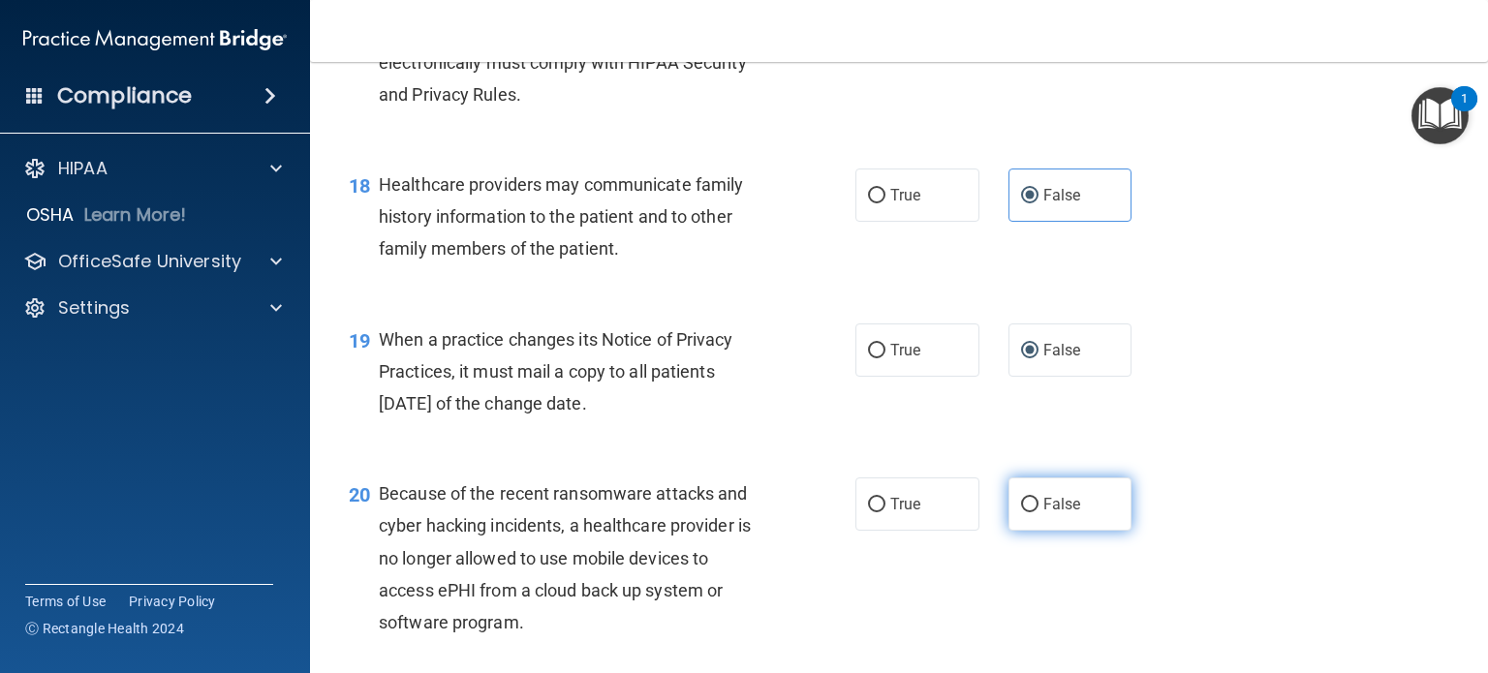
click at [1020, 531] on label "False" at bounding box center [1071, 504] width 124 height 53
click at [1021, 513] on input "False" at bounding box center [1029, 505] width 17 height 15
radio input "true"
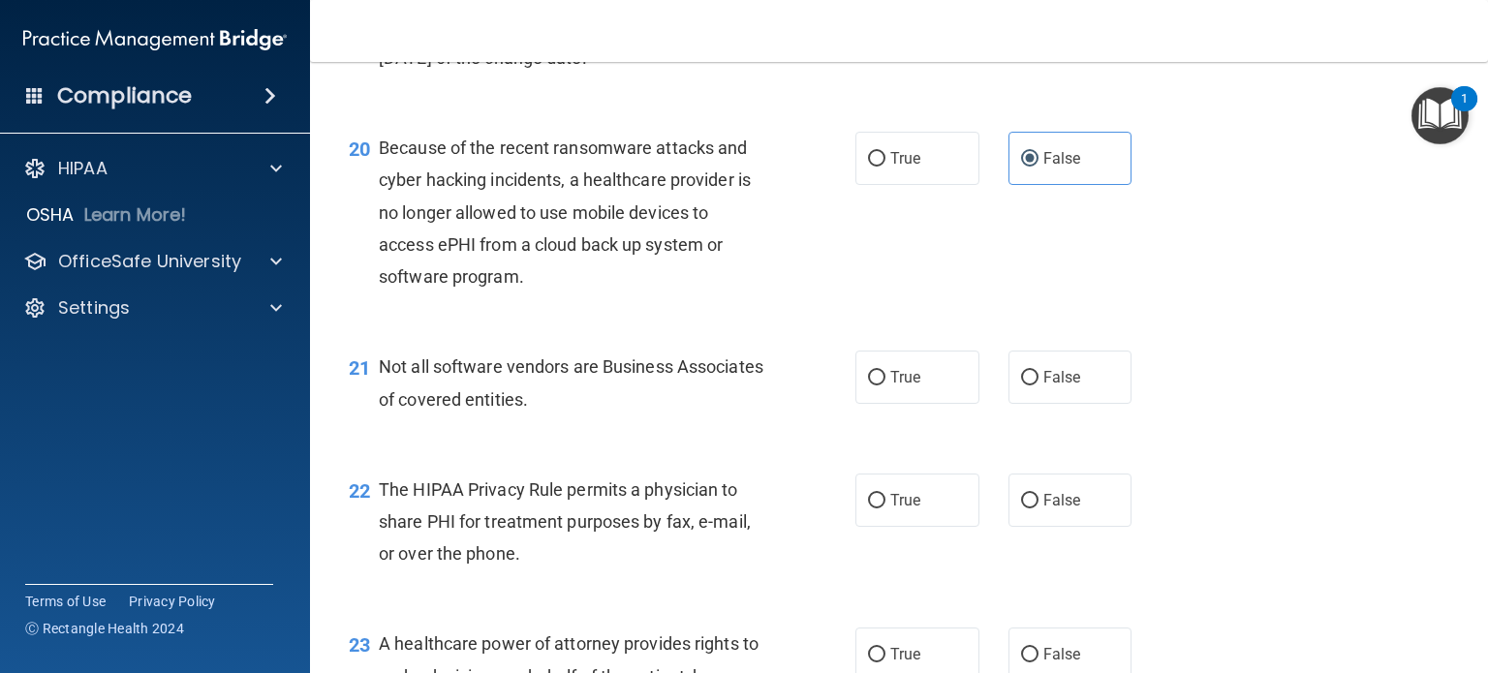
scroll to position [3317, 0]
click at [882, 402] on label "True" at bounding box center [918, 375] width 124 height 53
click at [882, 384] on input "True" at bounding box center [876, 376] width 17 height 15
radio input "true"
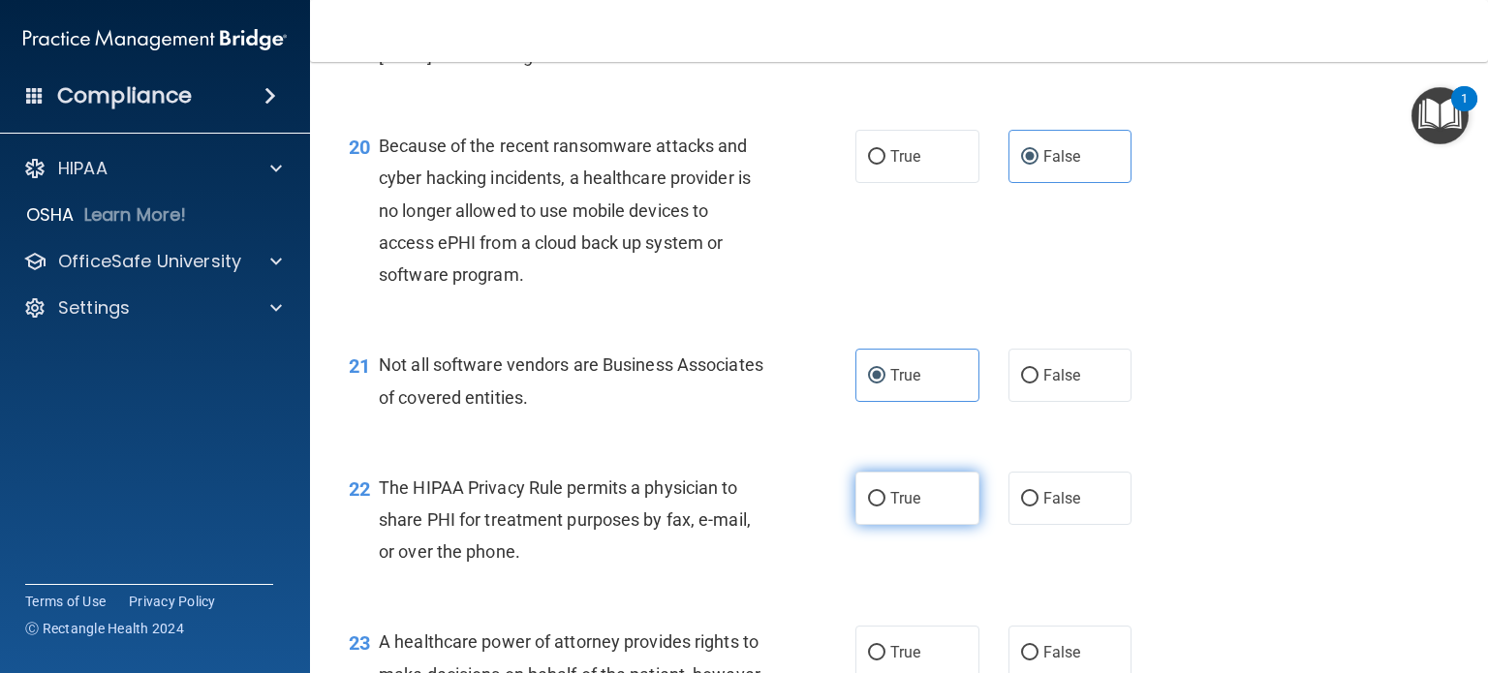
click at [891, 508] on span "True" at bounding box center [905, 498] width 30 height 18
click at [886, 507] on input "True" at bounding box center [876, 499] width 17 height 15
radio input "true"
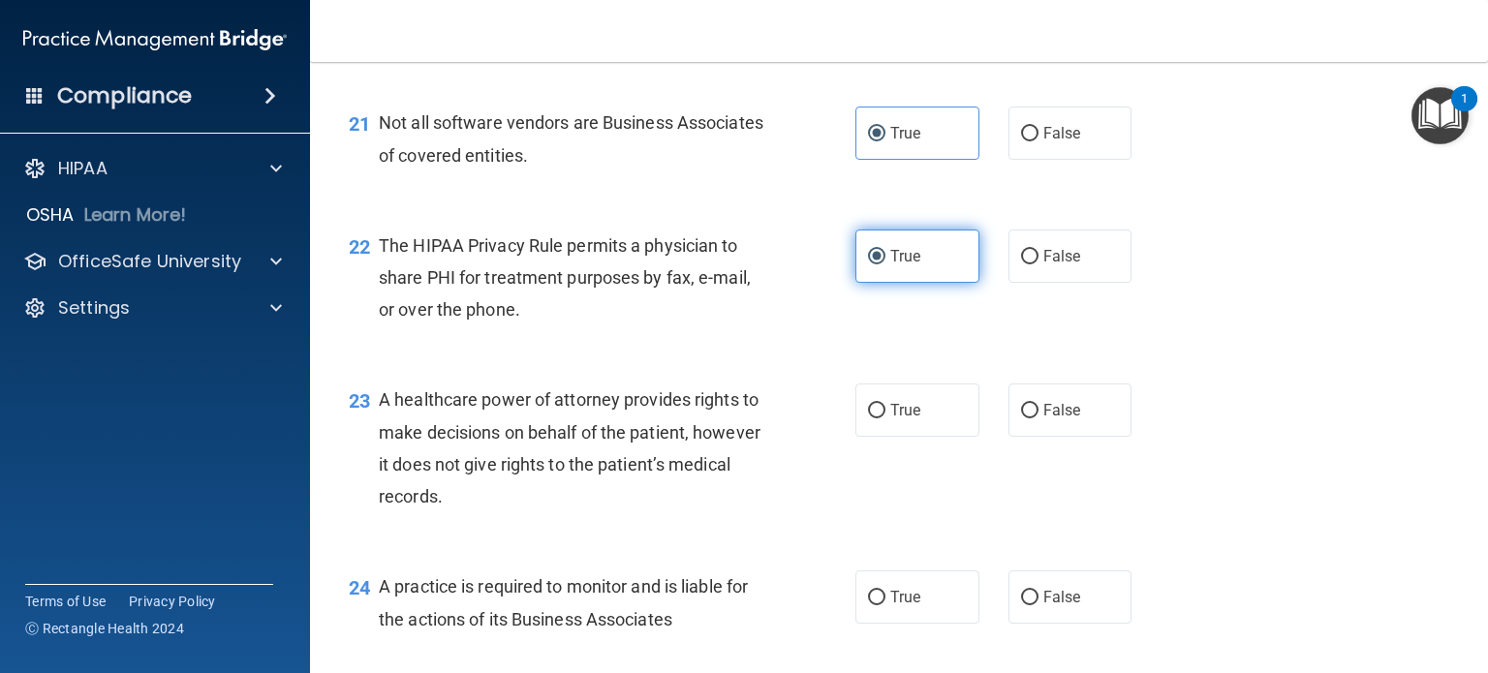
scroll to position [3562, 0]
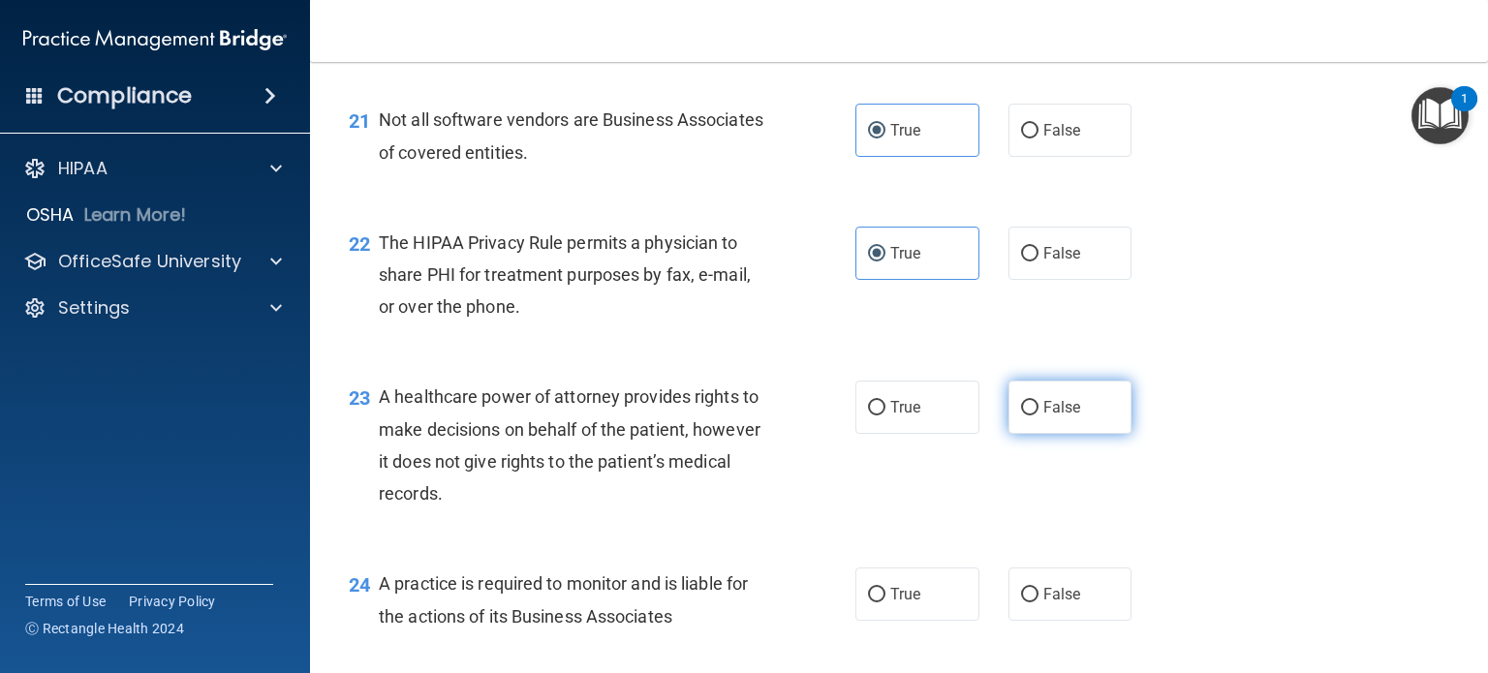
click at [1057, 434] on label "False" at bounding box center [1071, 407] width 124 height 53
click at [1039, 416] on input "False" at bounding box center [1029, 408] width 17 height 15
radio input "true"
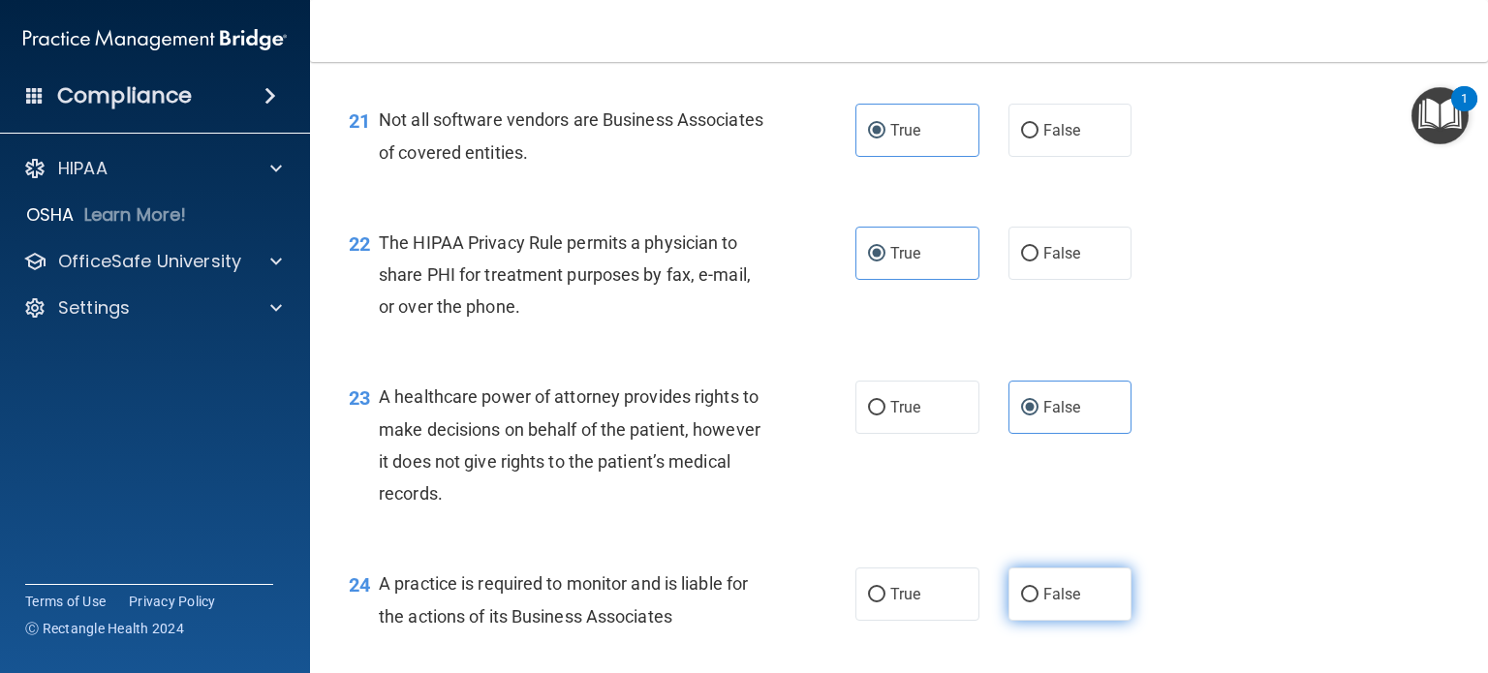
click at [1026, 621] on label "False" at bounding box center [1071, 594] width 124 height 53
click at [1026, 603] on input "False" at bounding box center [1029, 595] width 17 height 15
radio input "true"
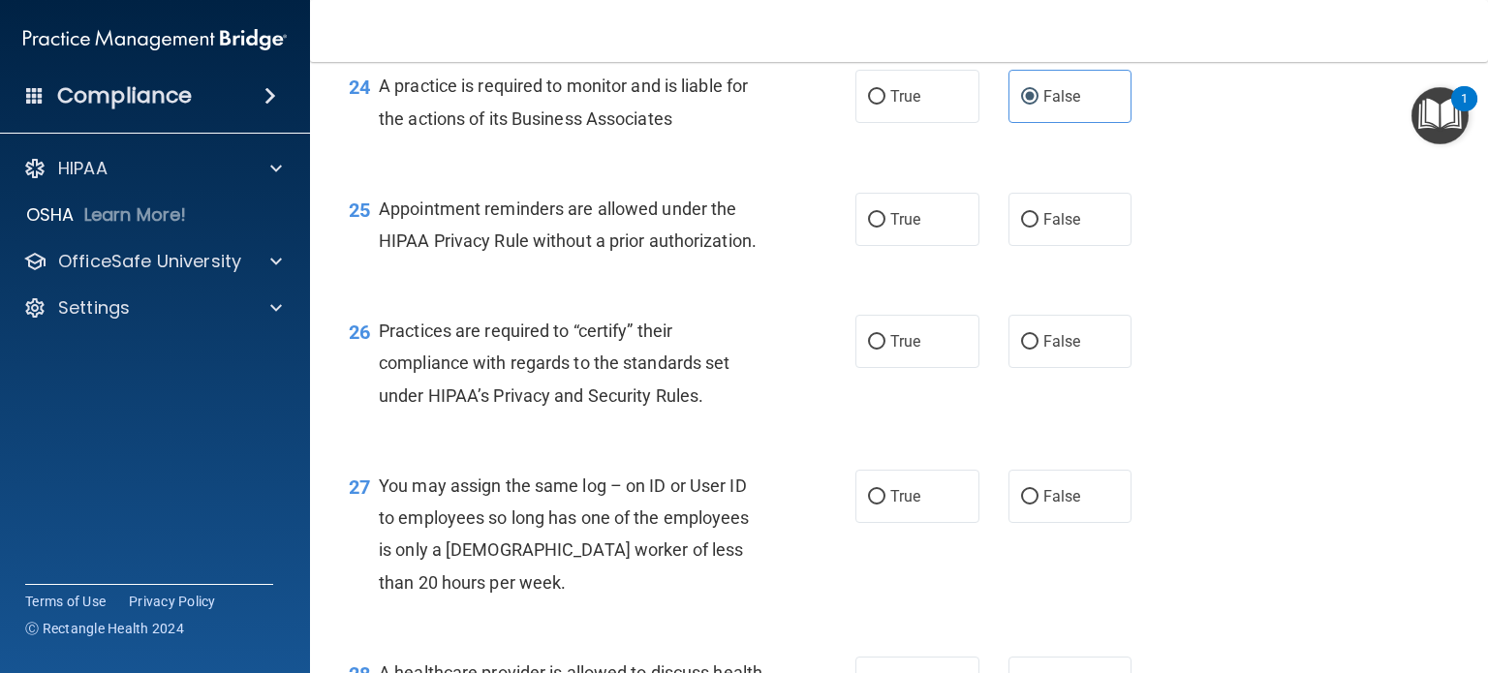
scroll to position [4061, 0]
click at [882, 245] on label "True" at bounding box center [918, 218] width 124 height 53
click at [882, 227] on input "True" at bounding box center [876, 219] width 17 height 15
radio input "true"
click at [1043, 367] on label "False" at bounding box center [1071, 340] width 124 height 53
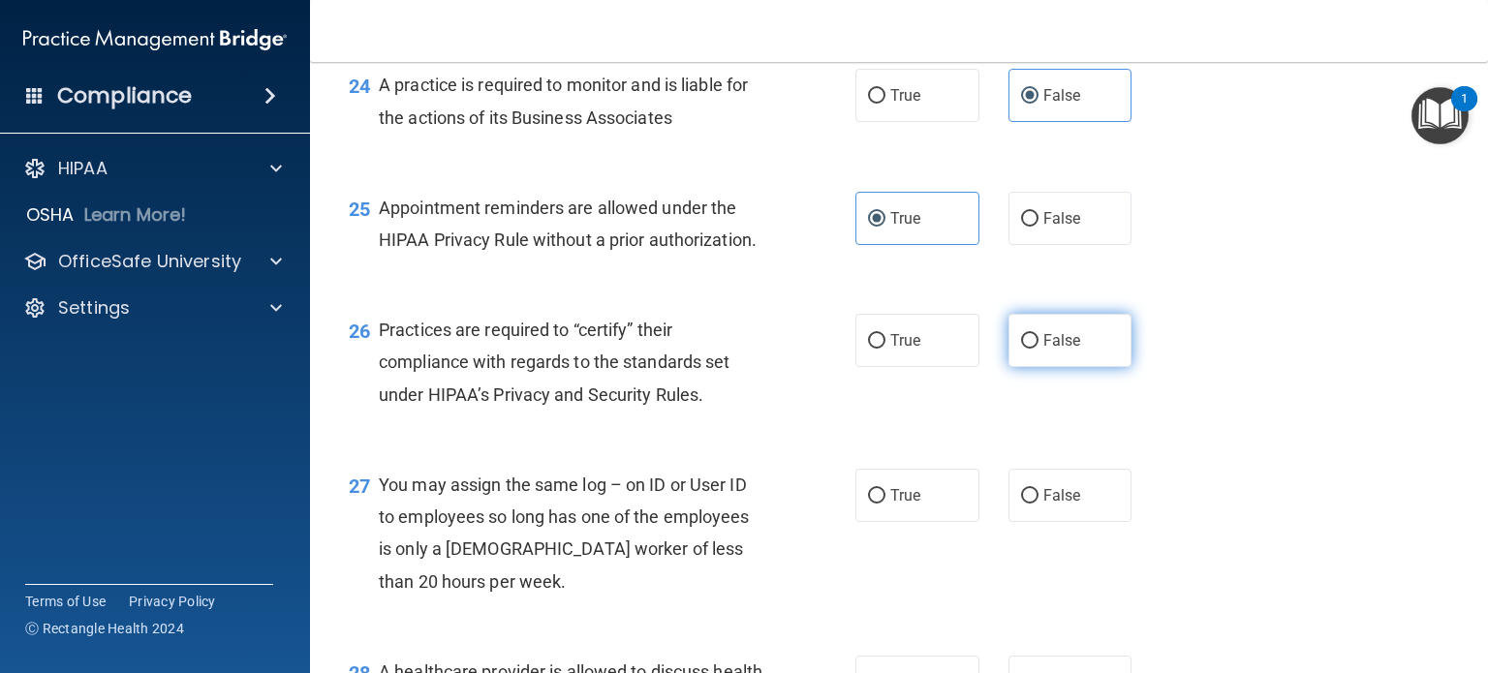
click at [1039, 349] on input "False" at bounding box center [1029, 341] width 17 height 15
radio input "true"
click at [1044, 505] on span "False" at bounding box center [1063, 495] width 38 height 18
click at [1037, 504] on input "False" at bounding box center [1029, 496] width 17 height 15
radio input "true"
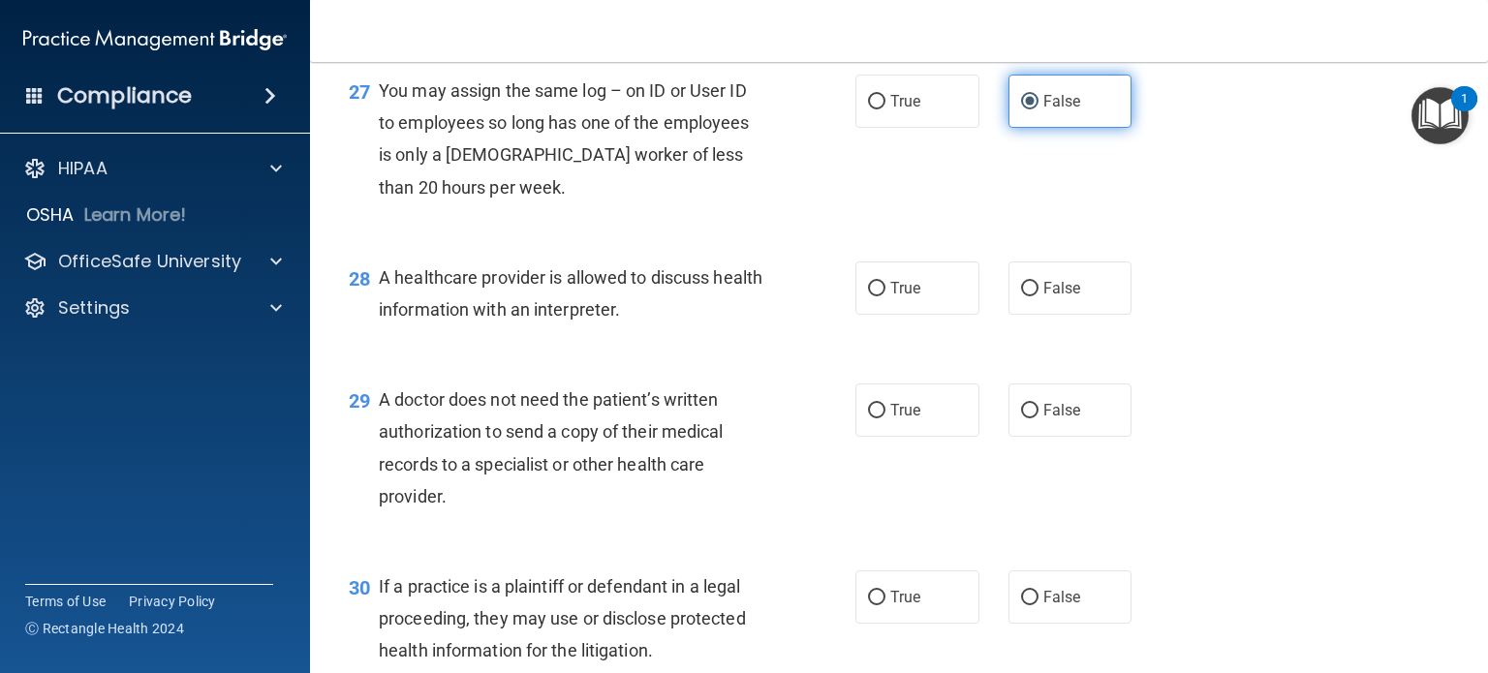
scroll to position [4463, 0]
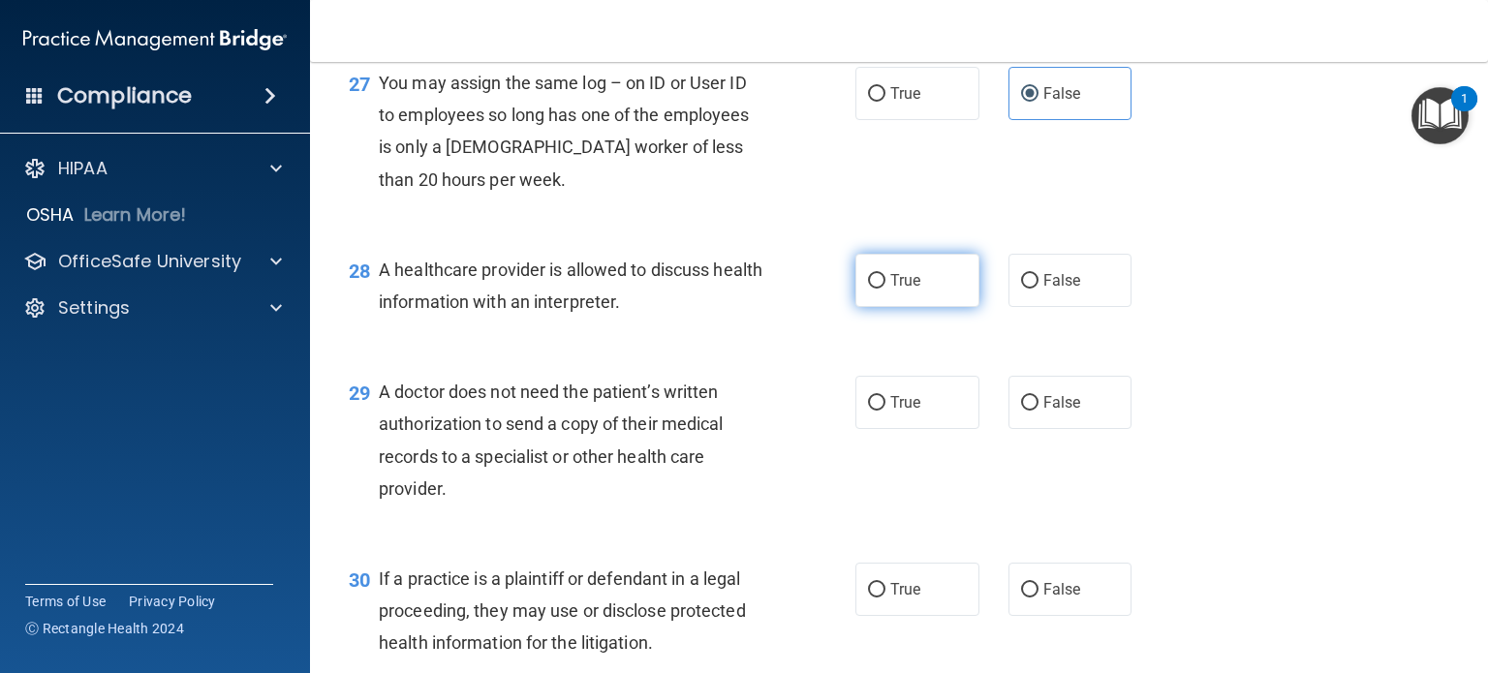
click at [868, 289] on input "True" at bounding box center [876, 281] width 17 height 15
radio input "true"
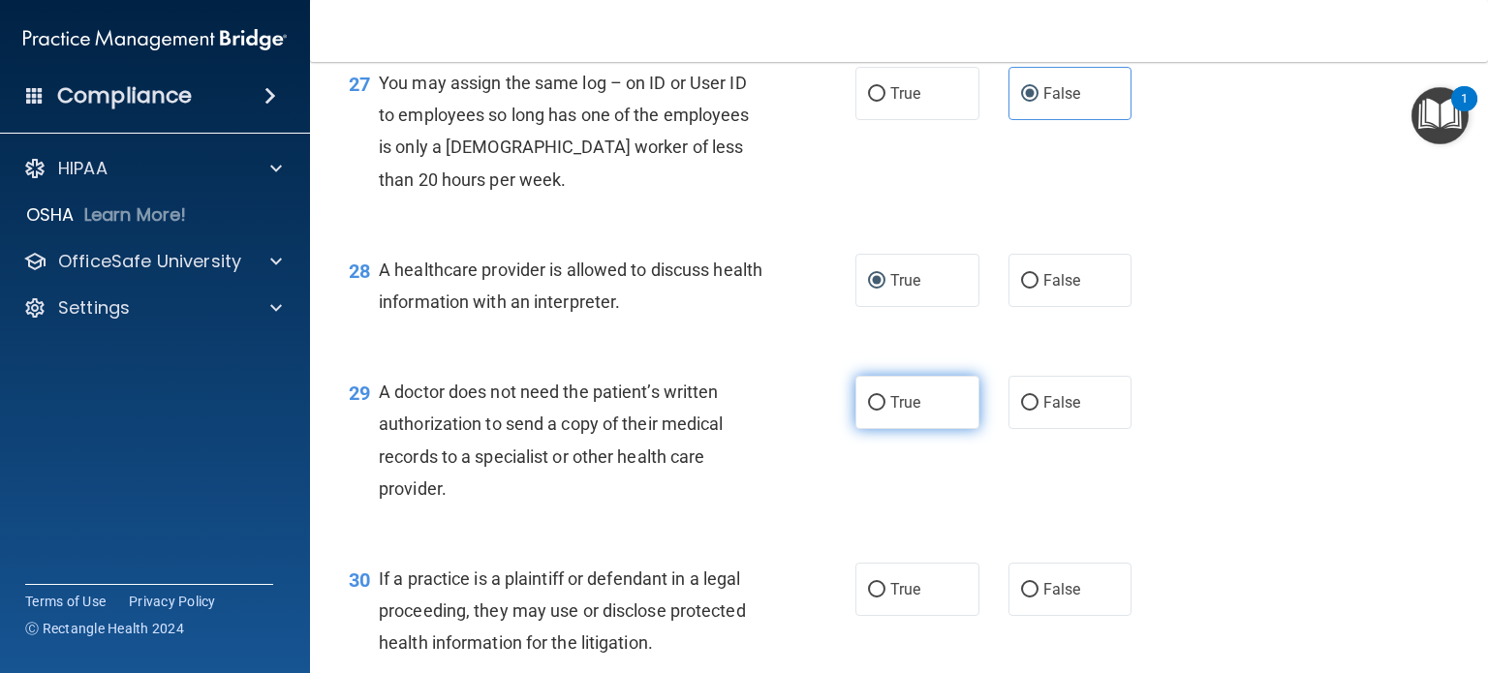
click at [913, 429] on label "True" at bounding box center [918, 402] width 124 height 53
click at [886, 411] on input "True" at bounding box center [876, 403] width 17 height 15
radio input "true"
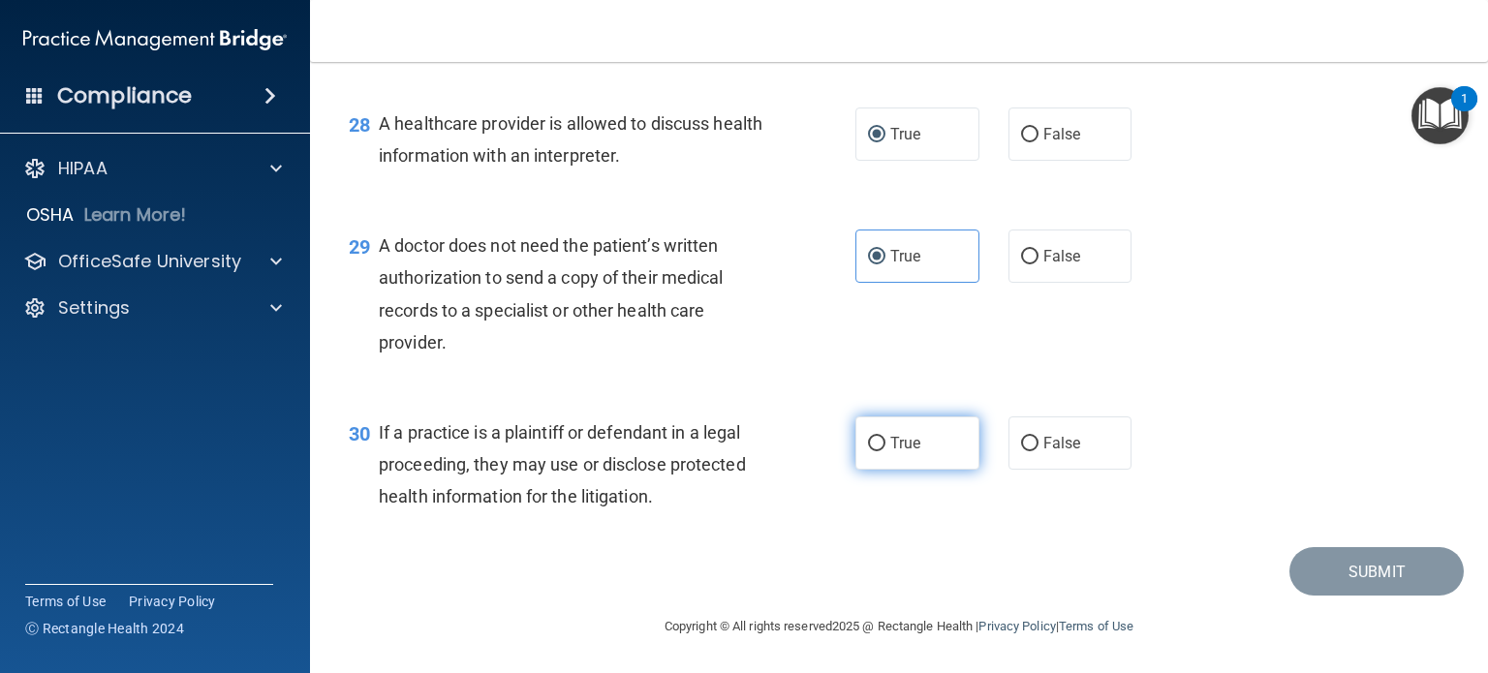
click at [911, 438] on label "True" at bounding box center [918, 443] width 124 height 53
click at [886, 438] on input "True" at bounding box center [876, 444] width 17 height 15
radio input "true"
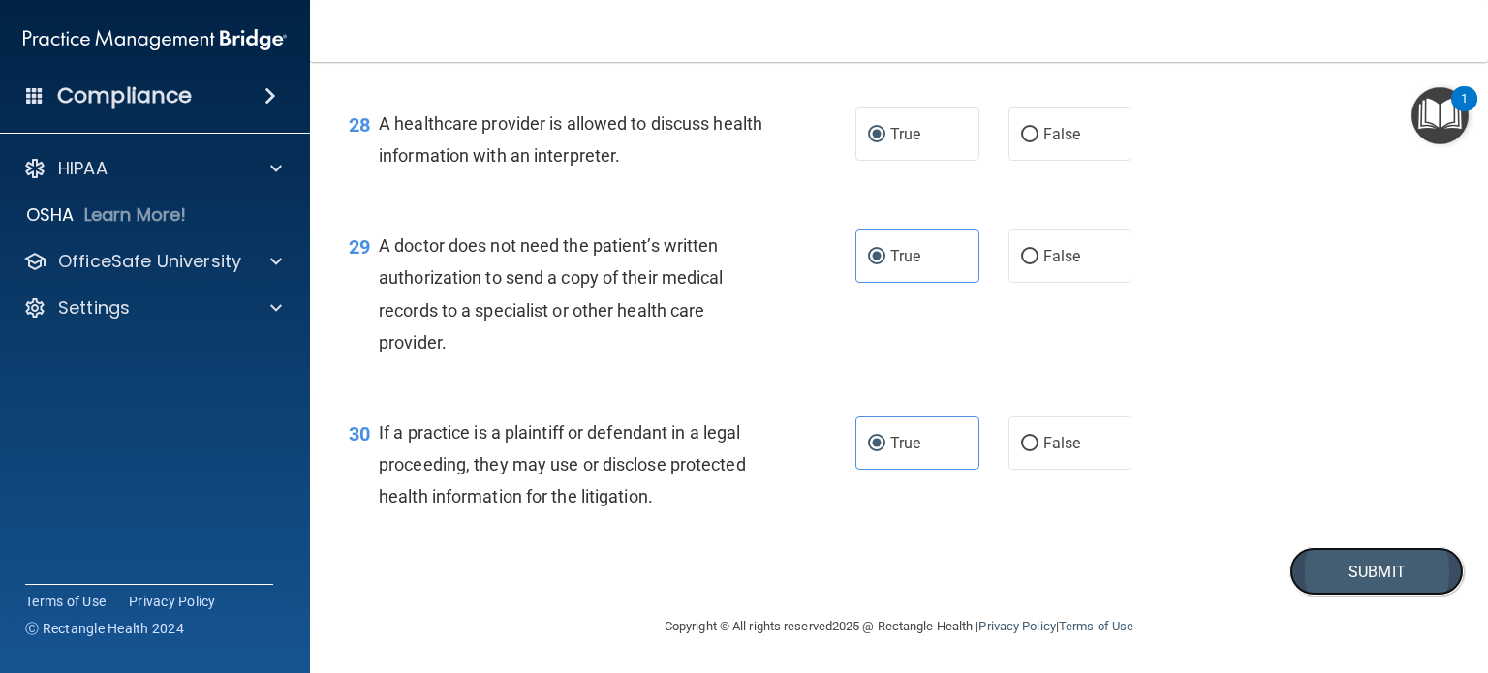
click at [1313, 595] on button "Submit" at bounding box center [1377, 571] width 174 height 49
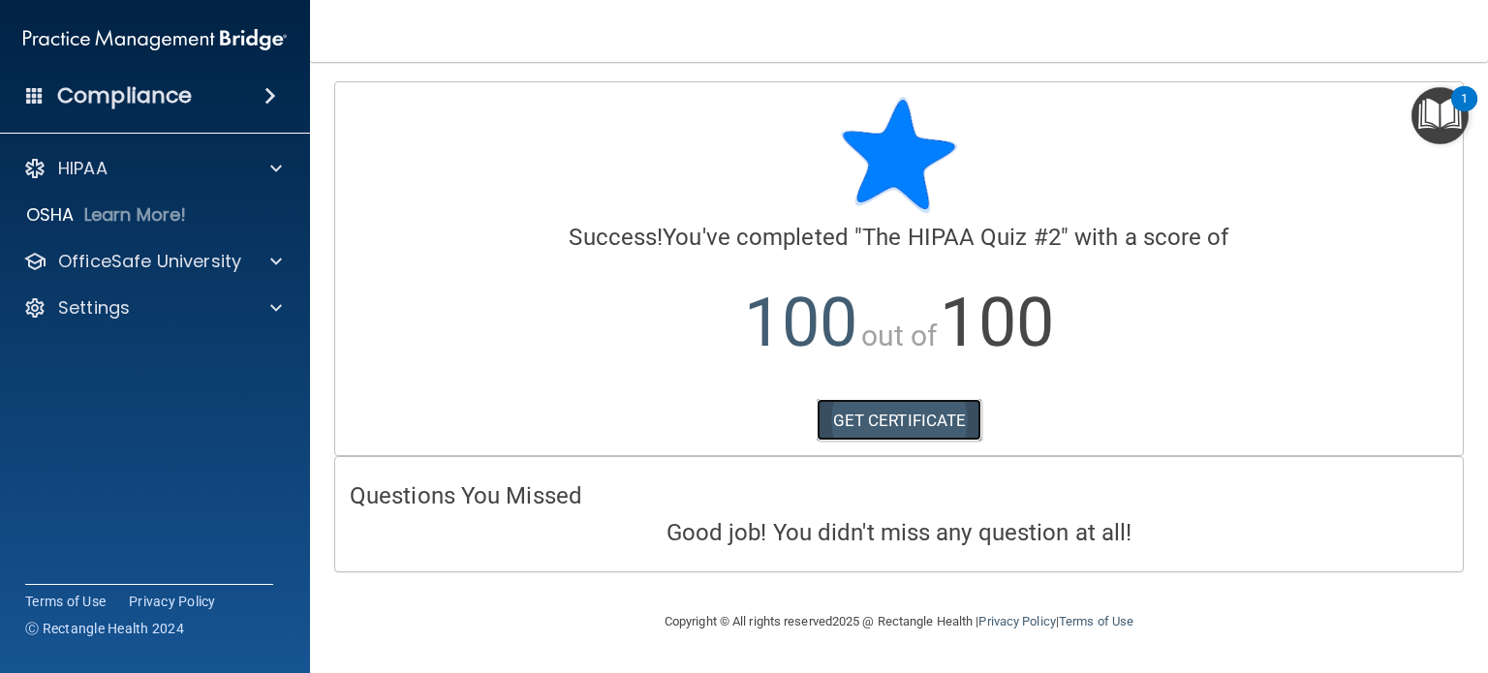
click at [946, 404] on link "GET CERTIFICATE" at bounding box center [900, 420] width 166 height 43
click at [1444, 109] on img "Open Resource Center, 1 new notification" at bounding box center [1440, 115] width 57 height 57
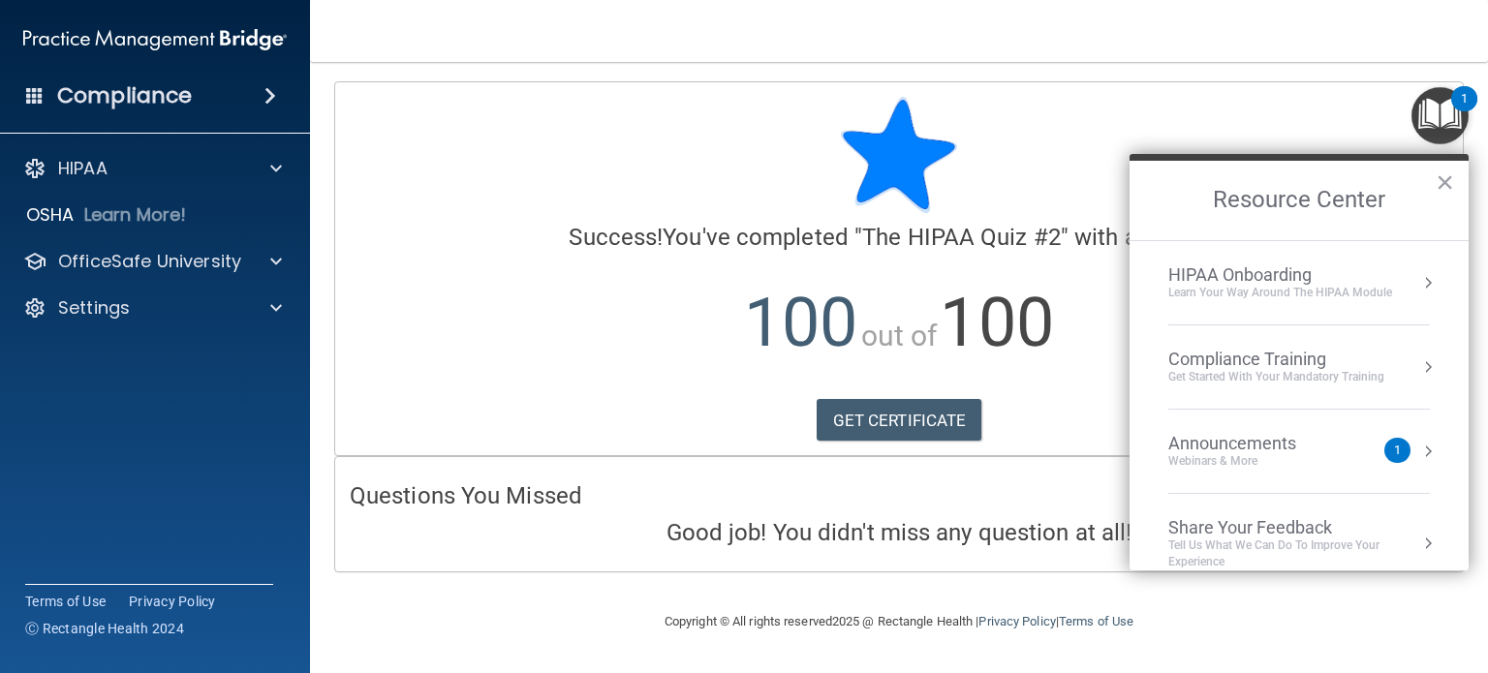
click at [1291, 380] on div "Get Started with your mandatory training" at bounding box center [1276, 377] width 216 height 16
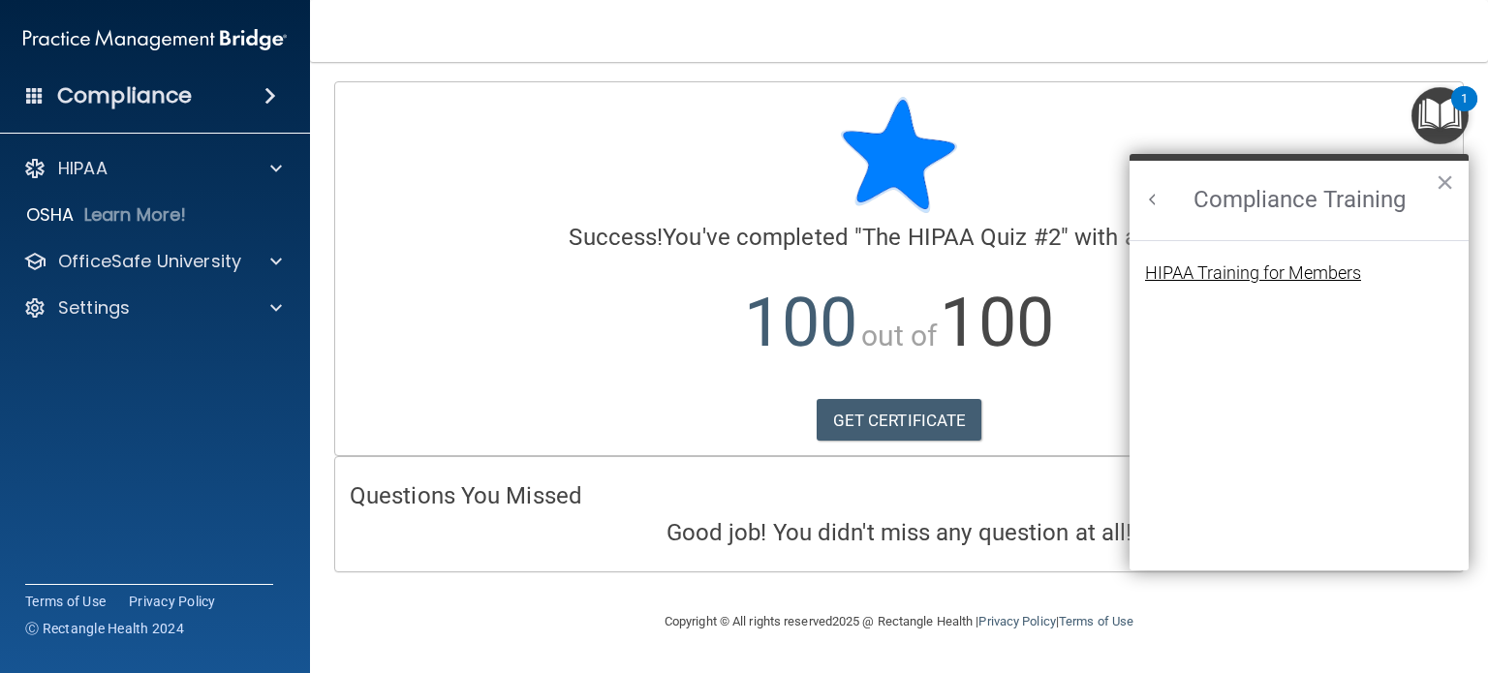
click at [1213, 265] on div "HIPAA Training for Members" at bounding box center [1253, 273] width 216 height 17
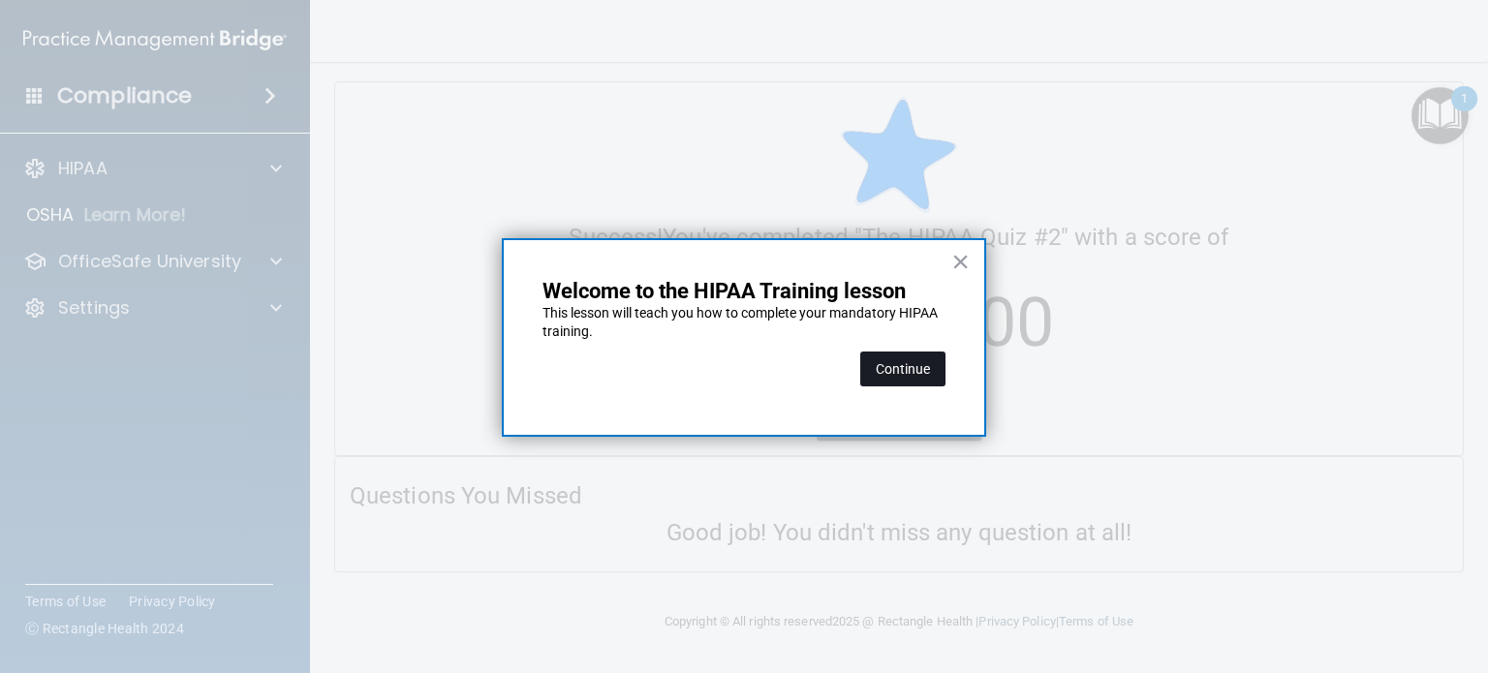
click at [914, 379] on button "Continue" at bounding box center [902, 369] width 85 height 35
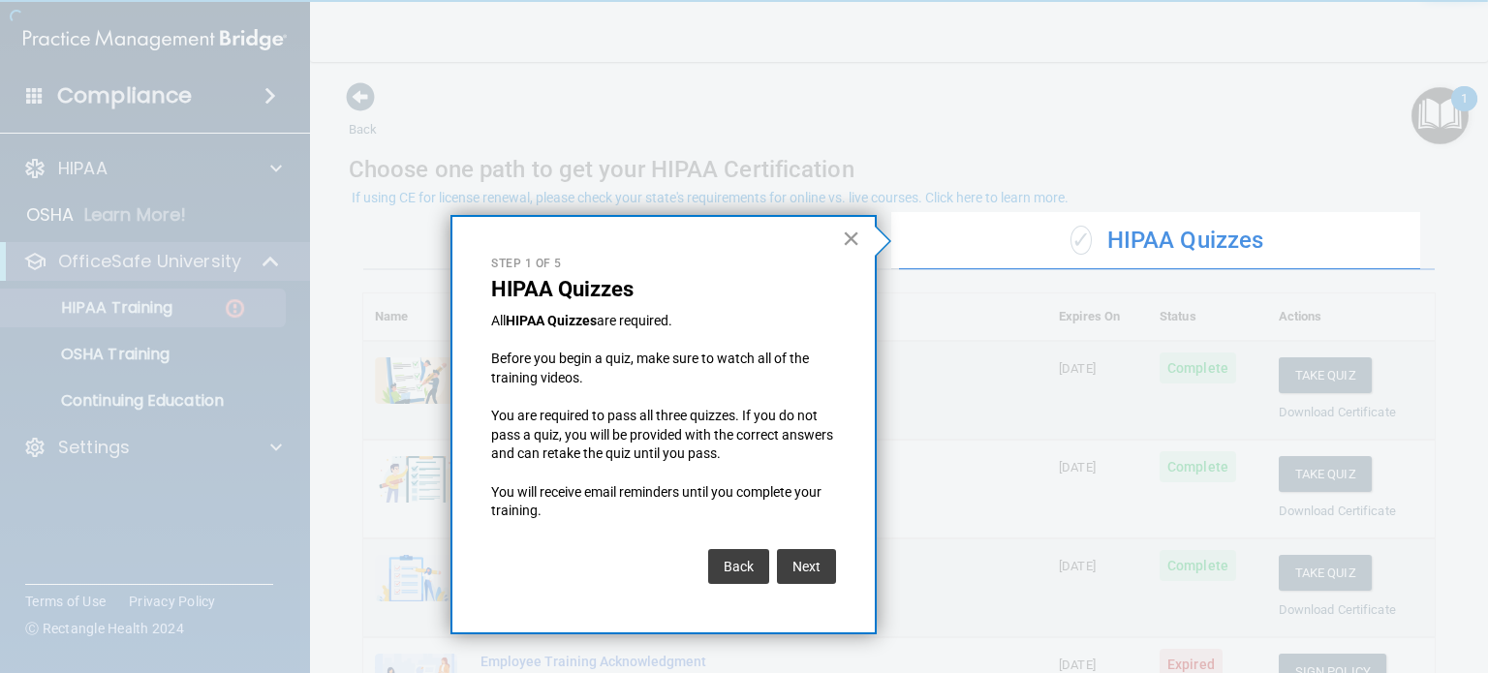
click at [845, 243] on button "×" at bounding box center [851, 238] width 18 height 31
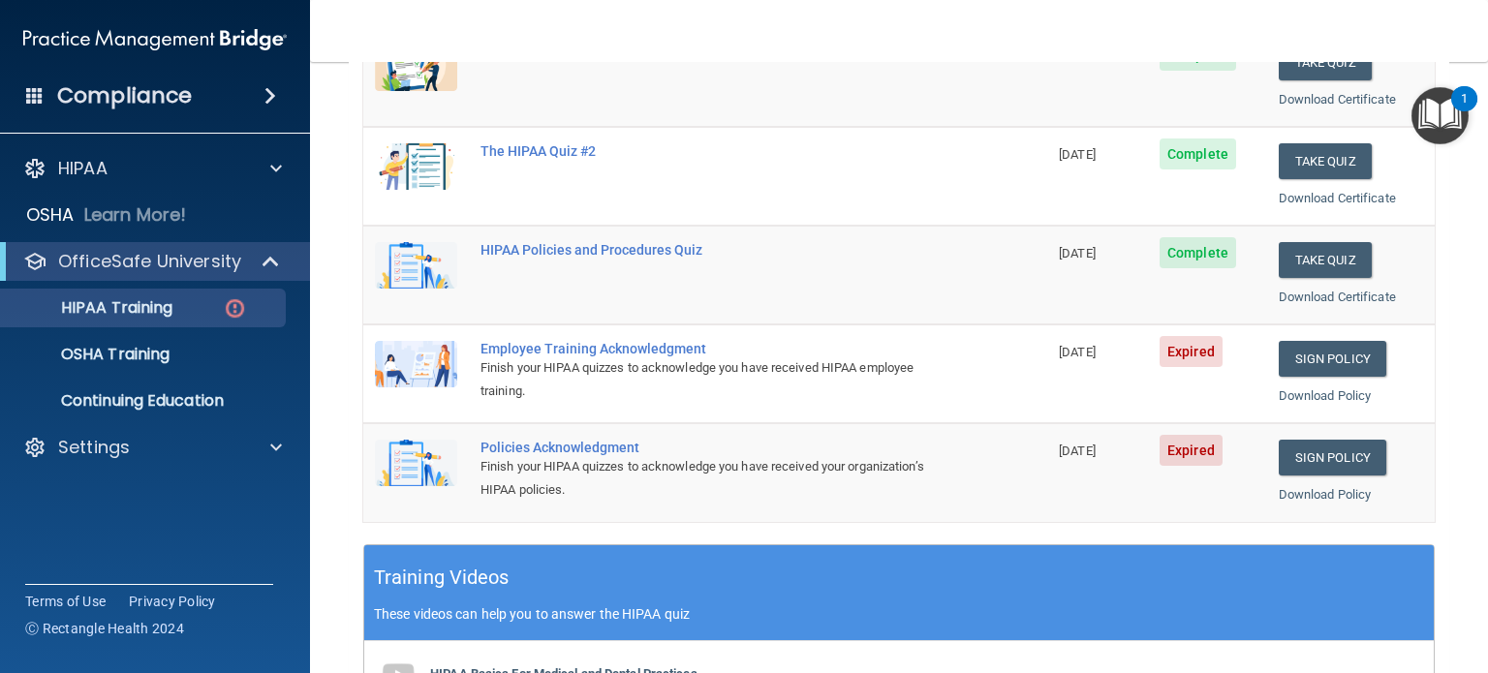
scroll to position [314, 0]
click at [1333, 348] on link "Sign Policy" at bounding box center [1333, 358] width 108 height 36
click at [1333, 445] on link "Sign Policy" at bounding box center [1333, 457] width 108 height 36
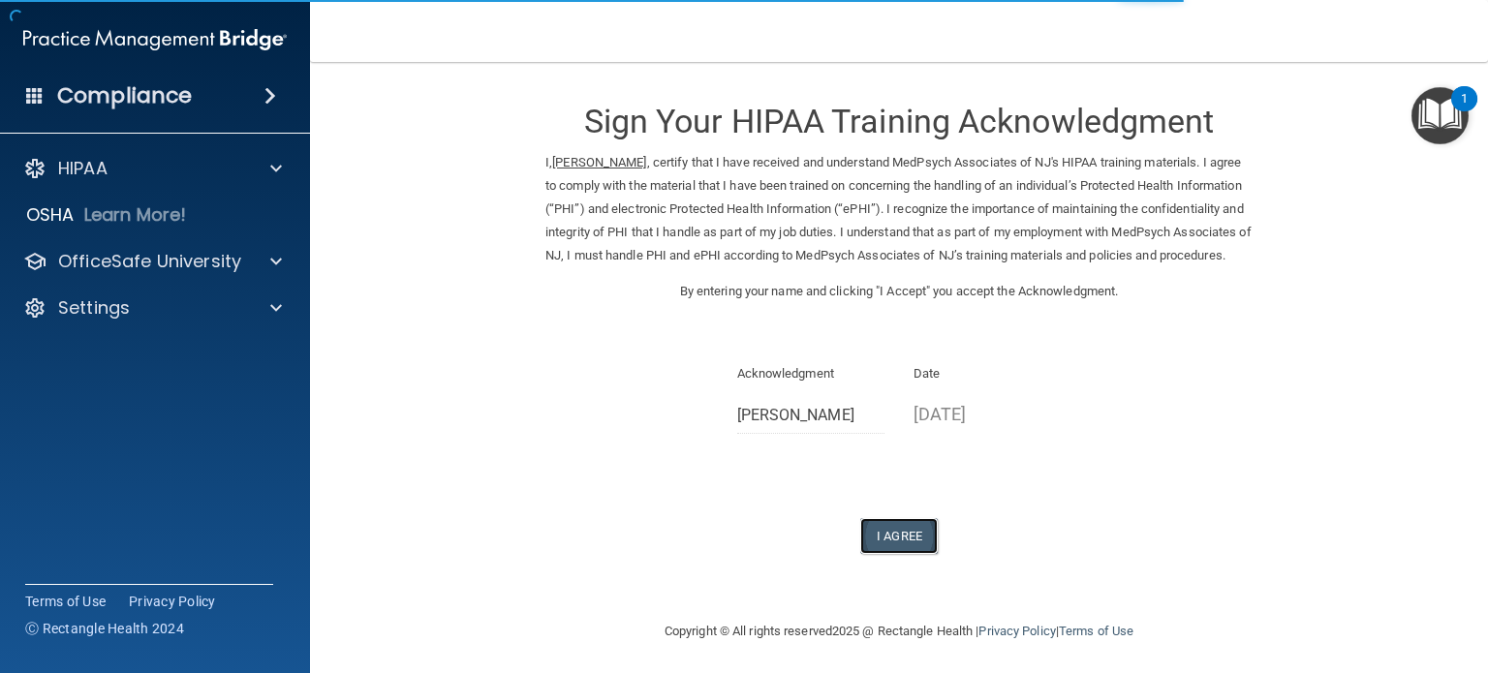
click at [915, 553] on button "I Agree" at bounding box center [899, 536] width 78 height 36
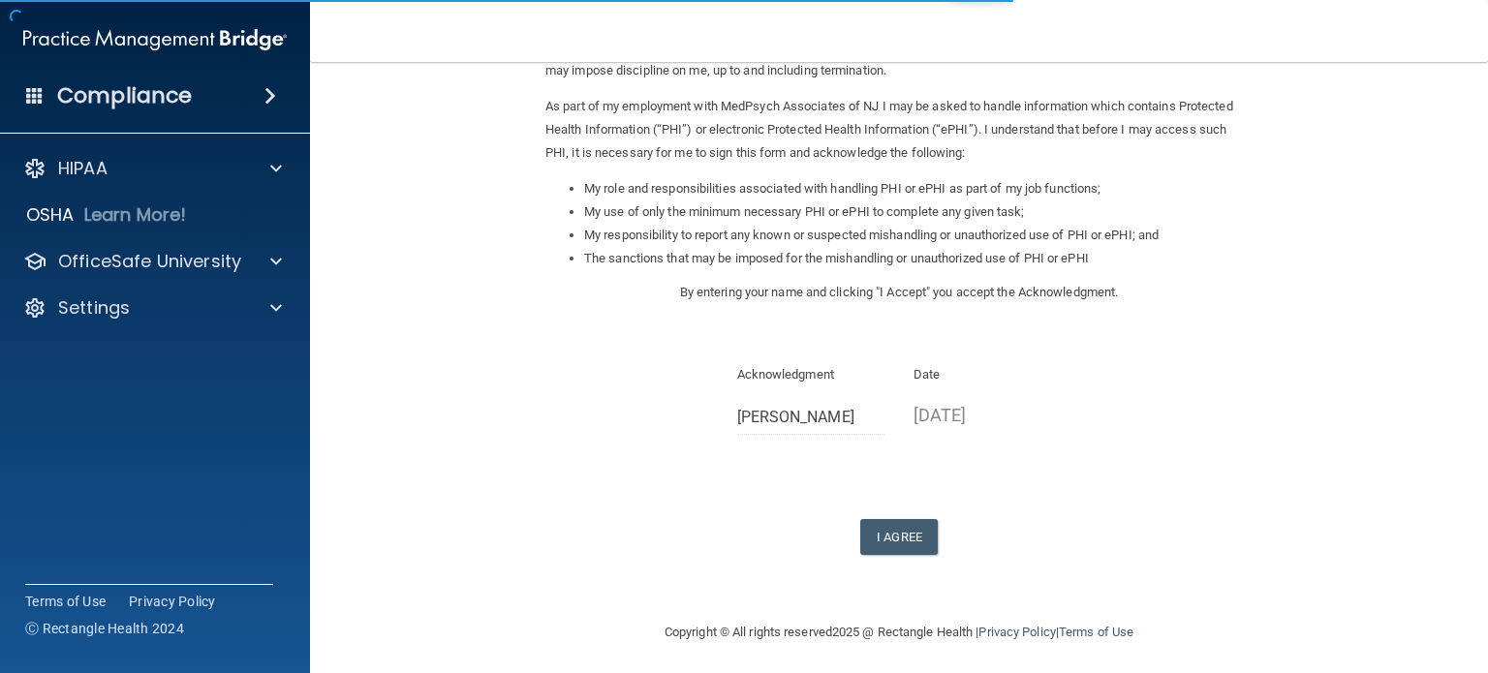
scroll to position [209, 0]
click at [904, 537] on button "I Agree" at bounding box center [899, 536] width 78 height 36
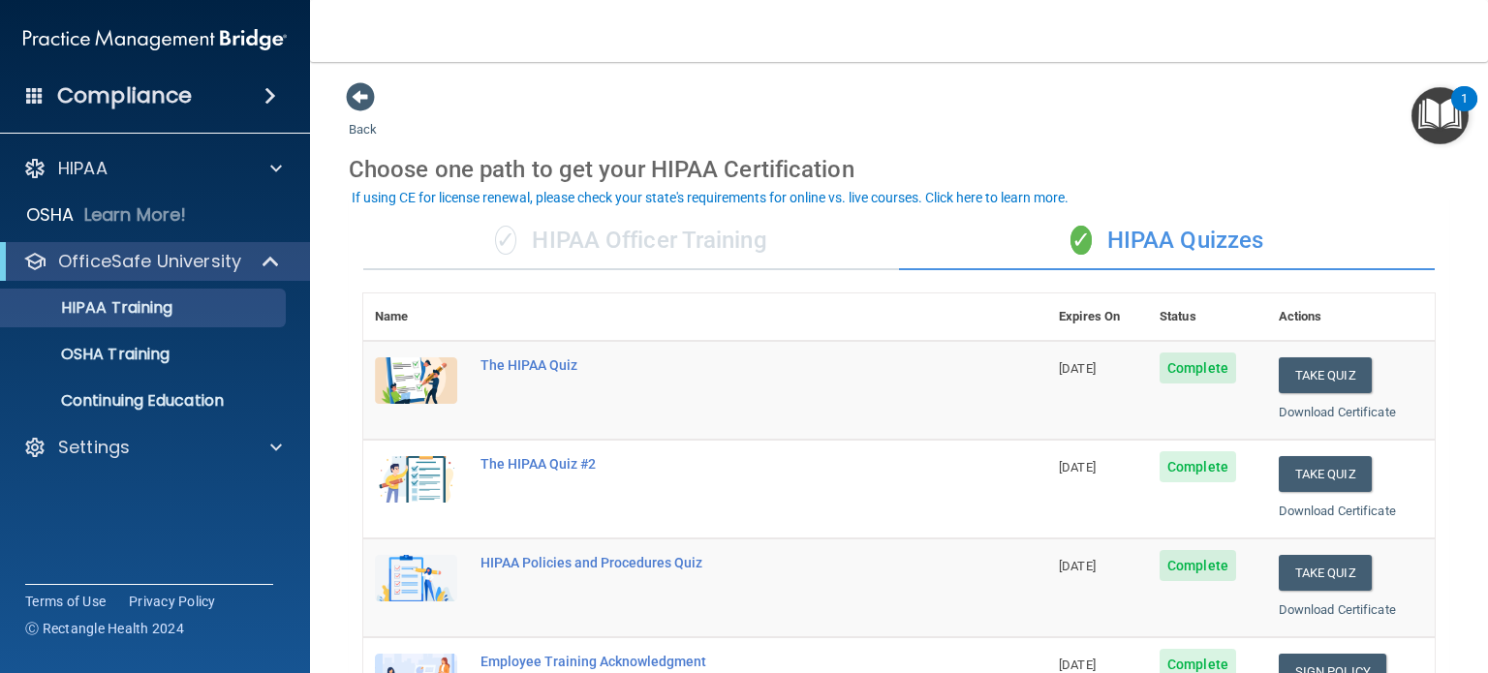
click at [1440, 102] on img "Open Resource Center, 1 new notification" at bounding box center [1440, 115] width 57 height 57
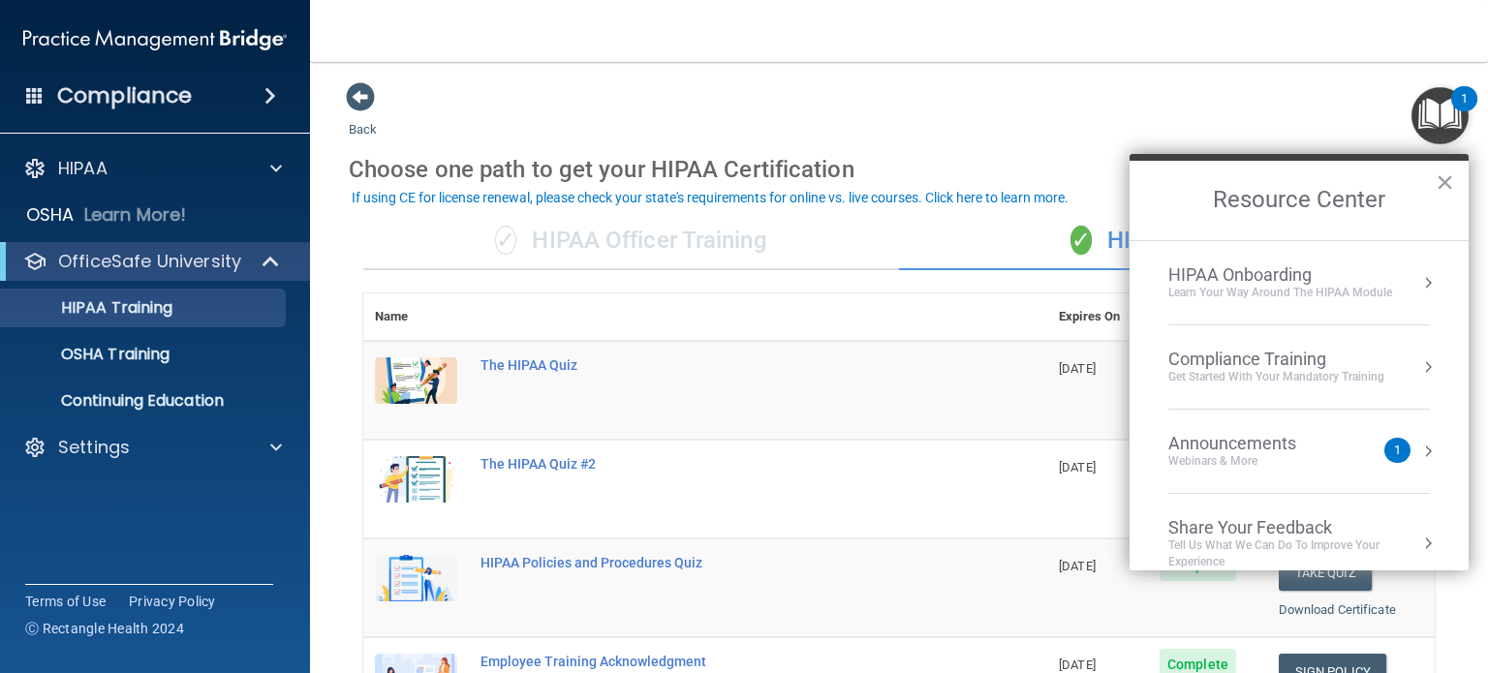
click at [1272, 470] on li "Announcements Webinars & More 1" at bounding box center [1299, 452] width 262 height 84
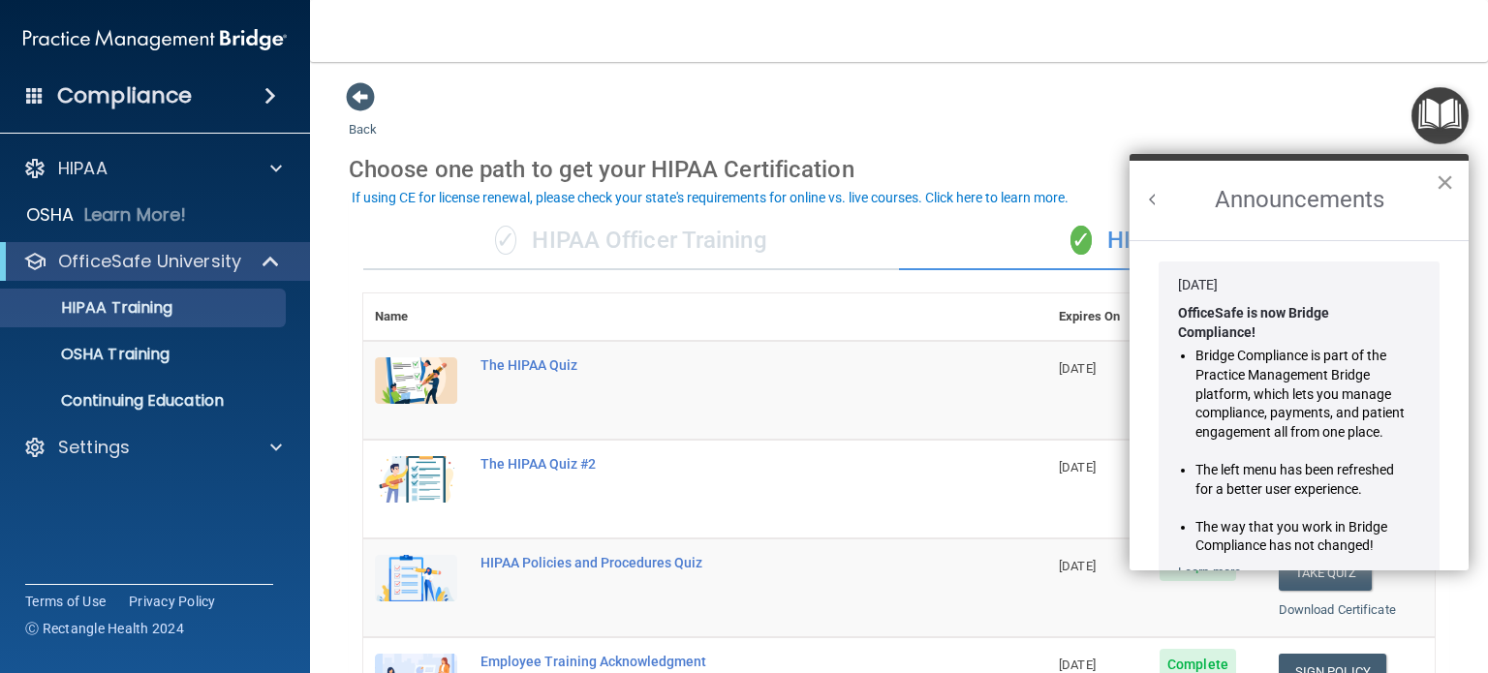
click at [1448, 188] on button "×" at bounding box center [1445, 182] width 18 height 31
